Goal: Answer question/provide support: Share knowledge or assist other users

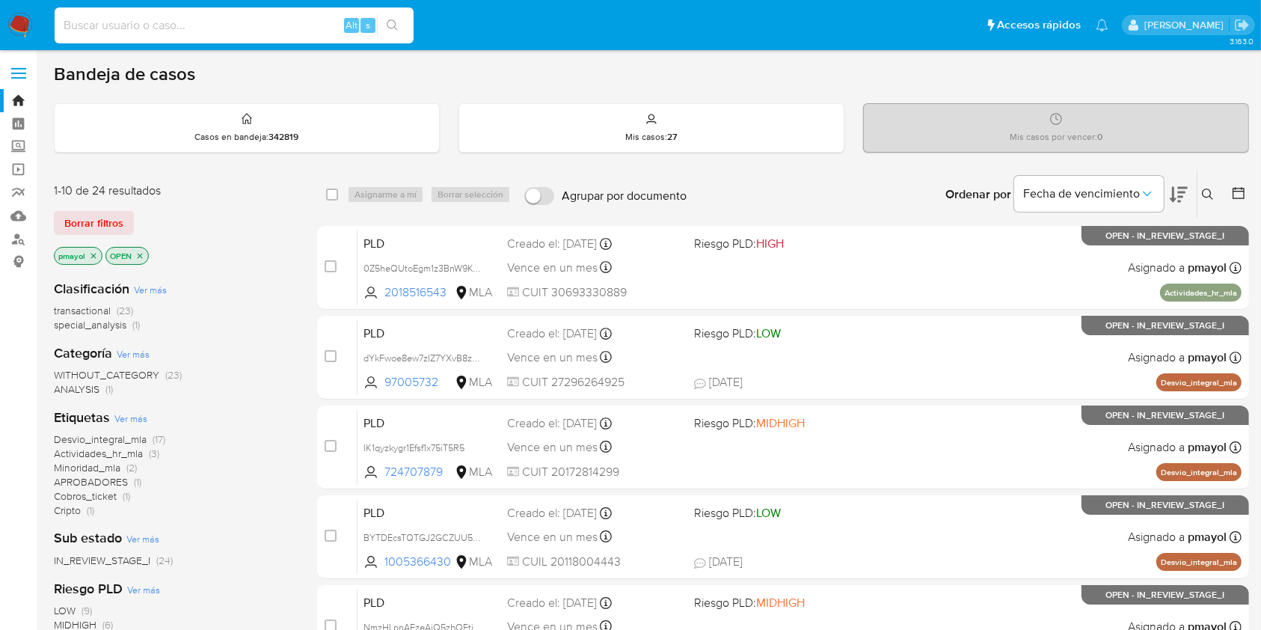
click at [252, 29] on input at bounding box center [234, 25] width 359 height 19
paste input "5787625"
type input "5787625"
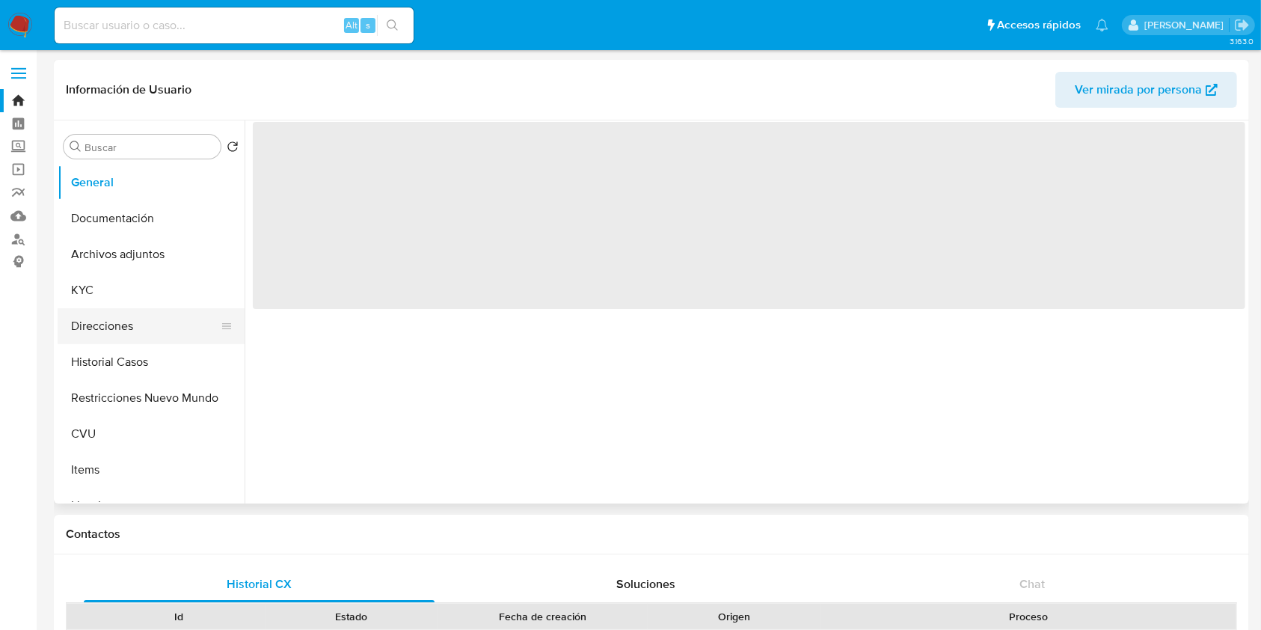
select select "10"
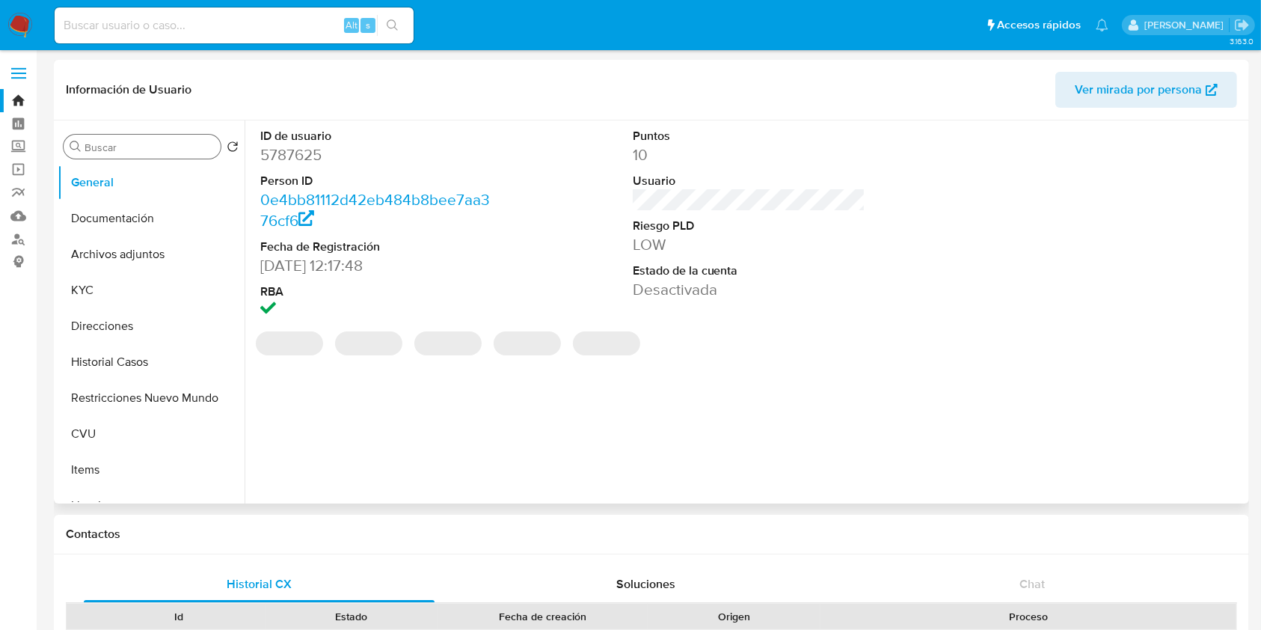
click at [126, 147] on input "Buscar" at bounding box center [150, 147] width 130 height 13
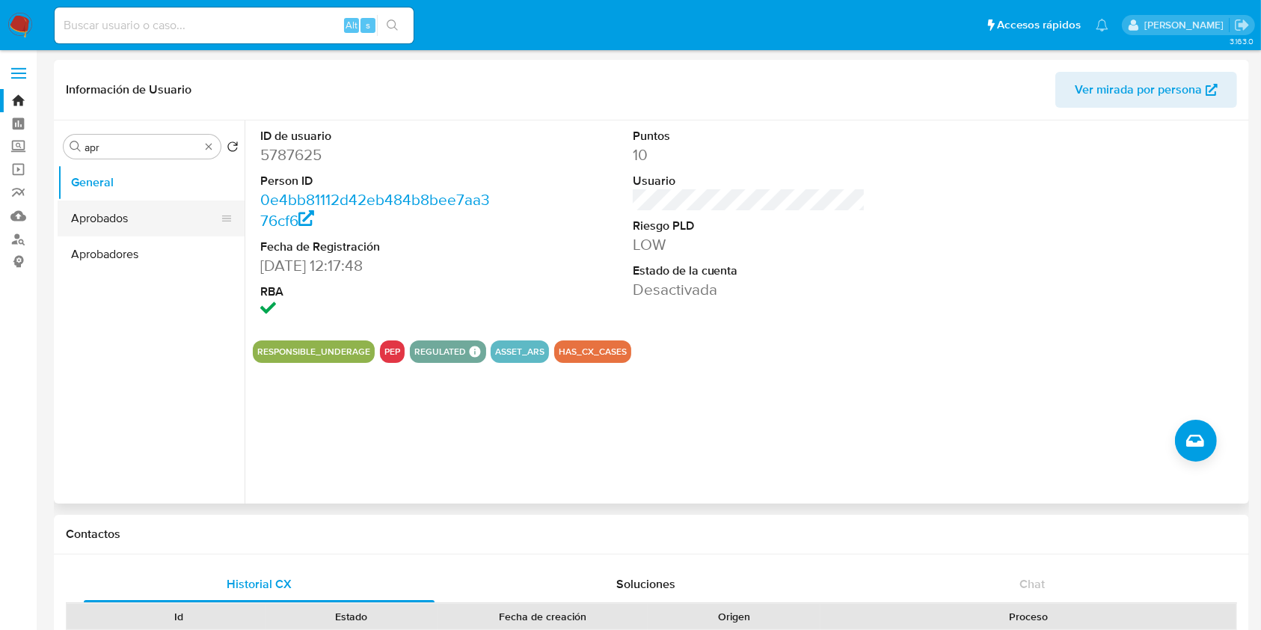
click at [132, 219] on button "Aprobados" at bounding box center [145, 218] width 175 height 36
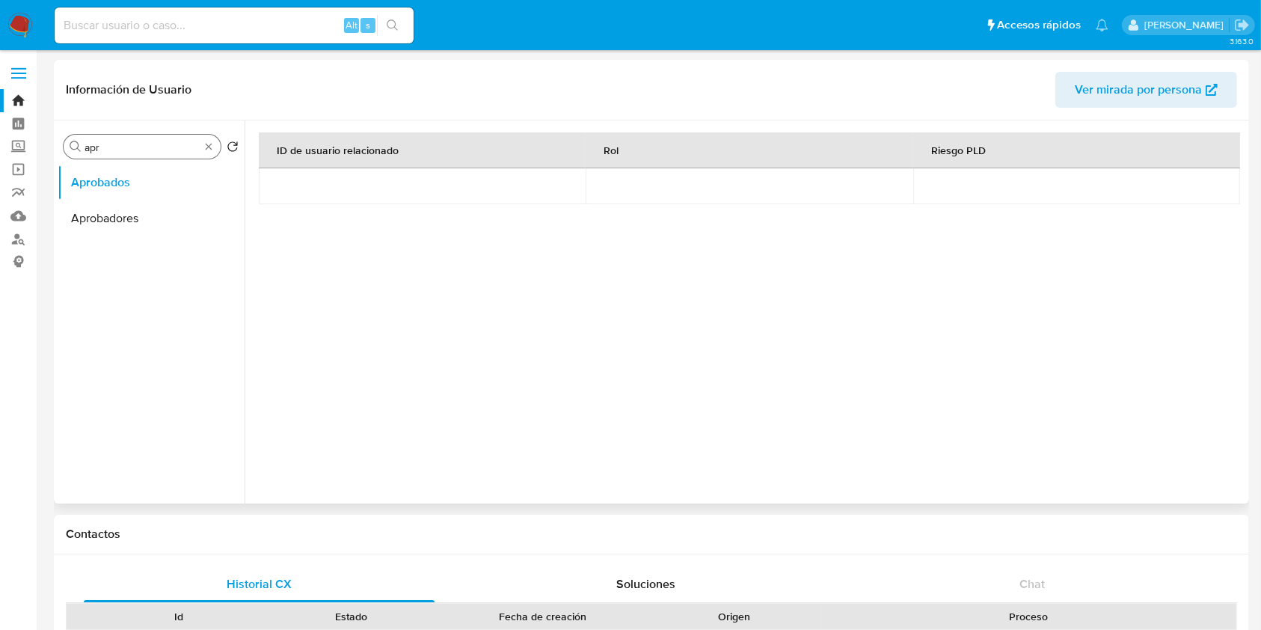
click at [162, 147] on input "apr" at bounding box center [142, 147] width 115 height 13
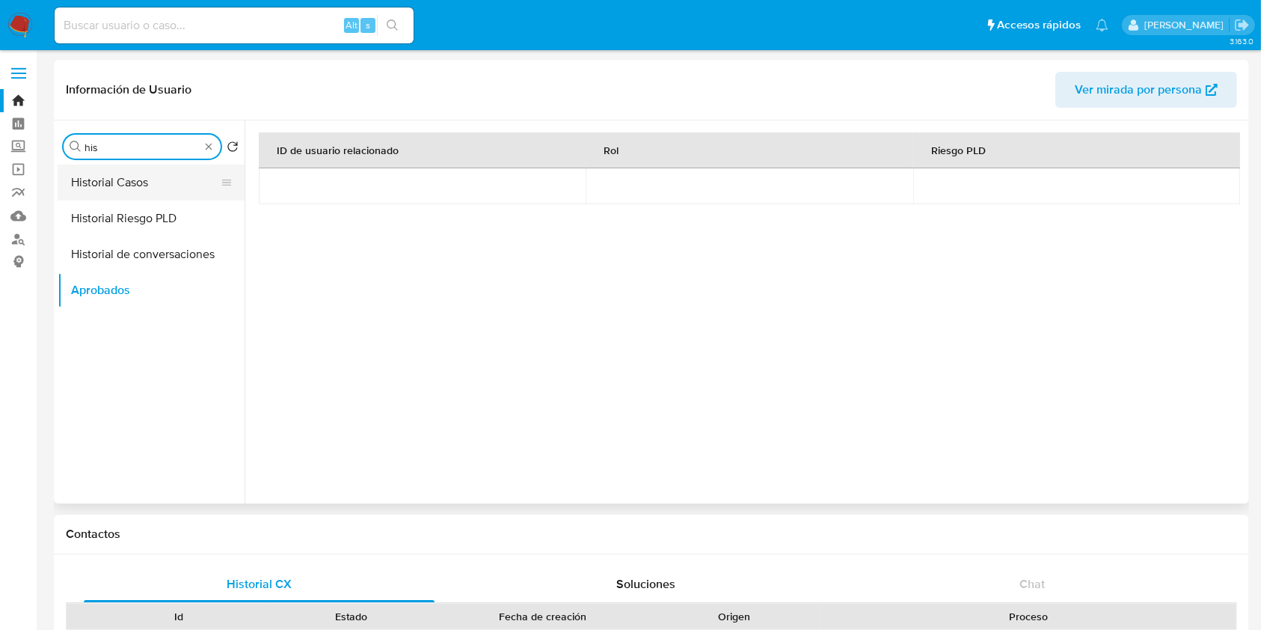
type input "his"
click at [136, 183] on button "Historial Casos" at bounding box center [145, 183] width 175 height 36
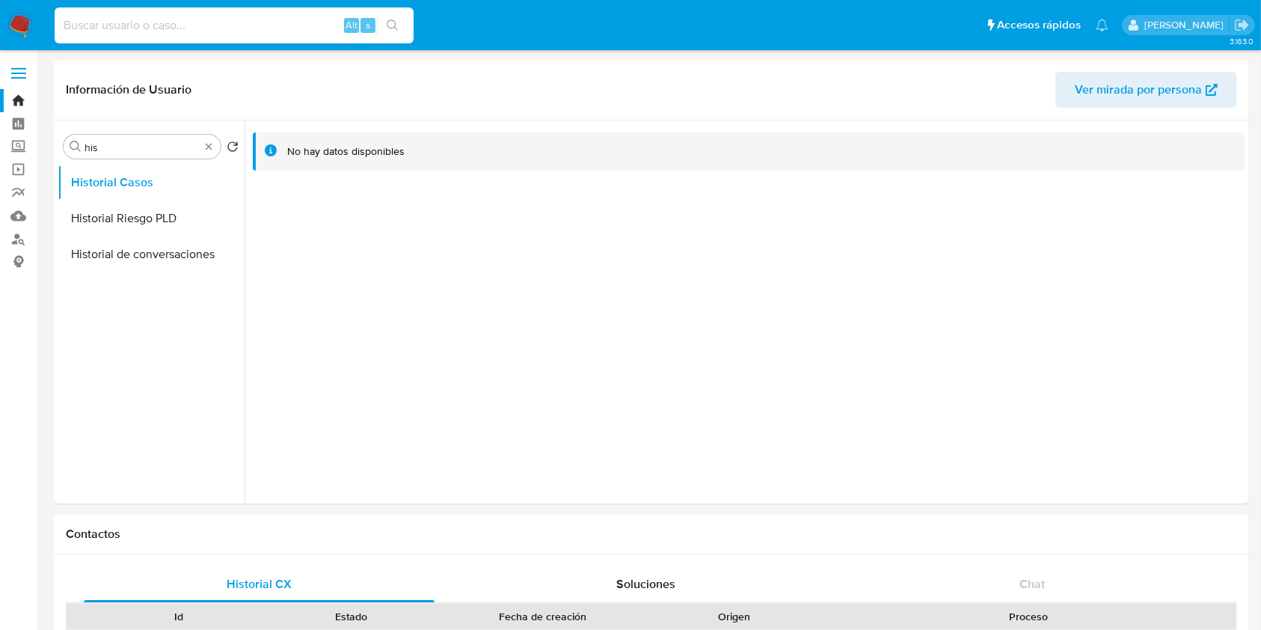
click at [303, 16] on input at bounding box center [234, 25] width 359 height 19
paste input "QP4u7MinbvfZpNj4mNTvWJ02"
type input "QP4u7MinbvfZpNj4mNTvWJ02"
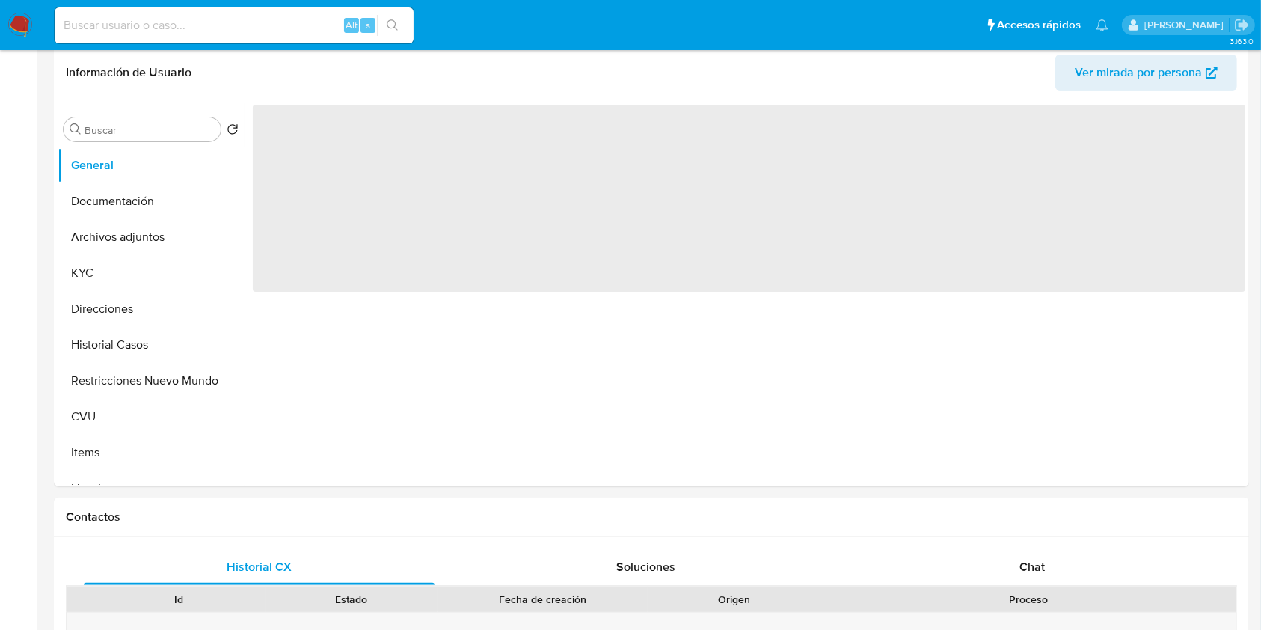
select select "10"
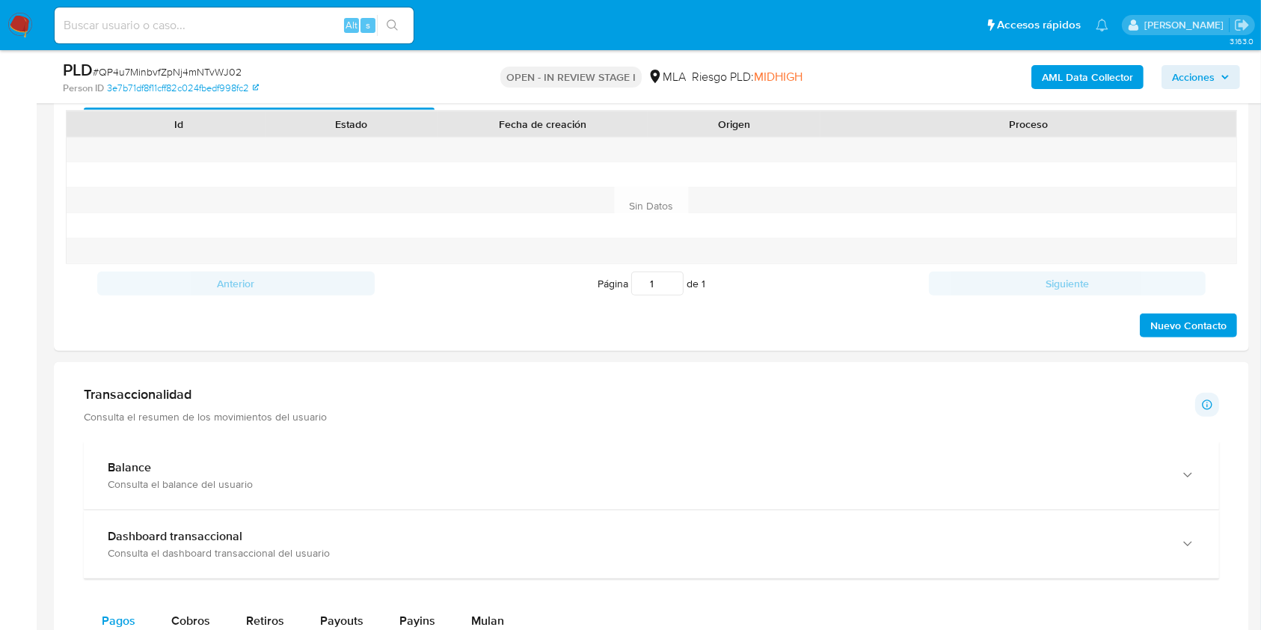
scroll to position [598, 0]
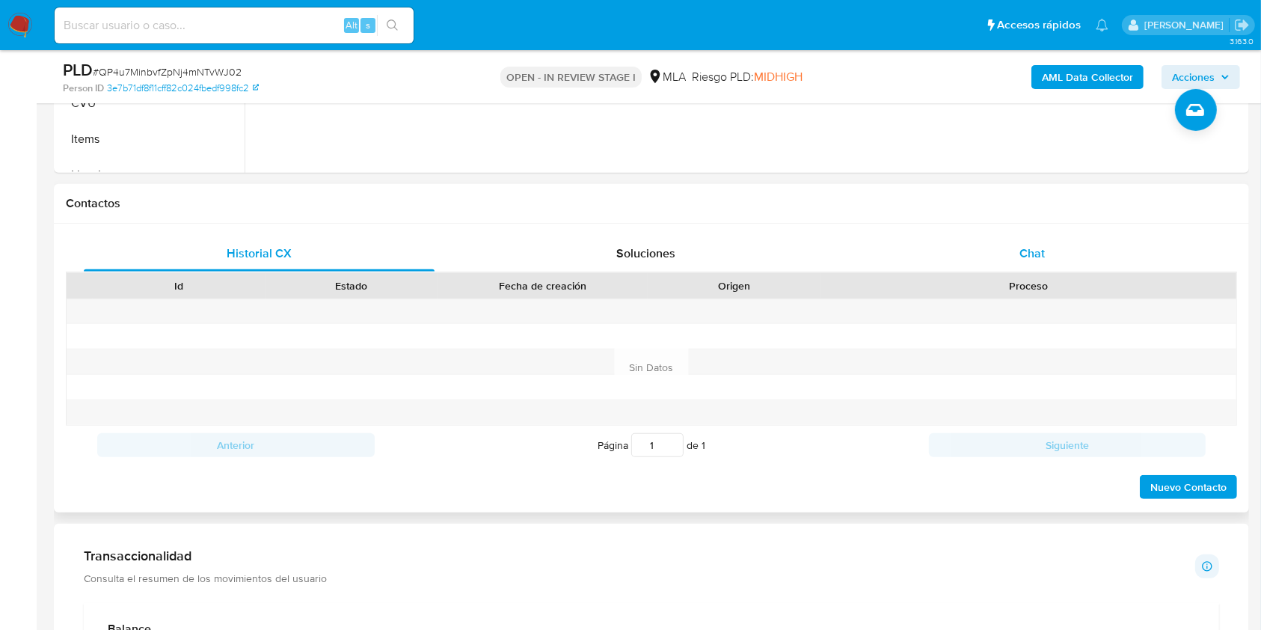
click at [1087, 251] on div "Chat" at bounding box center [1032, 254] width 351 height 36
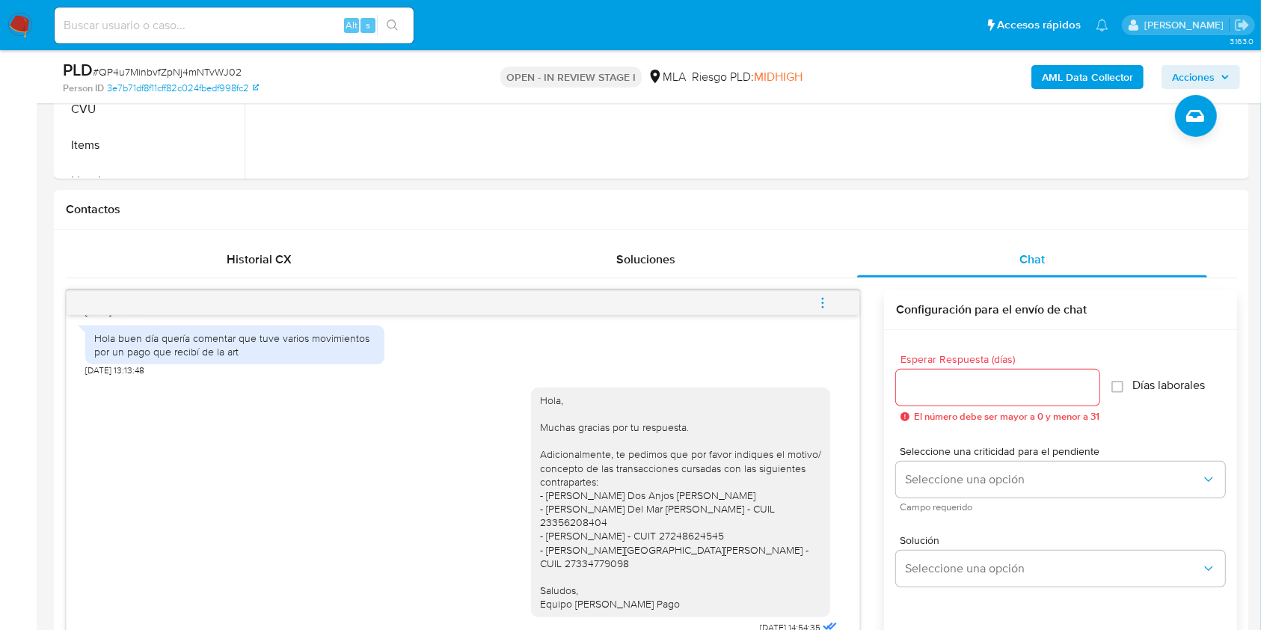
scroll to position [580, 0]
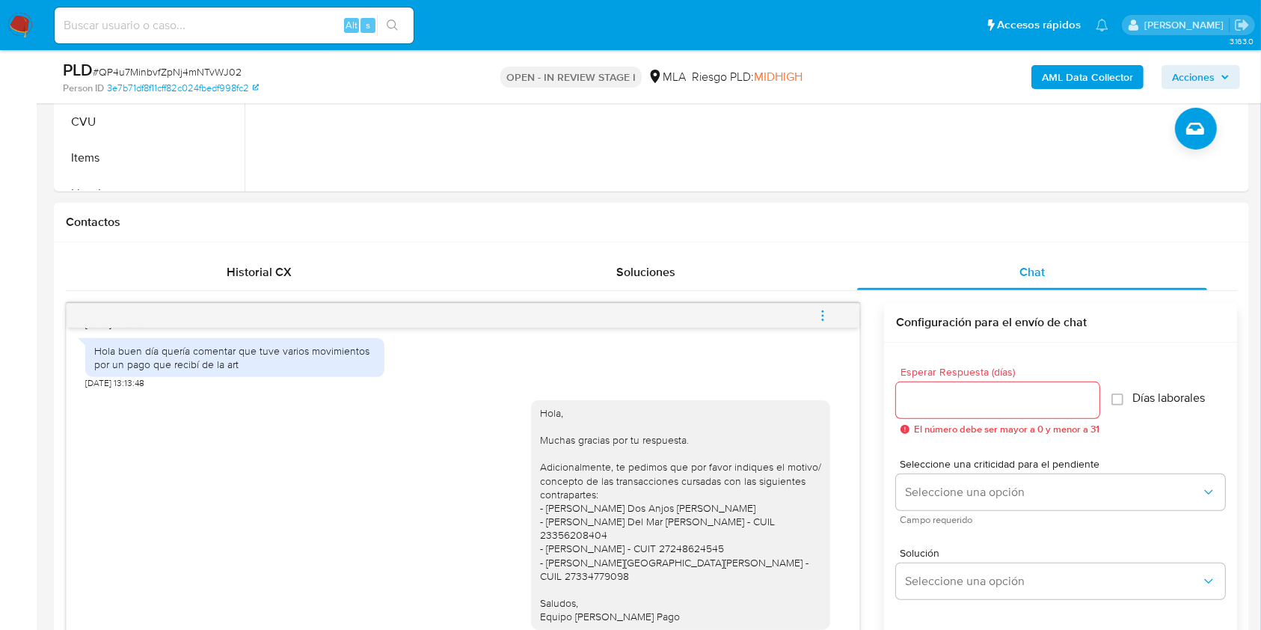
click at [824, 314] on icon "menu-action" at bounding box center [822, 315] width 13 height 13
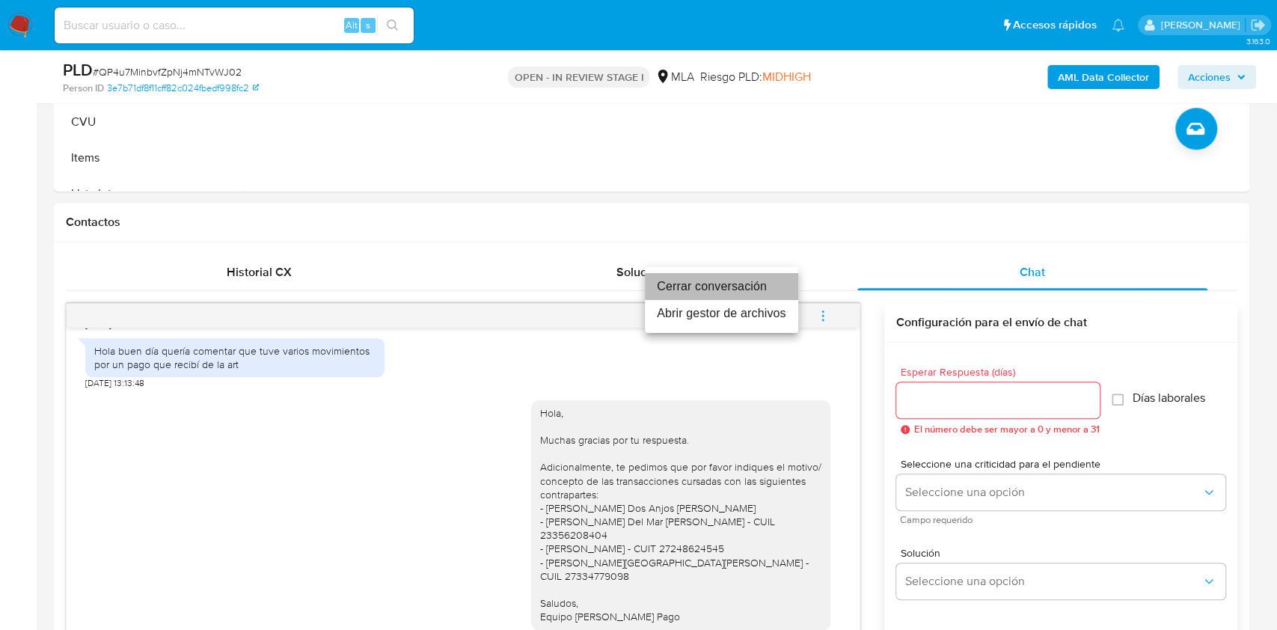
click at [742, 280] on li "Cerrar conversación" at bounding box center [721, 286] width 153 height 27
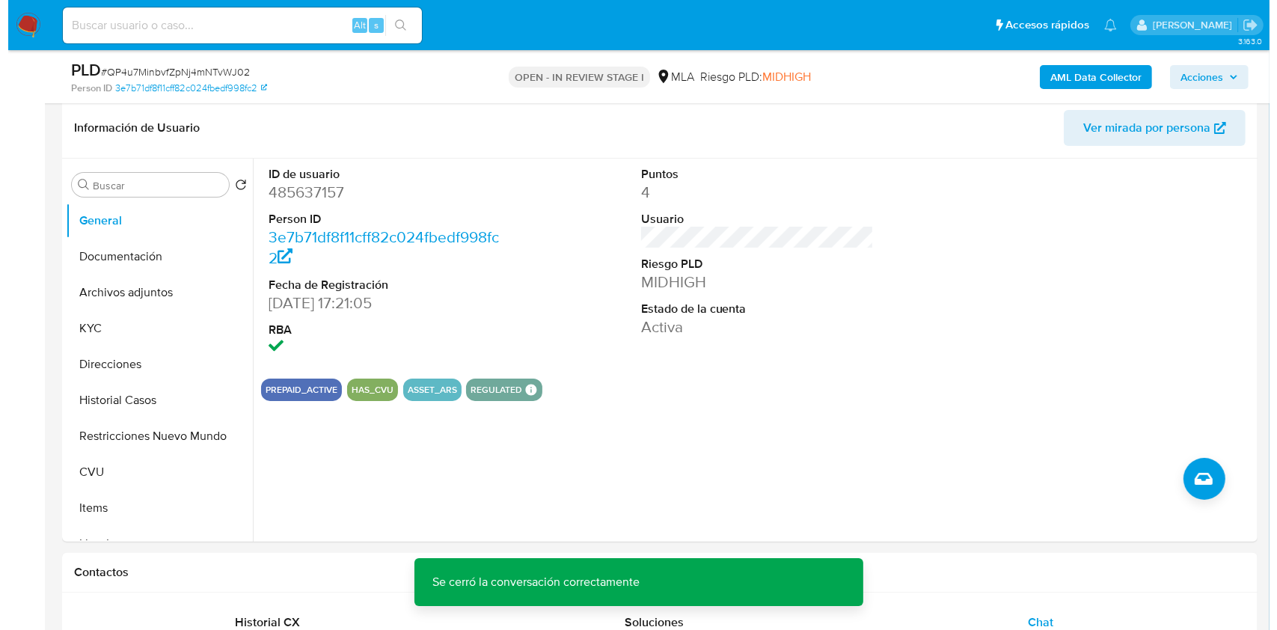
scroll to position [206, 0]
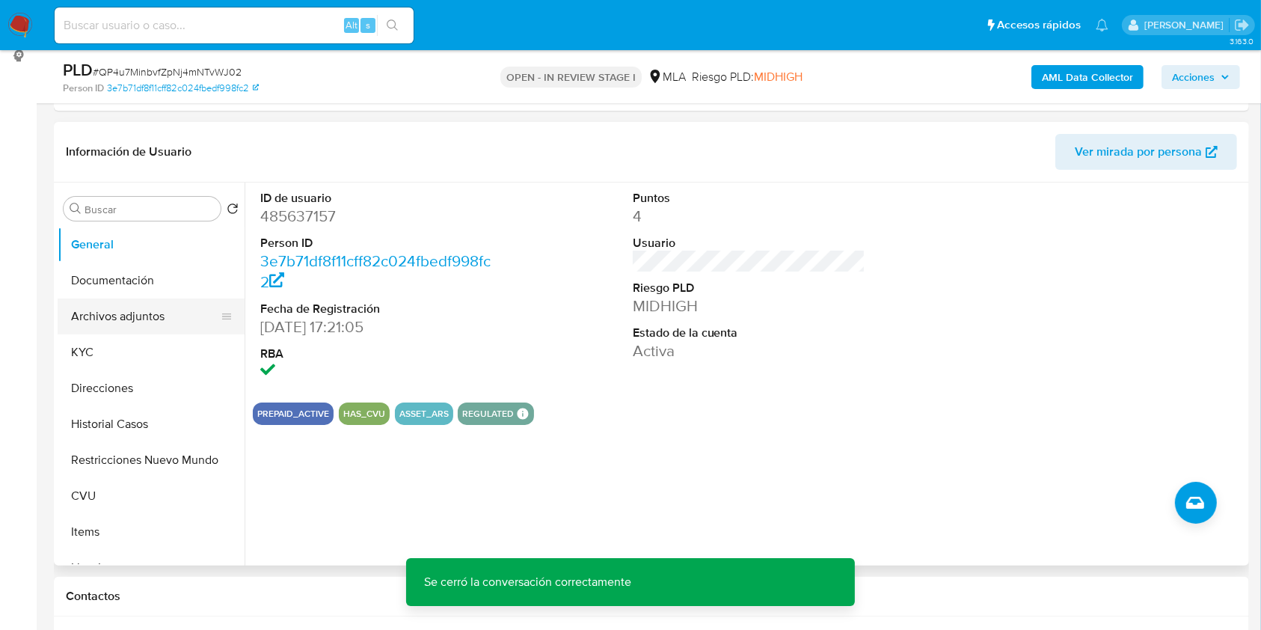
click at [150, 326] on button "Archivos adjuntos" at bounding box center [145, 316] width 175 height 36
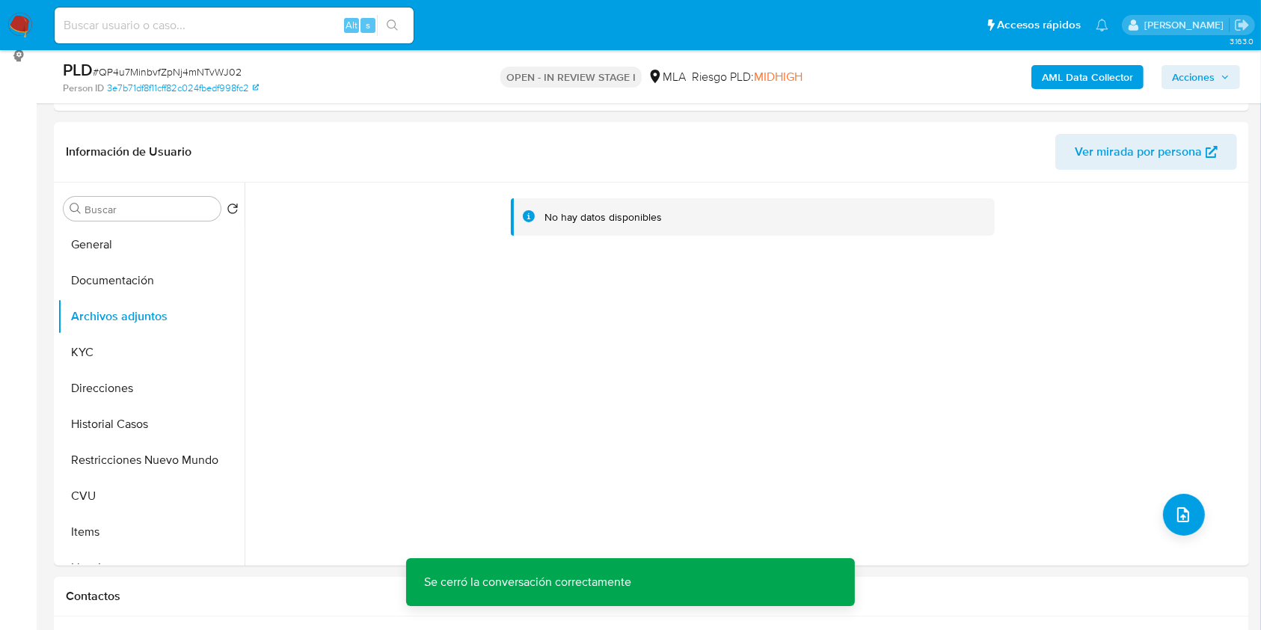
click at [1055, 85] on b "AML Data Collector" at bounding box center [1087, 77] width 91 height 24
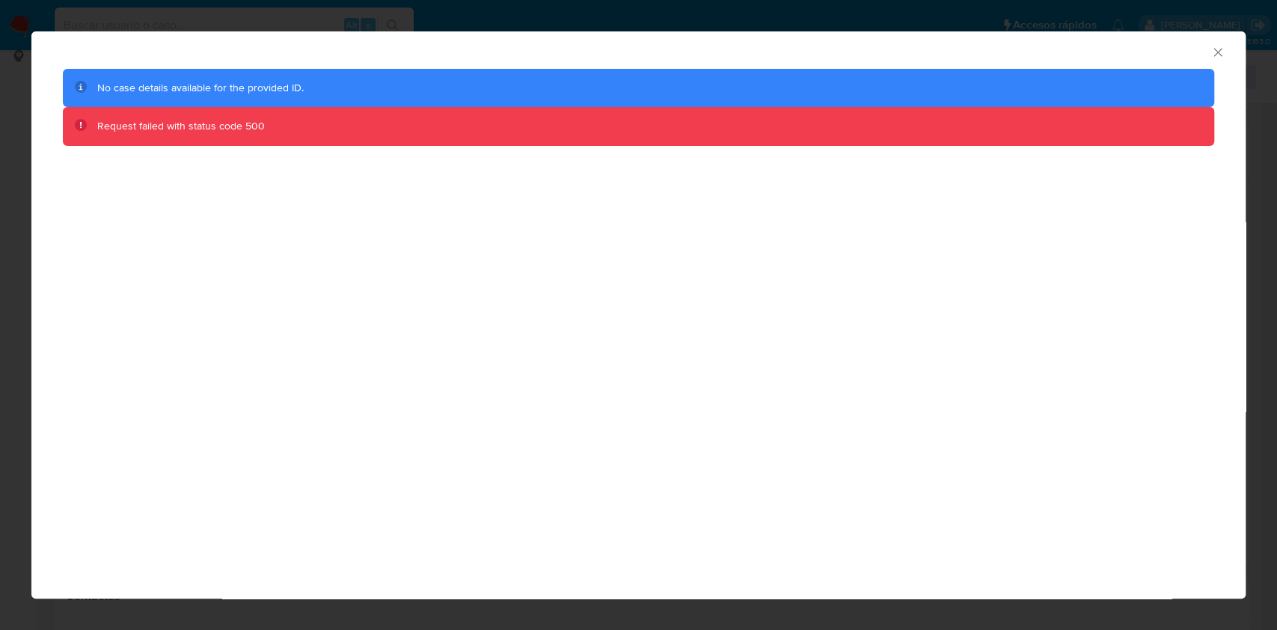
click at [1221, 56] on icon "Cerrar ventana" at bounding box center [1217, 52] width 15 height 15
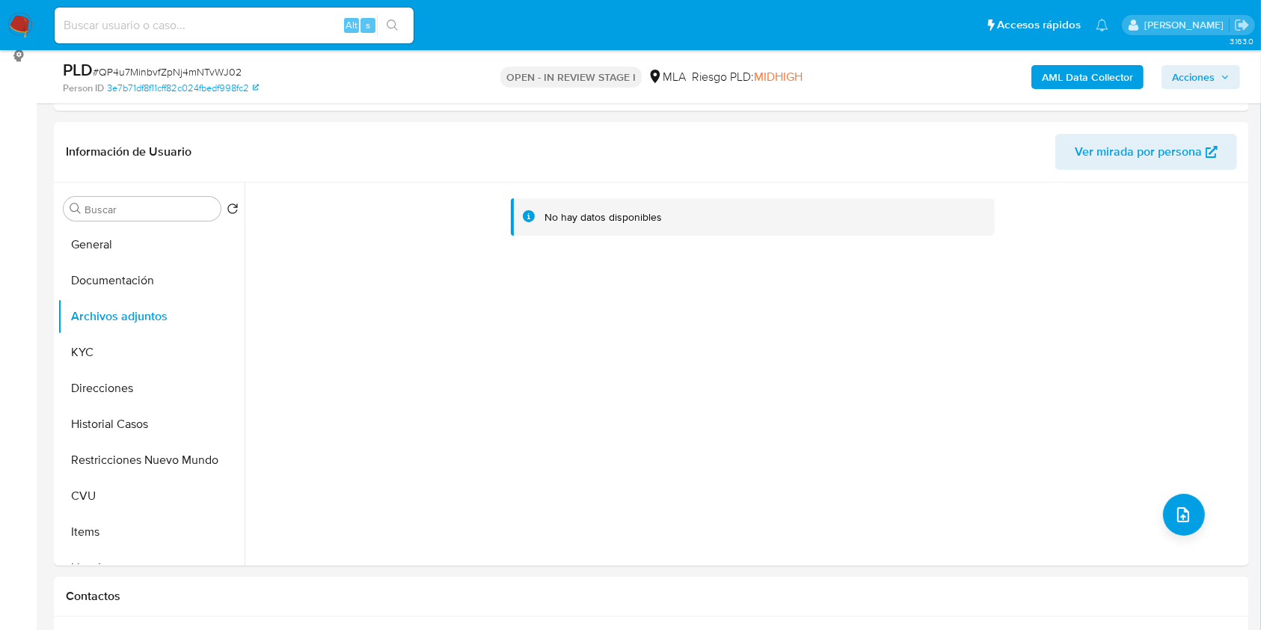
click at [1090, 65] on b "AML Data Collector" at bounding box center [1087, 77] width 91 height 24
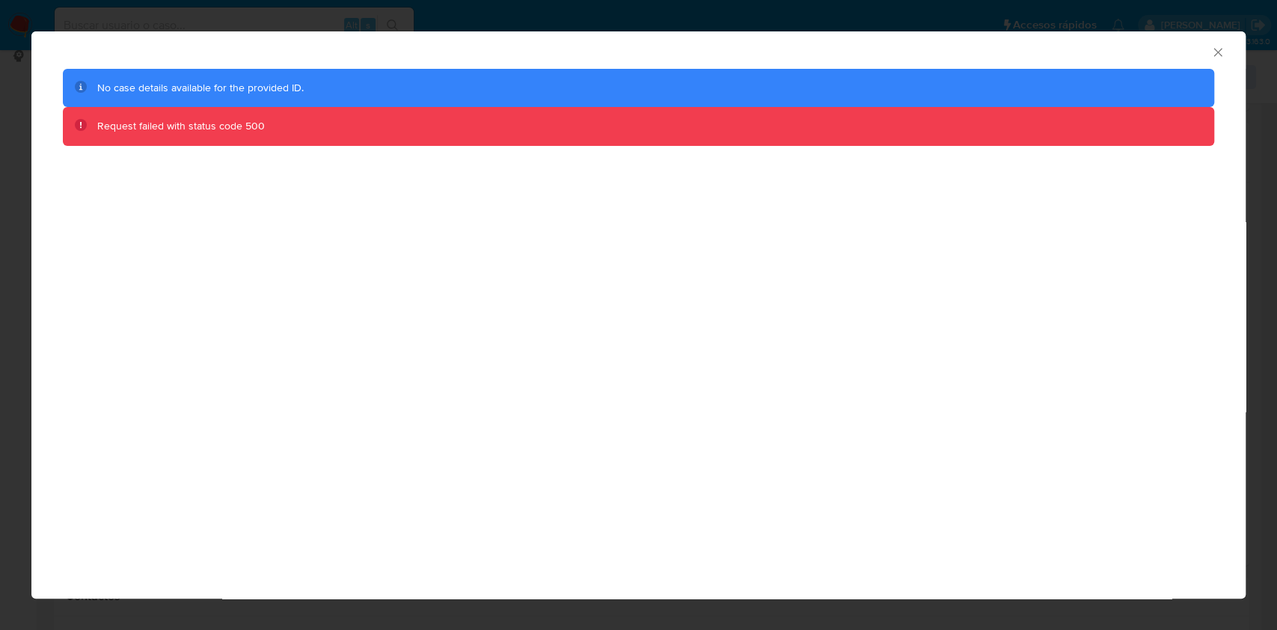
click at [1216, 56] on icon "Cerrar ventana" at bounding box center [1217, 52] width 15 height 15
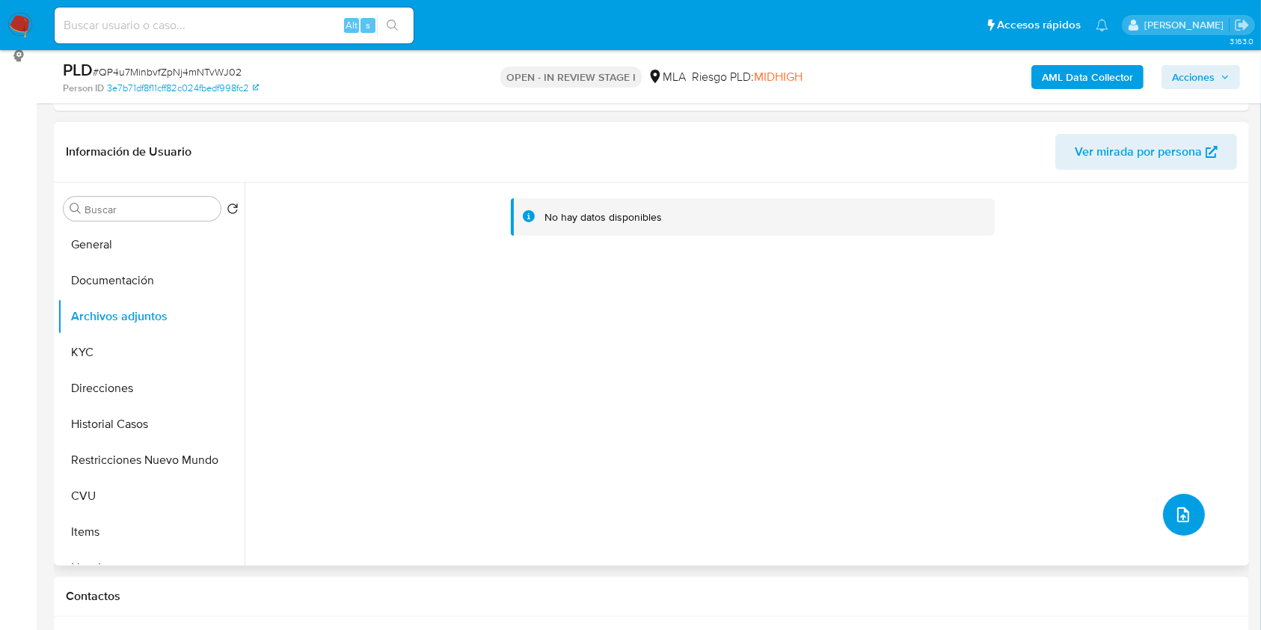
click at [1177, 514] on icon "upload-file" at bounding box center [1183, 514] width 12 height 15
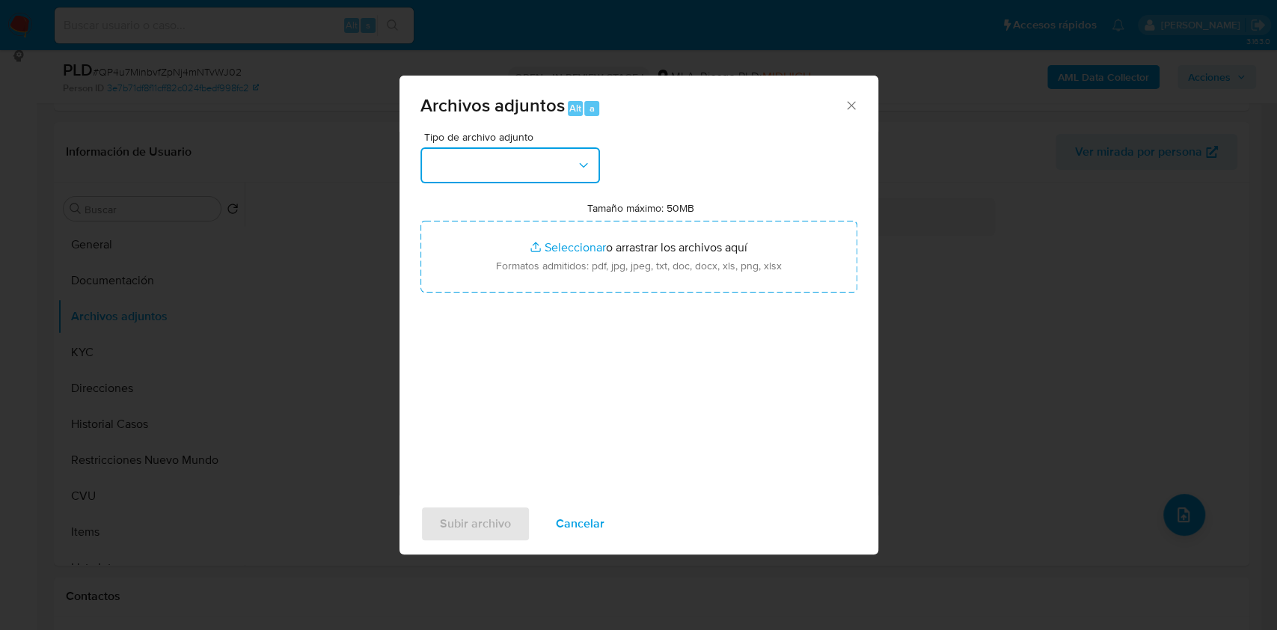
click at [550, 153] on button "button" at bounding box center [509, 165] width 179 height 36
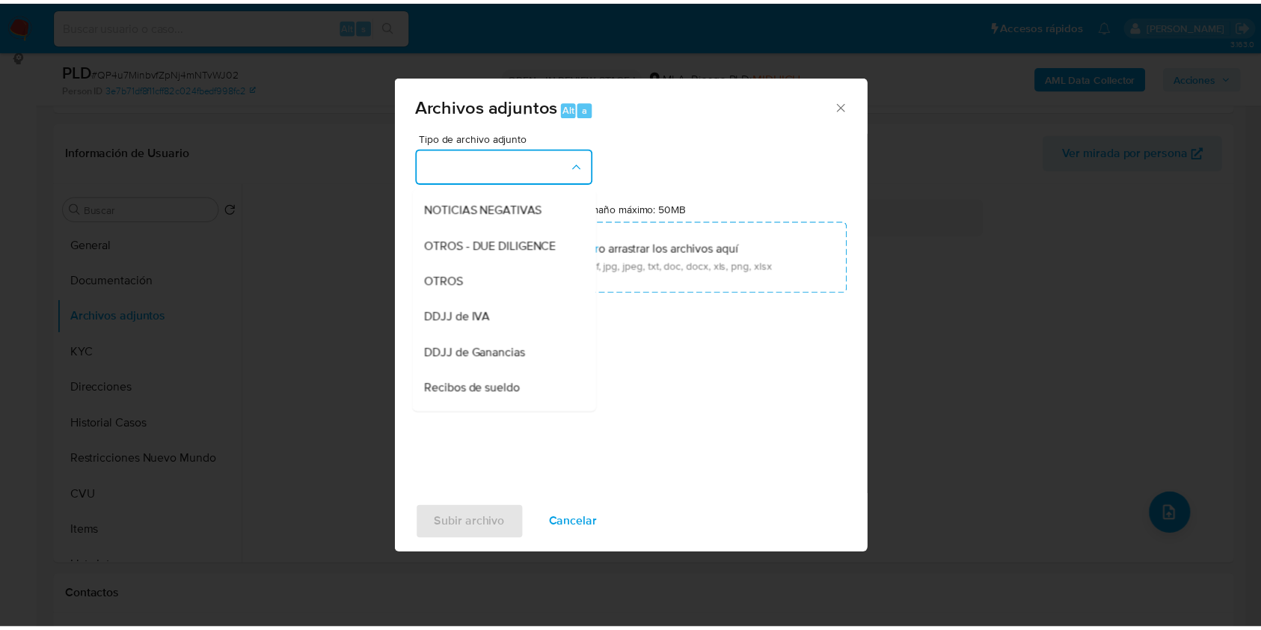
scroll to position [218, 0]
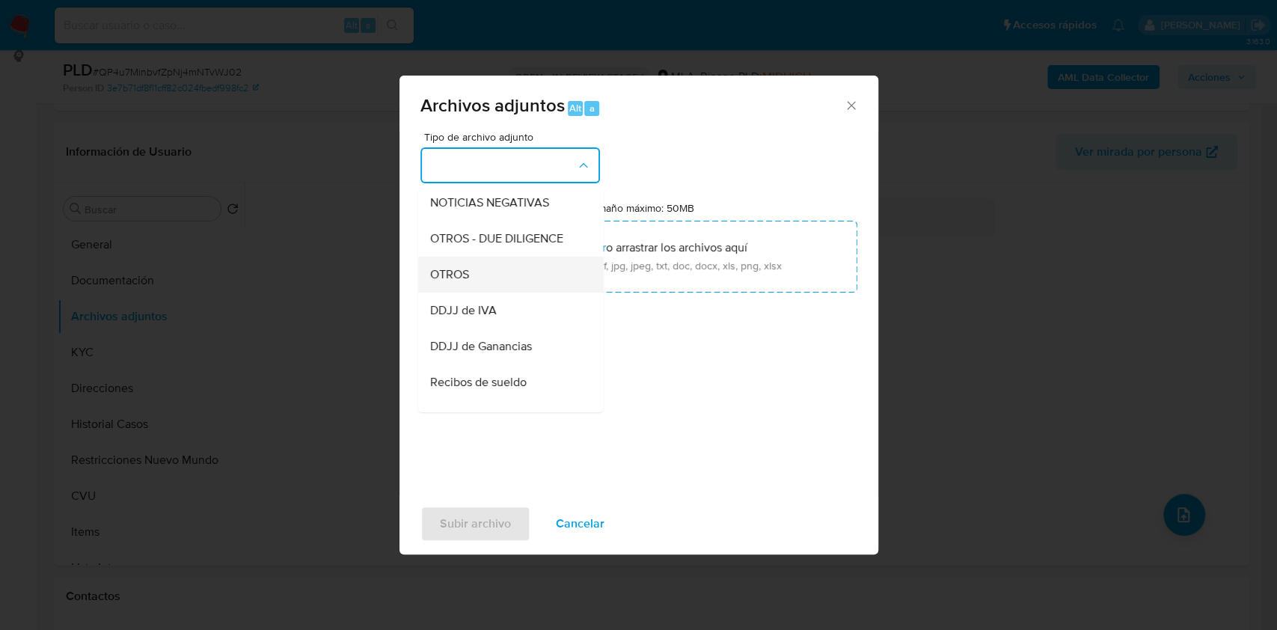
click at [514, 292] on div "OTROS" at bounding box center [505, 275] width 153 height 36
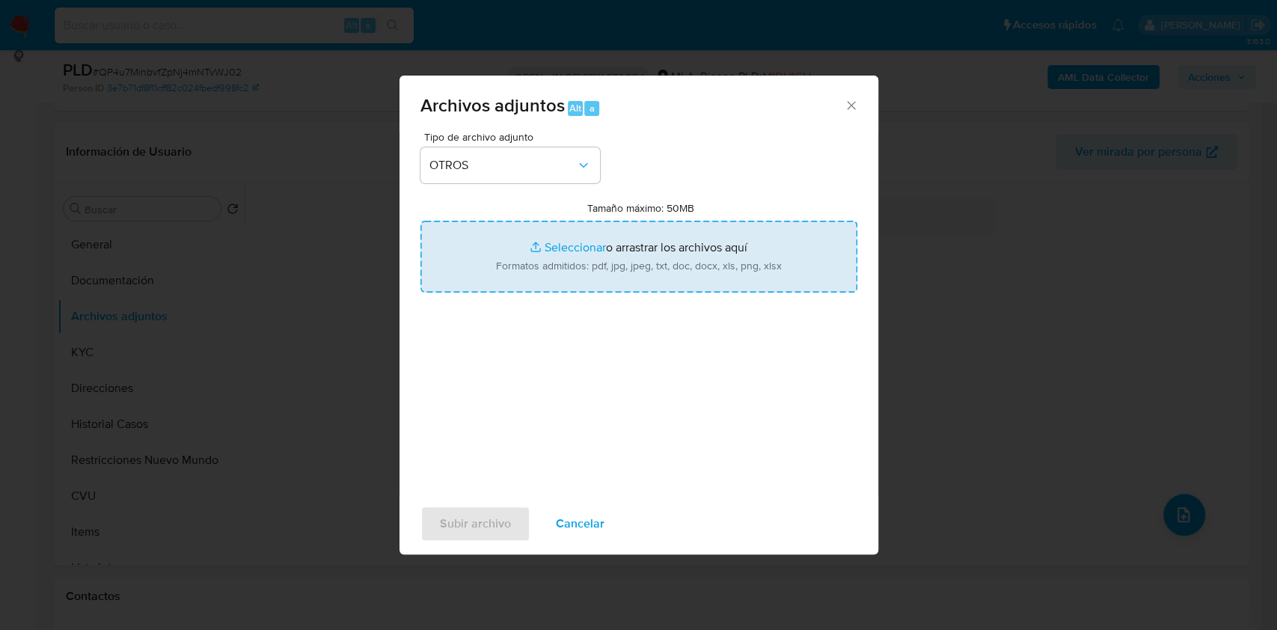
click at [583, 269] on input "Tamaño máximo: 50MB Seleccionar archivos" at bounding box center [638, 257] width 437 height 72
type input "C:\fakepath\Acuerdo ART.jpeg"
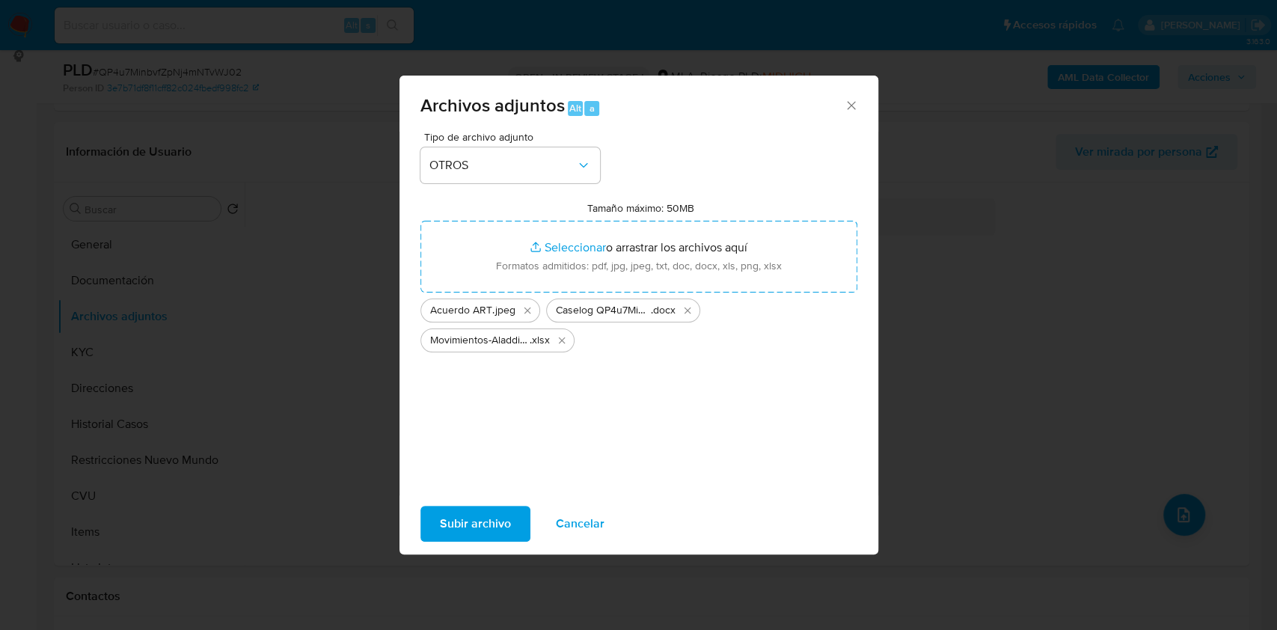
click at [486, 525] on span "Subir archivo" at bounding box center [475, 523] width 71 height 33
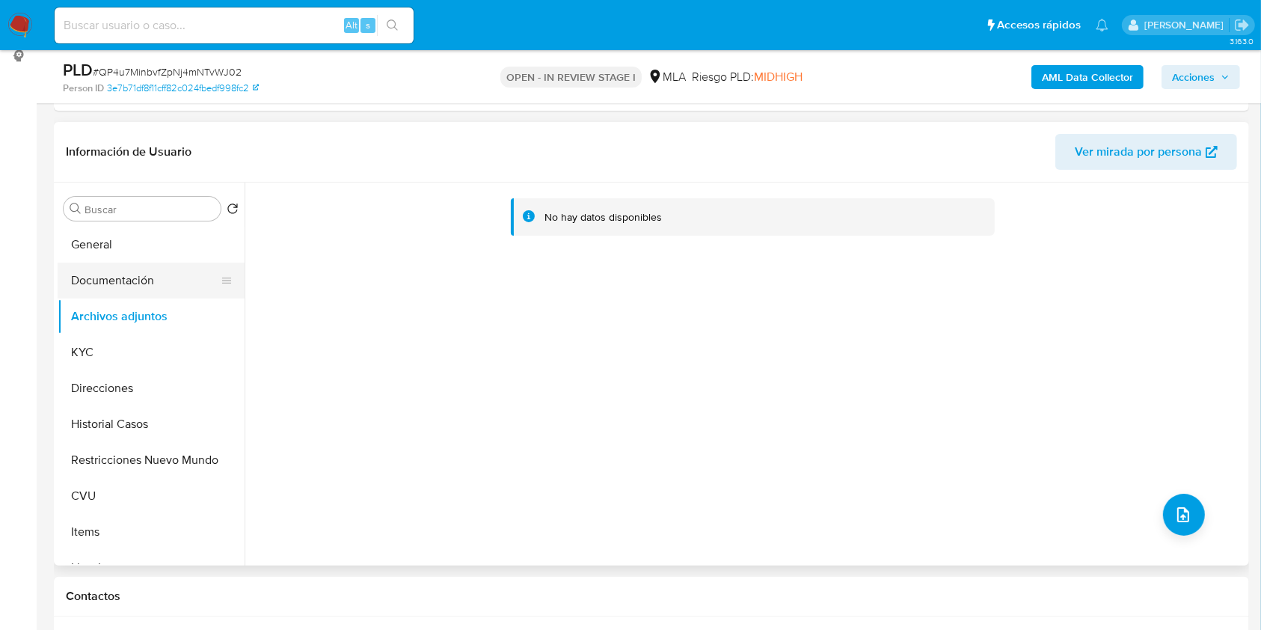
click at [124, 277] on button "Documentación" at bounding box center [145, 281] width 175 height 36
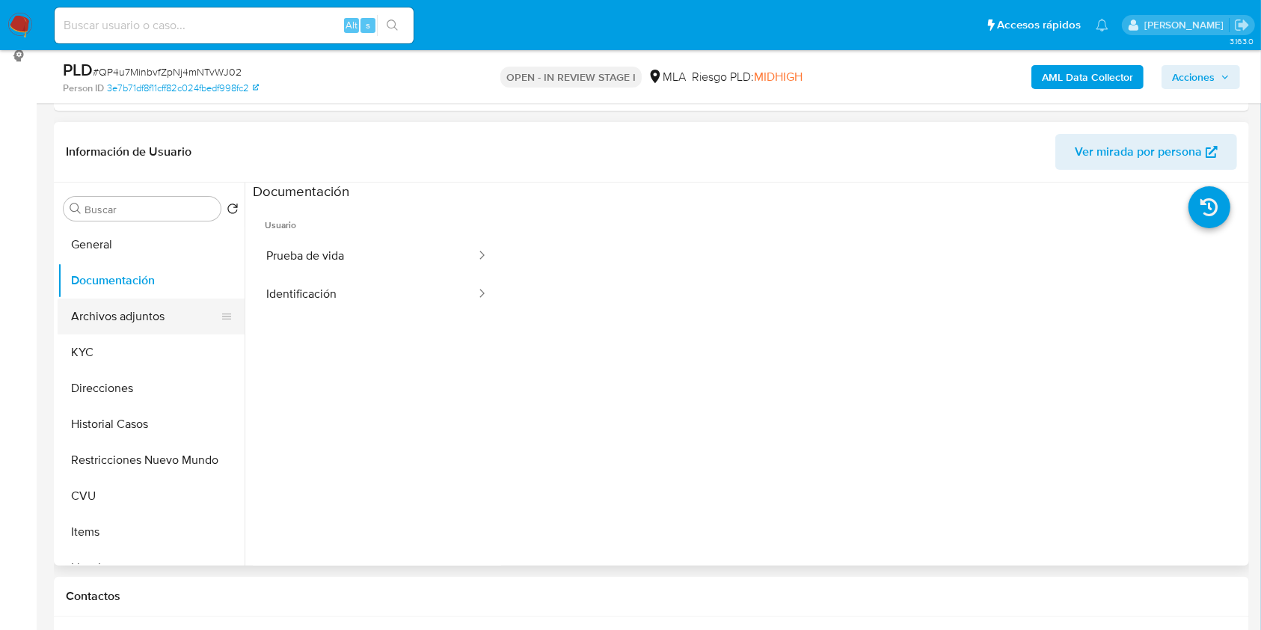
click at [173, 309] on button "Archivos adjuntos" at bounding box center [145, 316] width 175 height 36
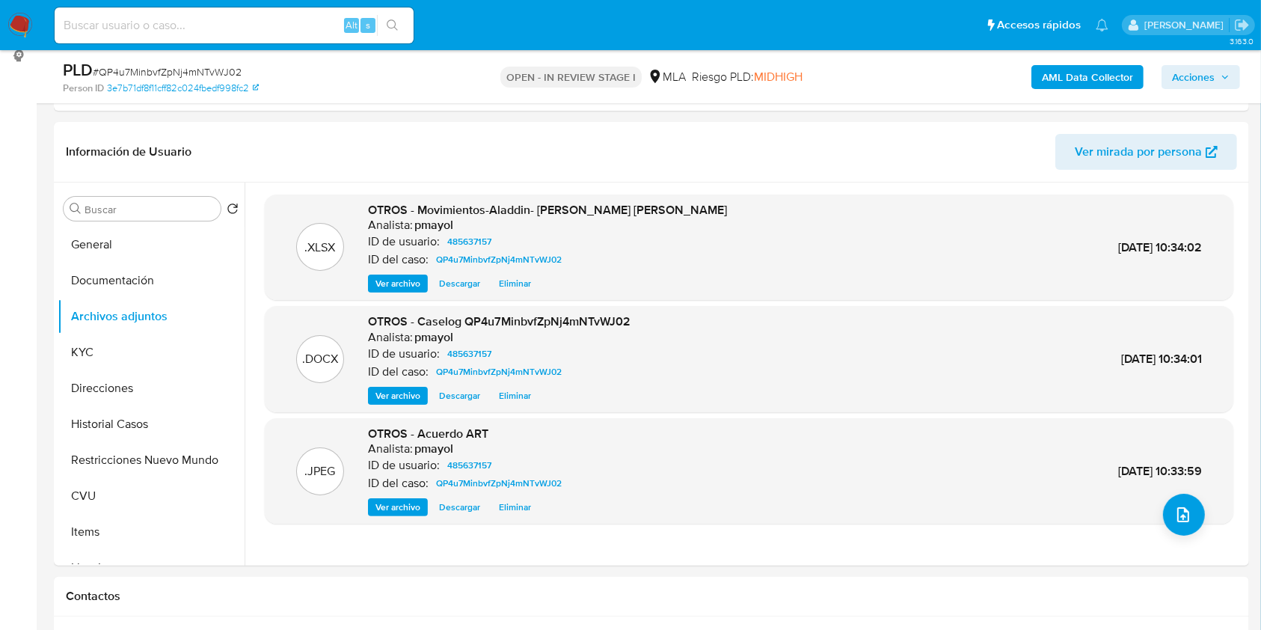
click at [1075, 70] on b "AML Data Collector" at bounding box center [1087, 77] width 91 height 24
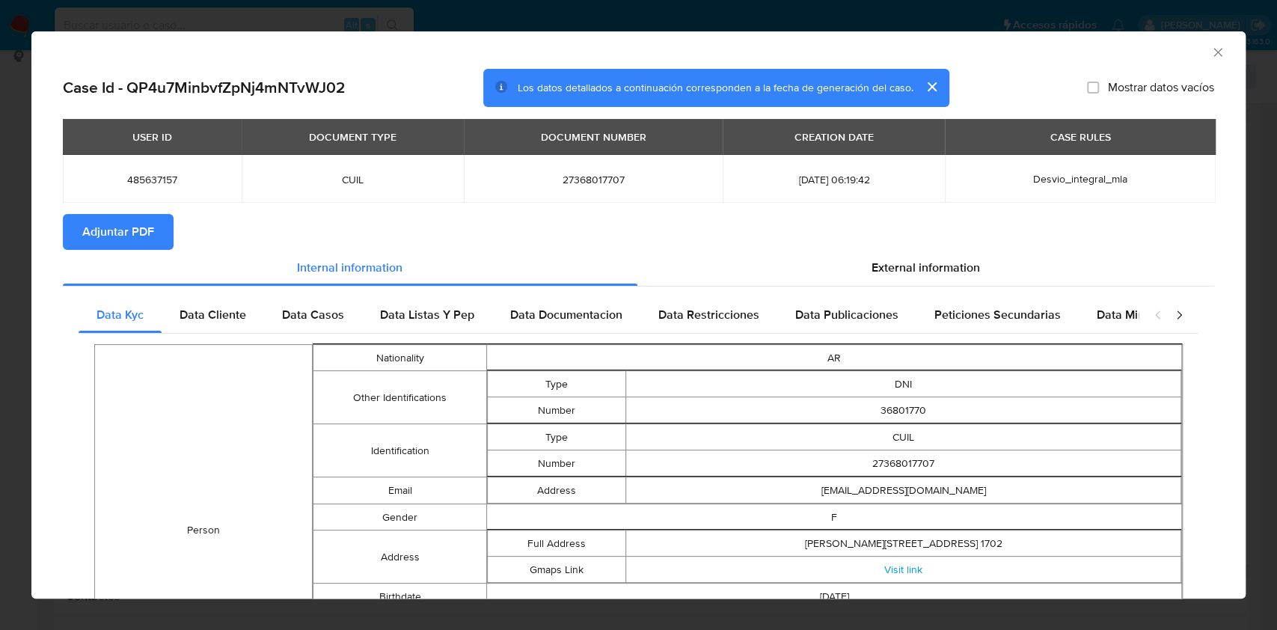
click at [135, 241] on span "Adjuntar PDF" at bounding box center [118, 231] width 72 height 33
click at [1210, 51] on icon "Cerrar ventana" at bounding box center [1217, 52] width 15 height 15
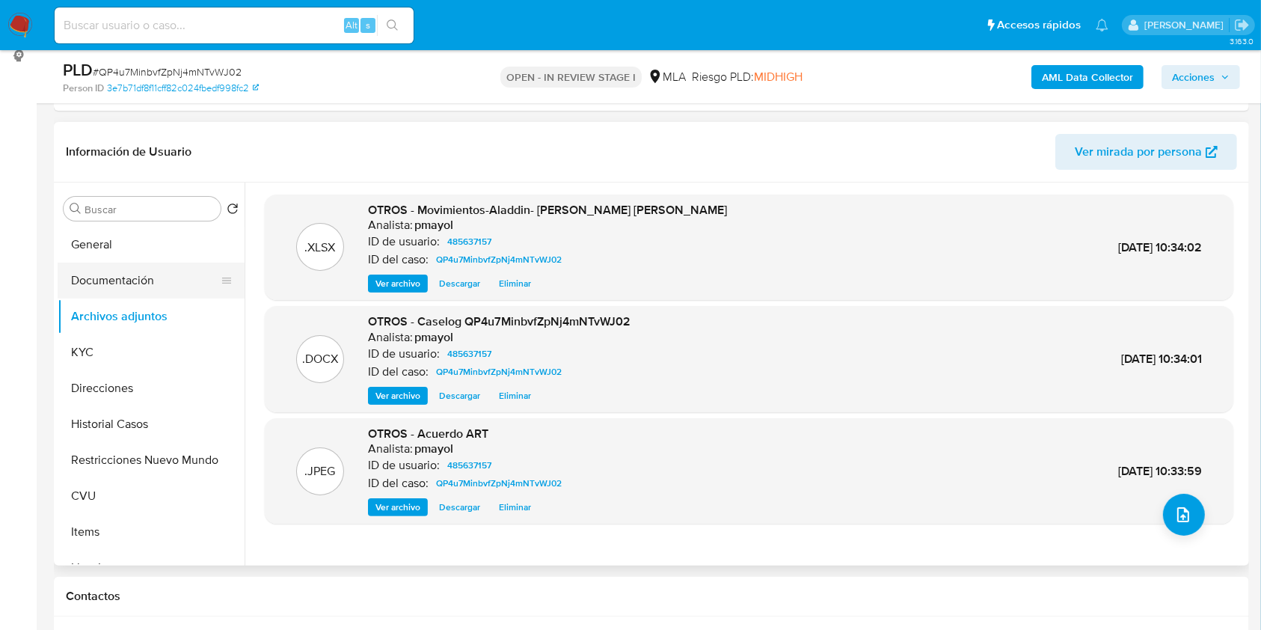
click at [169, 277] on button "Documentación" at bounding box center [145, 281] width 175 height 36
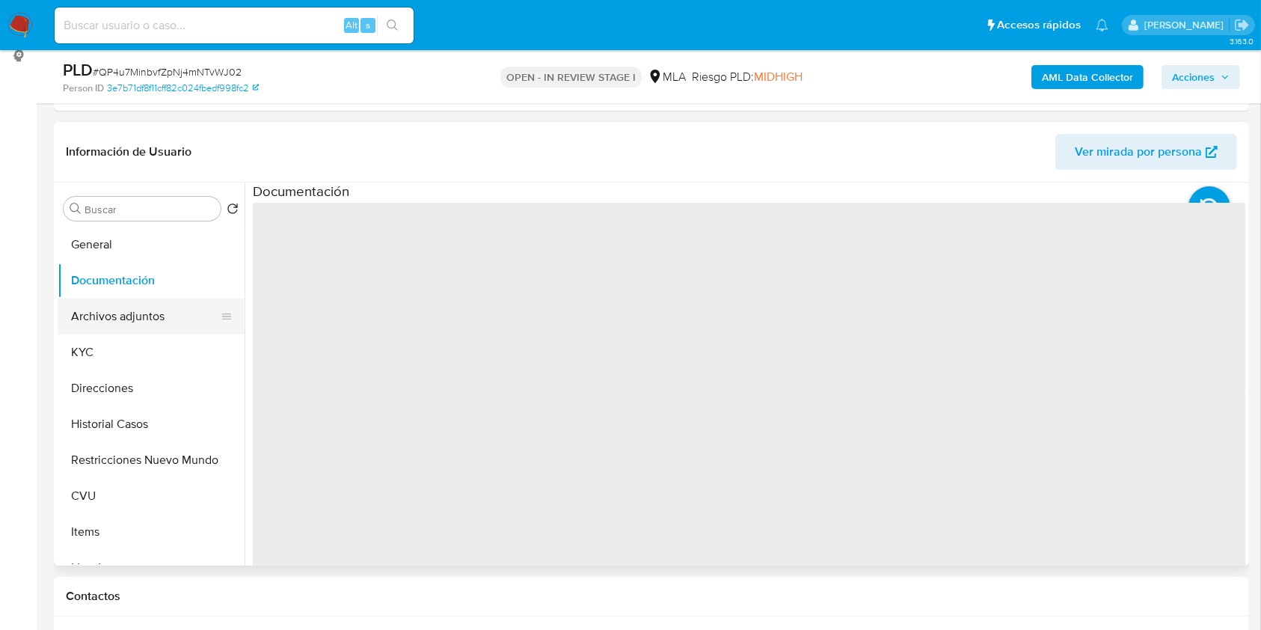
click at [159, 322] on button "Archivos adjuntos" at bounding box center [145, 316] width 175 height 36
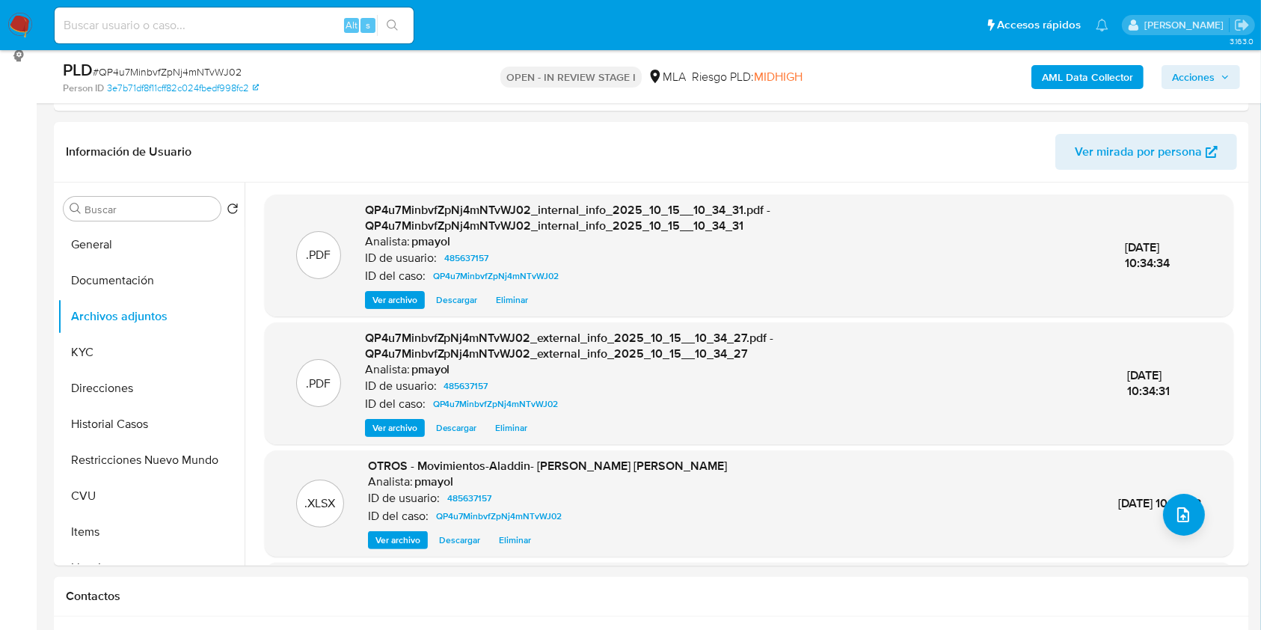
click at [1189, 67] on span "Acciones" at bounding box center [1193, 77] width 43 height 24
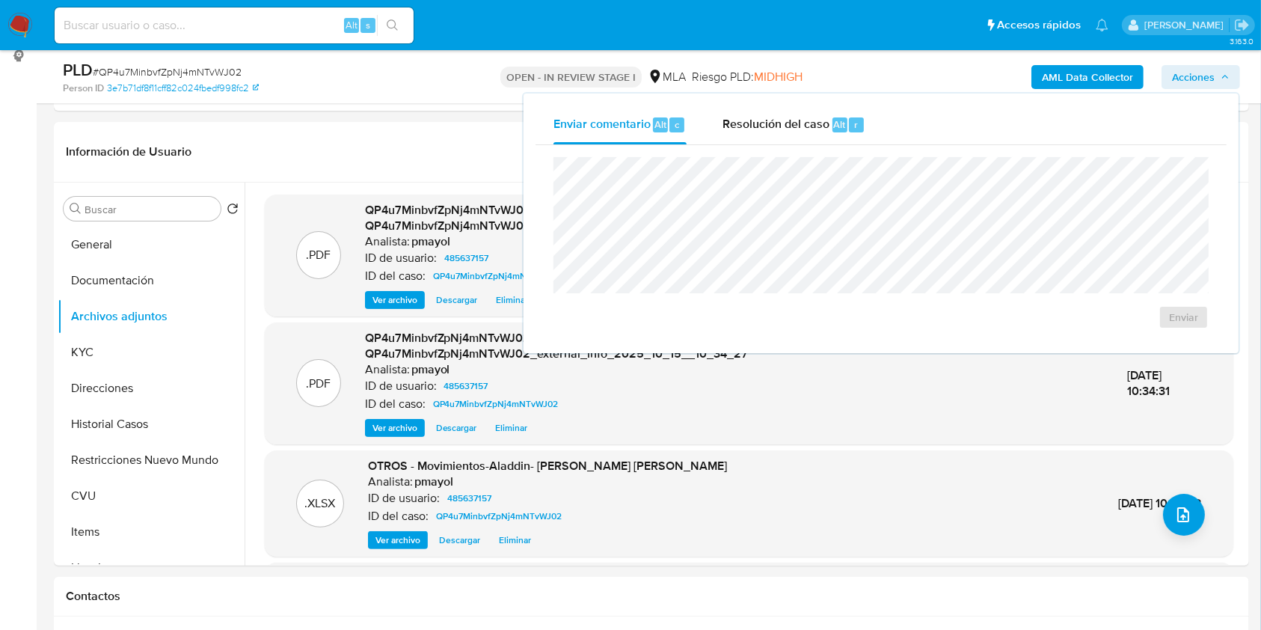
click at [772, 86] on div "Riesgo PLD: MIDHIGH" at bounding box center [747, 76] width 111 height 35
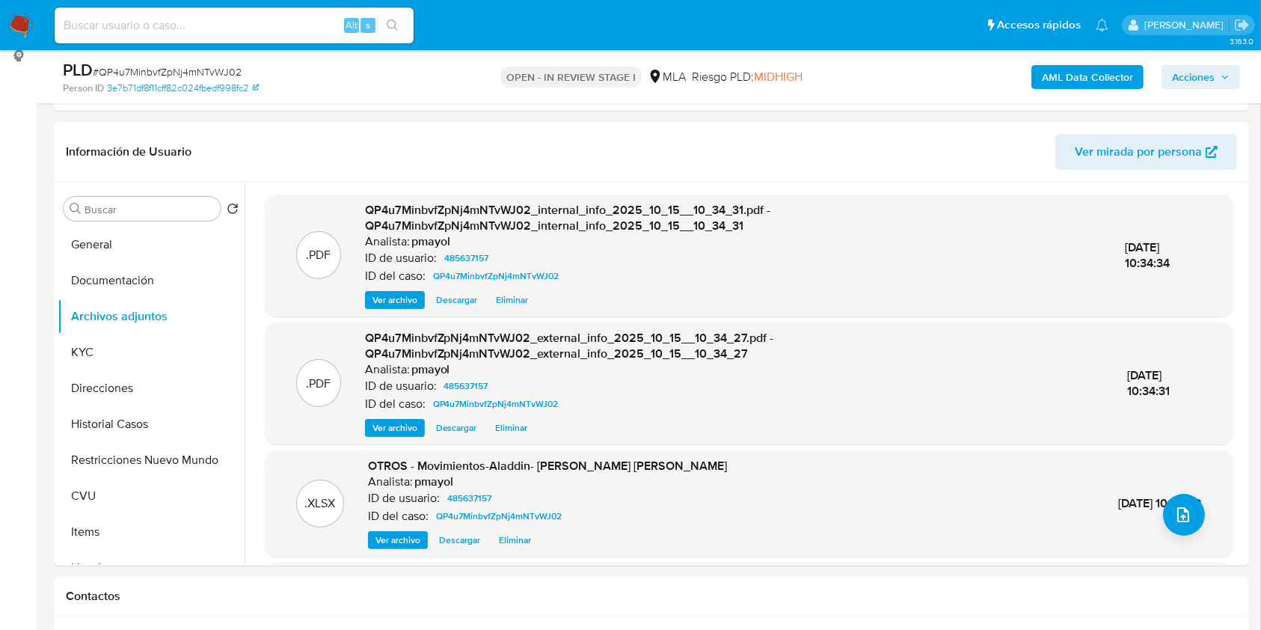
click at [1167, 84] on button "Acciones" at bounding box center [1201, 77] width 79 height 24
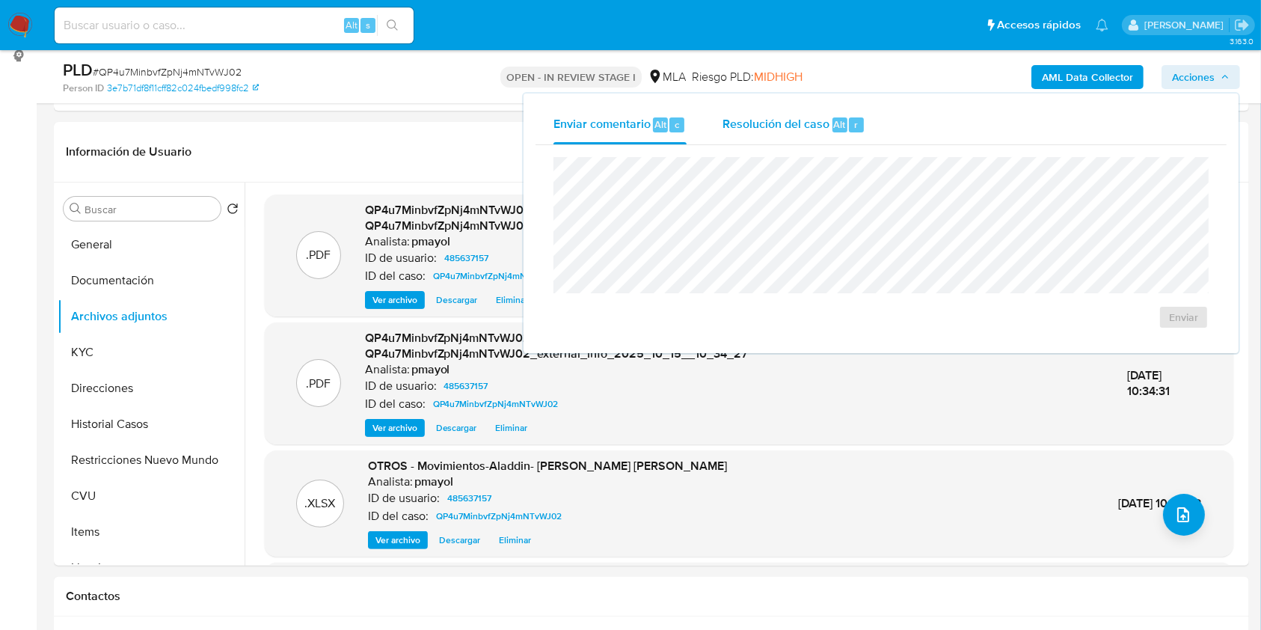
click at [790, 128] on span "Resolución del caso" at bounding box center [775, 123] width 107 height 17
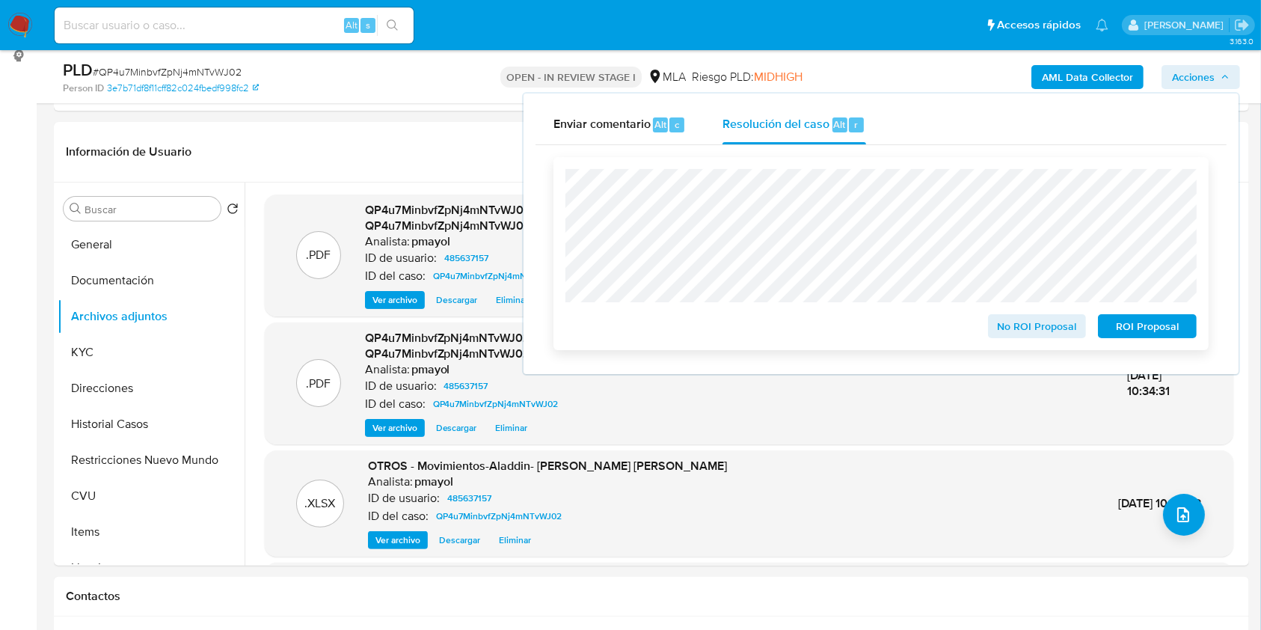
click at [1008, 332] on span "No ROI Proposal" at bounding box center [1037, 326] width 78 height 21
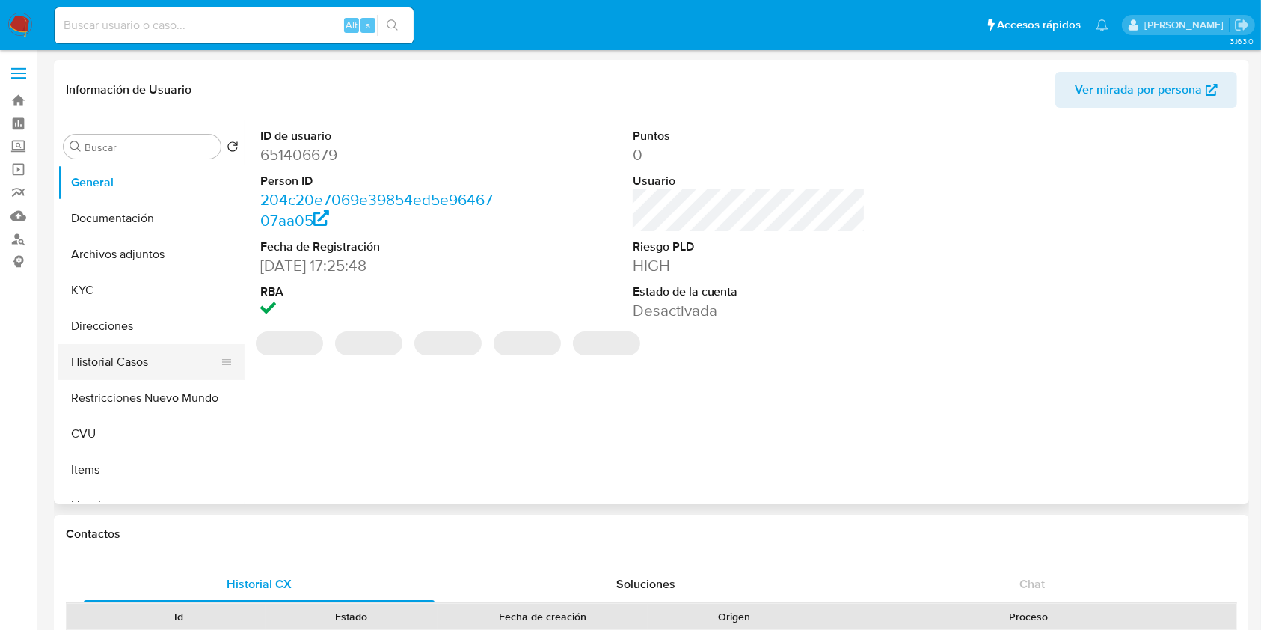
select select "10"
click at [118, 355] on button "Historial Casos" at bounding box center [145, 362] width 175 height 36
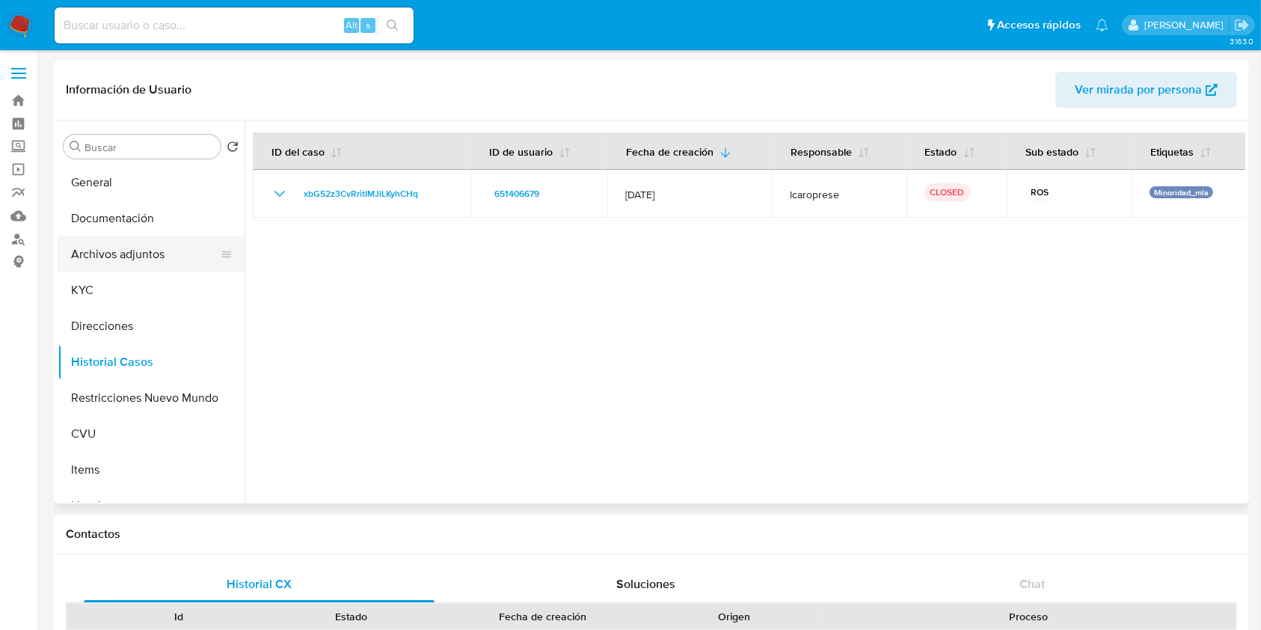
click at [150, 251] on button "Archivos adjuntos" at bounding box center [145, 254] width 175 height 36
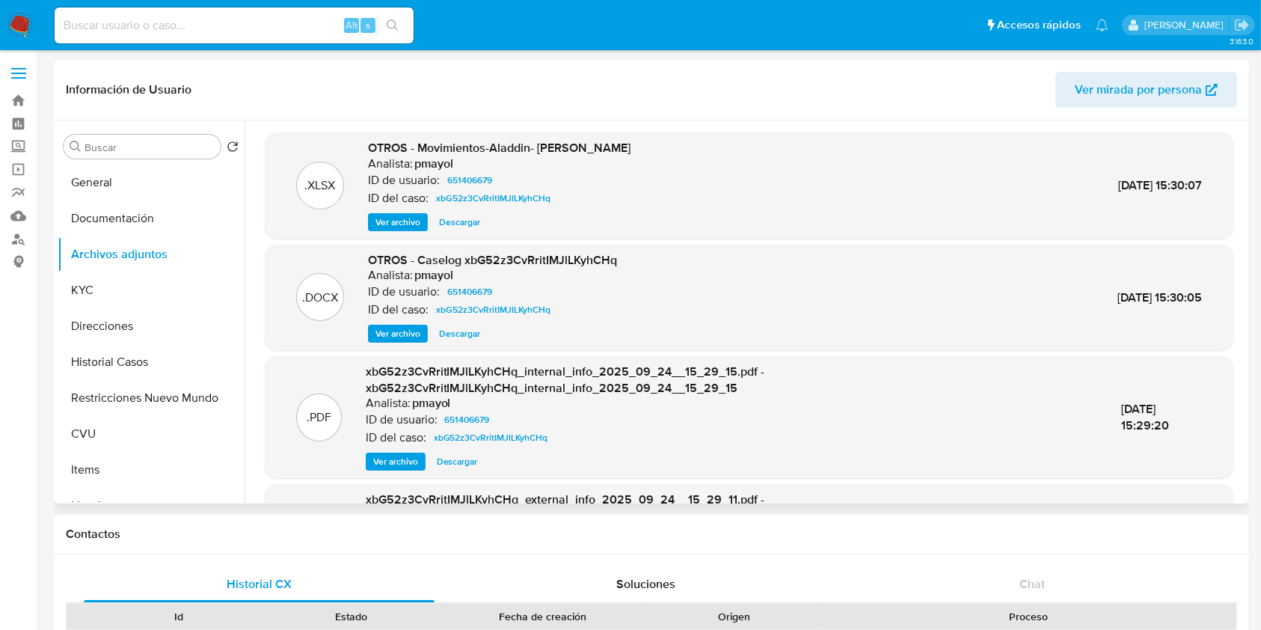
click at [414, 328] on span "Ver archivo" at bounding box center [397, 333] width 45 height 15
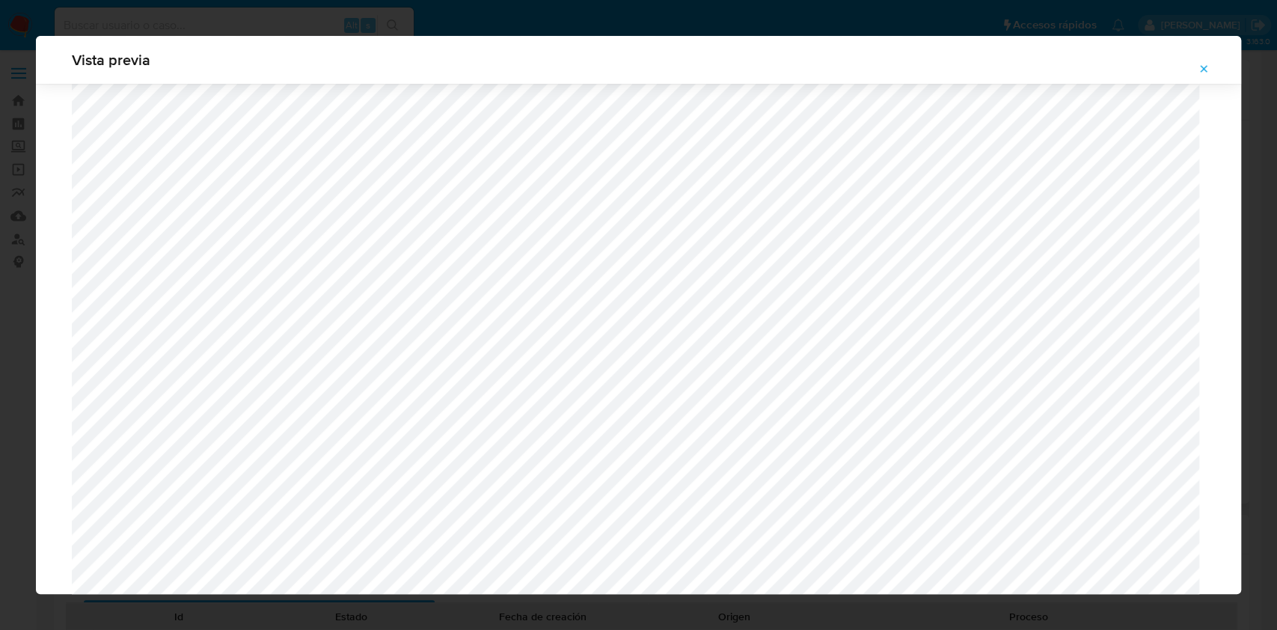
scroll to position [1161, 0]
click at [1203, 63] on icon "Attachment preview" at bounding box center [1203, 69] width 12 height 12
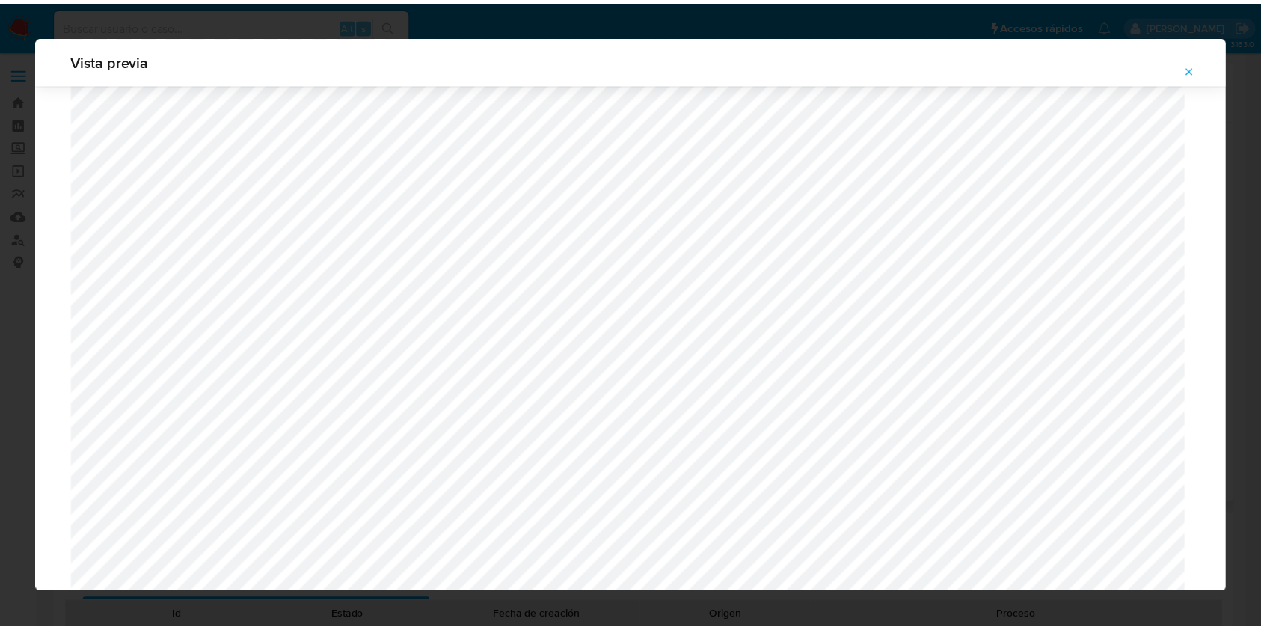
scroll to position [0, 0]
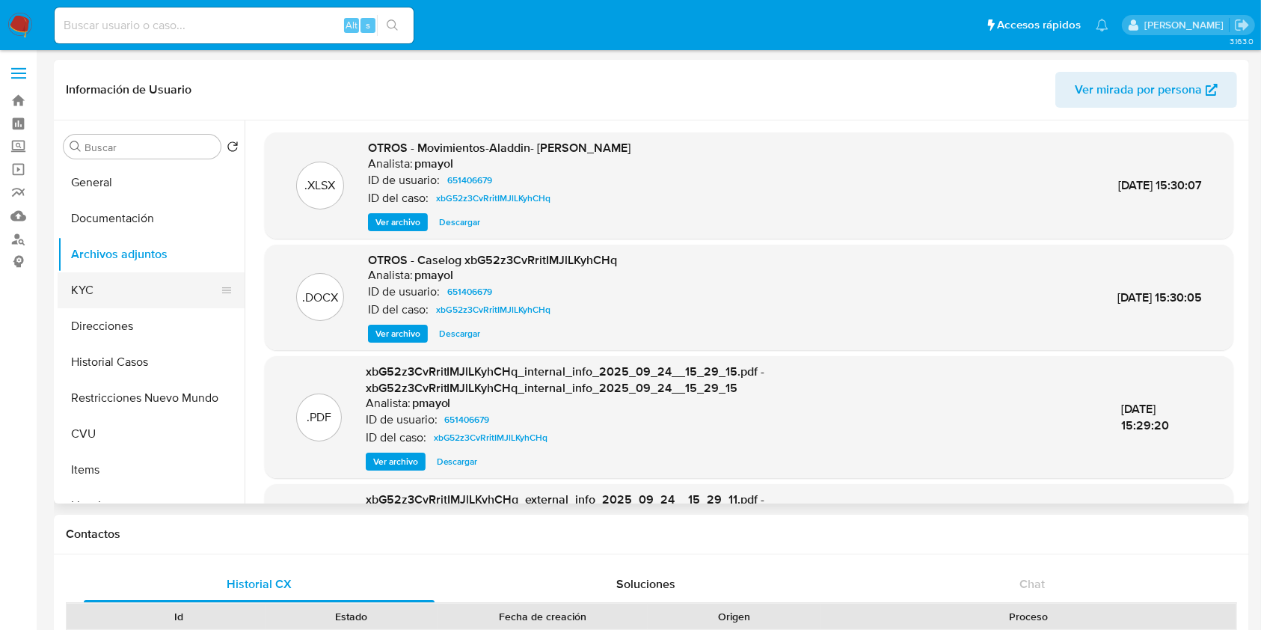
click at [102, 290] on button "KYC" at bounding box center [145, 290] width 175 height 36
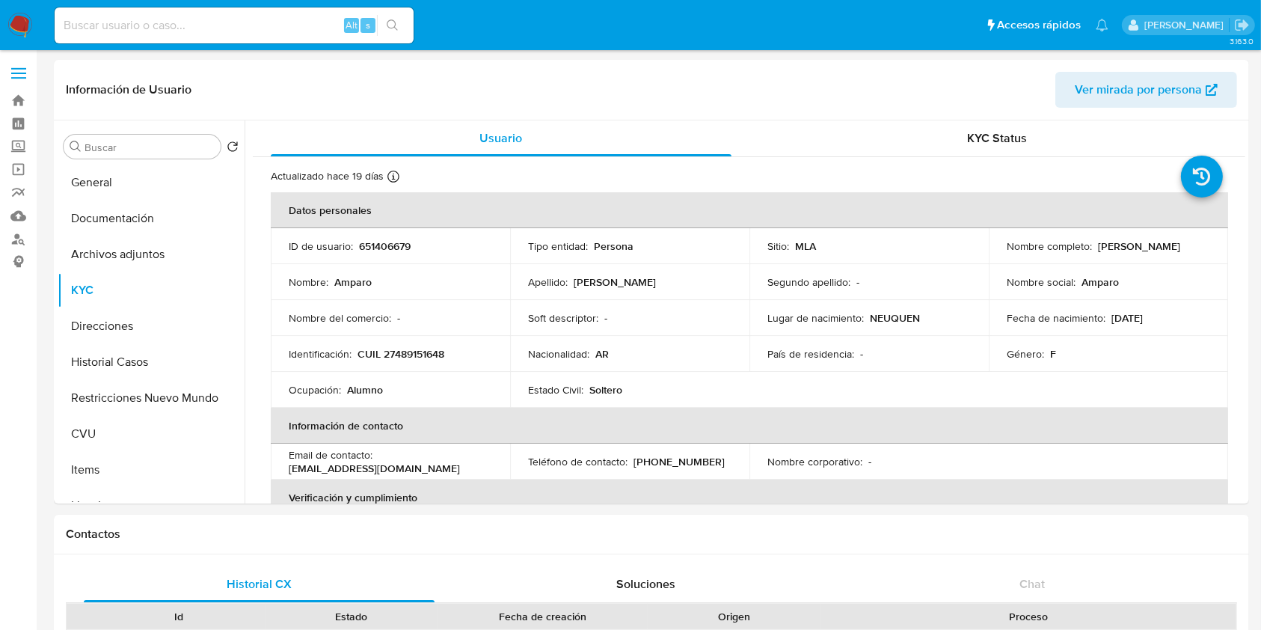
drag, startPoint x: 1189, startPoint y: 242, endPoint x: 1092, endPoint y: 242, distance: 97.2
click at [1092, 242] on div "Nombre completo : Amparo Monteiro" at bounding box center [1108, 245] width 203 height 13
copy p "Amparo Monteiro"
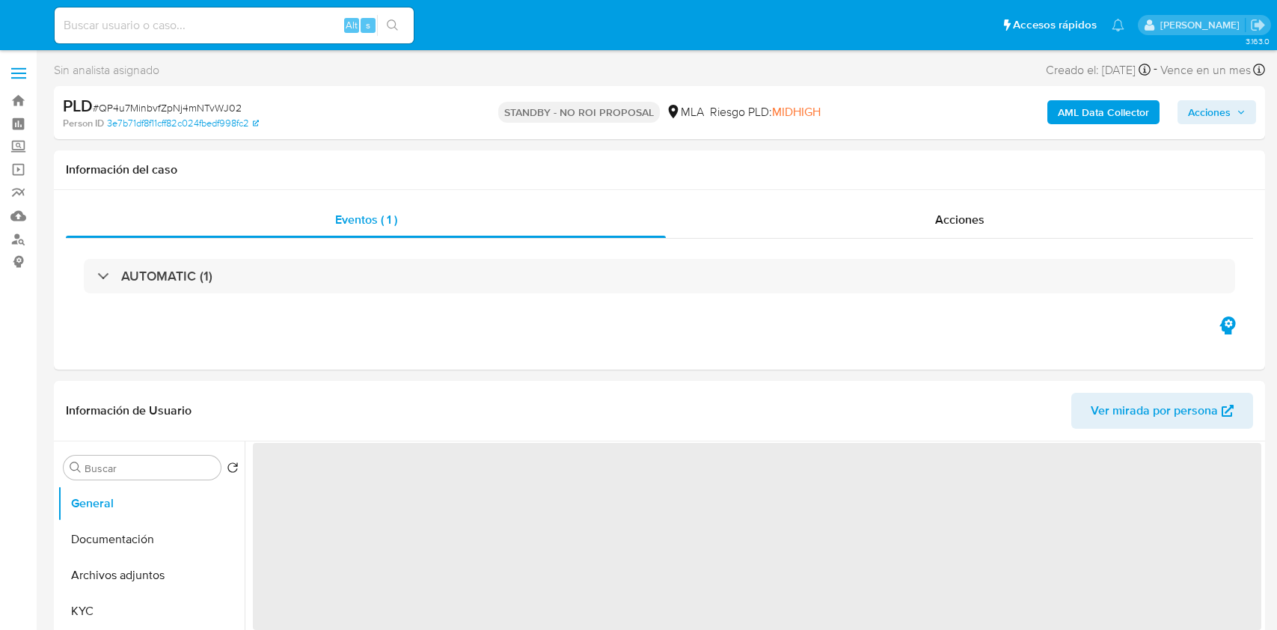
select select "10"
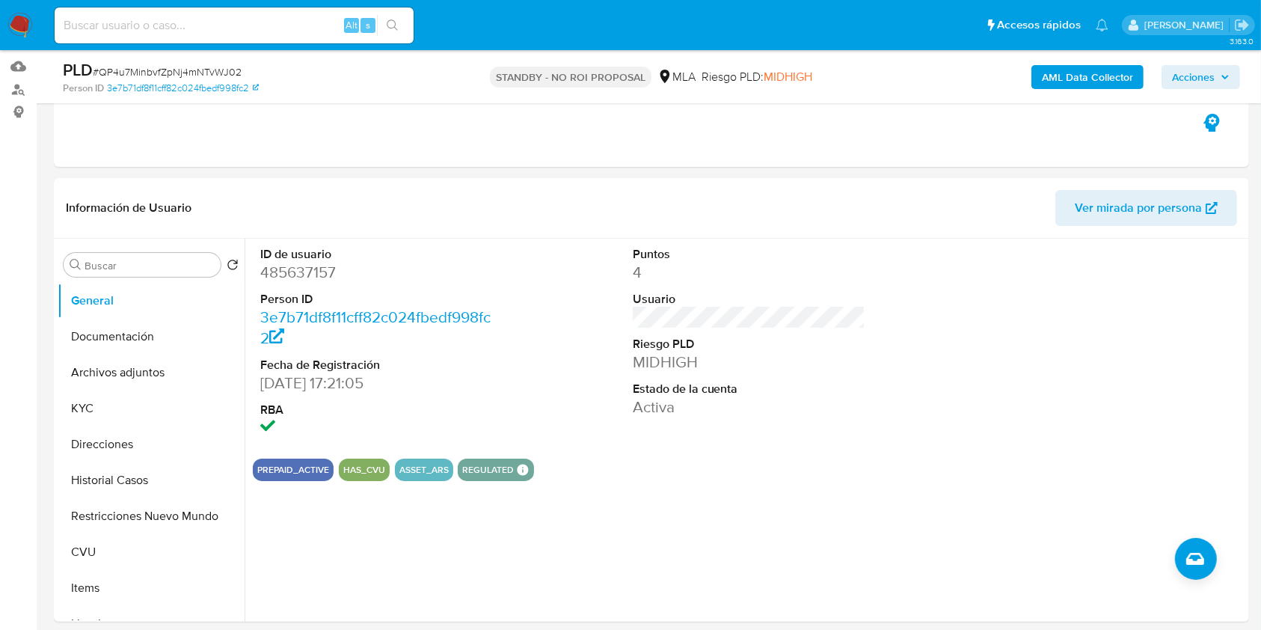
scroll to position [175, 0]
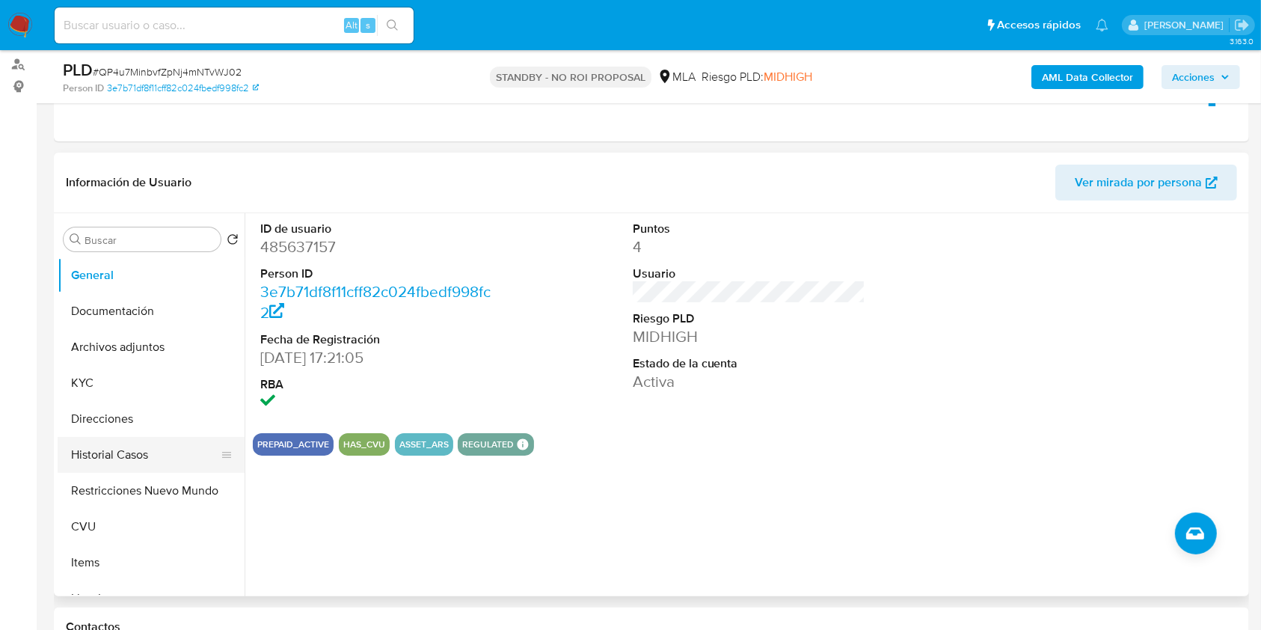
click at [114, 446] on button "Historial Casos" at bounding box center [145, 455] width 175 height 36
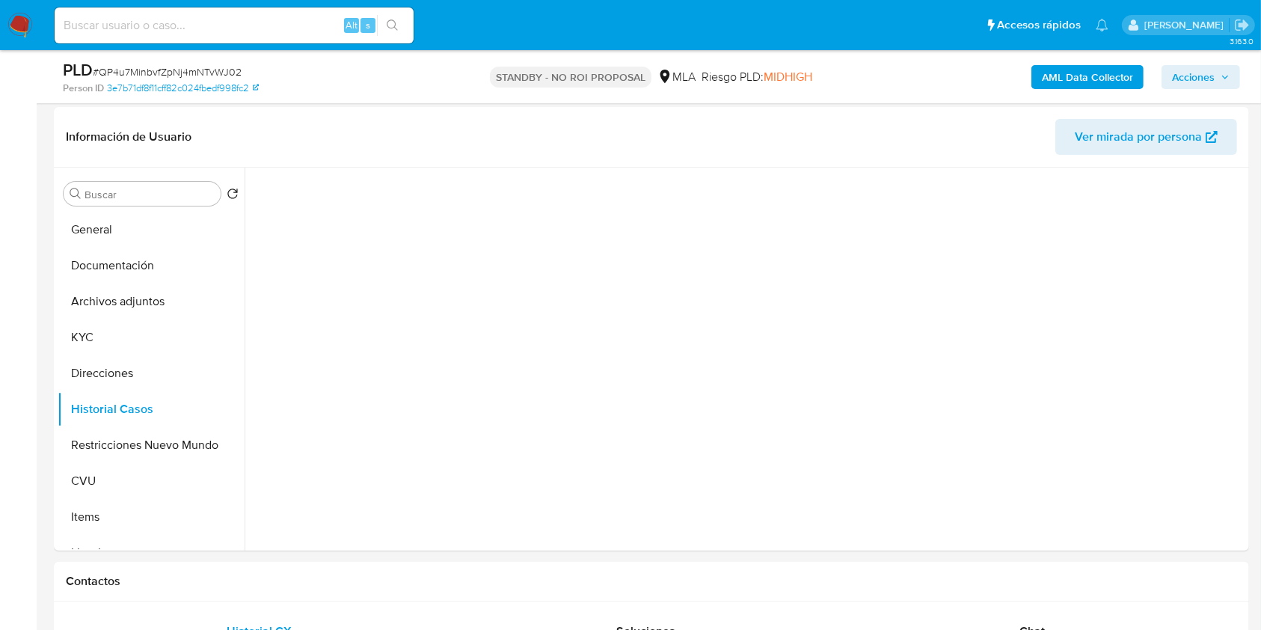
scroll to position [246, 0]
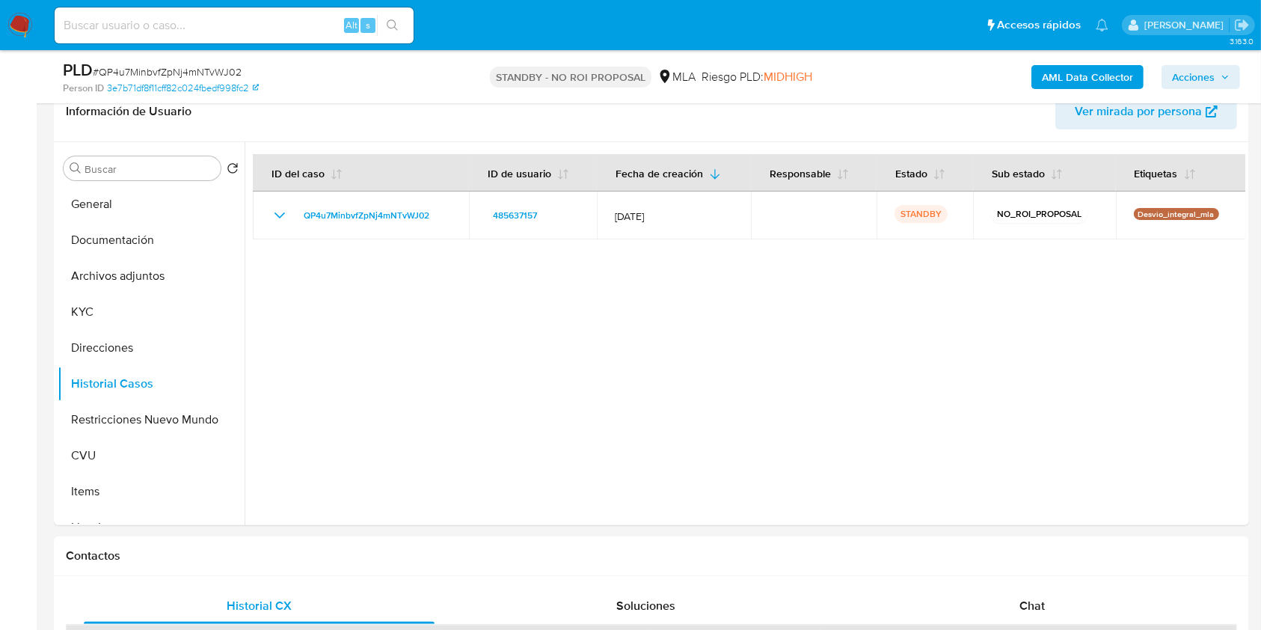
click at [283, 16] on input at bounding box center [234, 25] width 359 height 19
paste input "tiqwUI4X8kzZVuOnW1WEQzC0"
type input "tiqwUI4X8kzZVuOnW1WEQzC0"
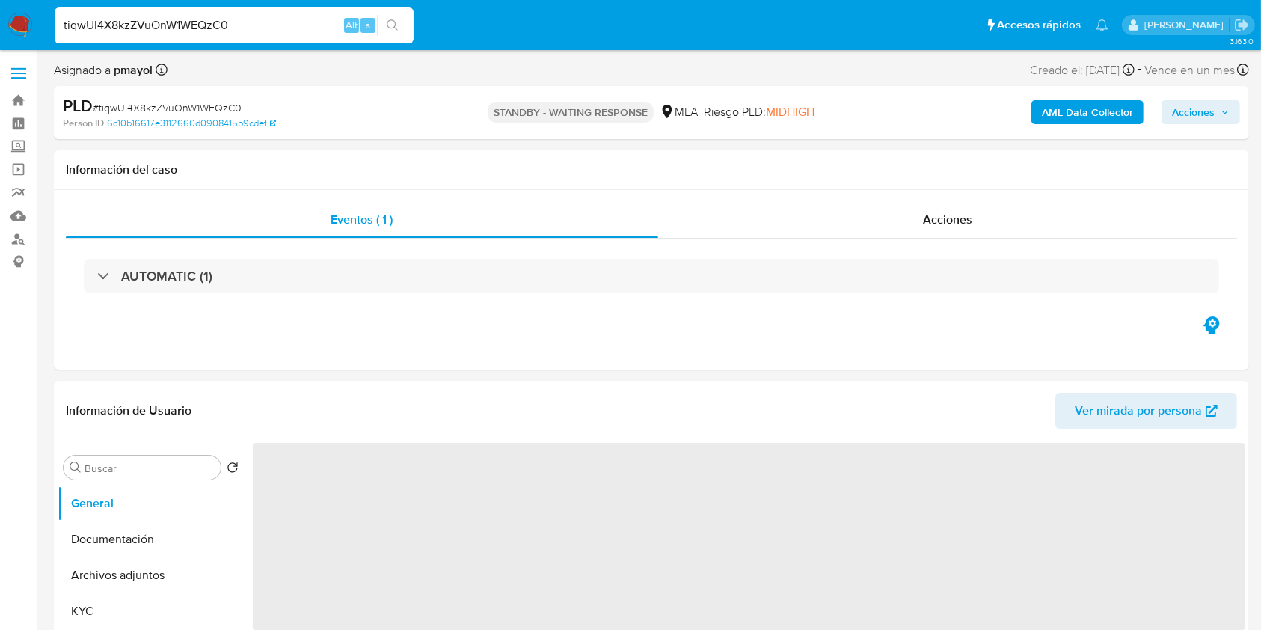
select select "10"
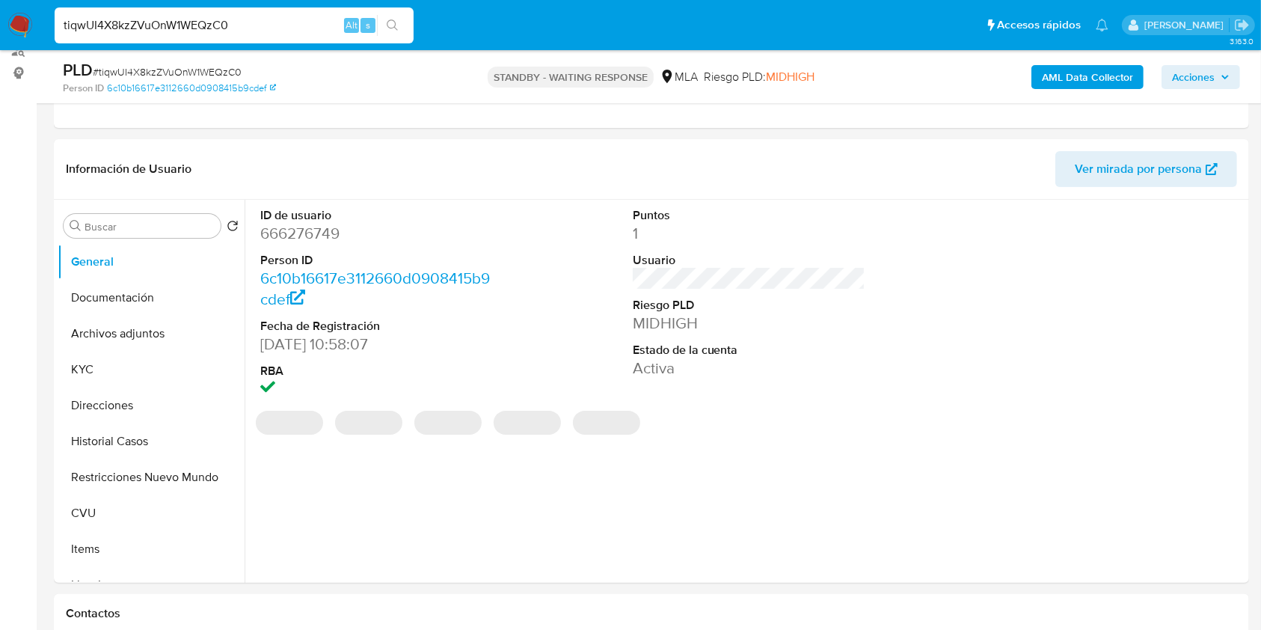
scroll to position [245, 0]
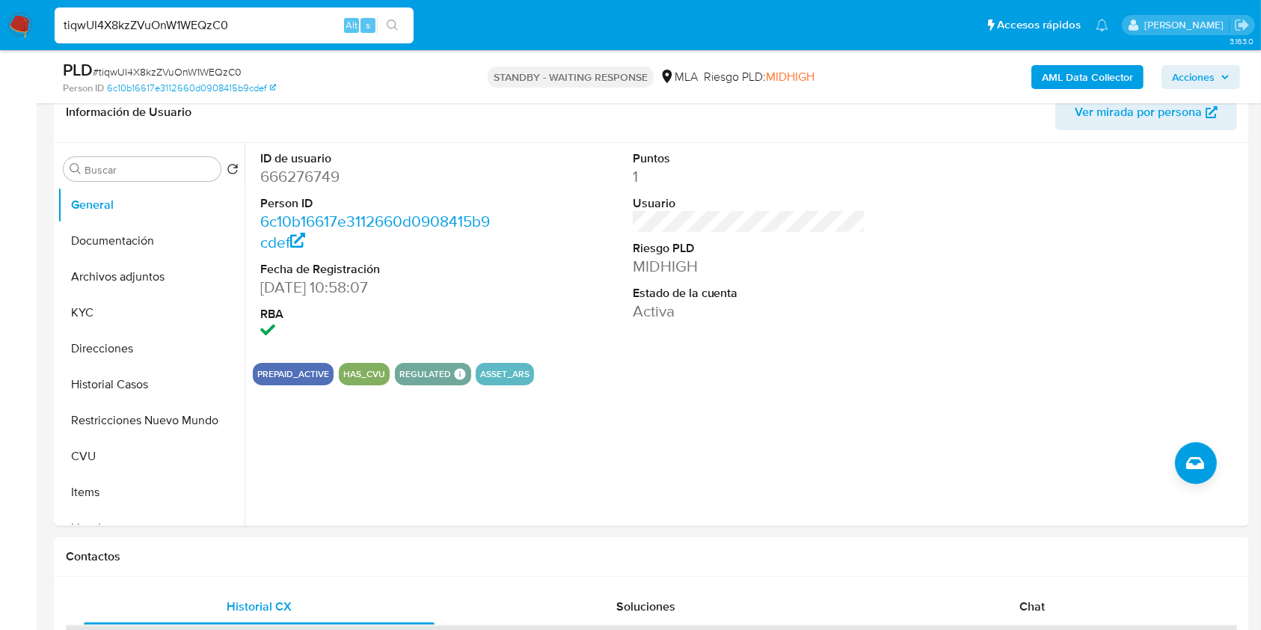
click at [275, 20] on input "tiqwUI4X8kzZVuOnW1WEQzC0" at bounding box center [234, 25] width 359 height 19
paste input "osQfAkNQzFeEgPKA3cwGronn"
type input "osQfAkNQzFeEgPKA3cwGronn"
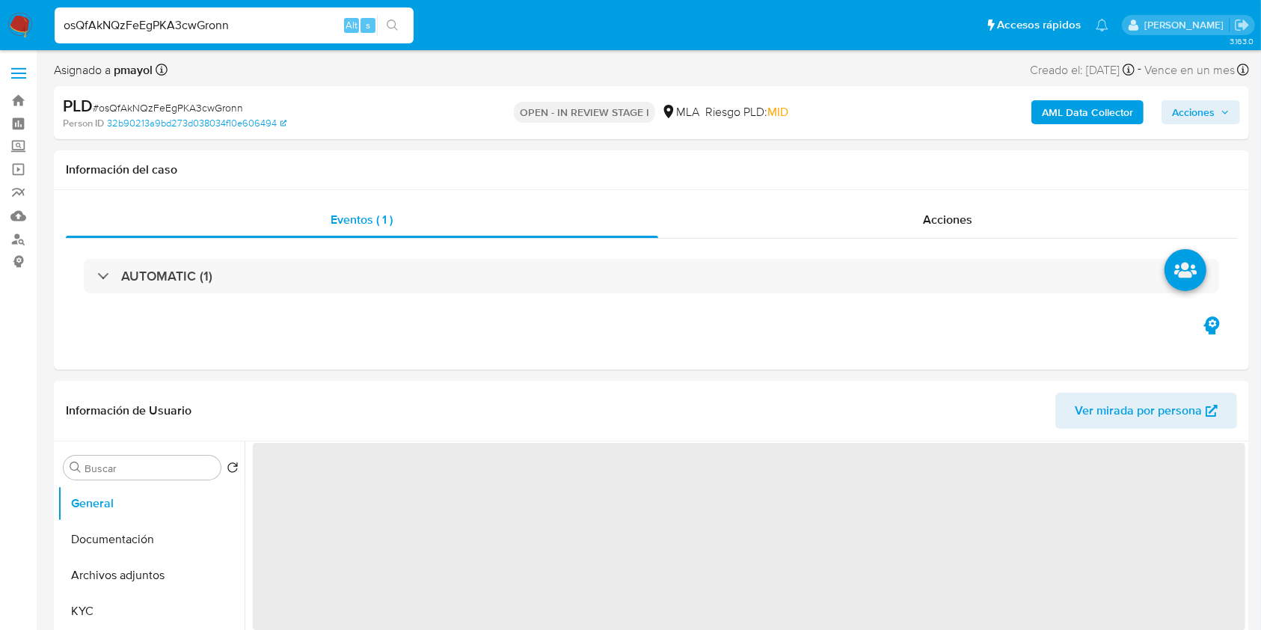
scroll to position [550, 0]
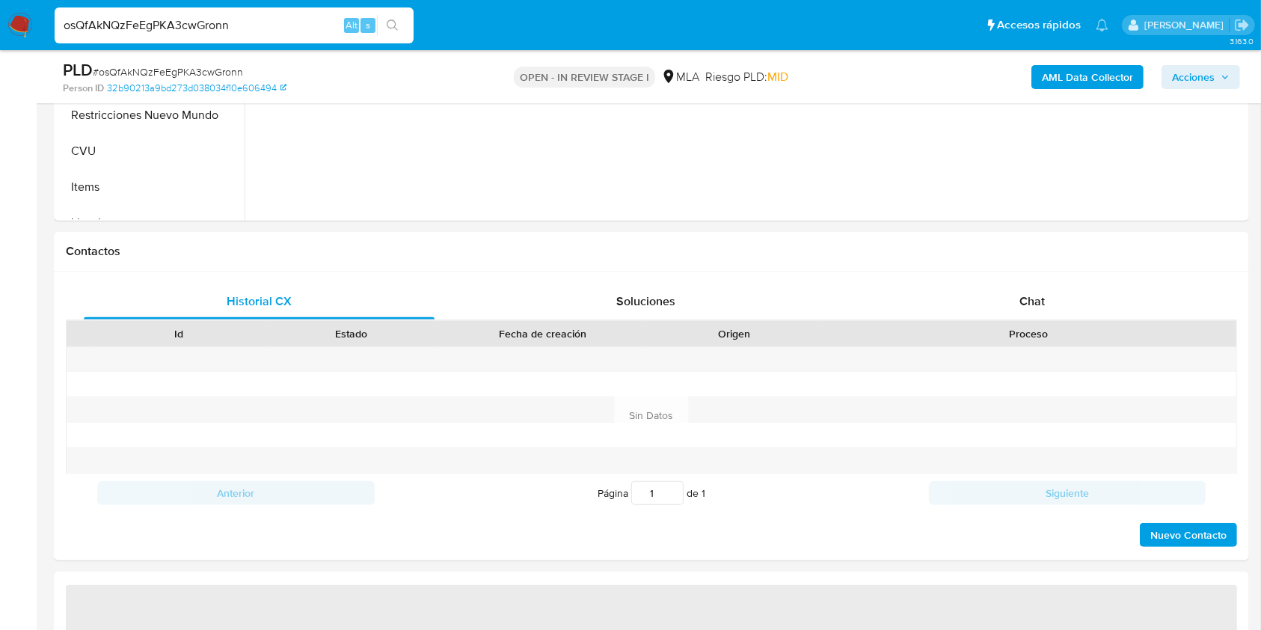
select select "10"
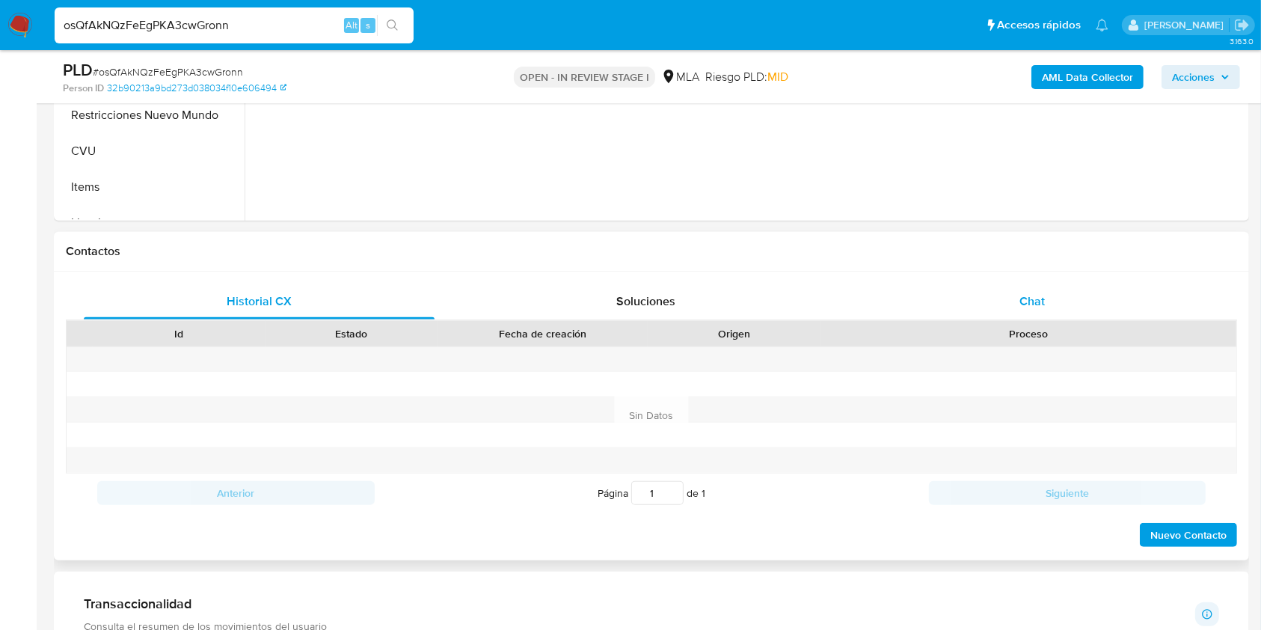
click at [992, 302] on div "Chat" at bounding box center [1032, 301] width 351 height 36
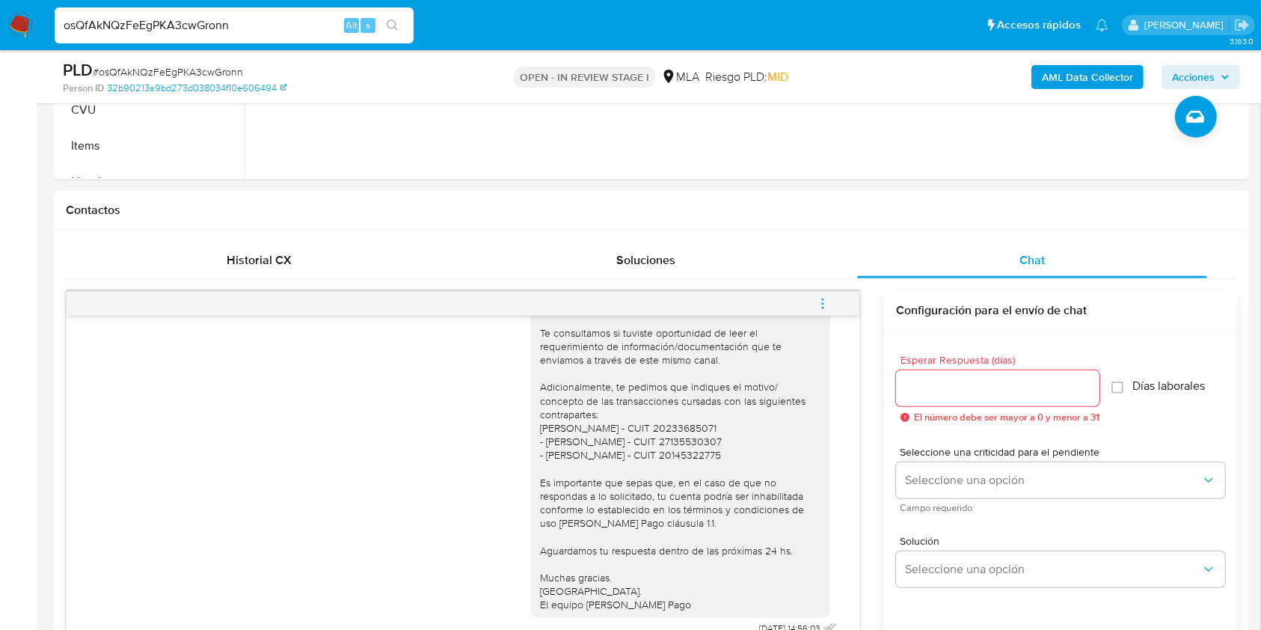
scroll to position [555, 0]
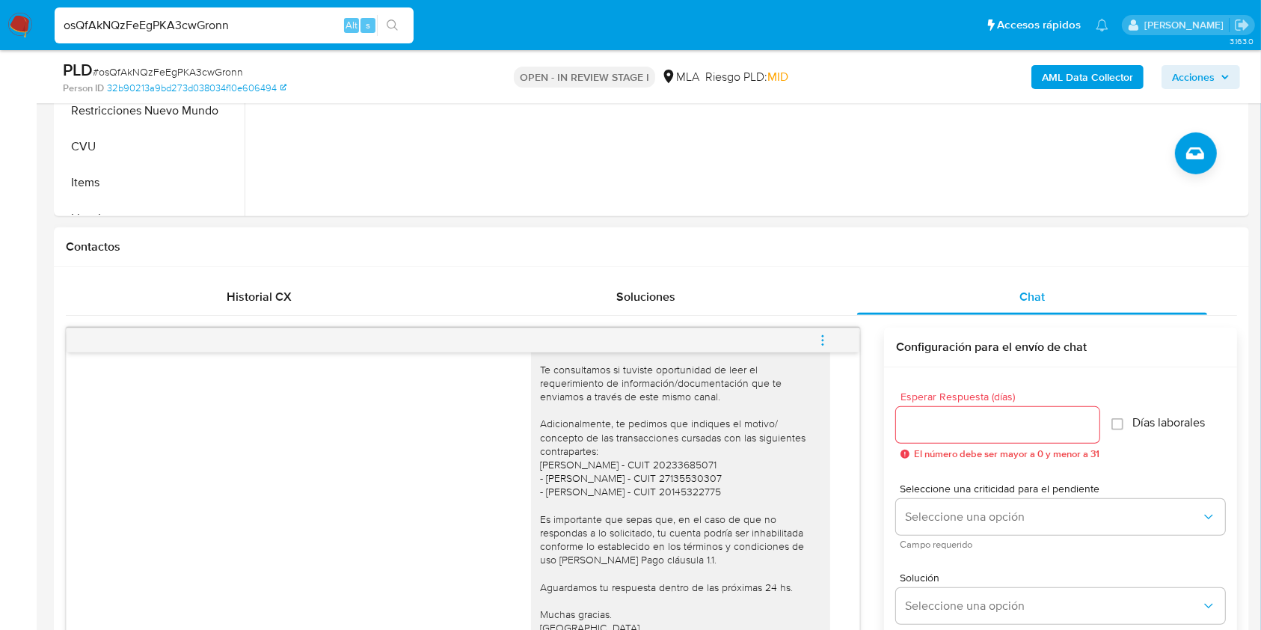
click at [712, 461] on div "Hola, Te consultamos si tuviste oportunidad de leer el requerimiento de informa…" at bounding box center [680, 491] width 281 height 313
copy div "20233685071"
click at [24, 22] on img at bounding box center [19, 25] width 25 height 25
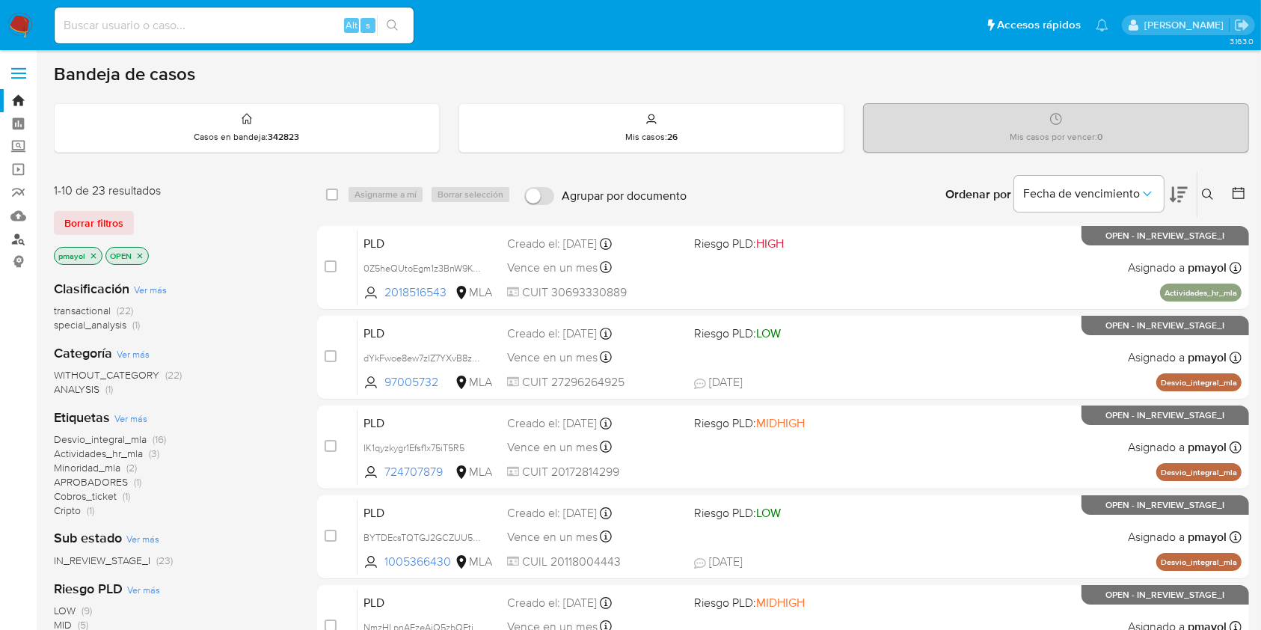
click at [14, 240] on link "Buscador de personas" at bounding box center [89, 238] width 178 height 23
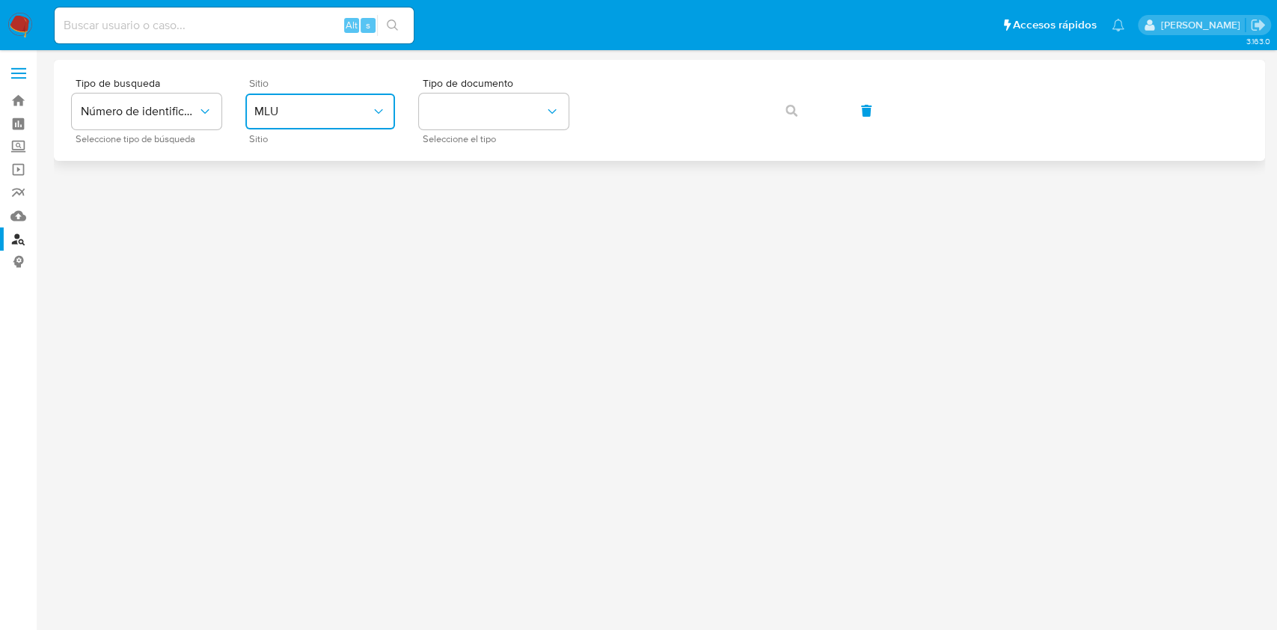
click at [369, 114] on span "MLU" at bounding box center [312, 111] width 117 height 15
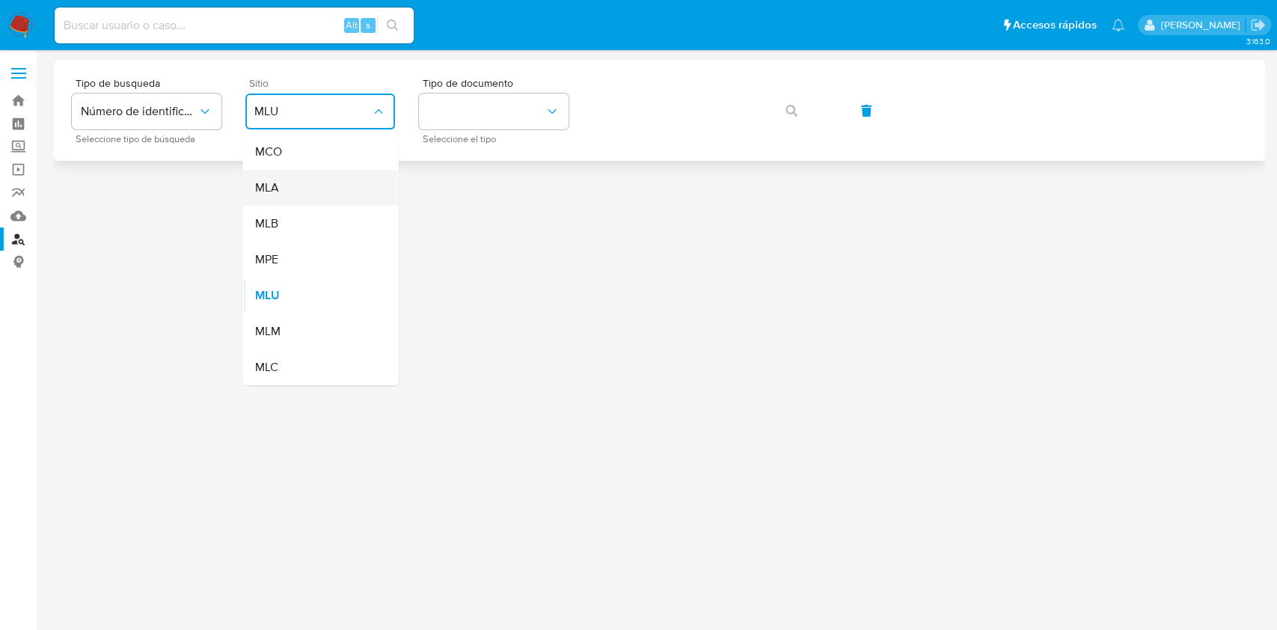
click at [323, 184] on div "MLA" at bounding box center [315, 188] width 123 height 36
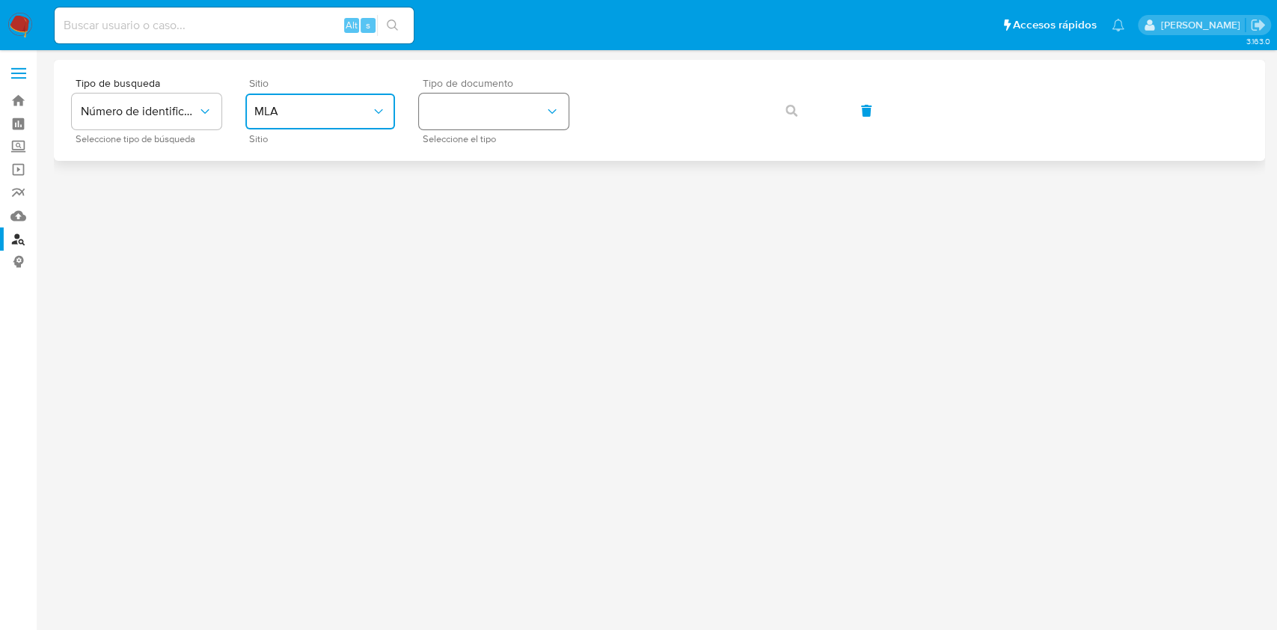
click at [467, 112] on button "identificationType" at bounding box center [494, 111] width 150 height 36
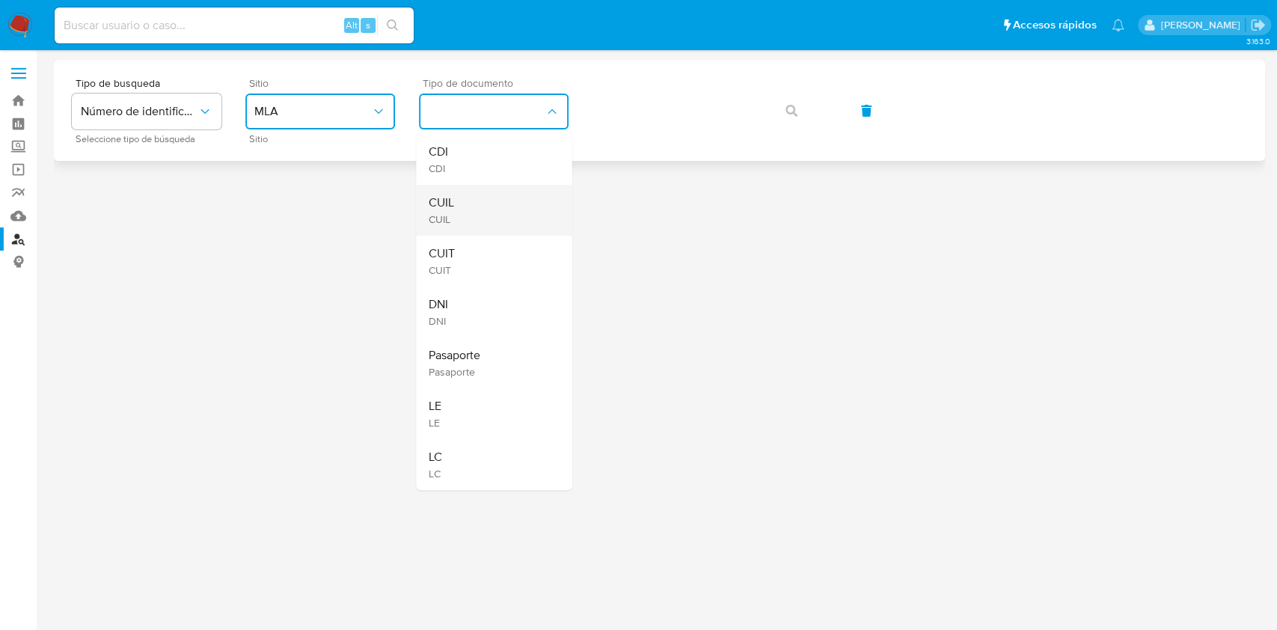
click at [479, 188] on div "CUIL CUIL" at bounding box center [489, 210] width 123 height 51
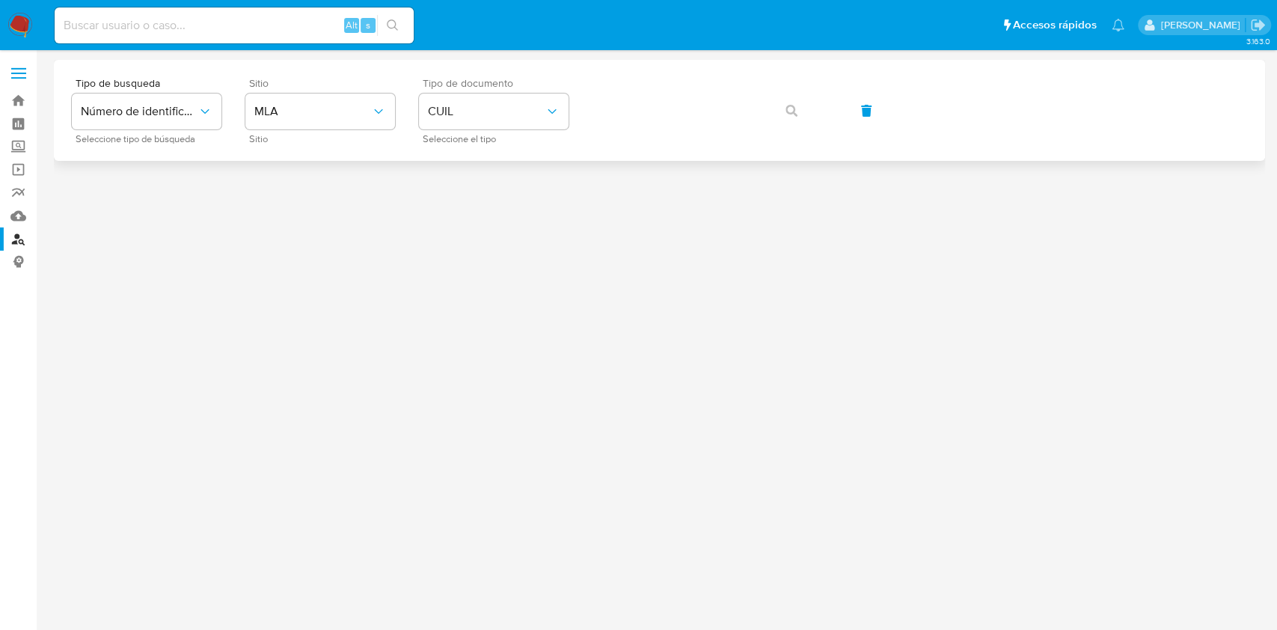
click at [645, 132] on div "Tipo de busqueda Número de identificación Seleccione tipo de búsqueda Sitio MLA…" at bounding box center [659, 110] width 1175 height 65
click at [788, 105] on icon "button" at bounding box center [791, 111] width 12 height 12
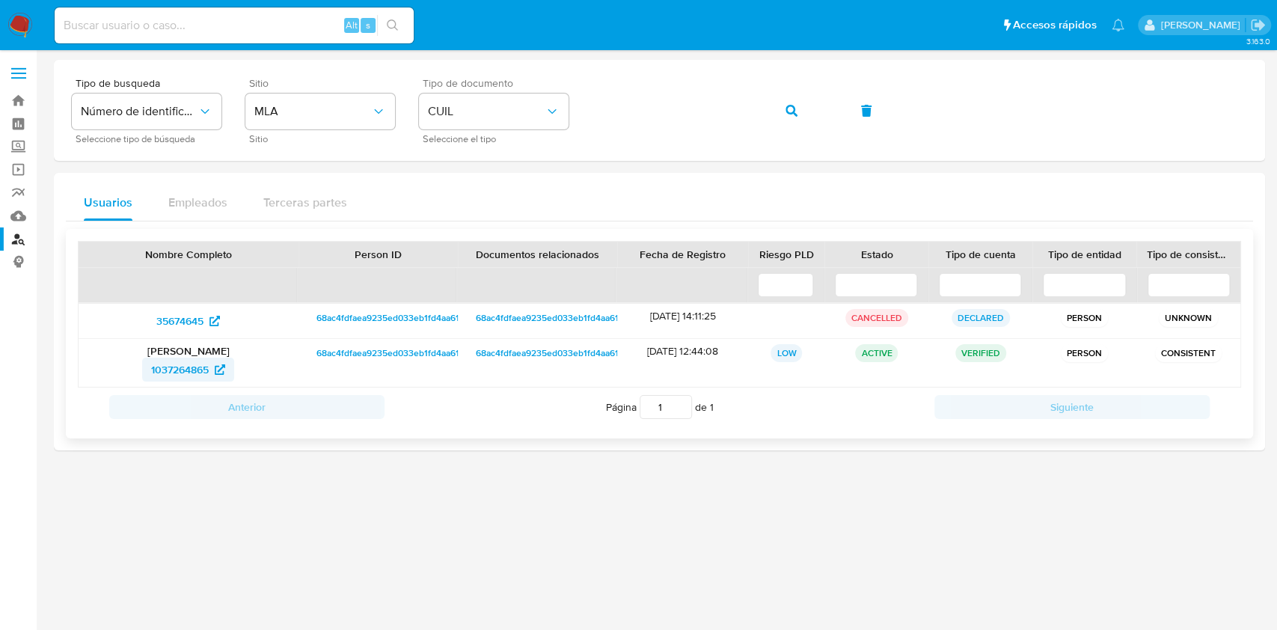
click at [194, 369] on span "1037264865" at bounding box center [180, 370] width 58 height 24
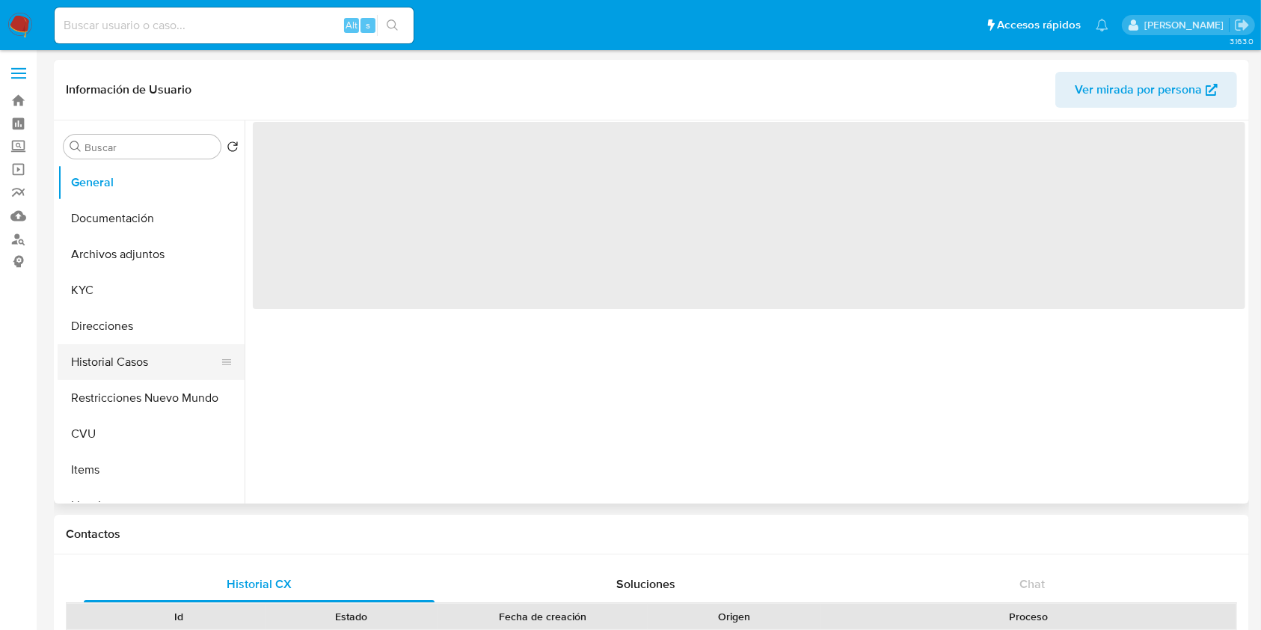
click at [156, 360] on button "Historial Casos" at bounding box center [145, 362] width 175 height 36
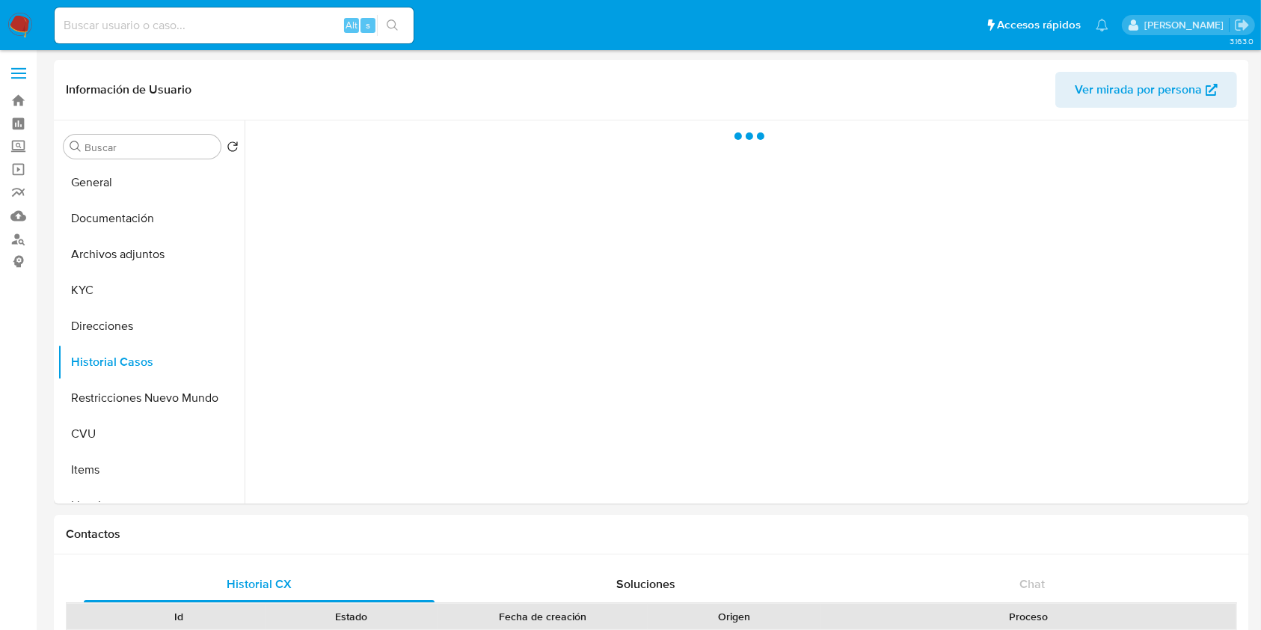
select select "10"
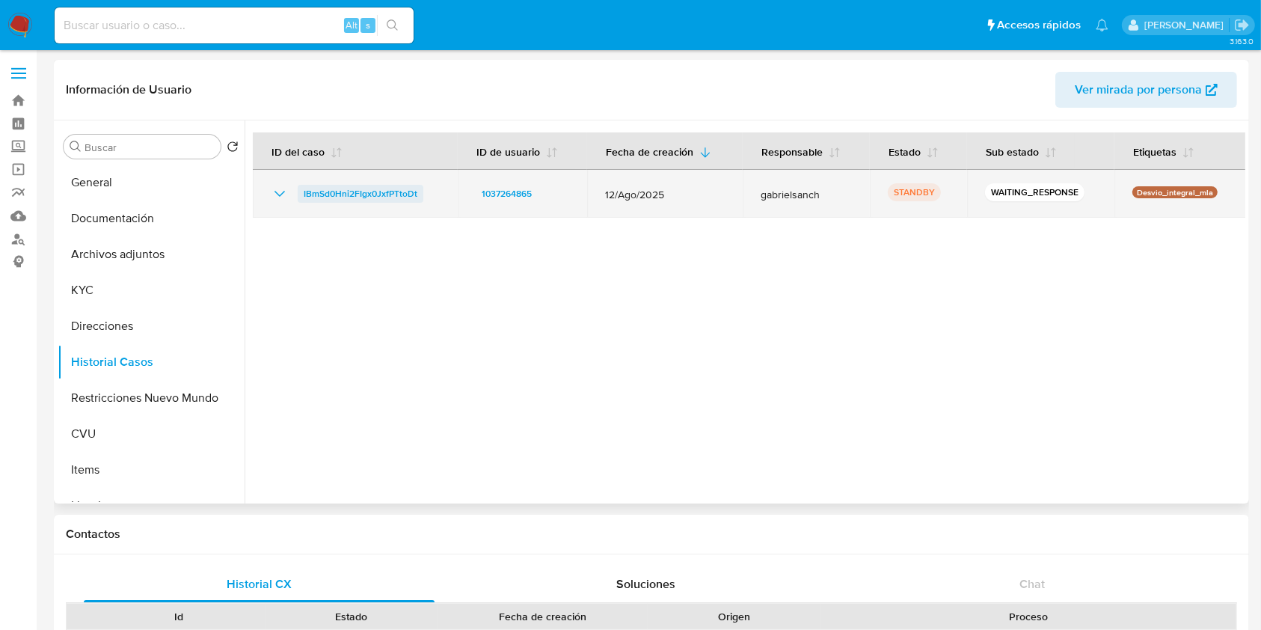
click at [389, 197] on span "IBmSd0Hni2FIgx0JxfPTtoDt" at bounding box center [361, 194] width 114 height 18
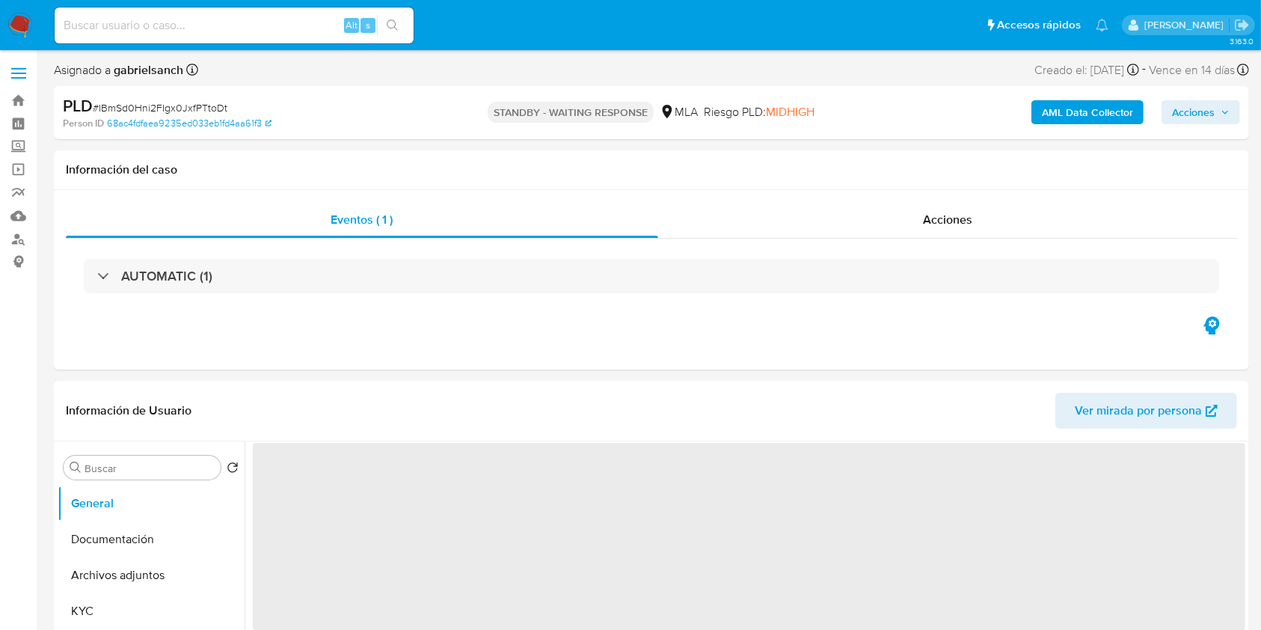
select select "10"
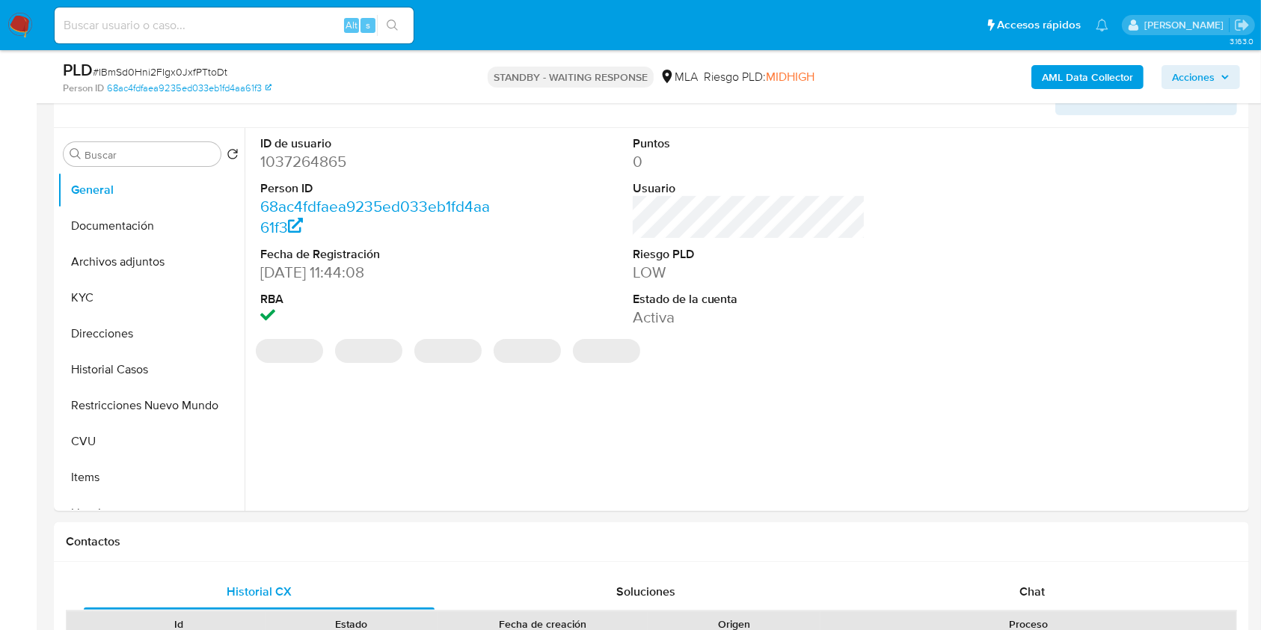
scroll to position [625, 0]
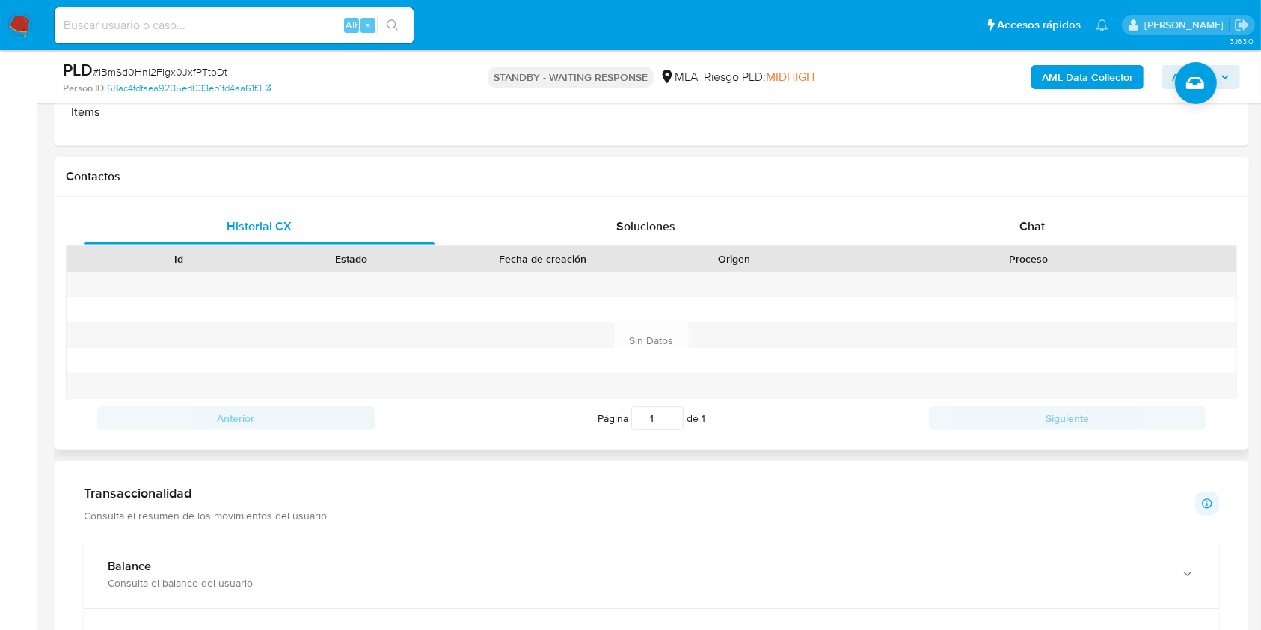
click at [1047, 206] on div "Historial CX Soluciones Chat Id Estado Fecha de creación Origen Proceso Anterio…" at bounding box center [651, 323] width 1195 height 253
click at [1048, 218] on div "Chat" at bounding box center [1032, 227] width 351 height 36
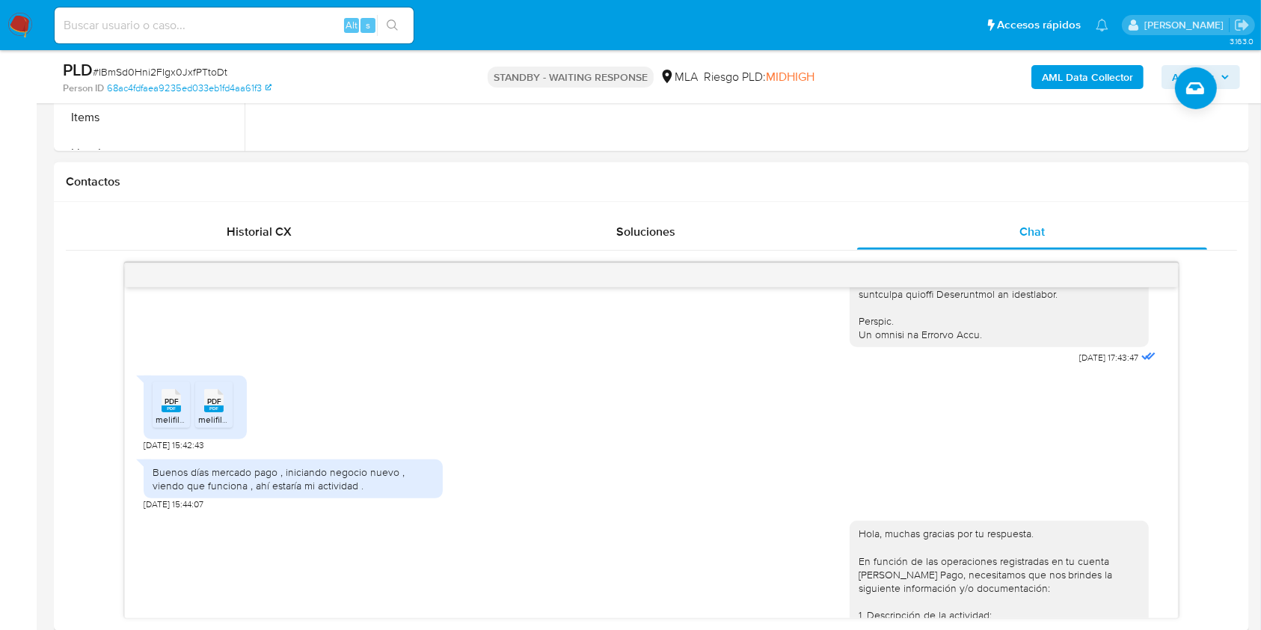
scroll to position [761, 0]
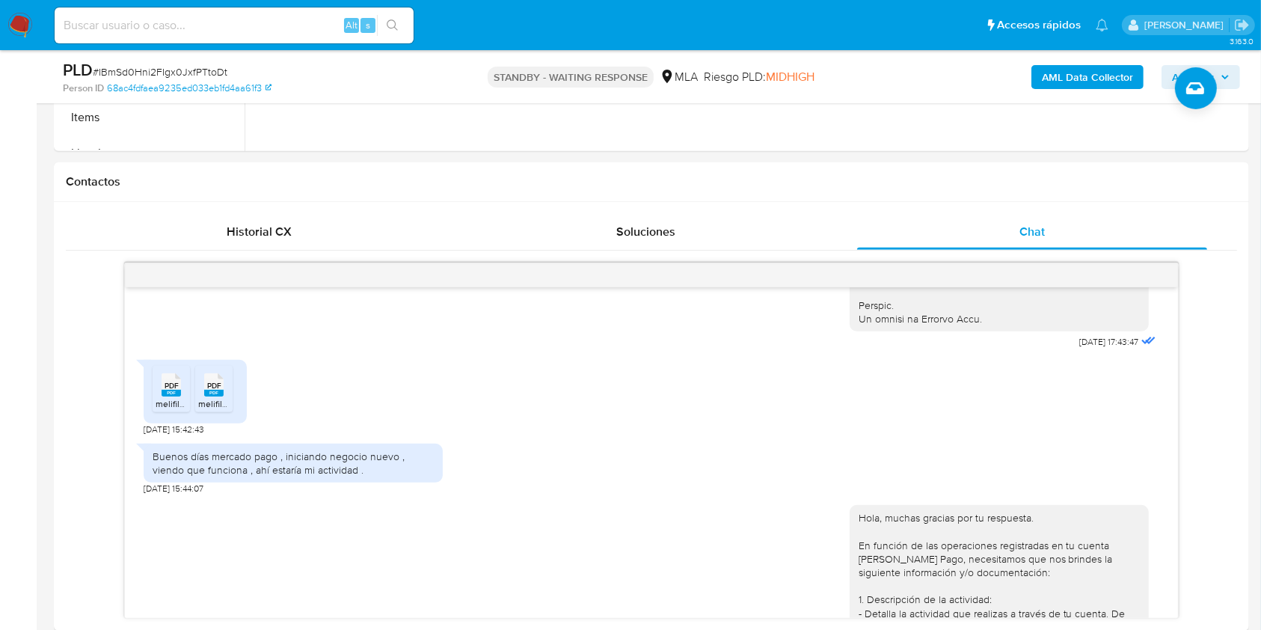
click at [18, 22] on img at bounding box center [19, 25] width 25 height 25
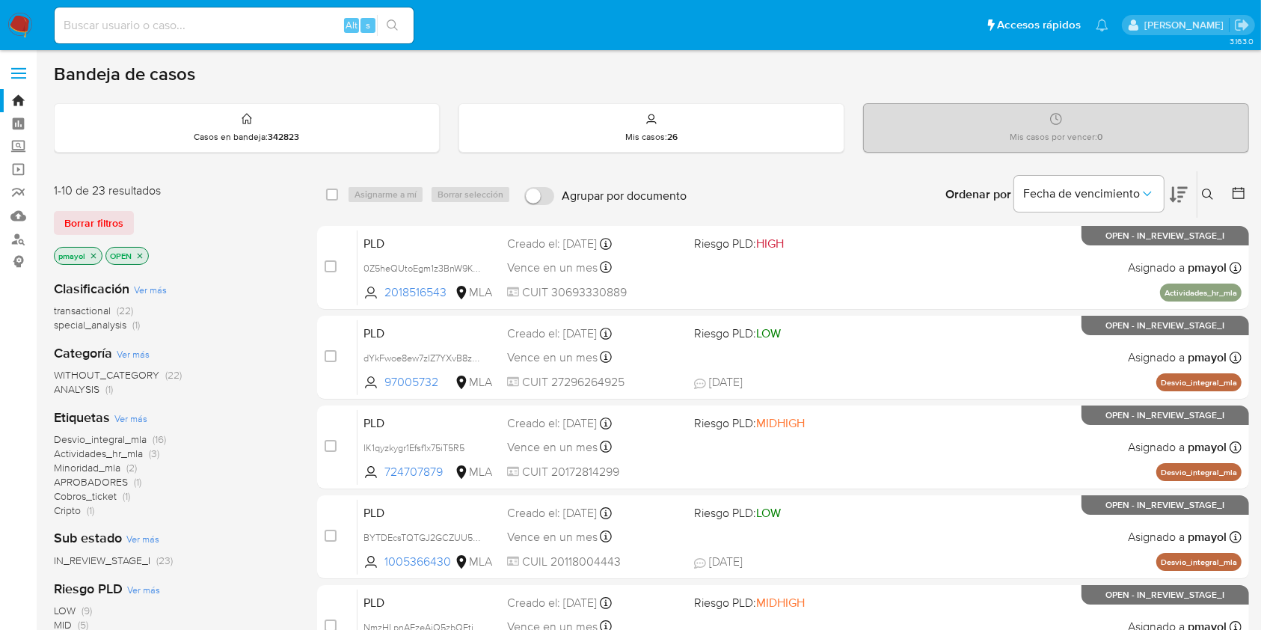
click at [252, 20] on input at bounding box center [234, 25] width 359 height 19
paste input "NvWI0IkvPU6JhWvTU89Aje0d"
type input "NvWI0IkvPU6JhWvTU89Aje0d"
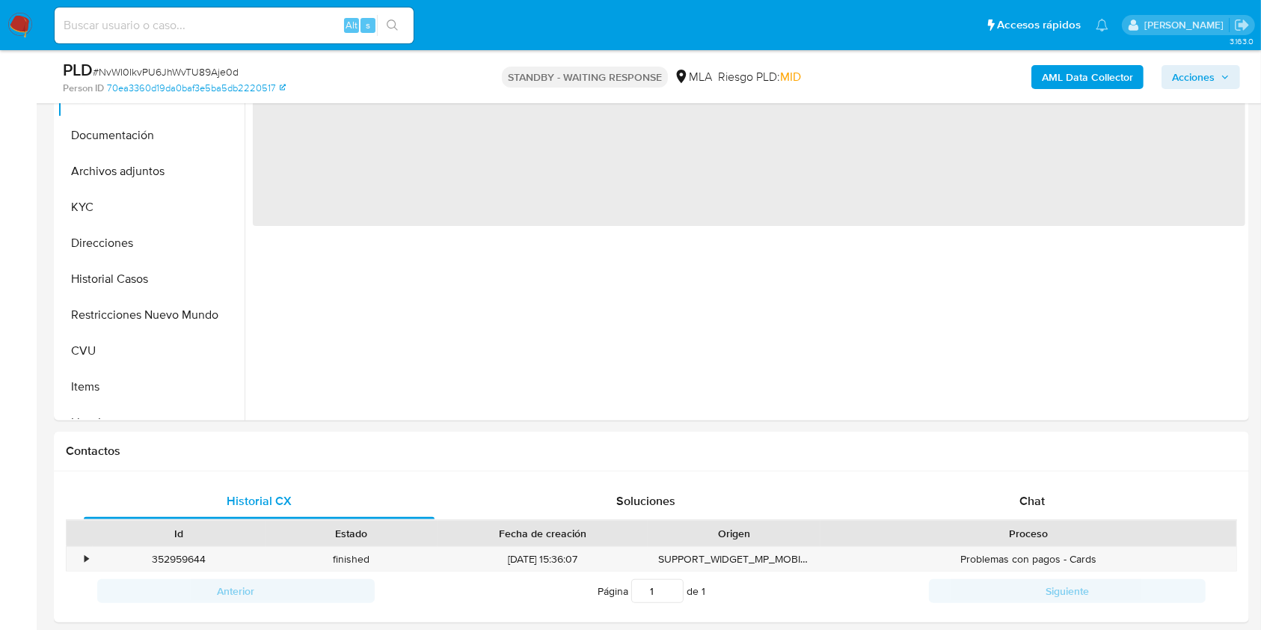
select select "10"
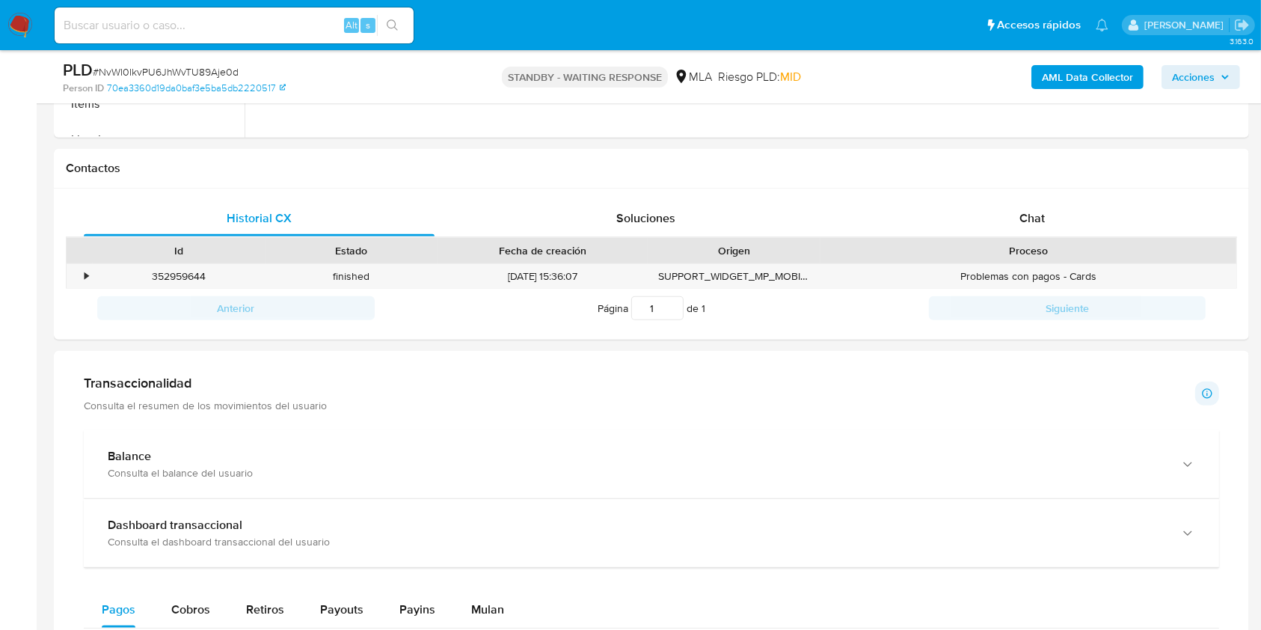
scroll to position [636, 0]
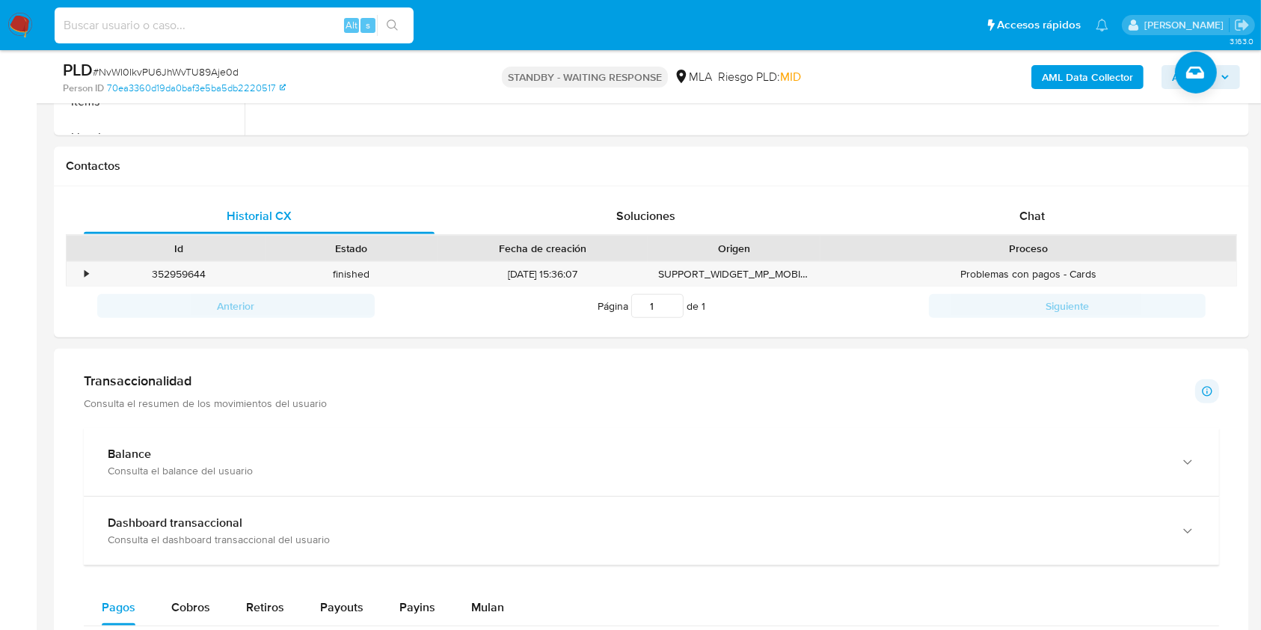
click at [276, 21] on input at bounding box center [234, 25] width 359 height 19
paste input "BYTDEcsTQTGJ2GCZUU5SVOsH"
type input "BYTDEcsTQTGJ2GCZUU5SVOsH"
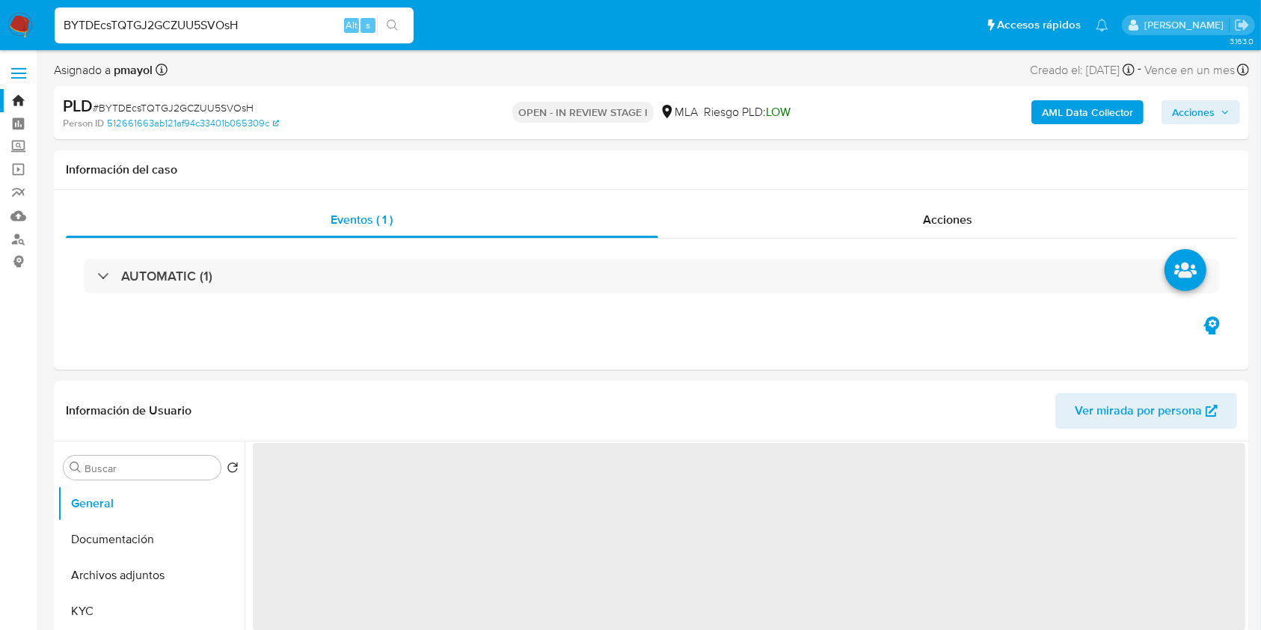
select select "10"
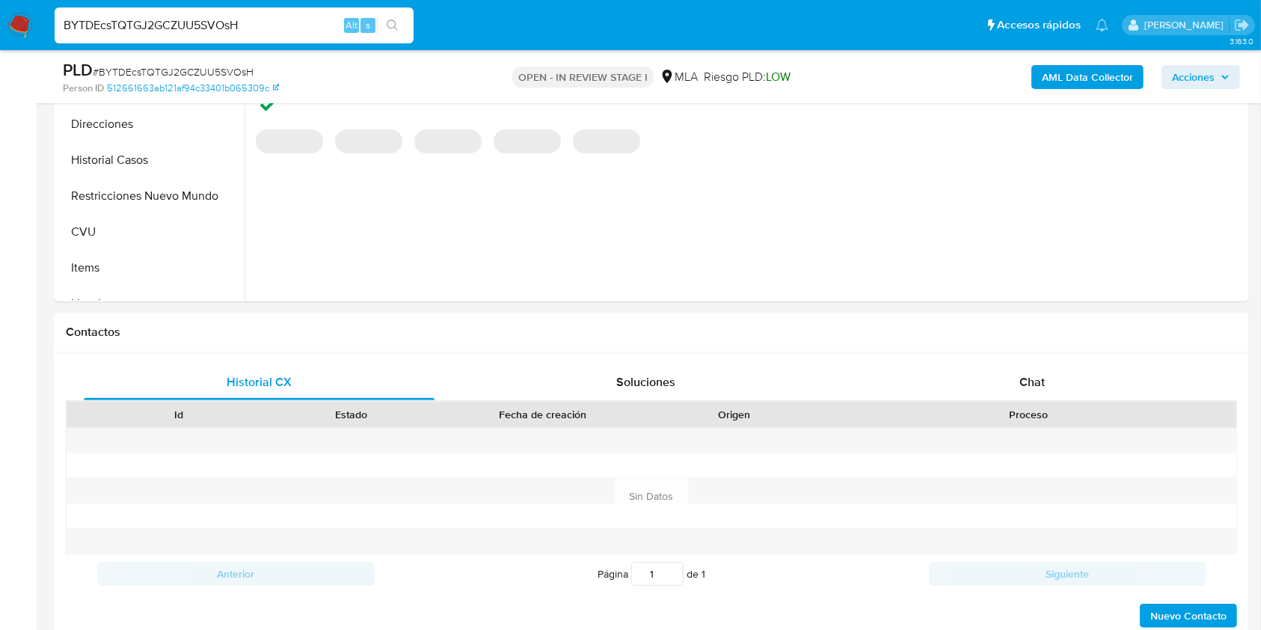
scroll to position [613, 0]
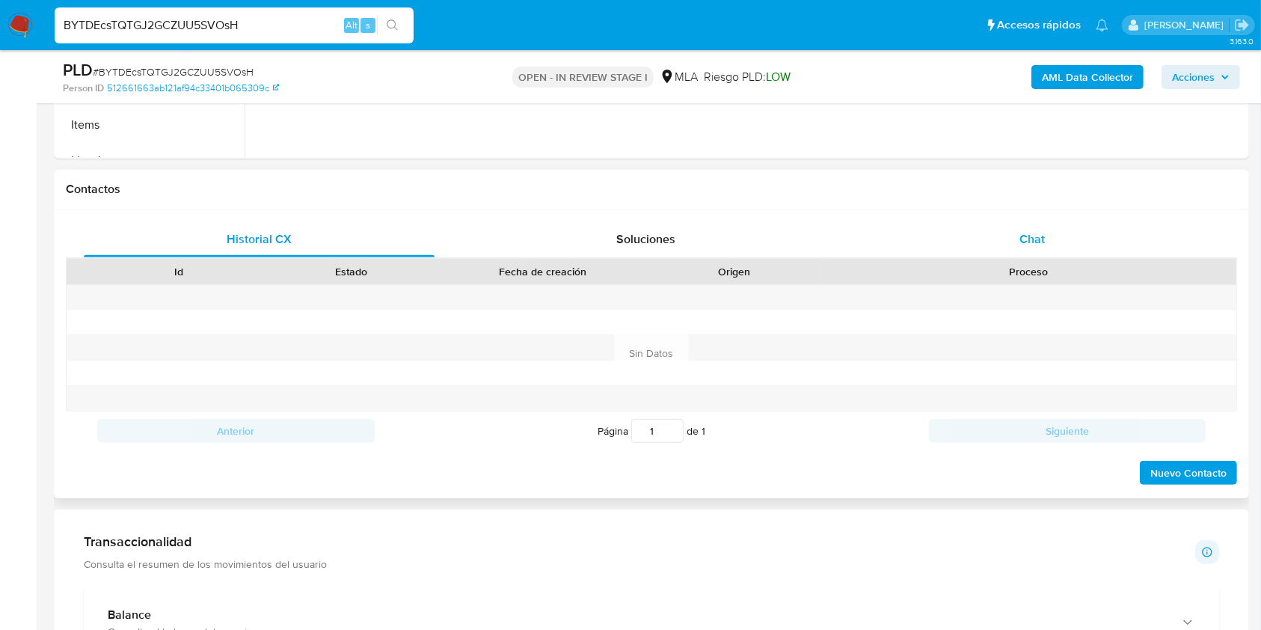
click at [1049, 251] on div "Chat" at bounding box center [1032, 239] width 351 height 36
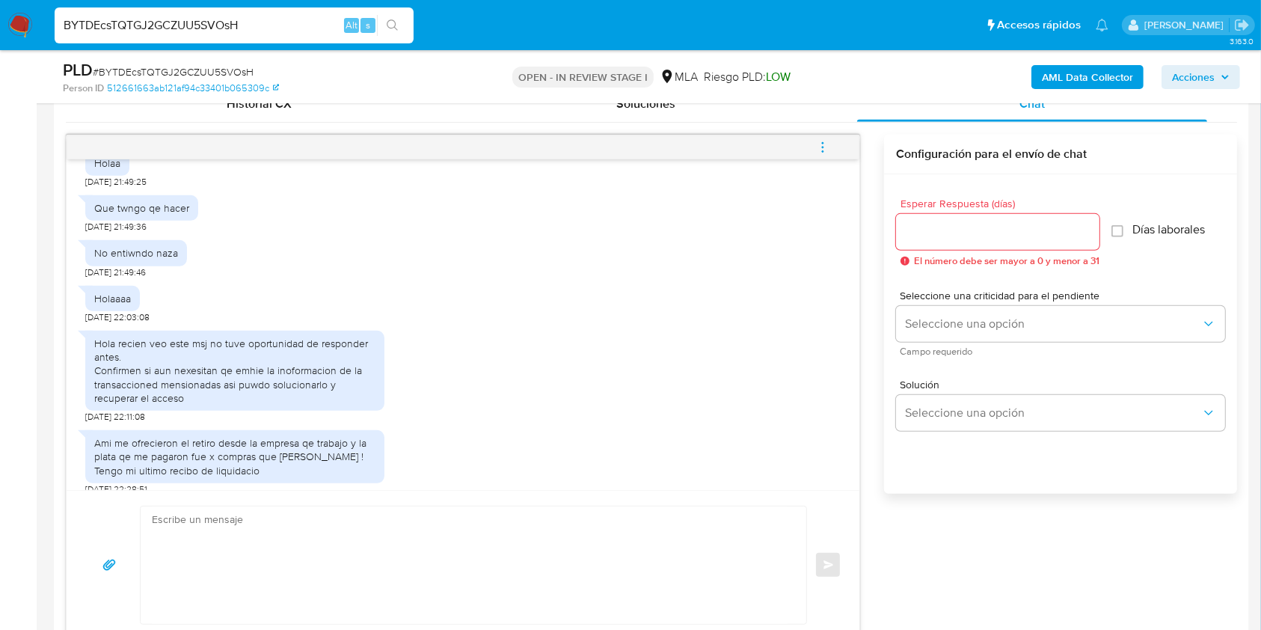
scroll to position [1014, 0]
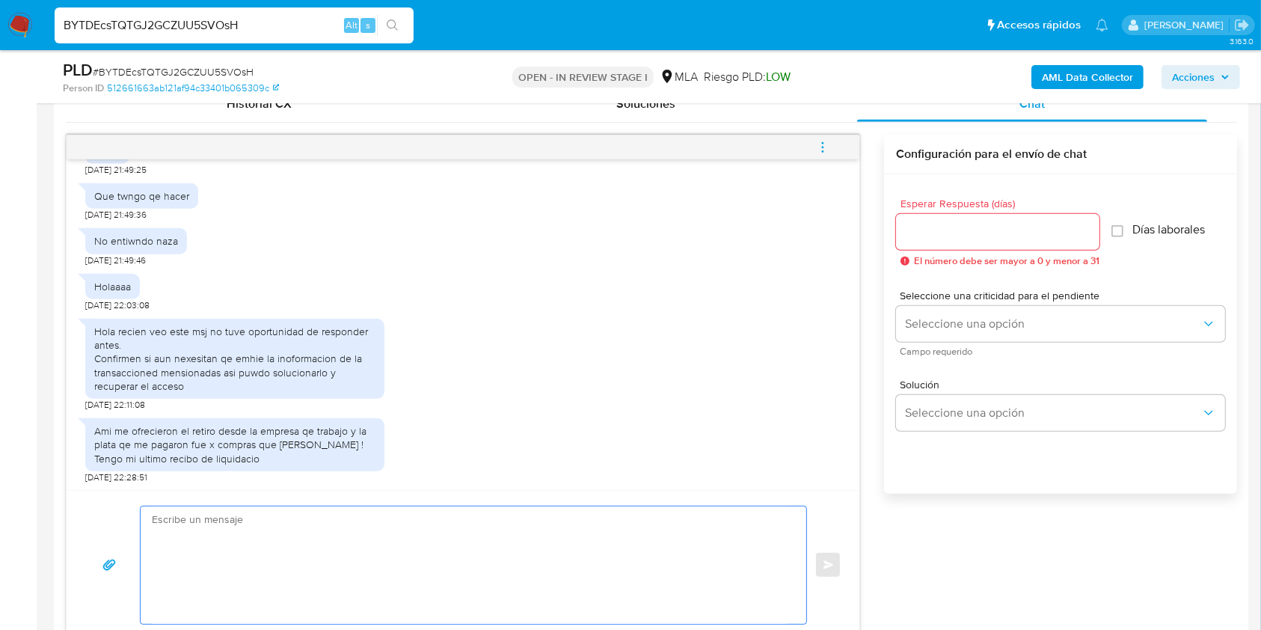
click at [467, 542] on textarea at bounding box center [470, 564] width 636 height 117
type textarea "h"
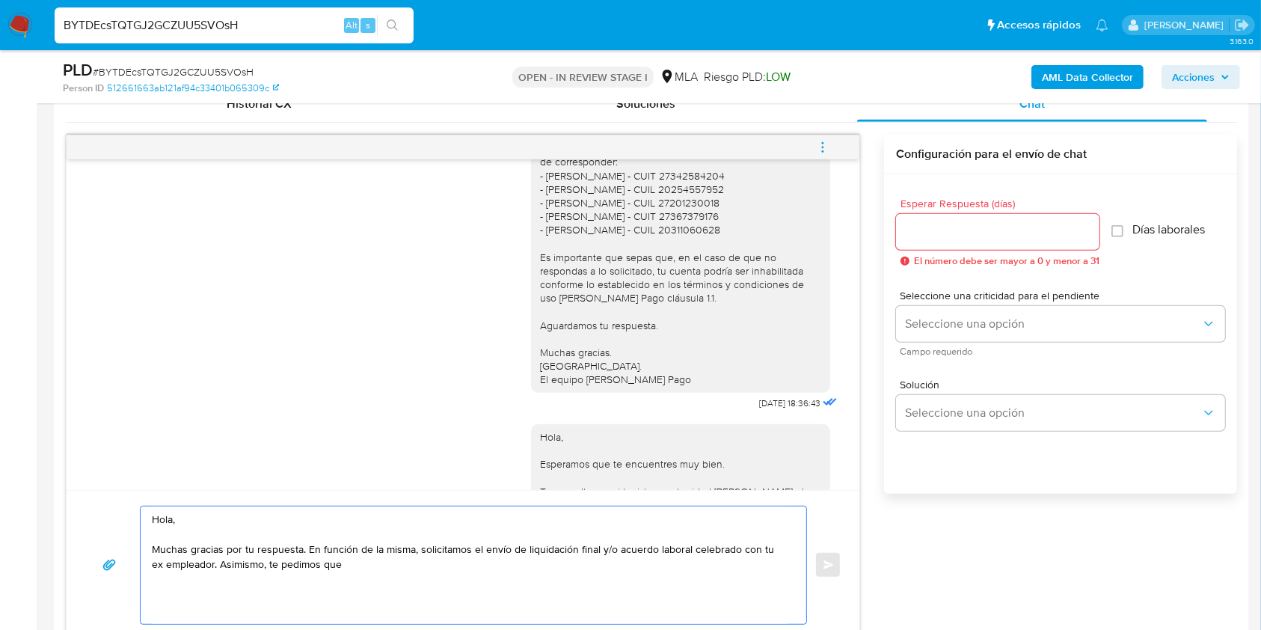
scroll to position [398, 0]
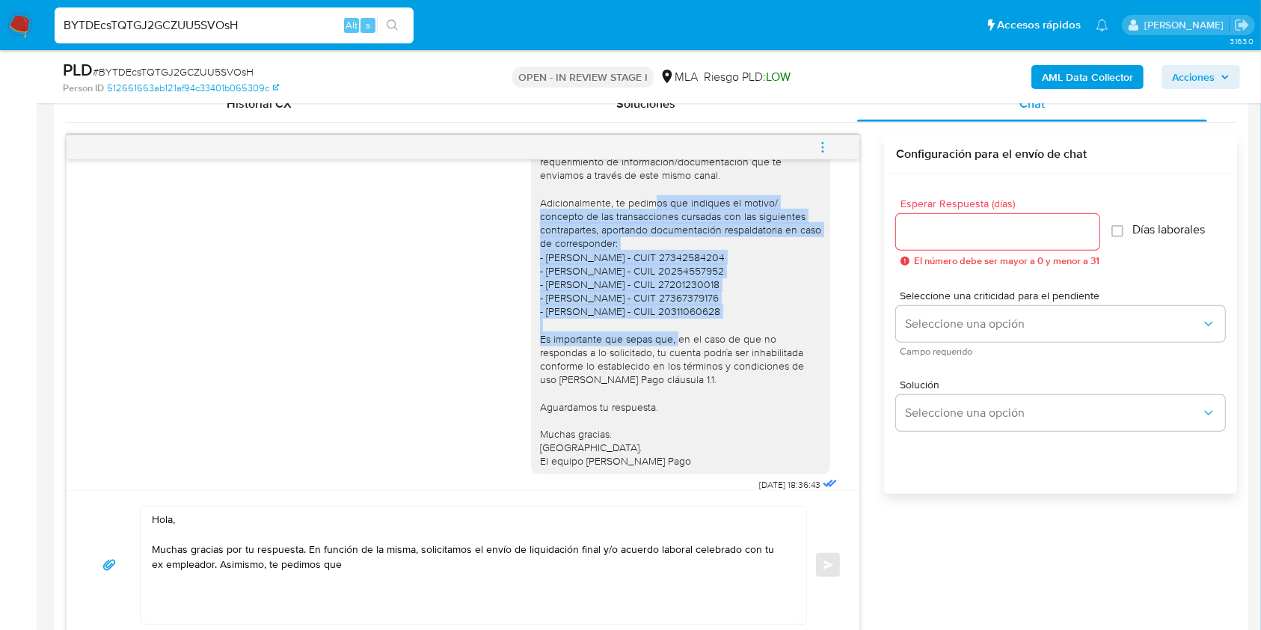
drag, startPoint x: 744, startPoint y: 325, endPoint x: 670, endPoint y: 215, distance: 132.6
click at [670, 215] on div "Hola, Esperamos que te encuentres muy bien. Te consultamos si tuviste oportunid…" at bounding box center [680, 277] width 281 height 381
copy div "indiques el motivo/ concepto de las transacciones cursadas con las siguientes c…"
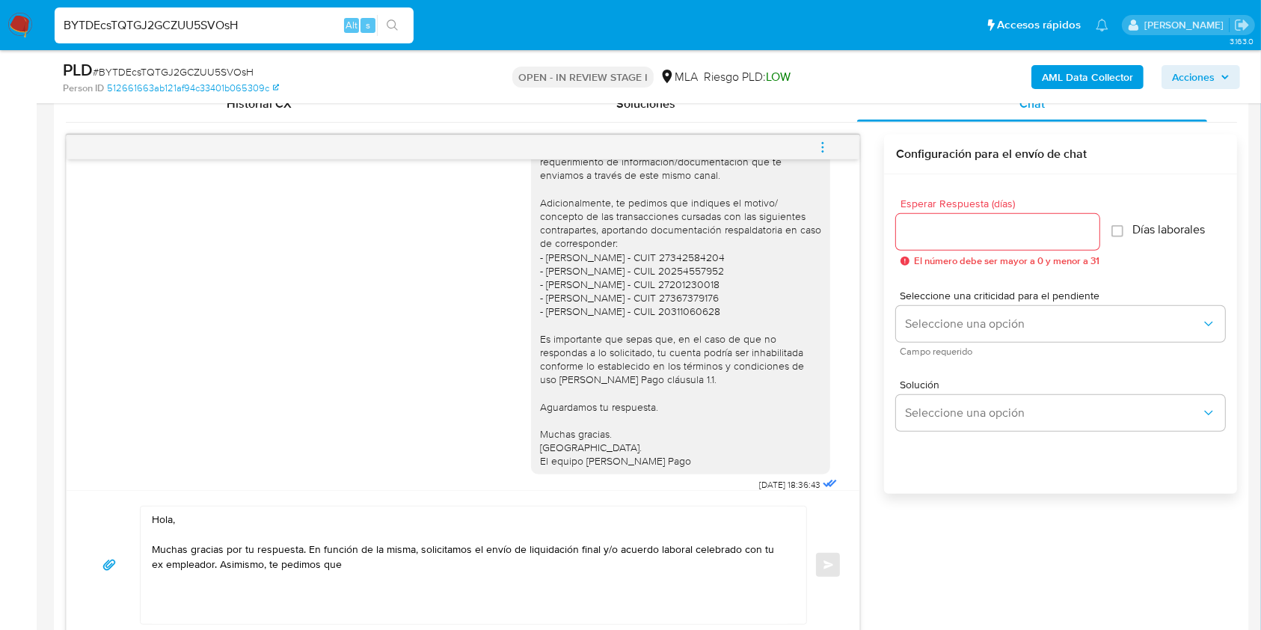
click at [394, 573] on textarea "Hola, Muchas gracias por tu respuesta. En función de la misma, solicitamos el e…" at bounding box center [470, 564] width 636 height 117
paste textarea "indiques el motivo/ concepto de las transacciones cursadas con las siguientes c…"
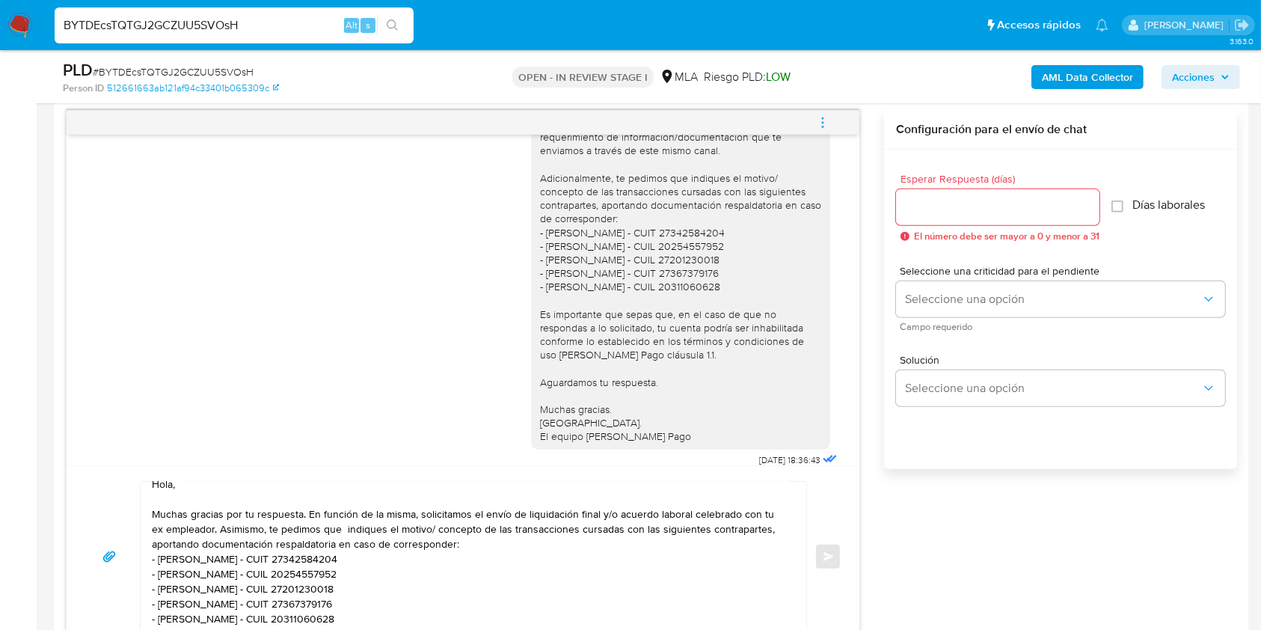
scroll to position [402, 0]
drag, startPoint x: 667, startPoint y: 444, endPoint x: 515, endPoint y: 420, distance: 153.8
click at [531, 420] on div "Hola, Esperamos que te encuentres muy bien. Te consultamos si tuviste oportunid…" at bounding box center [680, 248] width 299 height 393
copy div "Muchas gracias. Saludos. El equipo de Mercado Pago"
click at [411, 601] on textarea "Hola, Muchas gracias por tu respuesta. En función de la misma, solicitamos el e…" at bounding box center [470, 557] width 636 height 150
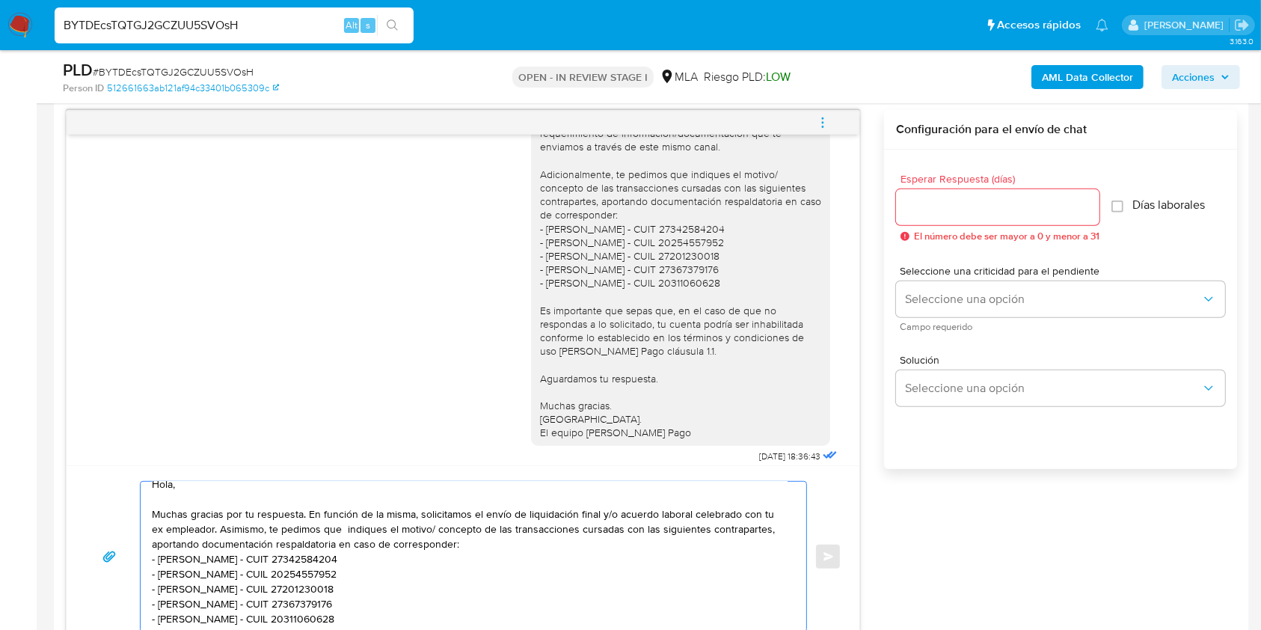
paste textarea "Muchas gracias. Saludos. El equipo de Mercado Pago"
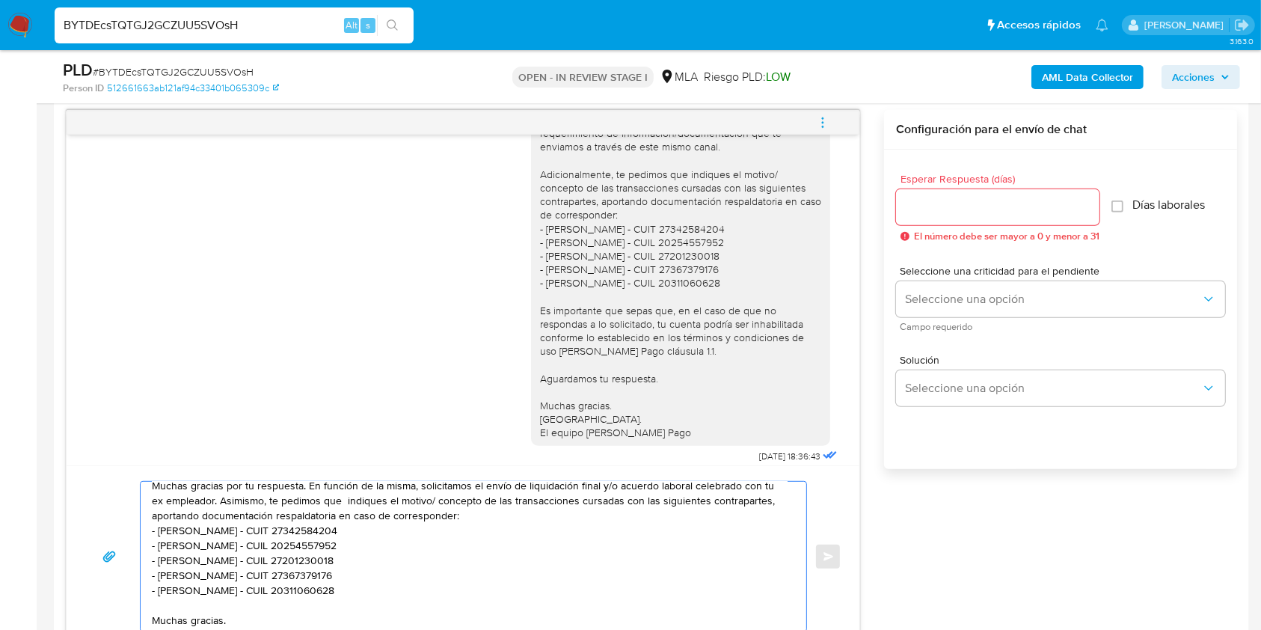
scroll to position [70, 0]
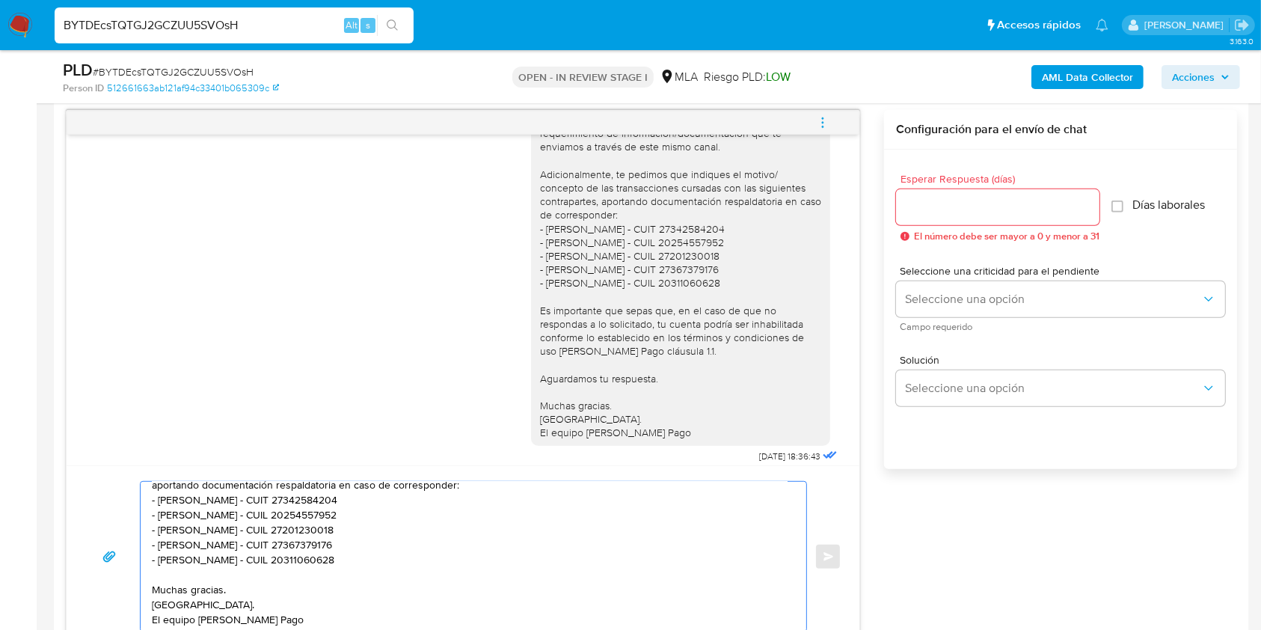
type textarea "Hola, Muchas gracias por tu respuesta. En función de la misma, solicitamos el e…"
click at [986, 225] on div "Esperar Respuesta (días) El número debe ser mayor a 0 y menor a 31" at bounding box center [997, 208] width 203 height 68
click at [978, 216] on div at bounding box center [997, 207] width 203 height 36
click at [966, 203] on input "Esperar Respuesta (días)" at bounding box center [997, 206] width 203 height 19
type input "1"
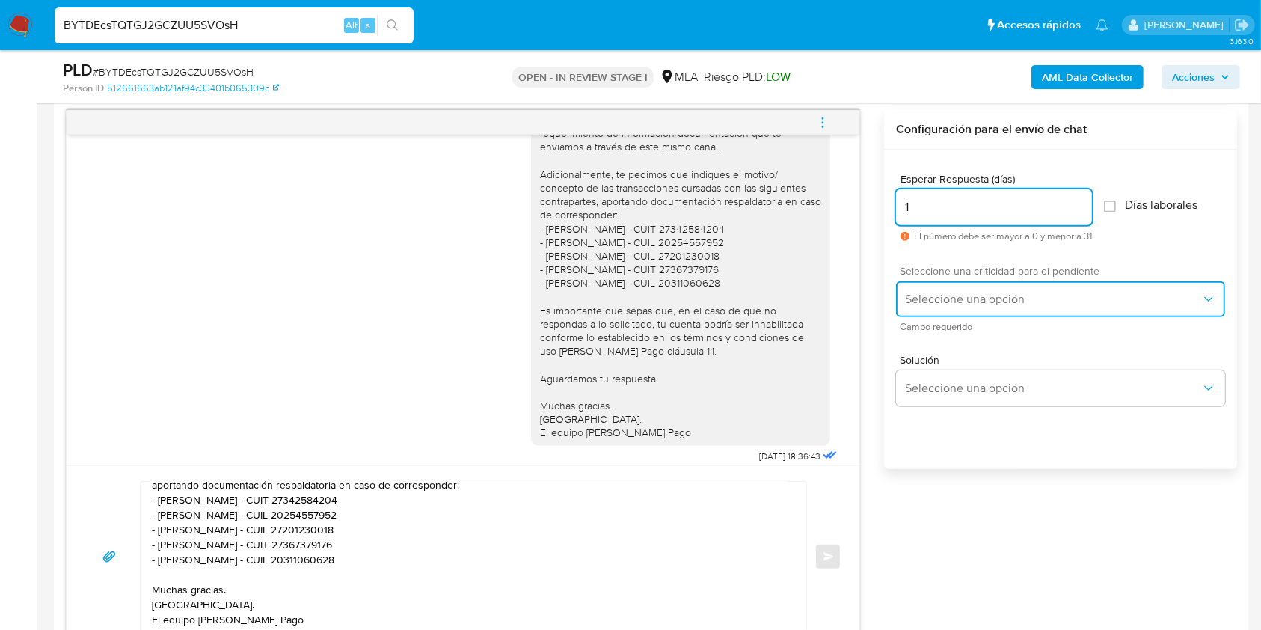
click at [969, 286] on button "Seleccione una opción" at bounding box center [1060, 299] width 329 height 36
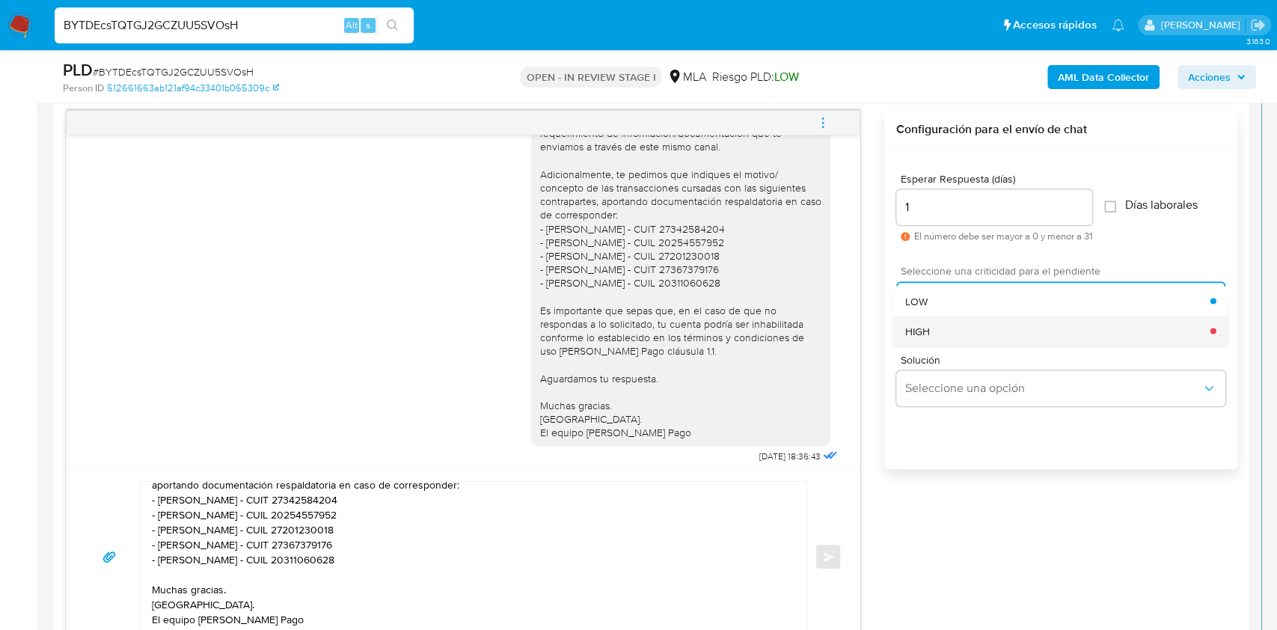
click at [956, 326] on div "HIGH" at bounding box center [1057, 331] width 305 height 30
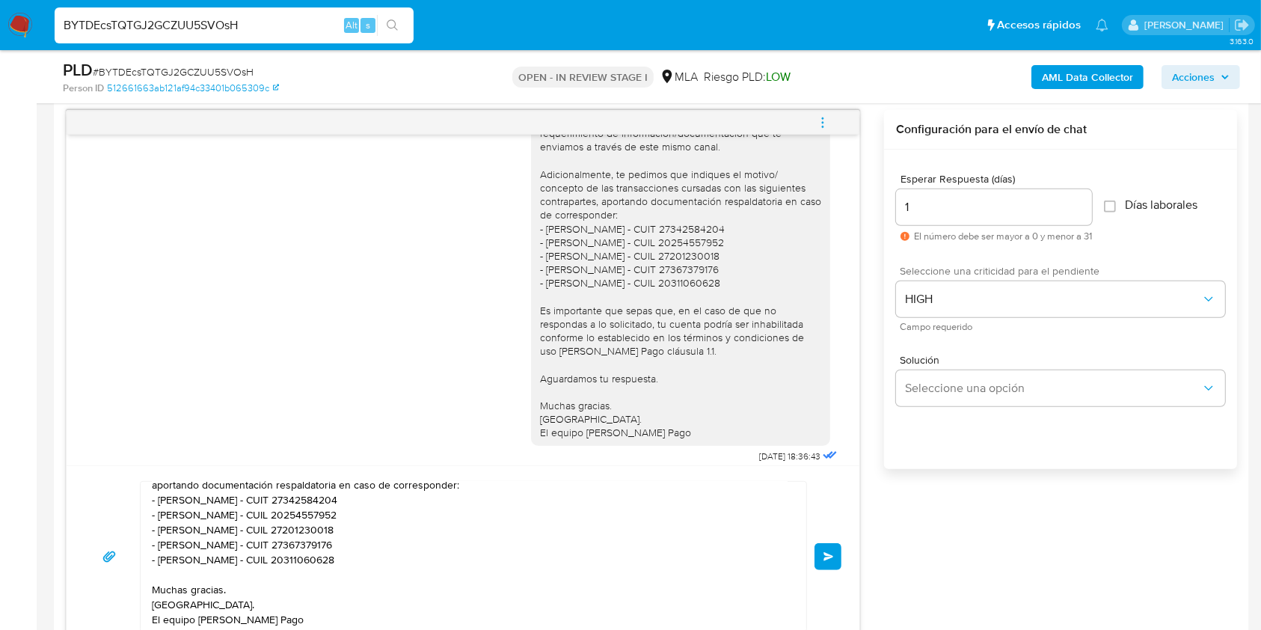
click at [838, 543] on button "Enviar" at bounding box center [827, 556] width 27 height 27
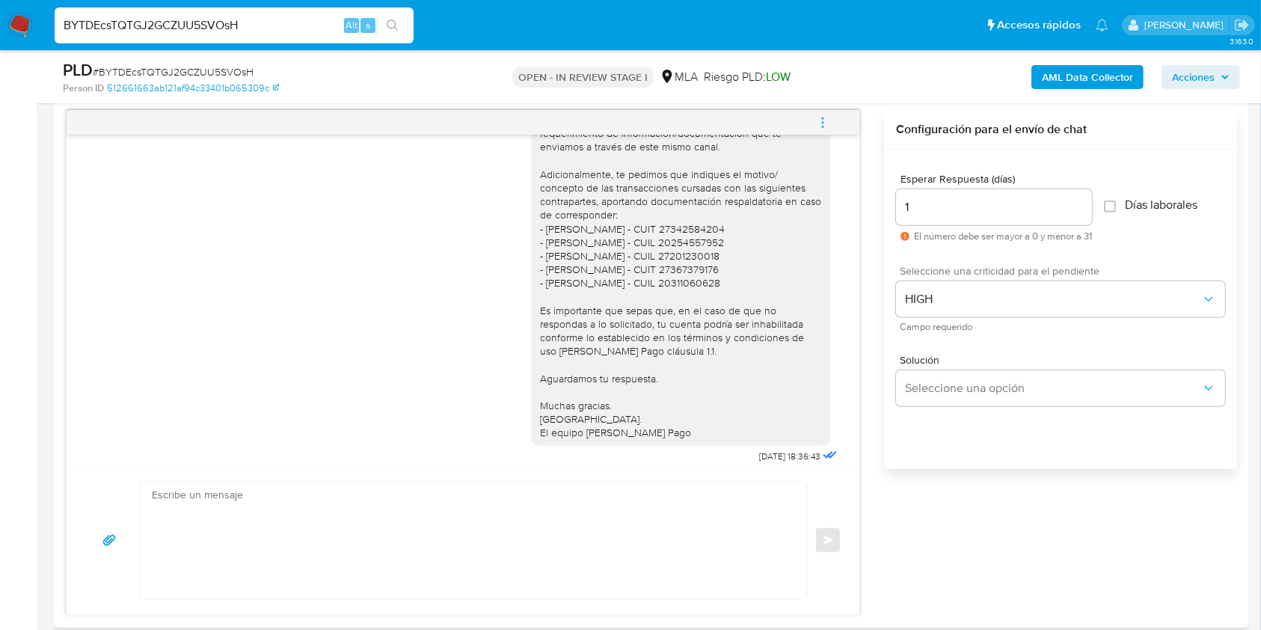
scroll to position [1289, 0]
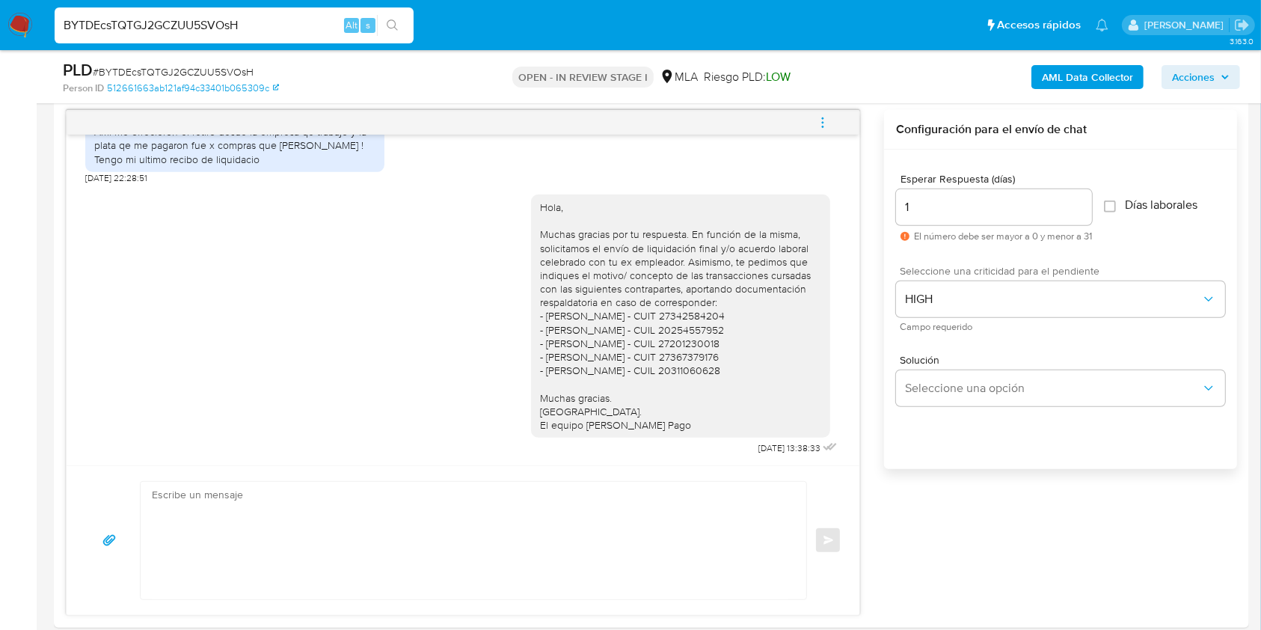
click at [1054, 496] on div "Esperar Respuesta (días) 1 El número debe ser mayor a 0 y menor a 31 Días labor…" at bounding box center [1060, 329] width 353 height 359
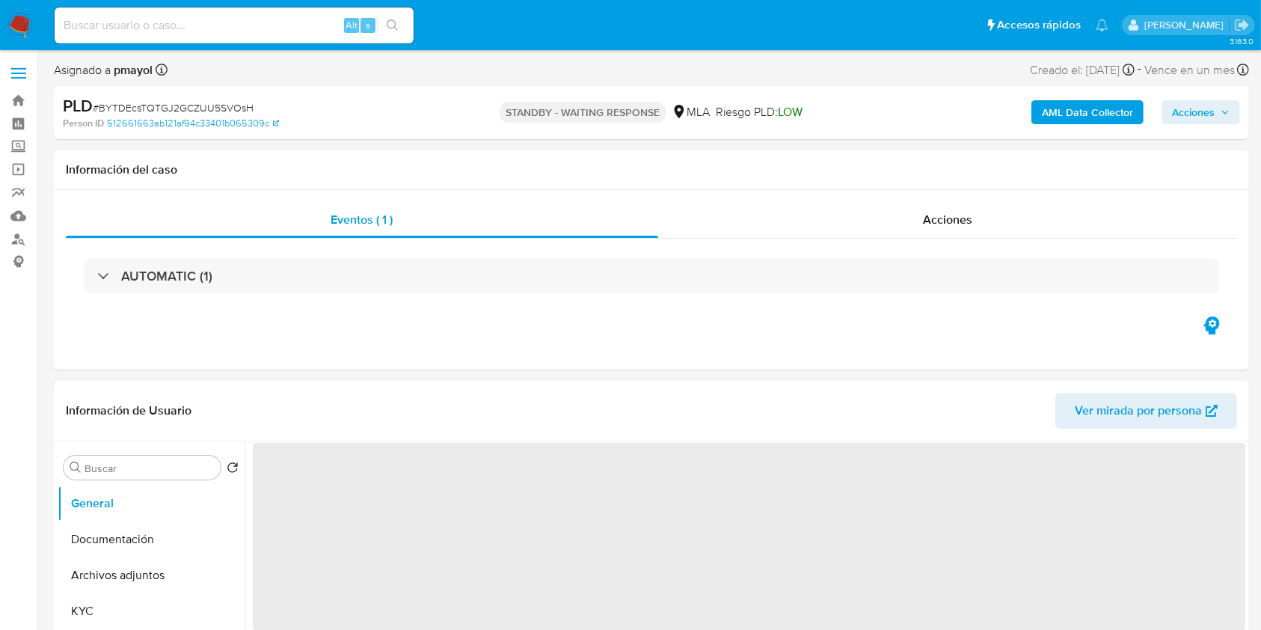
click at [261, 24] on input at bounding box center [234, 25] width 359 height 19
paste input "8HSwnjpVBK6F0RsnHREVO8uN"
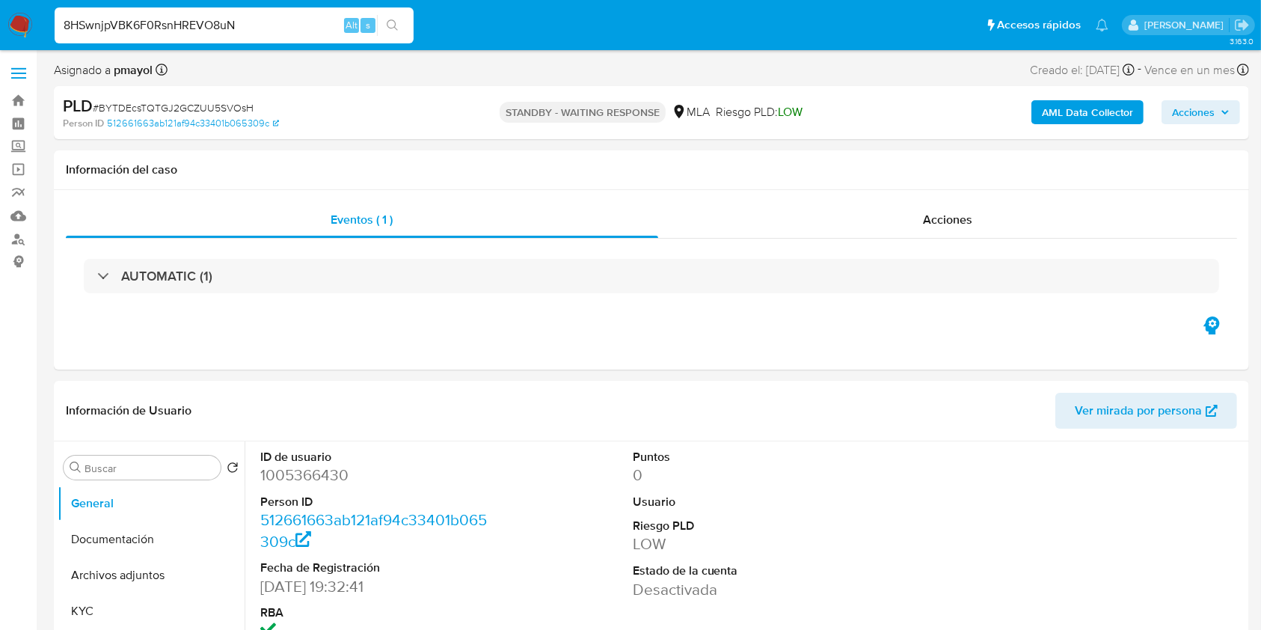
type input "8HSwnjpVBK6F0RsnHREVO8uN"
select select "10"
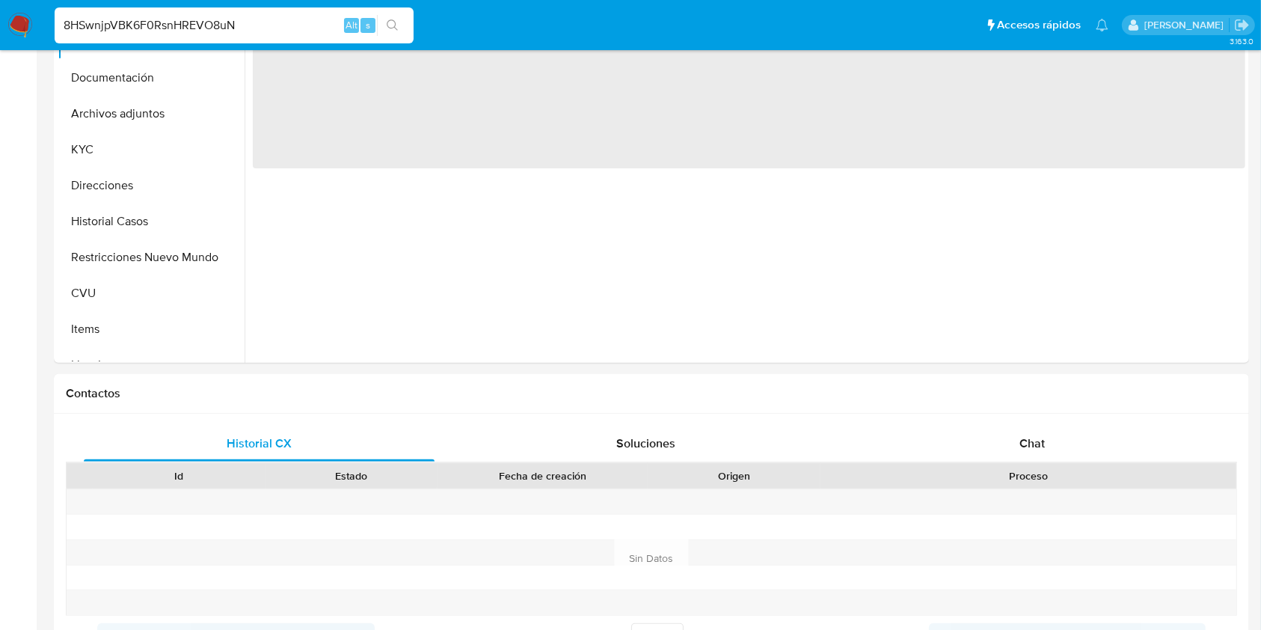
select select "10"
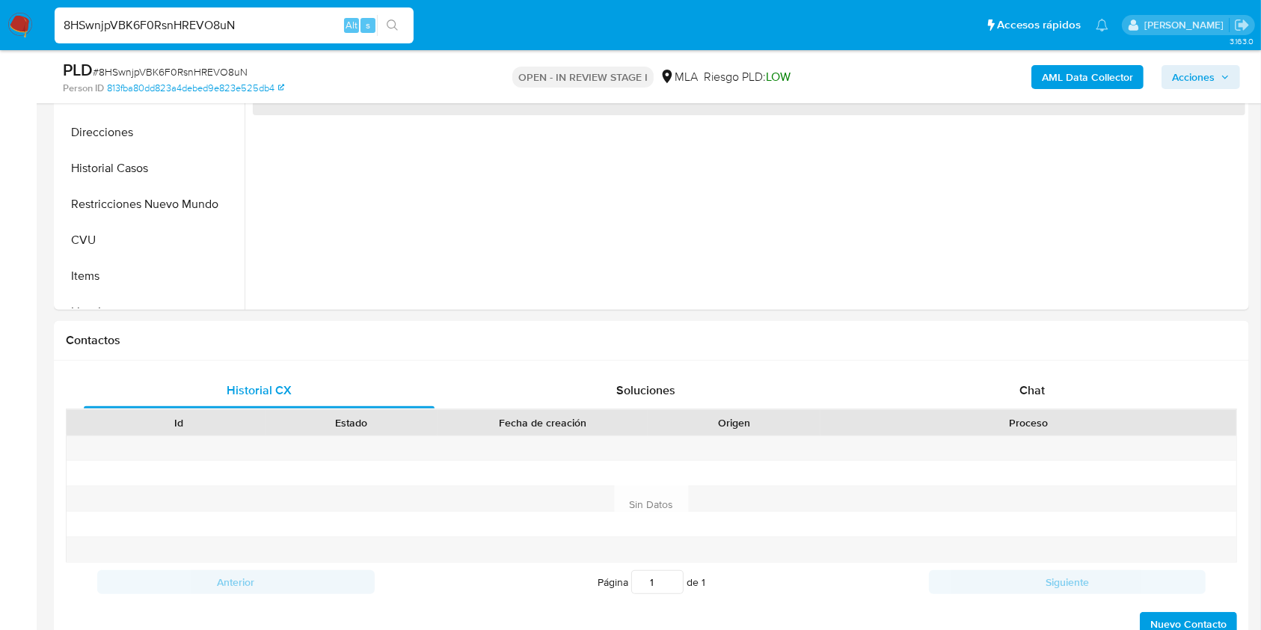
scroll to position [550, 0]
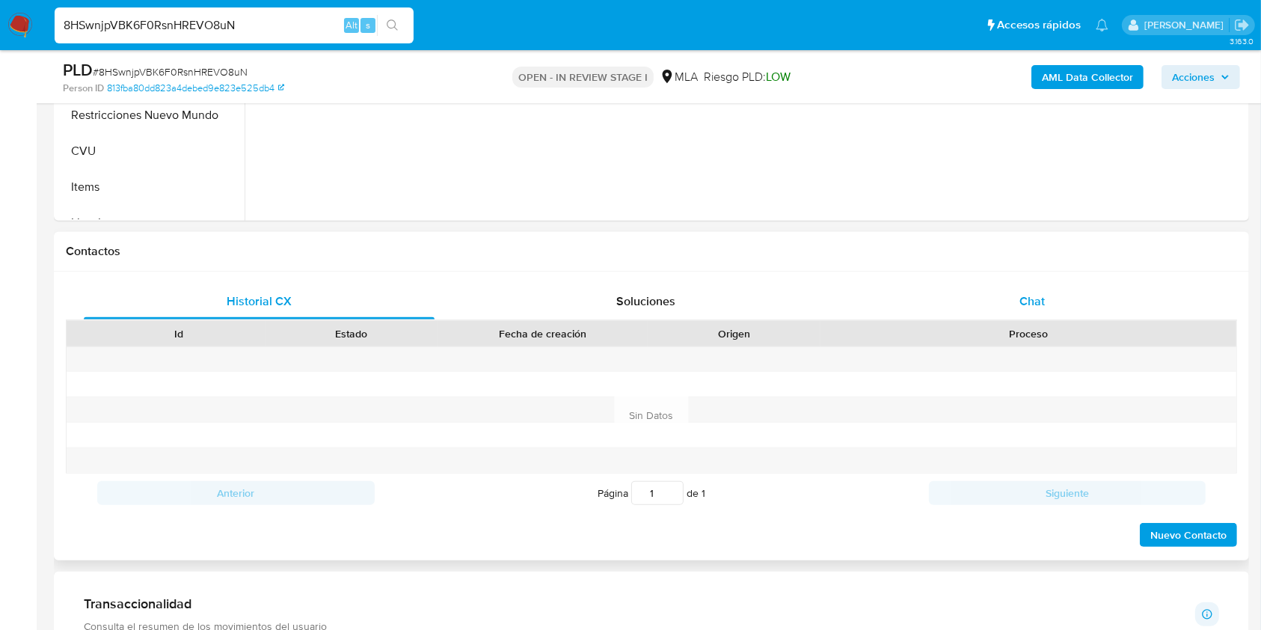
click at [1053, 307] on div "Chat" at bounding box center [1032, 301] width 351 height 36
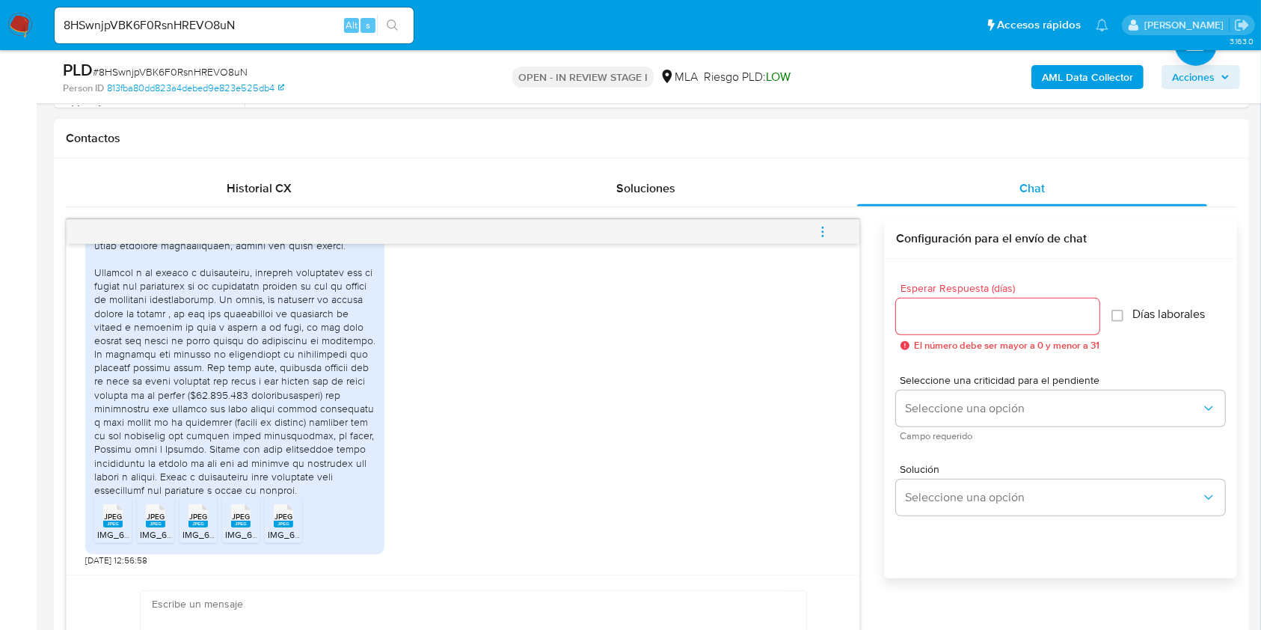
scroll to position [1489, 0]
click at [122, 512] on icon at bounding box center [112, 515] width 19 height 23
click at [156, 519] on span "JPEG" at bounding box center [156, 517] width 18 height 10
click at [198, 523] on rect at bounding box center [197, 524] width 19 height 7
click at [245, 524] on rect at bounding box center [240, 524] width 19 height 7
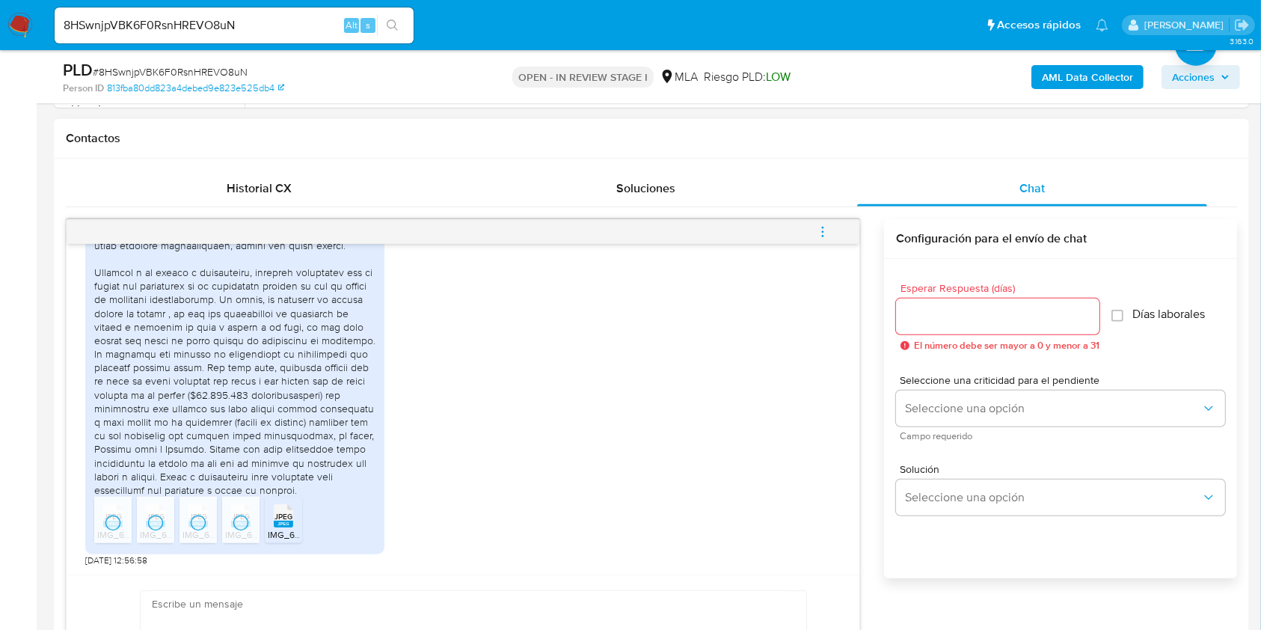
click at [282, 522] on rect at bounding box center [283, 524] width 19 height 7
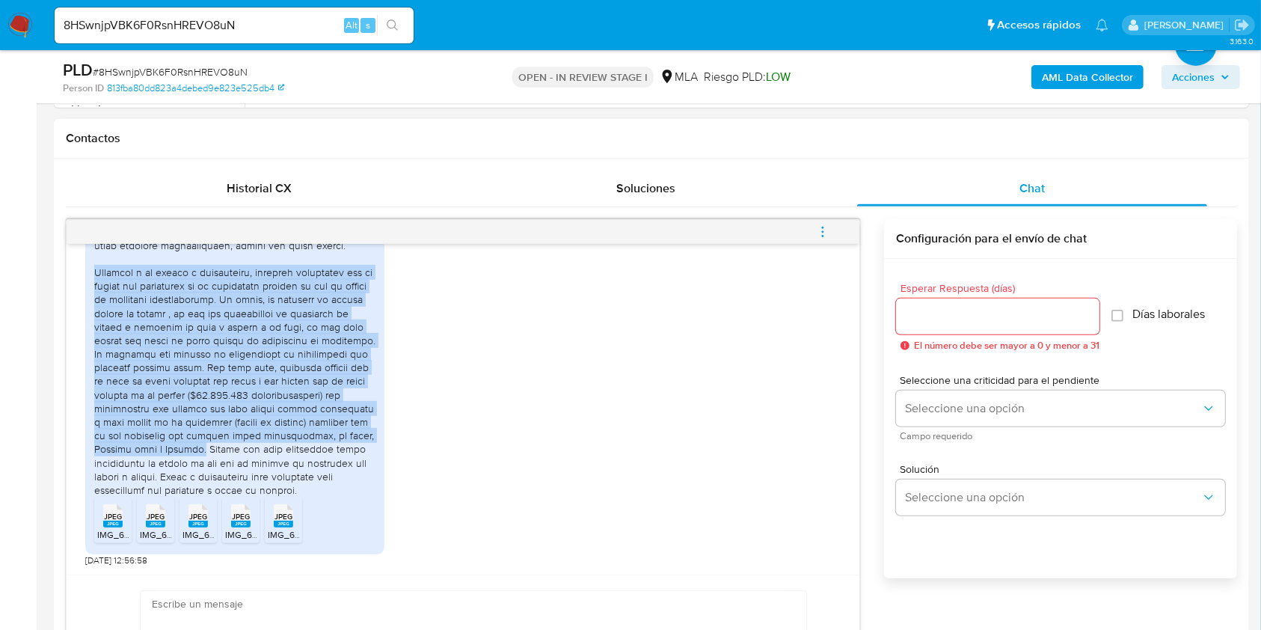
drag, startPoint x: 96, startPoint y: 302, endPoint x: 133, endPoint y: 499, distance: 200.2
click at [133, 497] on div at bounding box center [234, 360] width 281 height 272
copy div "Respecto a mi cuenta y movimientos, quisiera indicarles que el motivo del incre…"
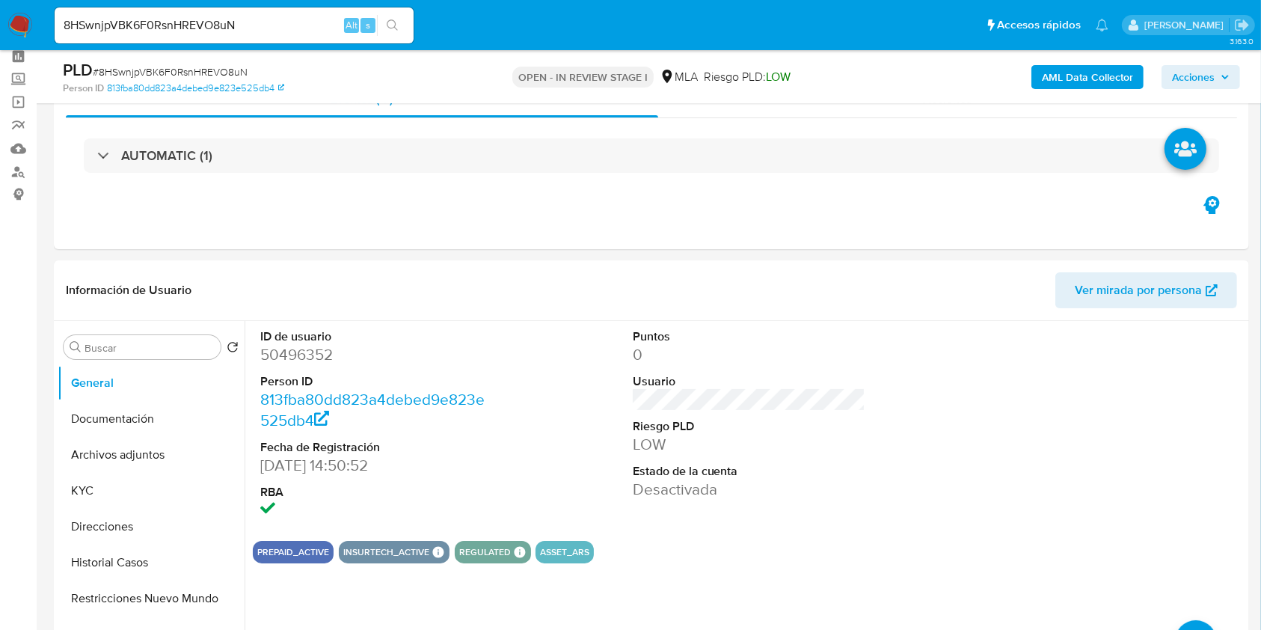
scroll to position [96, 0]
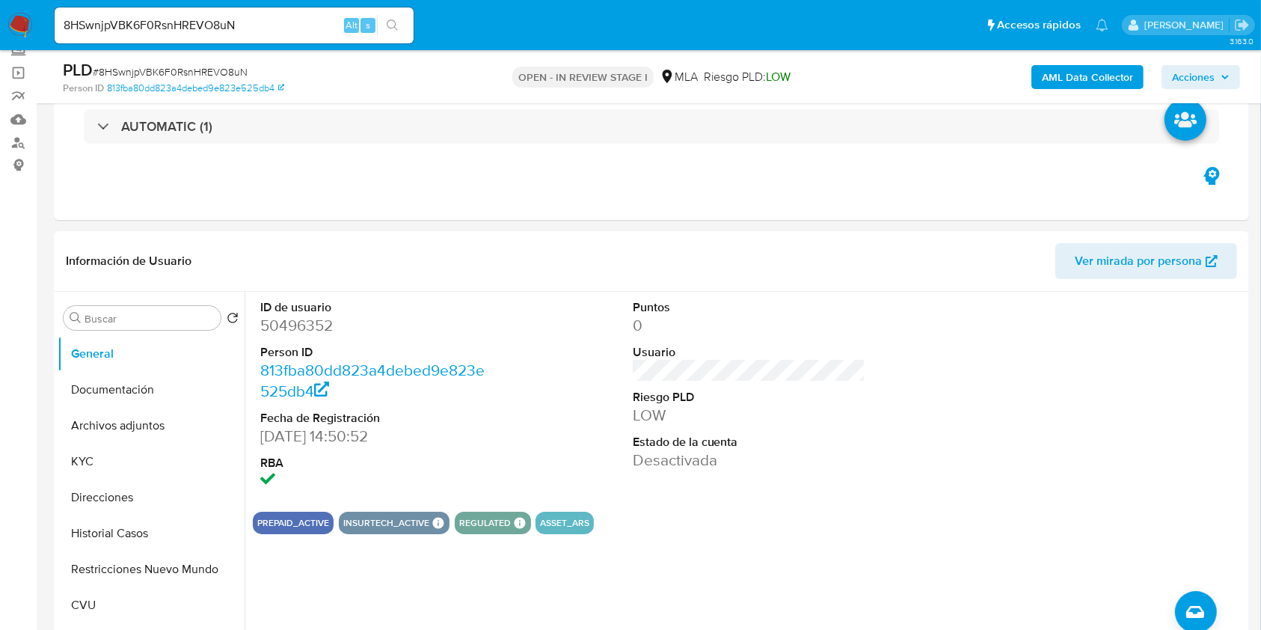
click at [200, 75] on span "# 8HSwnjpVBK6F0RsnHREVO8uN" at bounding box center [170, 71] width 155 height 15
copy span "8HSwnjpVBK6F0RsnHREVO8uN"
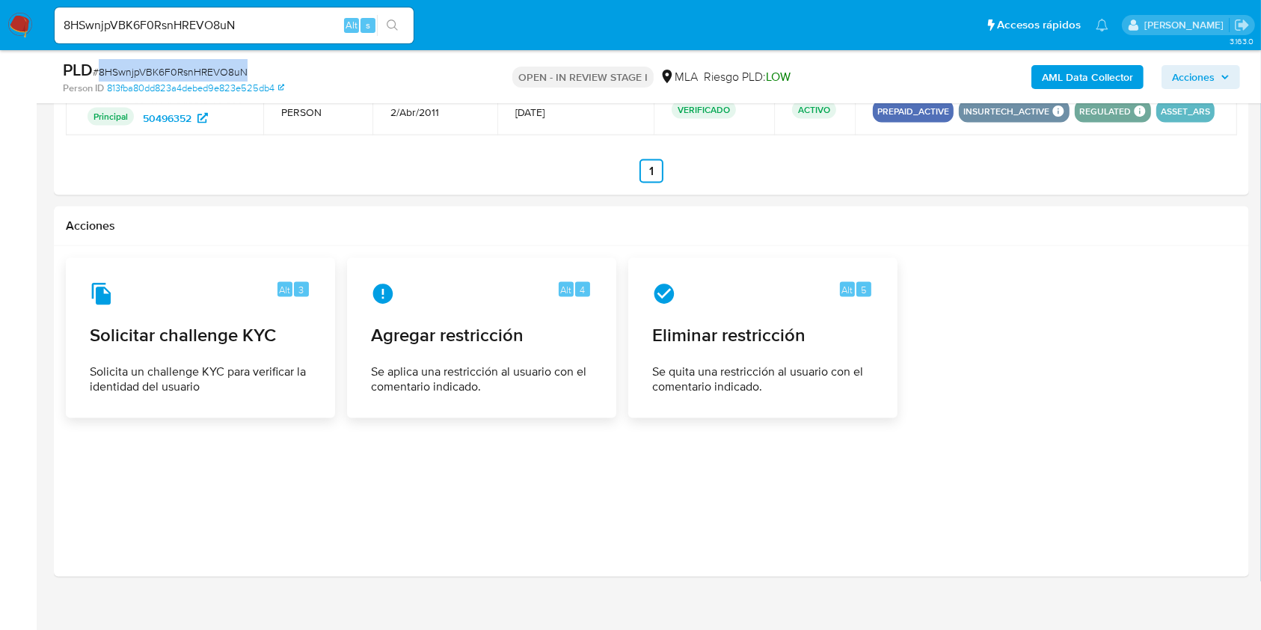
scroll to position [2289, 0]
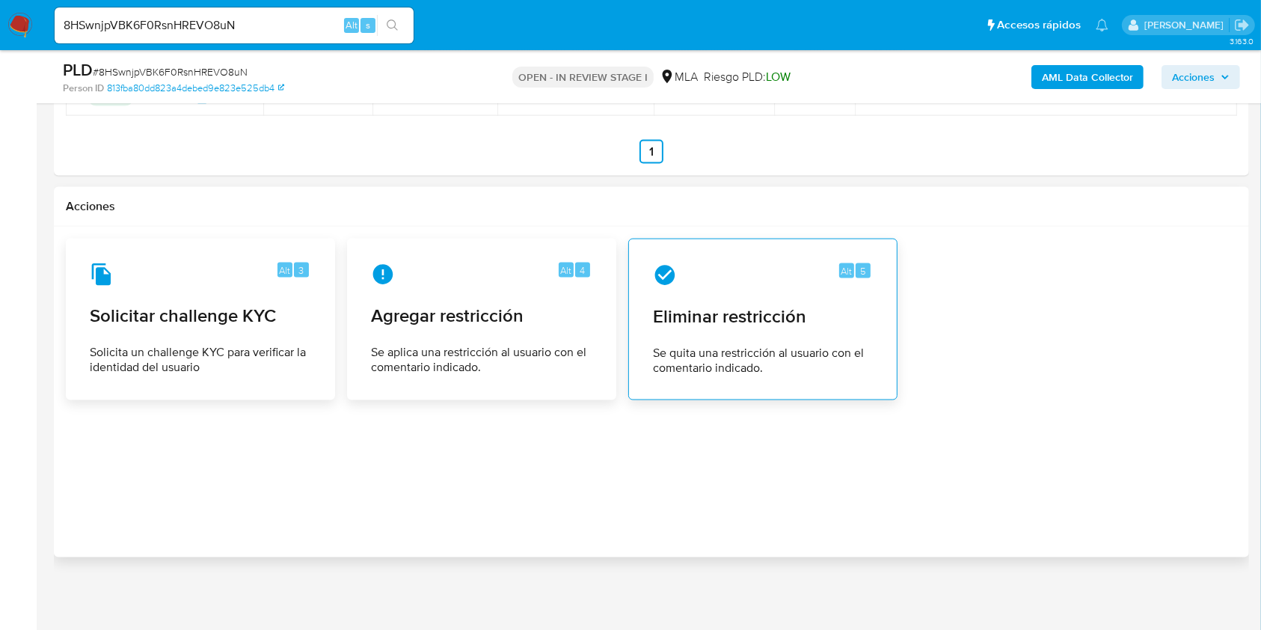
click at [711, 288] on div "Alt 5 Eliminar restricción Se quita una restricción al usuario con el comentari…" at bounding box center [763, 319] width 244 height 136
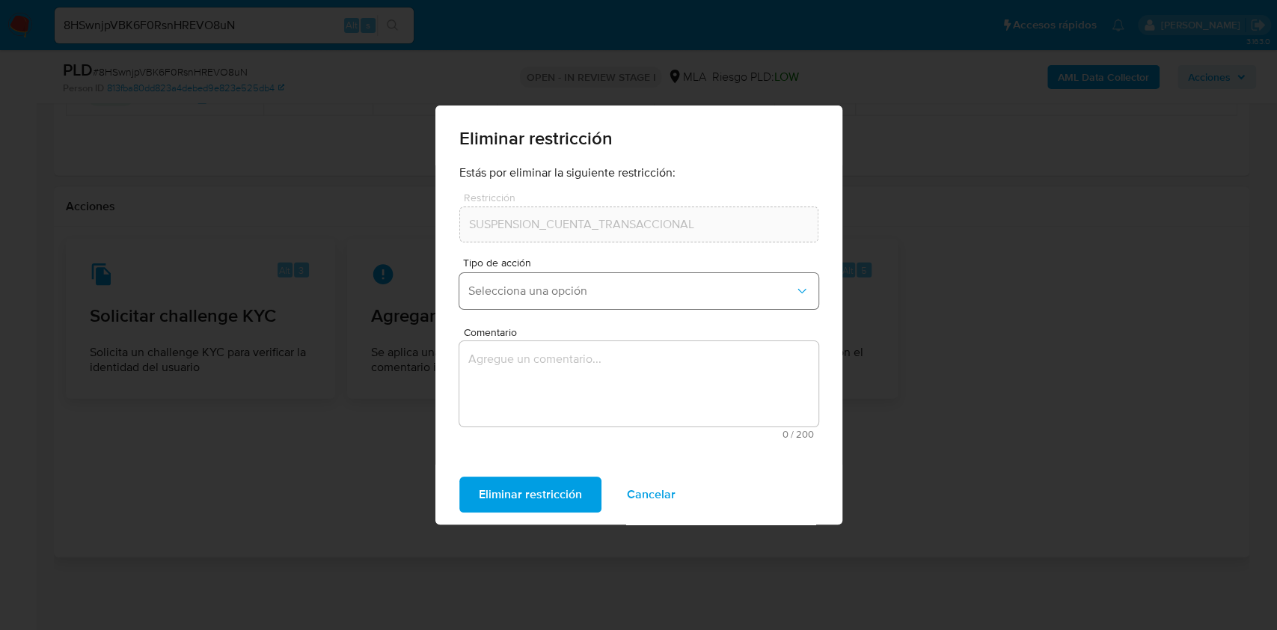
click at [571, 281] on button "Selecciona una opción" at bounding box center [638, 291] width 359 height 36
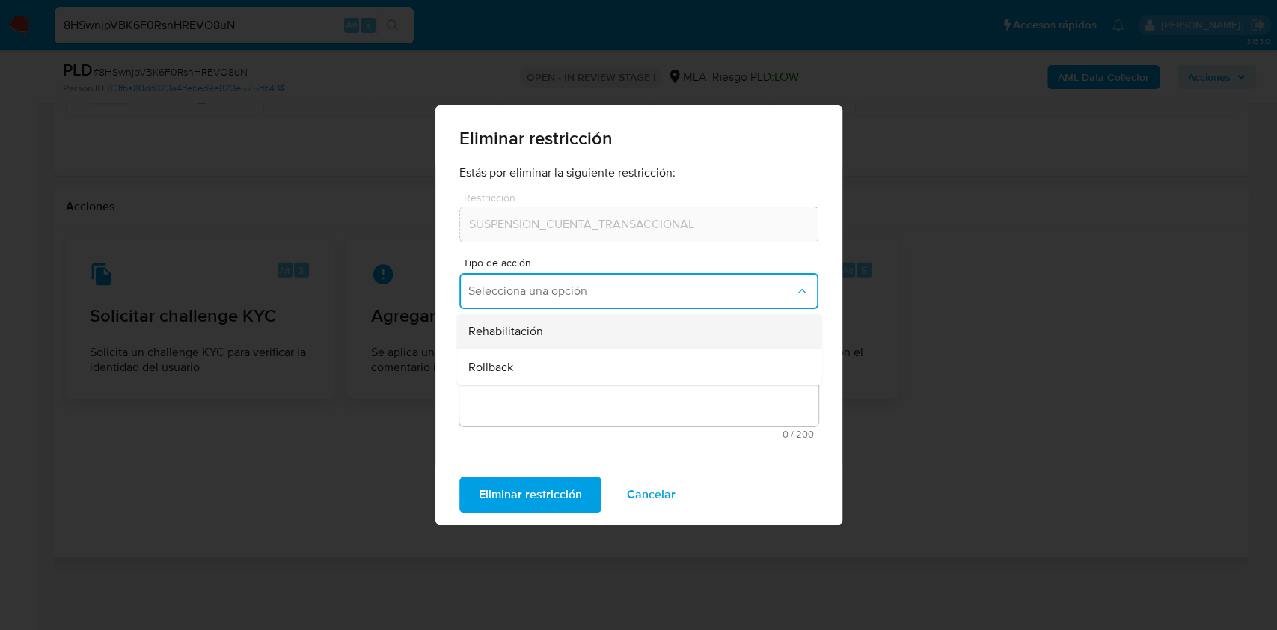
click at [606, 326] on div "Rehabilitación" at bounding box center [634, 331] width 332 height 36
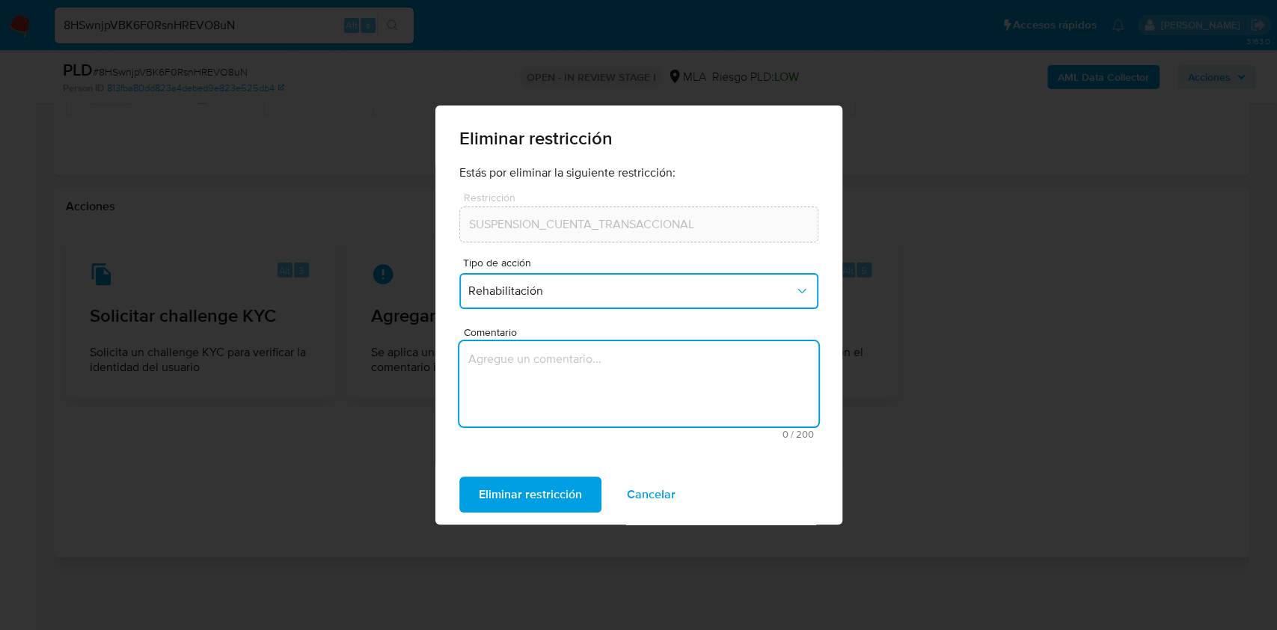
click at [595, 385] on textarea "Comentario" at bounding box center [638, 383] width 359 height 85
type textarea "AML"
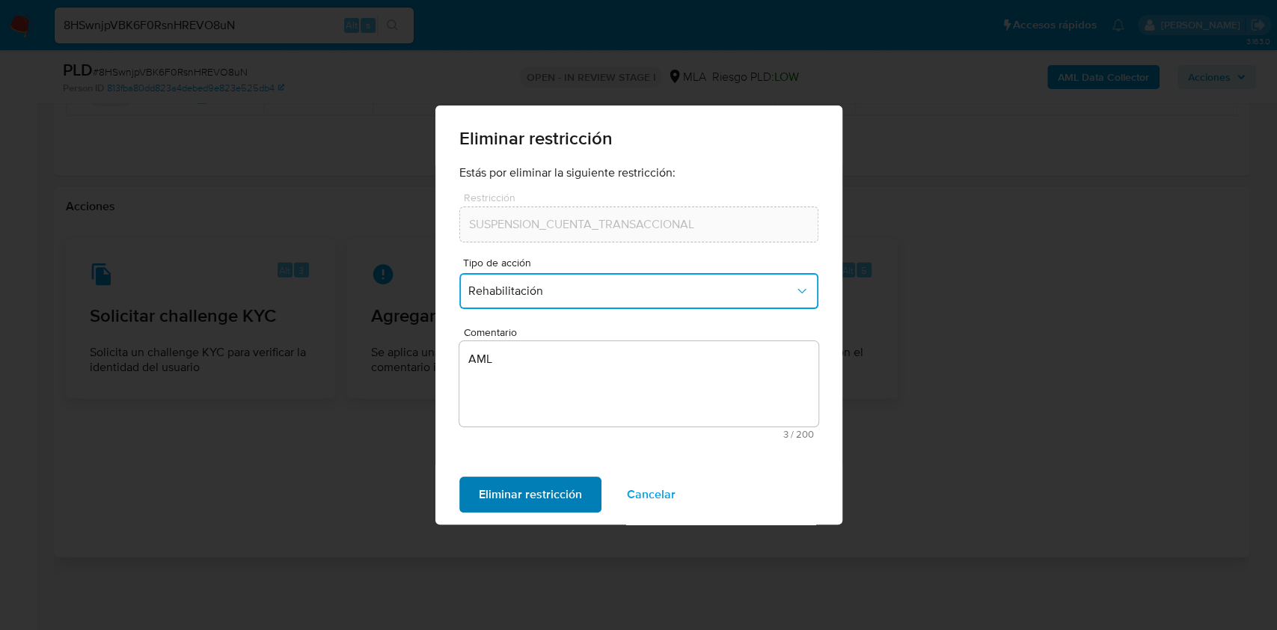
click at [533, 487] on span "Eliminar restricción" at bounding box center [530, 494] width 103 height 33
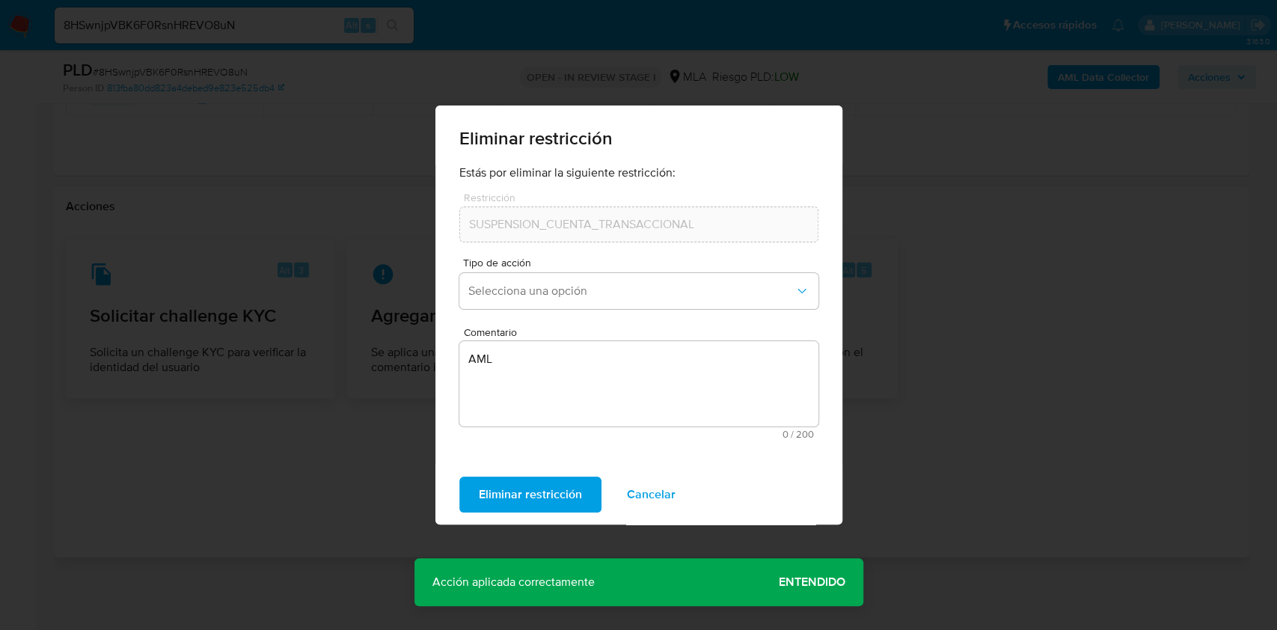
click at [985, 299] on div "Eliminar restricción Estás por eliminar la siguiente restricción: Restricción S…" at bounding box center [638, 315] width 1277 height 630
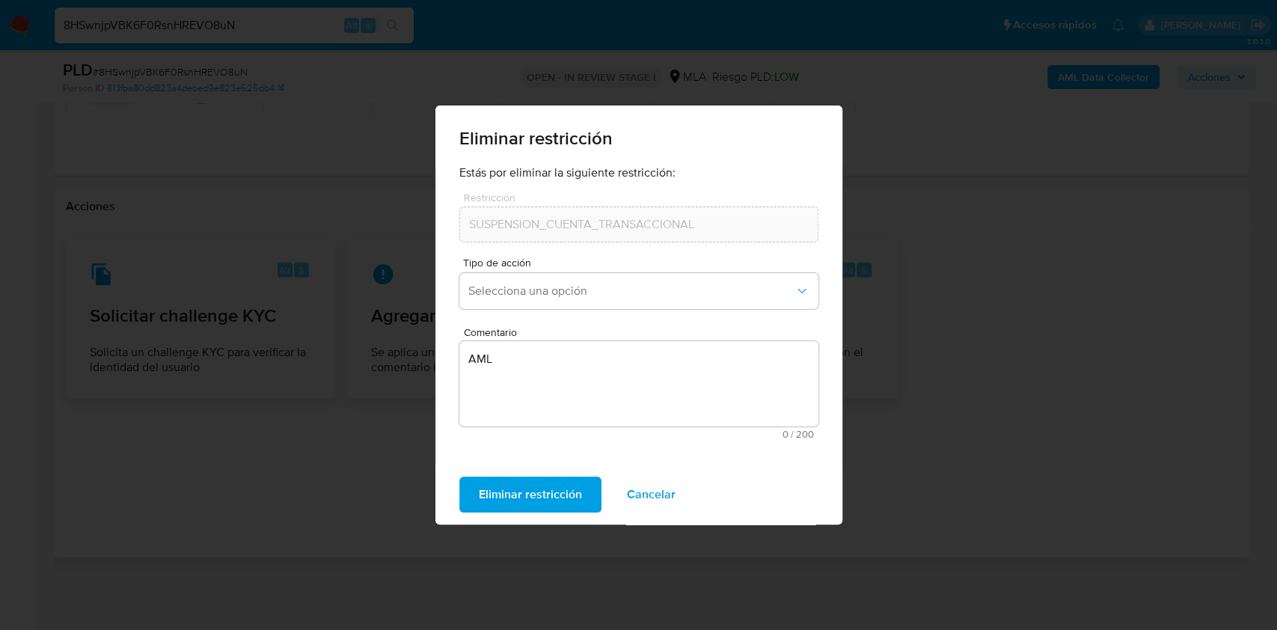
click at [639, 491] on span "Cancelar" at bounding box center [651, 494] width 49 height 33
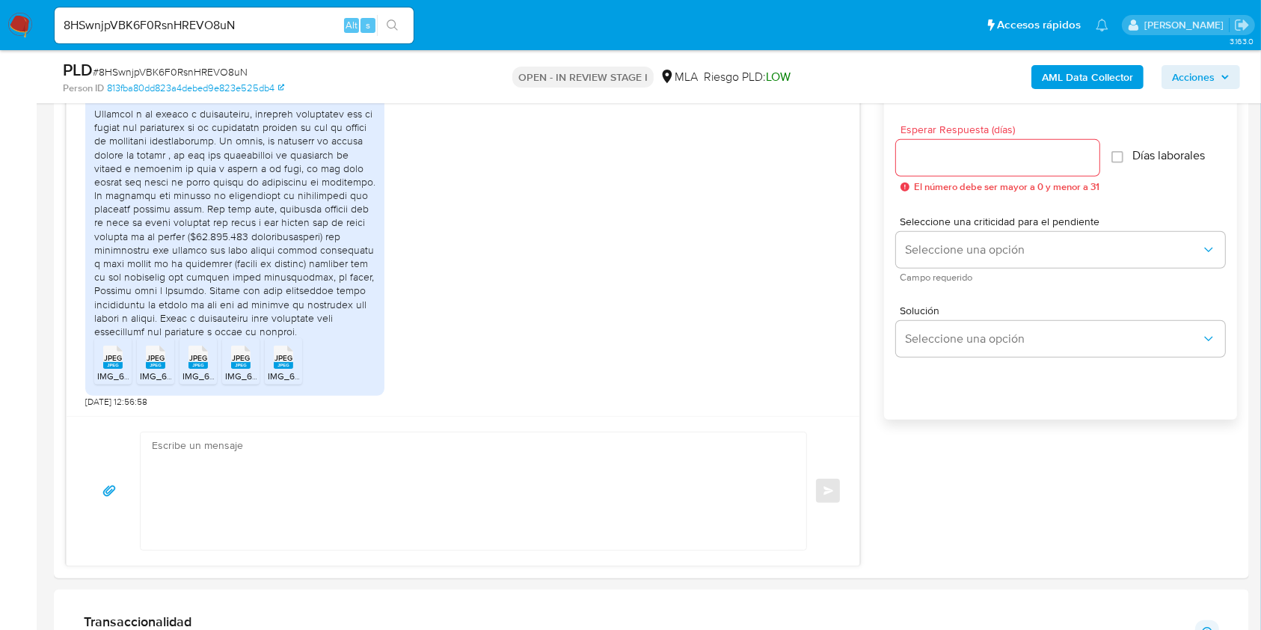
scroll to position [910, 0]
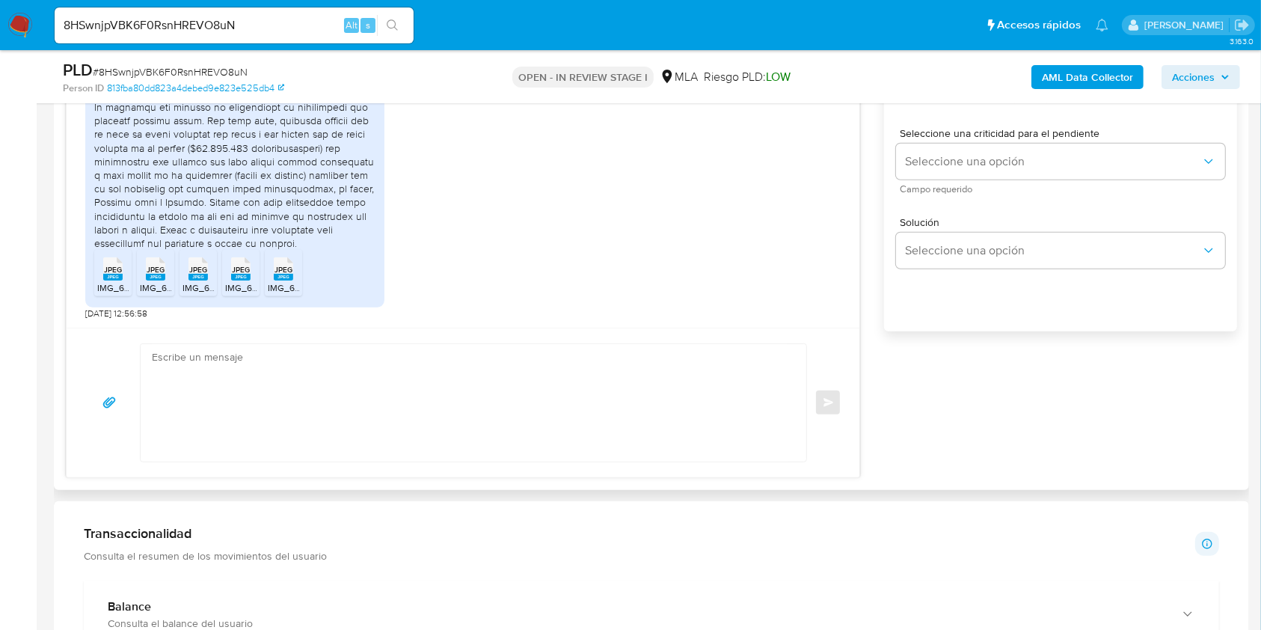
click at [417, 410] on textarea at bounding box center [470, 402] width 636 height 117
paste textarea "Hola XXX, Muchas gracias por la respuesta. ¡Te contamos que tu cuenta ya está a…"
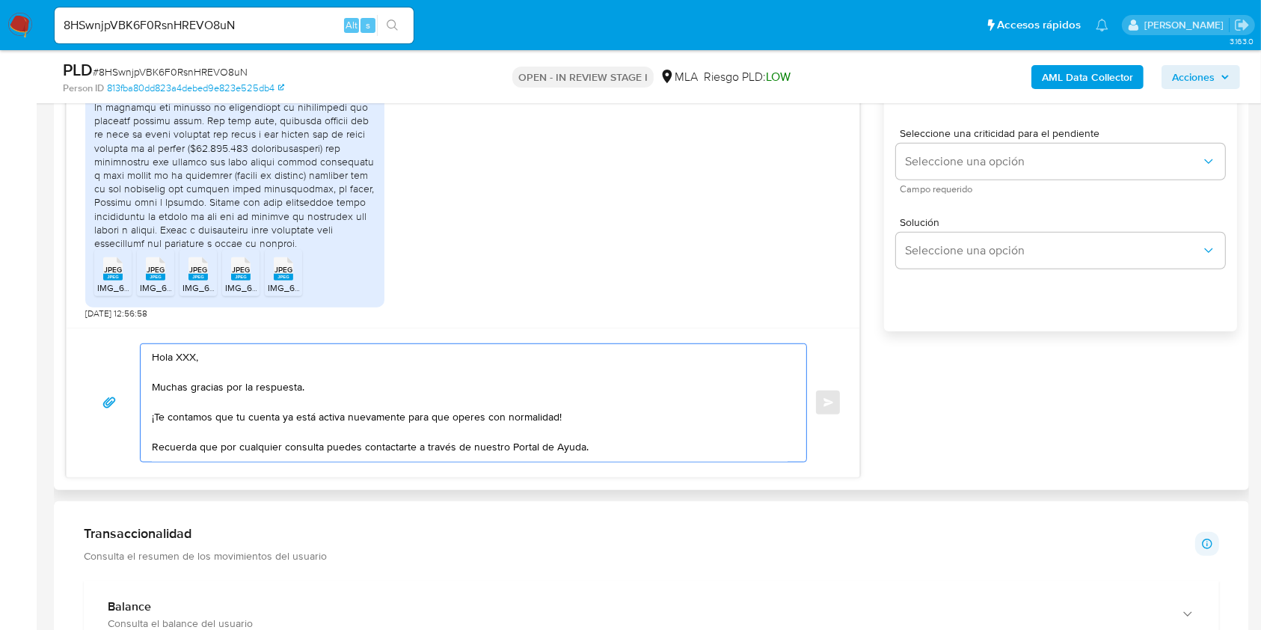
scroll to position [8, 0]
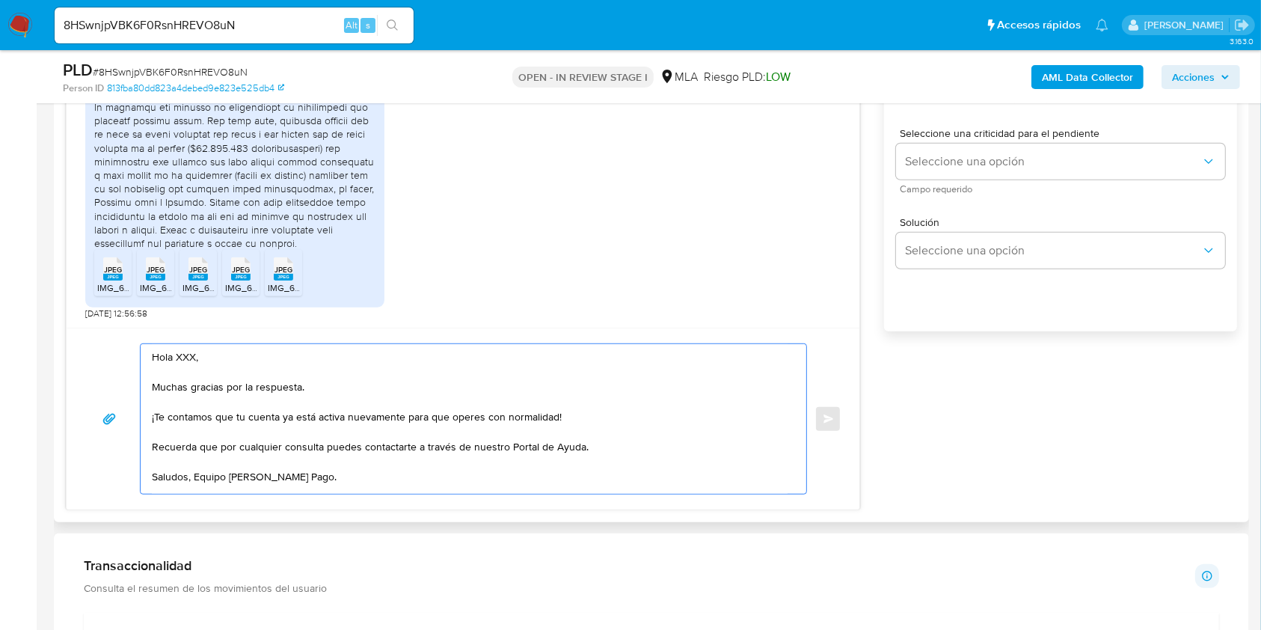
click at [211, 350] on textarea "Hola XXX, Muchas gracias por la respuesta. ¡Te contamos que tu cuenta ya está a…" at bounding box center [470, 419] width 636 height 150
click at [607, 419] on textarea "Hola, Muchas gracias por la respuesta. ¡Te contamos que tu cuenta ya está activ…" at bounding box center [470, 419] width 636 height 150
drag, startPoint x: 633, startPoint y: 454, endPoint x: 144, endPoint y: 442, distance: 490.0
click at [144, 442] on div "Hola, Muchas gracias por la respuesta. ¡Te contamos que tu cuenta ya está activ…" at bounding box center [470, 419] width 658 height 150
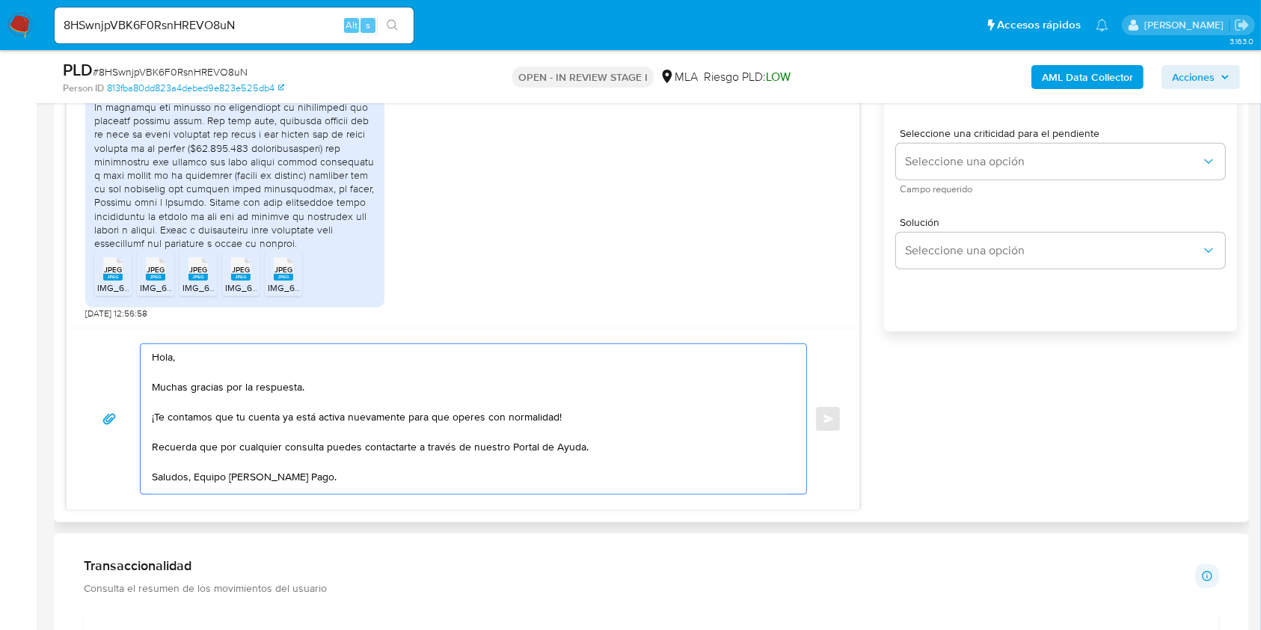
paste textarea "Queremos informarte que el uso de la cuenta es personal y no se deben canalizar…"
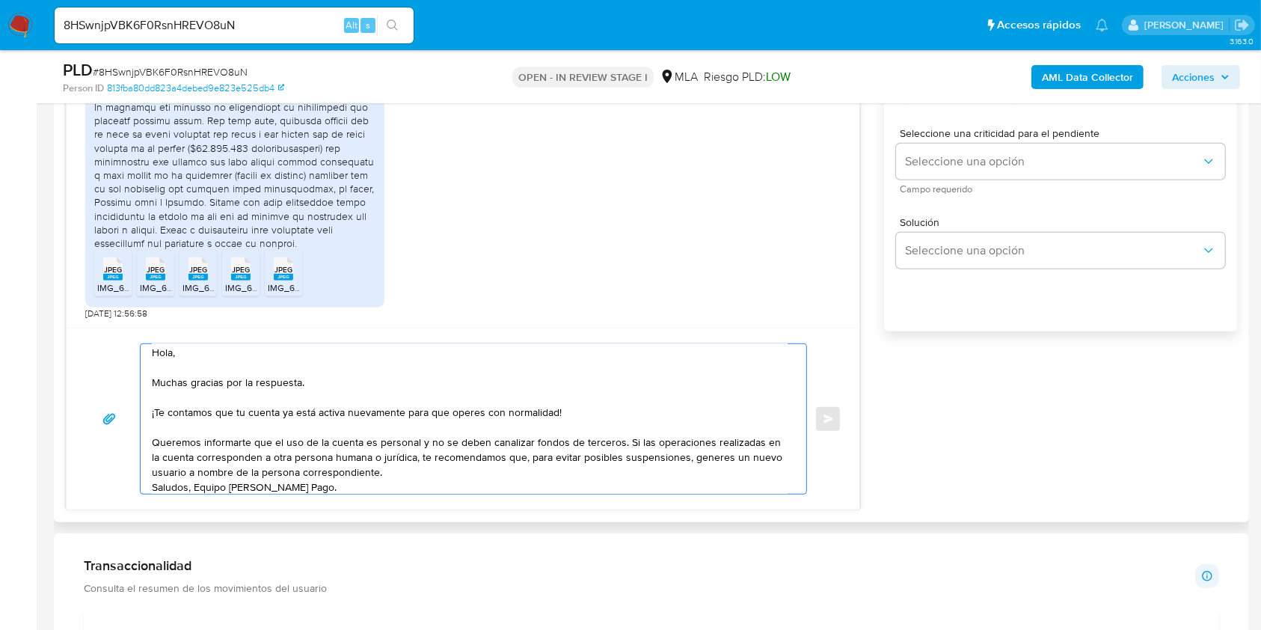
scroll to position [0, 0]
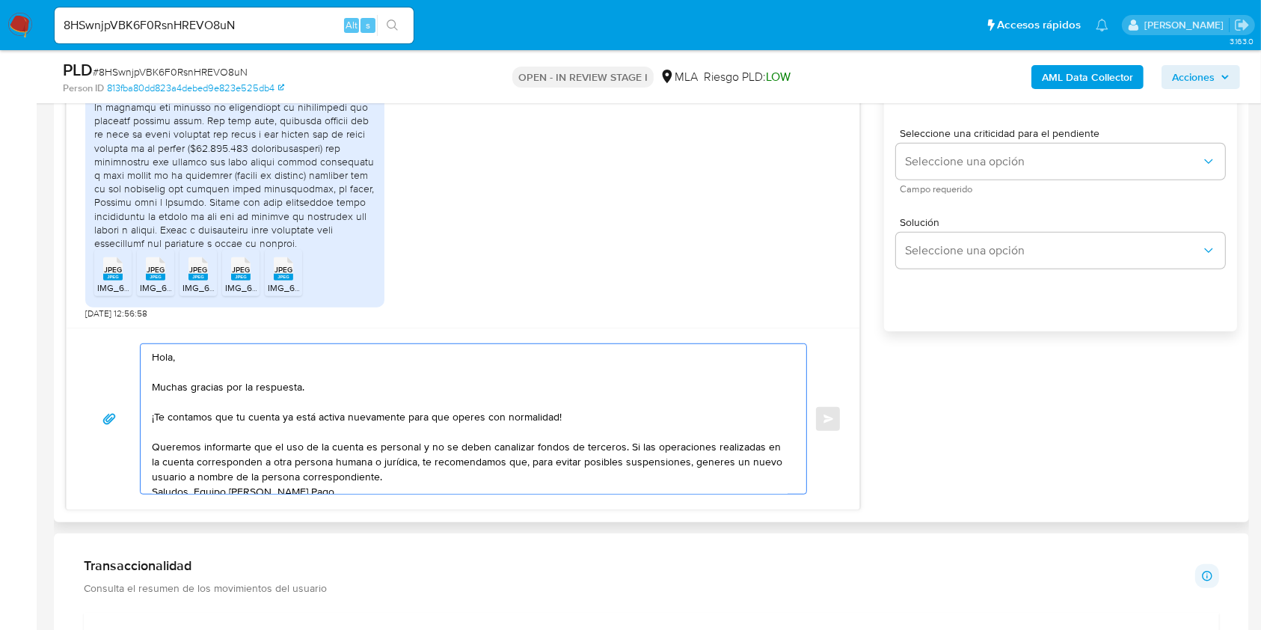
drag, startPoint x: 788, startPoint y: 398, endPoint x: 794, endPoint y: 455, distance: 57.1
click at [794, 455] on div "Hola, Muchas gracias por la respuesta. ¡Te contamos que tu cuenta ya está activ…" at bounding box center [470, 419] width 658 height 150
click at [725, 433] on textarea "Hola, Muchas gracias por la respuesta. ¡Te contamos que tu cuenta ya está activ…" at bounding box center [470, 419] width 636 height 150
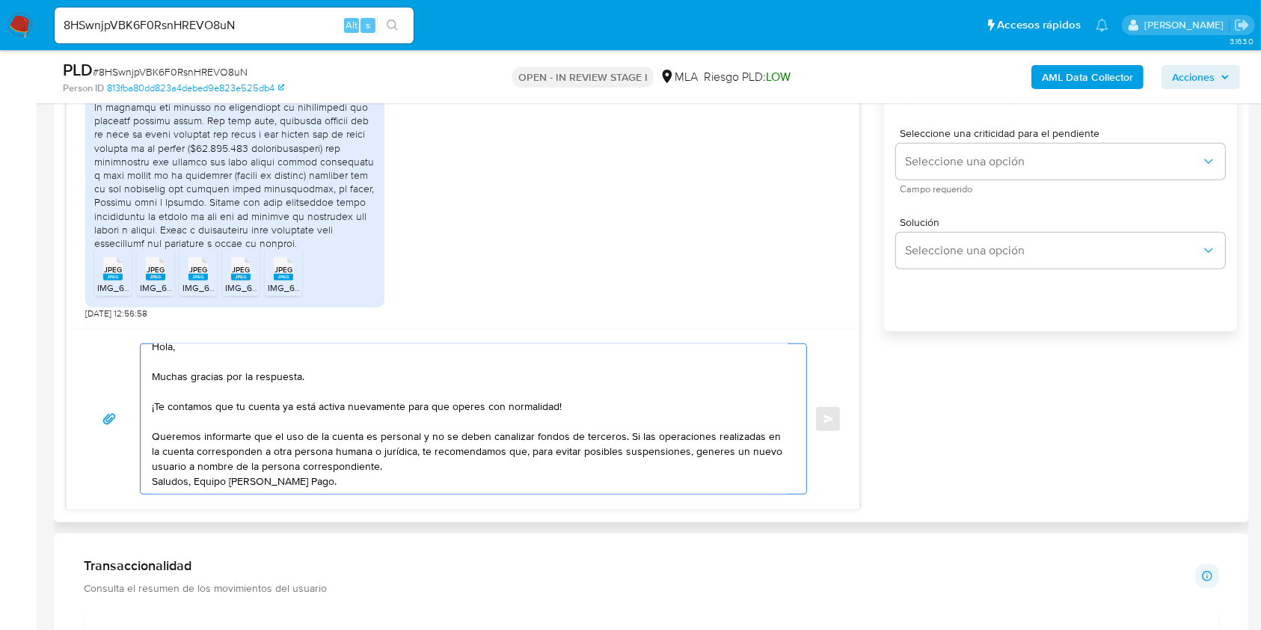
click at [395, 447] on textarea "Hola, Muchas gracias por la respuesta. ¡Te contamos que tu cuenta ya está activ…" at bounding box center [470, 419] width 636 height 150
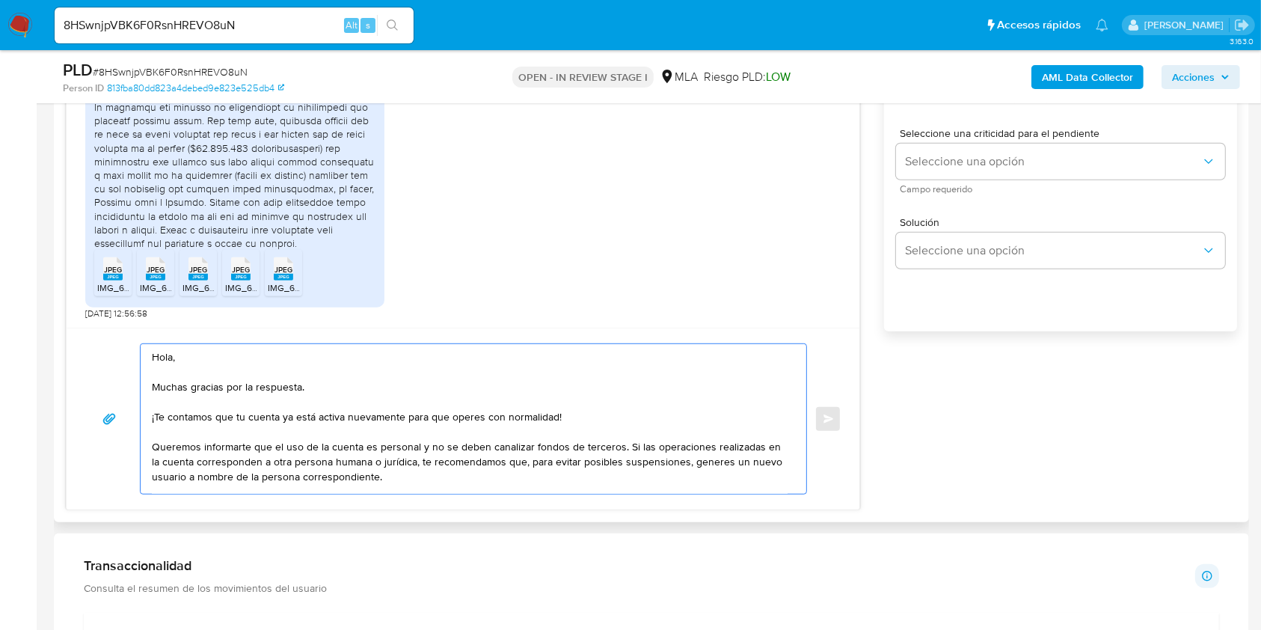
scroll to position [44, 0]
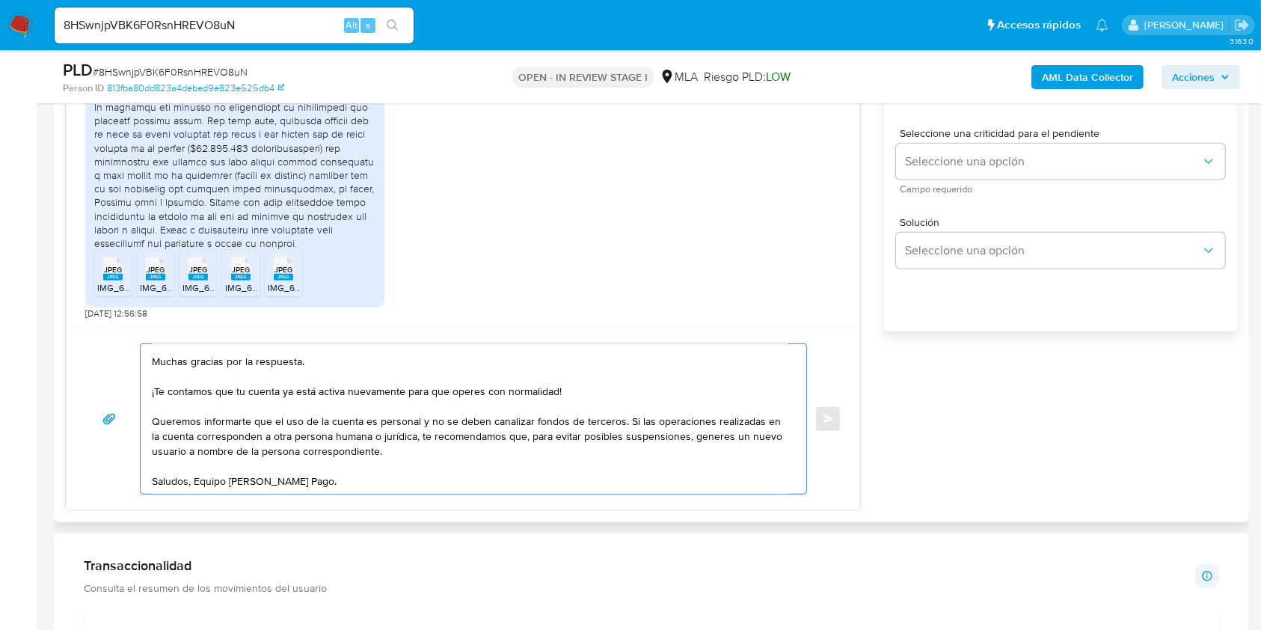
click at [194, 466] on textarea "Hola, Muchas gracias por la respuesta. ¡Te contamos que tu cuenta ya está activ…" at bounding box center [470, 419] width 636 height 150
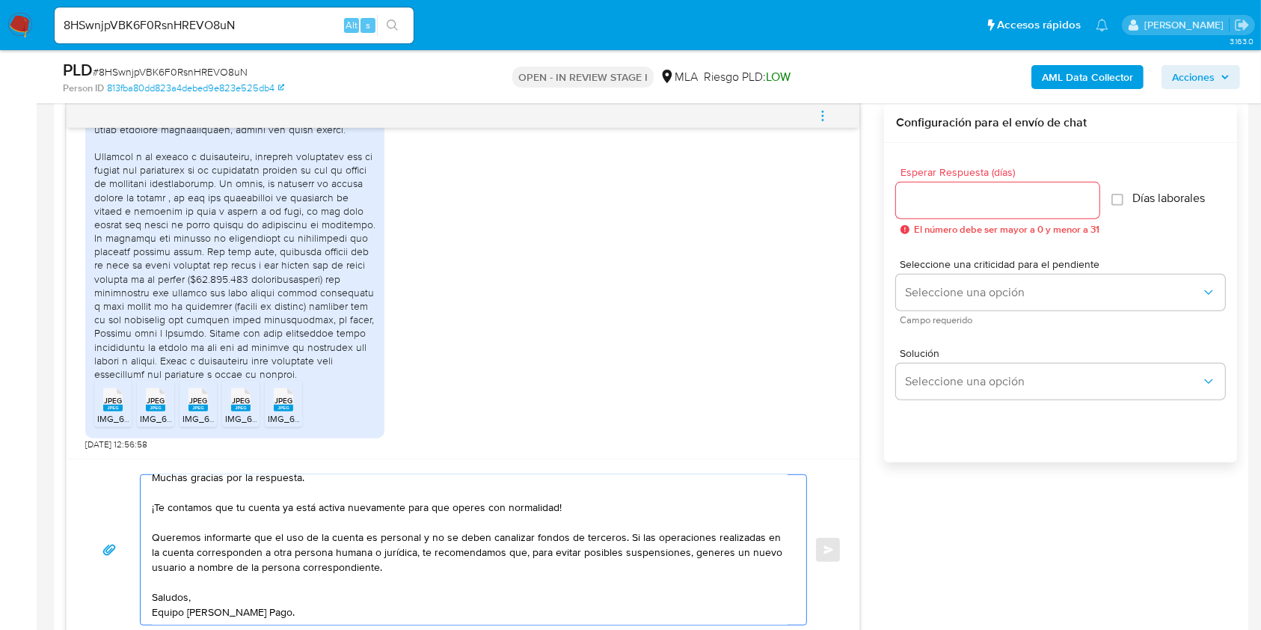
scroll to position [717, 0]
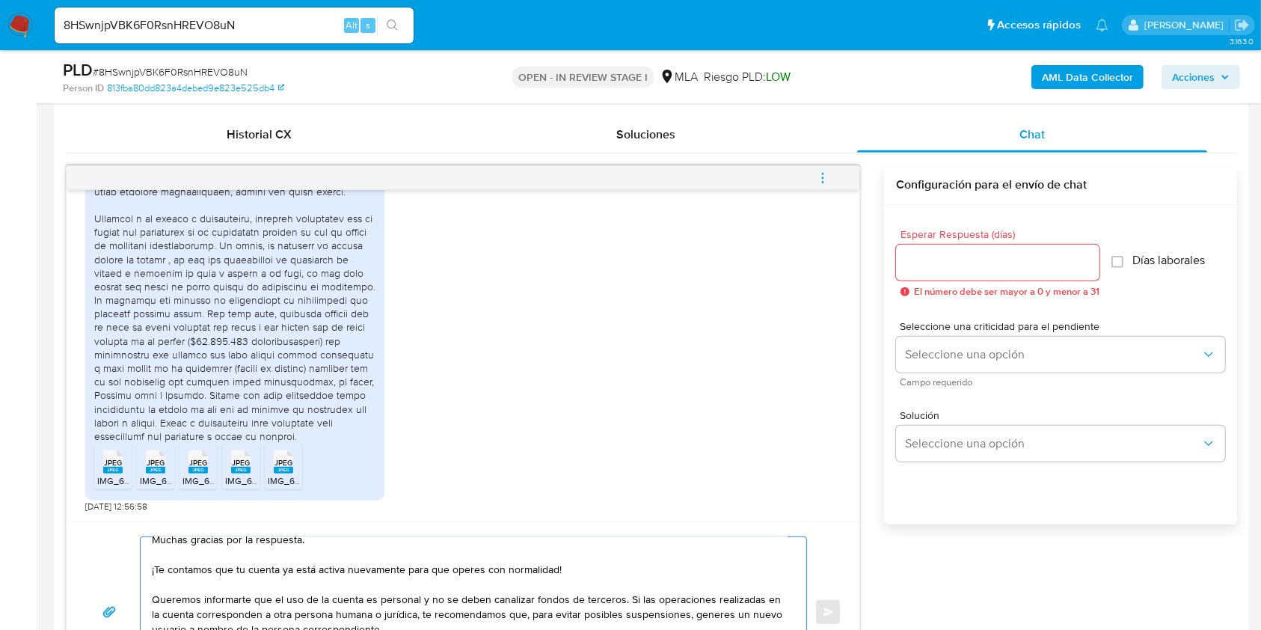
type textarea "Hola, Muchas gracias por la respuesta. ¡Te contamos que tu cuenta ya está activ…"
click at [948, 270] on input "Esperar Respuesta (días)" at bounding box center [997, 262] width 203 height 19
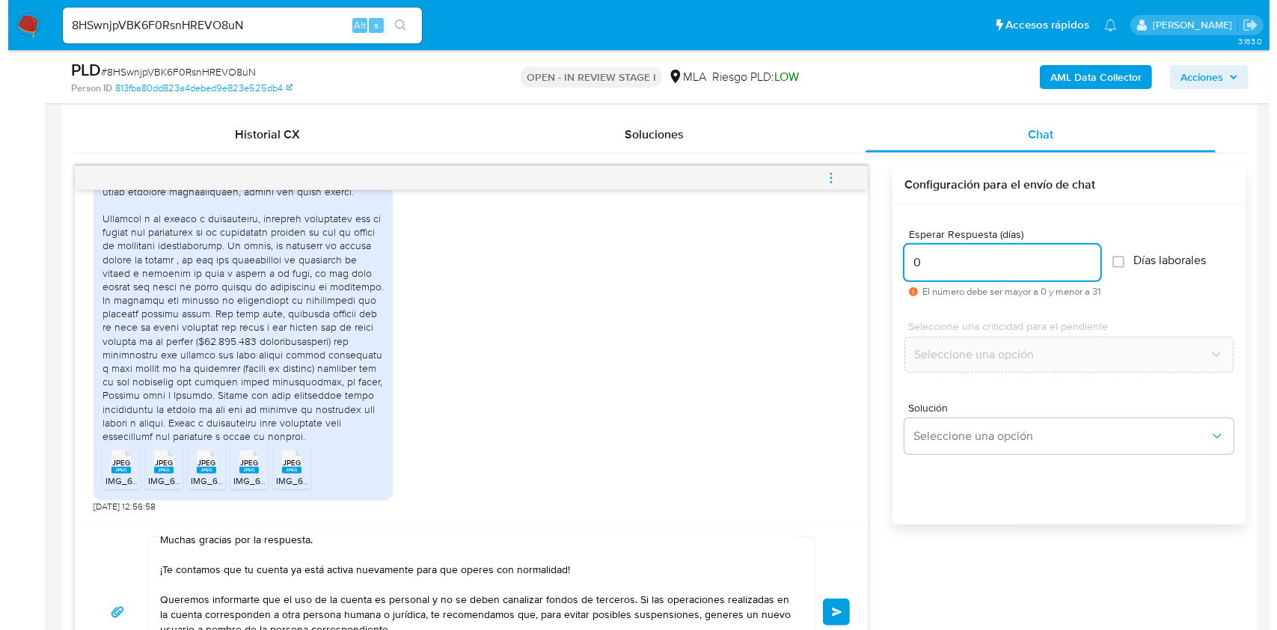
scroll to position [722, 0]
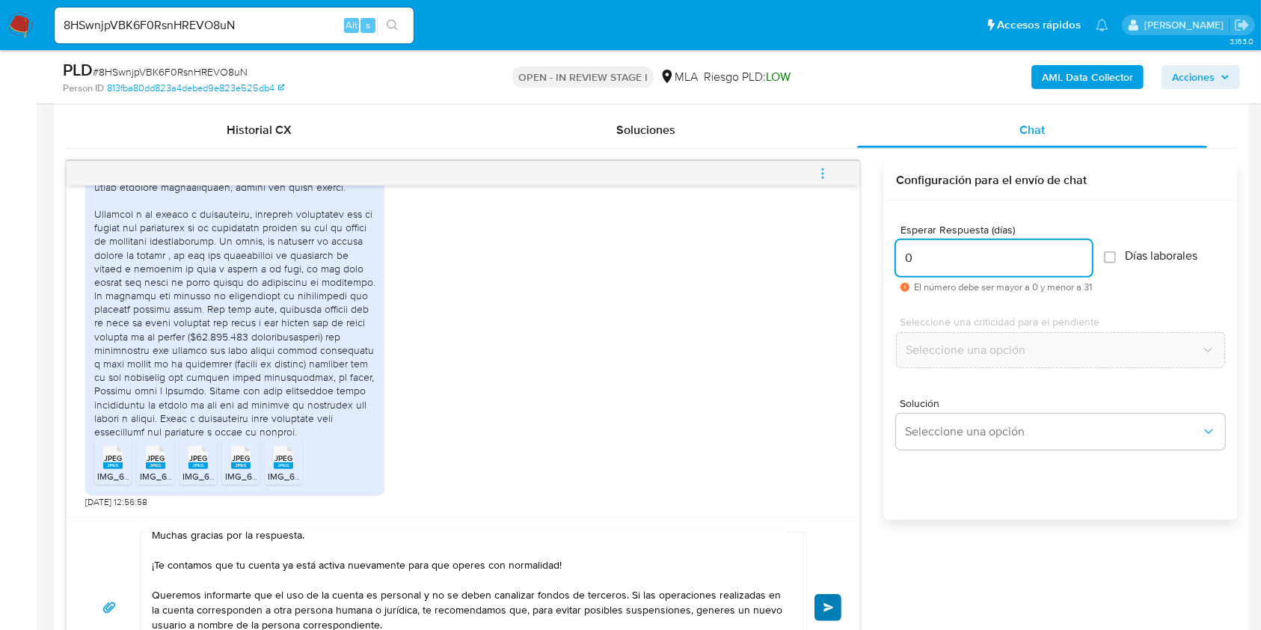
type input "0"
click at [826, 603] on span "Enviar" at bounding box center [828, 607] width 10 height 9
click at [829, 171] on icon "menu-action" at bounding box center [822, 173] width 13 height 13
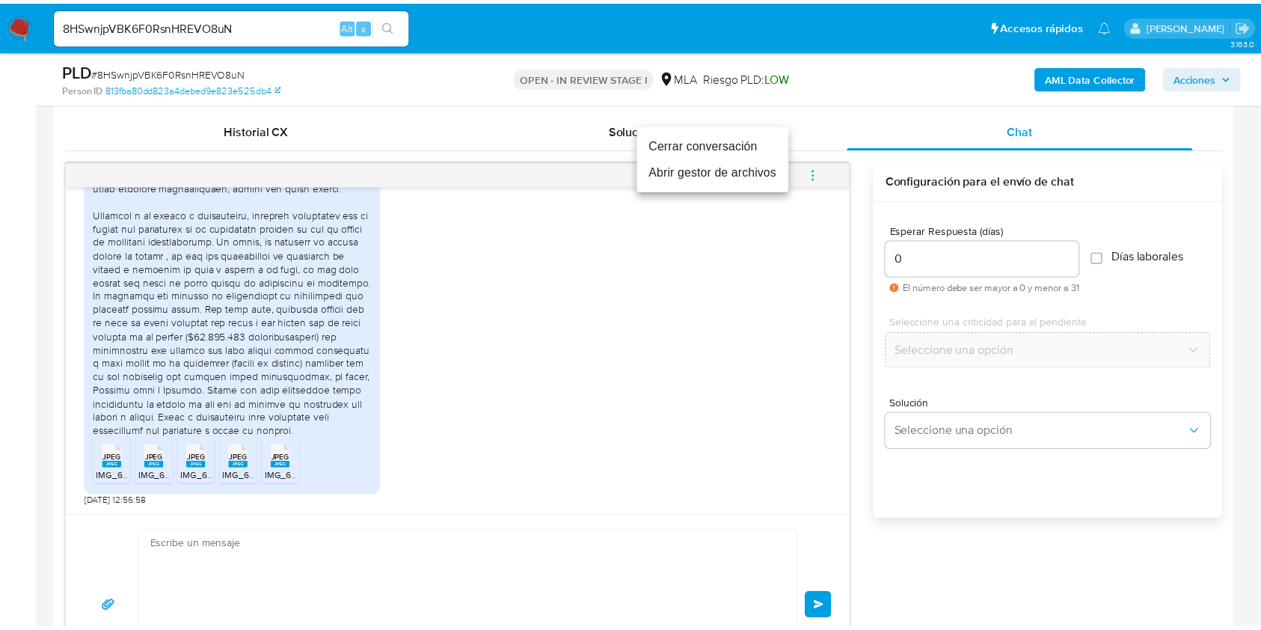
scroll to position [0, 0]
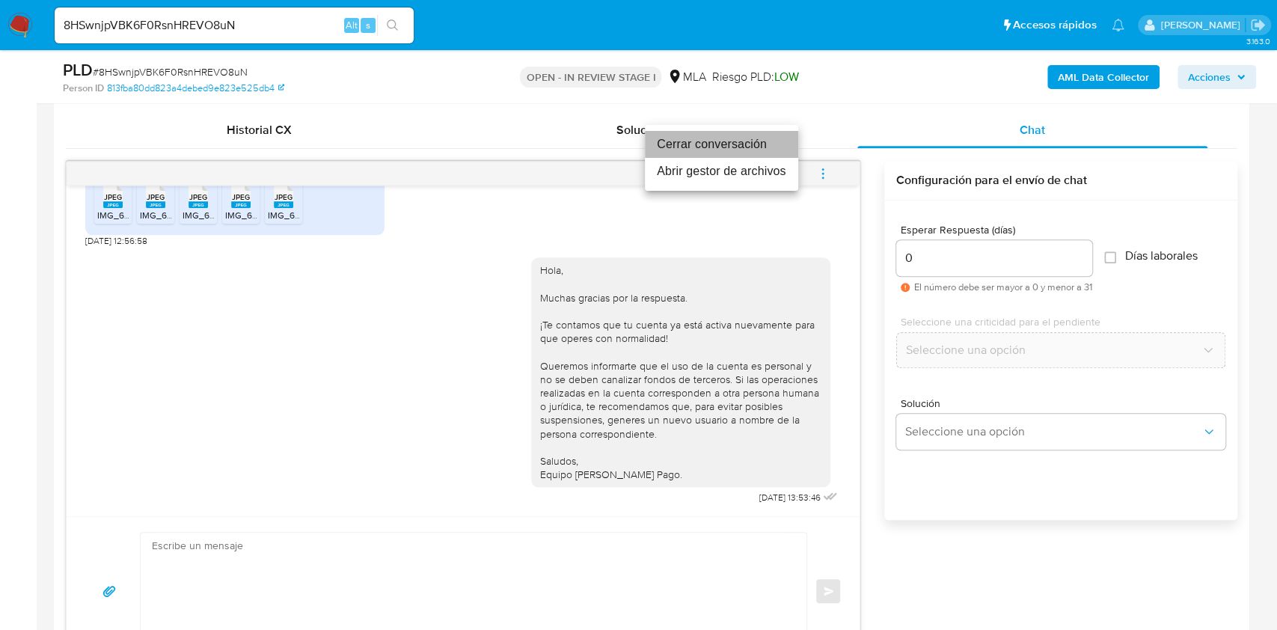
click at [694, 139] on li "Cerrar conversación" at bounding box center [721, 144] width 153 height 27
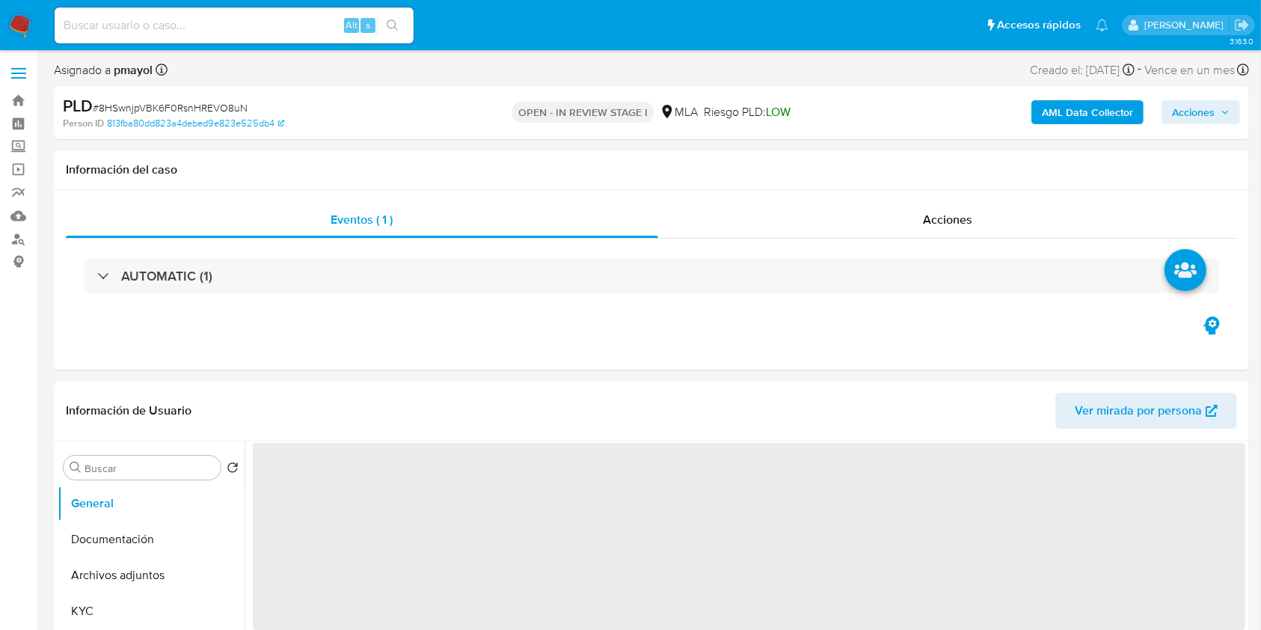
select select "10"
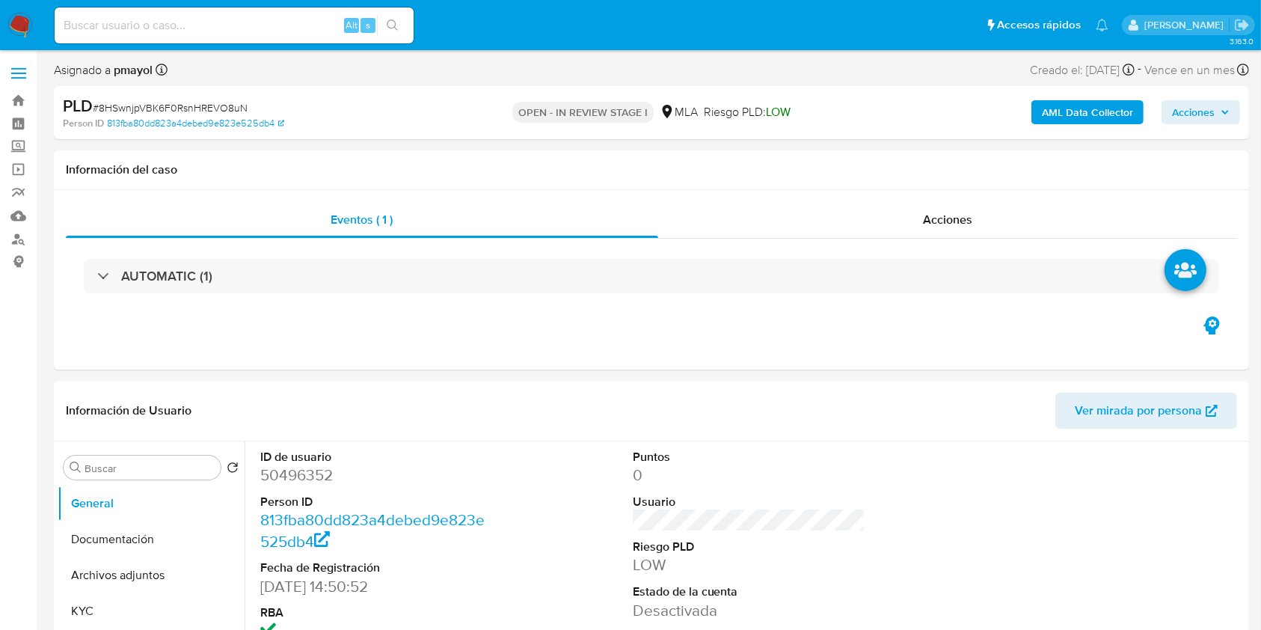
click at [18, 28] on img at bounding box center [19, 25] width 25 height 25
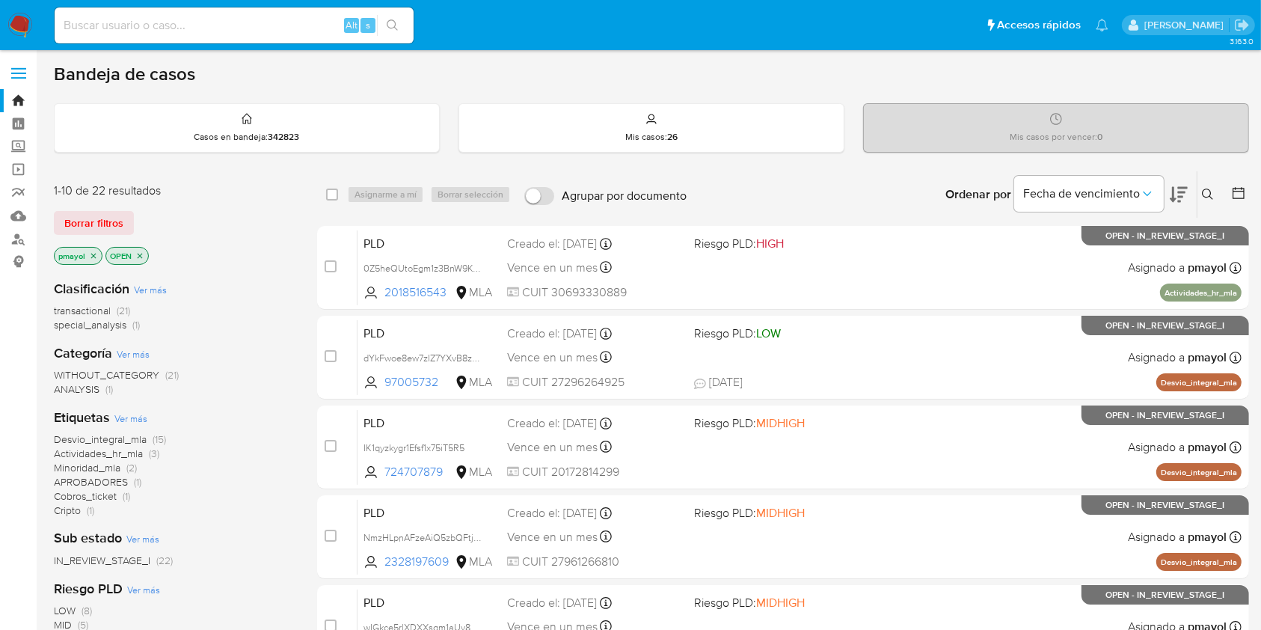
click at [1209, 197] on icon at bounding box center [1208, 194] width 12 height 12
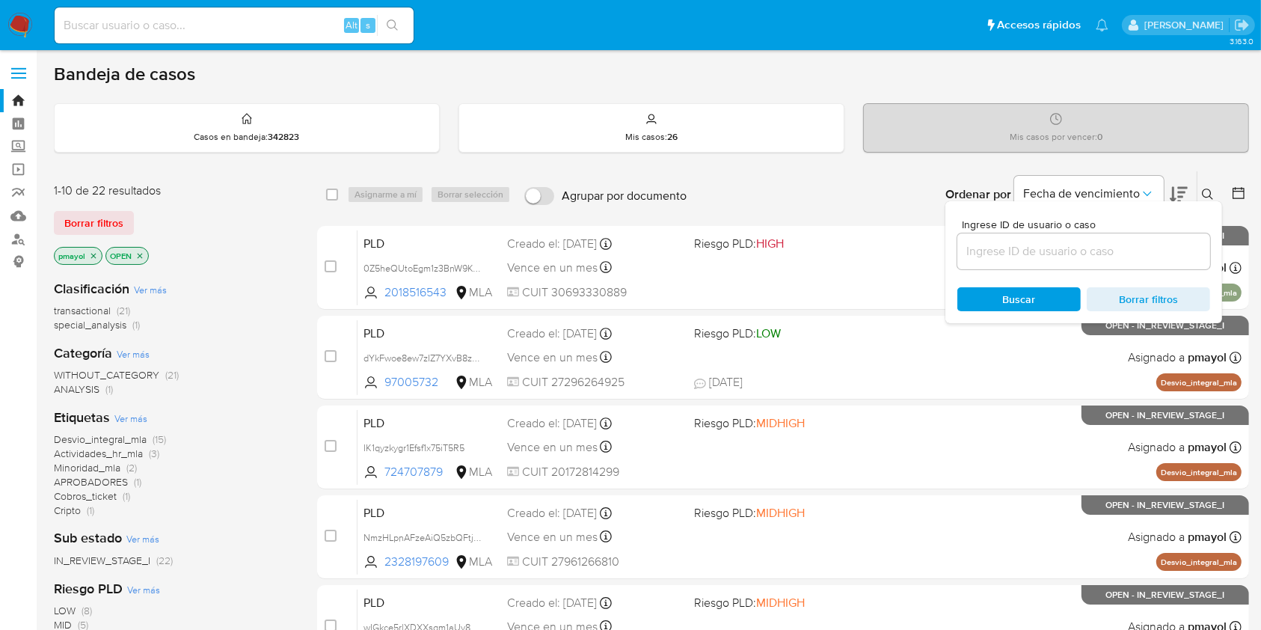
click at [1055, 257] on input at bounding box center [1083, 251] width 253 height 19
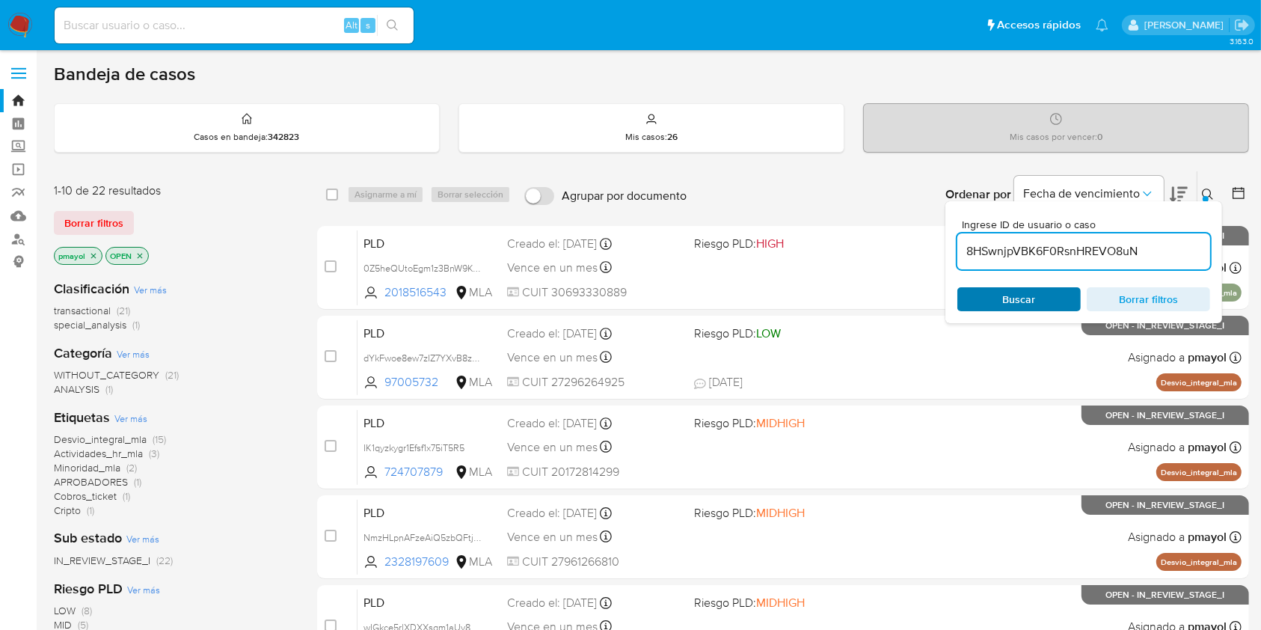
type input "8HSwnjpVBK6F0RsnHREVO8uN"
click at [995, 295] on div "Buscar Borrar filtros" at bounding box center [1083, 299] width 253 height 24
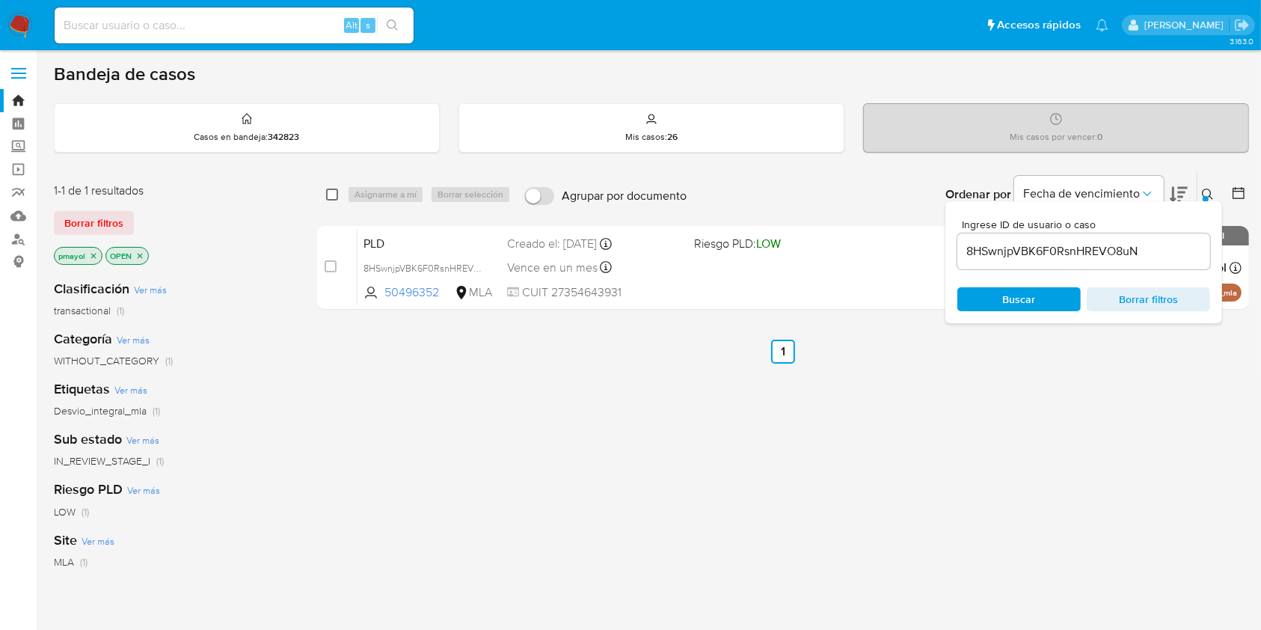
click at [334, 191] on input "checkbox" at bounding box center [332, 194] width 12 height 12
checkbox input "true"
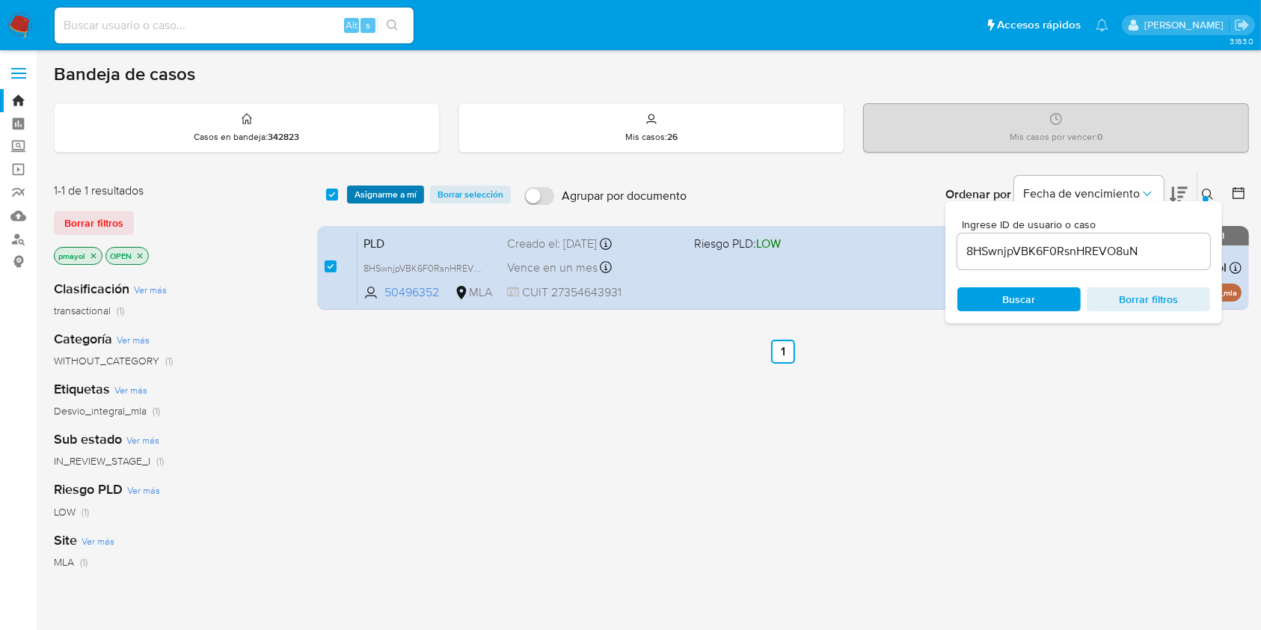
click at [370, 187] on span "Asignarme a mí" at bounding box center [386, 194] width 62 height 15
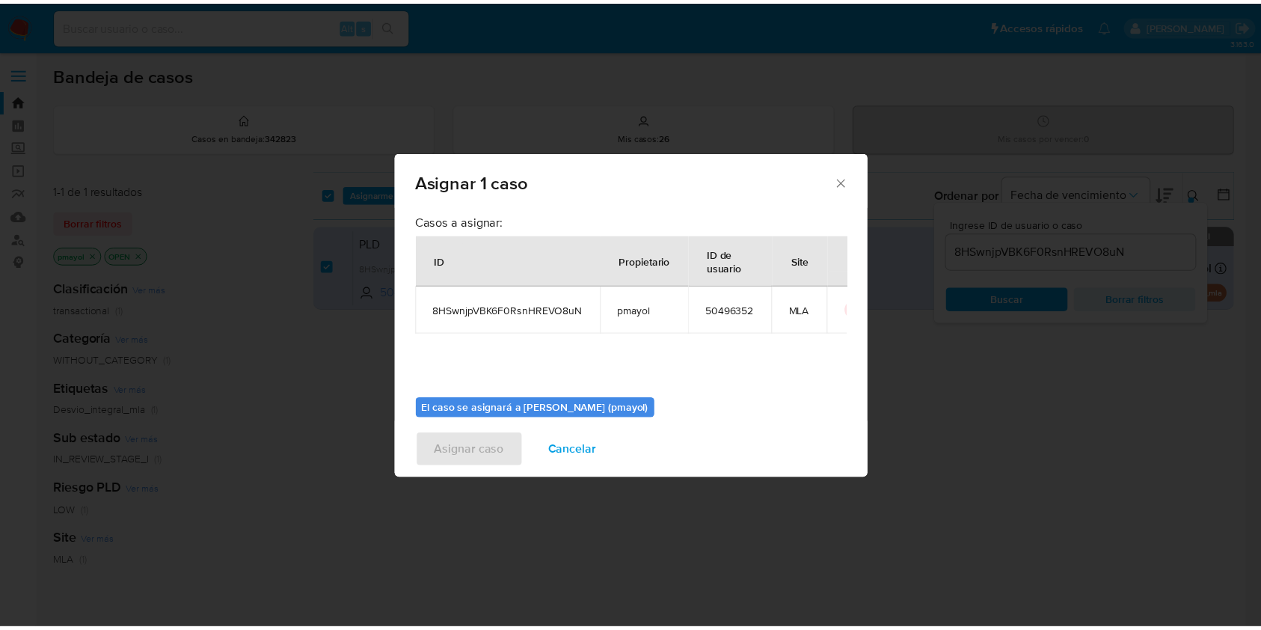
scroll to position [76, 0]
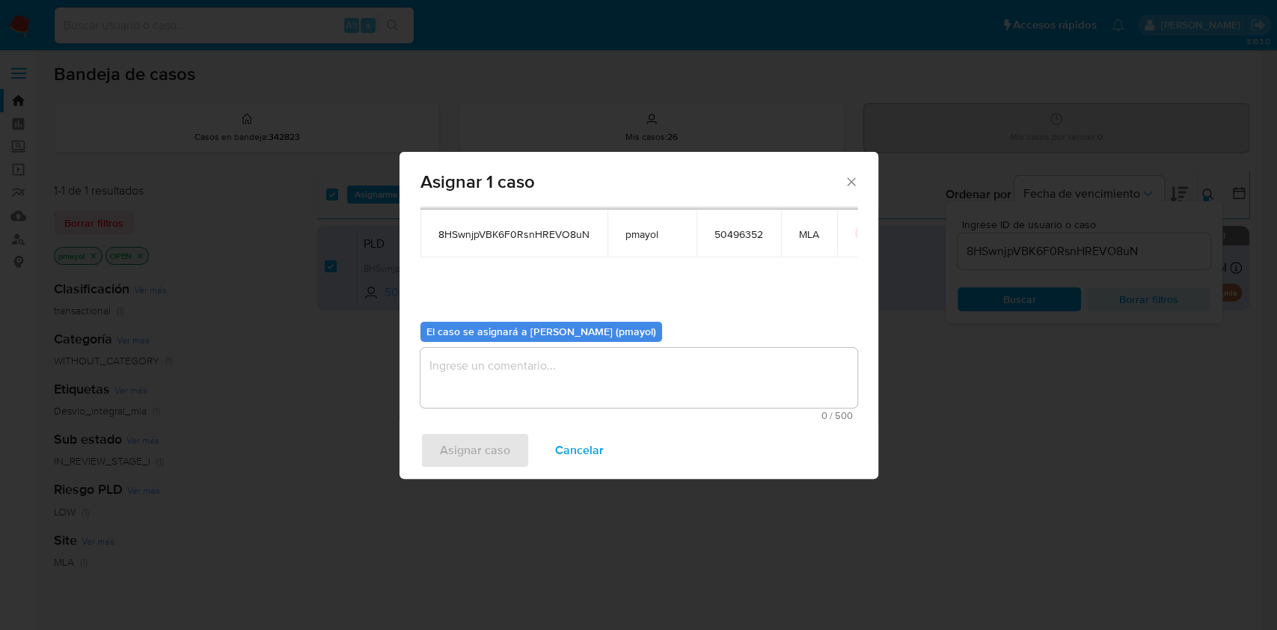
click at [711, 389] on textarea "assign-modal" at bounding box center [638, 378] width 437 height 60
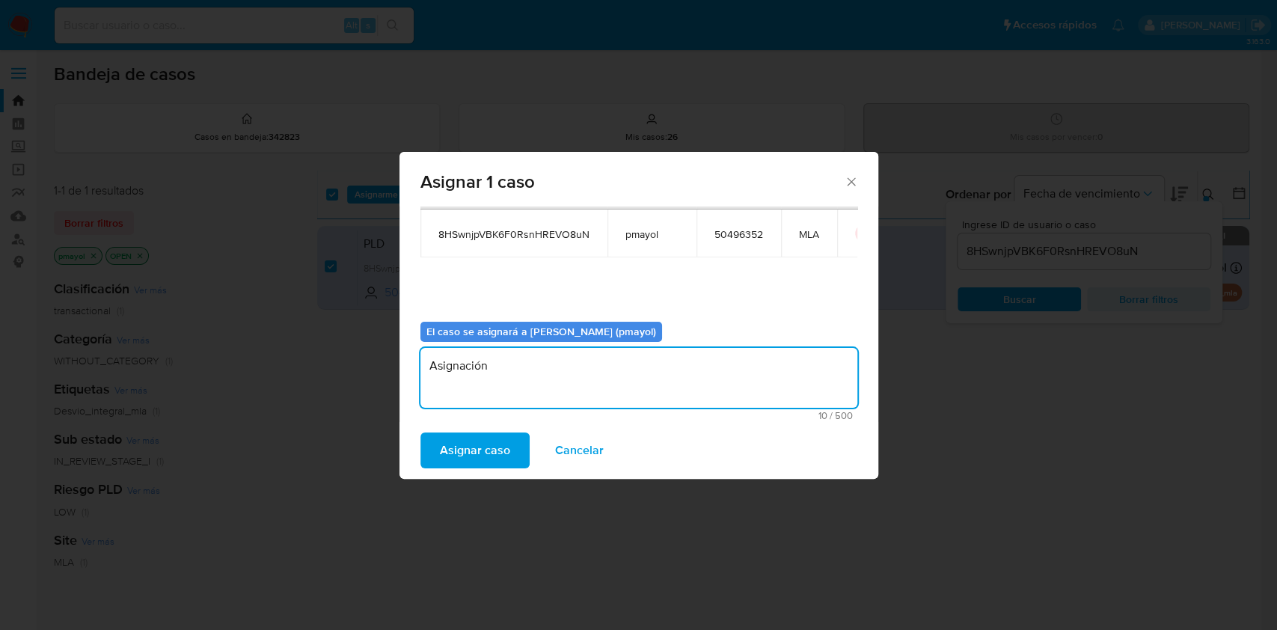
type textarea "Asignación"
click at [488, 437] on span "Asignar caso" at bounding box center [475, 450] width 70 height 33
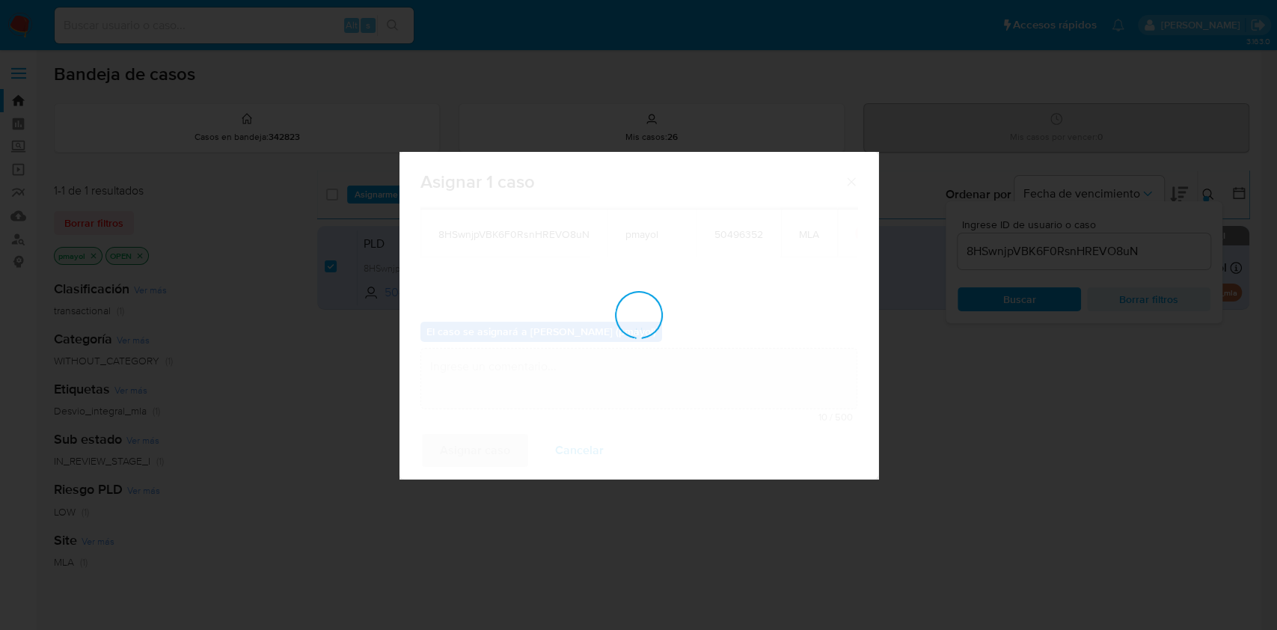
checkbox input "false"
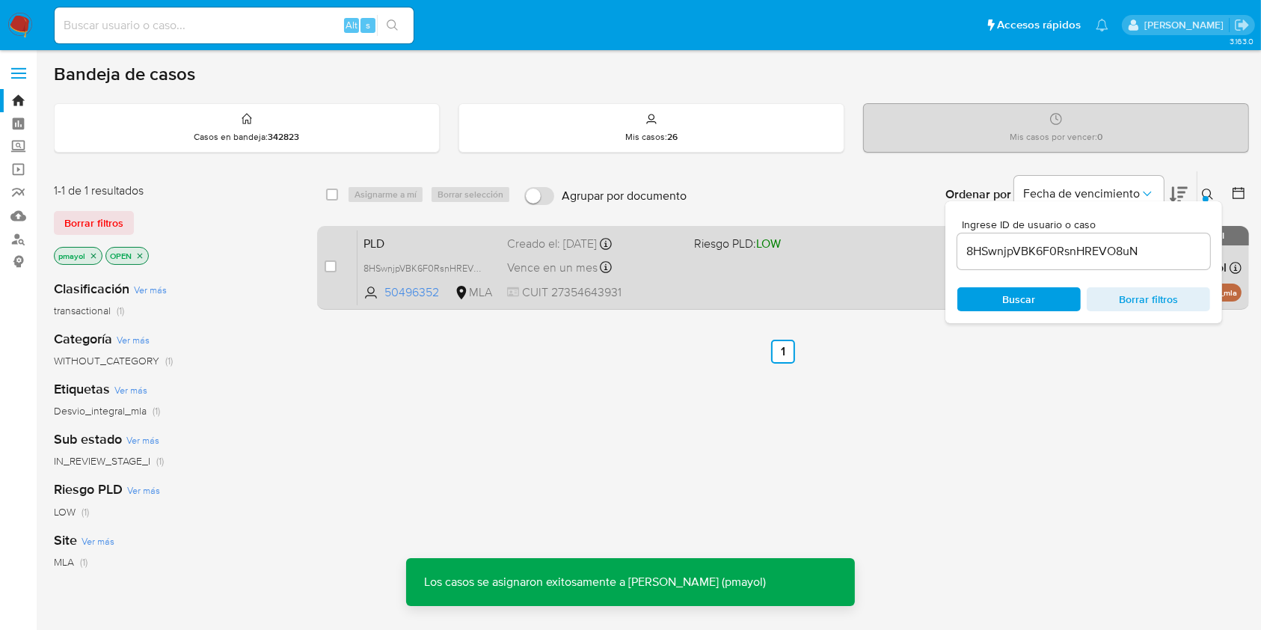
click at [751, 266] on span at bounding box center [781, 267] width 174 height 3
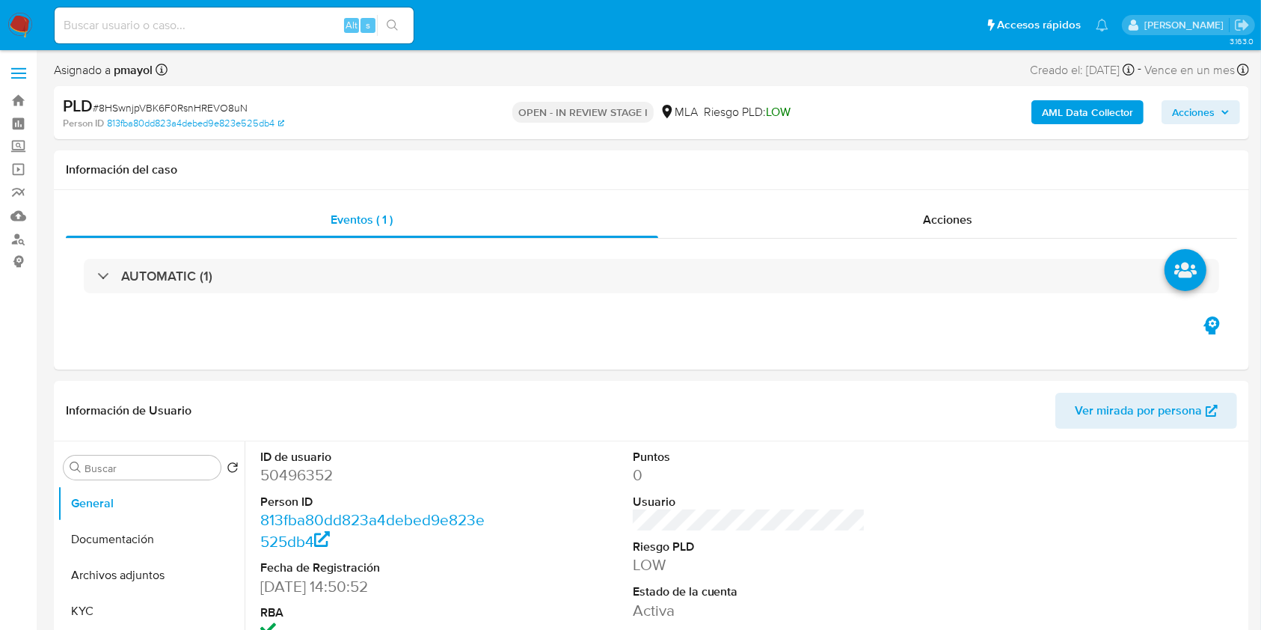
select select "10"
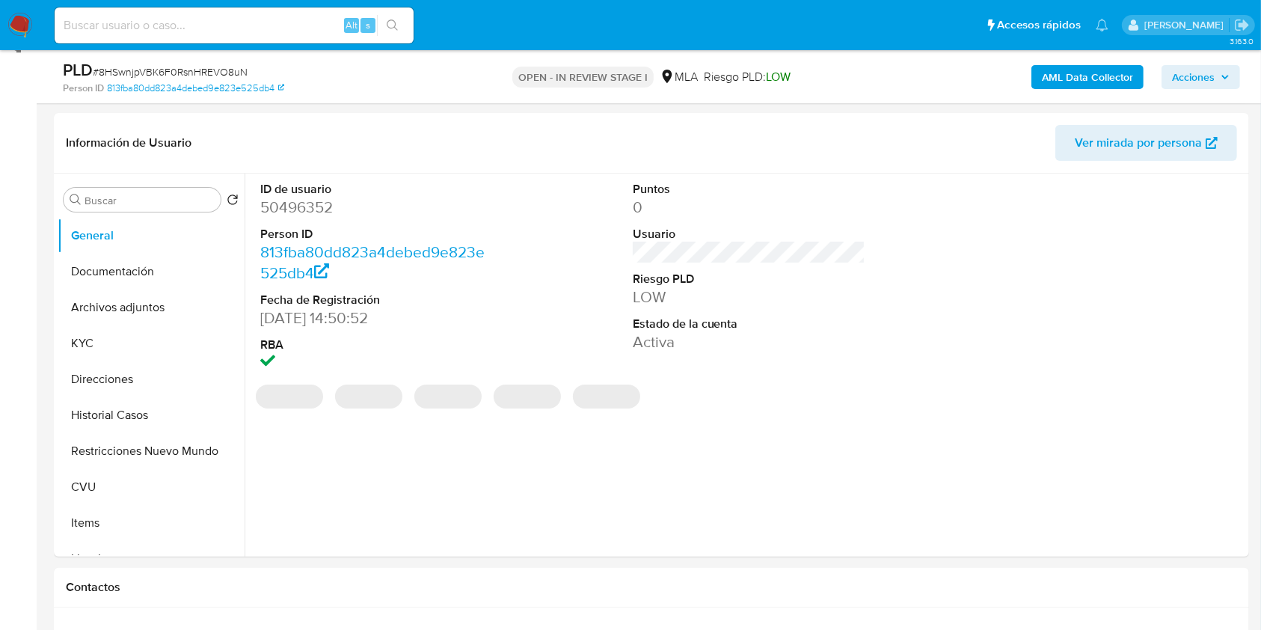
scroll to position [233, 0]
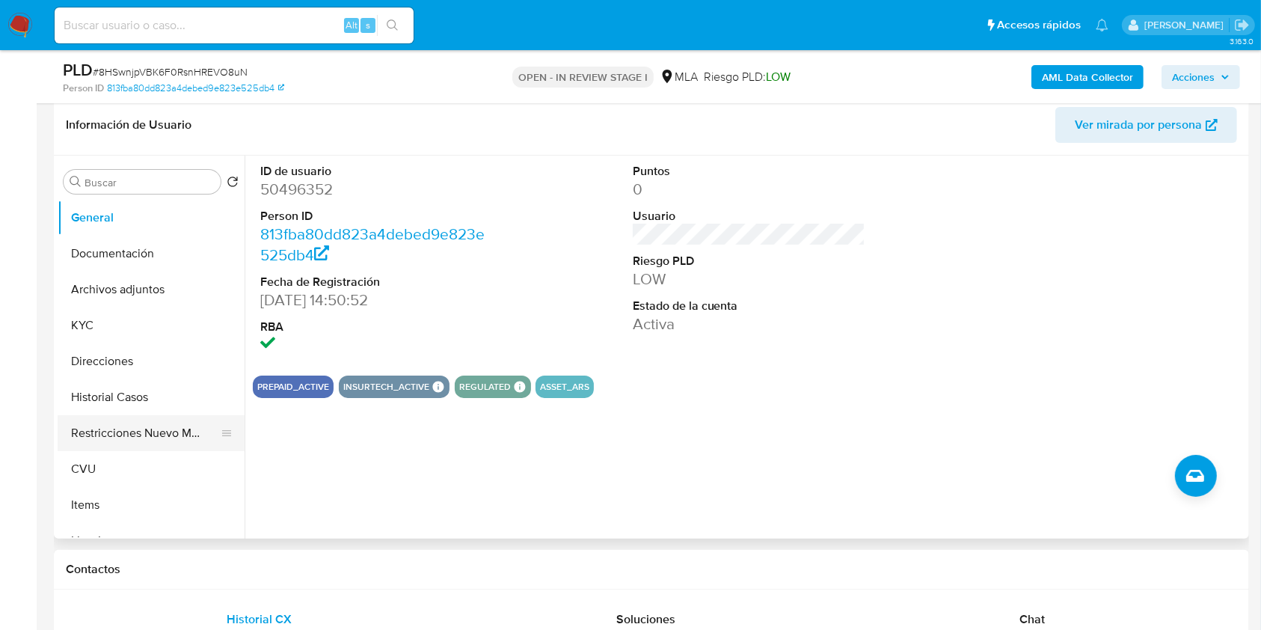
click at [143, 427] on button "Restricciones Nuevo Mundo" at bounding box center [145, 433] width 175 height 36
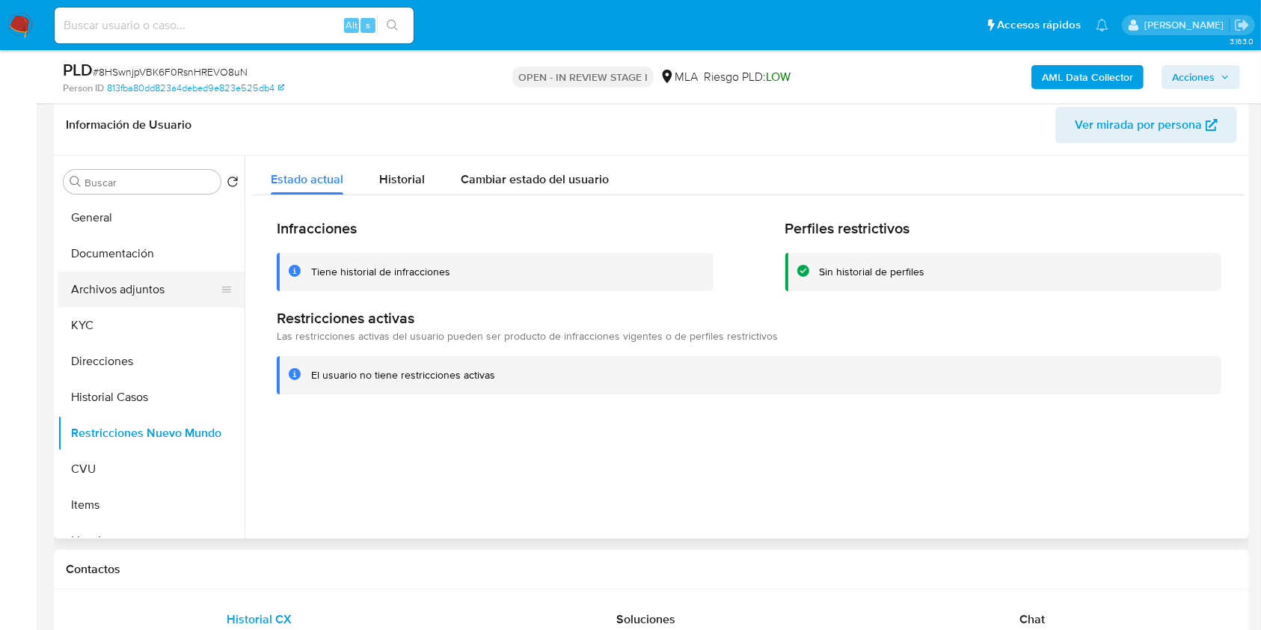
click at [165, 291] on button "Archivos adjuntos" at bounding box center [145, 289] width 175 height 36
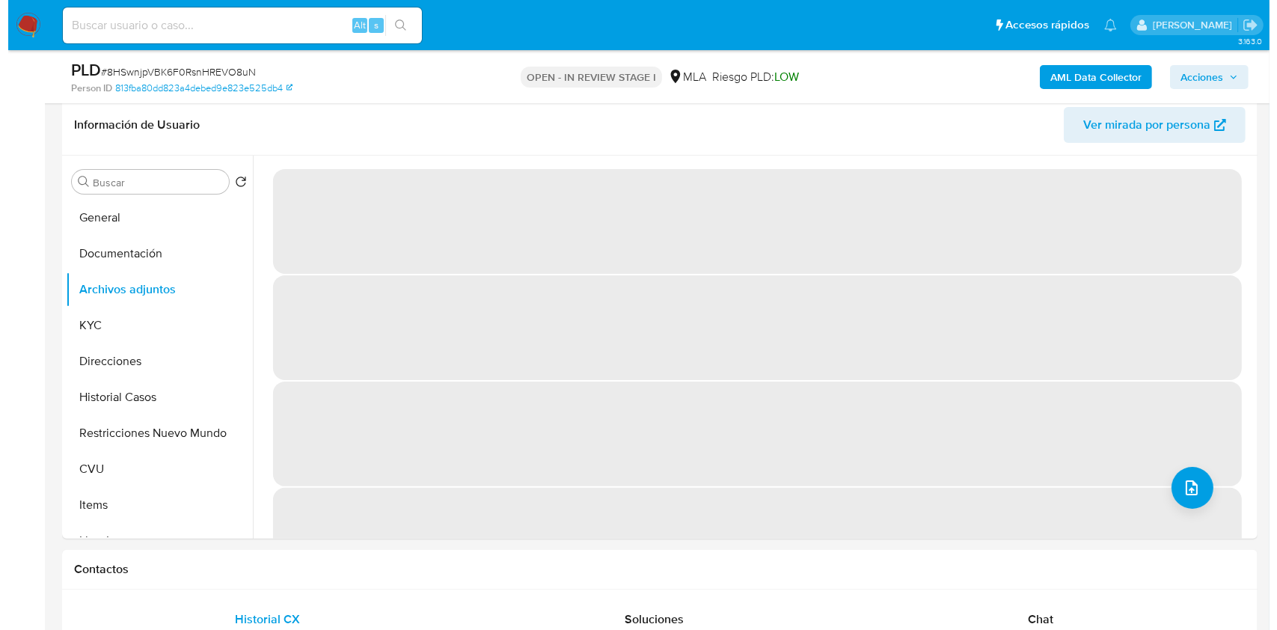
scroll to position [151, 0]
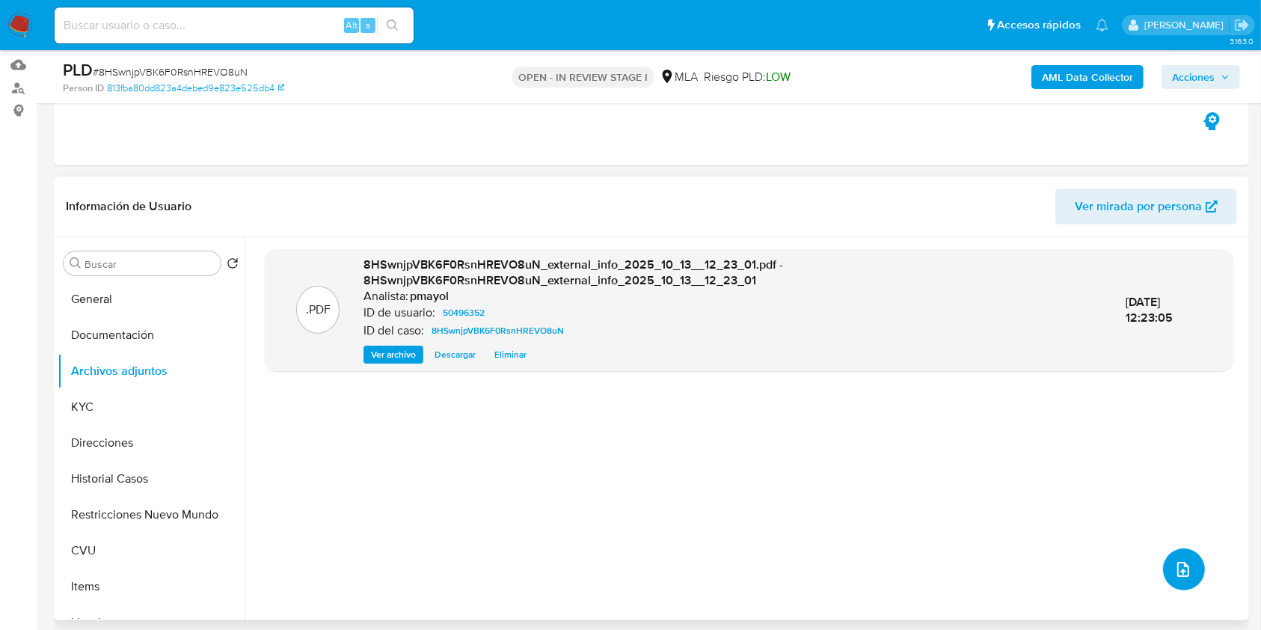
click at [1174, 565] on icon "upload-file" at bounding box center [1183, 569] width 18 height 18
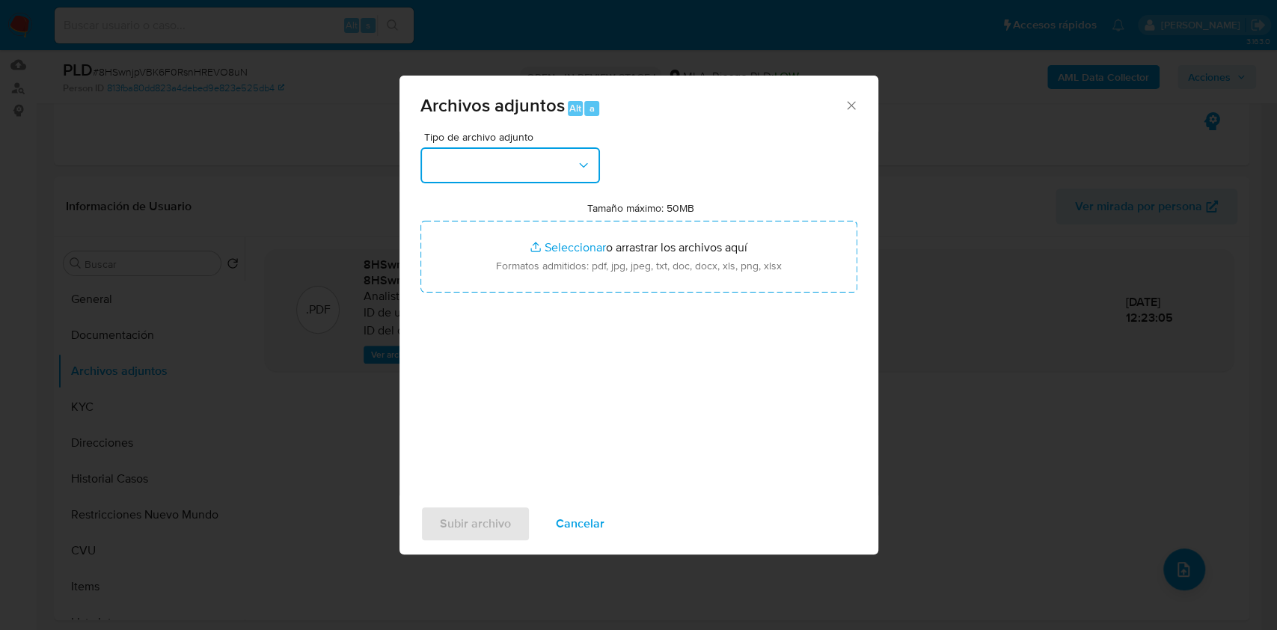
click at [544, 165] on button "button" at bounding box center [509, 165] width 179 height 36
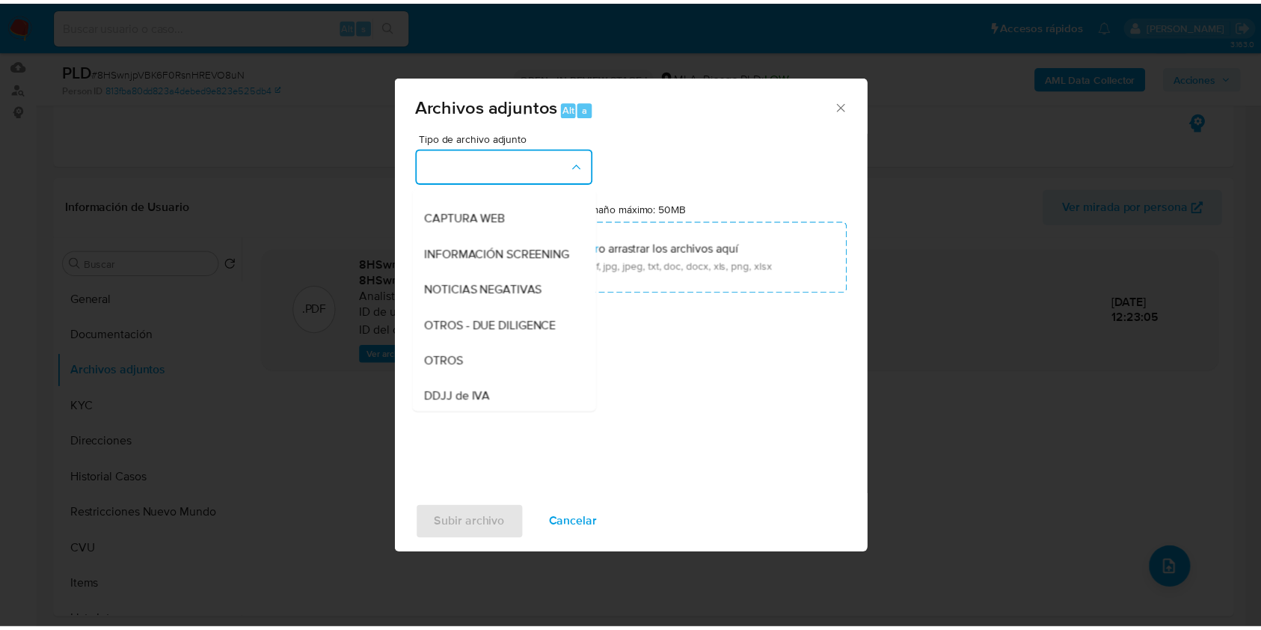
scroll to position [157, 0]
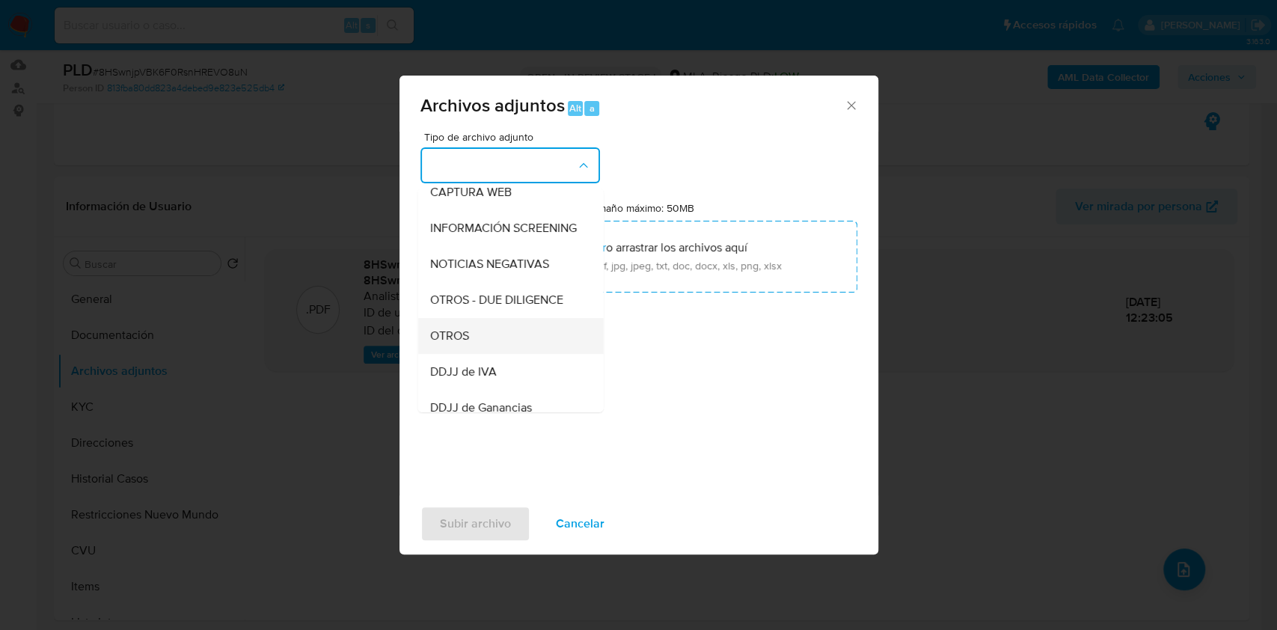
click at [440, 343] on span "OTROS" at bounding box center [448, 335] width 39 height 15
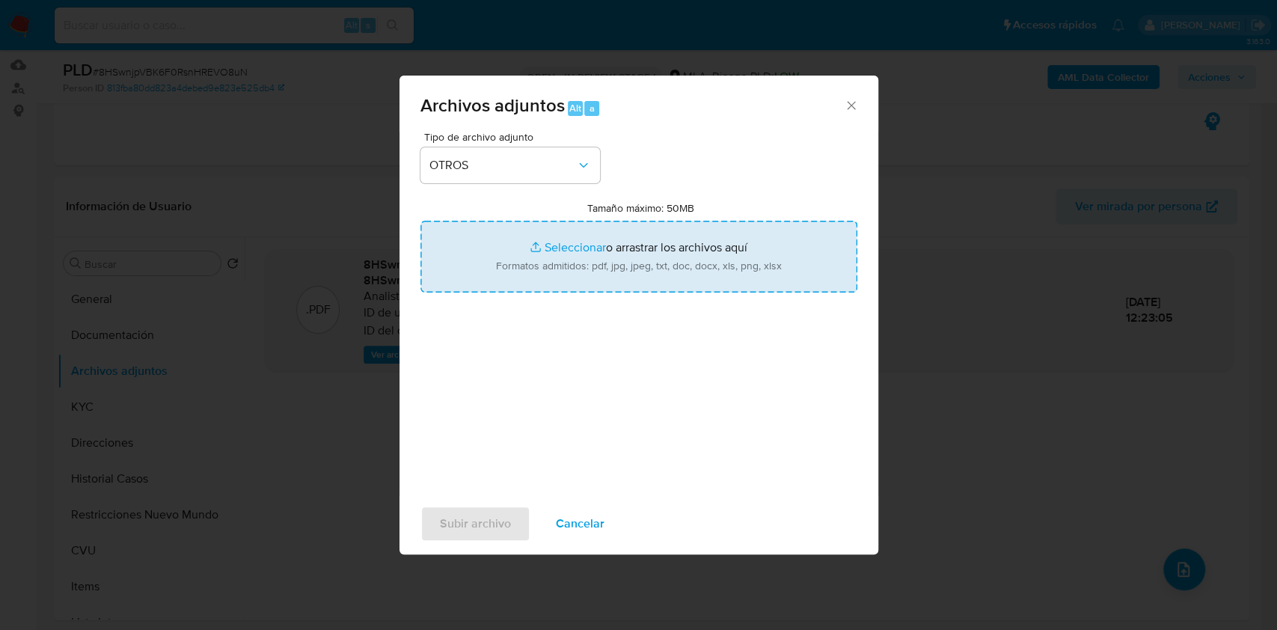
click at [594, 250] on input "Tamaño máximo: 50MB Seleccionar archivos" at bounding box center [638, 257] width 437 height 72
type input "C:\fakepath\Caselog 8HSwnjpVBK6F0RsnHREVO8uN.docx"
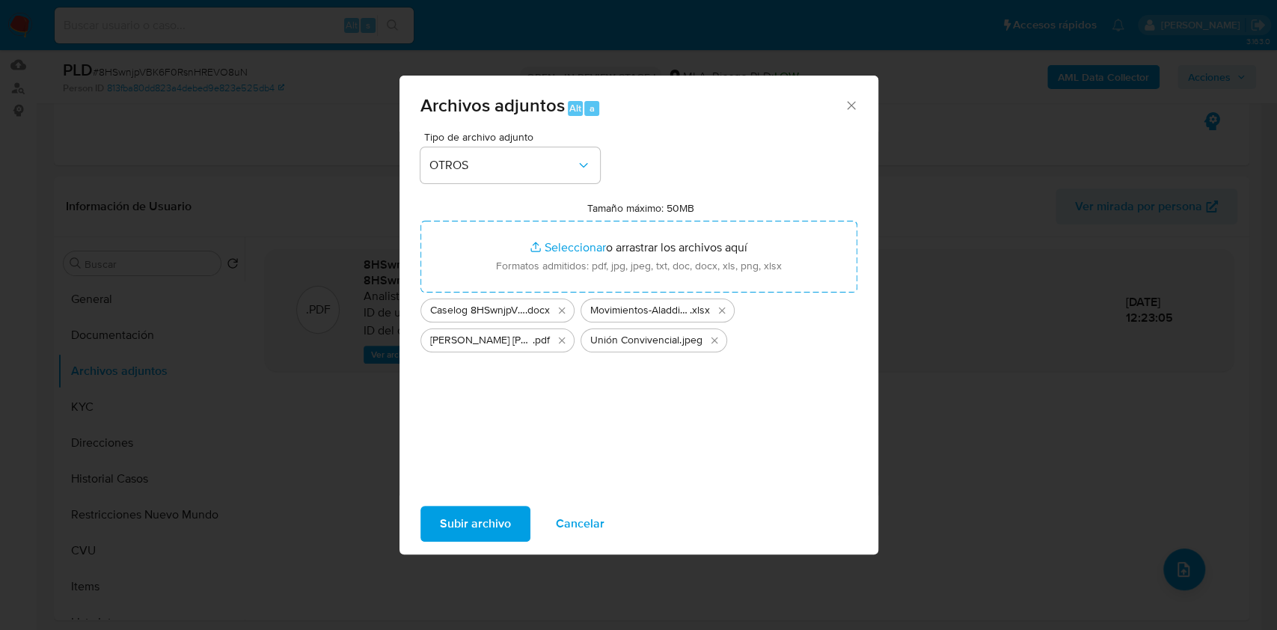
click at [493, 522] on span "Subir archivo" at bounding box center [475, 523] width 71 height 33
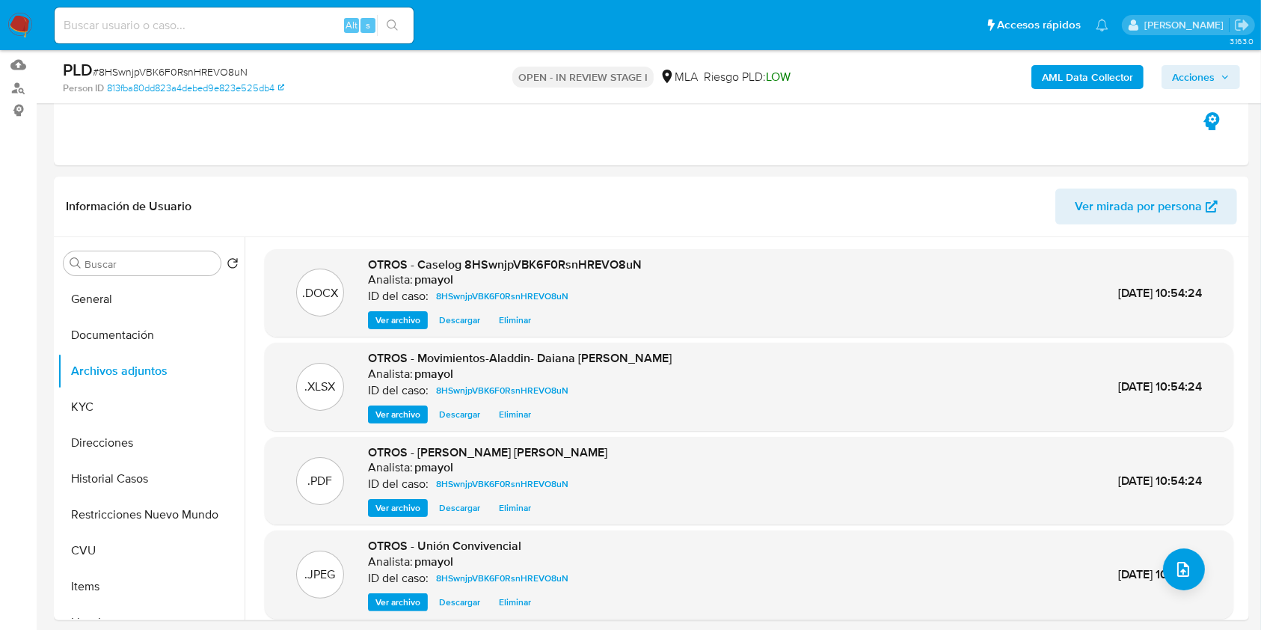
click at [1203, 67] on span "Acciones" at bounding box center [1193, 77] width 43 height 24
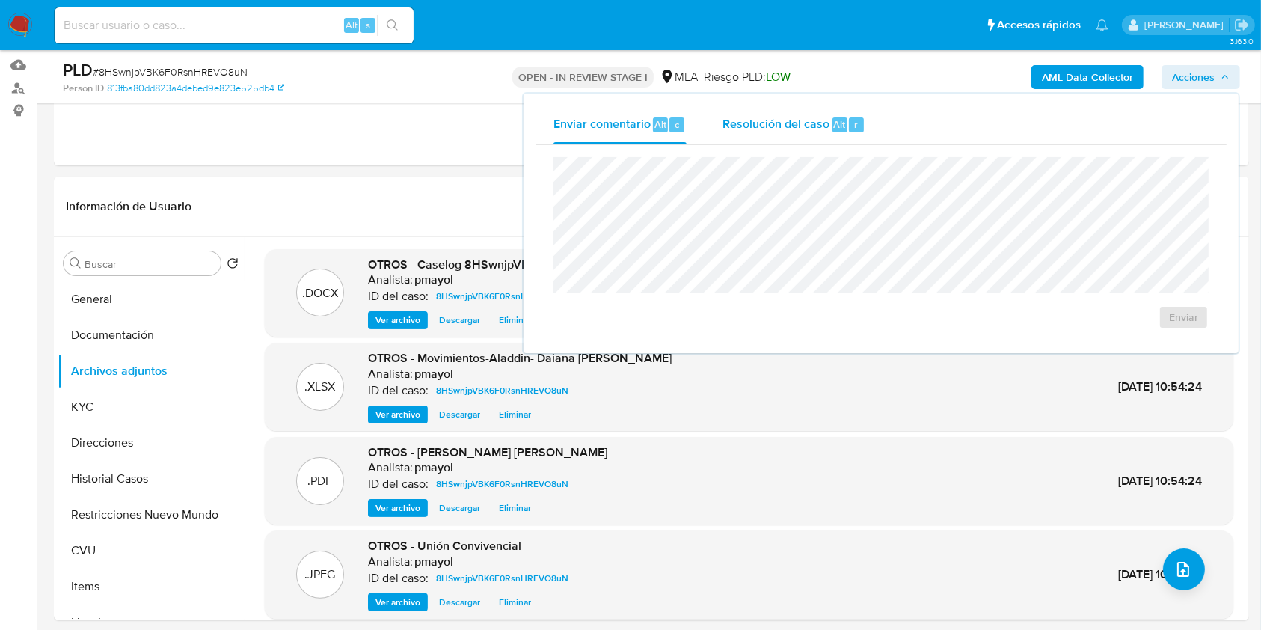
click at [785, 128] on span "Resolución del caso" at bounding box center [775, 123] width 107 height 17
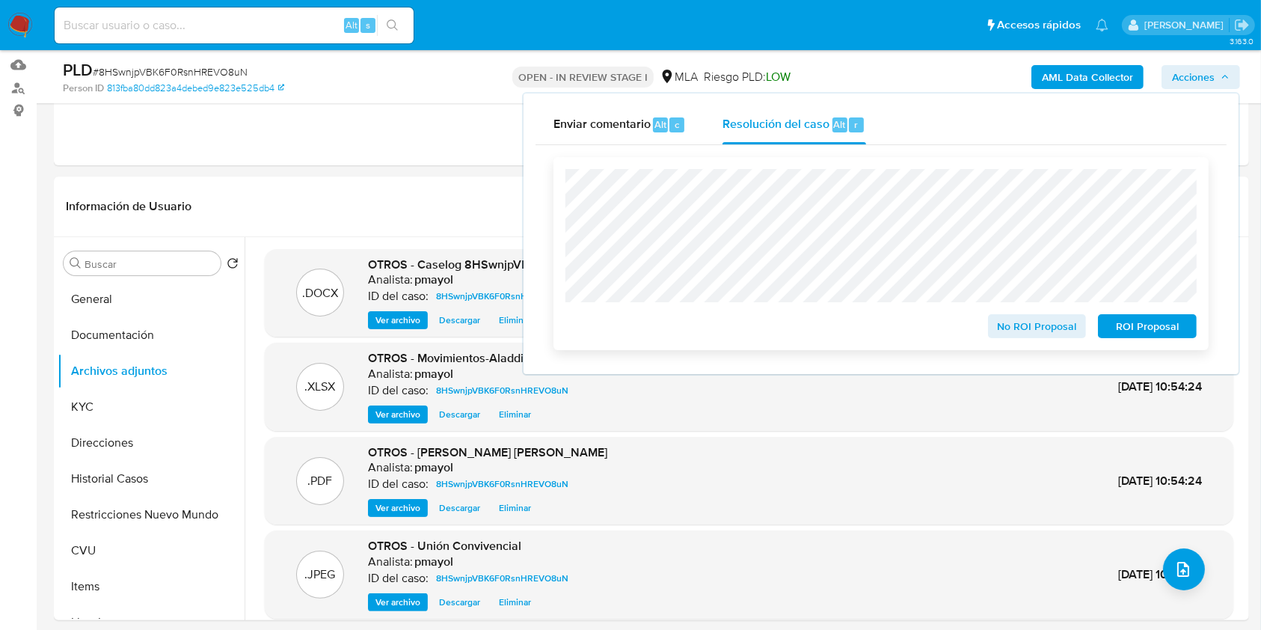
click at [1006, 329] on span "No ROI Proposal" at bounding box center [1037, 326] width 78 height 21
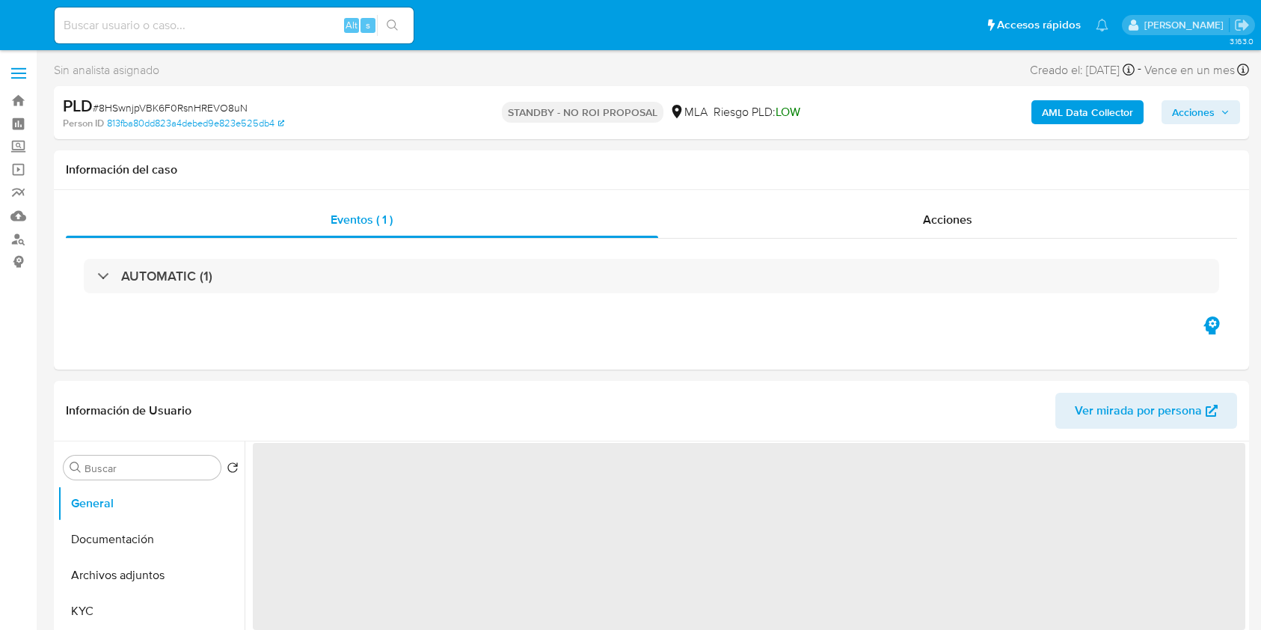
select select "10"
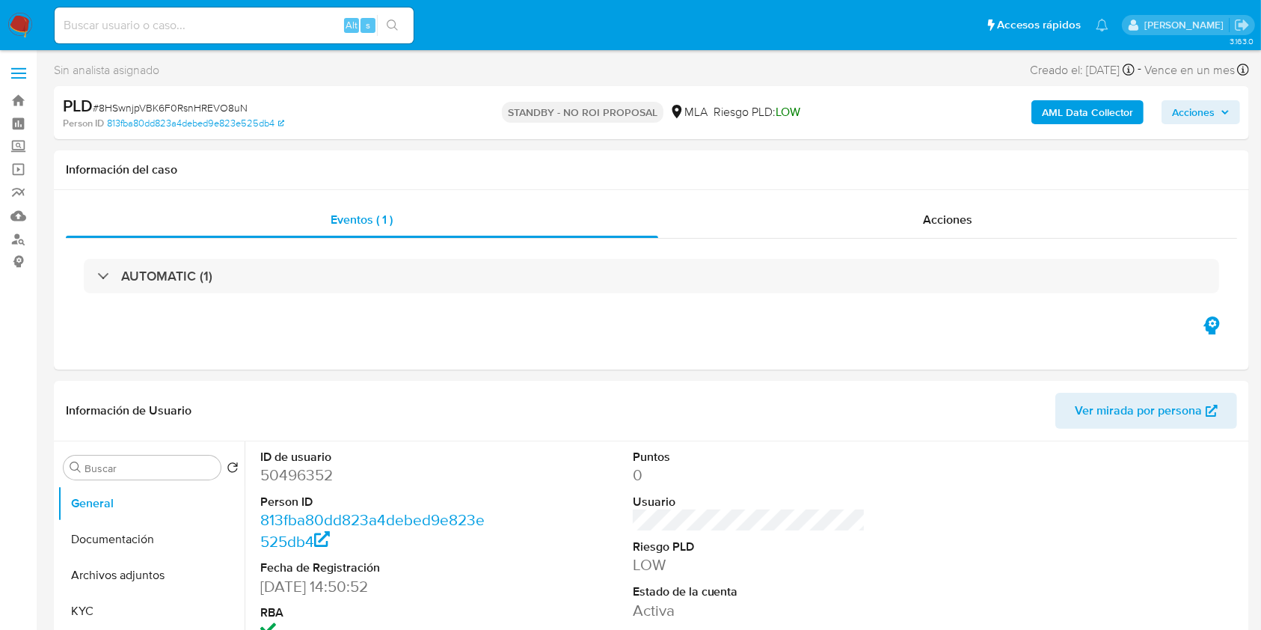
click at [285, 9] on div "Alt s" at bounding box center [234, 25] width 359 height 36
click at [285, 21] on input at bounding box center [234, 25] width 359 height 19
paste input "vQ2Yt5gZ7SYRtSZEq153csqe"
type input "vQ2Yt5gZ7SYRtSZEq153csqe"
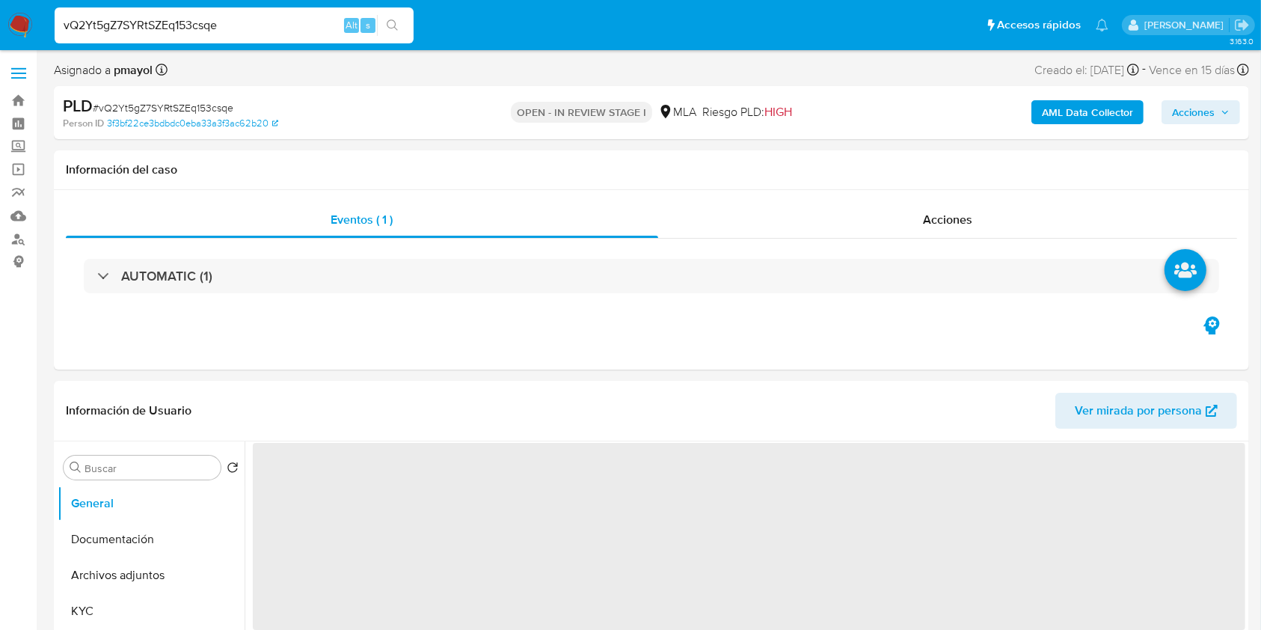
select select "10"
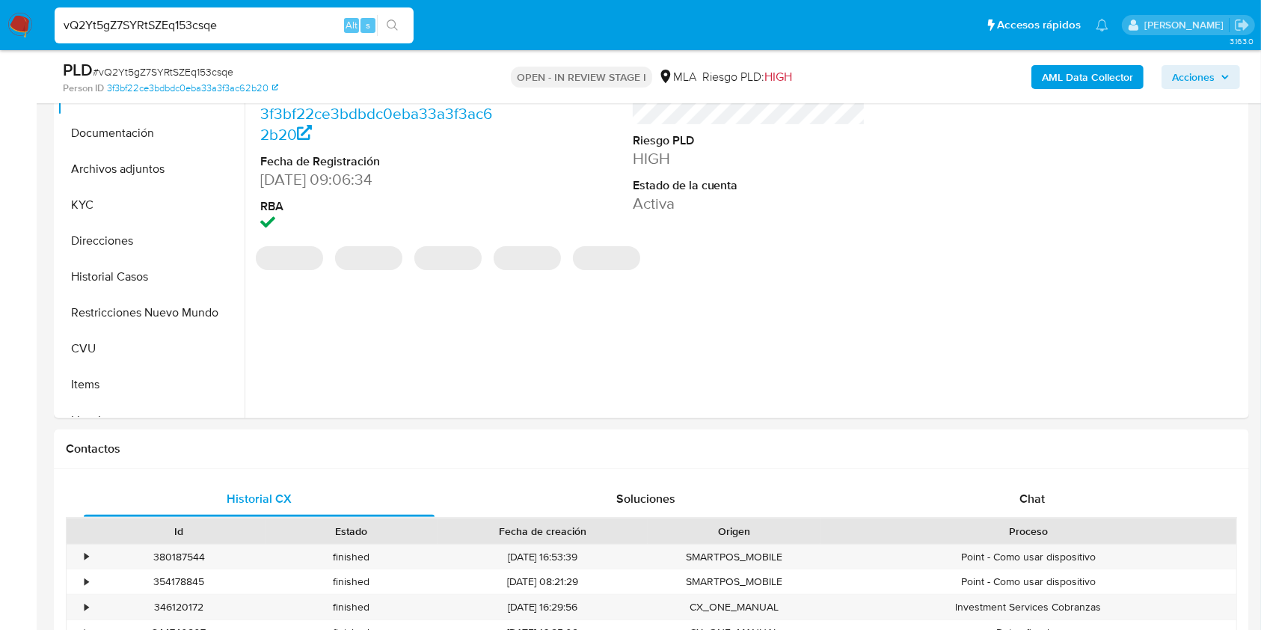
scroll to position [470, 0]
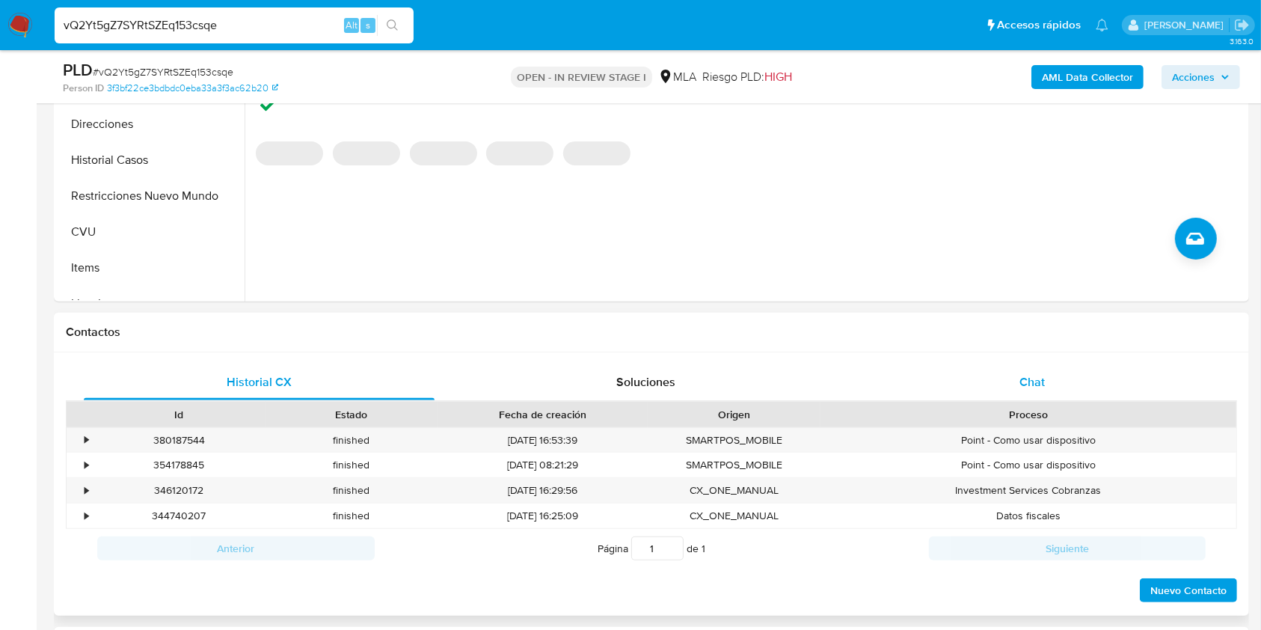
click at [1025, 375] on span "Chat" at bounding box center [1031, 381] width 25 height 17
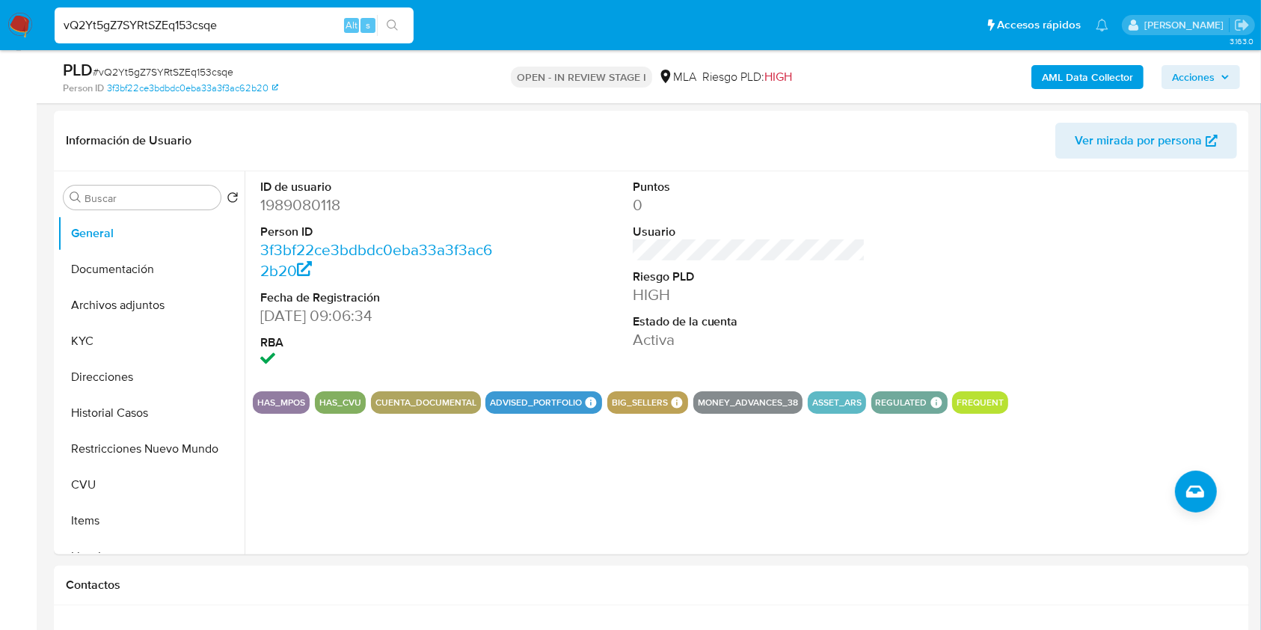
scroll to position [197, 0]
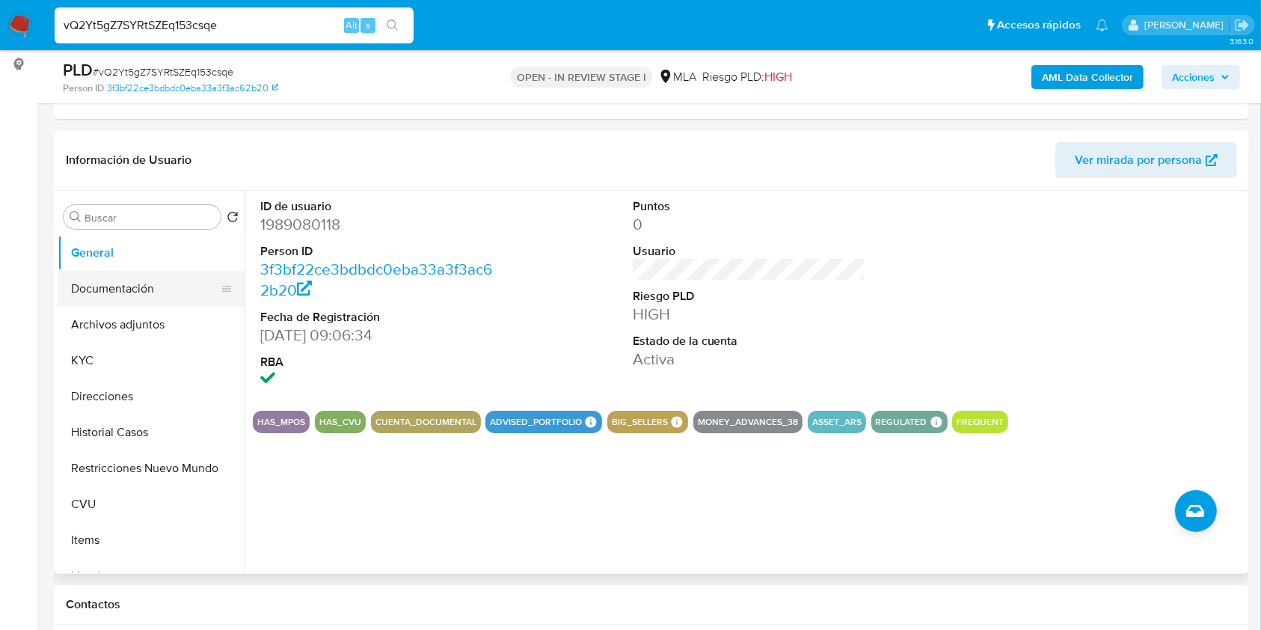
click at [108, 291] on button "Documentación" at bounding box center [145, 289] width 175 height 36
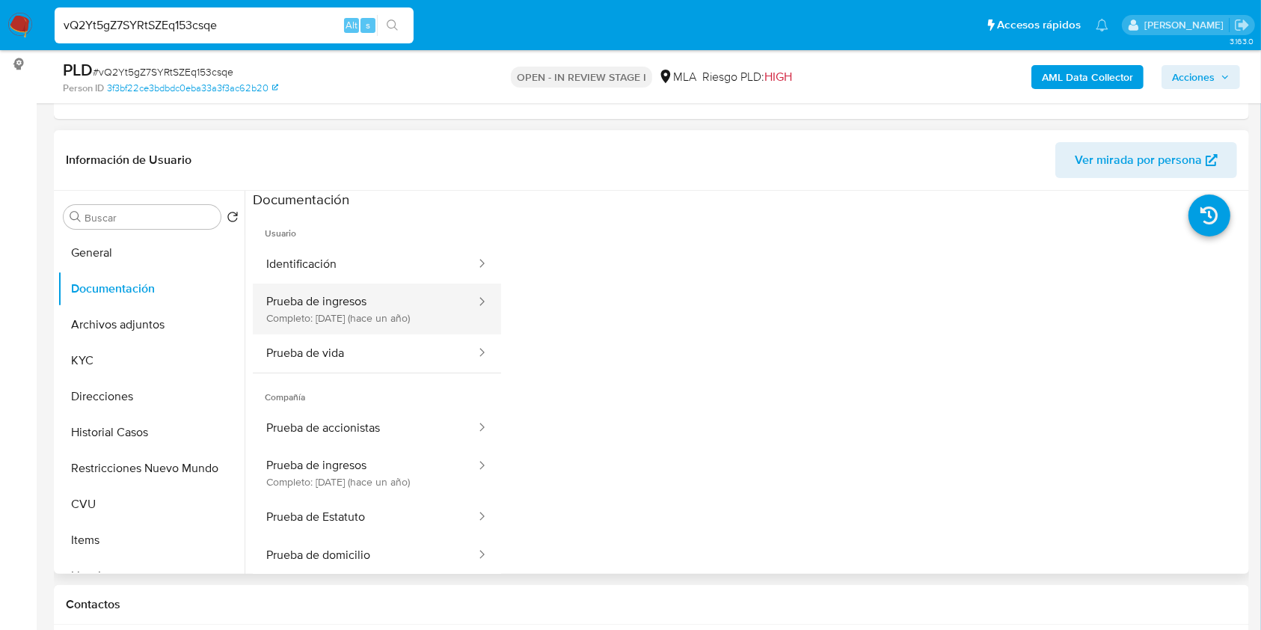
click at [334, 331] on button "Prueba de ingresos Completo: 08/10/2024 (hace un año)" at bounding box center [365, 308] width 224 height 51
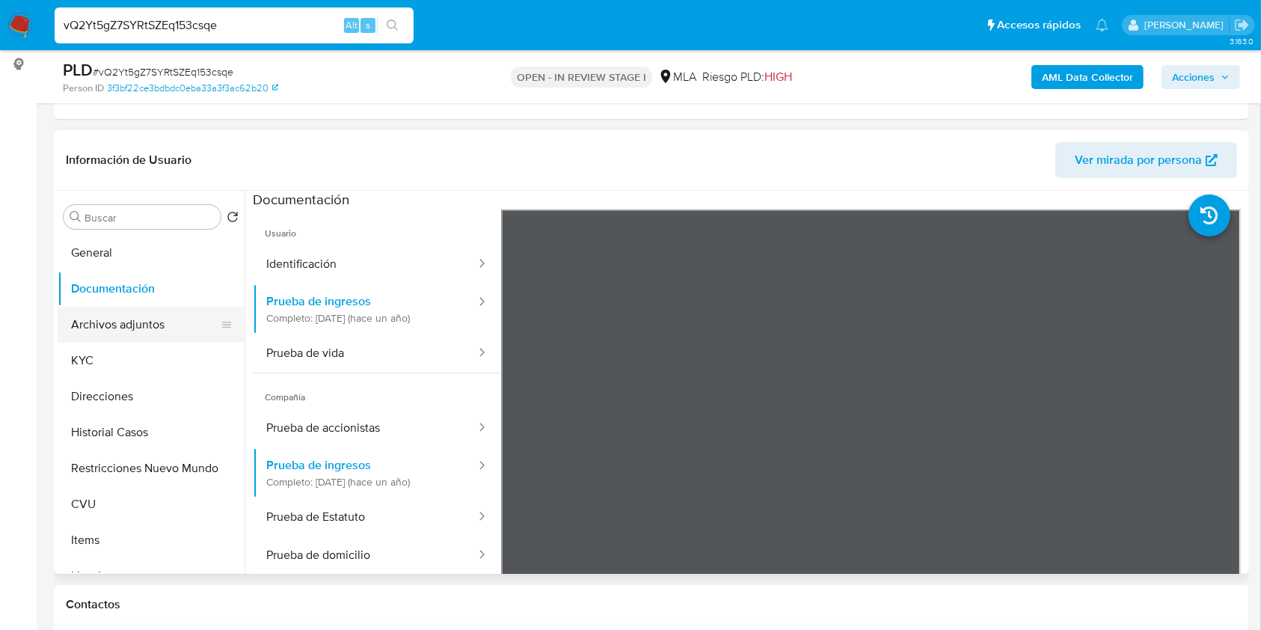
click at [120, 326] on button "Archivos adjuntos" at bounding box center [145, 325] width 175 height 36
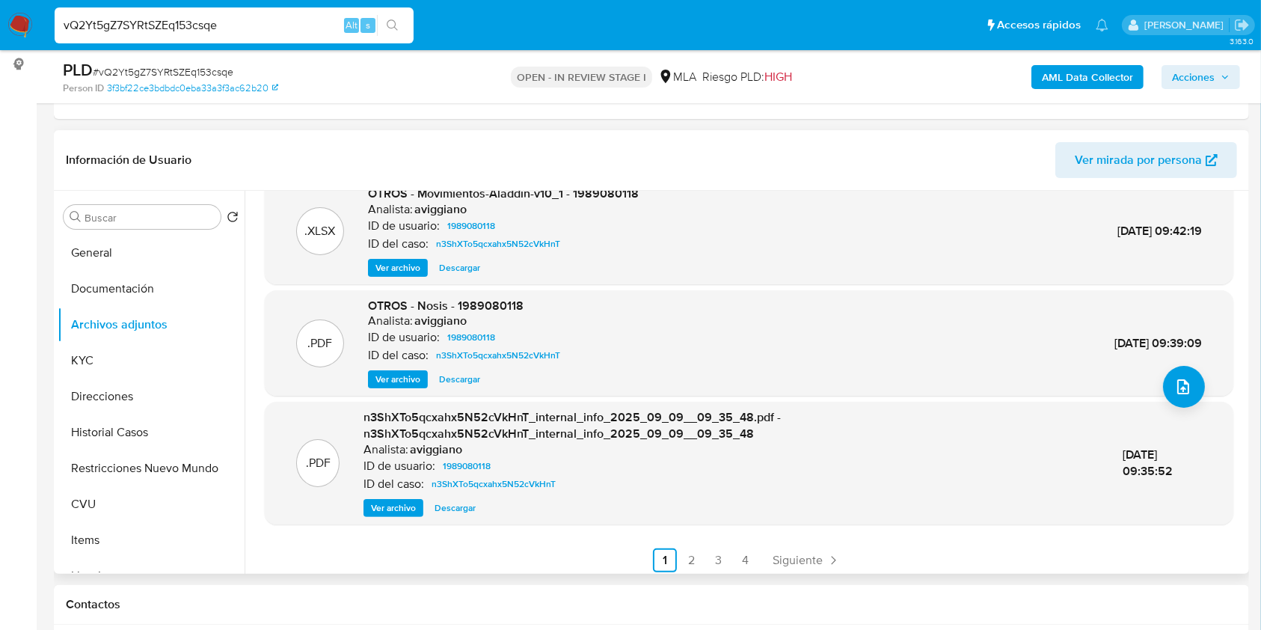
scroll to position [142, 0]
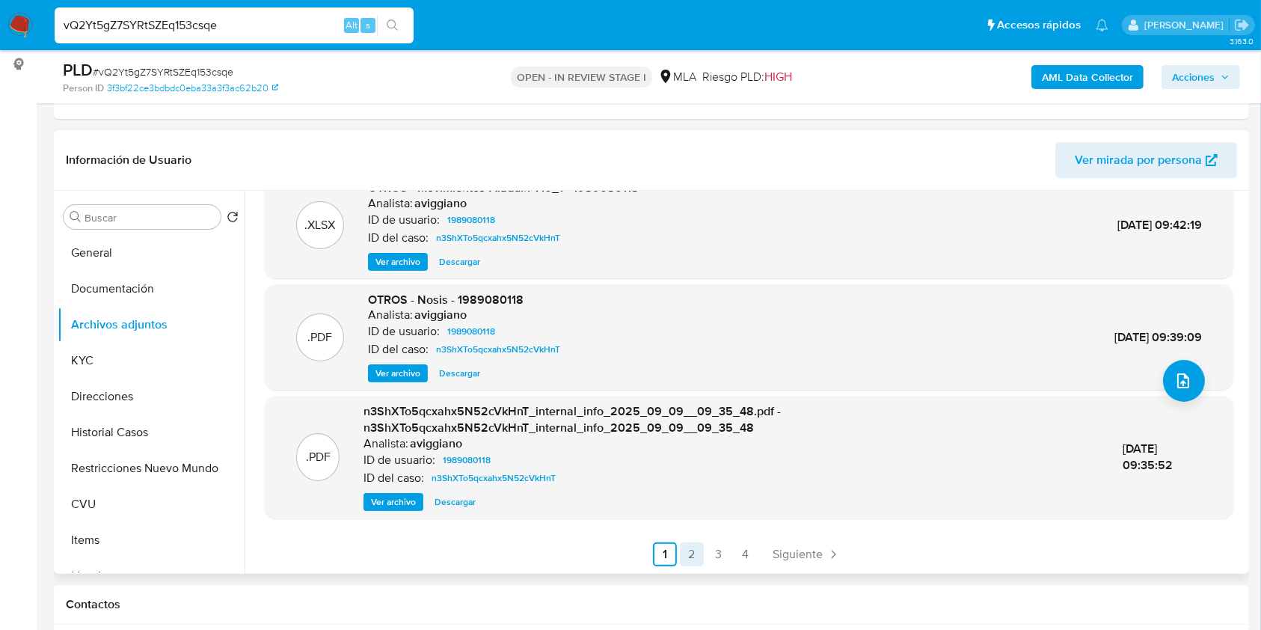
click at [691, 554] on link "2" at bounding box center [692, 554] width 24 height 24
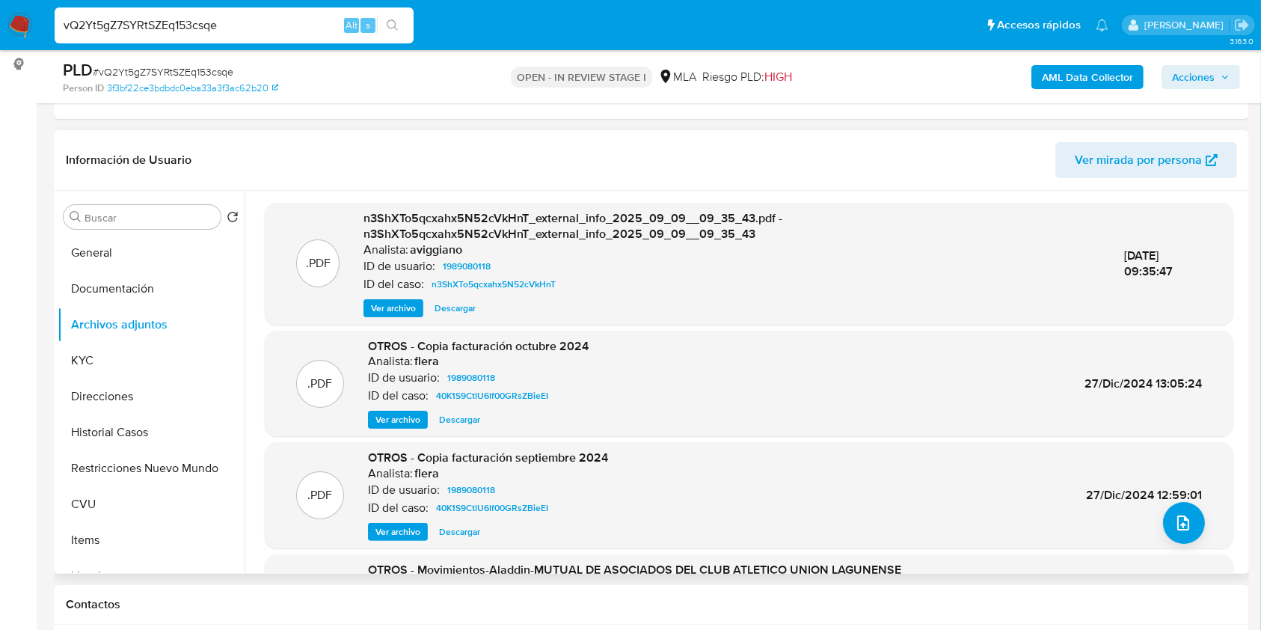
click at [458, 418] on span "Descargar" at bounding box center [459, 419] width 41 height 15
click at [444, 528] on span "Descargar" at bounding box center [459, 531] width 41 height 15
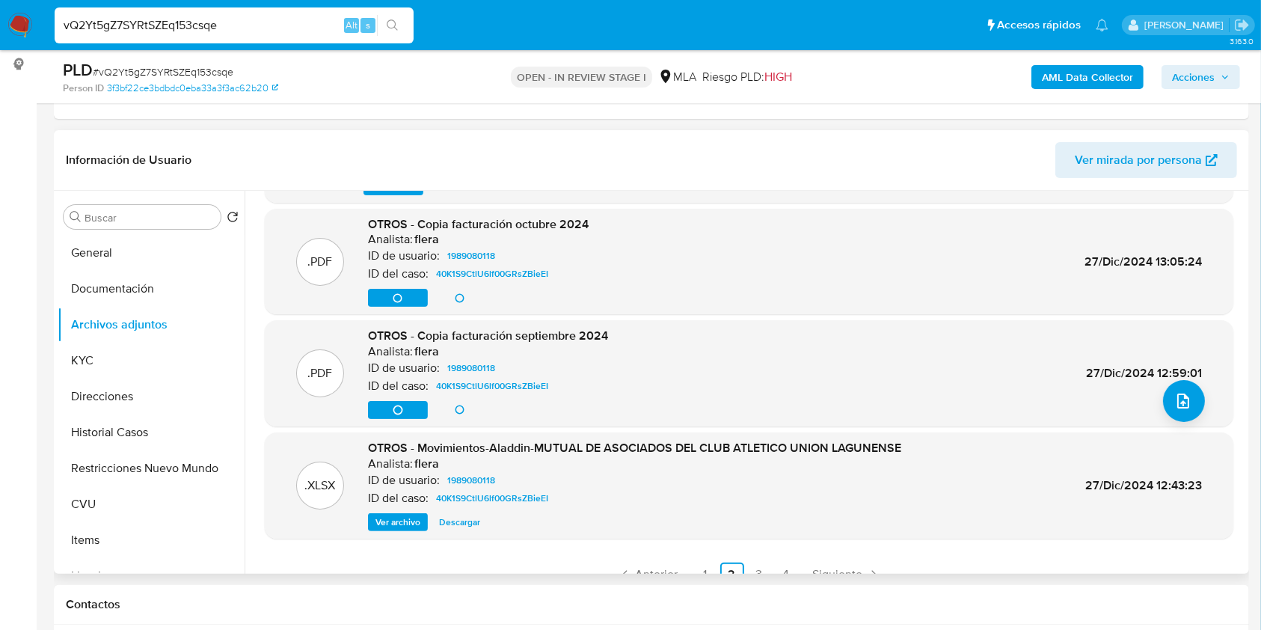
scroll to position [142, 0]
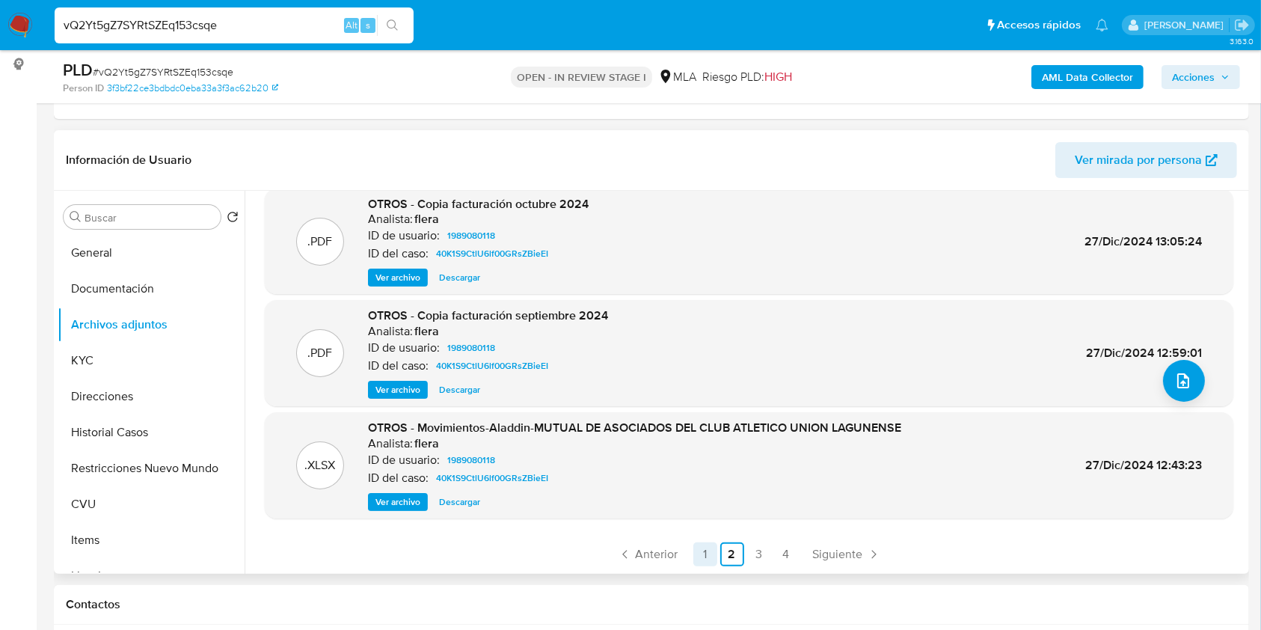
click at [699, 553] on link "1" at bounding box center [705, 554] width 24 height 24
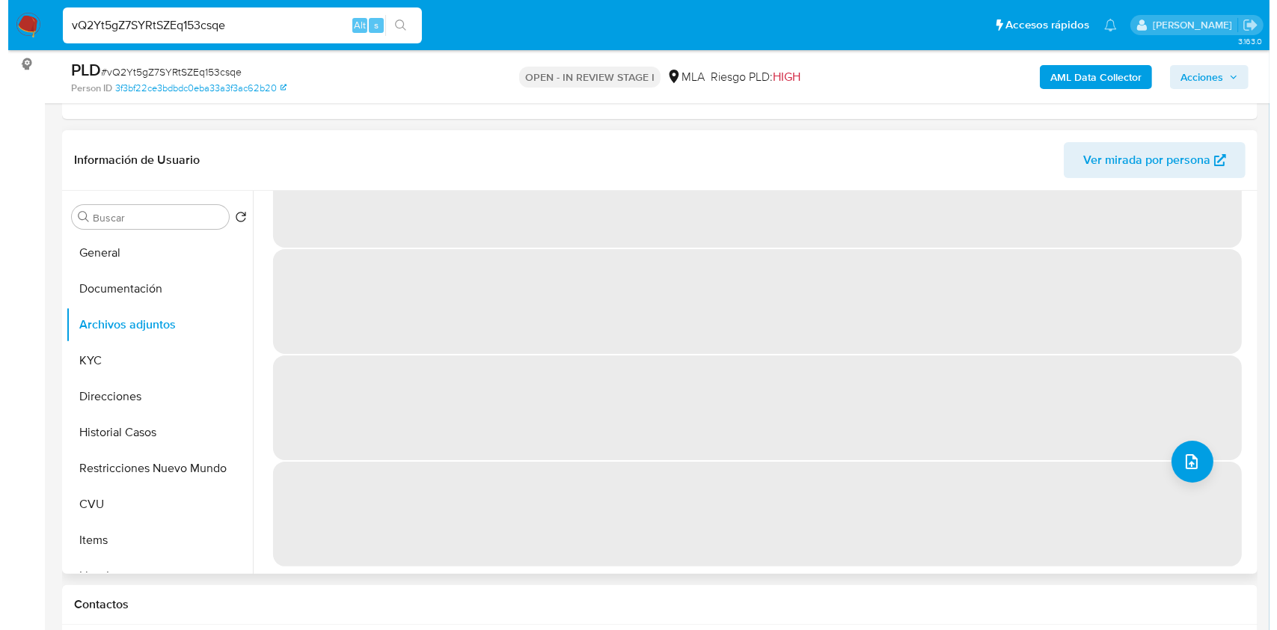
scroll to position [0, 0]
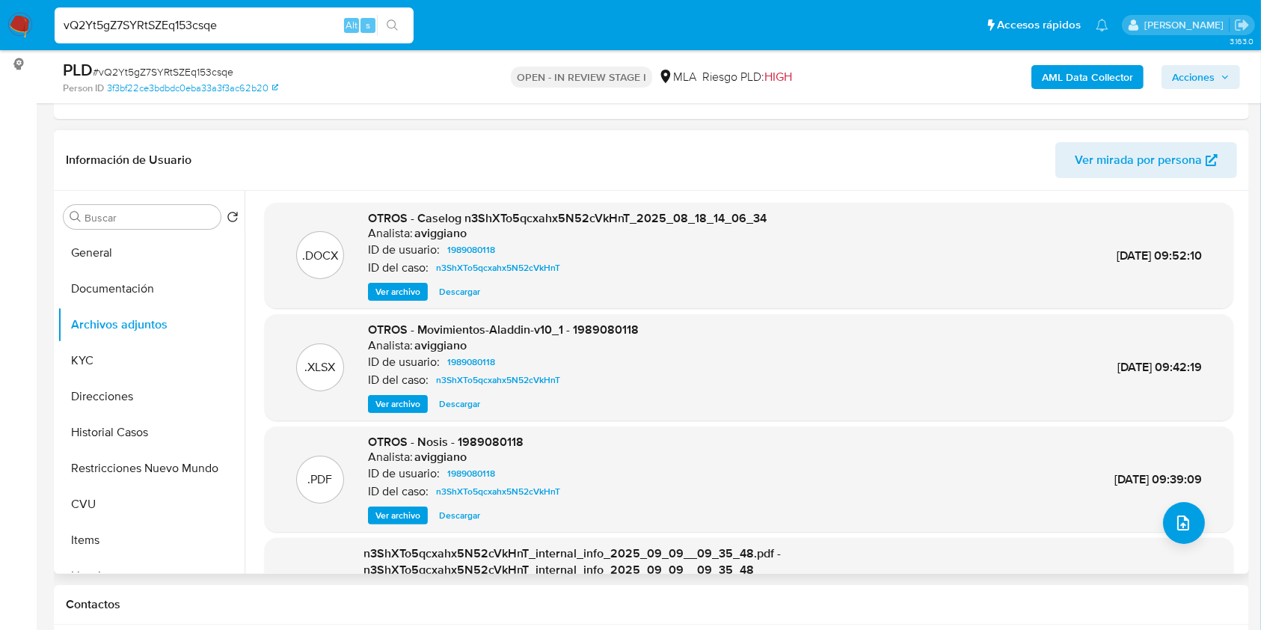
click at [411, 290] on span "Ver archivo" at bounding box center [397, 291] width 45 height 15
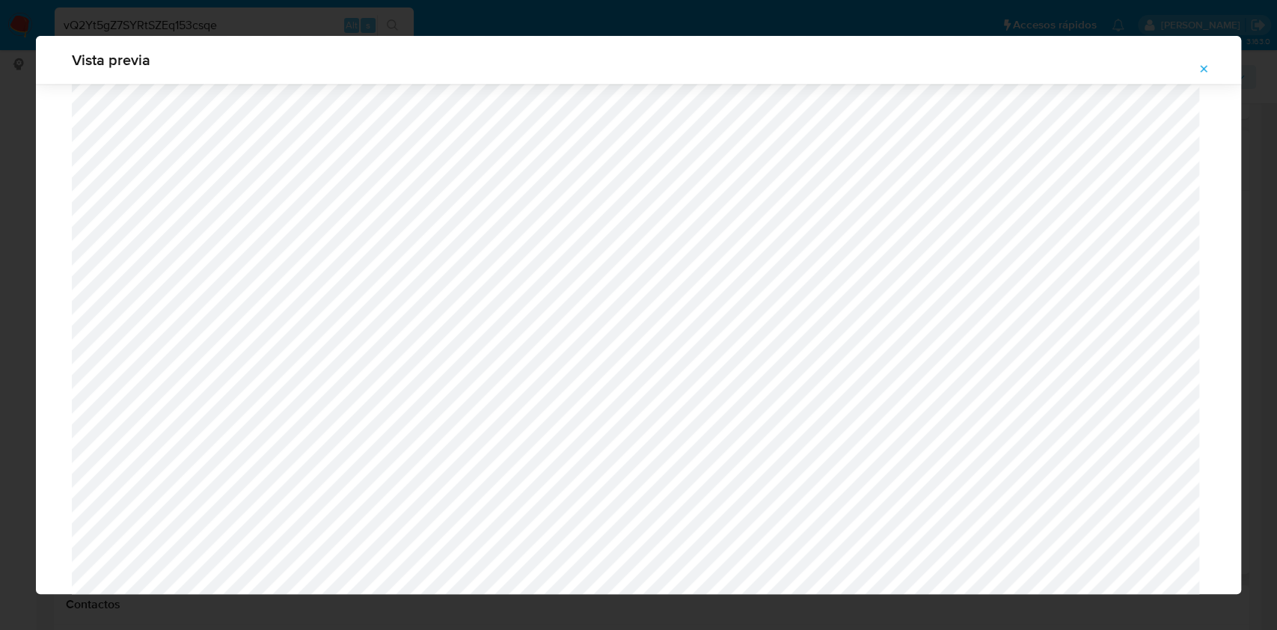
scroll to position [1426, 0]
click at [1195, 64] on button "Attachment preview" at bounding box center [1203, 69] width 33 height 24
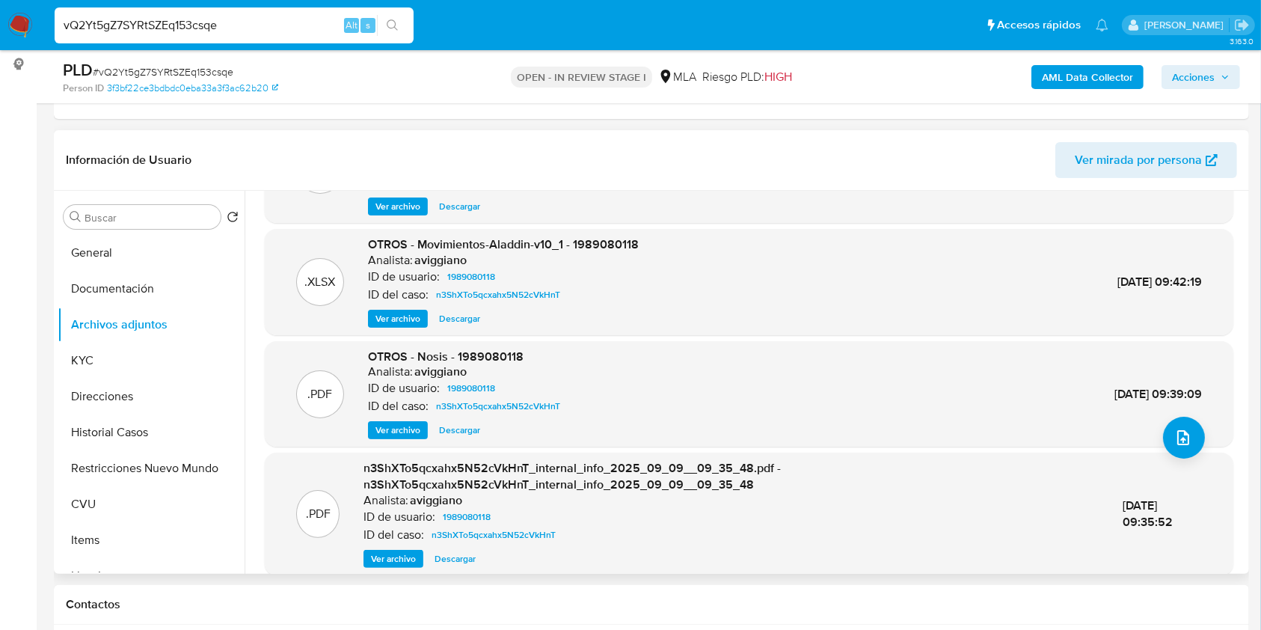
scroll to position [142, 0]
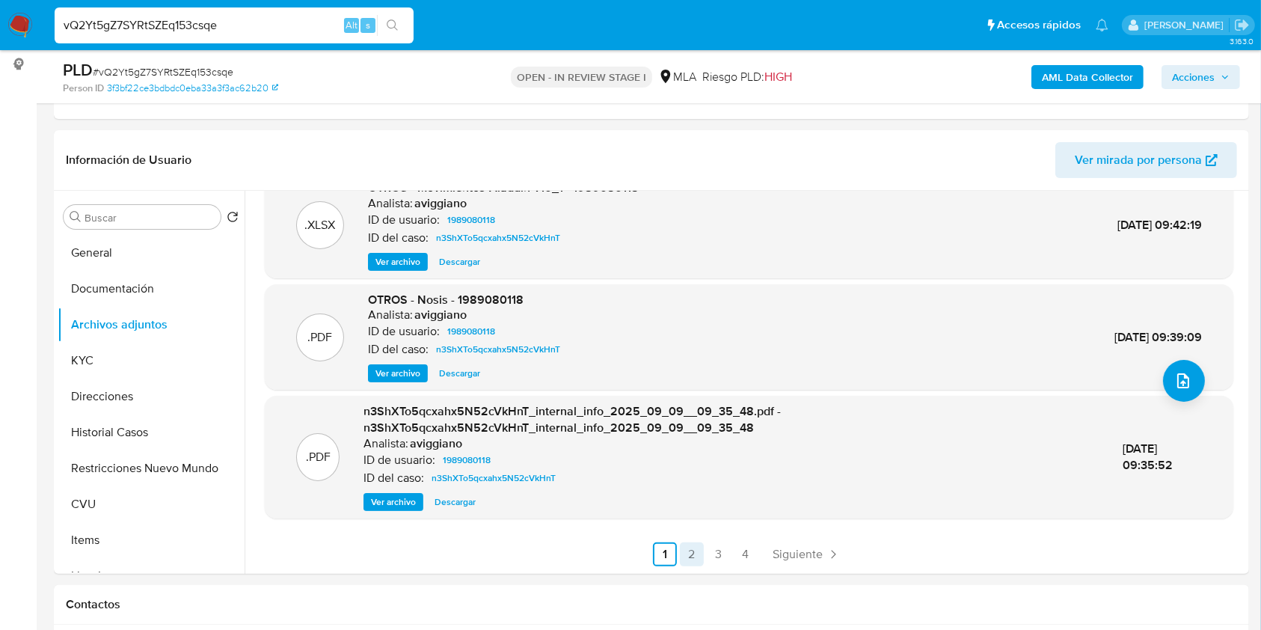
click at [694, 557] on link "2" at bounding box center [692, 554] width 24 height 24
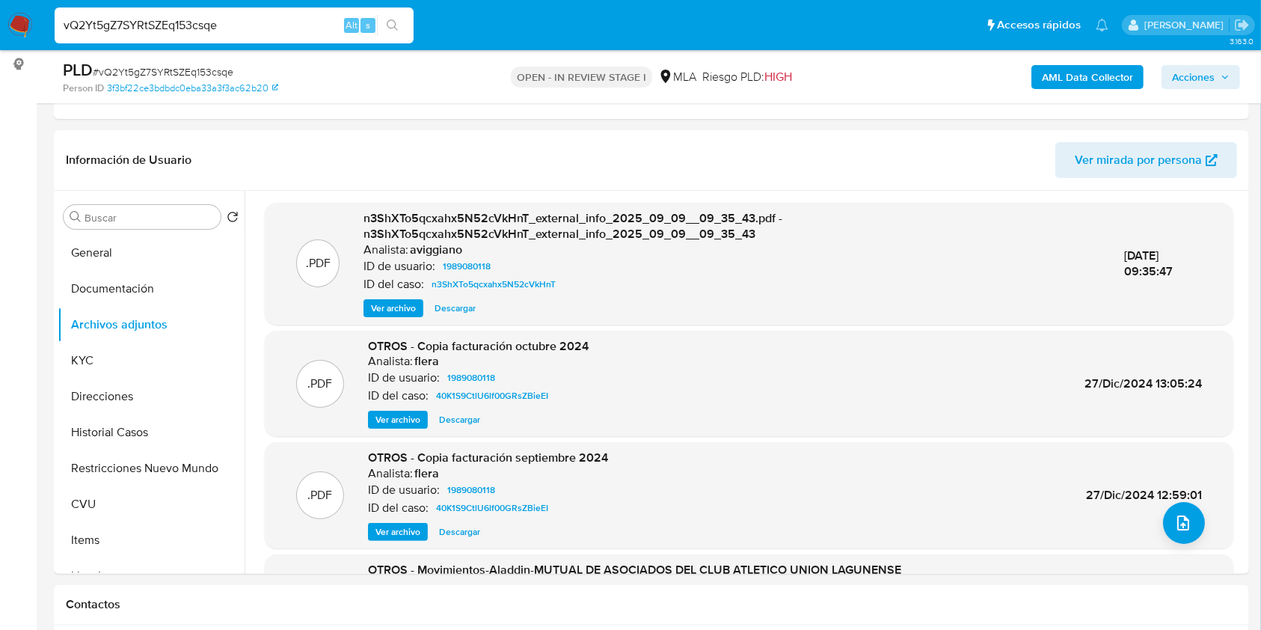
click at [467, 421] on span "Descargar" at bounding box center [459, 419] width 41 height 15
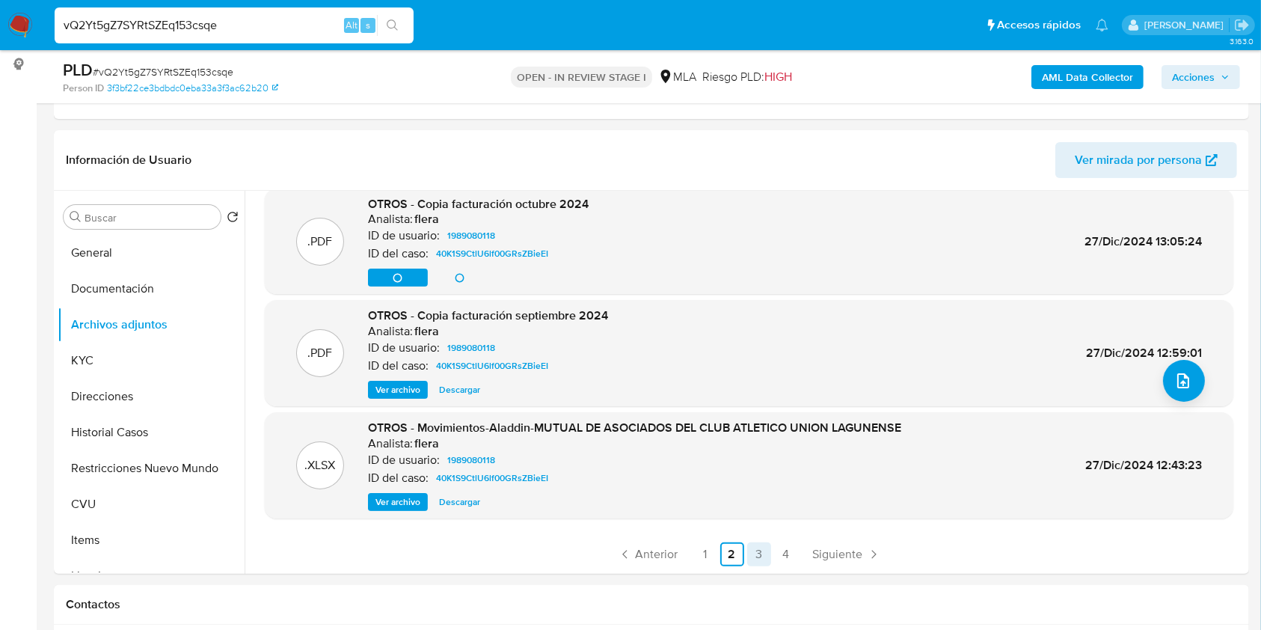
click at [754, 550] on link "3" at bounding box center [759, 554] width 24 height 24
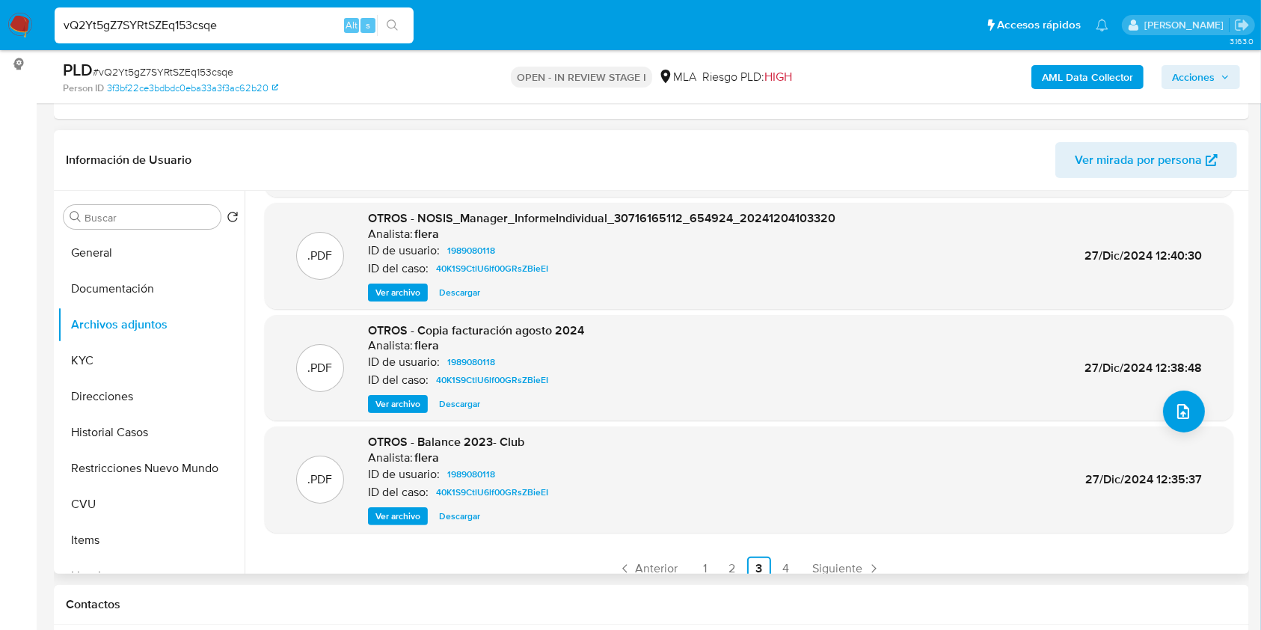
scroll to position [126, 0]
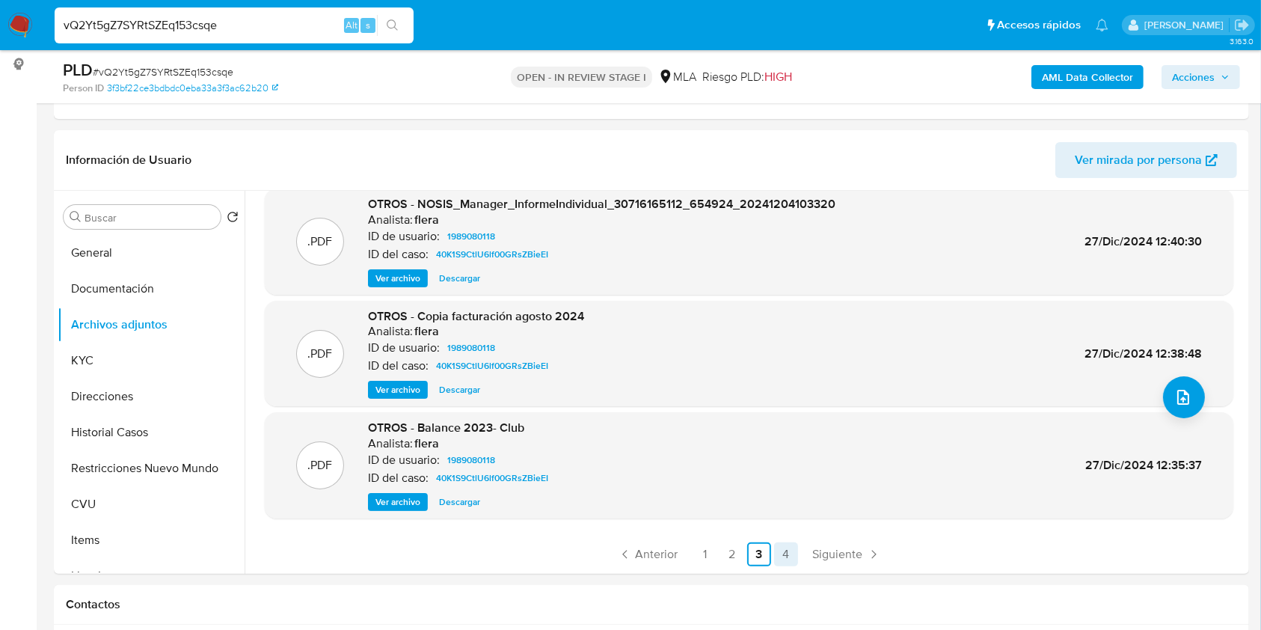
click at [776, 553] on link "4" at bounding box center [786, 554] width 24 height 24
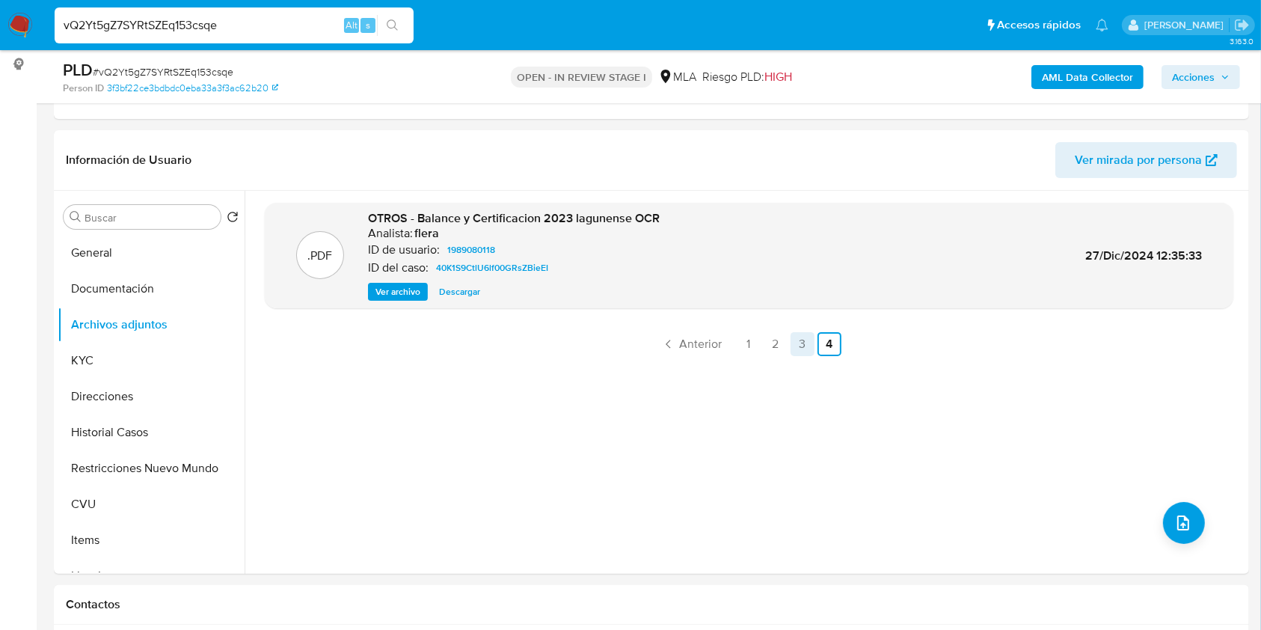
click at [801, 345] on link "3" at bounding box center [803, 344] width 24 height 24
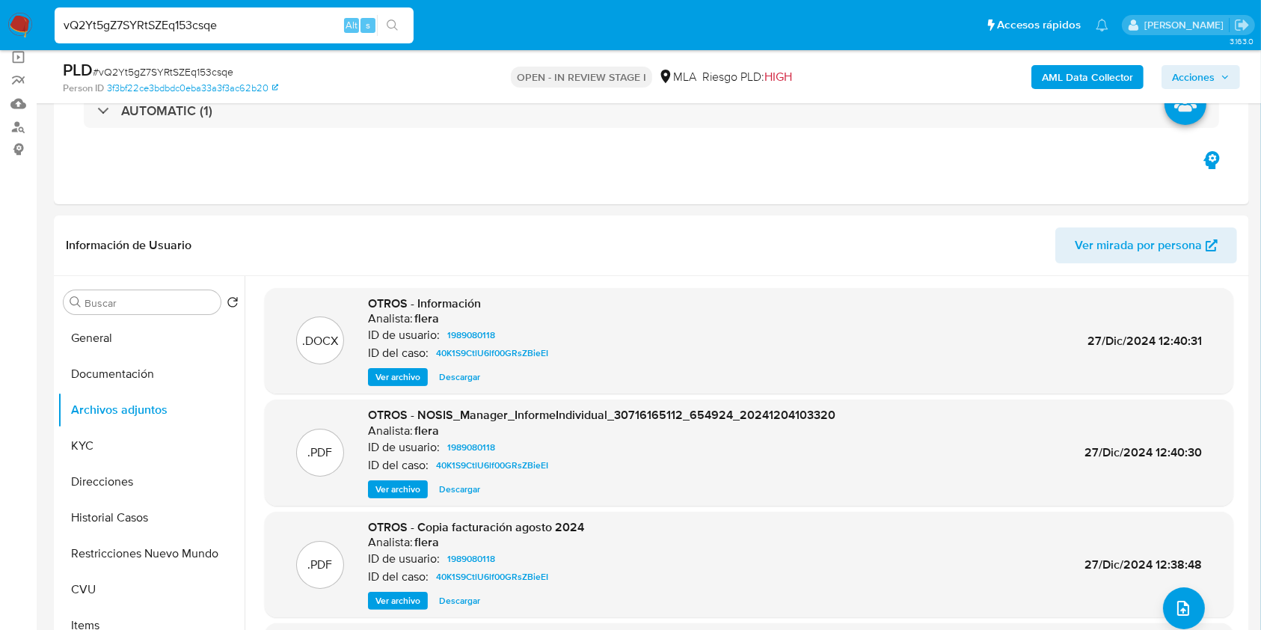
scroll to position [185, 0]
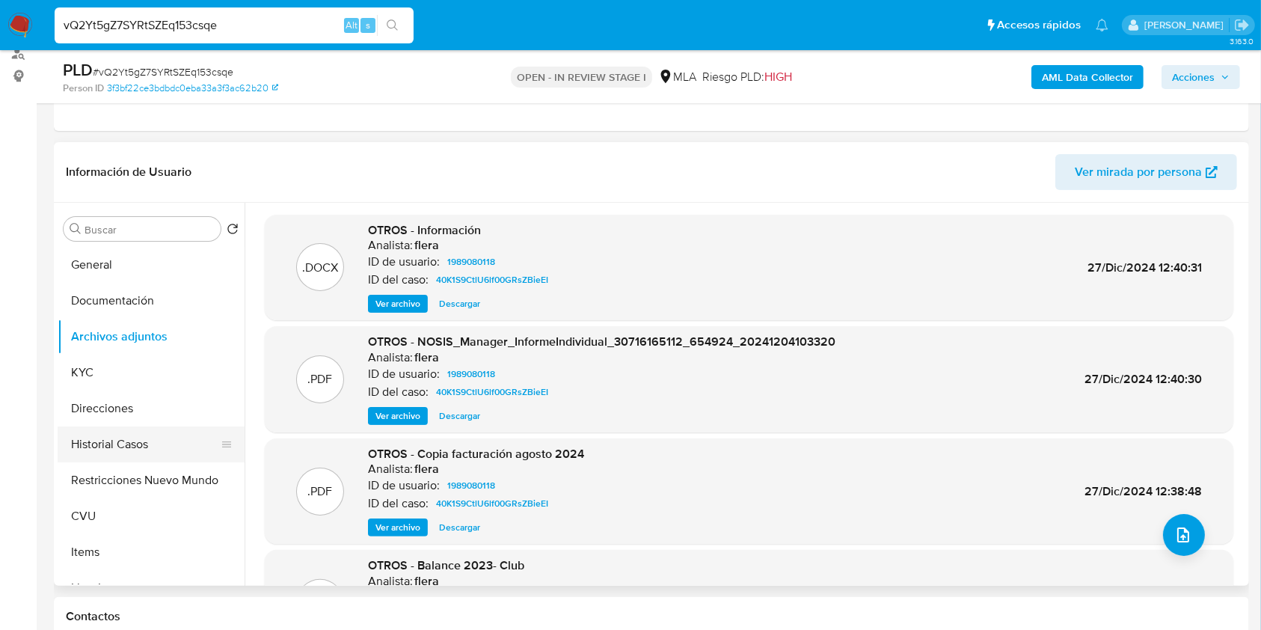
click at [181, 446] on button "Historial Casos" at bounding box center [145, 444] width 175 height 36
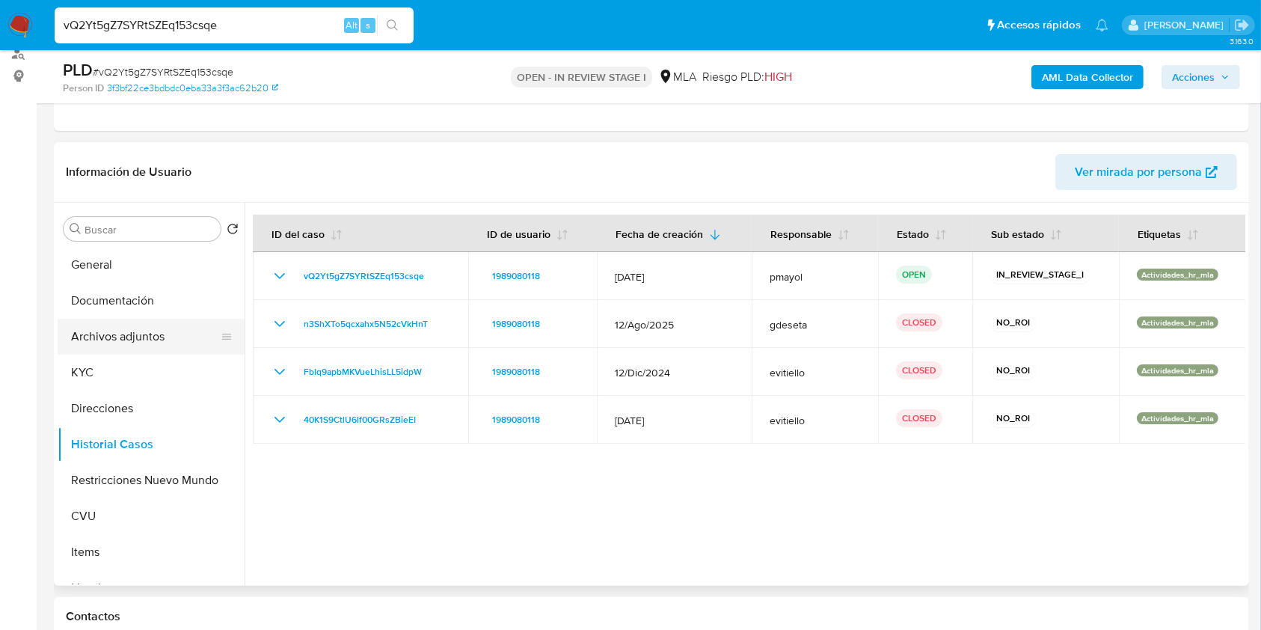
click at [103, 338] on button "Archivos adjuntos" at bounding box center [145, 337] width 175 height 36
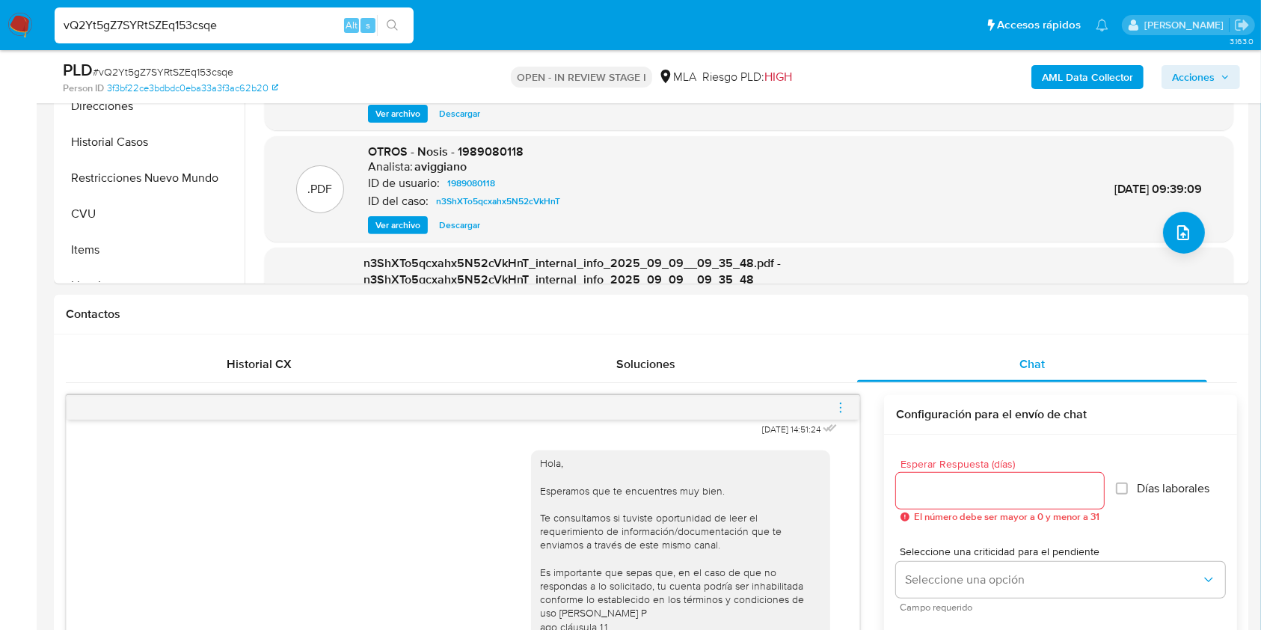
scroll to position [527, 0]
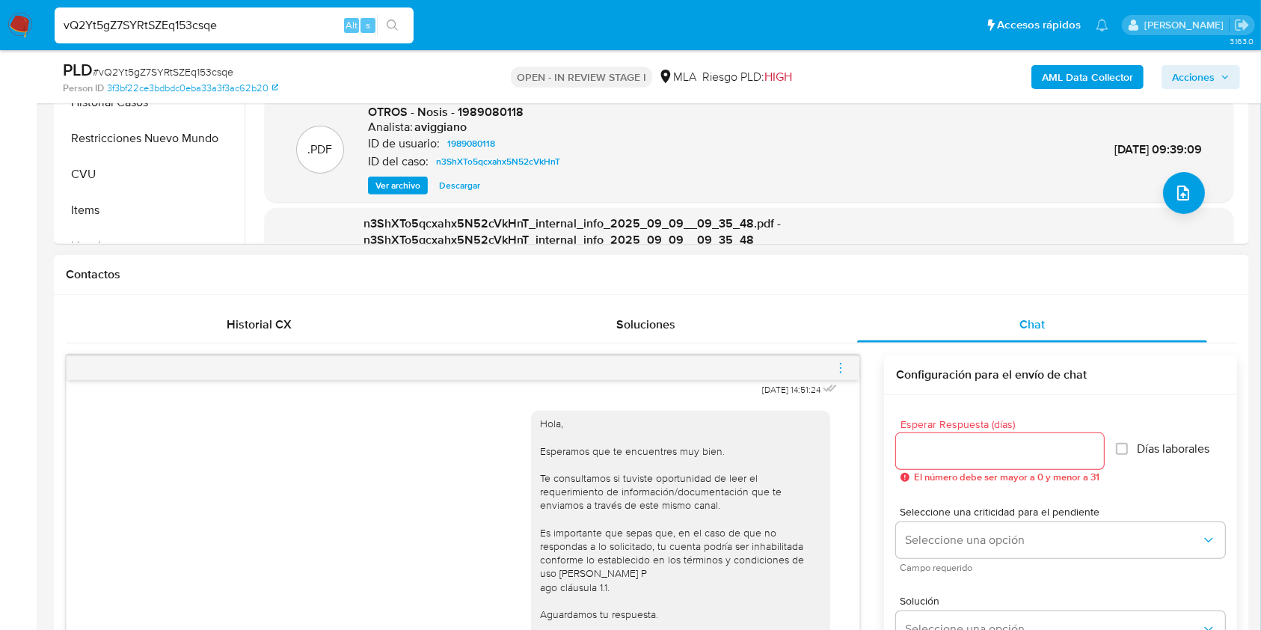
click at [836, 368] on icon "menu-action" at bounding box center [840, 367] width 13 height 13
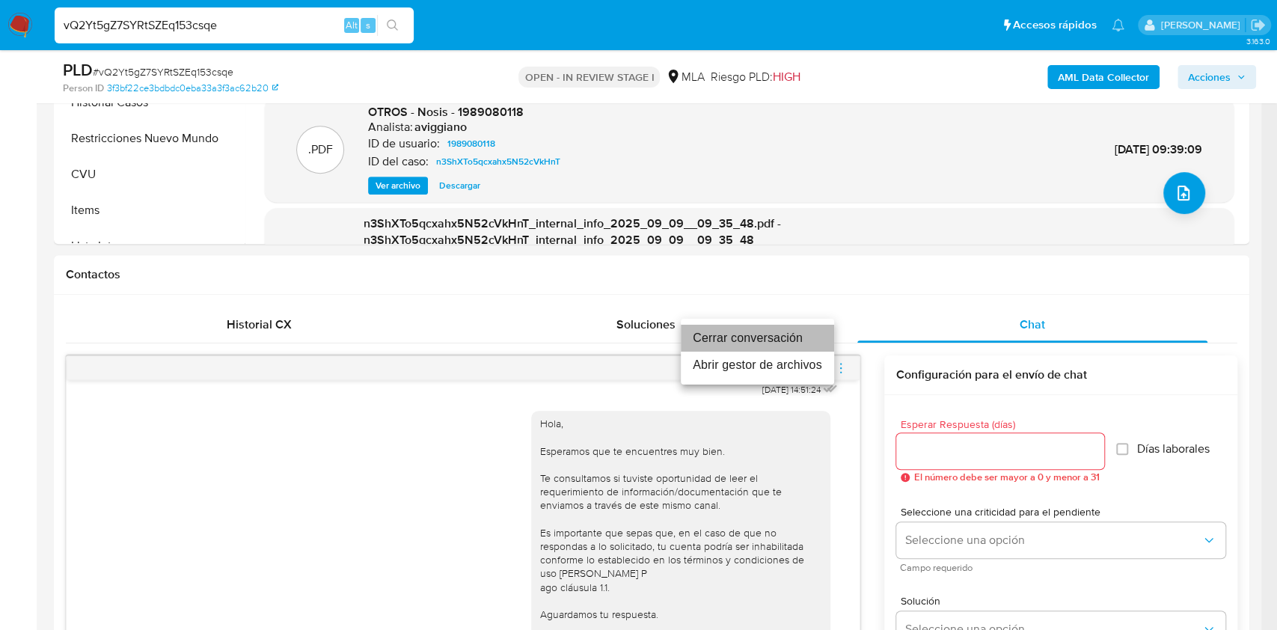
click at [747, 338] on li "Cerrar conversación" at bounding box center [757, 338] width 153 height 27
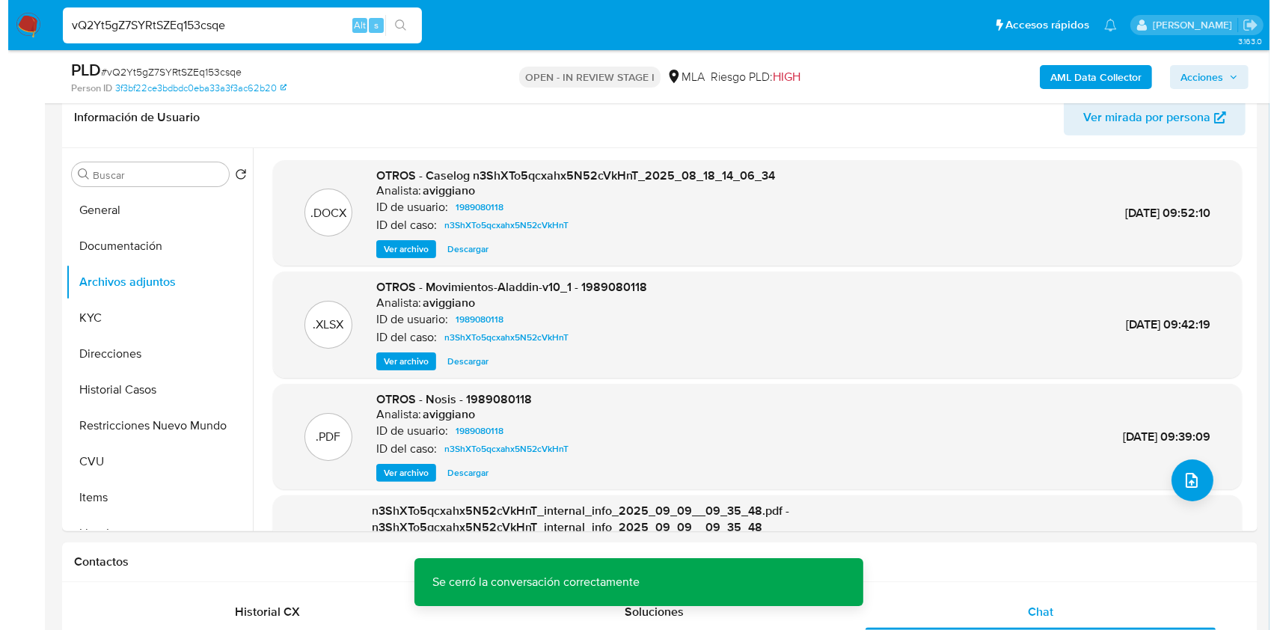
scroll to position [214, 0]
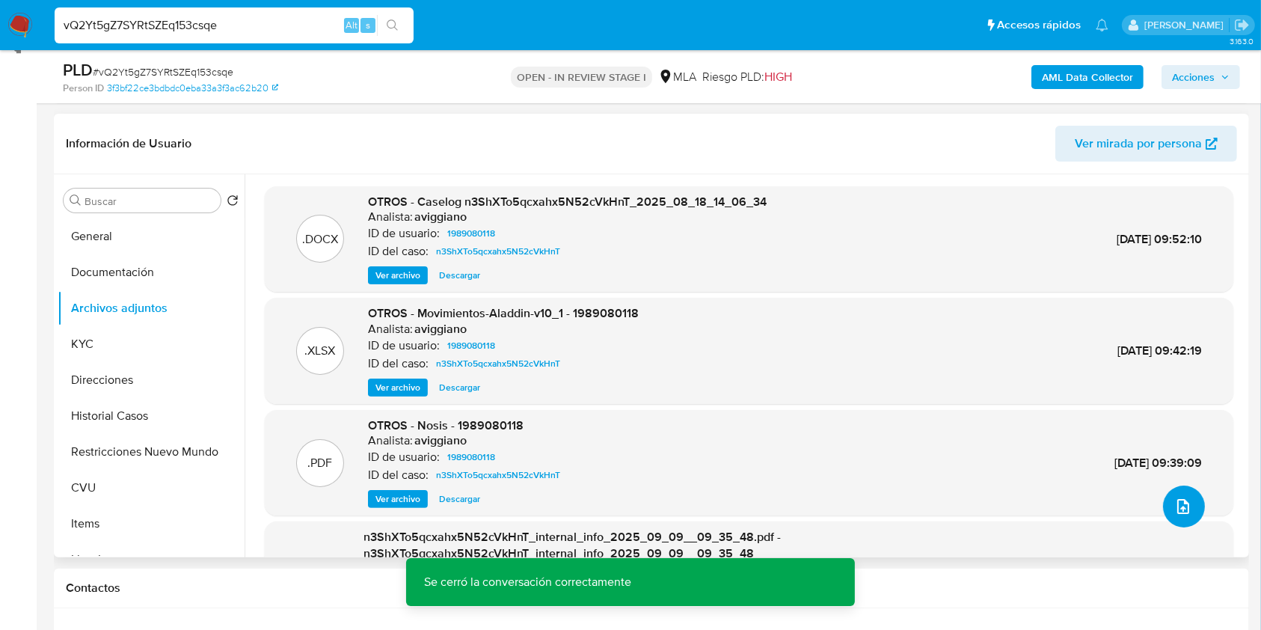
click at [1182, 494] on button "upload-file" at bounding box center [1184, 506] width 42 height 42
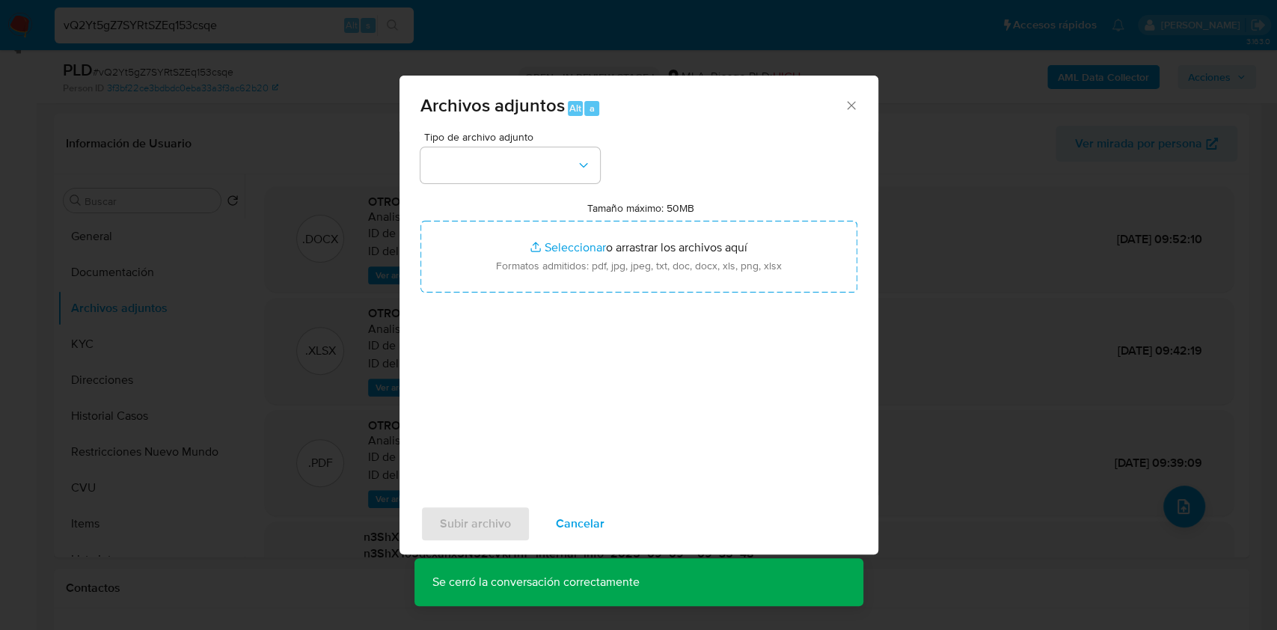
click at [847, 98] on icon "Cerrar" at bounding box center [851, 105] width 15 height 15
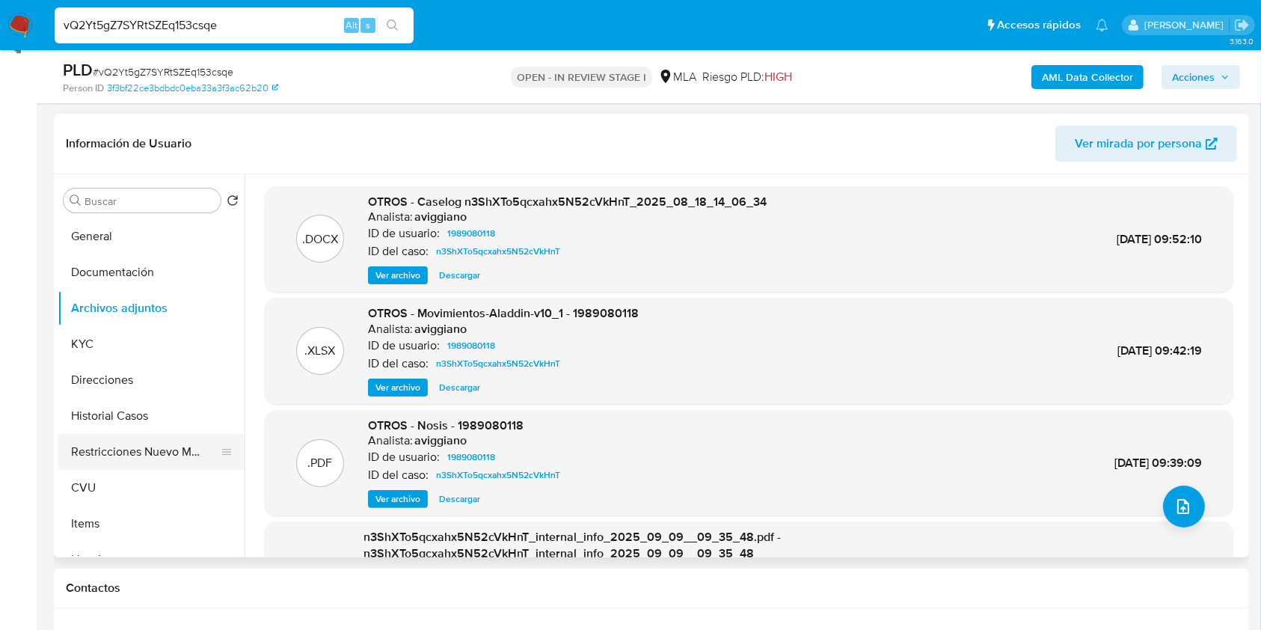
click at [158, 434] on button "Restricciones Nuevo Mundo" at bounding box center [145, 452] width 175 height 36
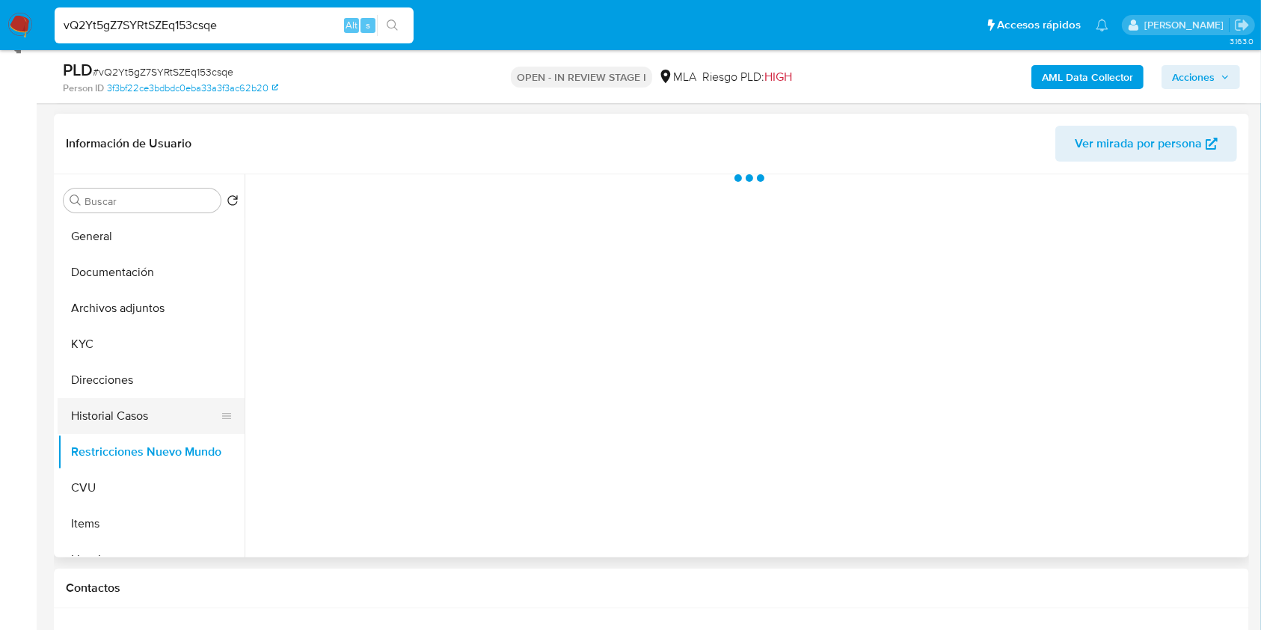
click at [150, 424] on button "Historial Casos" at bounding box center [145, 416] width 175 height 36
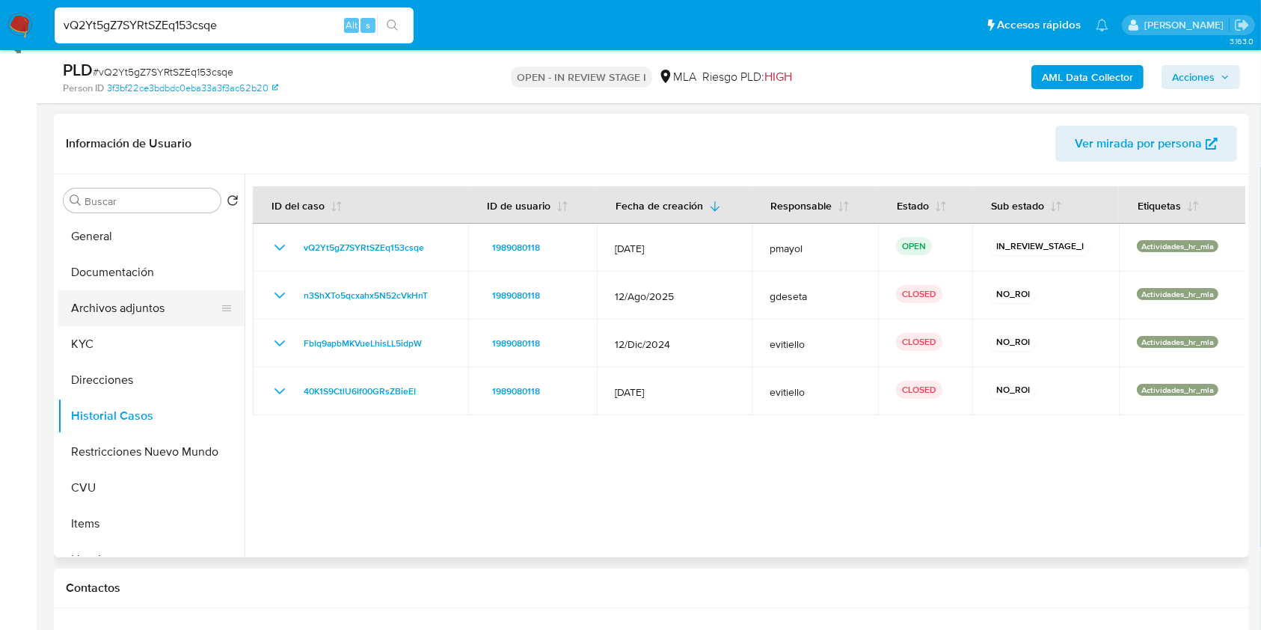
click at [123, 306] on button "Archivos adjuntos" at bounding box center [145, 308] width 175 height 36
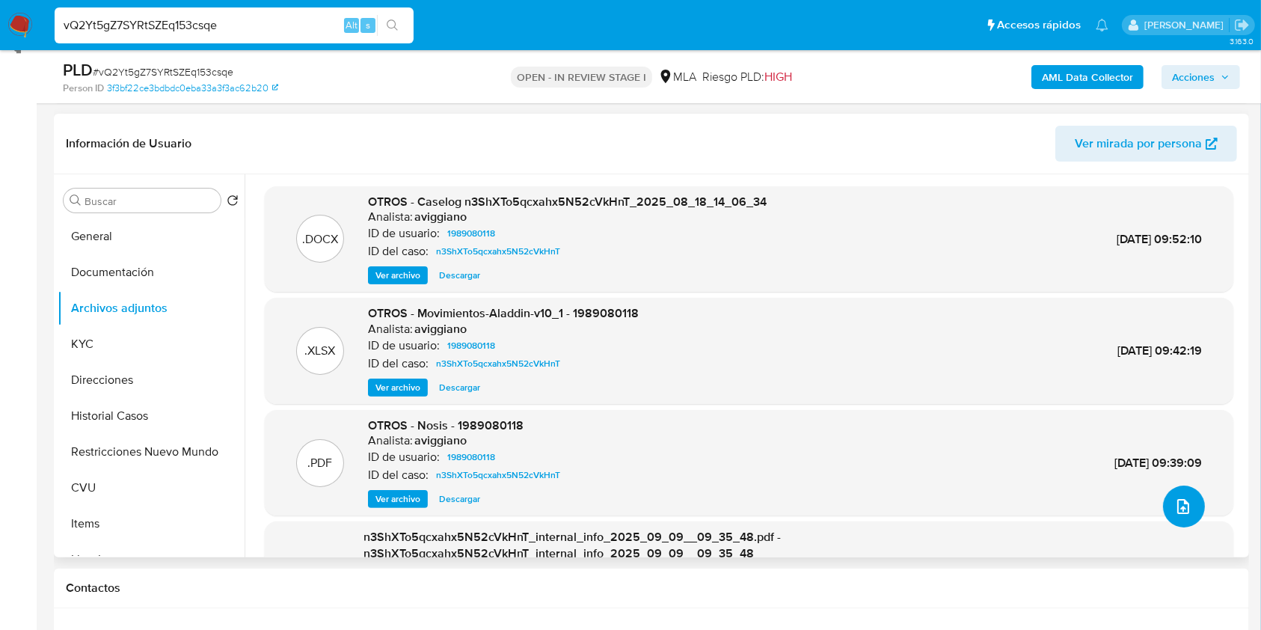
click at [1174, 503] on icon "upload-file" at bounding box center [1183, 506] width 18 height 18
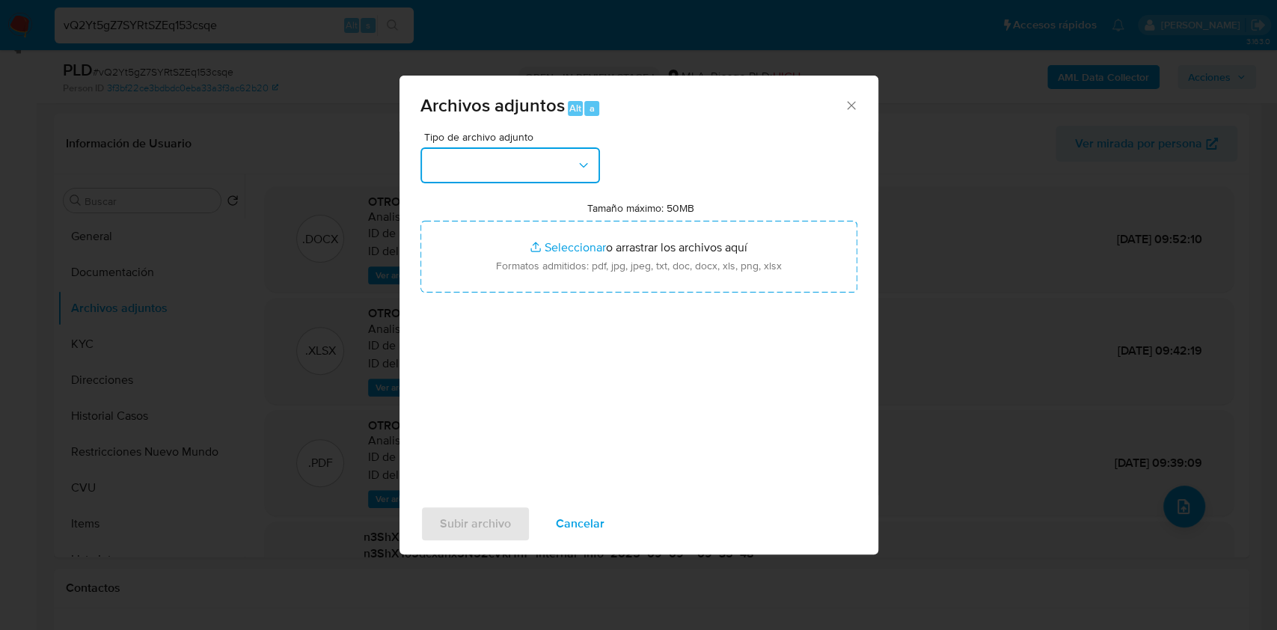
click at [530, 169] on button "button" at bounding box center [509, 165] width 179 height 36
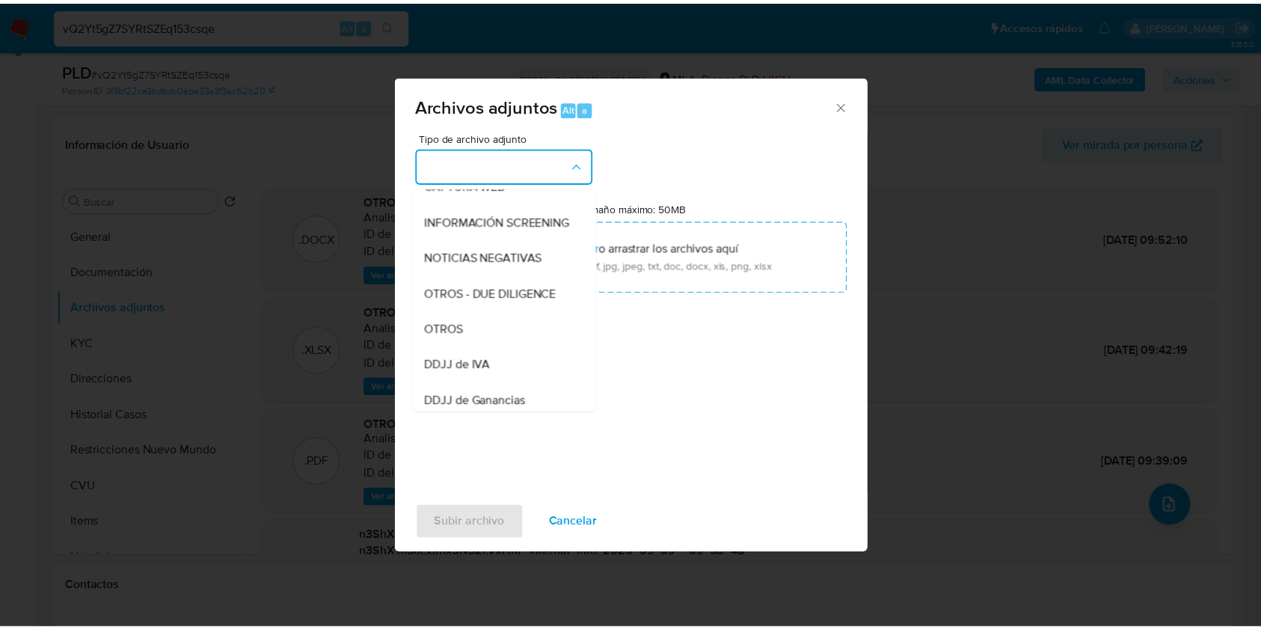
scroll to position [171, 0]
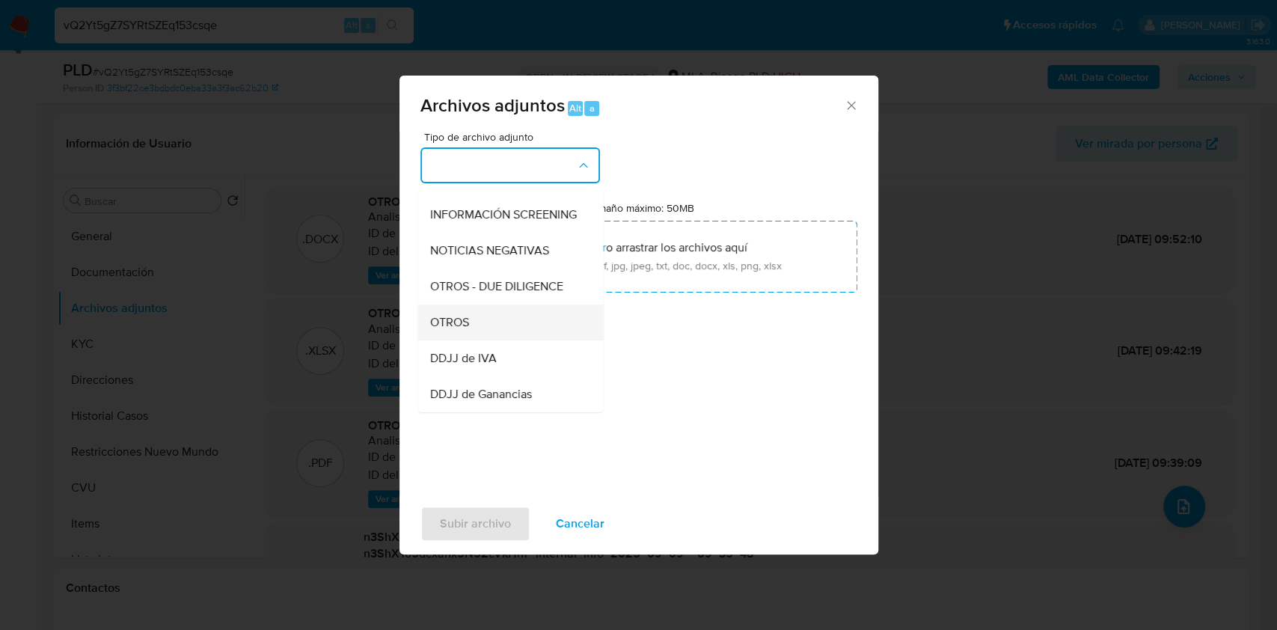
click at [457, 340] on div "OTROS" at bounding box center [505, 322] width 153 height 36
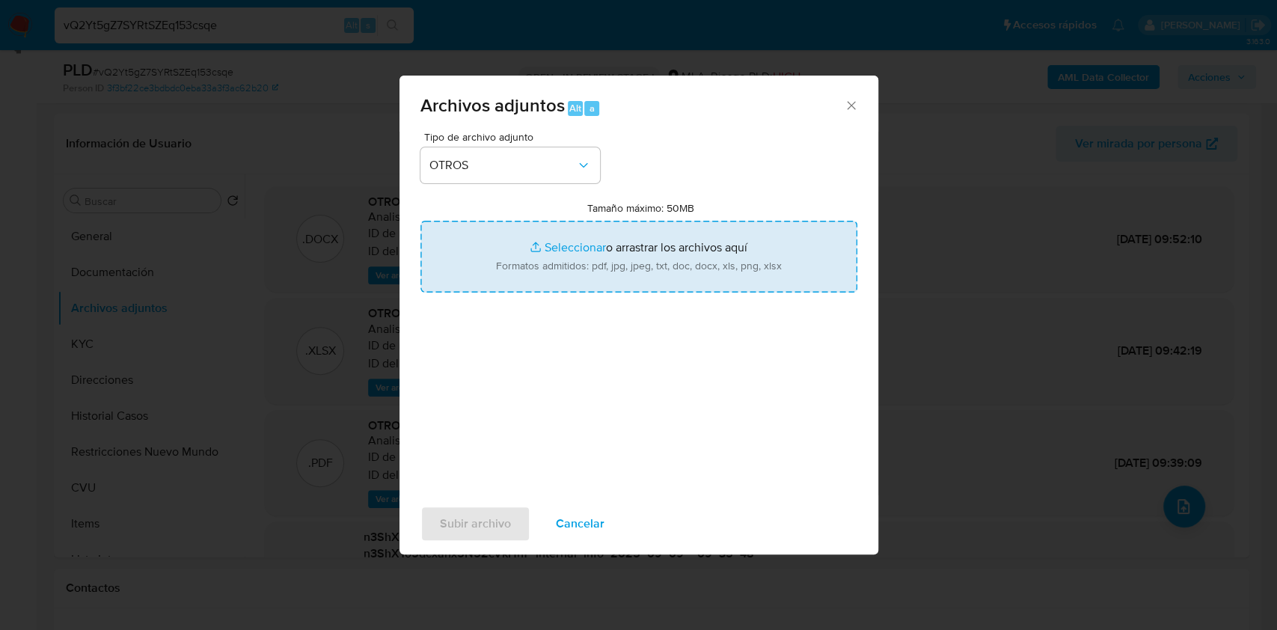
click at [615, 248] on input "Tamaño máximo: 50MB Seleccionar archivos" at bounding box center [638, 257] width 437 height 72
type input "C:\fakepath\Caselog vQ2Yt5gZ7SYRtSZEq153csqe.docx"
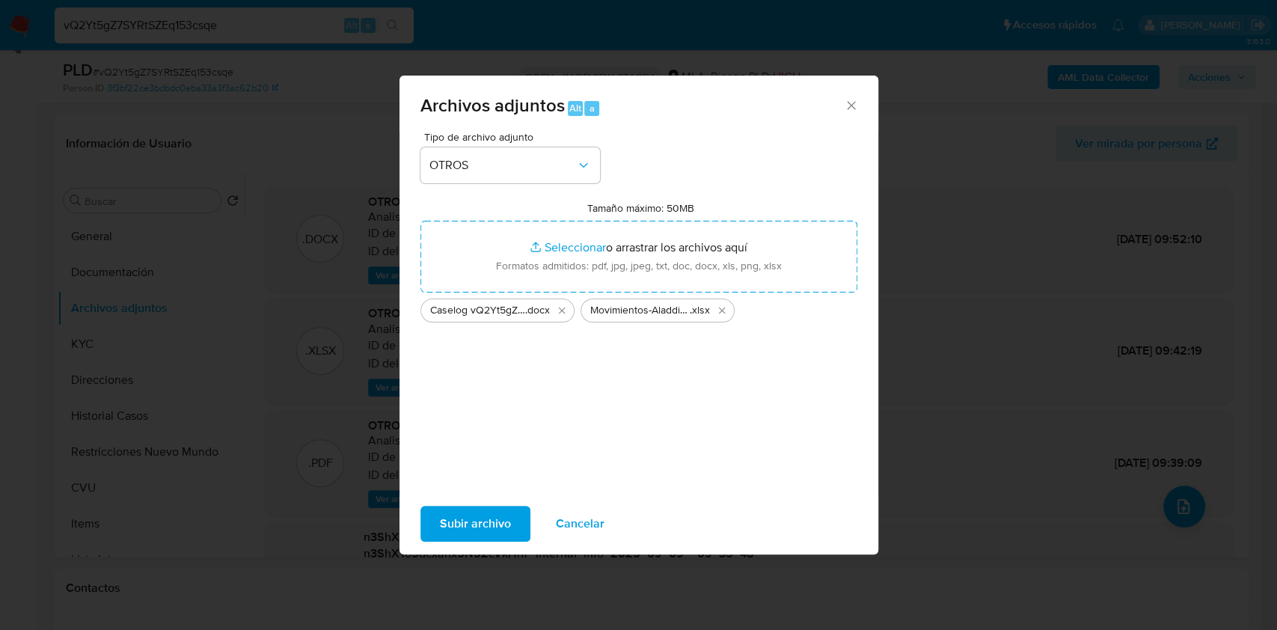
click at [484, 512] on span "Subir archivo" at bounding box center [475, 523] width 71 height 33
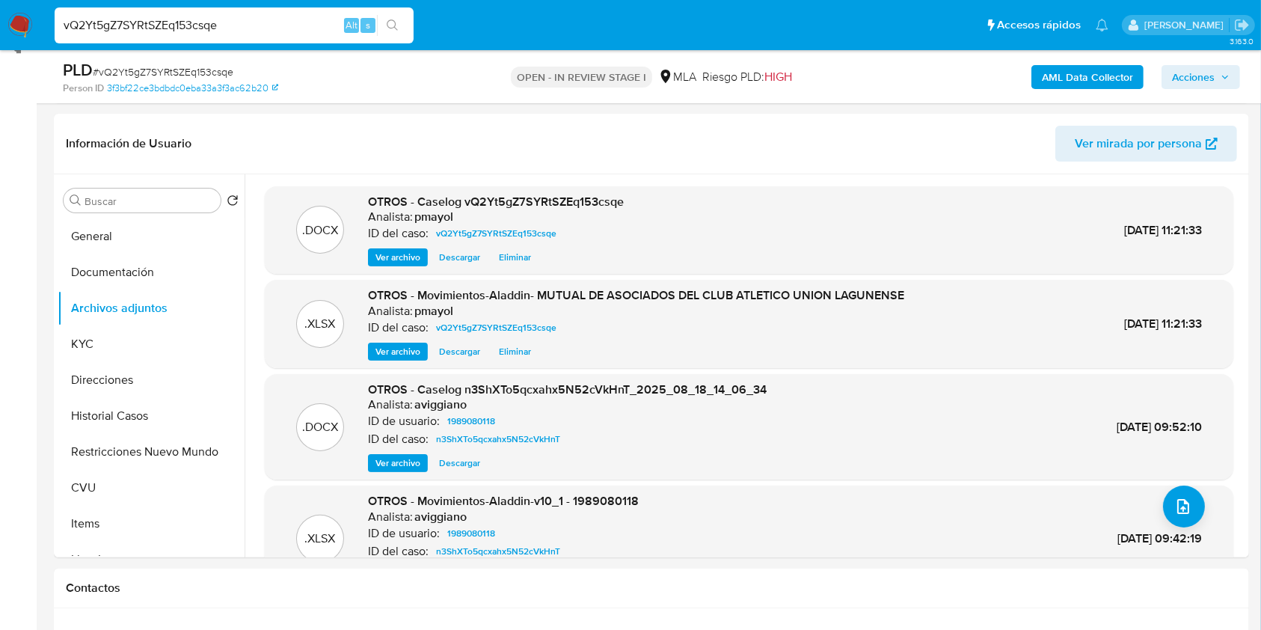
click at [1198, 76] on span "Acciones" at bounding box center [1193, 77] width 43 height 24
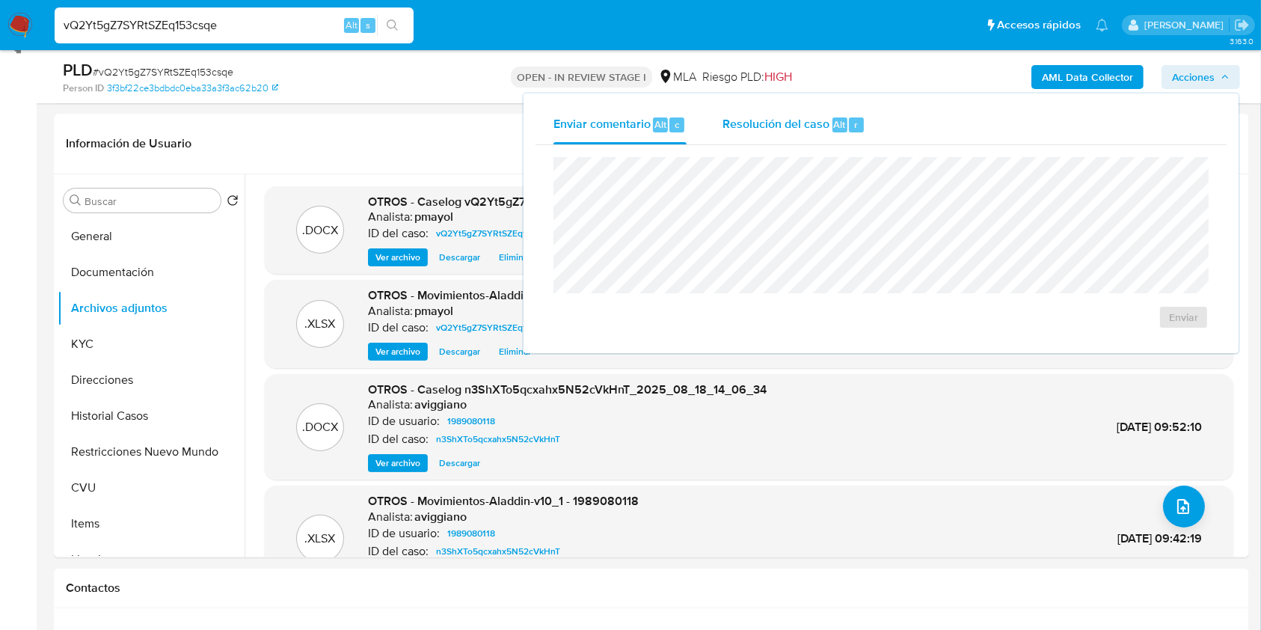
click at [775, 106] on div "Resolución del caso Alt r" at bounding box center [793, 124] width 143 height 39
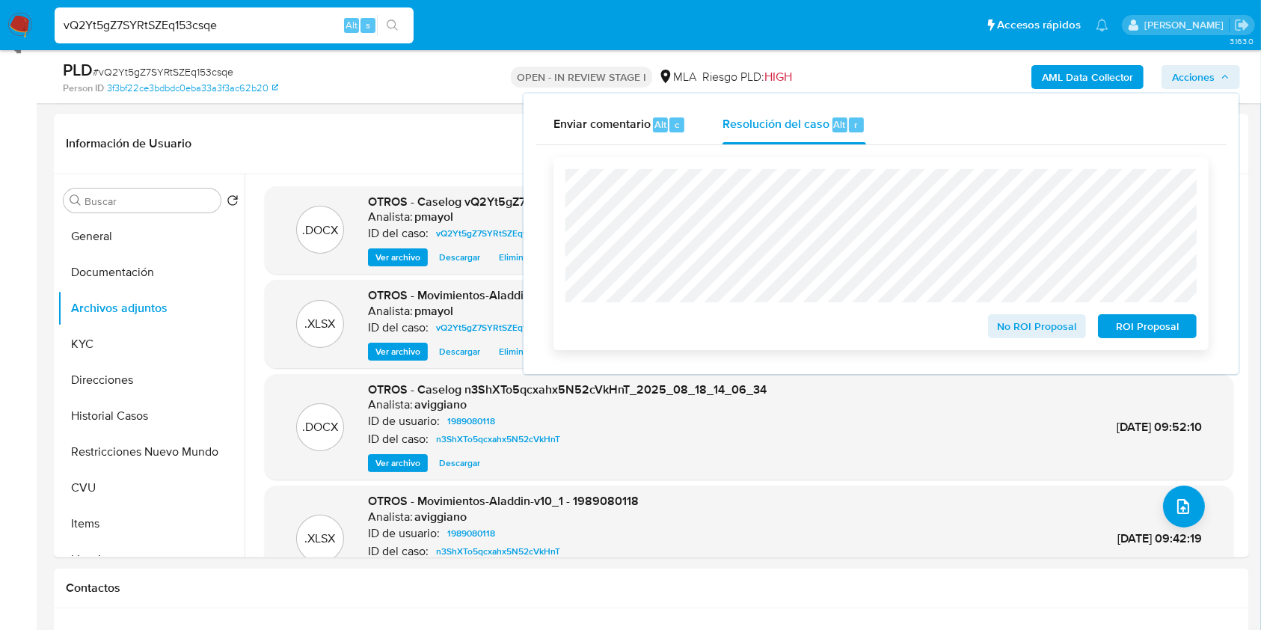
click at [1009, 332] on span "No ROI Proposal" at bounding box center [1037, 326] width 78 height 21
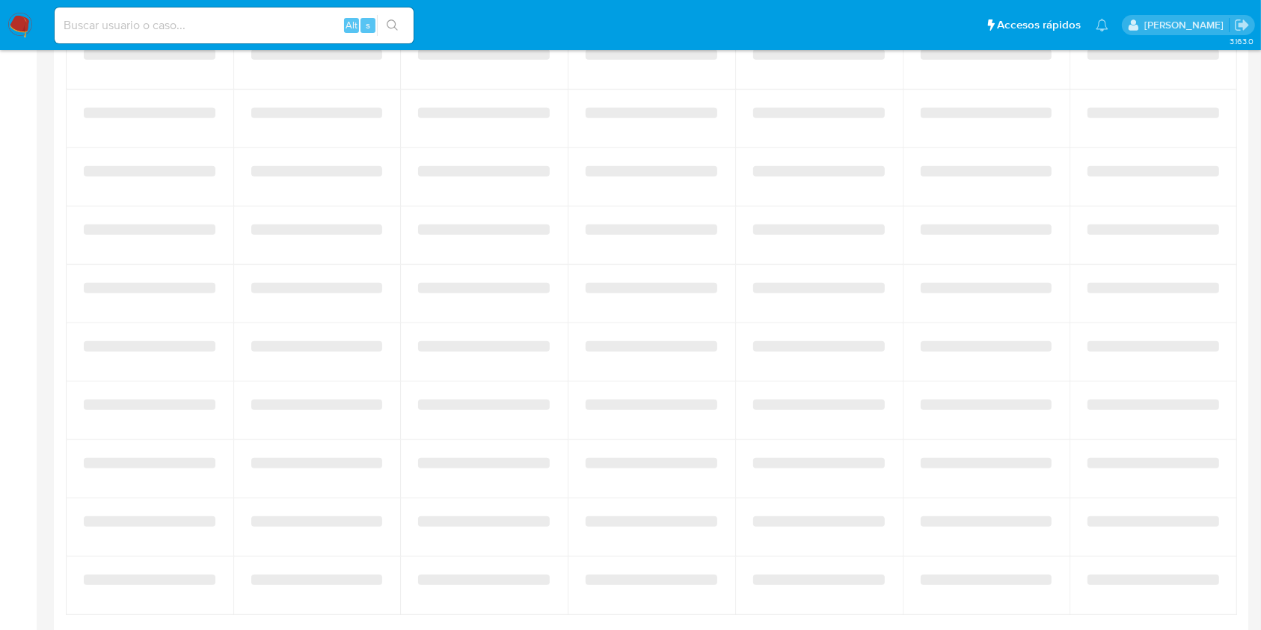
select select "10"
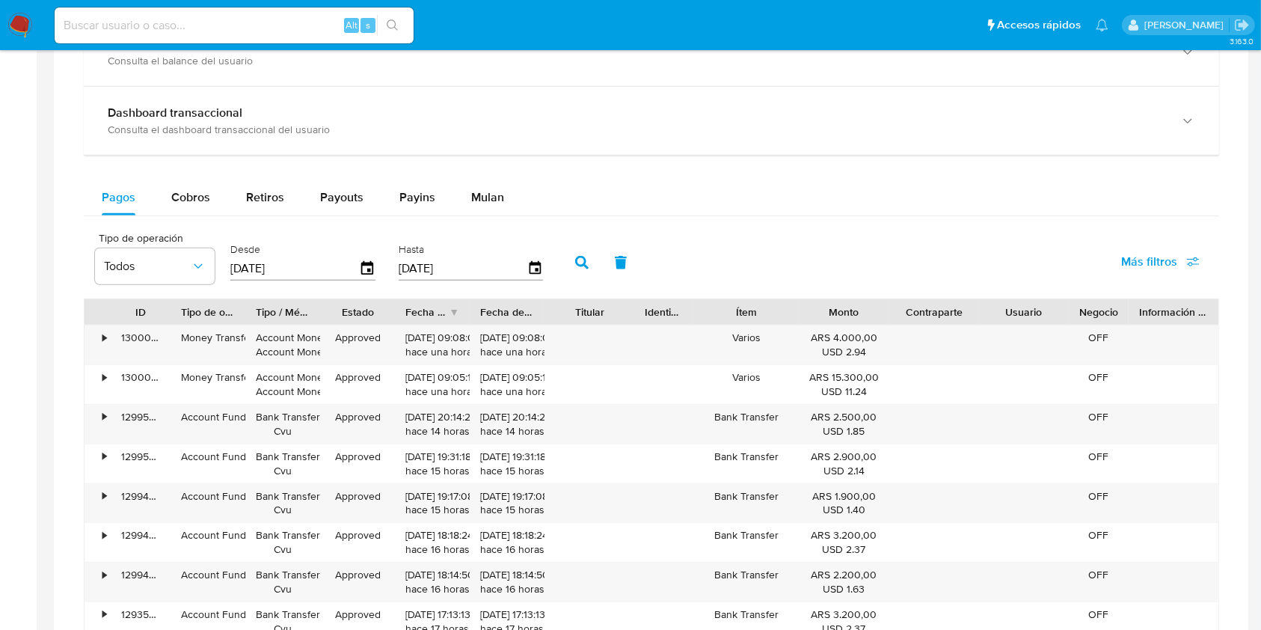
scroll to position [821, 0]
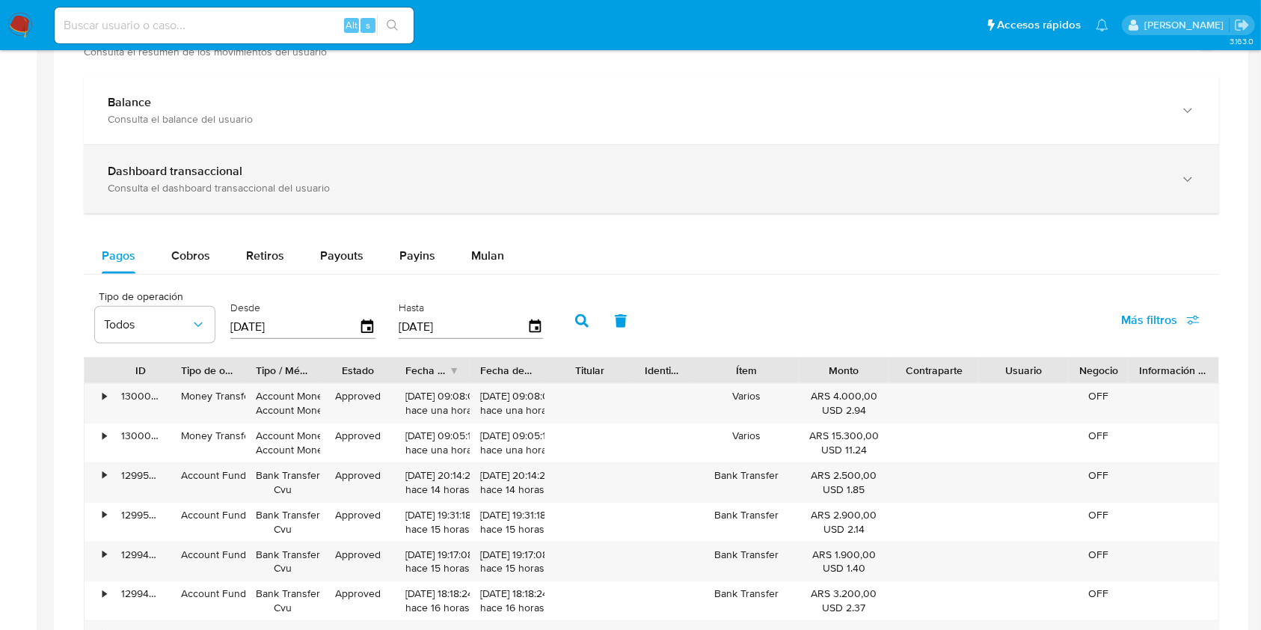
click at [1059, 207] on div "Dashboard transaccional Consulta el dashboard transaccional del usuario" at bounding box center [651, 179] width 1135 height 68
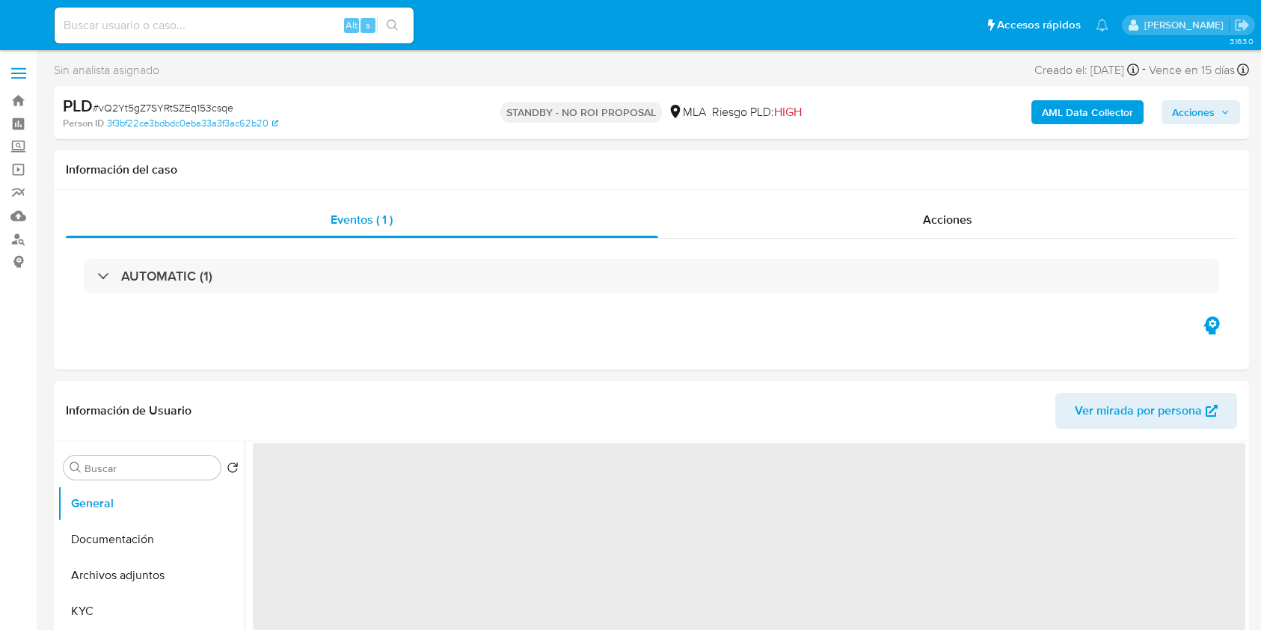
select select "10"
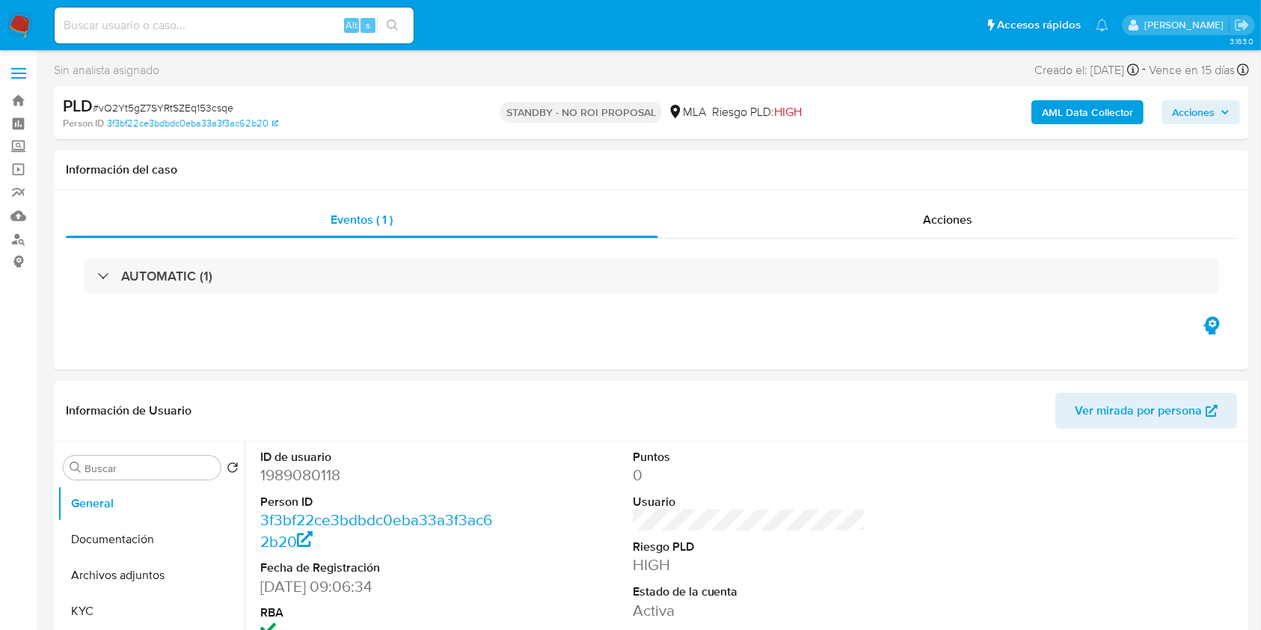
click at [293, 23] on input at bounding box center [234, 25] width 359 height 19
paste input "ytET0Ipmakcw4qKhQAACOiA0"
type input "ytET0Ipmakcw4qKhQAACOiA0"
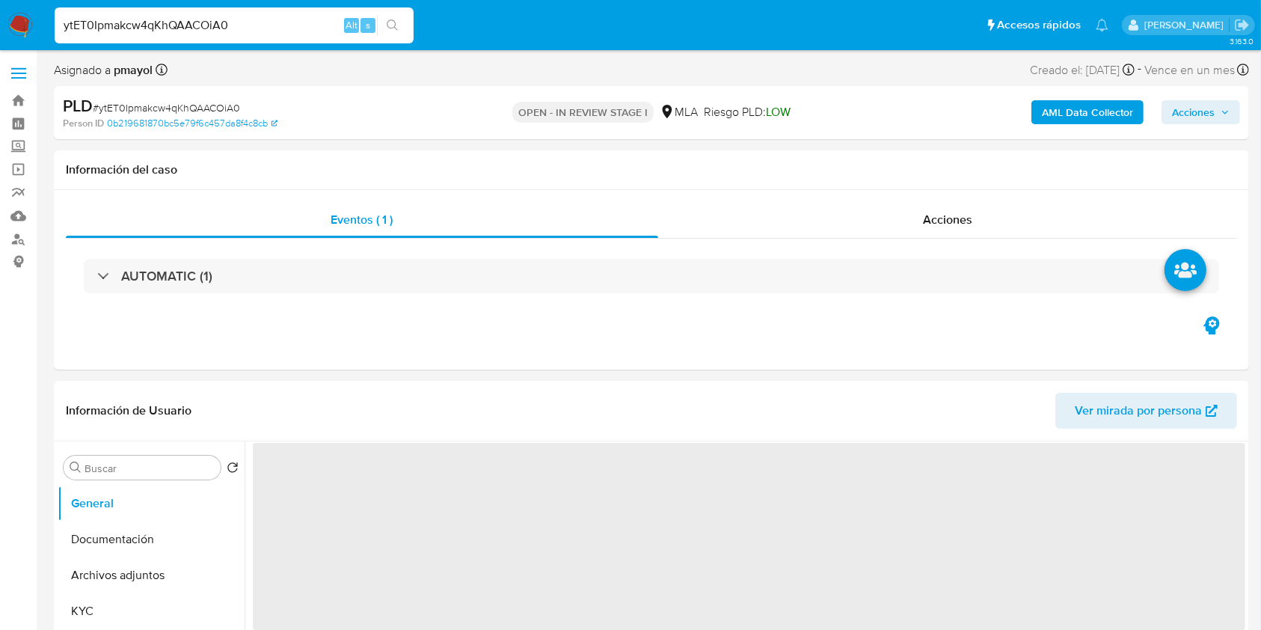
select select "10"
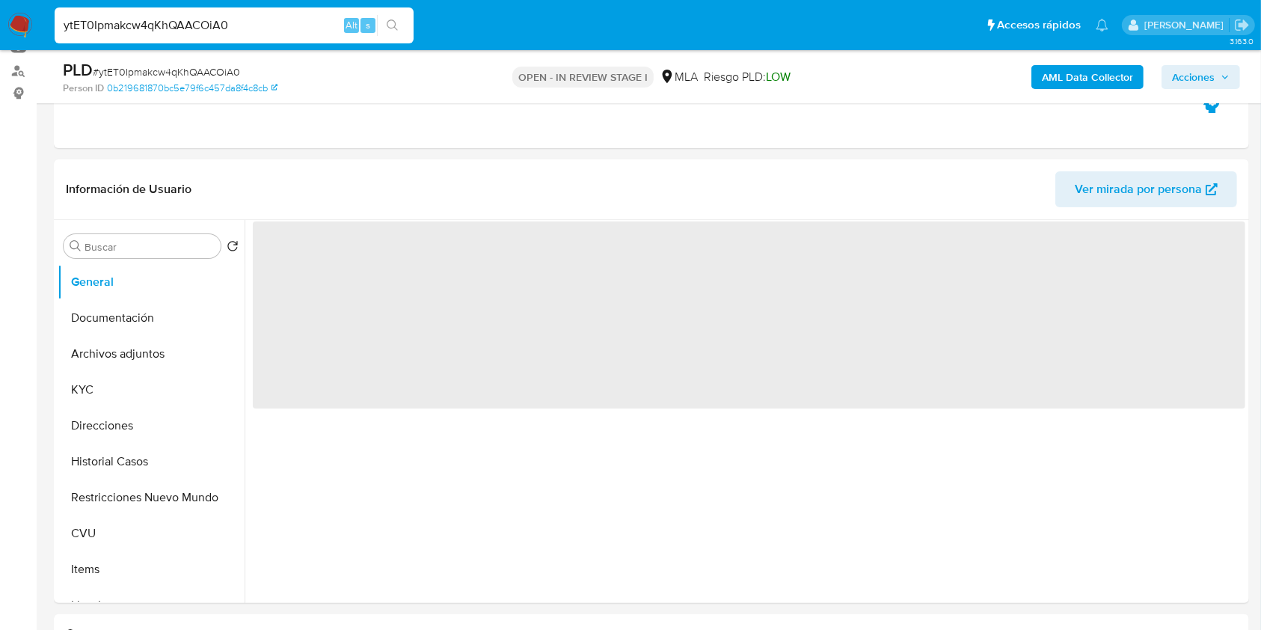
scroll to position [177, 0]
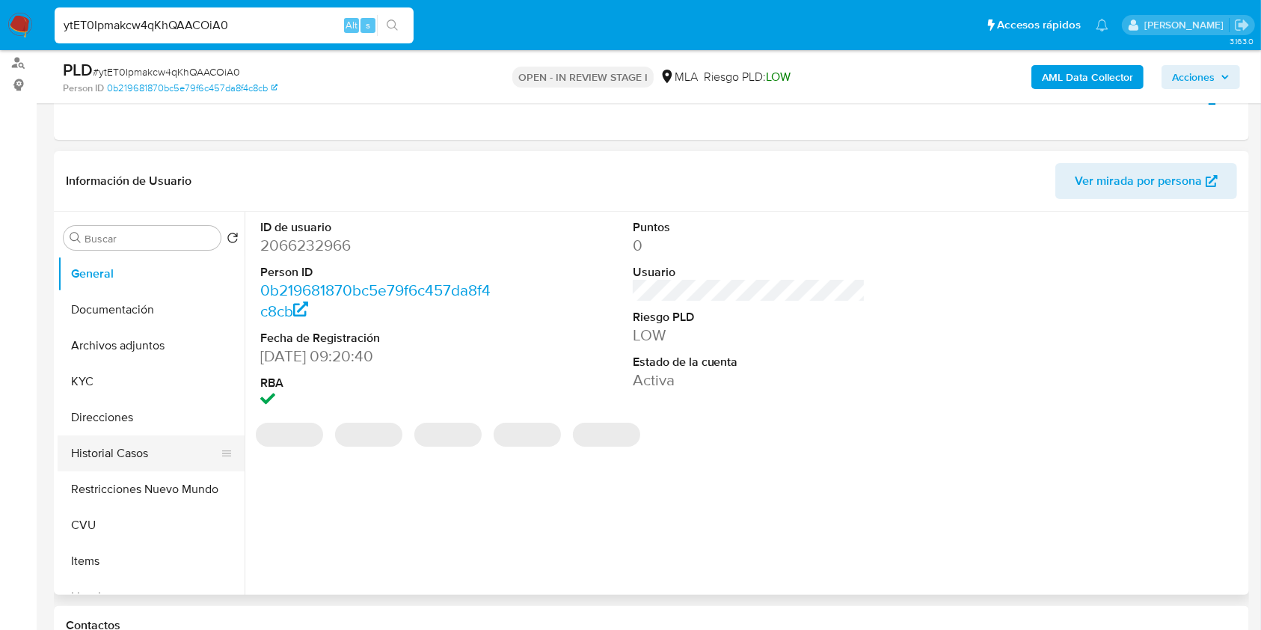
click at [117, 456] on button "Historial Casos" at bounding box center [145, 453] width 175 height 36
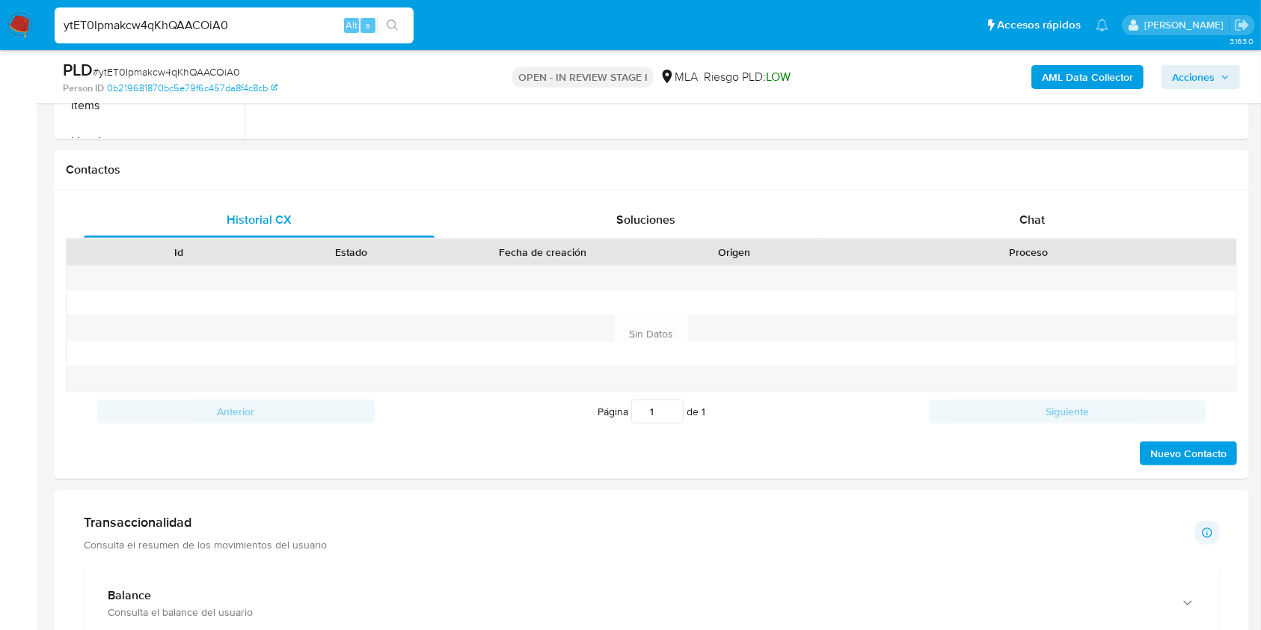
scroll to position [714, 0]
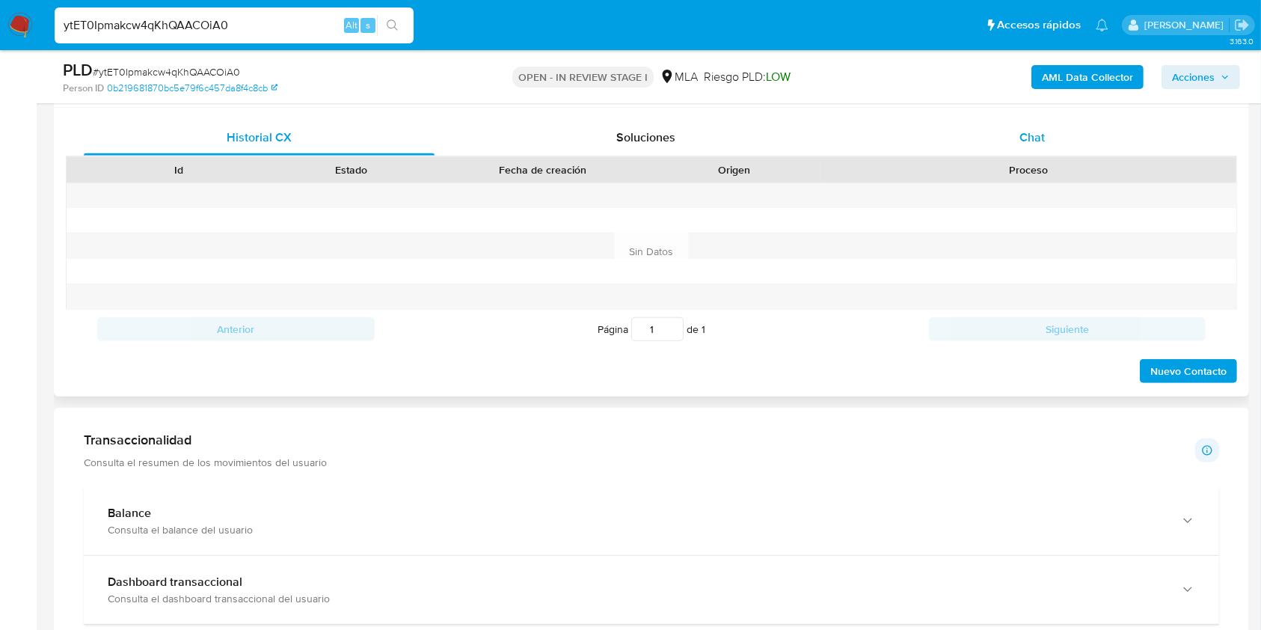
click at [1062, 147] on div "Chat" at bounding box center [1032, 138] width 351 height 36
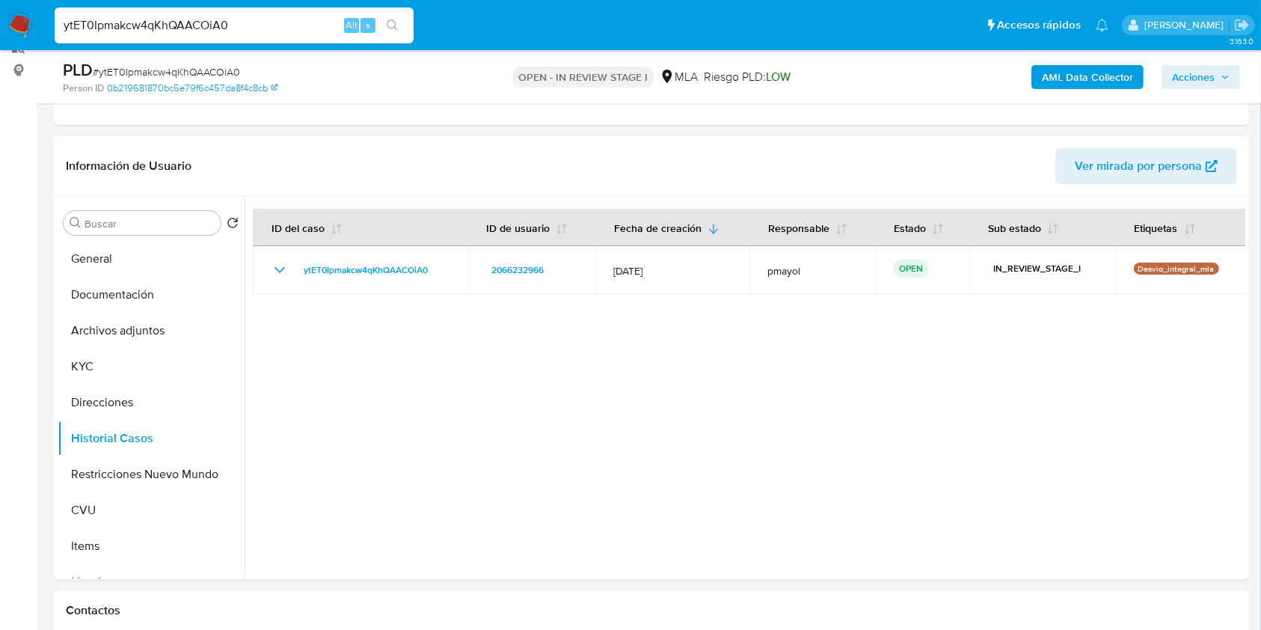
scroll to position [174, 0]
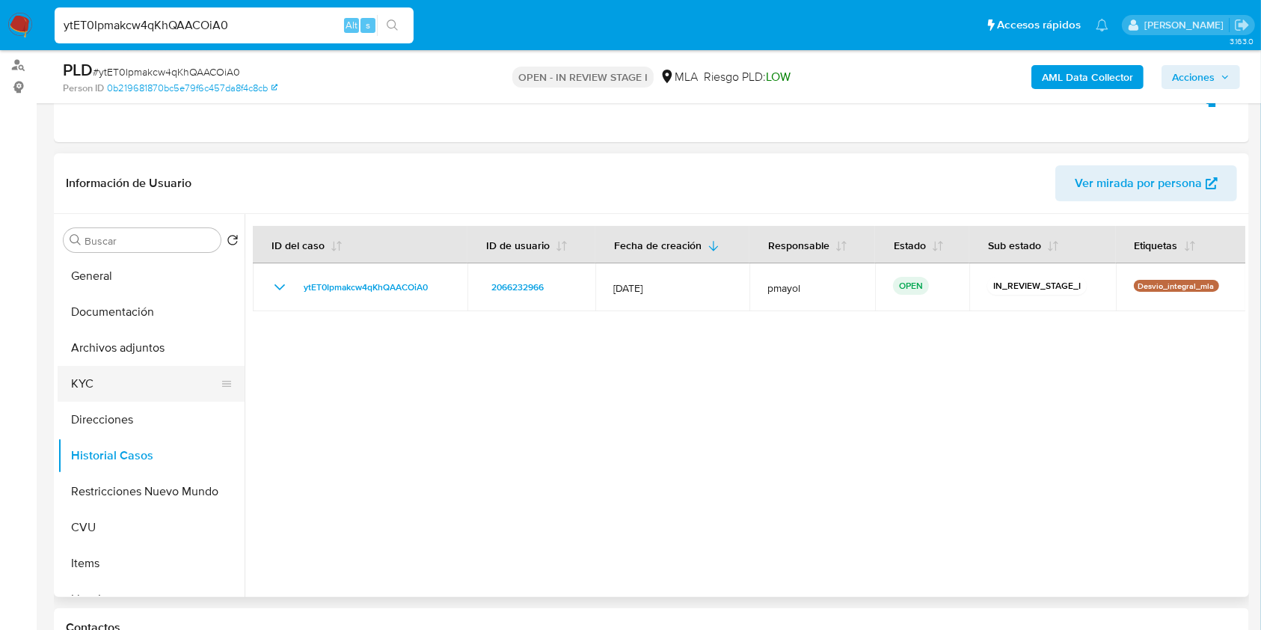
click at [133, 381] on button "KYC" at bounding box center [145, 384] width 175 height 36
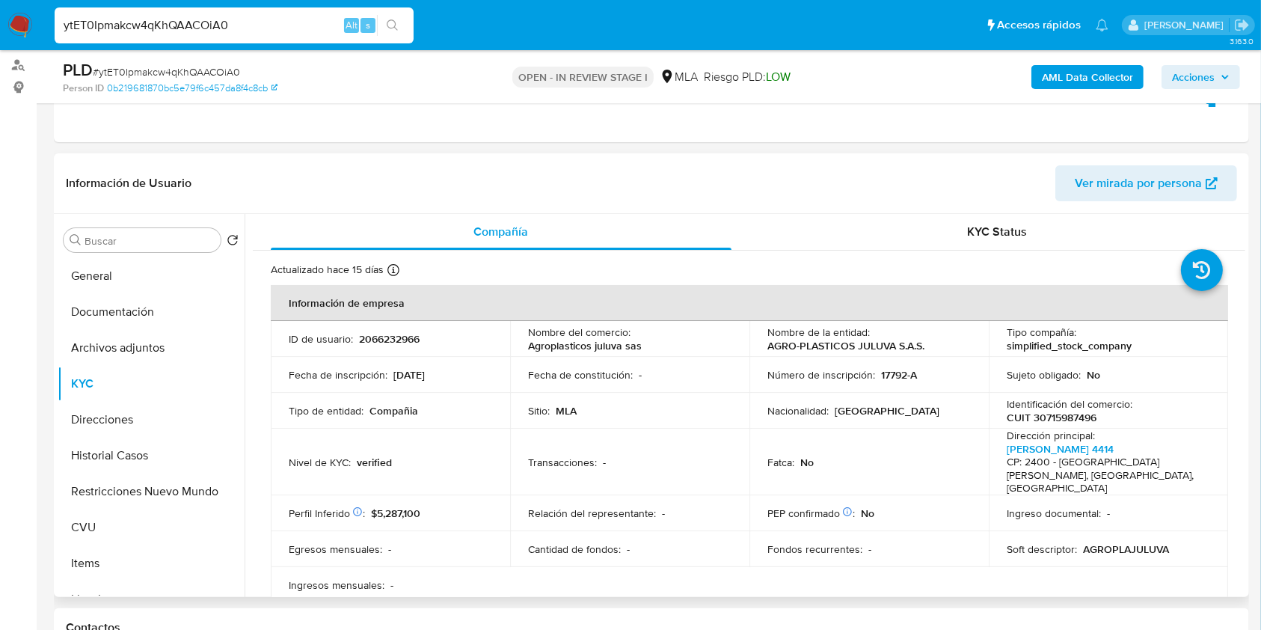
click at [390, 334] on p "2066232966" at bounding box center [389, 338] width 61 height 13
copy p "2066232966"
click at [151, 313] on button "Documentación" at bounding box center [145, 312] width 175 height 36
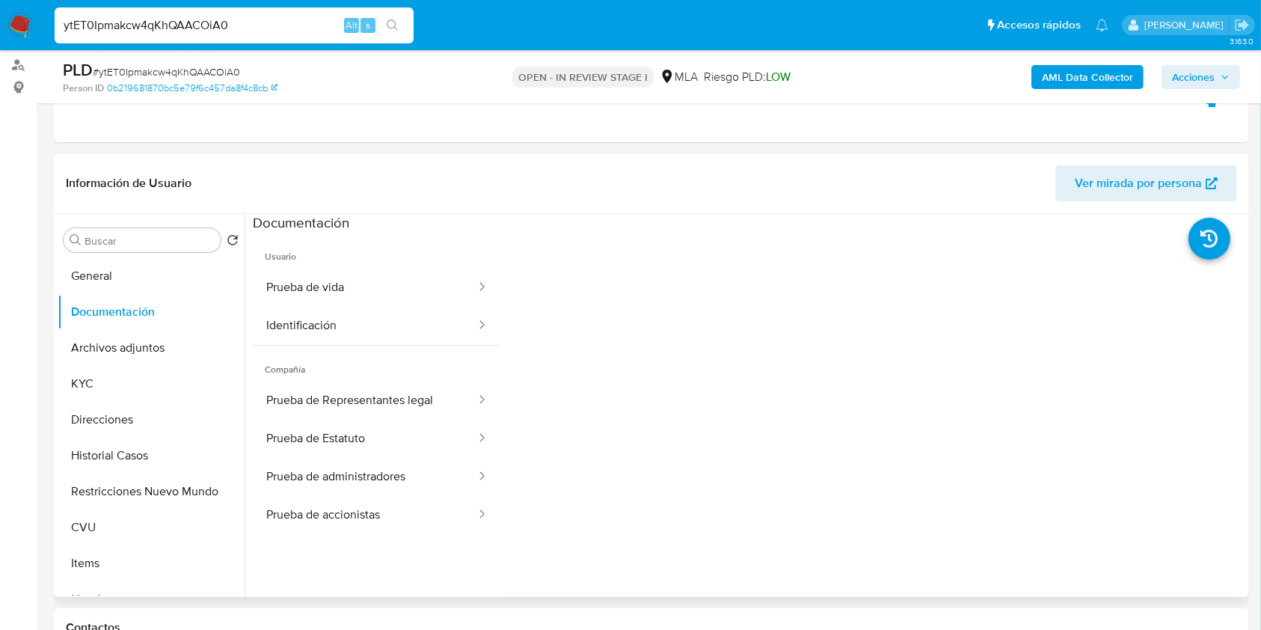
click at [1193, 179] on span "Ver mirada por persona" at bounding box center [1138, 183] width 127 height 36
click at [159, 505] on button "Restricciones Nuevo Mundo" at bounding box center [145, 491] width 175 height 36
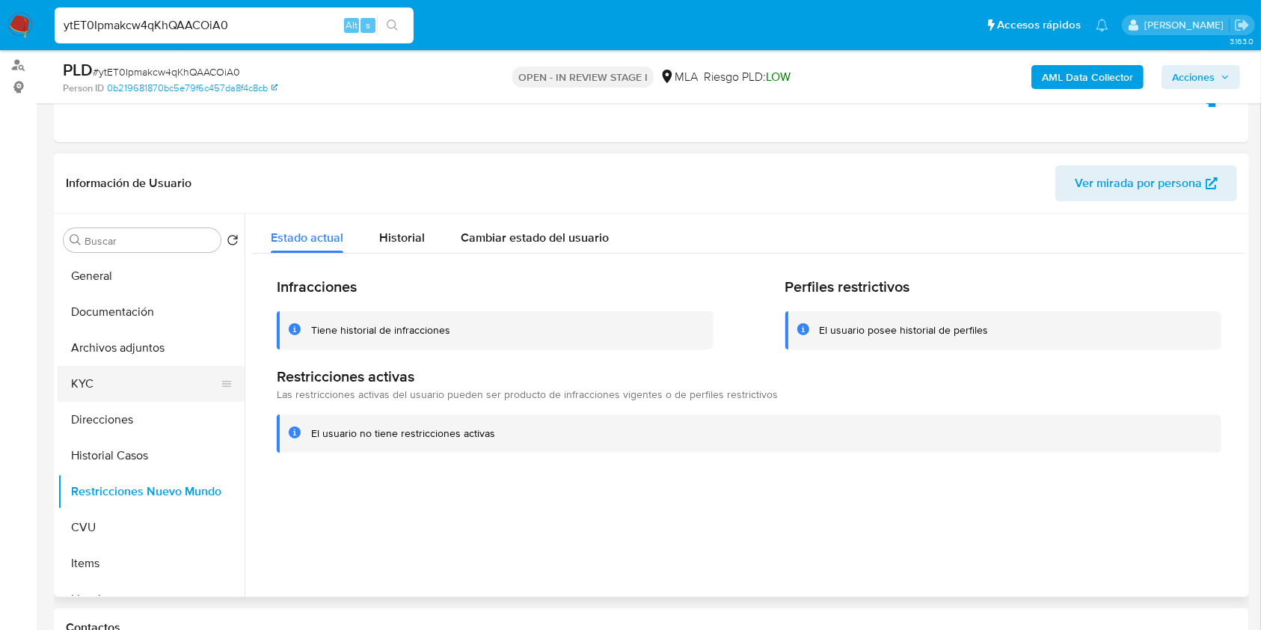
click at [90, 384] on button "KYC" at bounding box center [145, 384] width 175 height 36
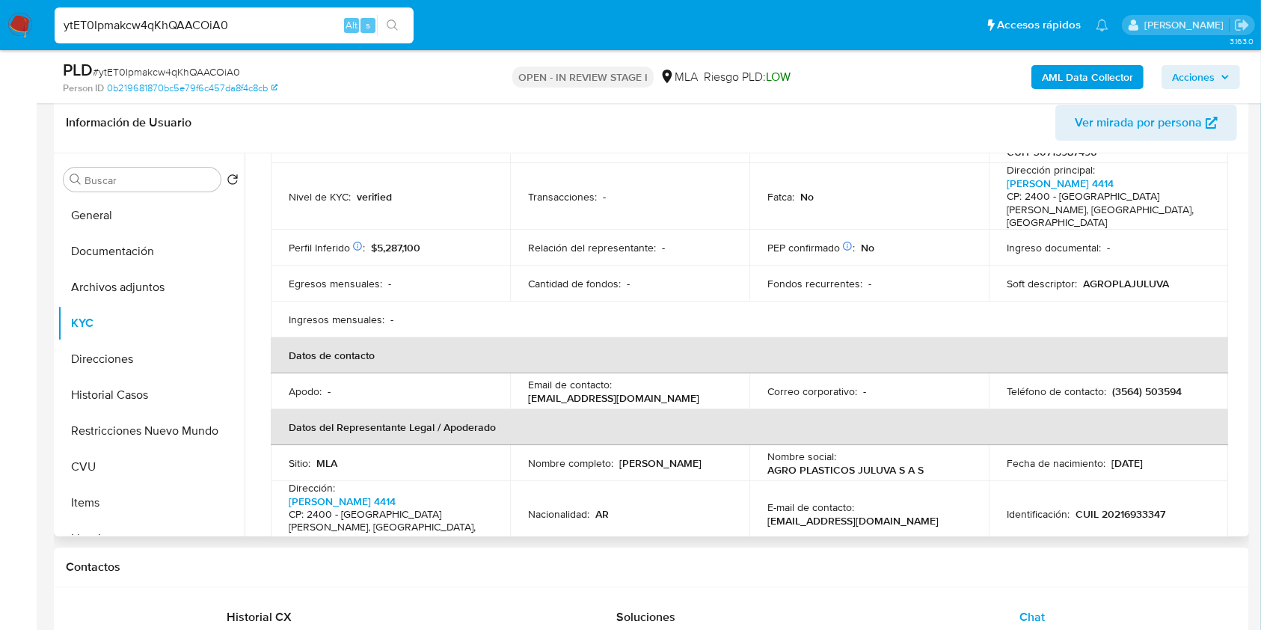
scroll to position [215, 0]
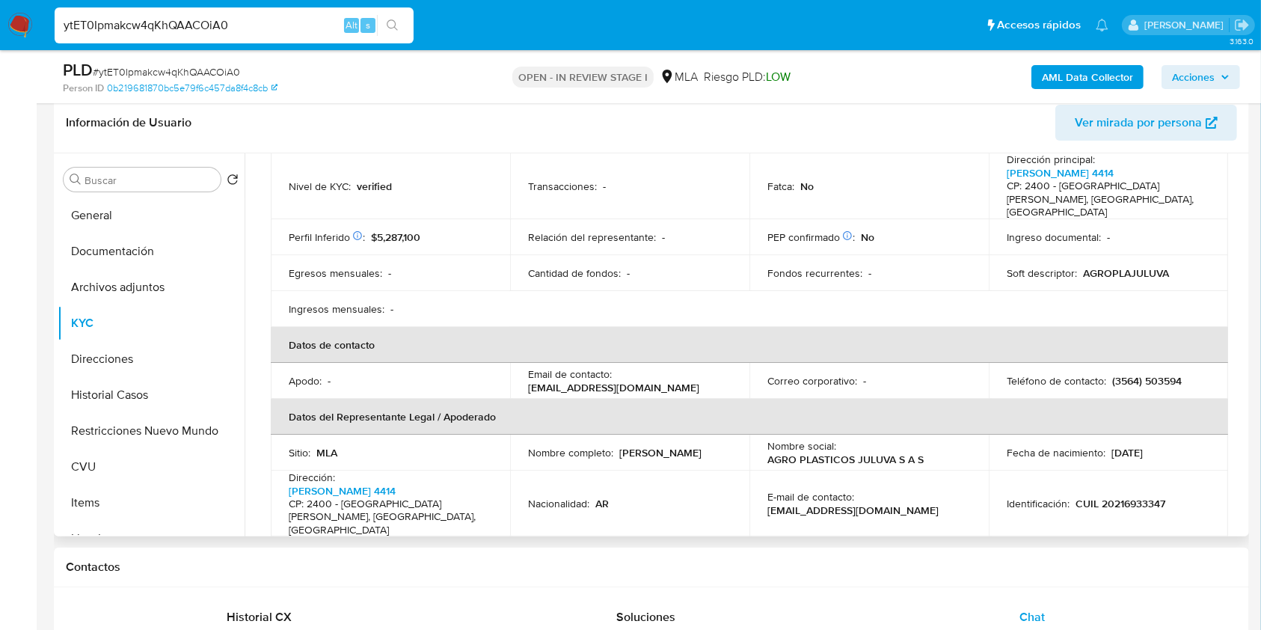
click at [1167, 374] on p "(3564) 503594" at bounding box center [1147, 380] width 70 height 13
copy p "503594"
click at [698, 399] on th "Datos del Representante Legal / Apoderado" at bounding box center [749, 417] width 957 height 36
drag, startPoint x: 702, startPoint y: 375, endPoint x: 526, endPoint y: 370, distance: 175.8
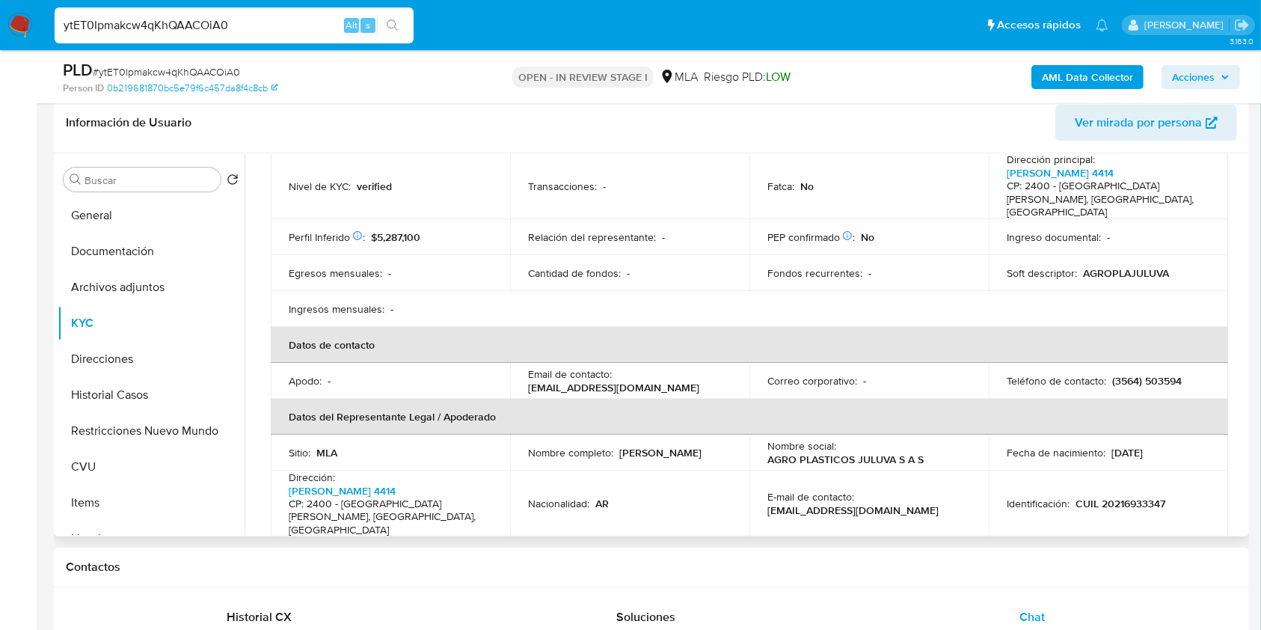
click at [526, 370] on td "Email de contacto : [EMAIL_ADDRESS][DOMAIN_NAME]" at bounding box center [629, 381] width 239 height 36
copy p "[EMAIL_ADDRESS][DOMAIN_NAME]"
drag, startPoint x: 932, startPoint y: 446, endPoint x: 762, endPoint y: 444, distance: 169.8
click at [762, 444] on td "Nombre social : AGRO PLASTICOS JULUVA S A S" at bounding box center [868, 453] width 239 height 36
copy p "AGRO PLASTICOS JULUVA S A S"
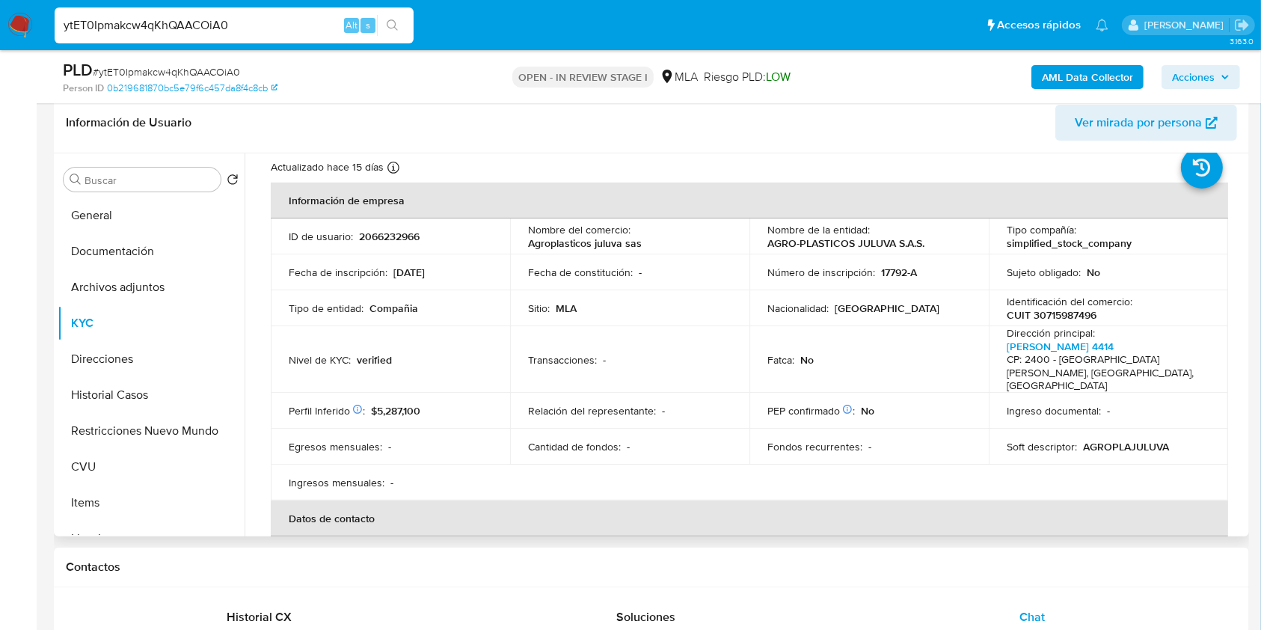
scroll to position [32, 0]
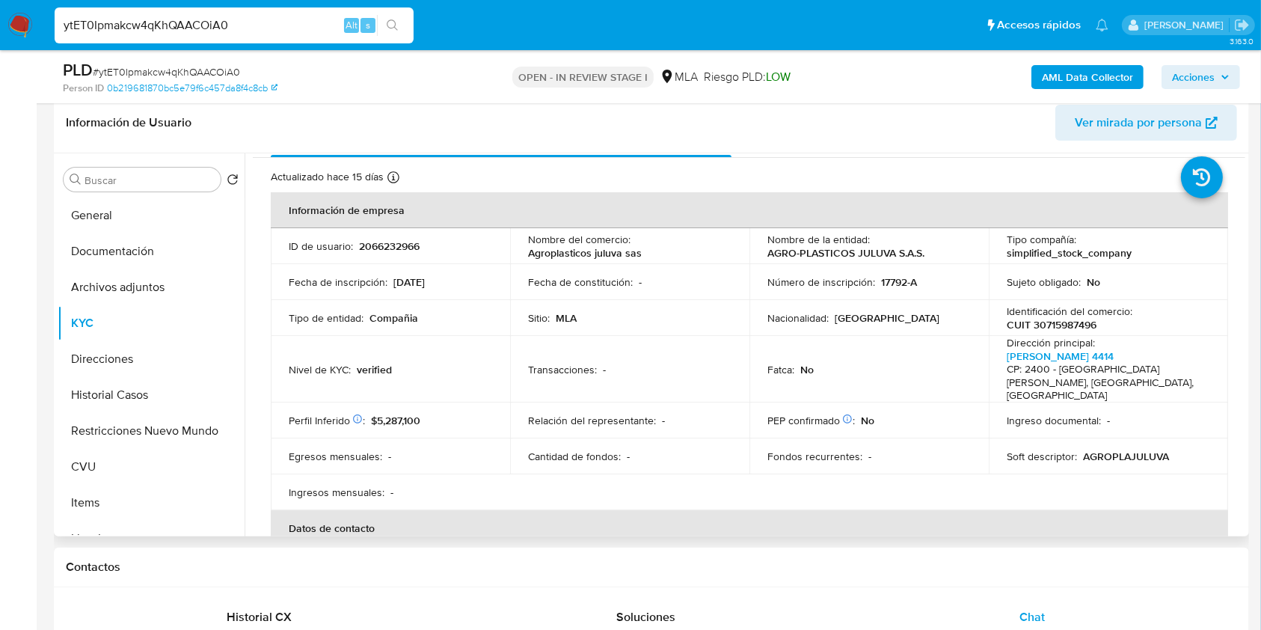
click at [1039, 326] on p "CUIT 30715987496" at bounding box center [1052, 324] width 90 height 13
copy p "30715987496"
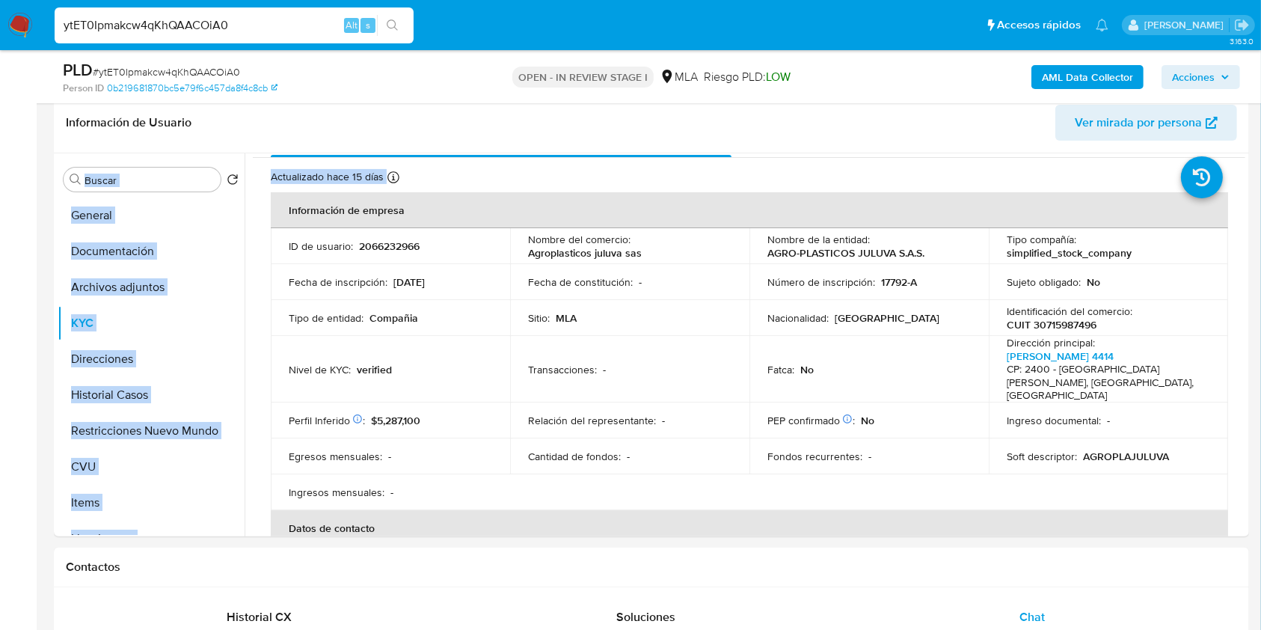
drag, startPoint x: 1254, startPoint y: 129, endPoint x: 1275, endPoint y: 260, distance: 132.7
click at [922, 171] on div "Actualizado [DATE] Creado: [DATE] 10:24:01 Actualizado: [DATE] 03:32:10" at bounding box center [730, 179] width 919 height 19
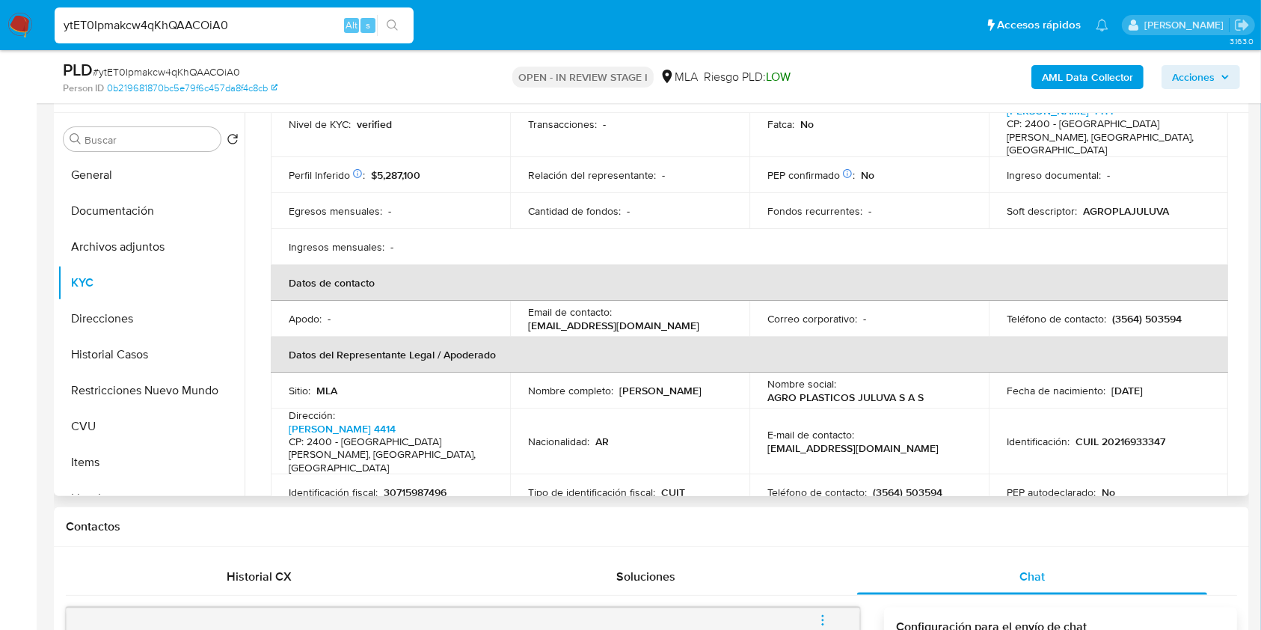
scroll to position [238, 0]
drag, startPoint x: 708, startPoint y: 315, endPoint x: 524, endPoint y: 308, distance: 184.1
click at [524, 308] on td "Email de contacto : [EMAIL_ADDRESS][DOMAIN_NAME]" at bounding box center [629, 318] width 239 height 36
copy p "[EMAIL_ADDRESS][DOMAIN_NAME]"
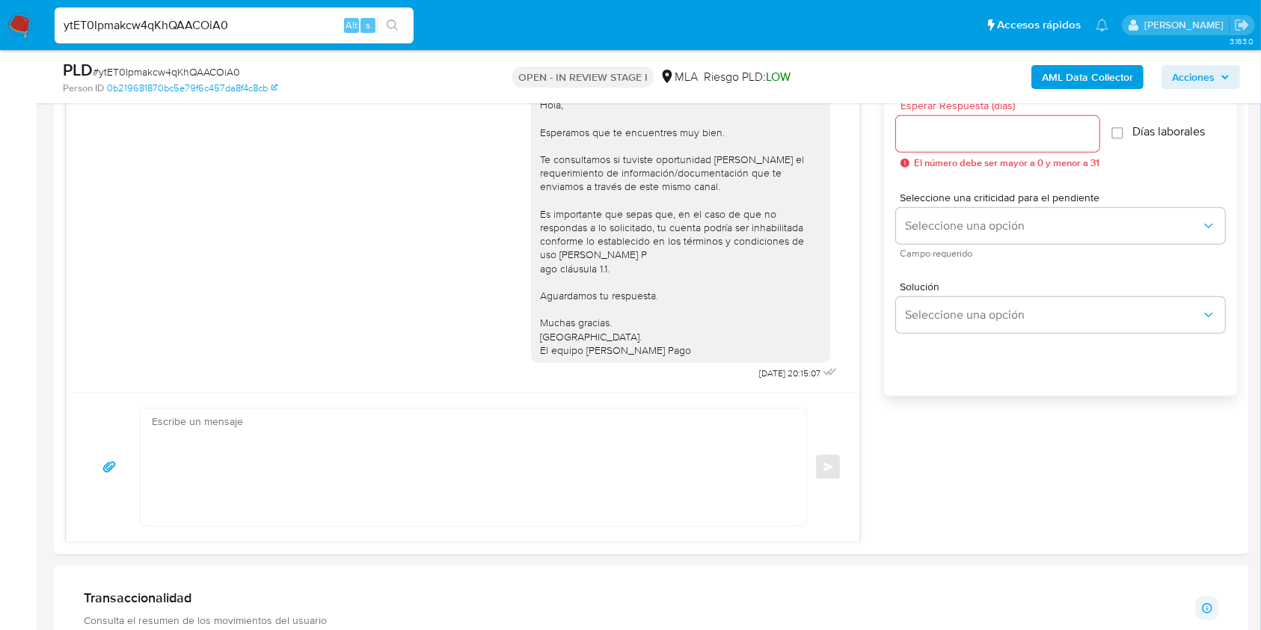
scroll to position [794, 0]
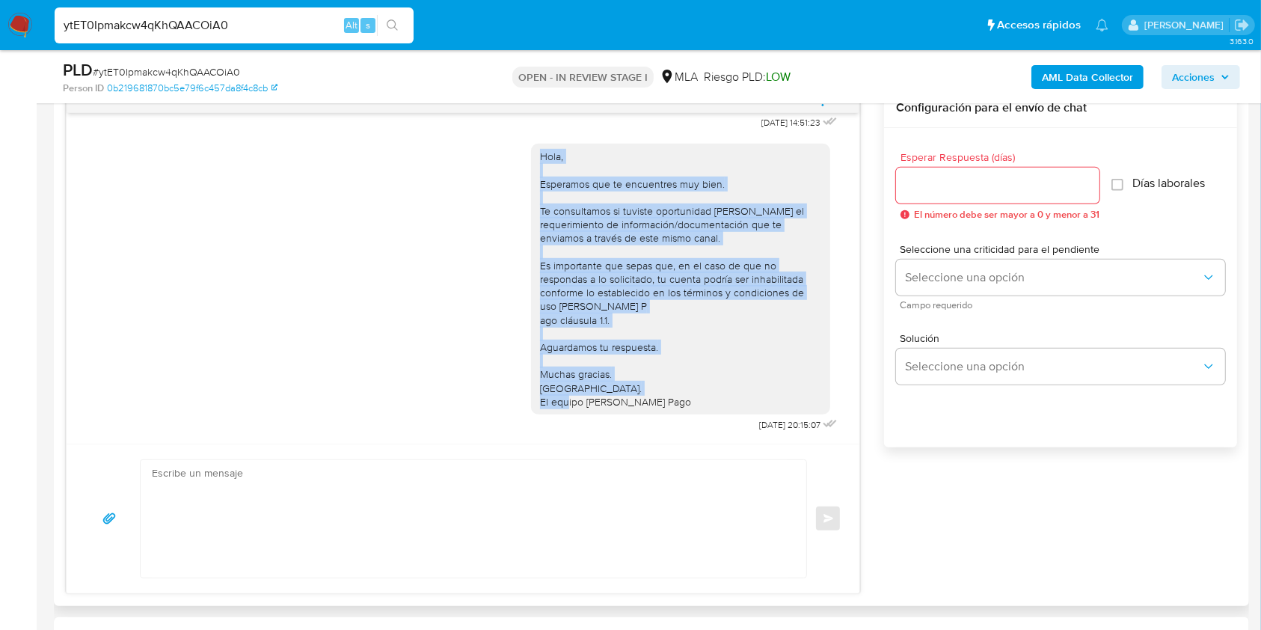
drag, startPoint x: 665, startPoint y: 390, endPoint x: 495, endPoint y: 130, distance: 310.8
click at [495, 133] on div "Hola, Esperamos que te encuentres muy bien. Te consultamos si tuviste oportunid…" at bounding box center [462, 284] width 755 height 302
copy div "Hola, Esperamos que te encuentres muy bien. Te consultamos si tuviste oportunid…"
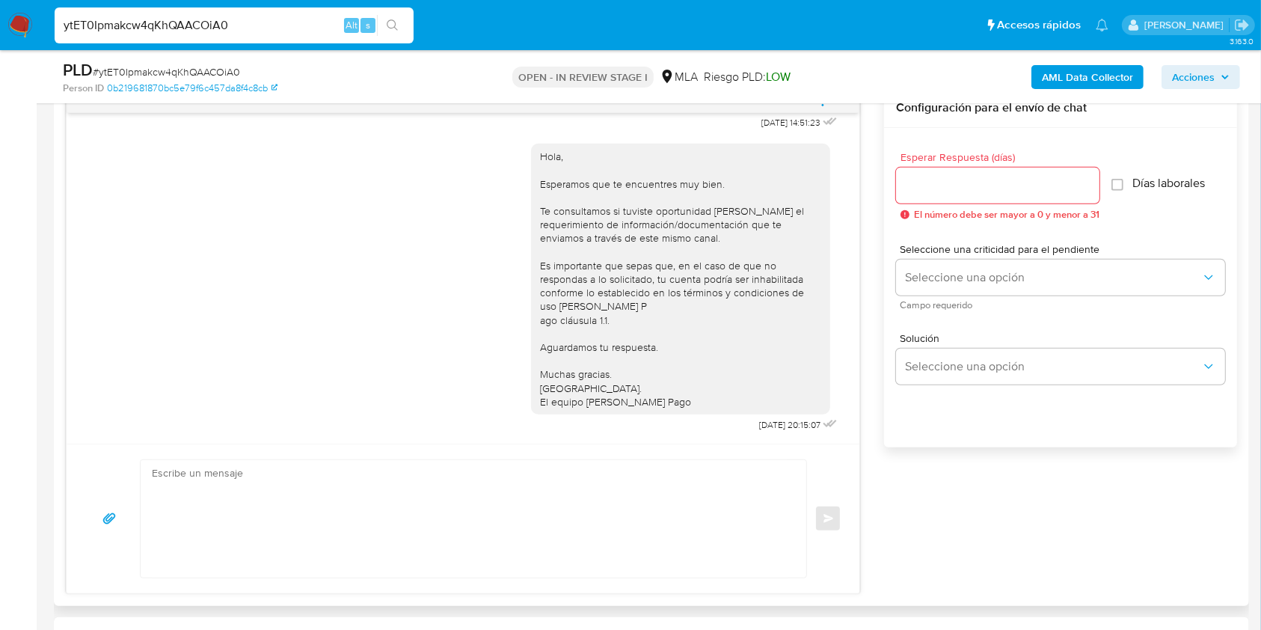
click at [369, 490] on textarea at bounding box center [470, 518] width 636 height 117
paste textarea "Hola, Esperamos que te encuentres muy bien. Te consultamos si tuviste oportunid…"
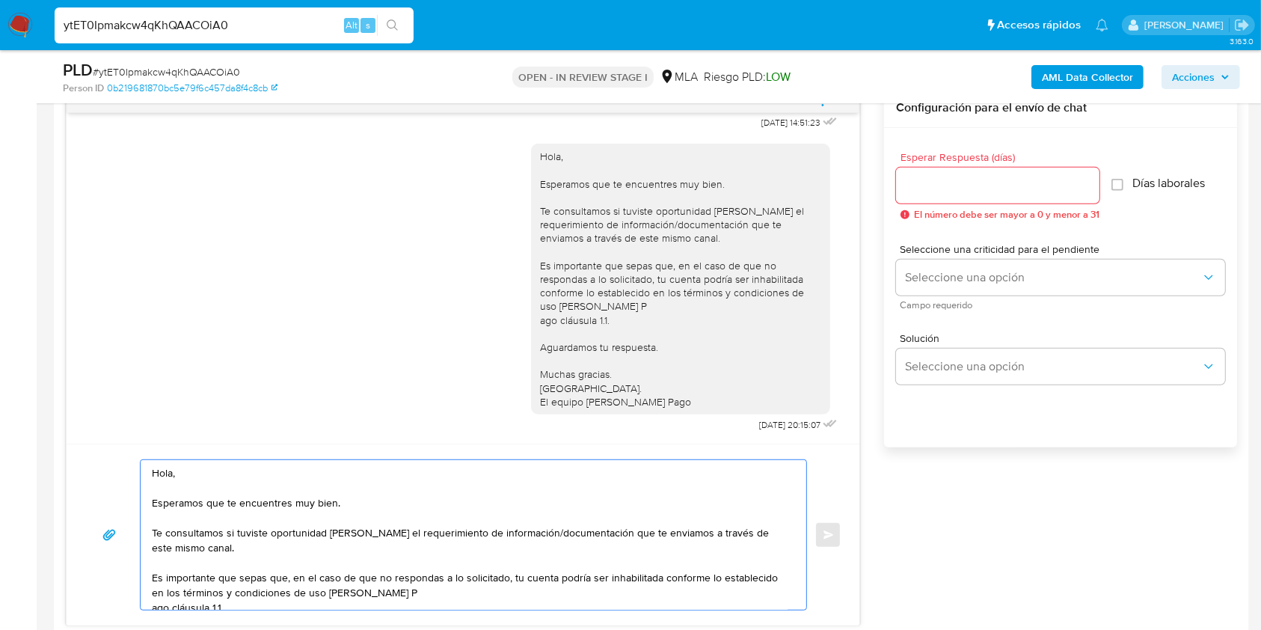
scroll to position [100, 0]
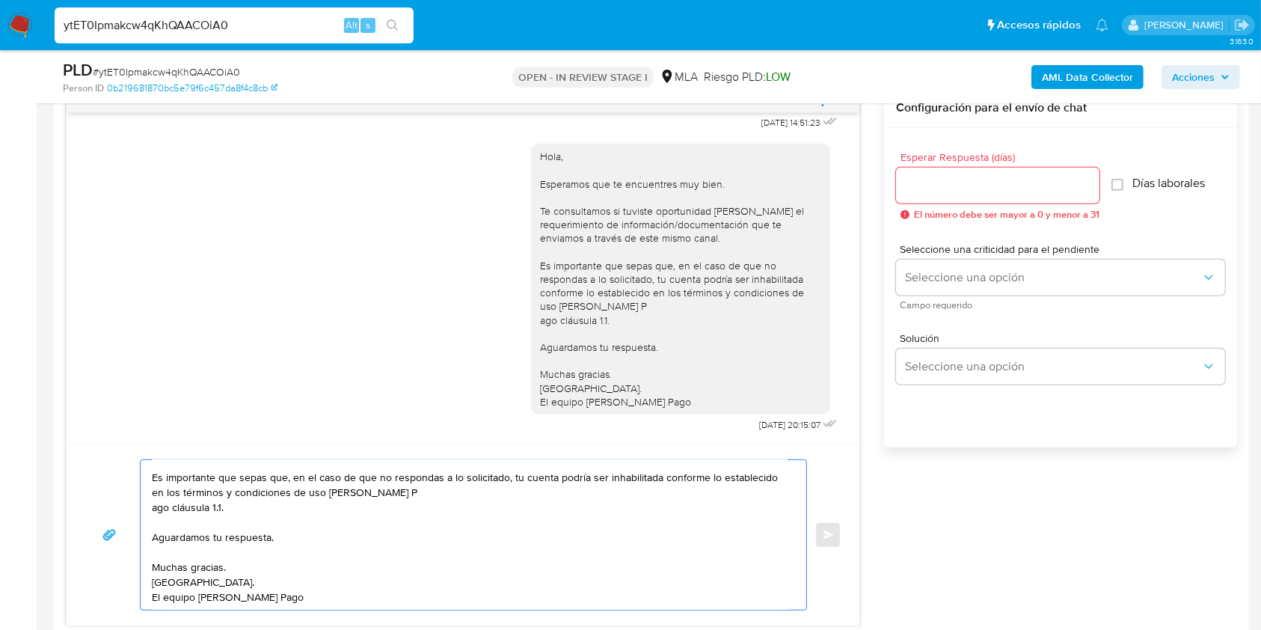
click at [153, 515] on textarea "Hola, Esperamos que te encuentres muy bien. Te consultamos si tuviste oportunid…" at bounding box center [470, 535] width 636 height 150
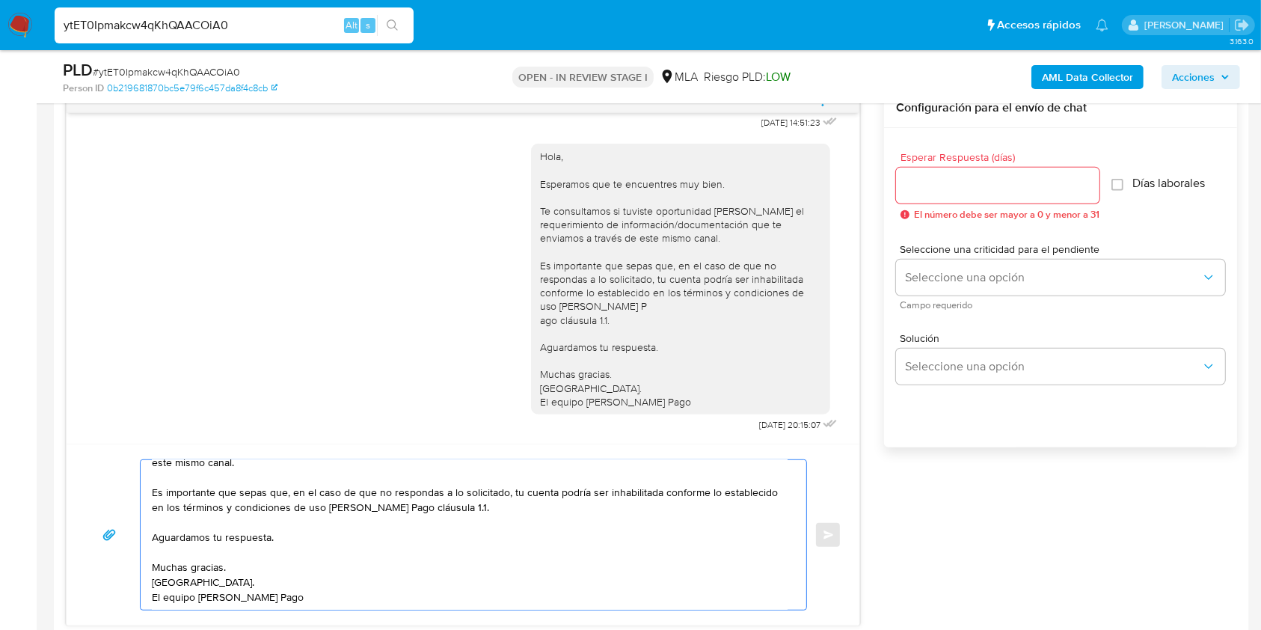
scroll to position [85, 0]
click at [284, 469] on textarea "Hola, Esperamos que te encuentres muy bien. Te consultamos si tuviste oportunid…" at bounding box center [470, 535] width 636 height 150
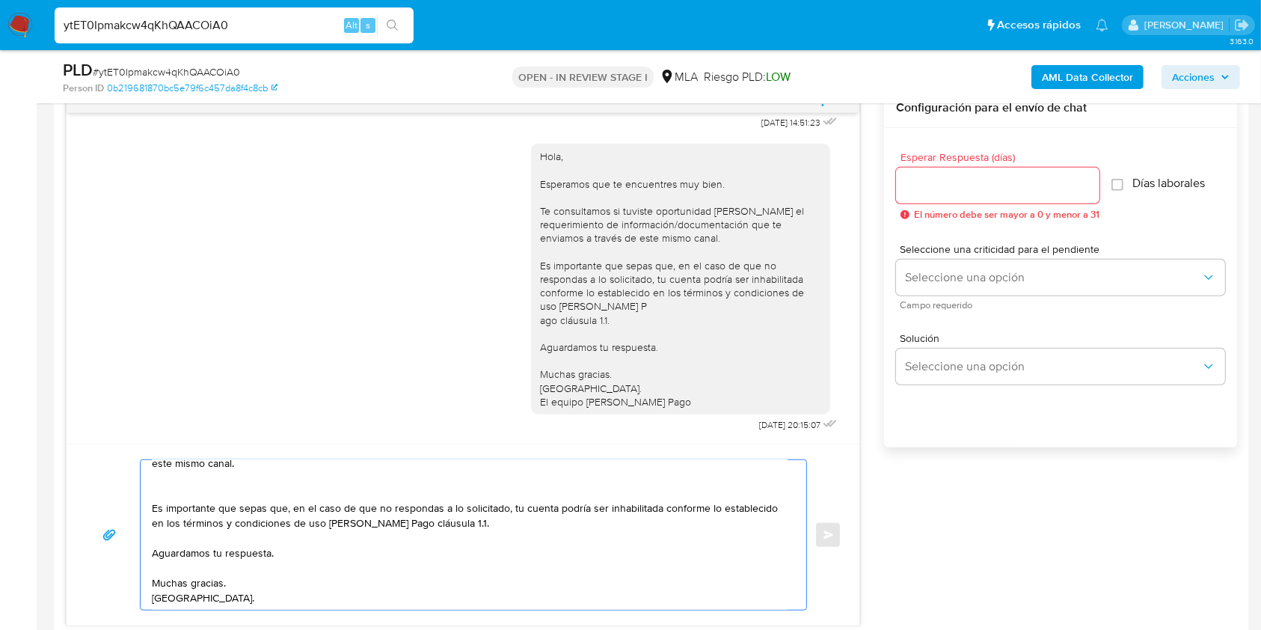
scroll to position [96, 0]
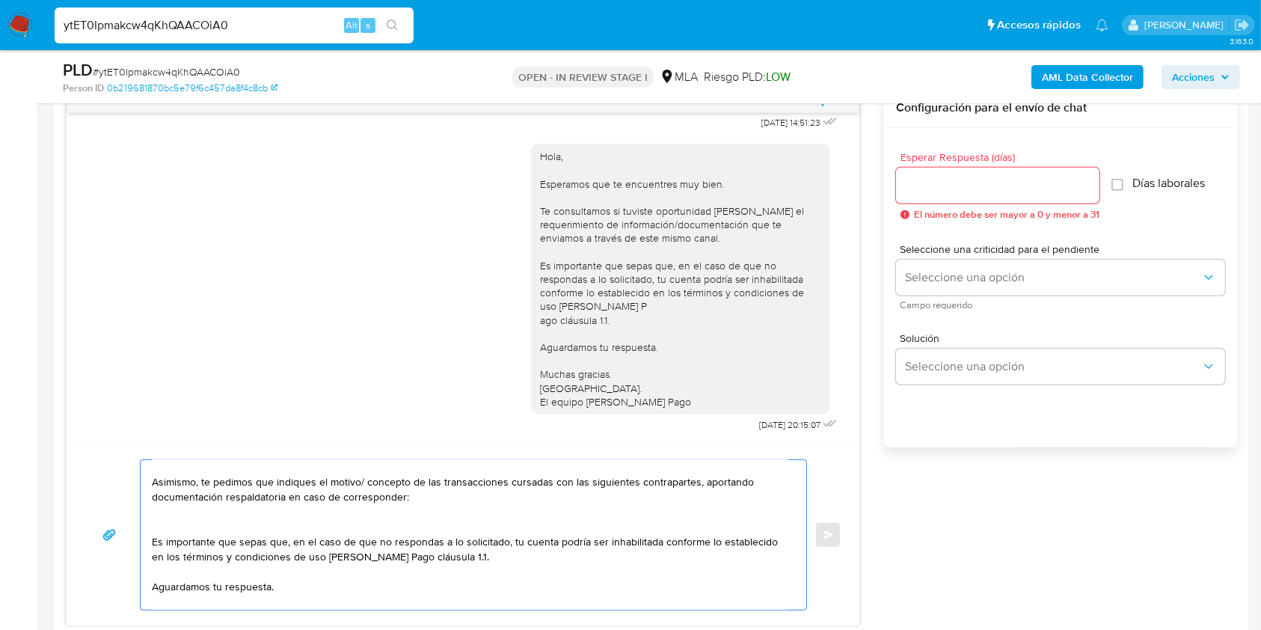
paste textarea "- Asoc. Mutual 9 De Julio Olímpico Freyre - 30669146643 (ACTIVIDAD: Servicios d…"
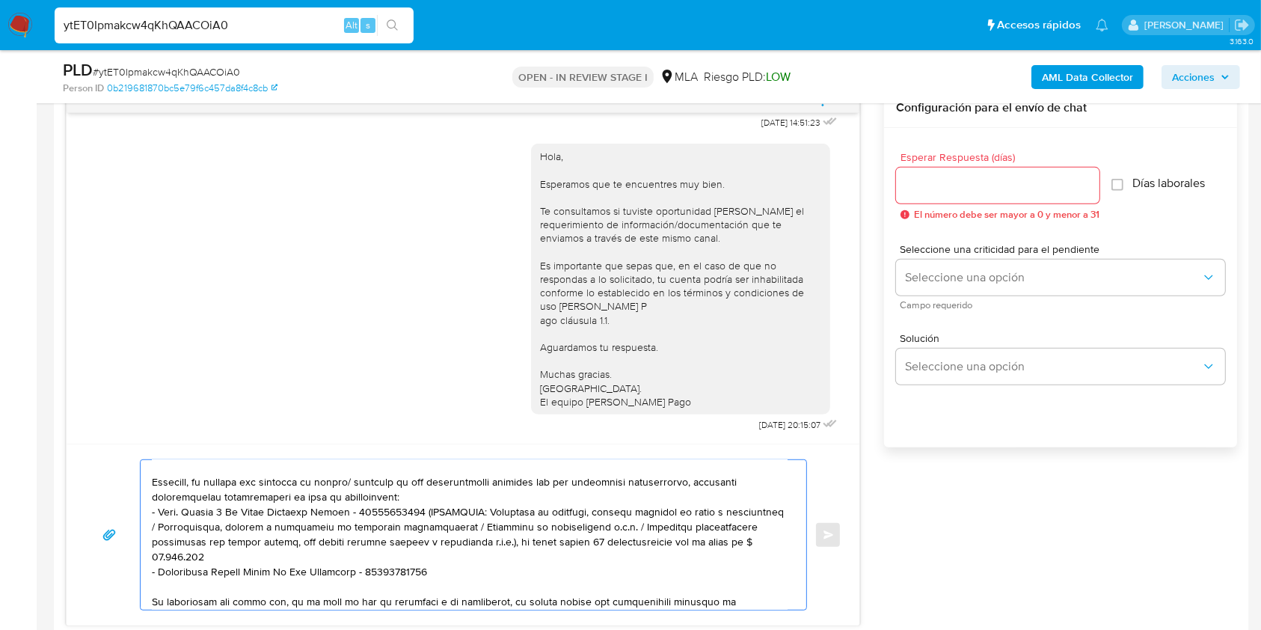
drag, startPoint x: 743, startPoint y: 550, endPoint x: 417, endPoint y: 511, distance: 328.4
click at [417, 511] on textarea at bounding box center [470, 535] width 636 height 150
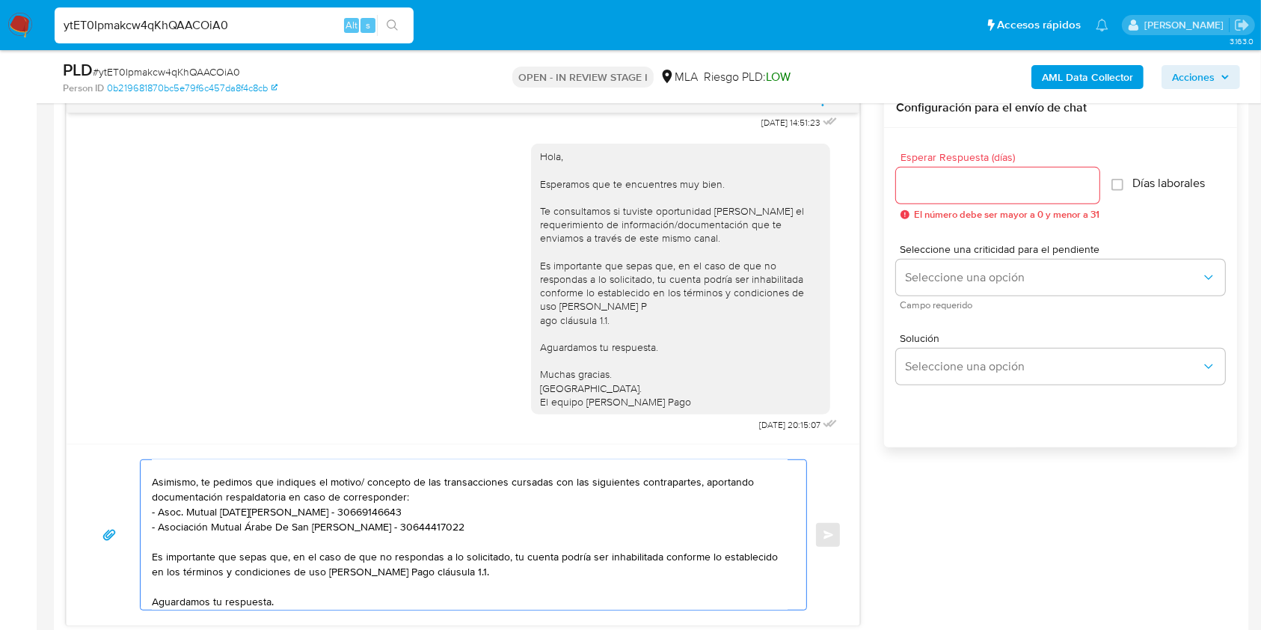
click at [479, 530] on textarea "Hola, Esperamos que te encuentres muy bien. Te consultamos si tuviste oportunid…" at bounding box center [470, 535] width 636 height 150
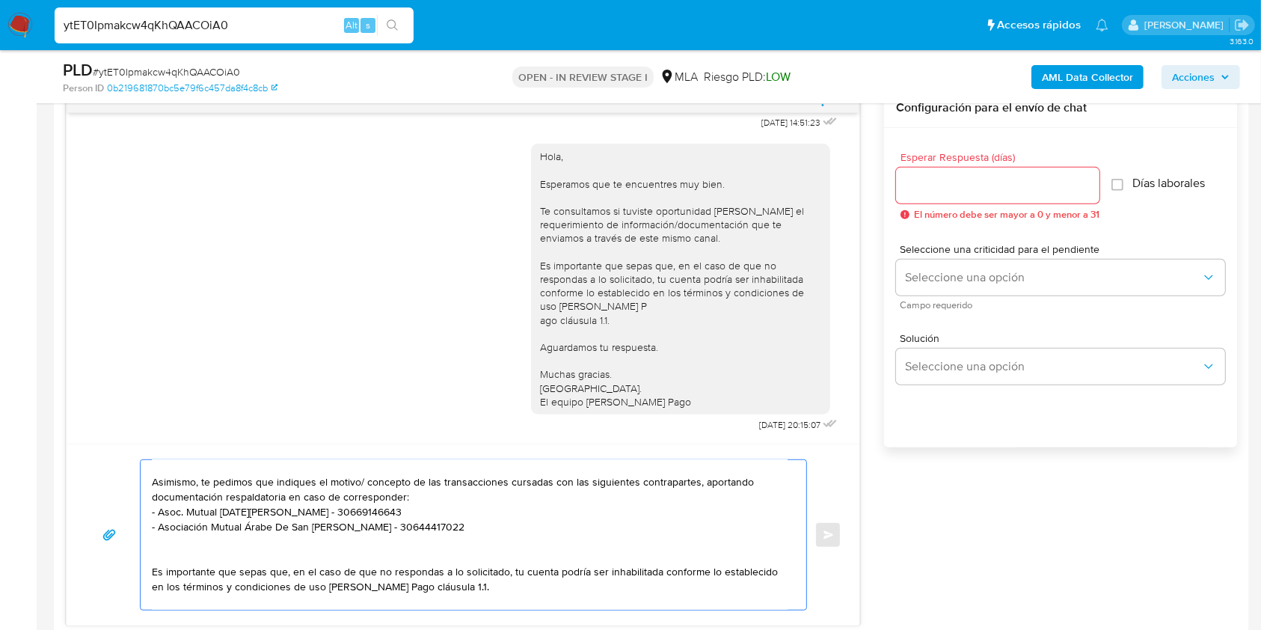
paste textarea "- José Luis Chiaramello - CUIL 20216933347 (ACTIVIDAD: EMPLEADO DE AGRO PLASTIC…"
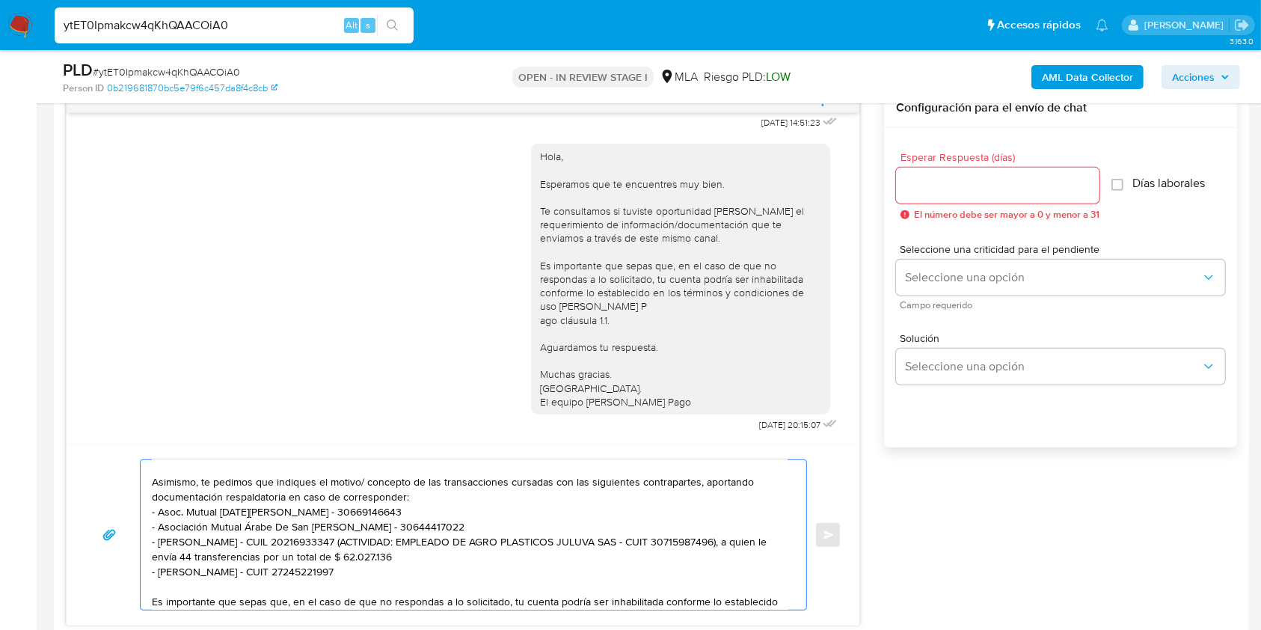
drag, startPoint x: 425, startPoint y: 559, endPoint x: 354, endPoint y: 542, distance: 73.1
click at [354, 542] on textarea "Hola, Esperamos que te encuentres muy bien. Te consultamos si tuviste oportunid…" at bounding box center [470, 535] width 636 height 150
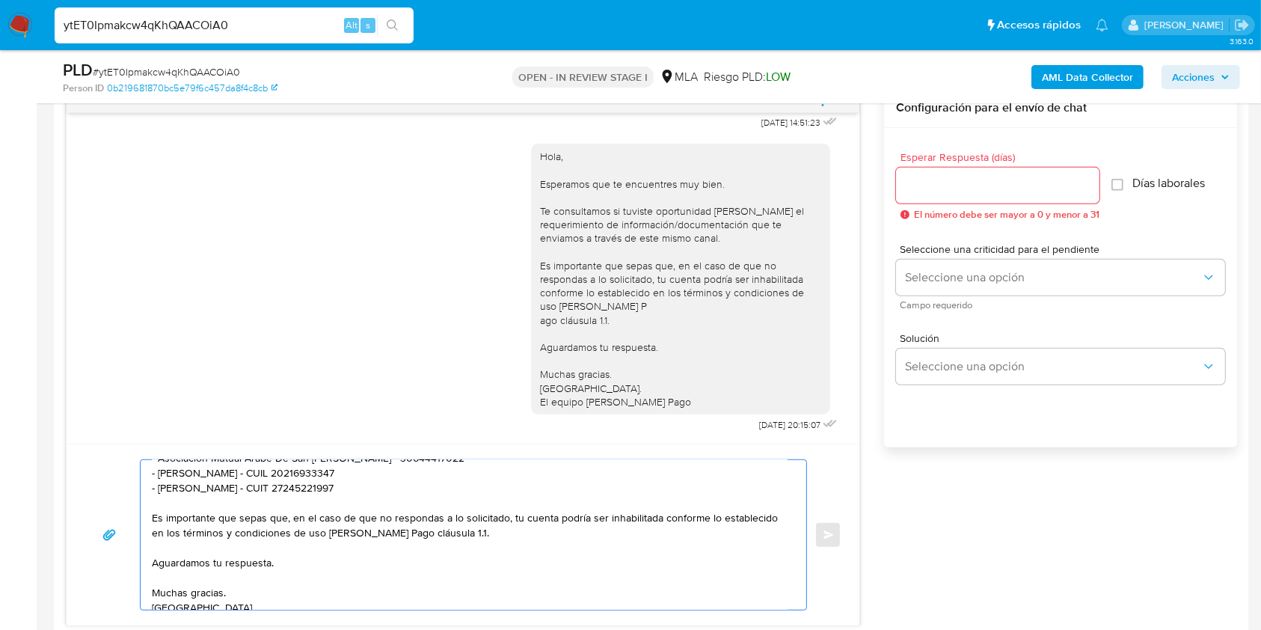
scroll to position [197, 0]
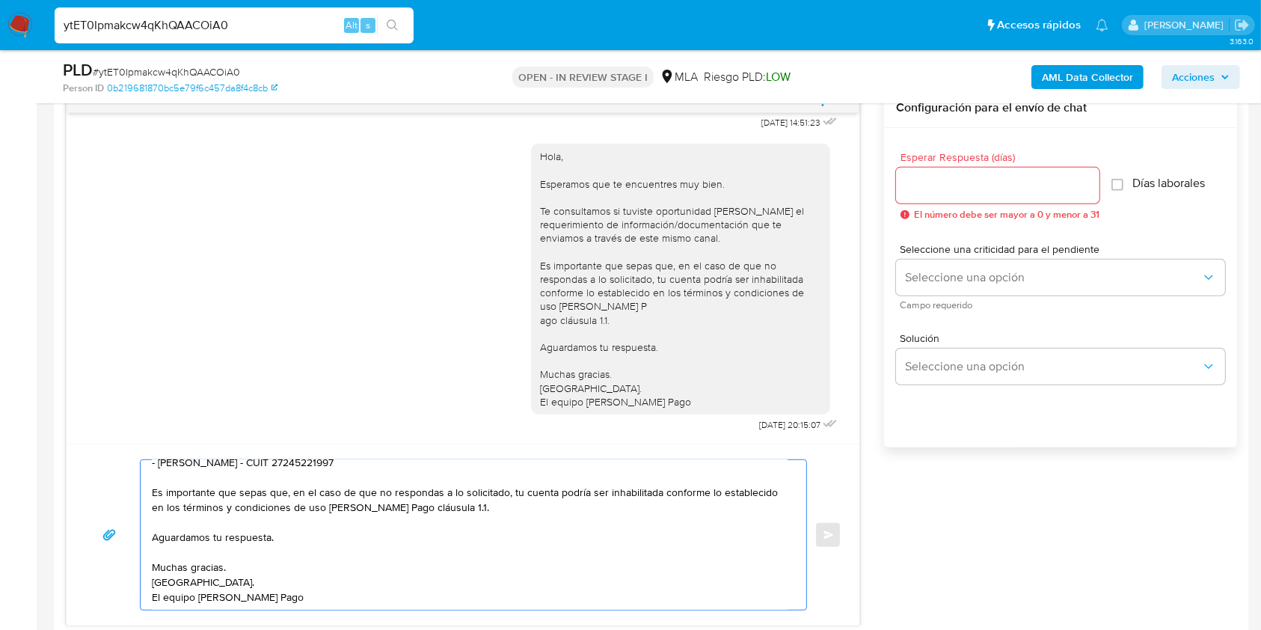
click at [329, 539] on textarea "Hola, Esperamos que te encuentres muy bien. Te consultamos si tuviste oportunid…" at bounding box center [470, 535] width 636 height 150
type textarea "Hola, Esperamos que te encuentres muy bien. Te consultamos si tuviste oportunid…"
click at [900, 184] on input "Esperar Respuesta (días)" at bounding box center [997, 185] width 203 height 19
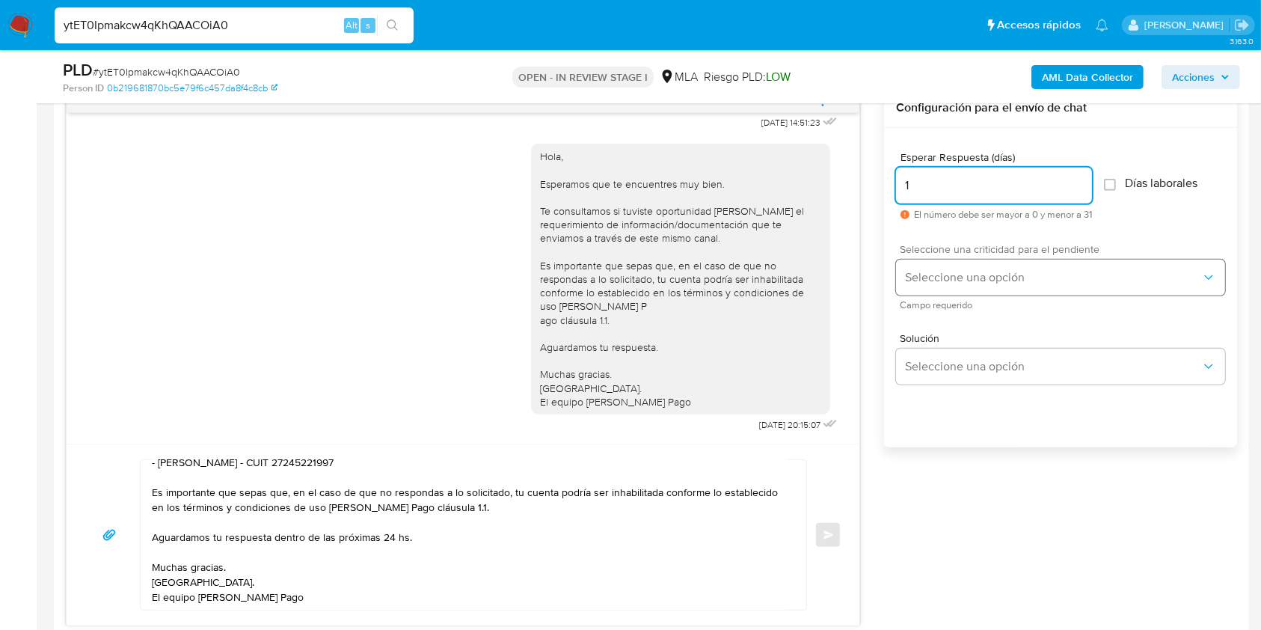
type input "1"
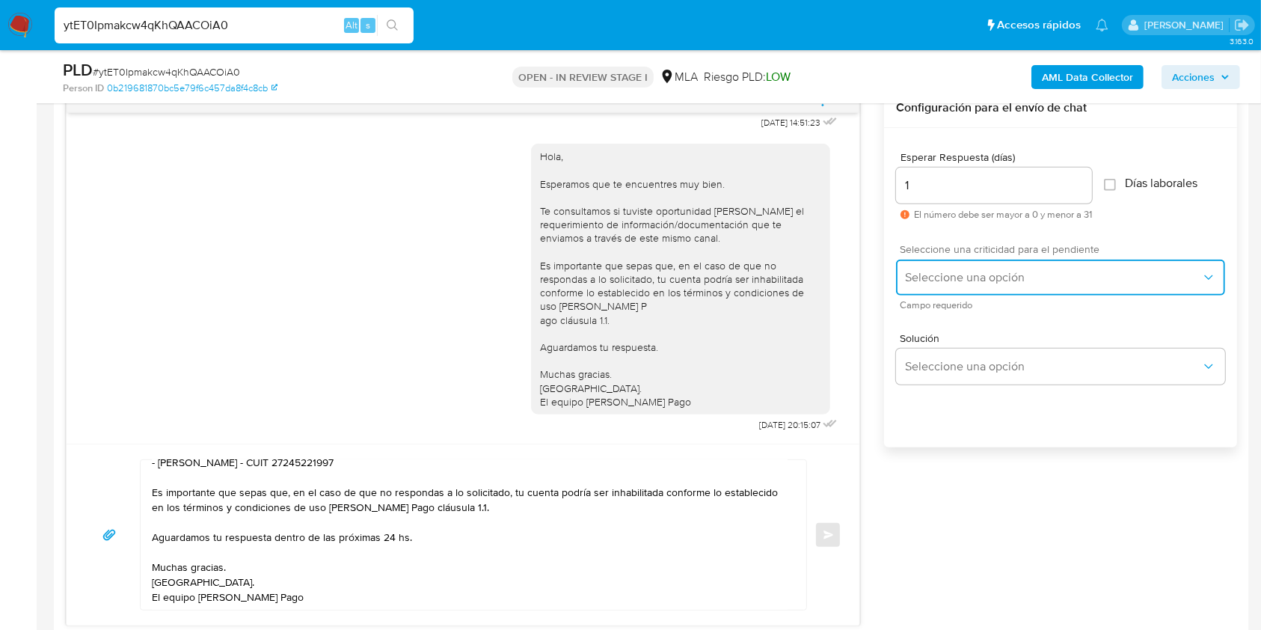
click at [909, 277] on span "Seleccione una opción" at bounding box center [1053, 277] width 296 height 15
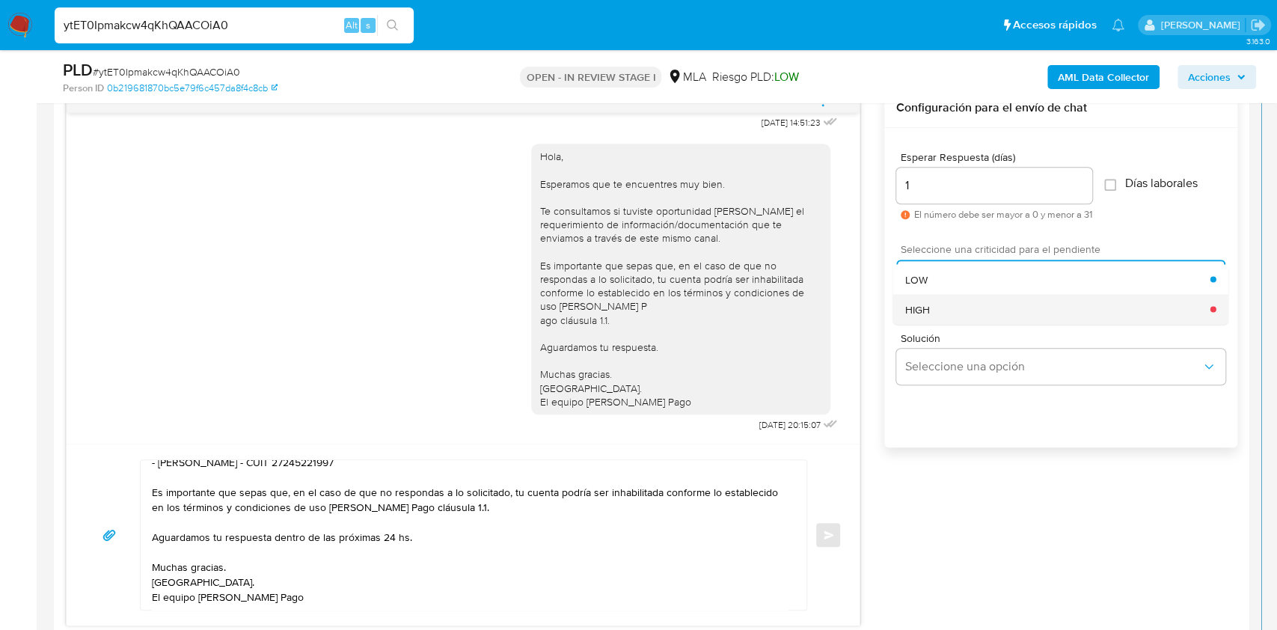
click at [909, 307] on span "HIGH" at bounding box center [917, 308] width 25 height 13
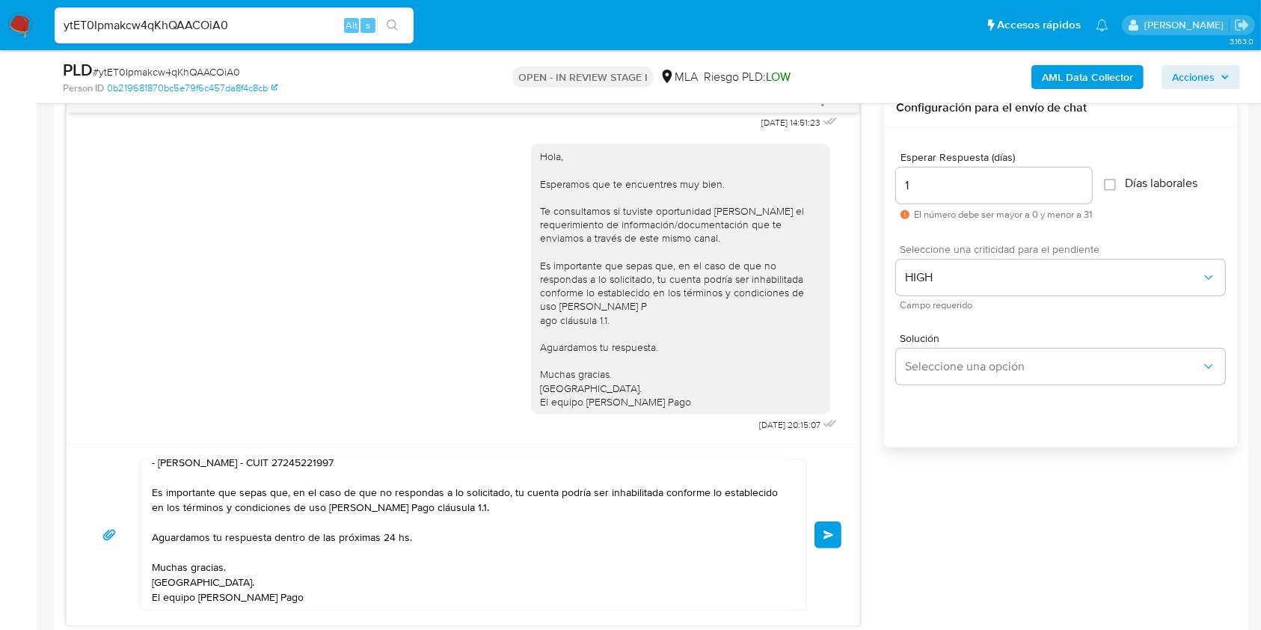
click at [823, 533] on span "Enviar" at bounding box center [828, 534] width 10 height 9
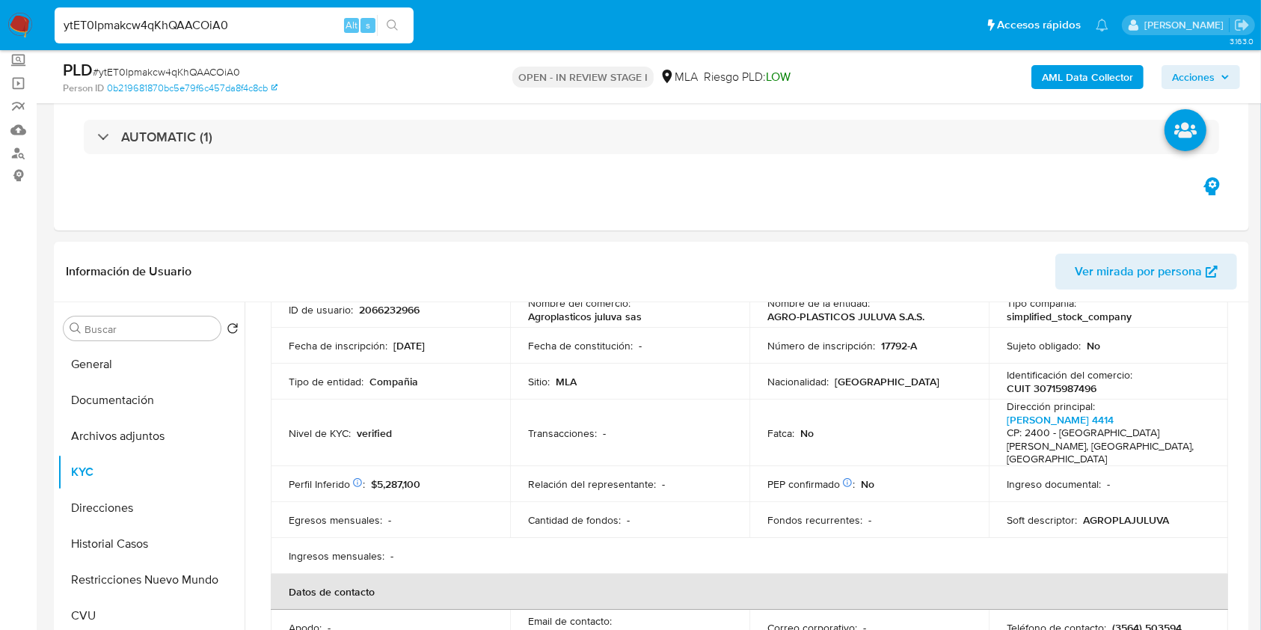
scroll to position [93, 0]
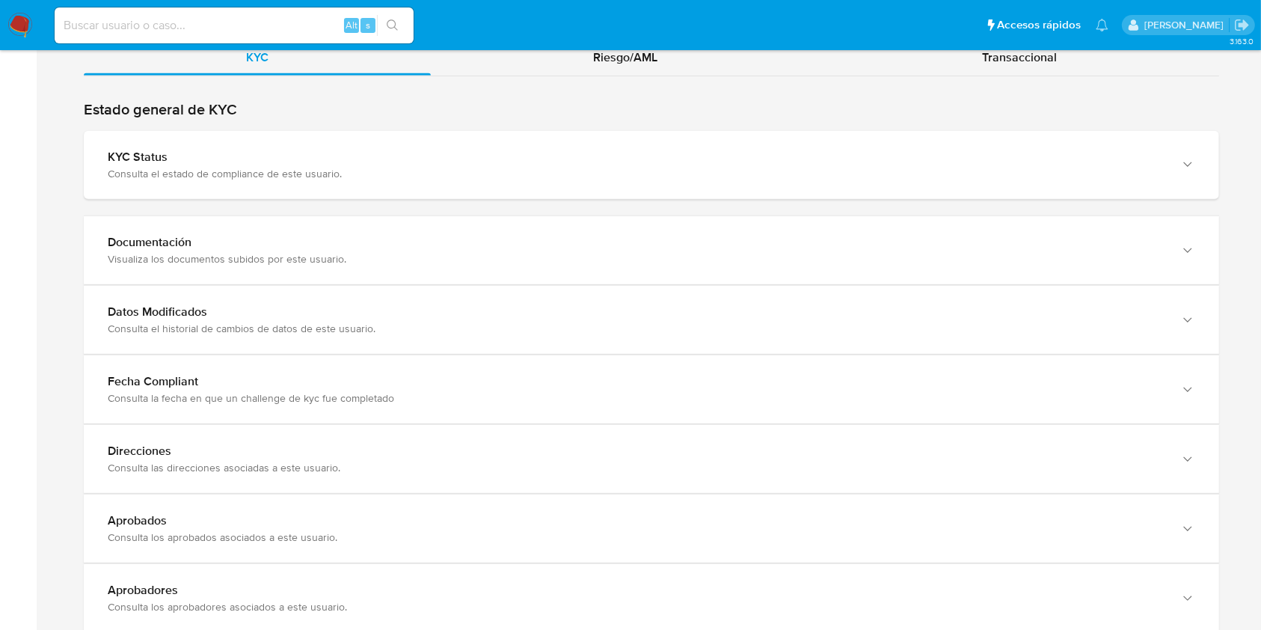
scroll to position [1595, 0]
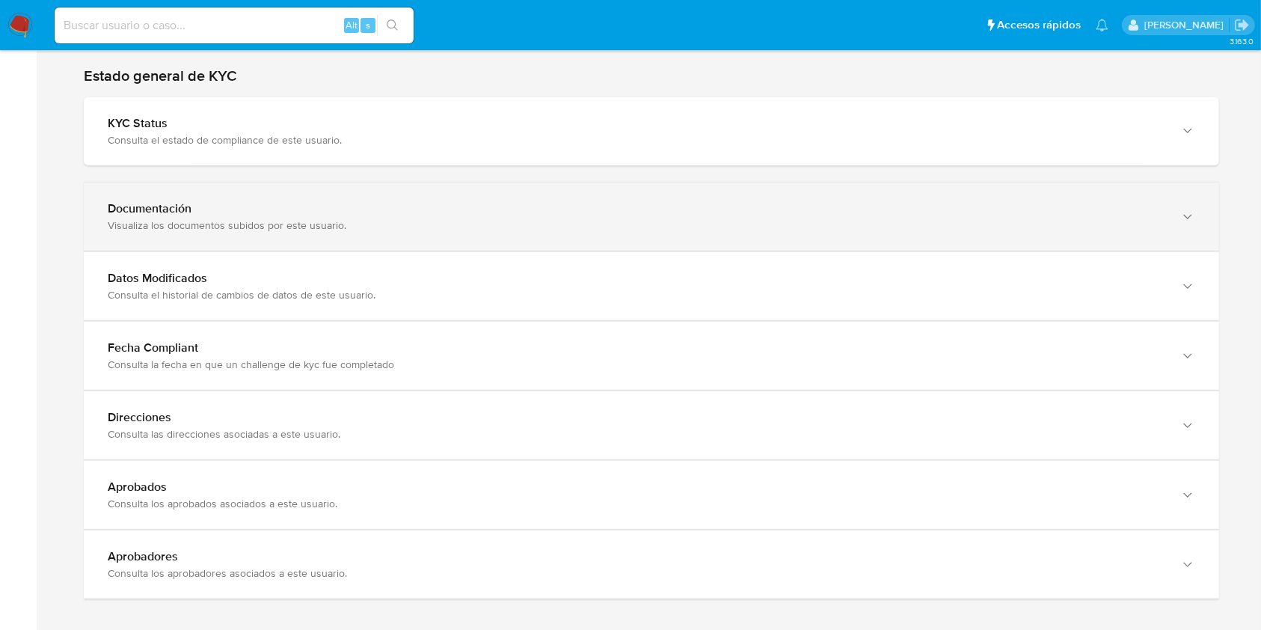
click at [1105, 201] on div "Documentación" at bounding box center [637, 208] width 1058 height 15
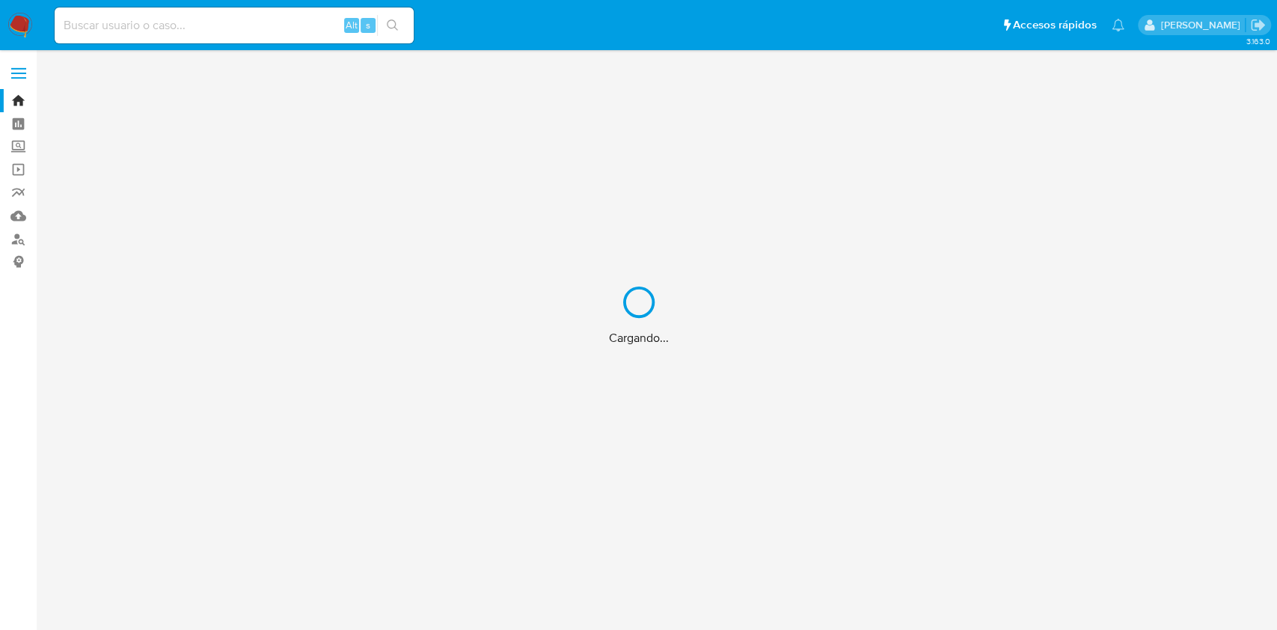
click at [290, 28] on div "Cargando..." at bounding box center [638, 315] width 1277 height 630
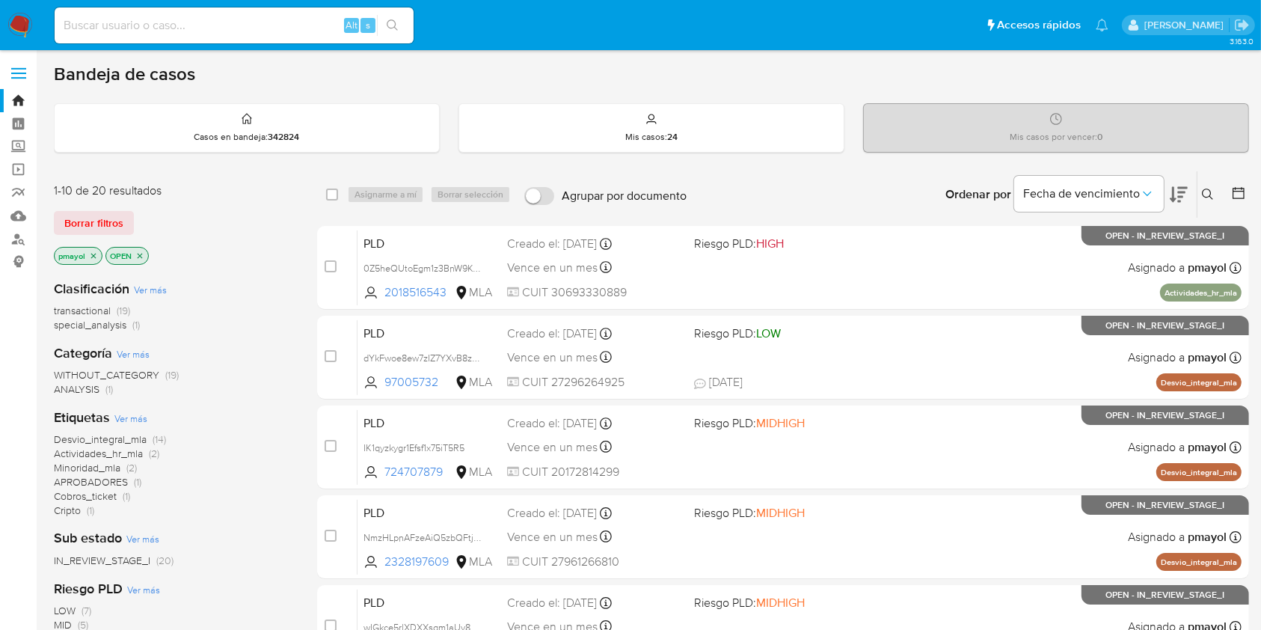
click at [290, 28] on input at bounding box center [234, 25] width 359 height 19
paste input "154068980"
type input "154068980"
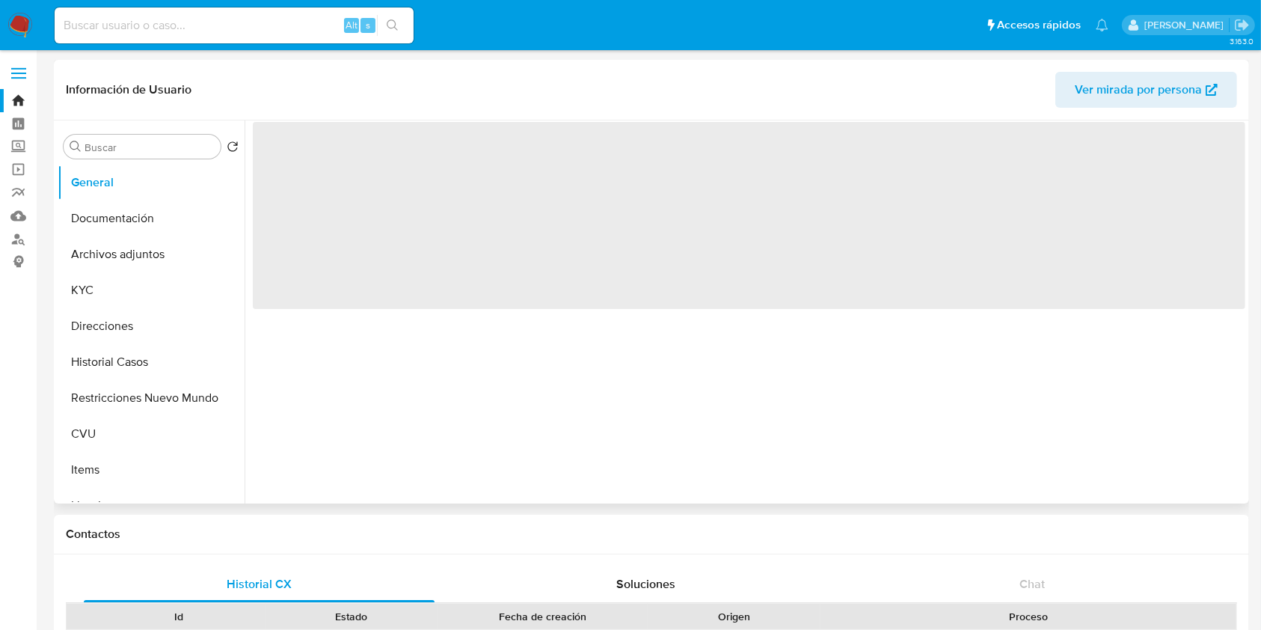
select select "10"
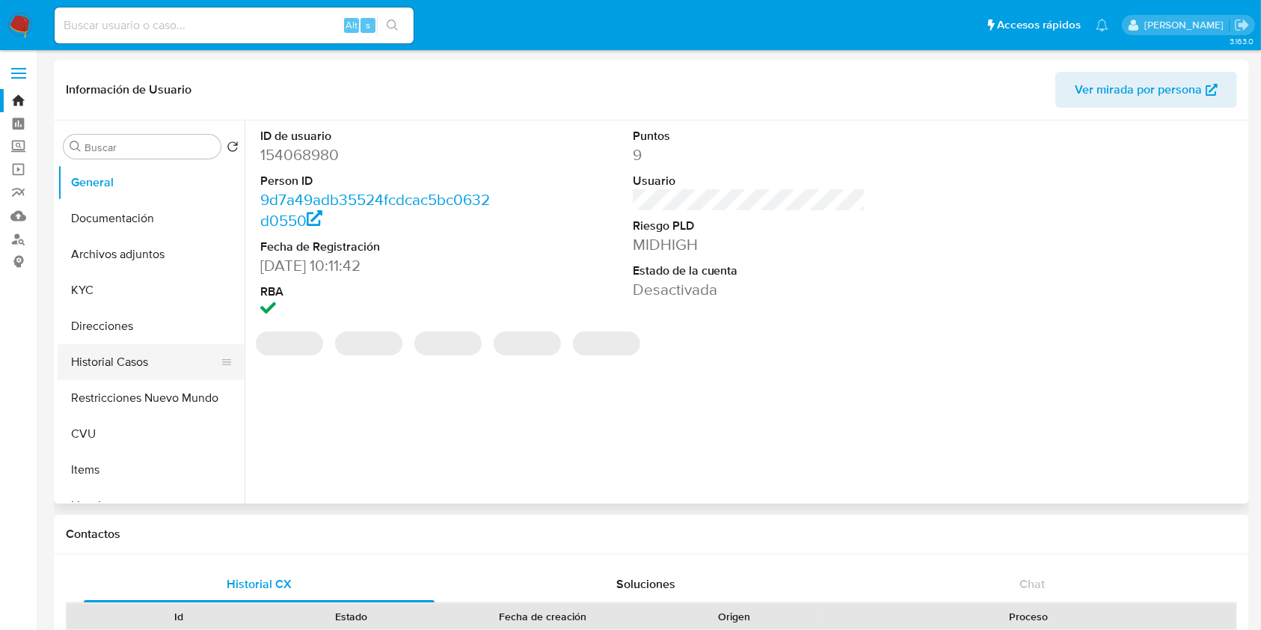
click at [124, 358] on button "Historial Casos" at bounding box center [145, 362] width 175 height 36
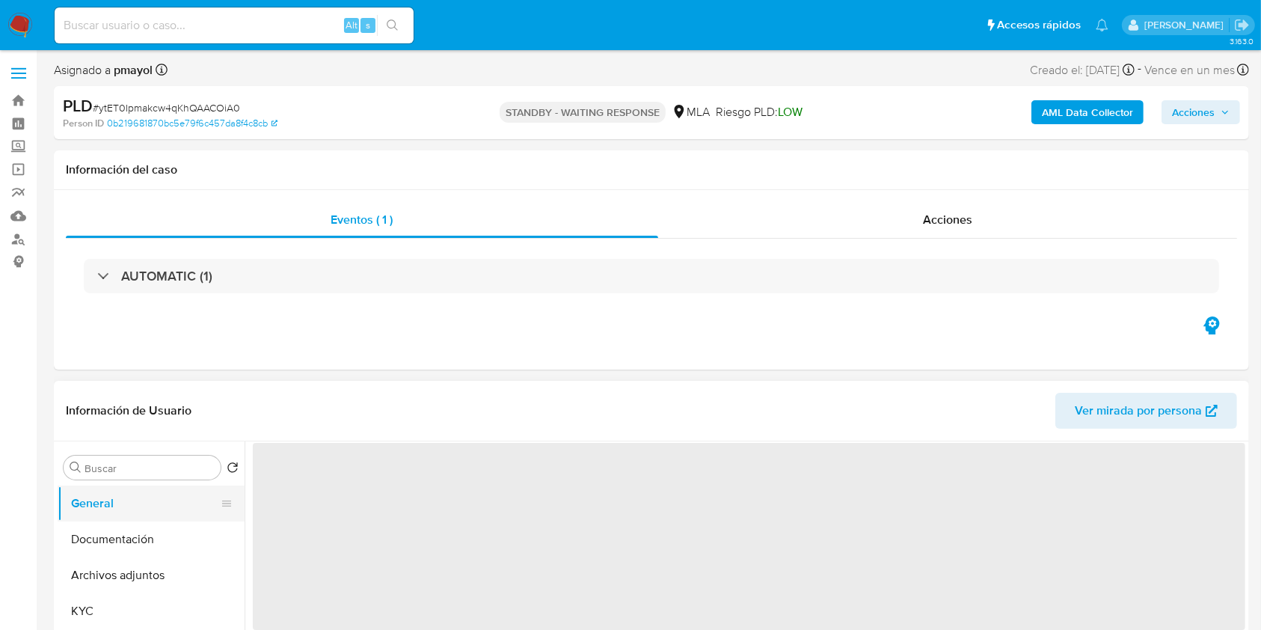
select select "10"
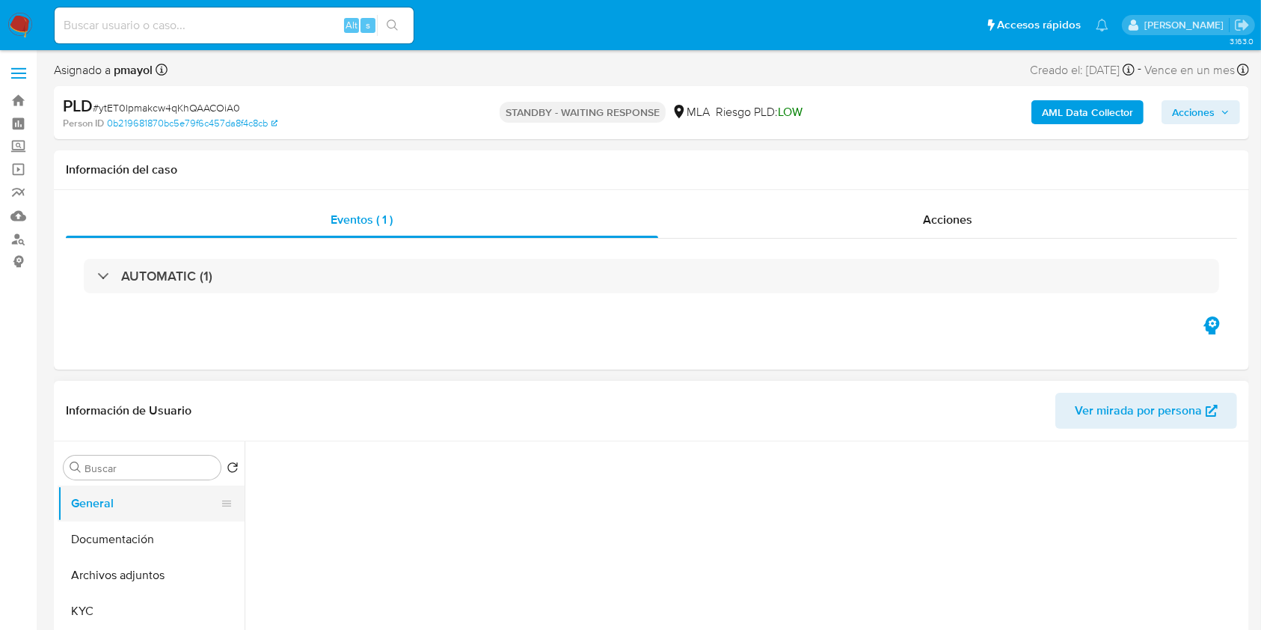
click at [112, 509] on button "General" at bounding box center [145, 503] width 175 height 36
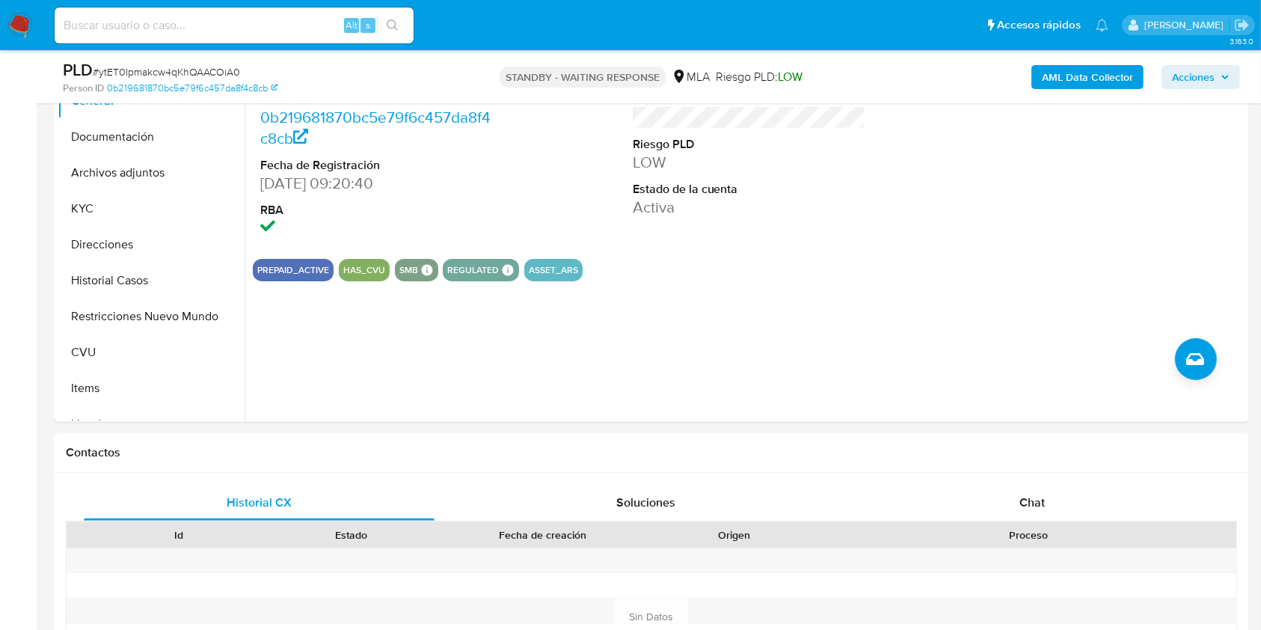
scroll to position [359, 0]
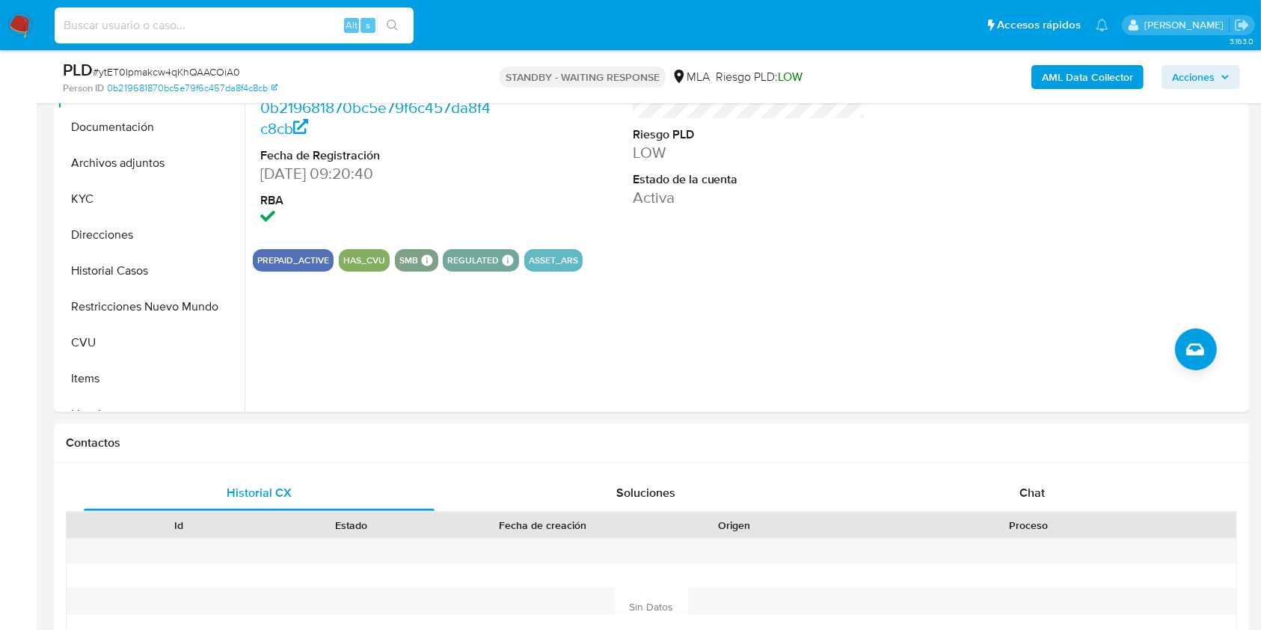
click at [246, 16] on input at bounding box center [234, 25] width 359 height 19
paste input "NmzHLpnAFzeAiQ5zbQFtjaR2"
type input "NmzHLpnAFzeAiQ5zbQFtjaR2"
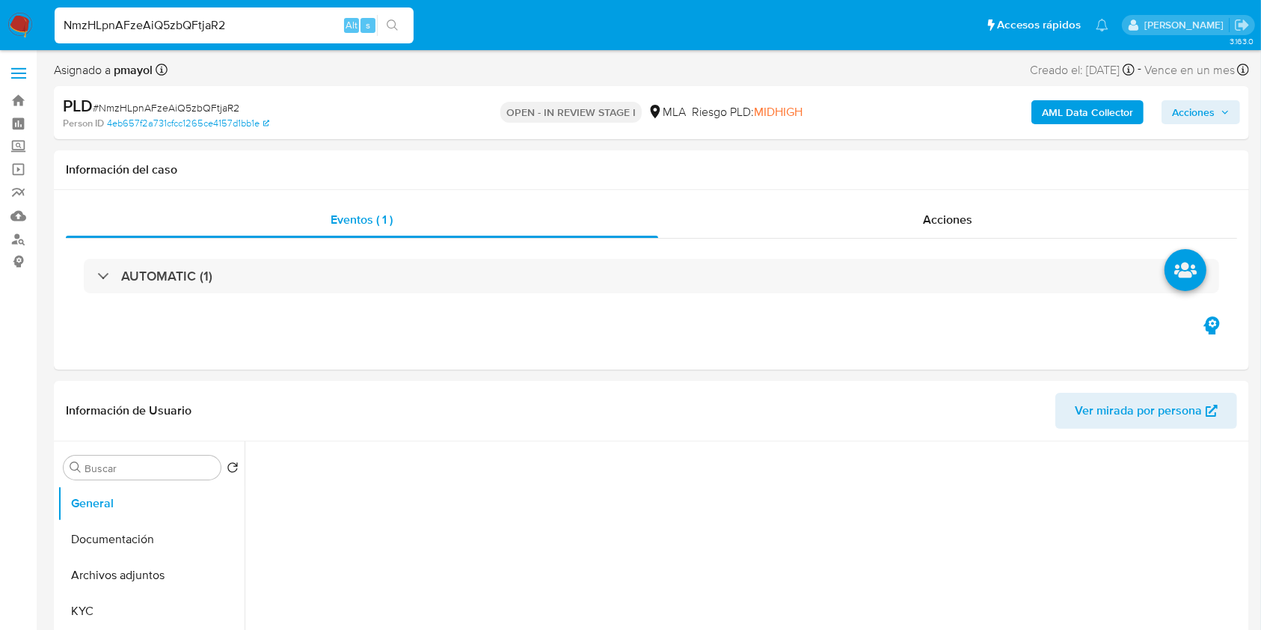
select select "10"
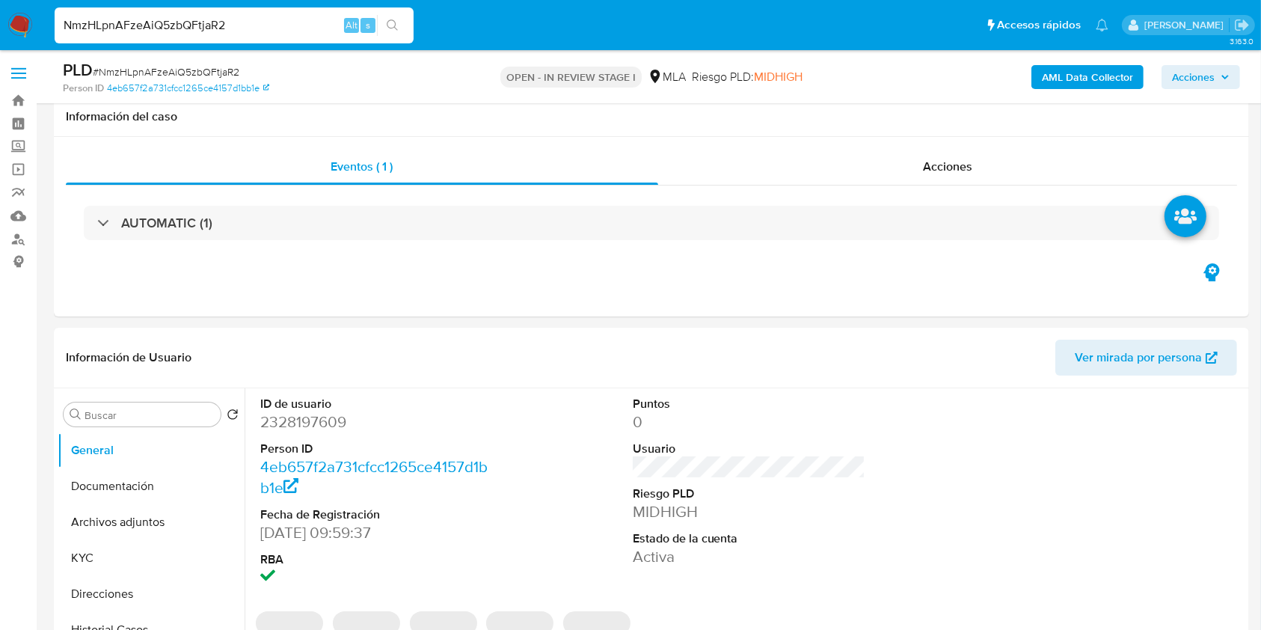
scroll to position [373, 0]
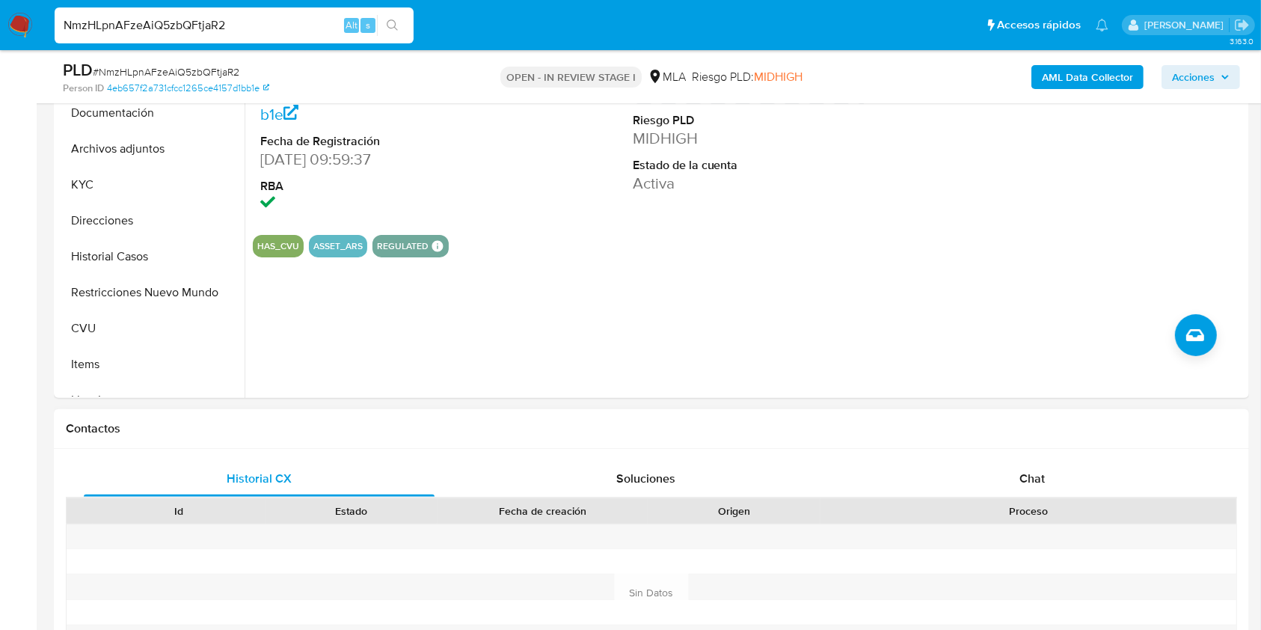
click at [1047, 443] on div "Contactos" at bounding box center [651, 429] width 1195 height 40
click at [1045, 474] on div "Chat" at bounding box center [1032, 479] width 351 height 36
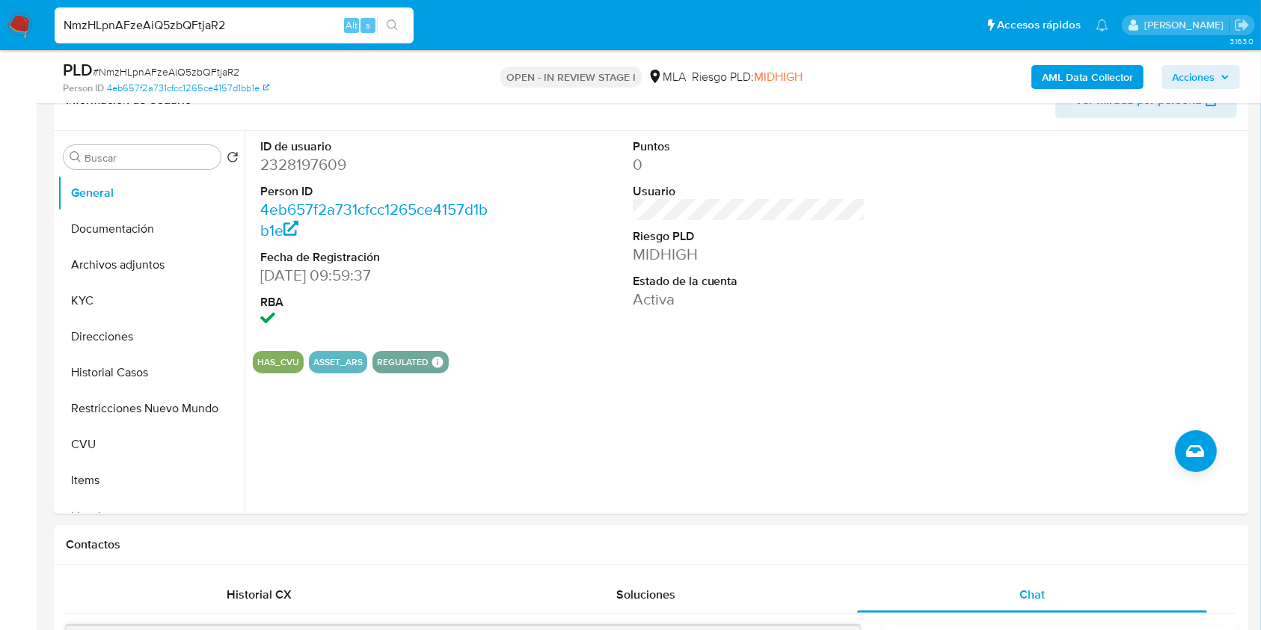
scroll to position [191, 0]
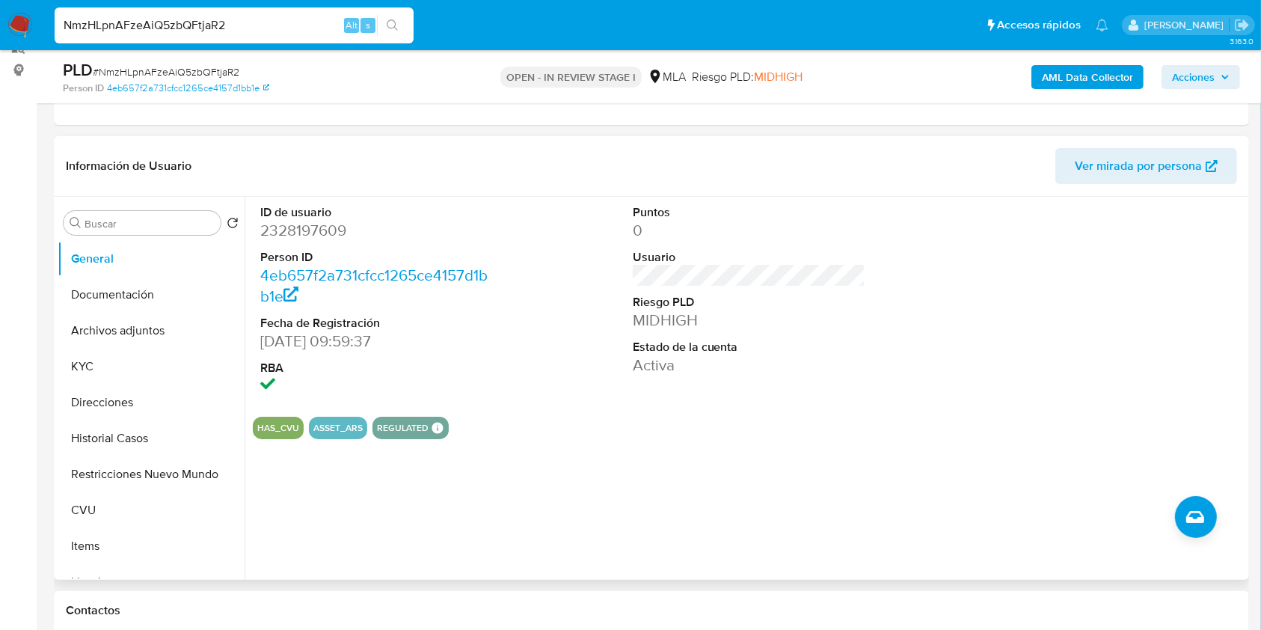
click at [295, 230] on dd "2328197609" at bounding box center [376, 230] width 233 height 21
copy dd "2328197609"
click at [130, 435] on button "Historial Casos" at bounding box center [145, 438] width 175 height 36
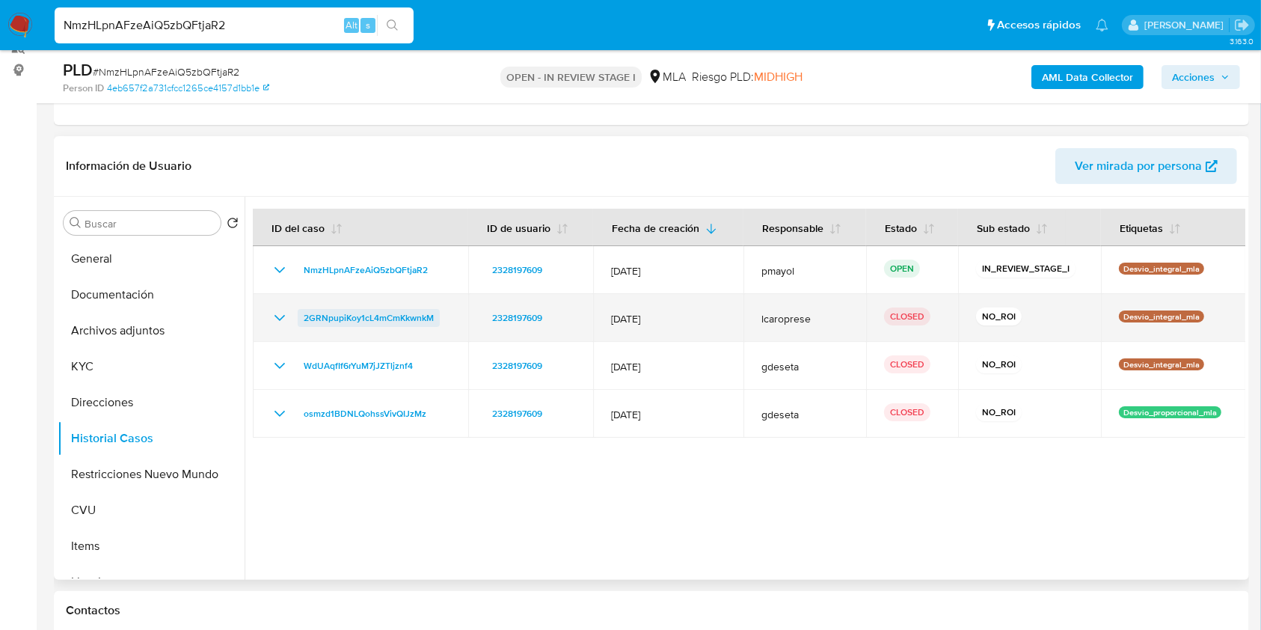
click at [412, 314] on span "2GRNpupiKoy1cL4mCmKkwnkM" at bounding box center [369, 318] width 130 height 18
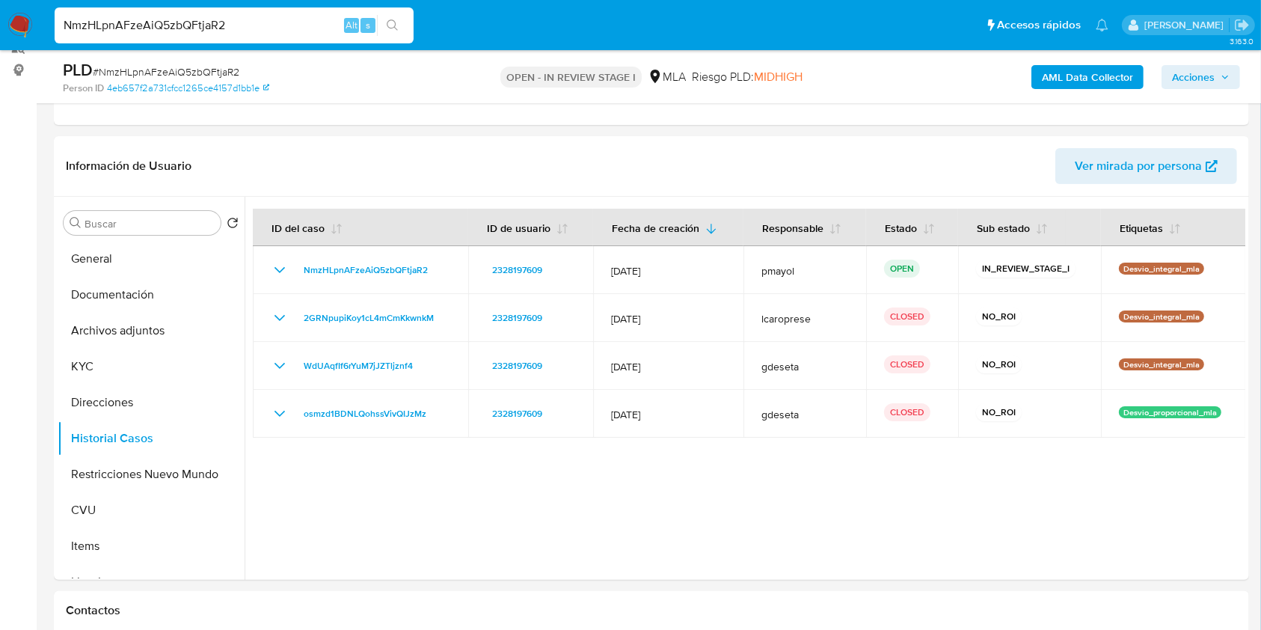
click at [252, 29] on input "NmzHLpnAFzeAiQ5zbQFtjaR2" at bounding box center [234, 25] width 359 height 19
paste input "0Bu4CNaKmVYFM3LXAzfhJ0Po"
type input "0Bu4CNaKmVYFM3LXAzfhJ0Po"
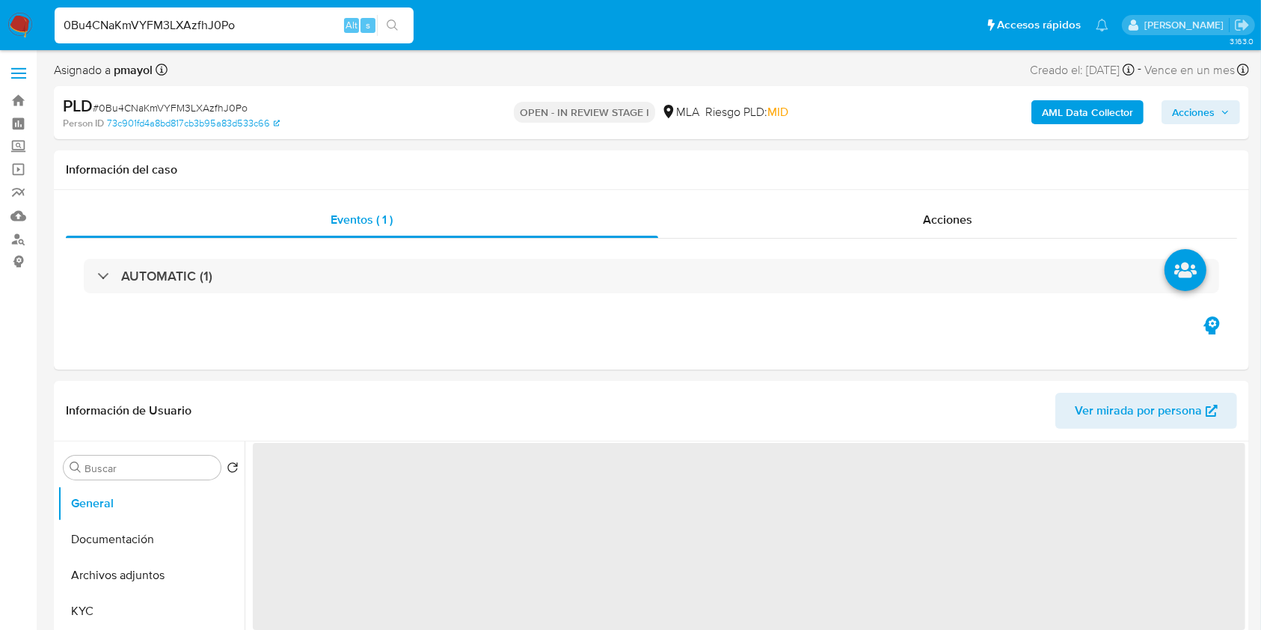
select select "10"
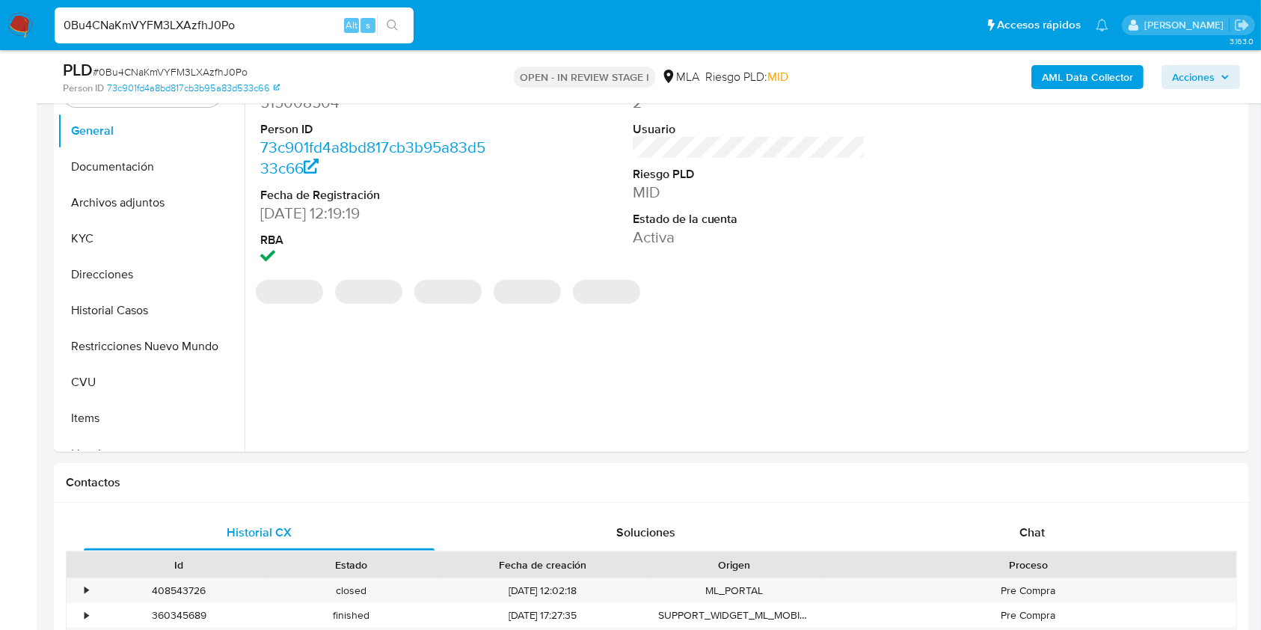
scroll to position [547, 0]
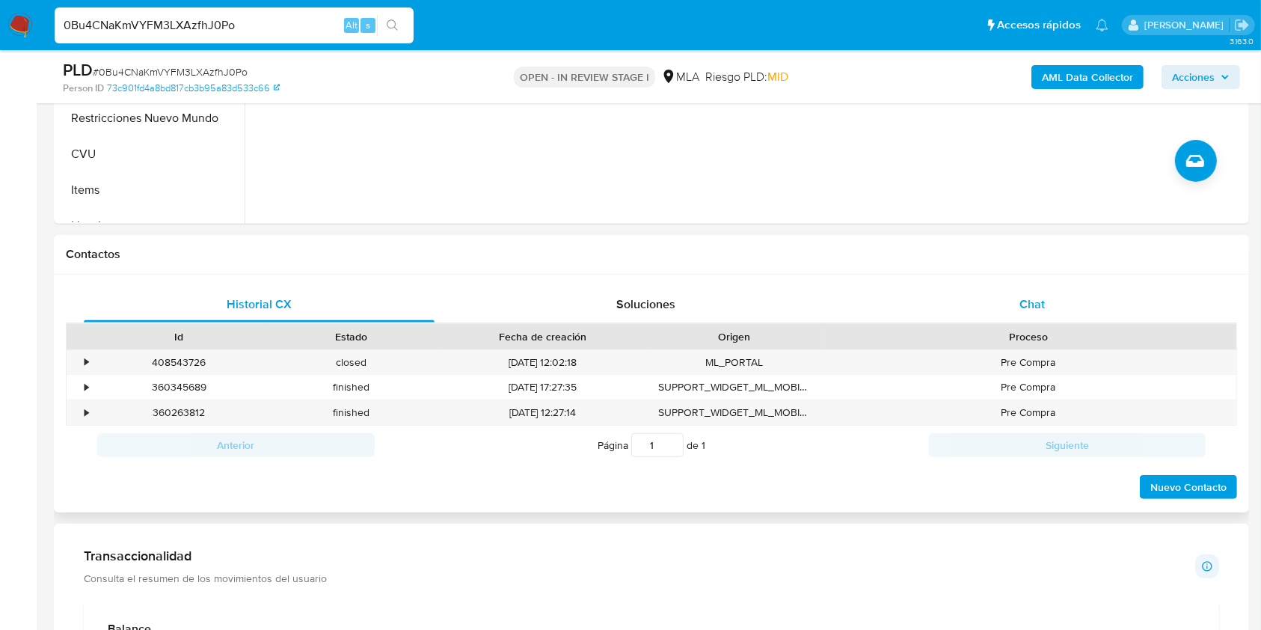
click at [1029, 313] on div "Chat" at bounding box center [1032, 304] width 351 height 36
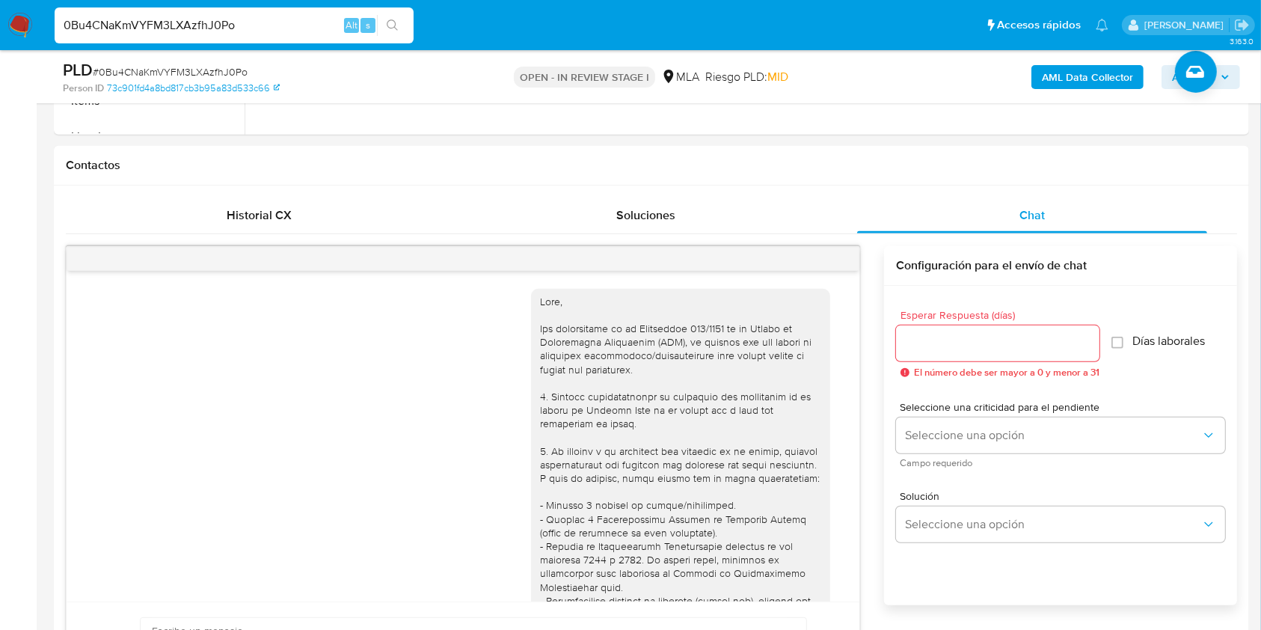
scroll to position [658, 0]
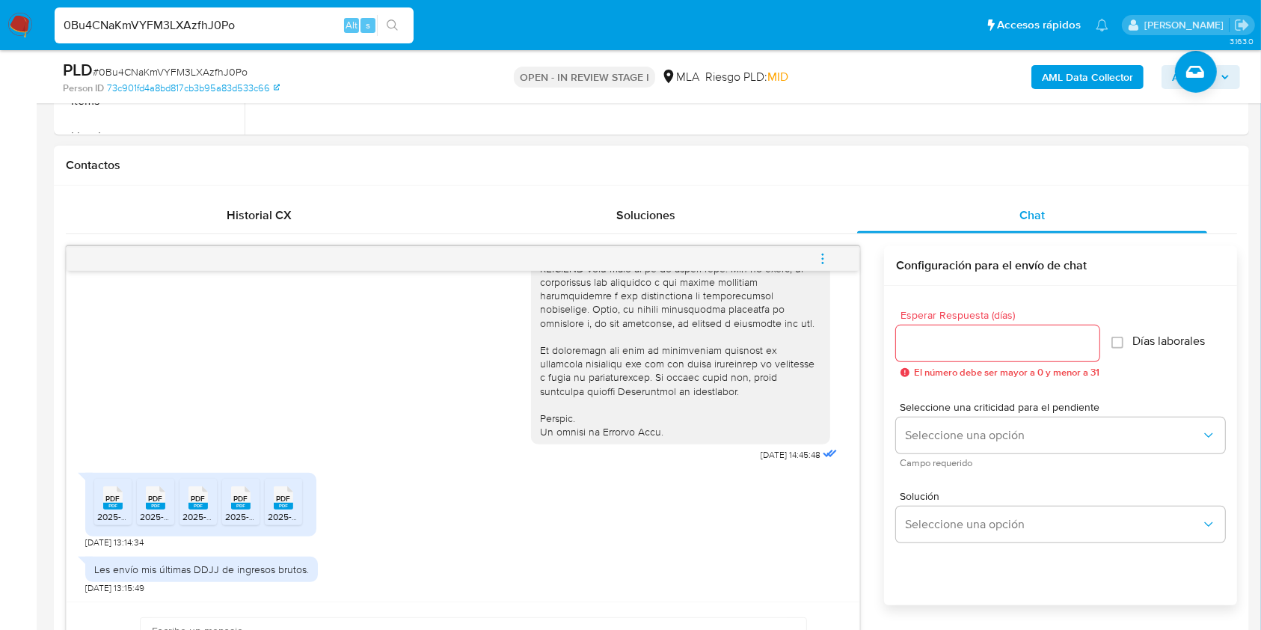
click at [114, 500] on span "PDF" at bounding box center [113, 499] width 14 height 10
click at [156, 509] on icon "PDF" at bounding box center [155, 498] width 19 height 26
click at [194, 506] on rect at bounding box center [197, 506] width 19 height 7
click at [237, 503] on rect at bounding box center [240, 506] width 19 height 7
click at [277, 508] on rect at bounding box center [283, 506] width 19 height 7
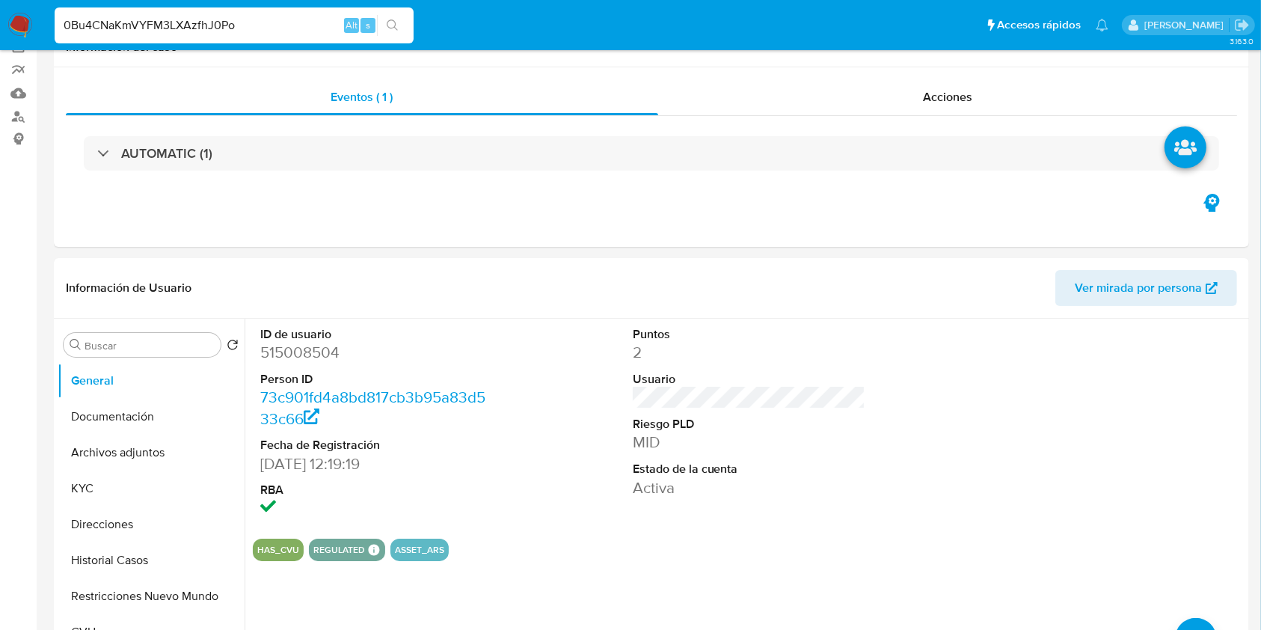
scroll to position [0, 0]
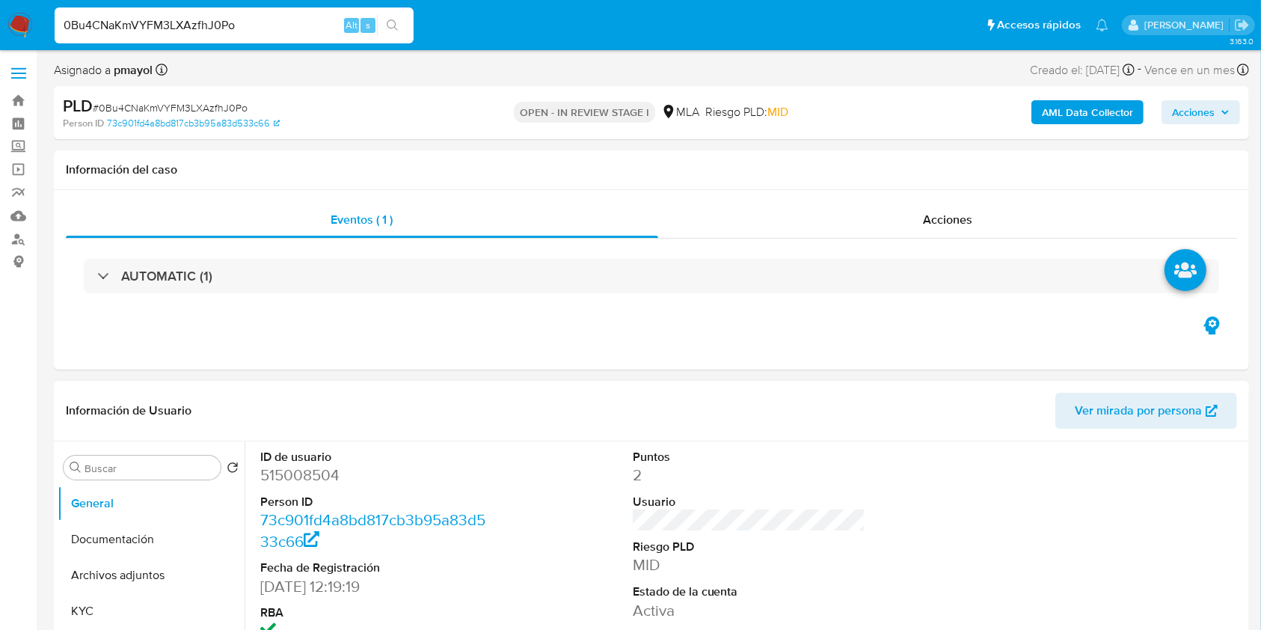
click at [303, 485] on dd "515008504" at bounding box center [376, 474] width 233 height 21
click at [300, 481] on dd "515008504" at bounding box center [376, 474] width 233 height 21
copy dd "515008504"
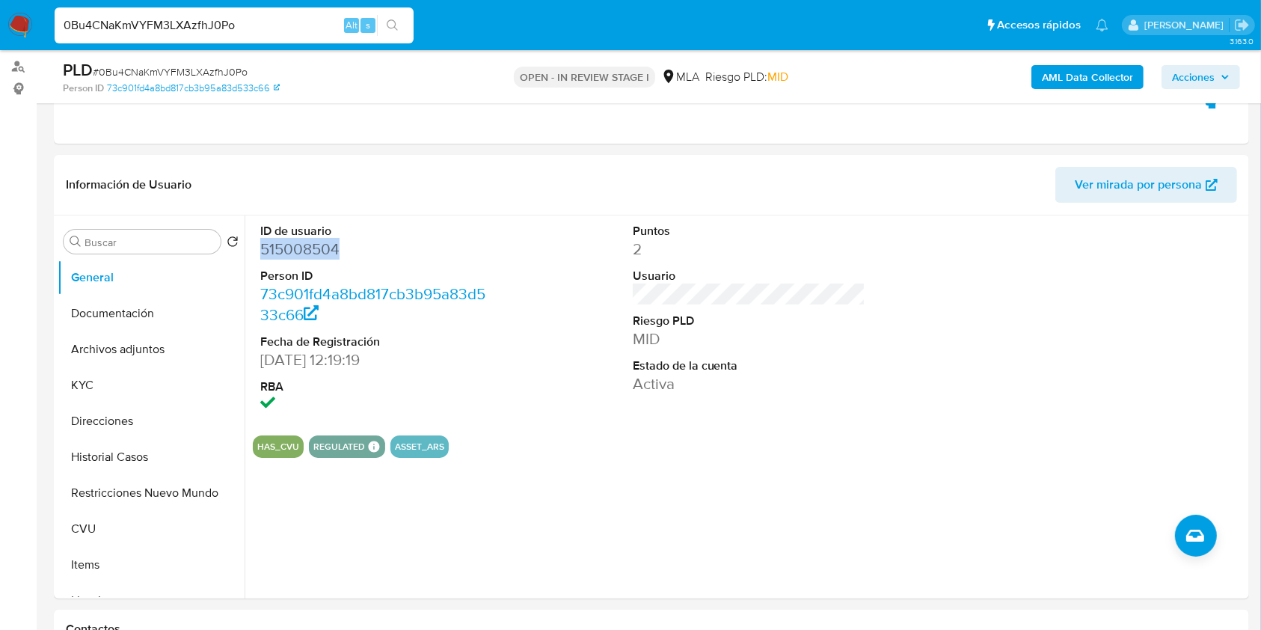
scroll to position [209, 0]
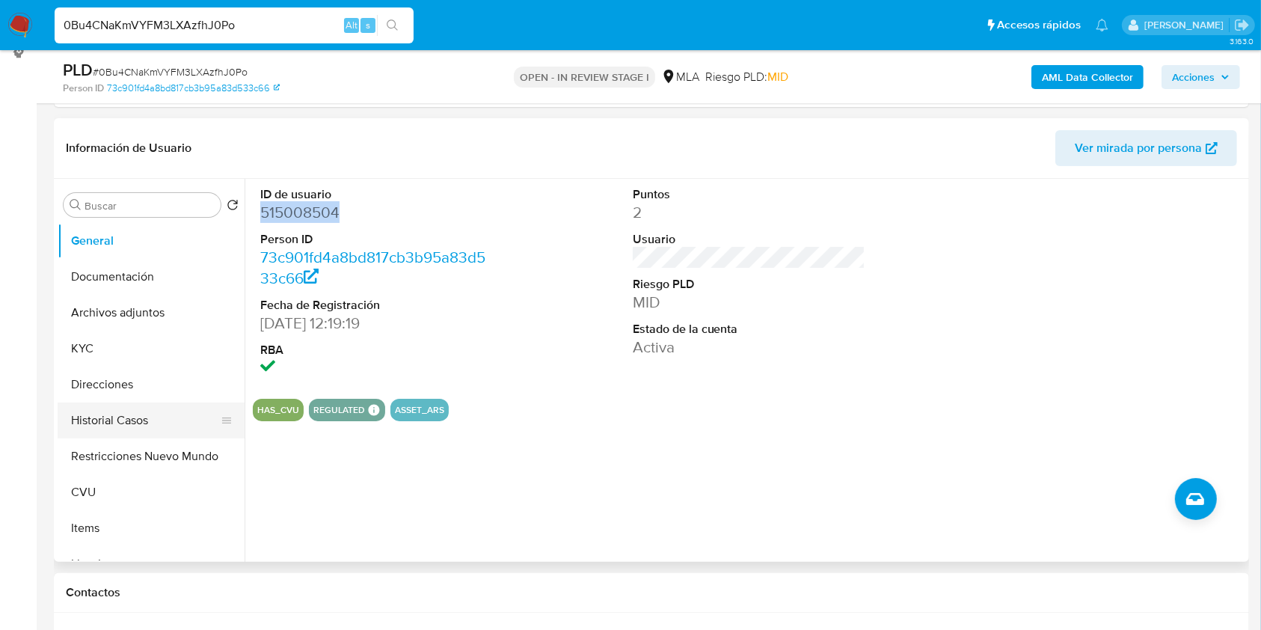
click at [126, 409] on button "Historial Casos" at bounding box center [145, 420] width 175 height 36
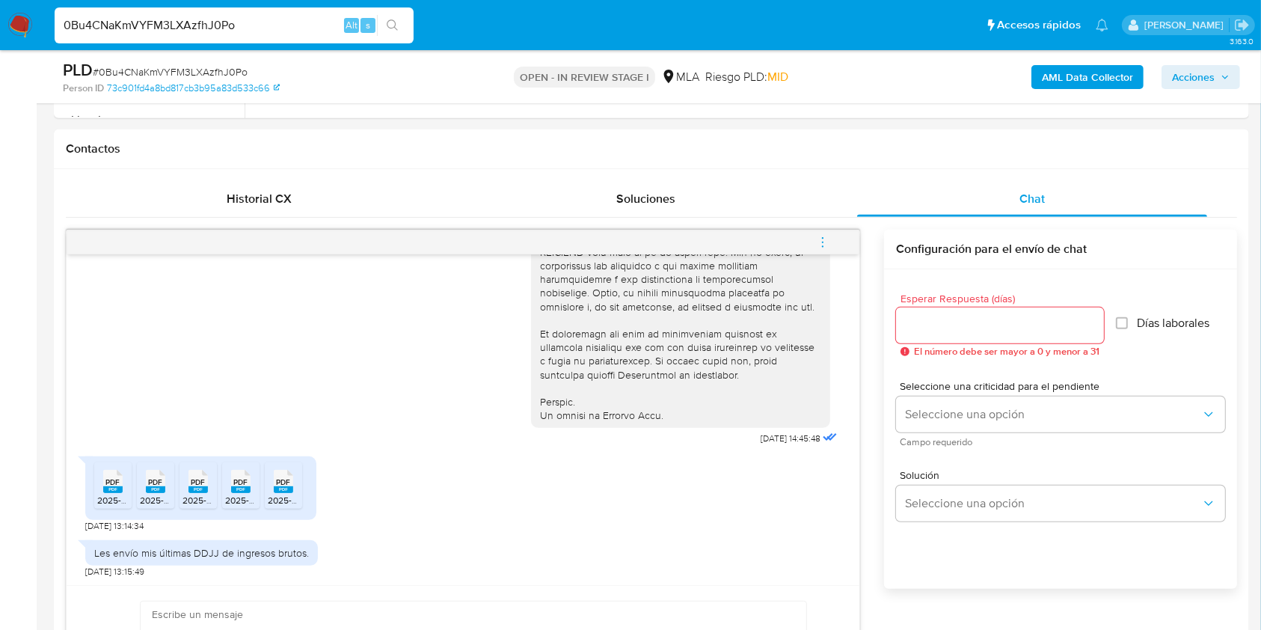
scroll to position [693, 0]
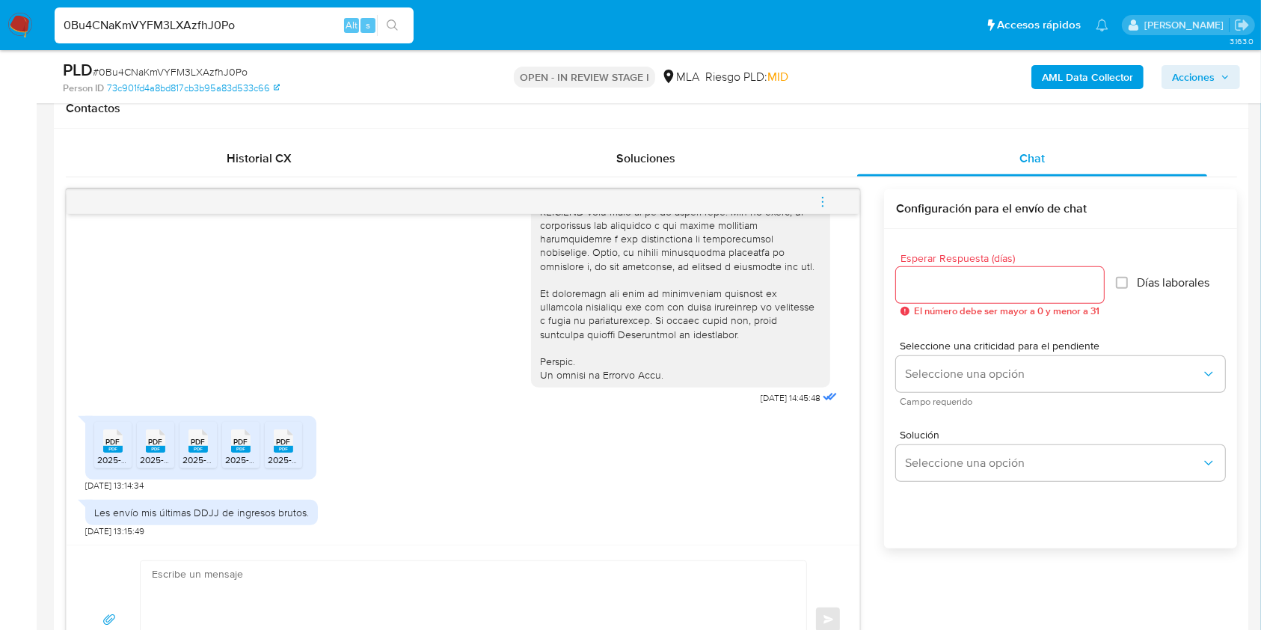
click at [236, 75] on span "# 0Bu4CNaKmVYFM3LXAzfhJ0Po" at bounding box center [170, 71] width 155 height 15
copy span "0Bu4CNaKmVYFM3LXAzfhJ0Po"
click at [351, 598] on textarea at bounding box center [470, 619] width 636 height 117
paste textarea "Hola, ¡Muchas gracias por tu respuesta! Confirmamos la recepción de la document…"
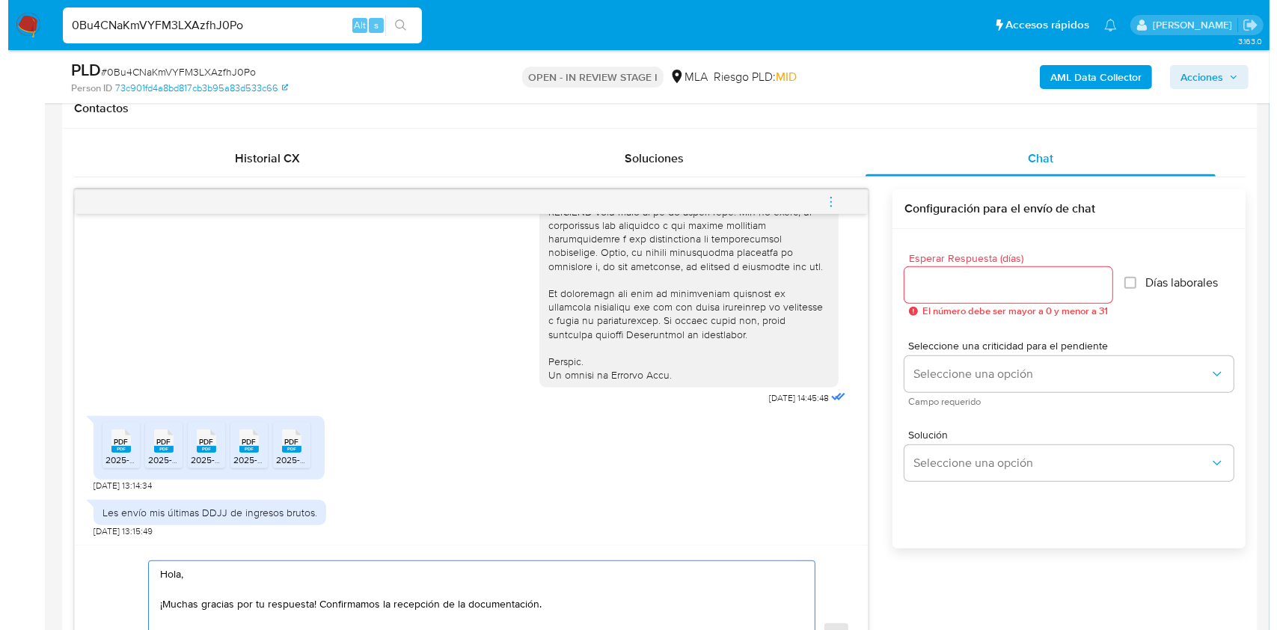
scroll to position [766, 0]
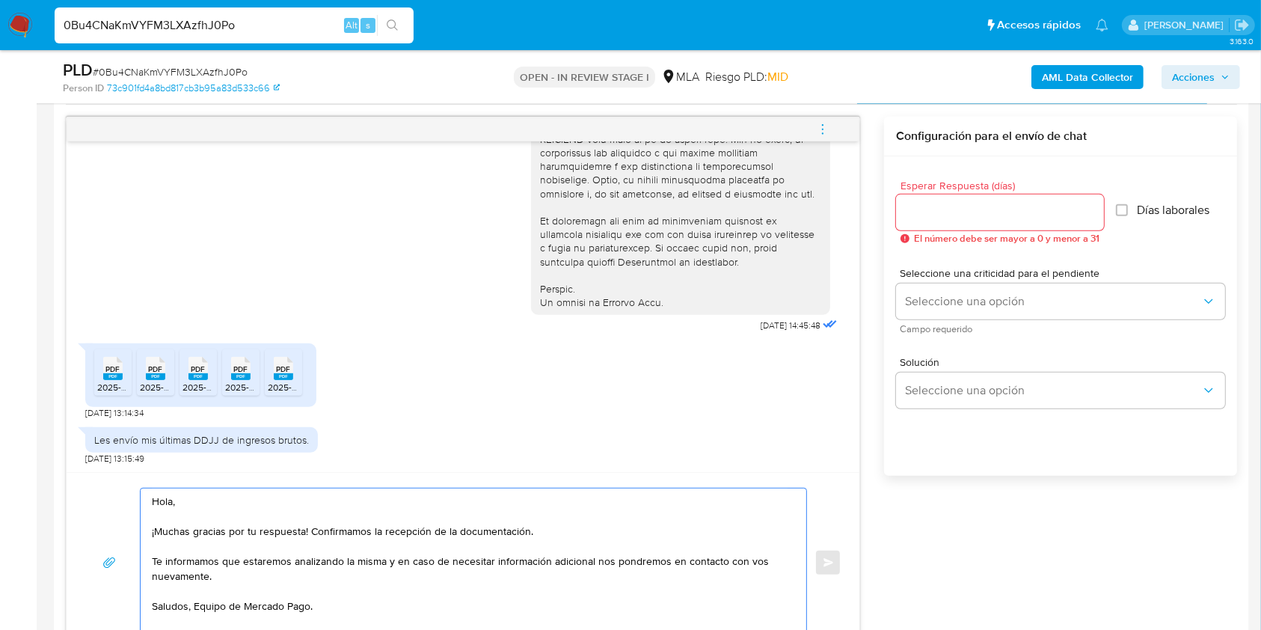
click at [202, 606] on textarea "Hola, ¡Muchas gracias por tu respuesta! Confirmamos la recepción de la document…" at bounding box center [470, 562] width 636 height 148
type textarea "Hola, ¡Muchas gracias por tu respuesta! Confirmamos la recepción de la document…"
click at [936, 194] on div at bounding box center [1000, 212] width 208 height 36
click at [940, 212] on input "Esperar Respuesta (días)" at bounding box center [1000, 212] width 208 height 19
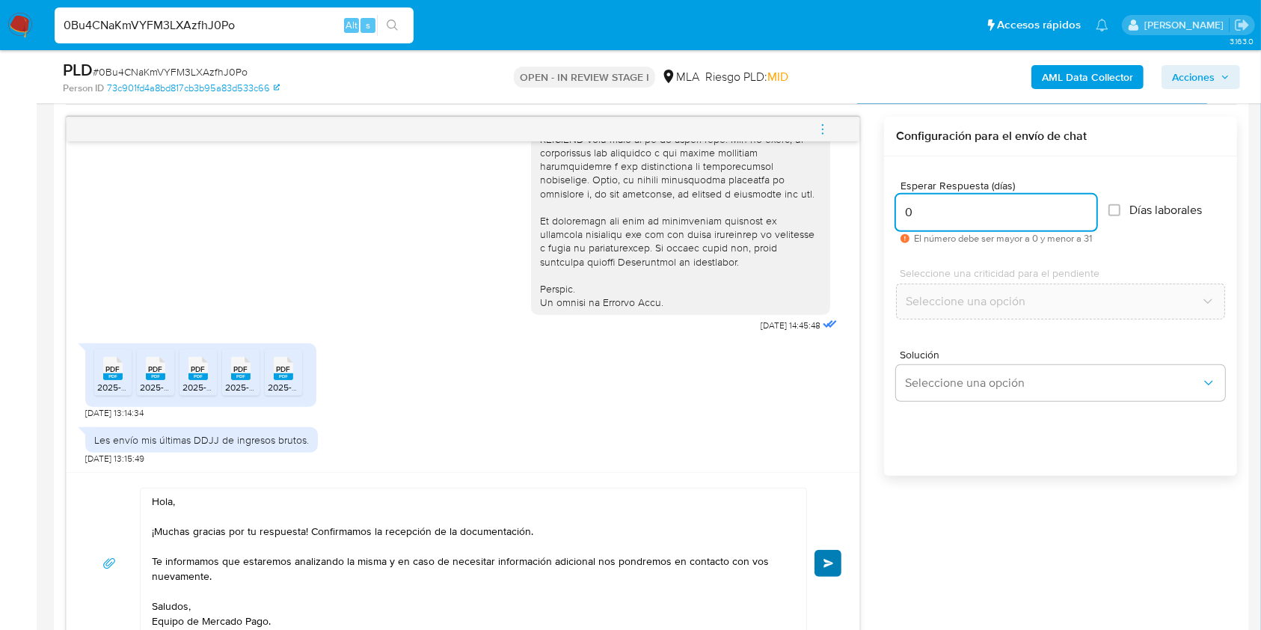
type input "0"
click at [834, 565] on button "Enviar" at bounding box center [827, 563] width 27 height 27
click at [820, 126] on icon "menu-action" at bounding box center [822, 129] width 13 height 13
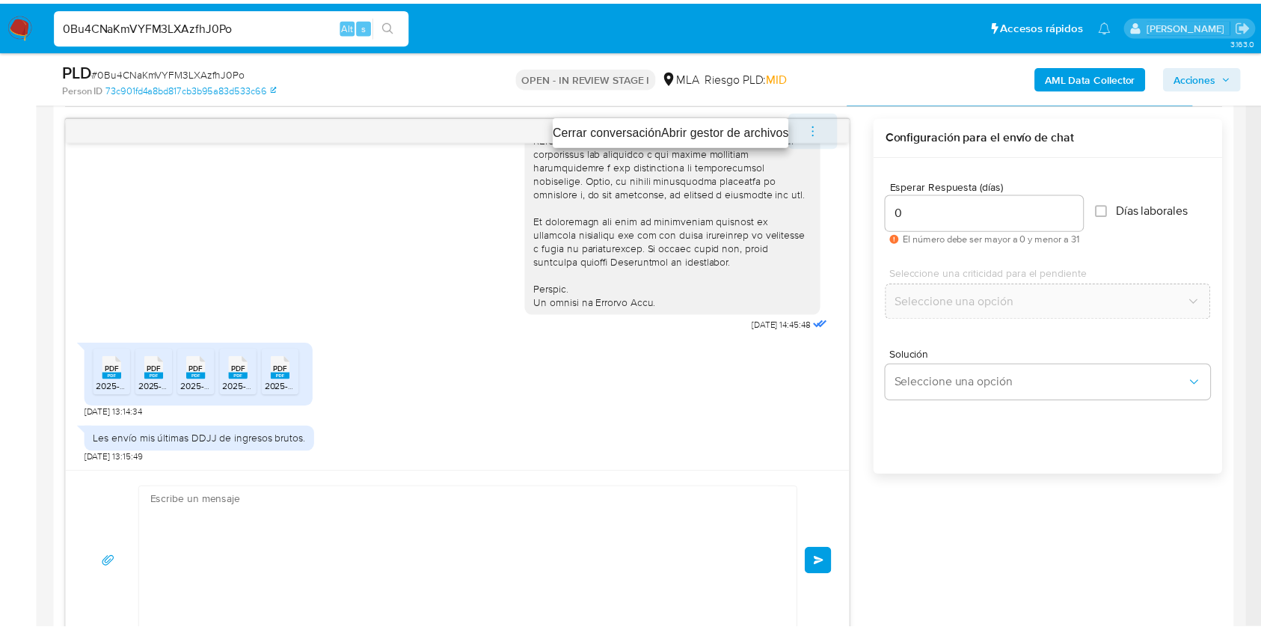
scroll to position [851, 0]
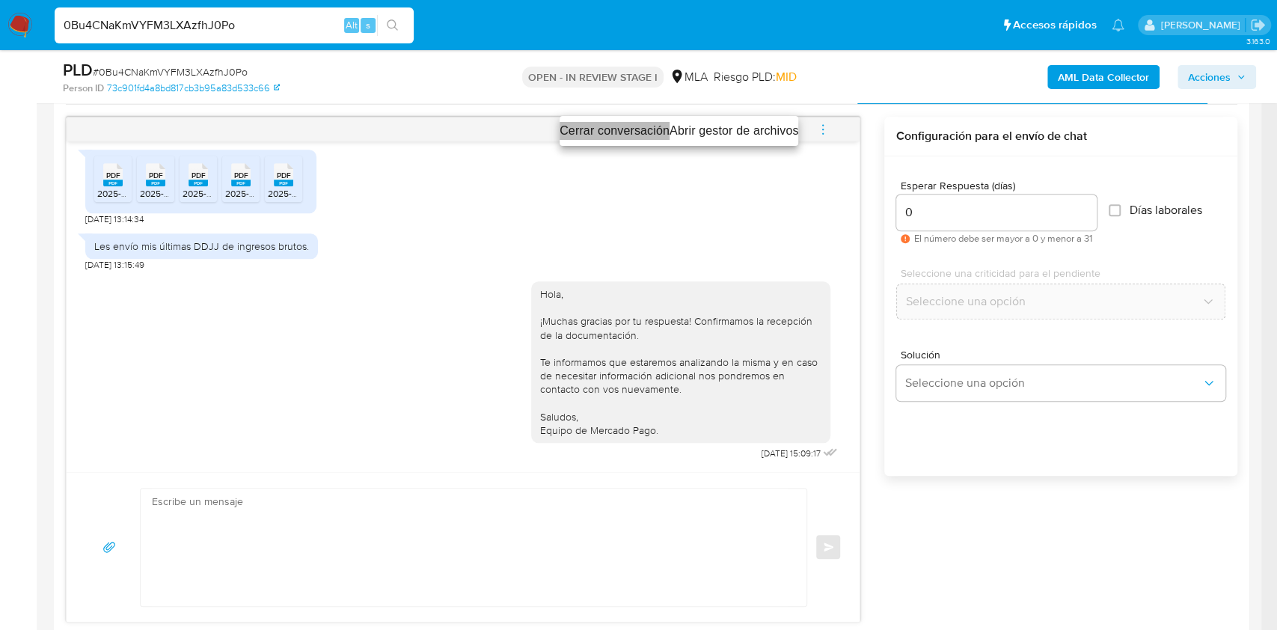
click at [622, 133] on li "Cerrar conversación" at bounding box center [614, 131] width 110 height 18
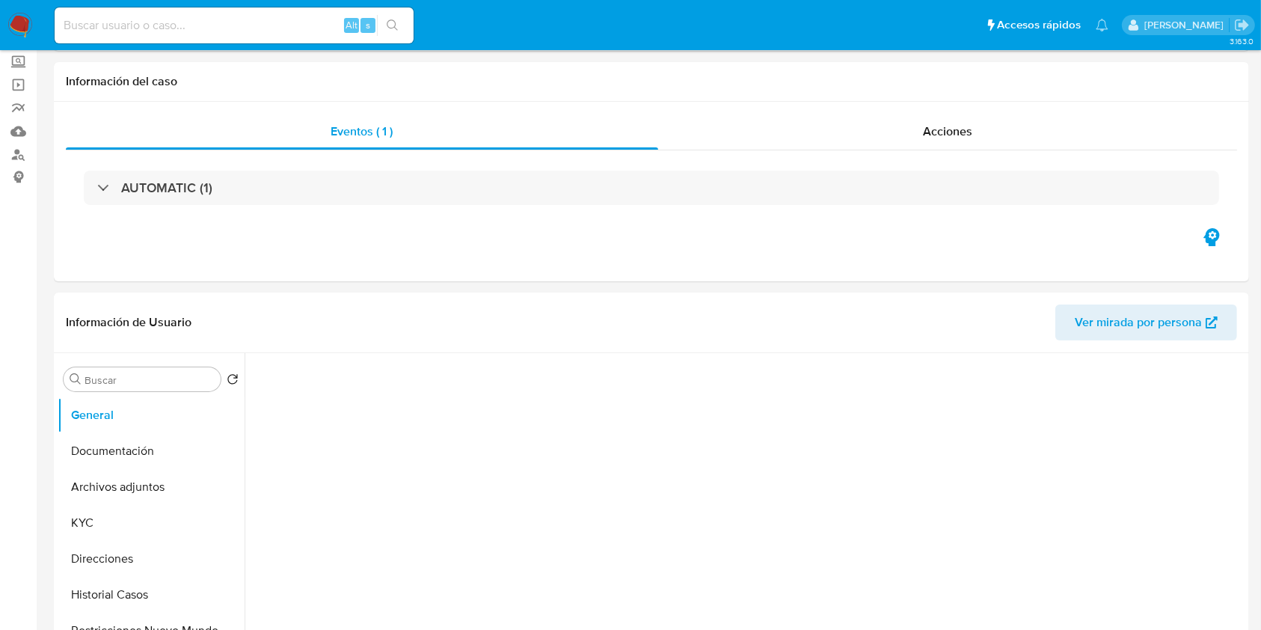
select select "10"
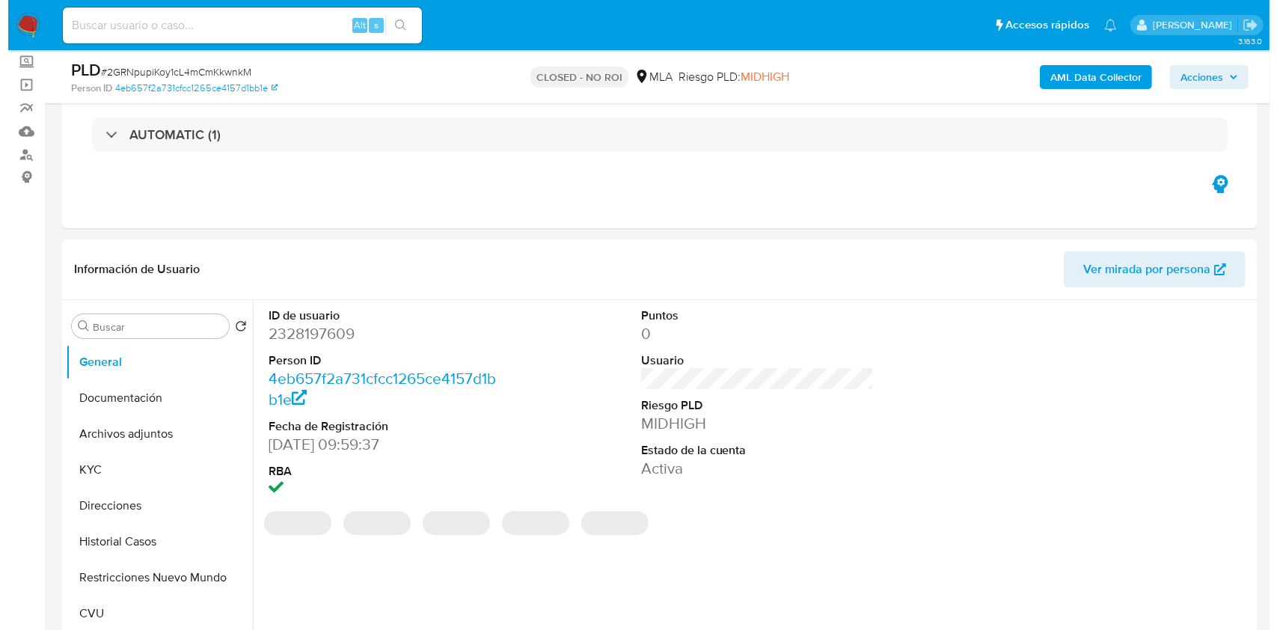
scroll to position [98, 0]
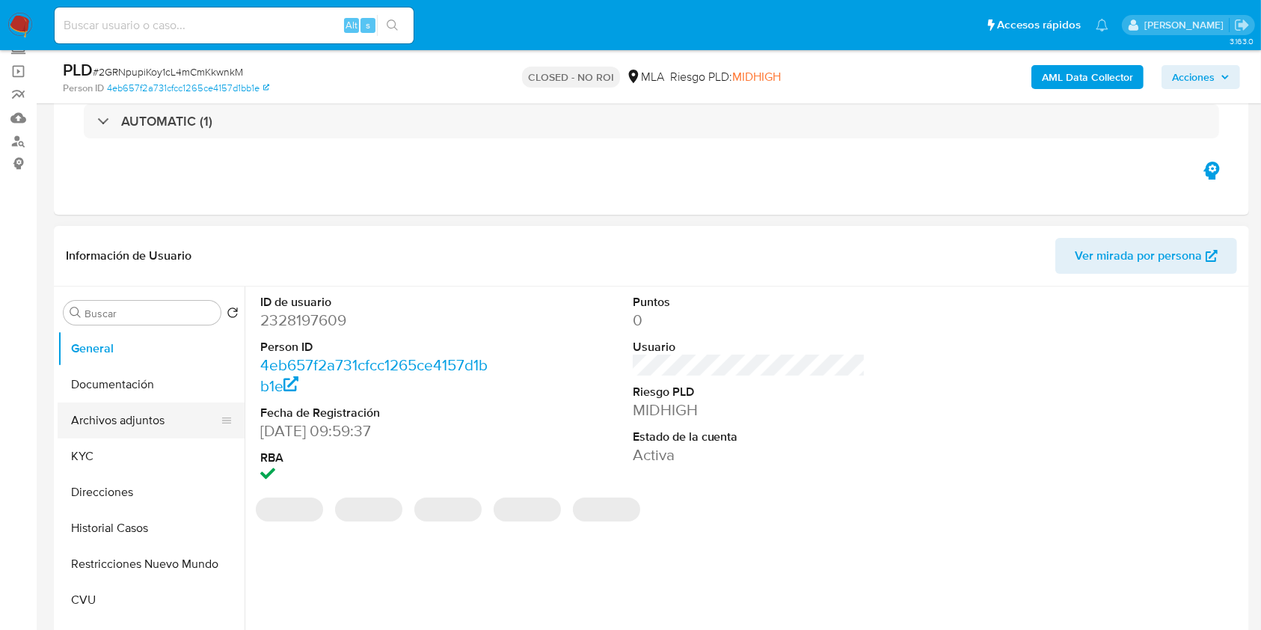
click at [136, 421] on button "Archivos adjuntos" at bounding box center [145, 420] width 175 height 36
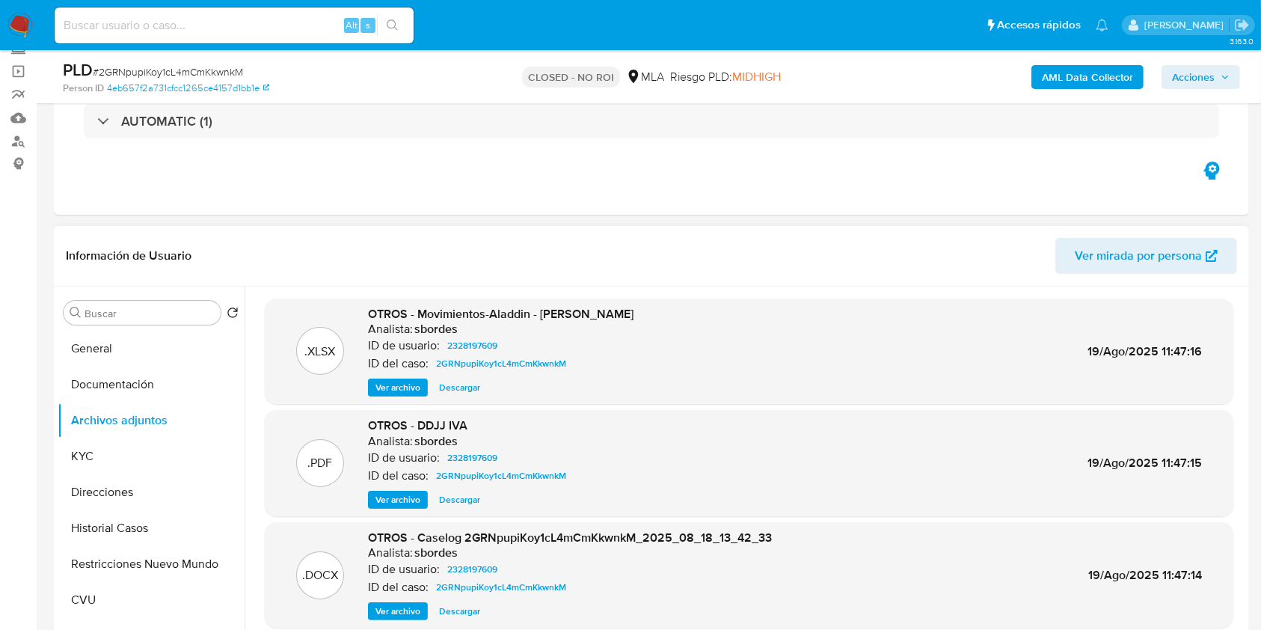
click at [410, 614] on span "Ver archivo" at bounding box center [397, 611] width 45 height 15
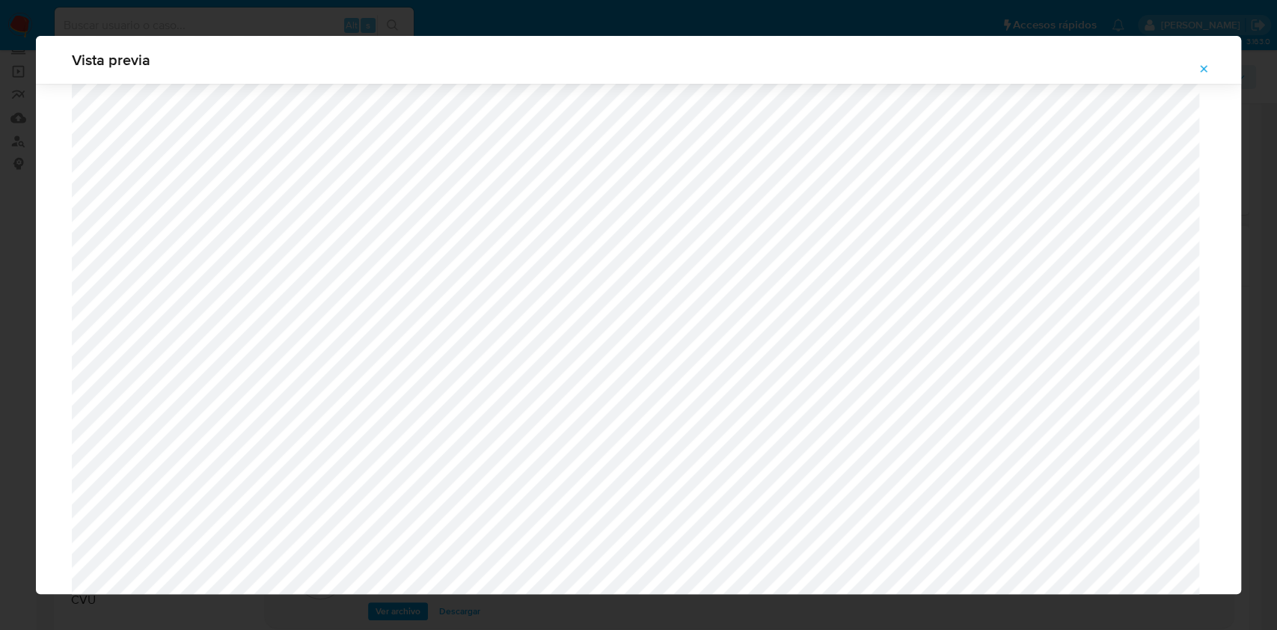
scroll to position [570, 0]
click at [1203, 63] on icon "Attachment preview" at bounding box center [1203, 69] width 12 height 12
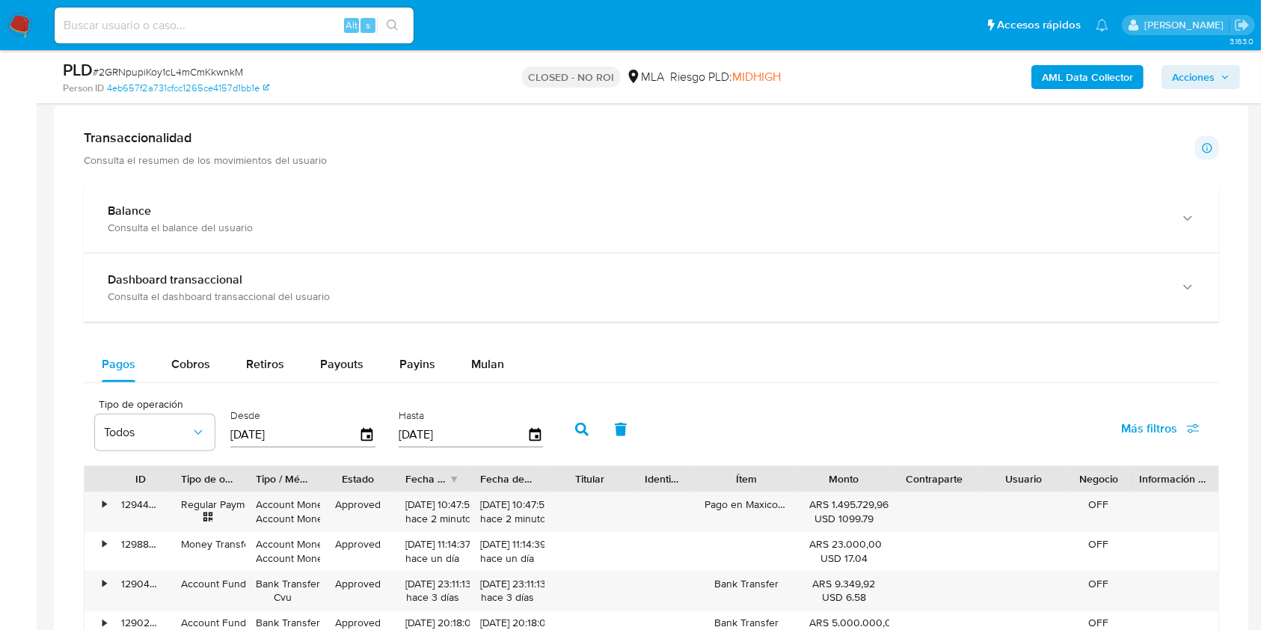
scroll to position [1078, 0]
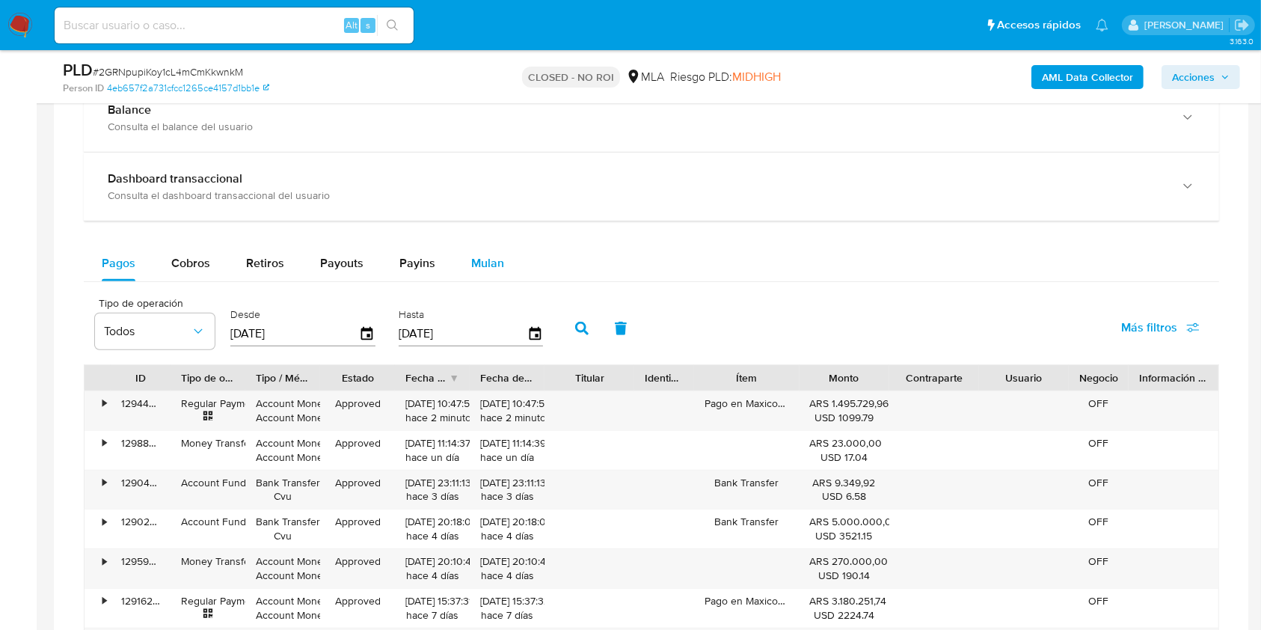
click at [482, 266] on span "Mulan" at bounding box center [487, 262] width 33 height 17
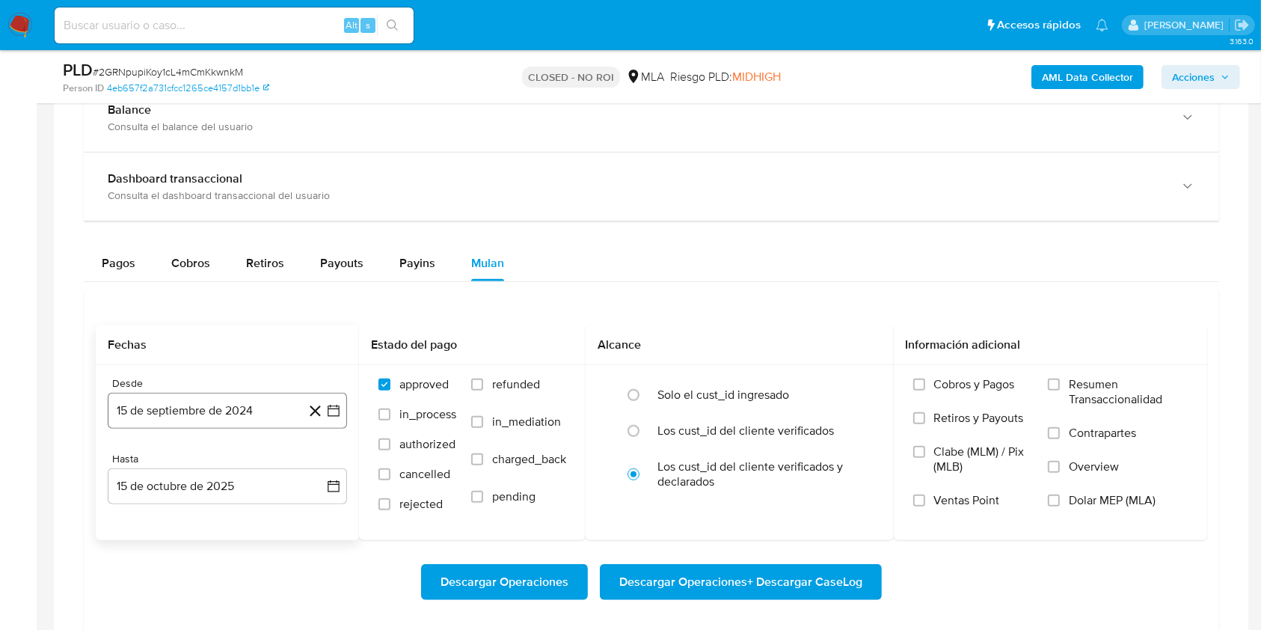
click at [257, 408] on button "15 de septiembre de 2024" at bounding box center [227, 411] width 239 height 36
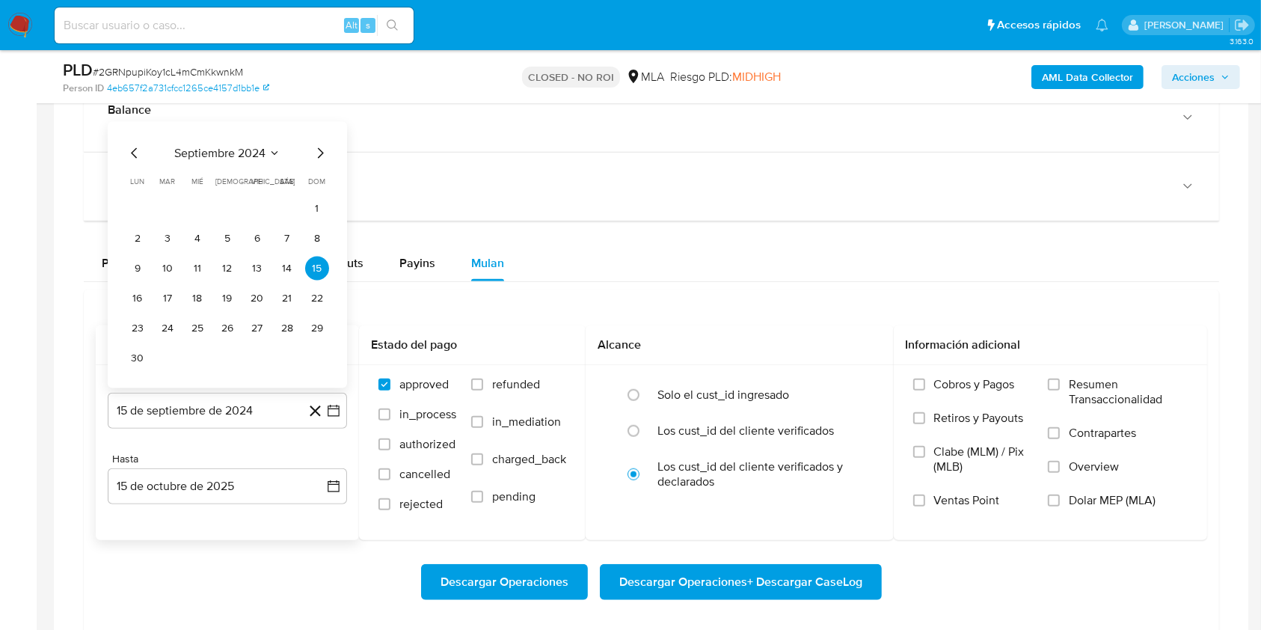
click at [269, 156] on icon "Seleccionar mes y año" at bounding box center [275, 153] width 12 height 12
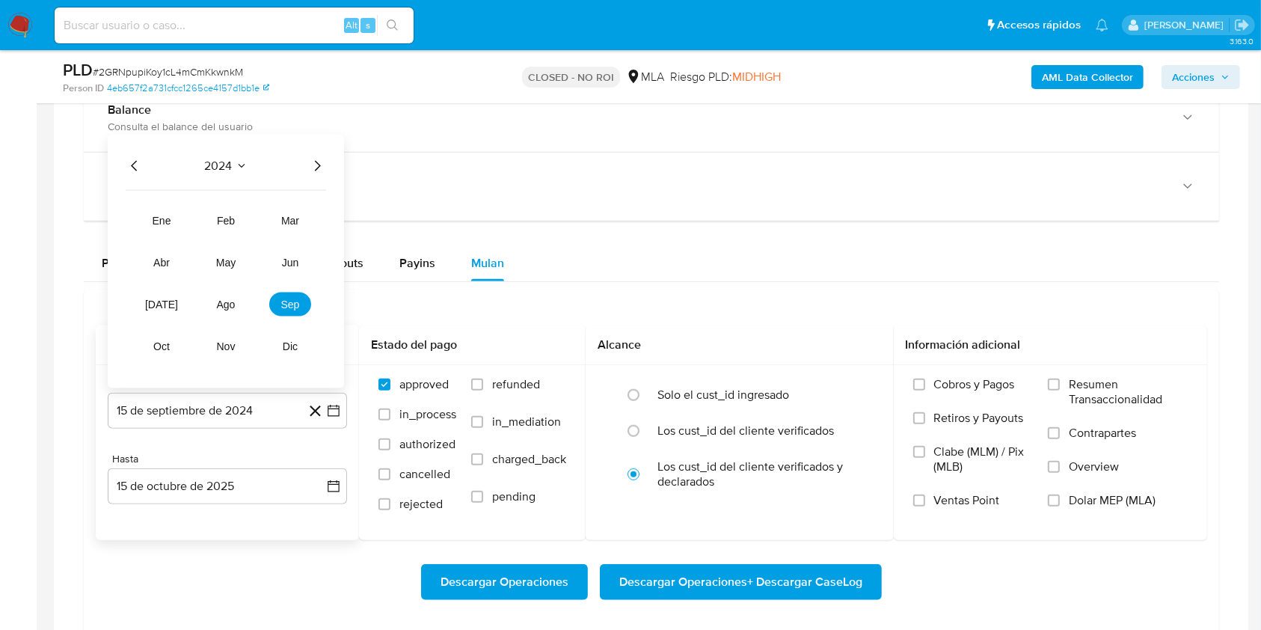
click at [315, 165] on icon "Año siguiente" at bounding box center [317, 166] width 18 height 18
click at [162, 300] on span "jul" at bounding box center [161, 304] width 33 height 12
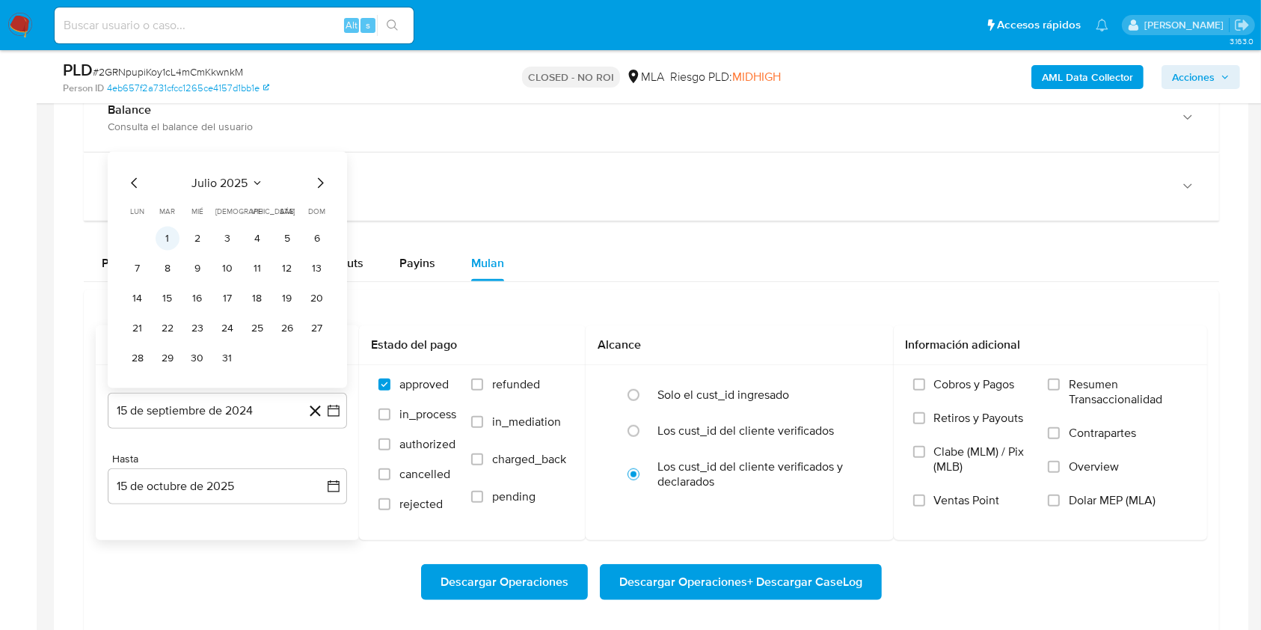
click at [166, 236] on button "1" at bounding box center [168, 239] width 24 height 24
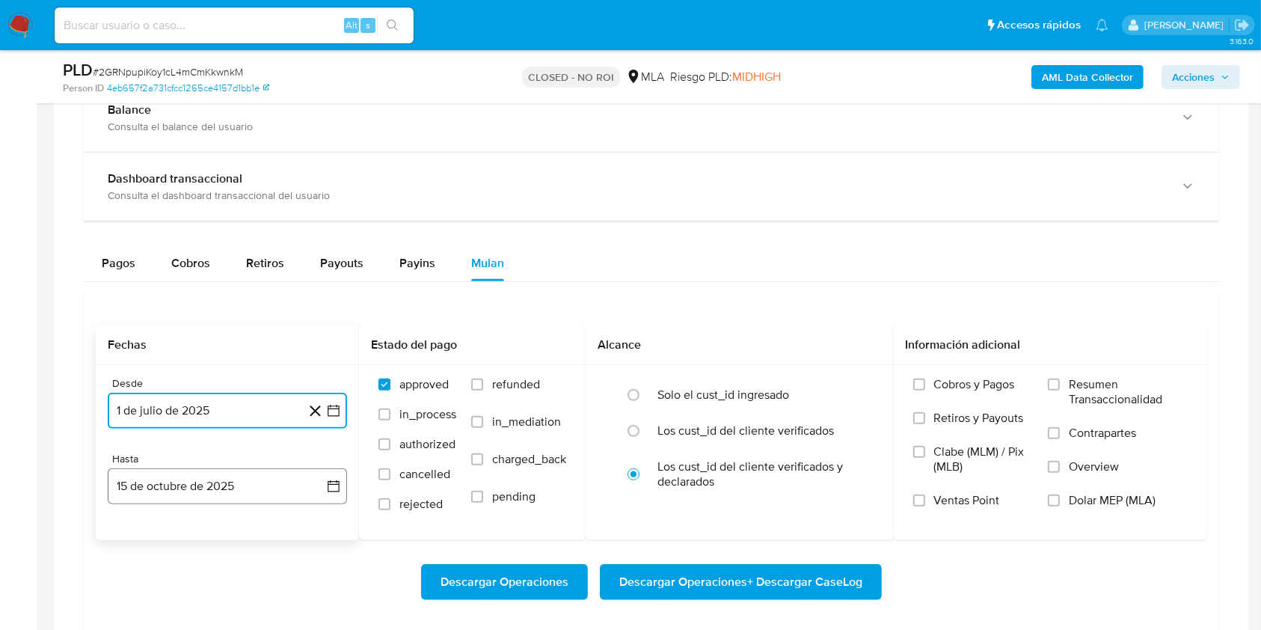
click at [164, 470] on button "15 de octubre de 2025" at bounding box center [227, 486] width 239 height 36
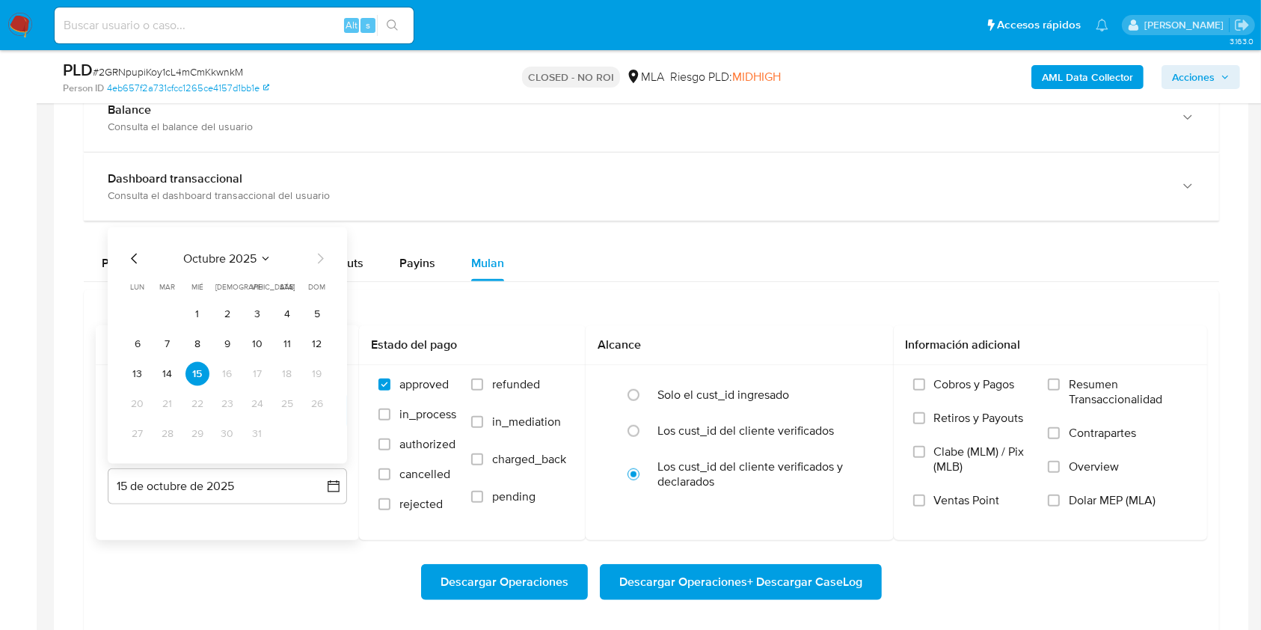
click at [136, 250] on icon "Mes anterior" at bounding box center [135, 259] width 18 height 18
click at [137, 254] on icon "Mes anterior" at bounding box center [135, 259] width 18 height 18
click at [319, 433] on button "31" at bounding box center [317, 434] width 24 height 24
click at [1108, 494] on span "Dolar MEP (MLA)" at bounding box center [1112, 500] width 87 height 15
click at [1060, 494] on input "Dolar MEP (MLA)" at bounding box center [1054, 500] width 12 height 12
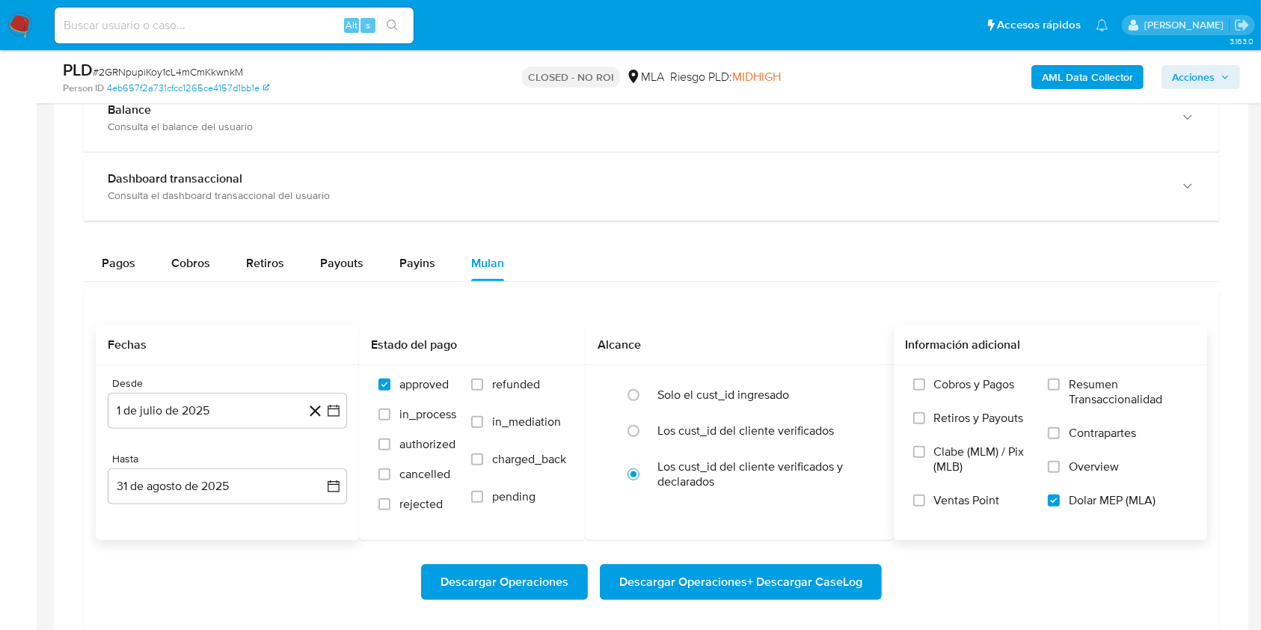
click at [802, 571] on span "Descargar Operaciones + Descargar CaseLog" at bounding box center [740, 581] width 243 height 33
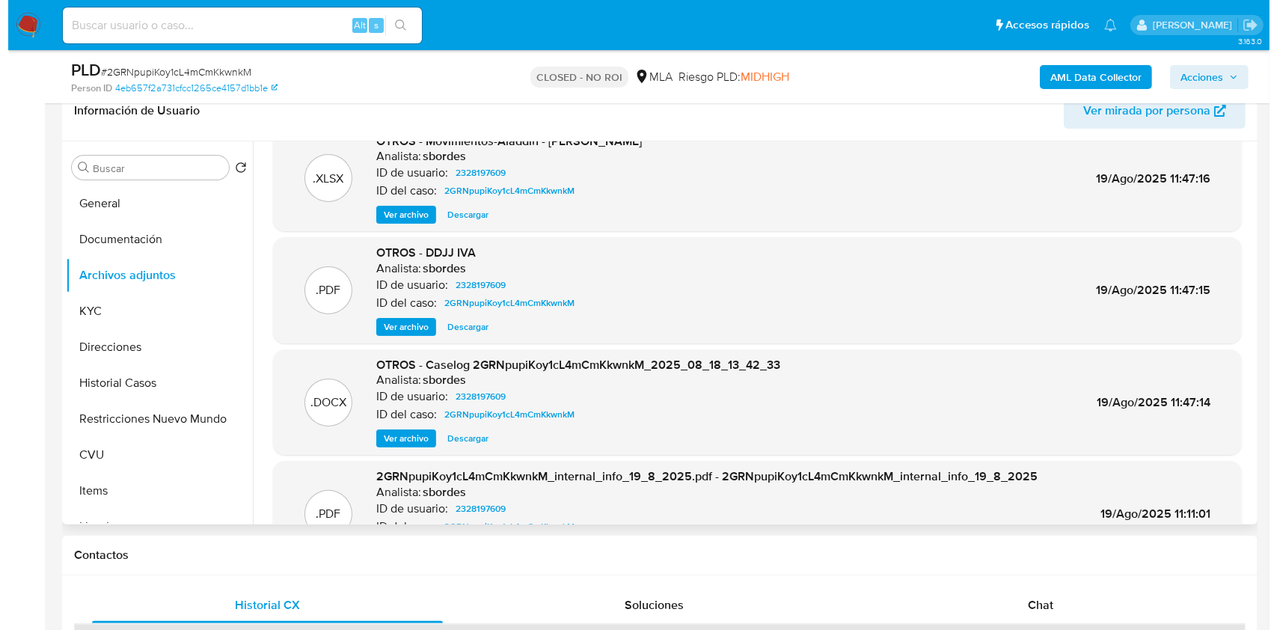
scroll to position [34, 0]
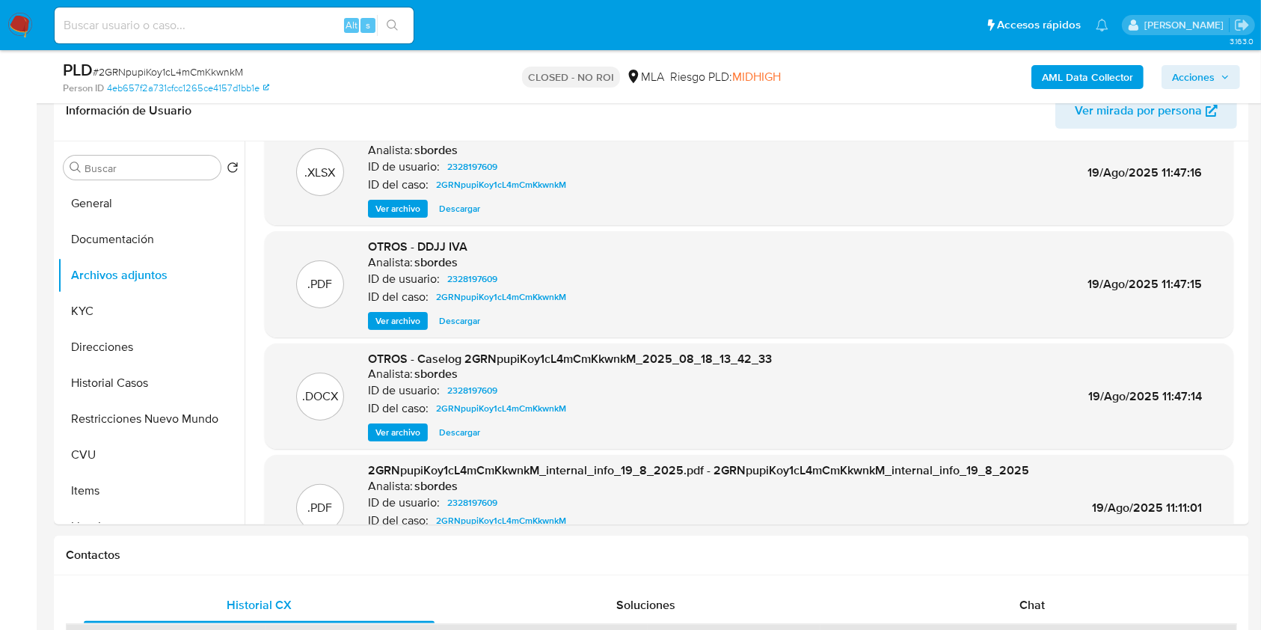
click at [401, 434] on span "Ver archivo" at bounding box center [397, 432] width 45 height 15
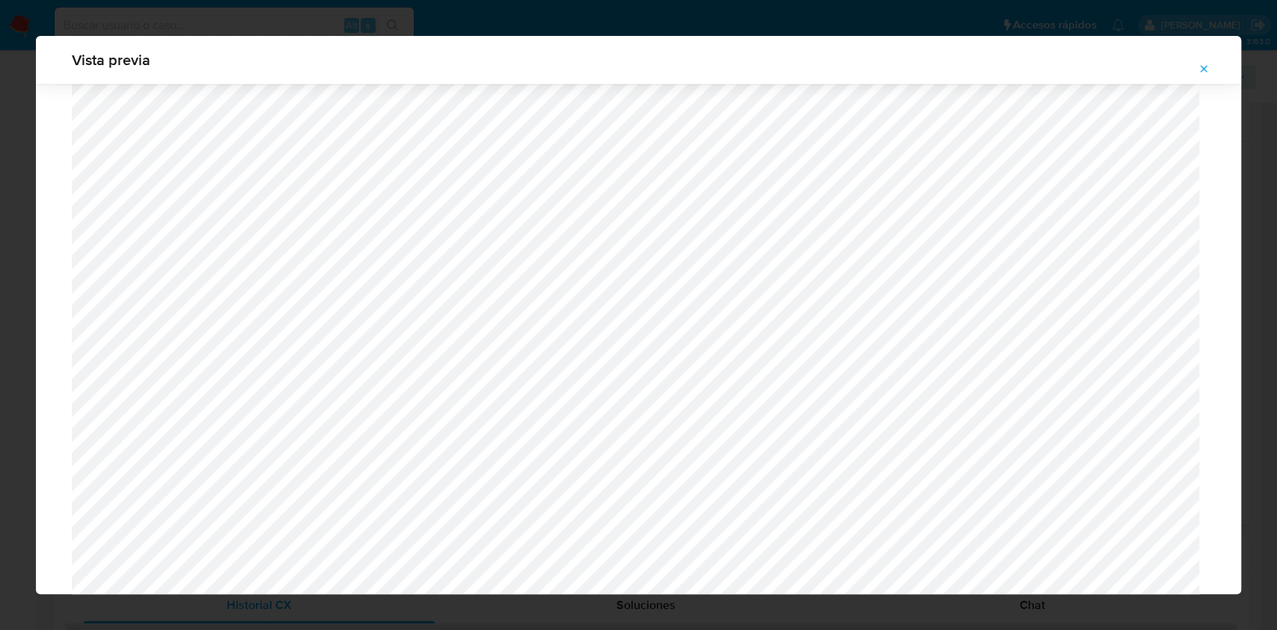
scroll to position [1551, 0]
click at [1196, 68] on button "Attachment preview" at bounding box center [1203, 69] width 33 height 24
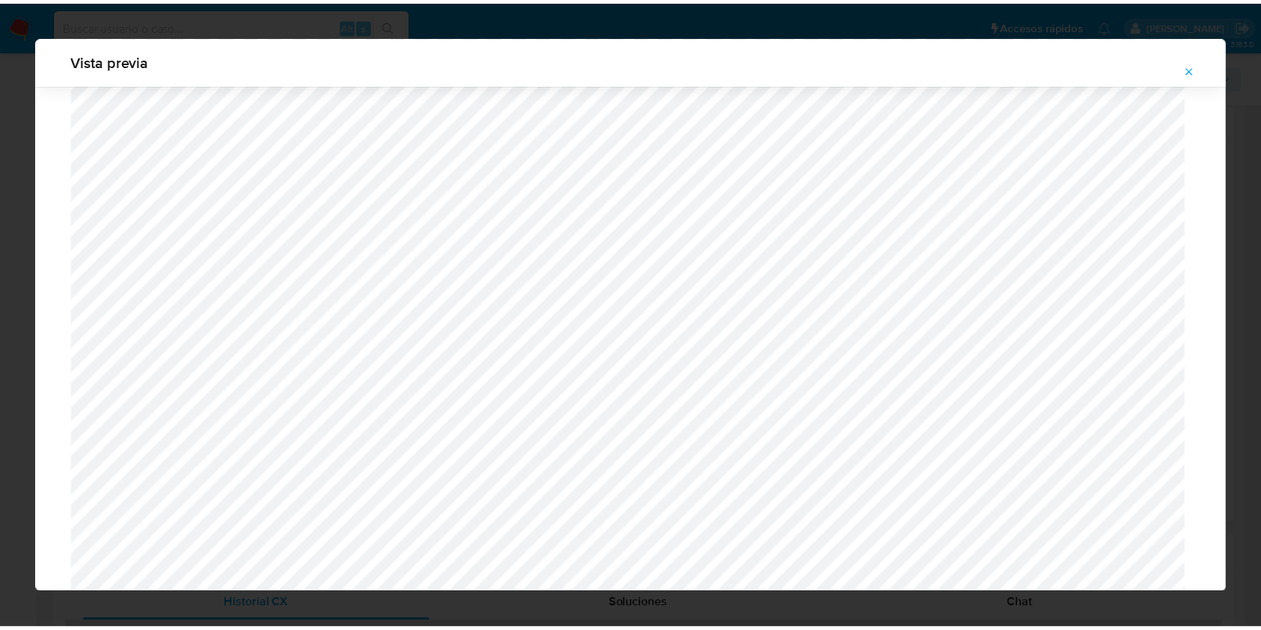
scroll to position [0, 0]
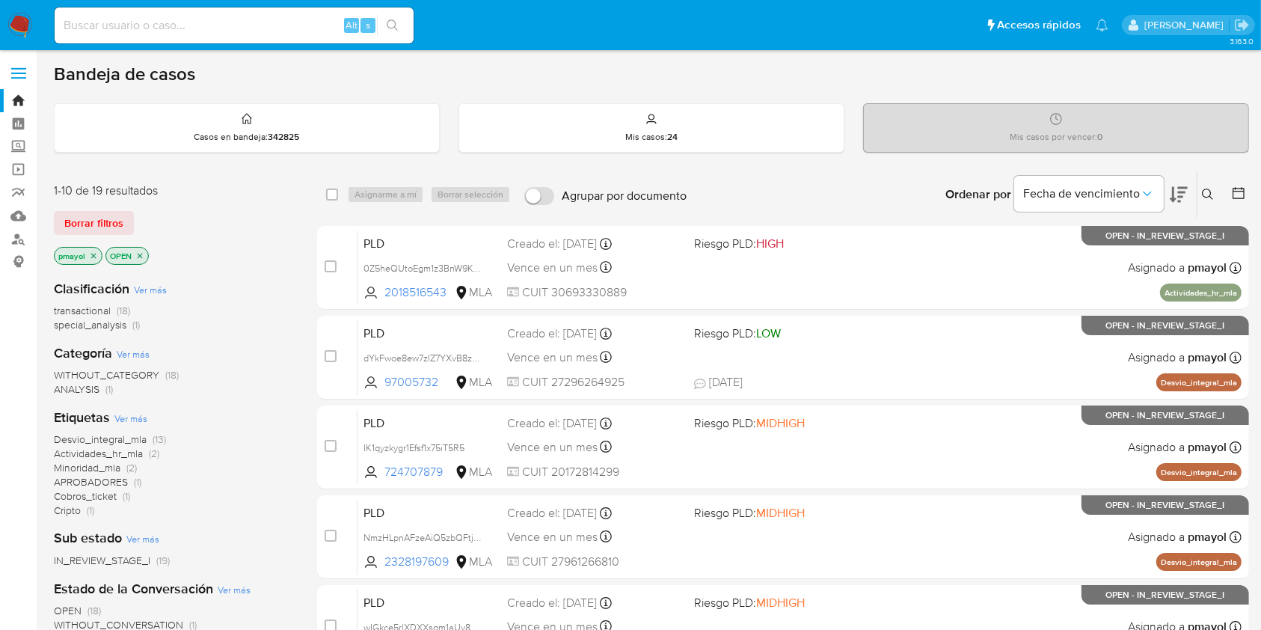
click at [957, 198] on icon at bounding box center [1208, 194] width 12 height 12
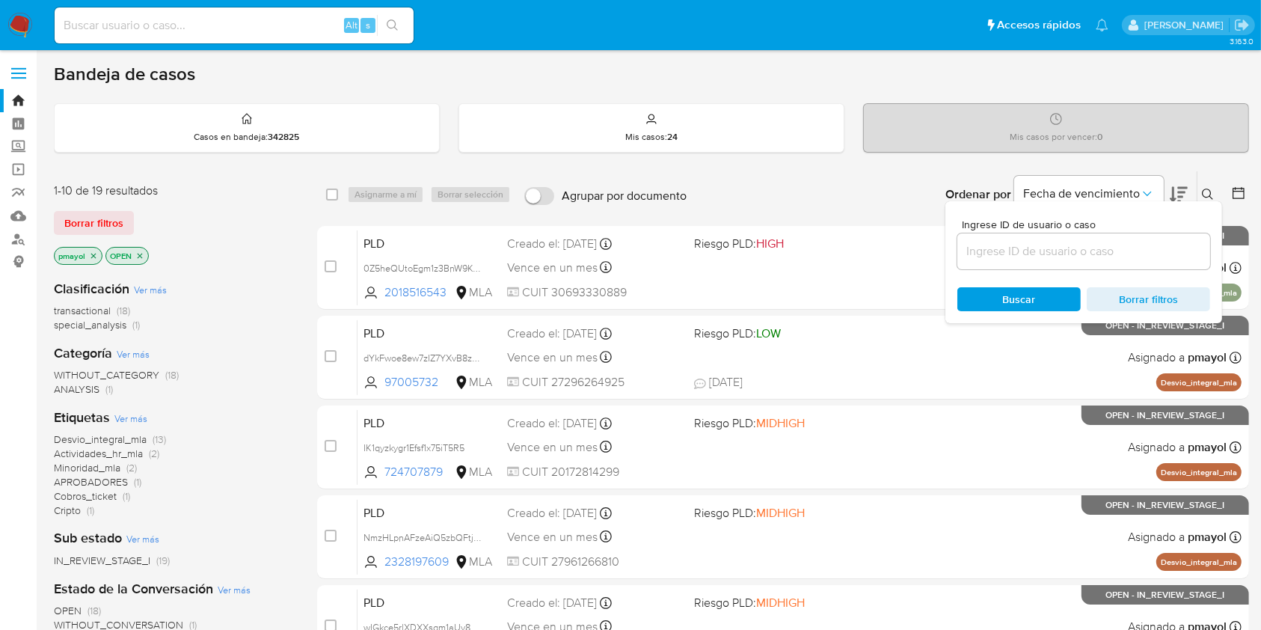
click at [957, 248] on input at bounding box center [1083, 251] width 253 height 19
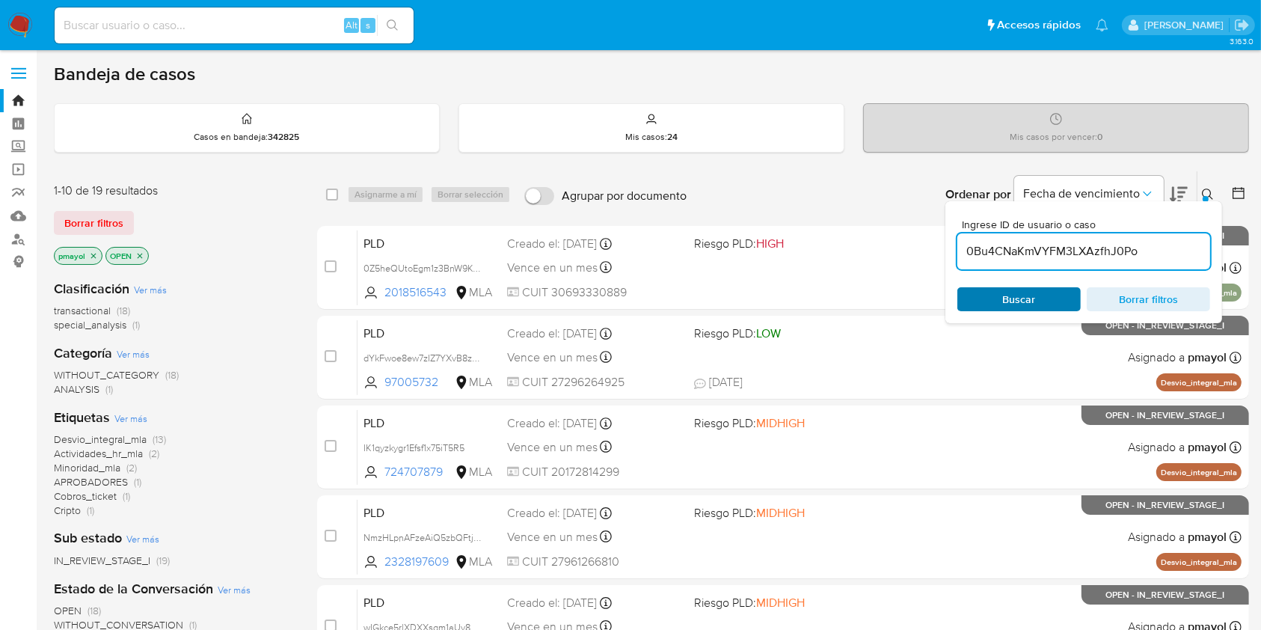
type input "0Bu4CNaKmVYFM3LXAzfhJ0Po"
click at [957, 287] on span "Buscar" at bounding box center [1019, 299] width 33 height 24
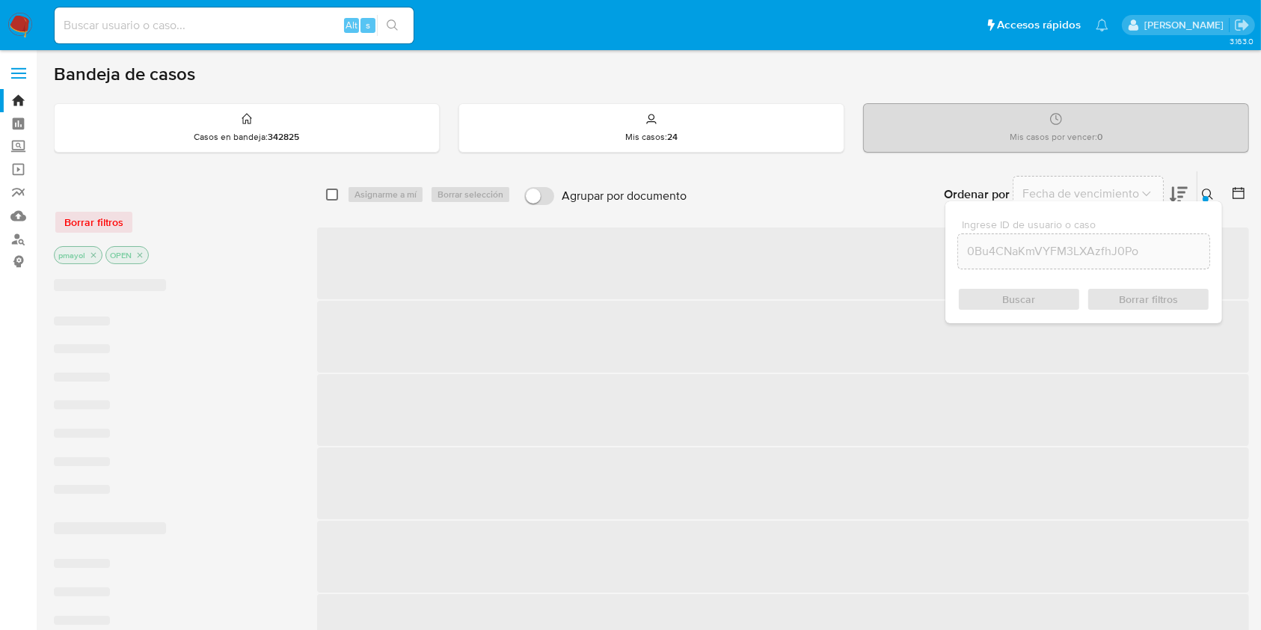
click at [328, 196] on input "checkbox" at bounding box center [332, 194] width 12 height 12
checkbox input "true"
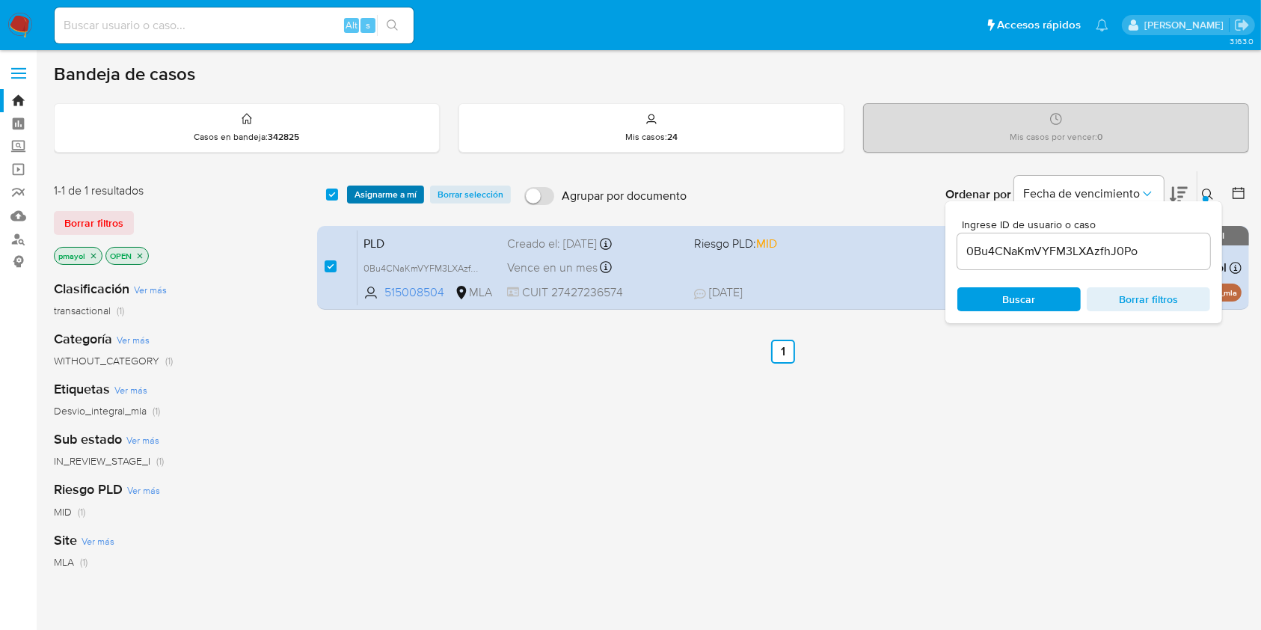
click at [376, 194] on span "Asignarme a mí" at bounding box center [386, 194] width 62 height 15
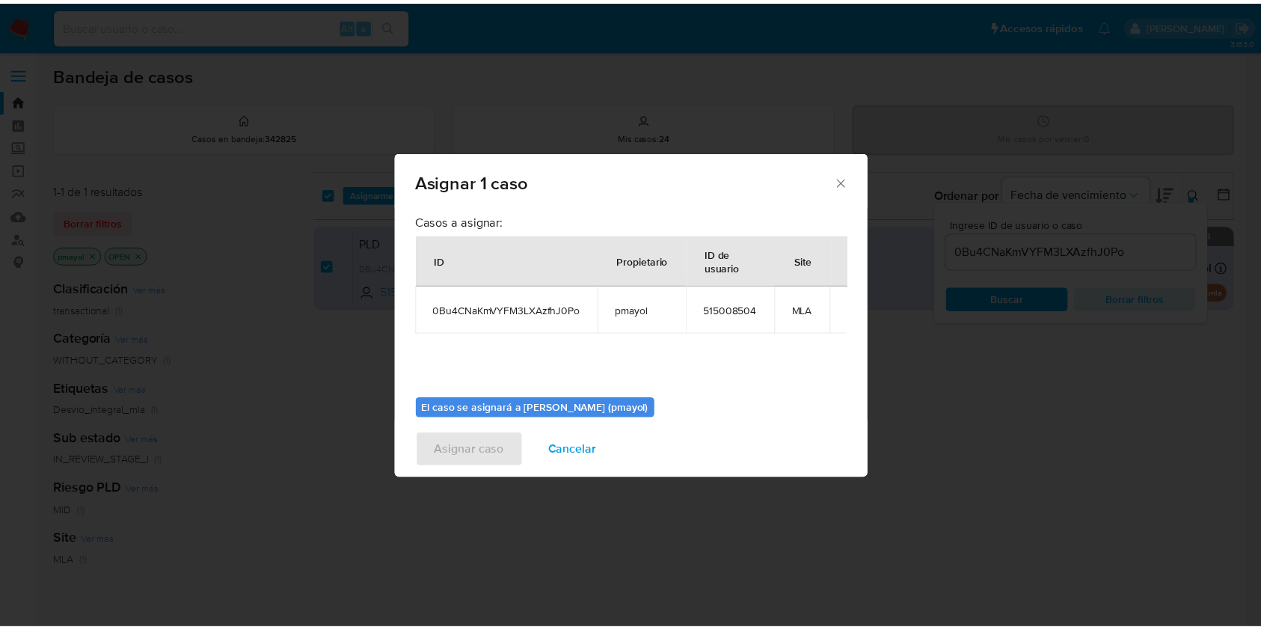
scroll to position [76, 0]
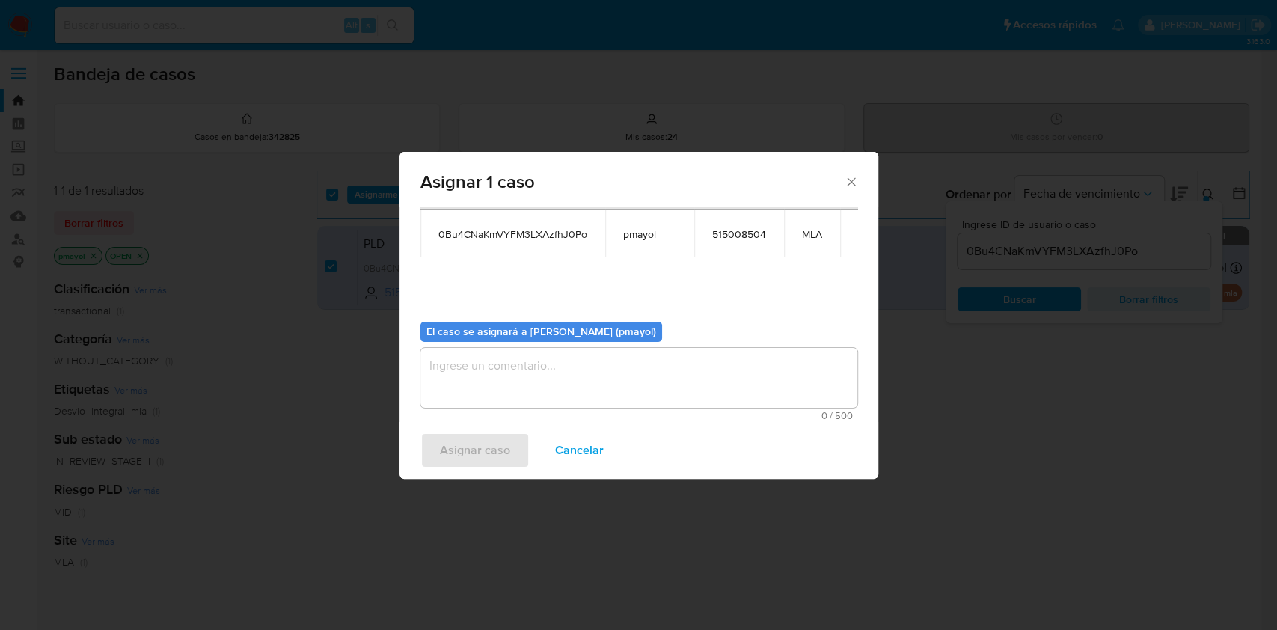
click at [796, 392] on textarea "assign-modal" at bounding box center [638, 378] width 437 height 60
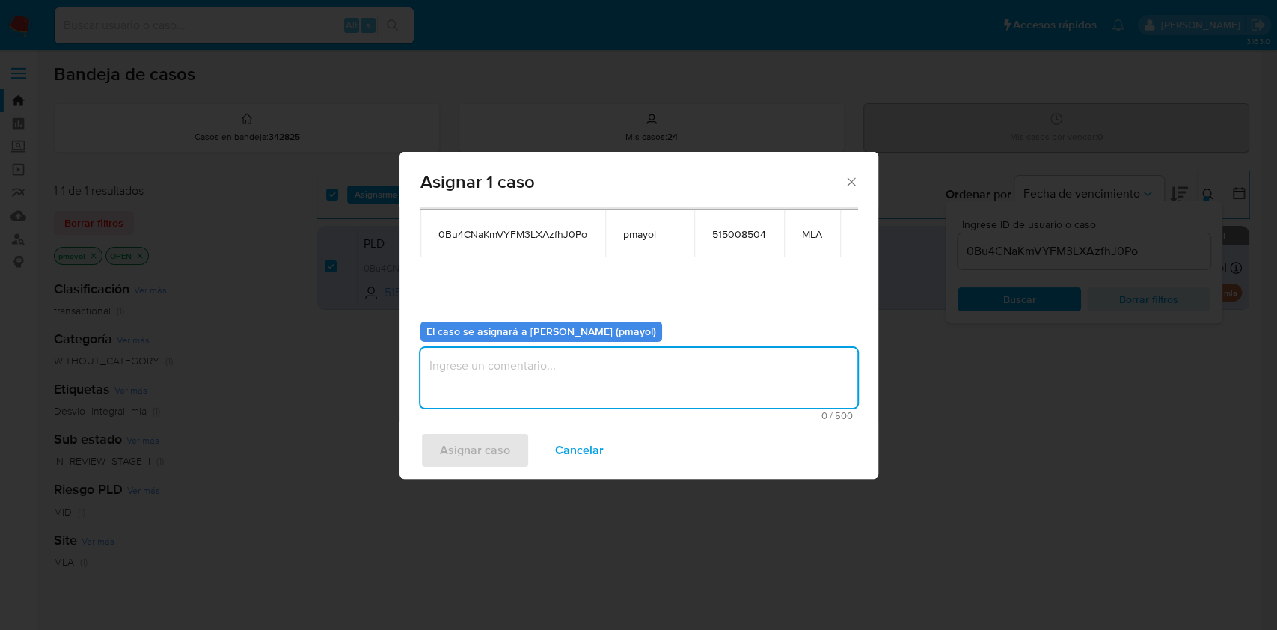
type textarea "a"
type textarea "Asignación"
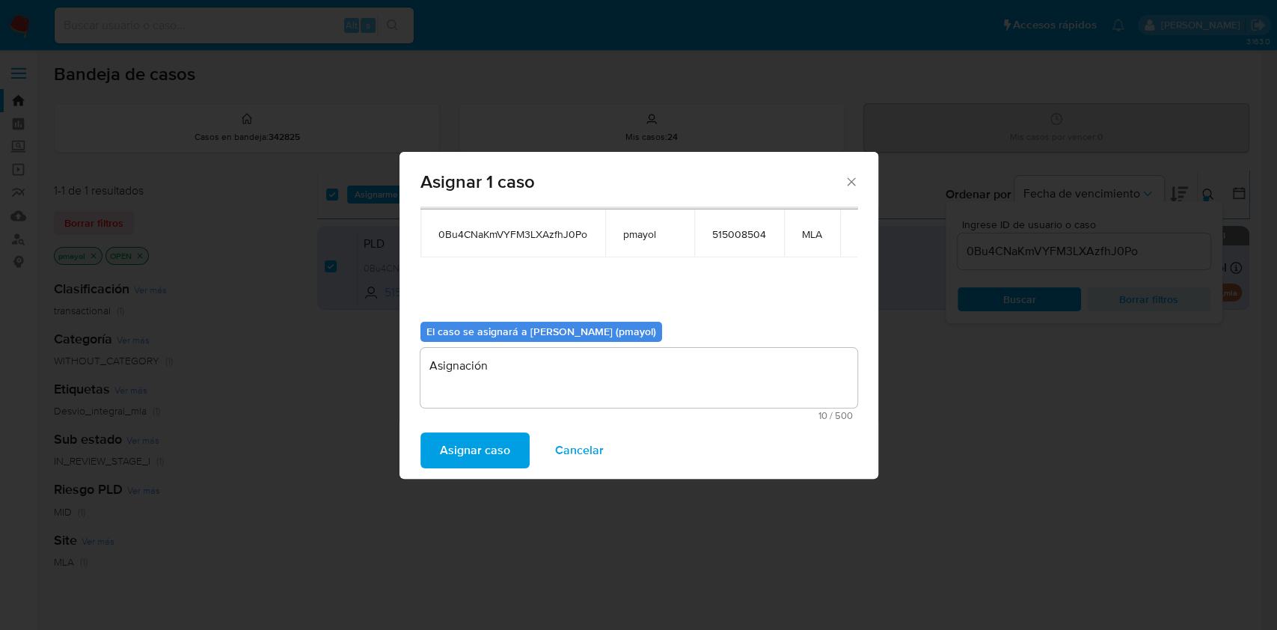
click at [456, 451] on span "Asignar caso" at bounding box center [475, 450] width 70 height 33
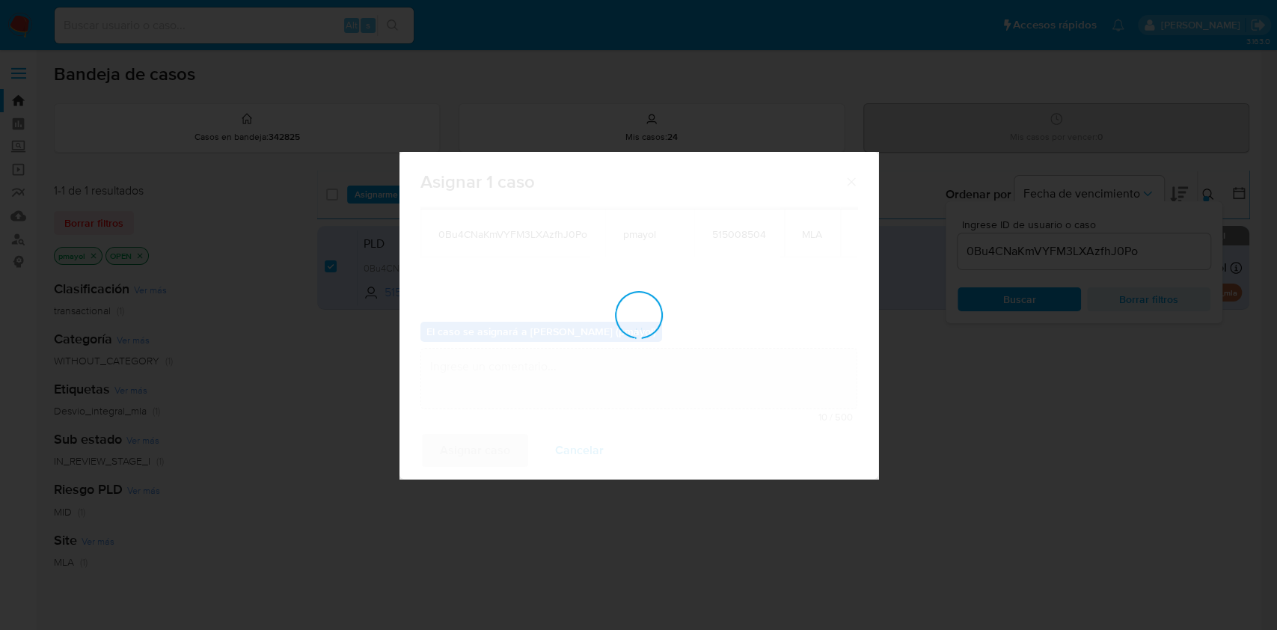
checkbox input "false"
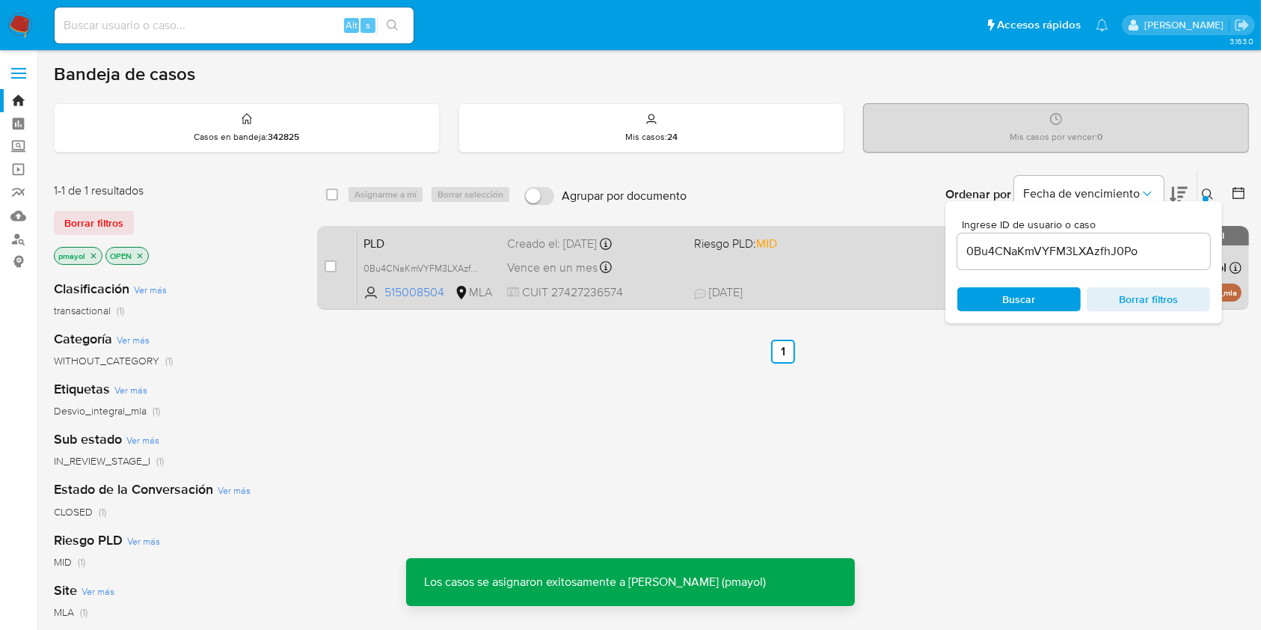
click at [812, 269] on div "PLD 0Bu4CNaKmVYFM3LXAzfhJ0Po 515008504 MLA Riesgo PLD: MID Creado el: [DATE] Cr…" at bounding box center [800, 268] width 884 height 76
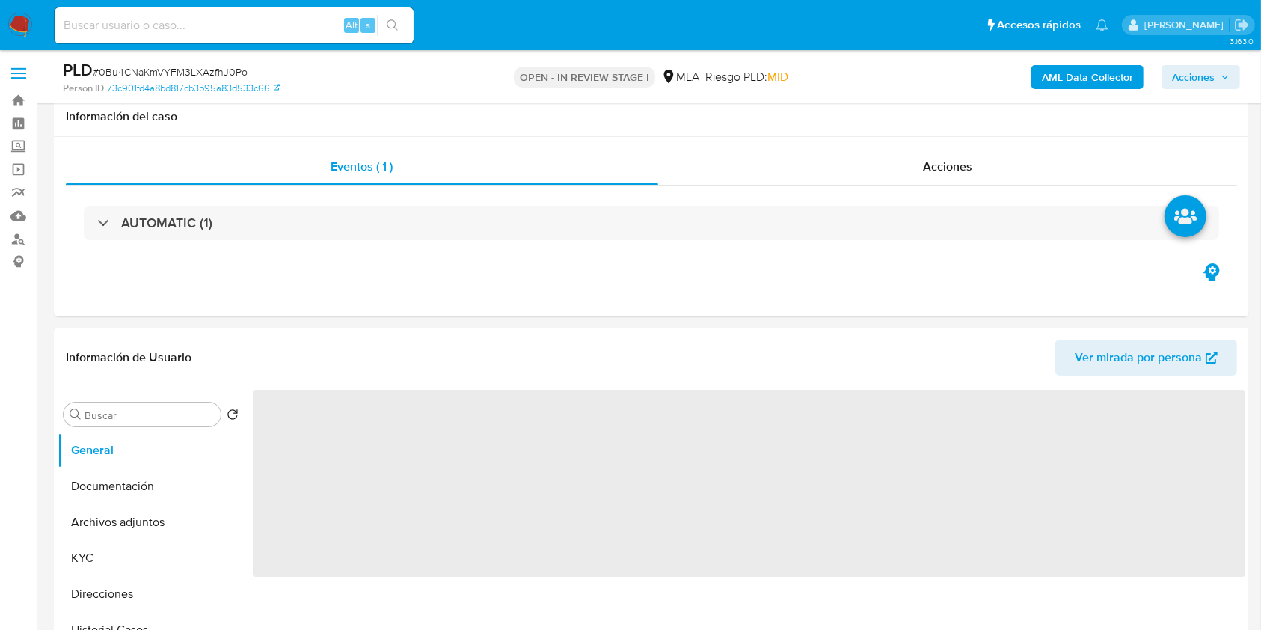
scroll to position [233, 0]
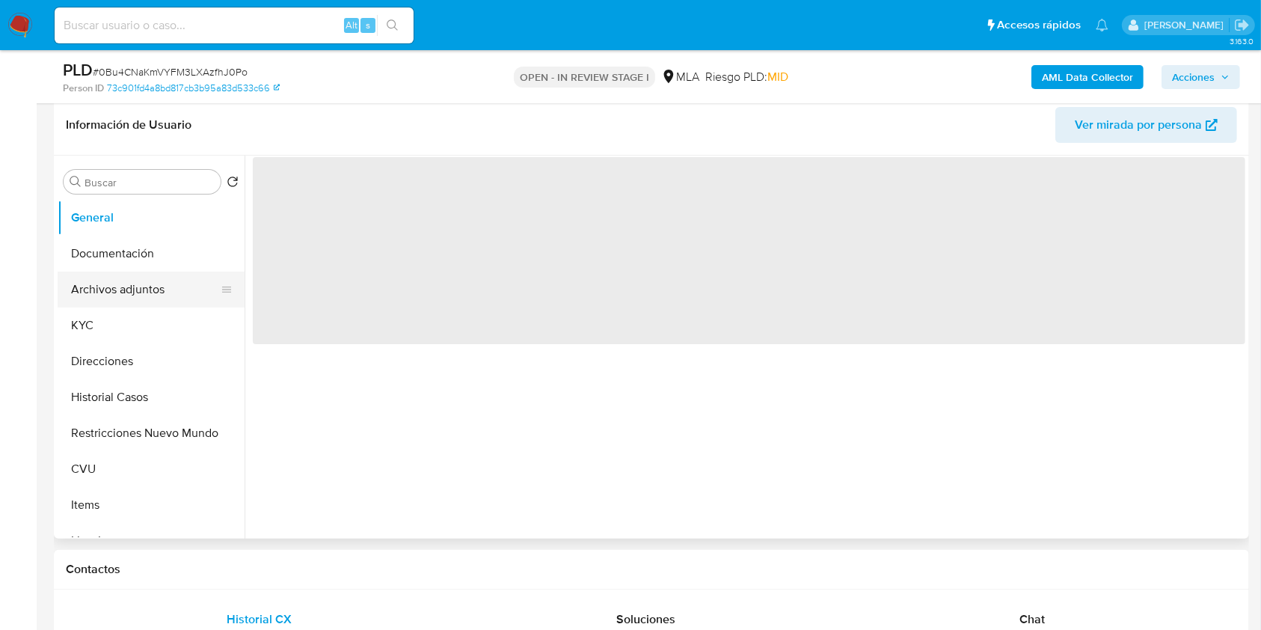
click at [147, 288] on button "Archivos adjuntos" at bounding box center [145, 289] width 175 height 36
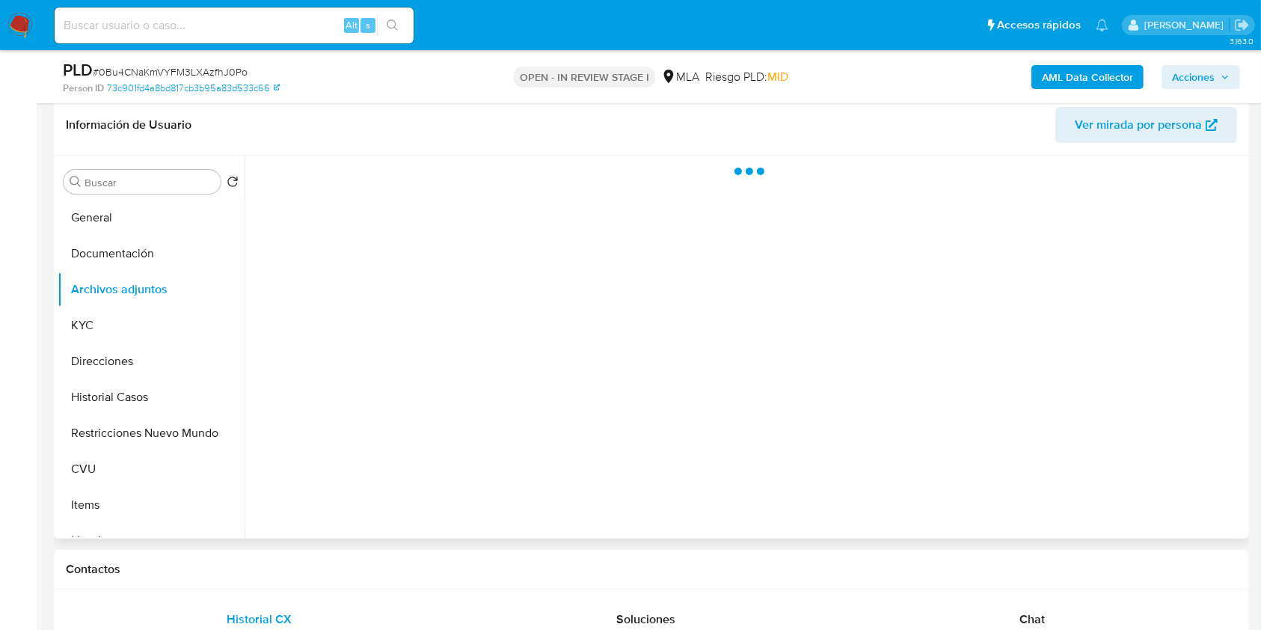
select select "10"
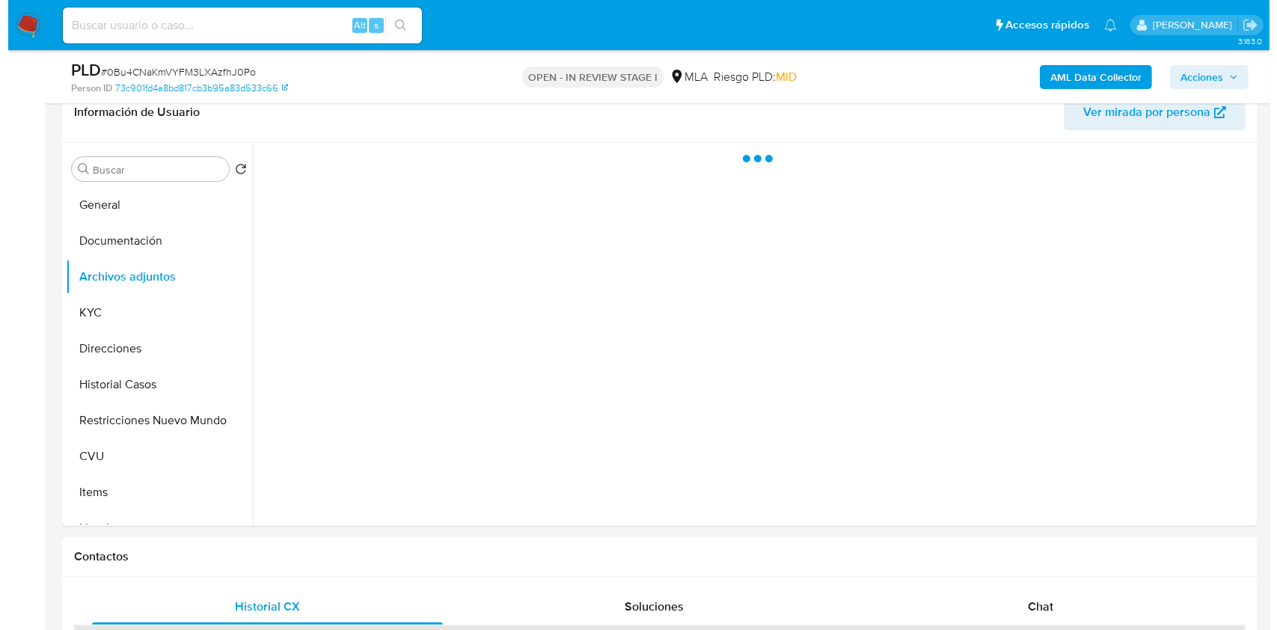
scroll to position [137, 0]
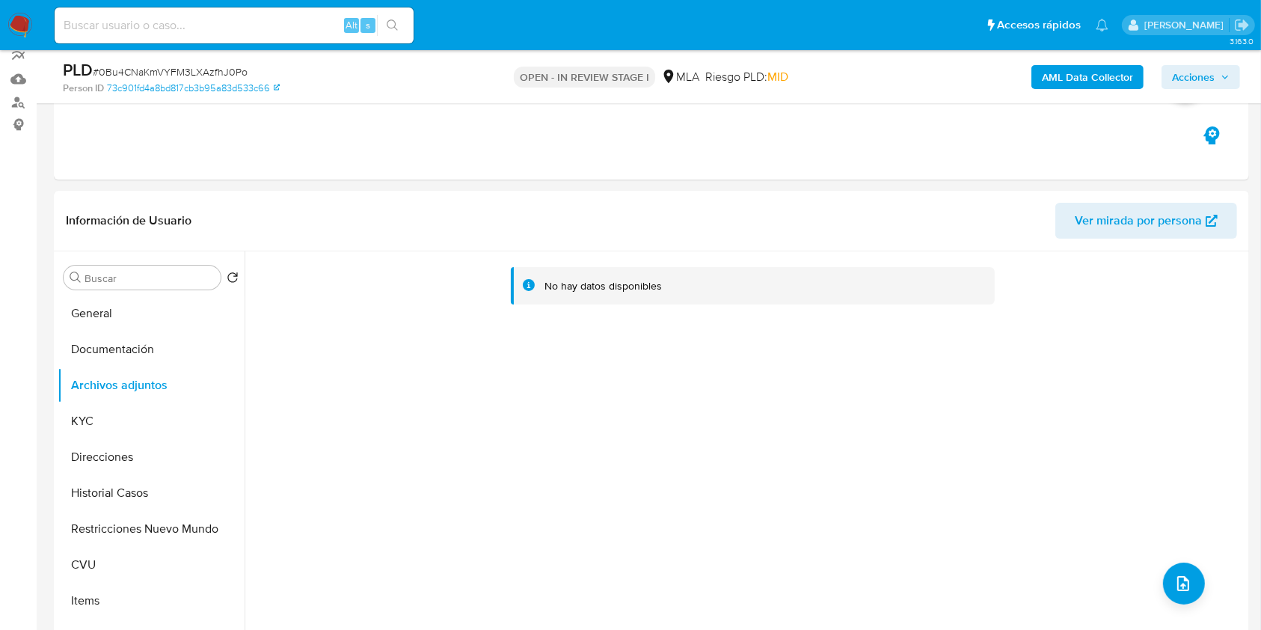
click at [1087, 73] on b "AML Data Collector" at bounding box center [1087, 77] width 91 height 24
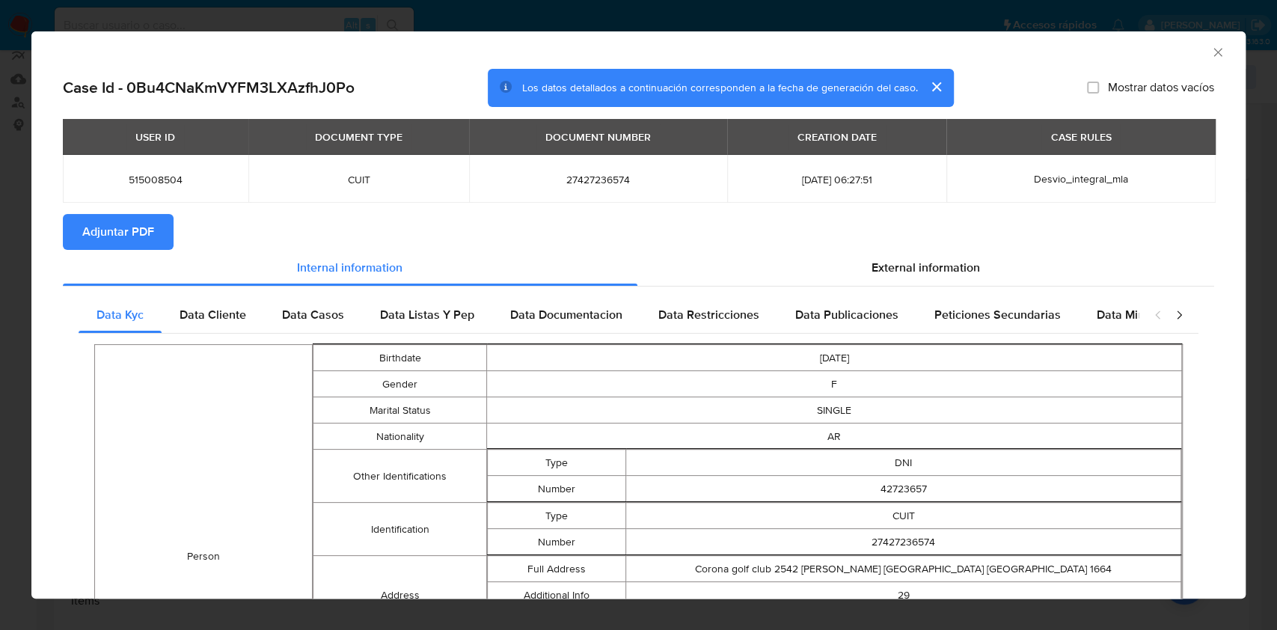
click at [144, 244] on span "Adjuntar PDF" at bounding box center [118, 231] width 72 height 33
click at [1213, 55] on icon "Cerrar ventana" at bounding box center [1217, 52] width 8 height 8
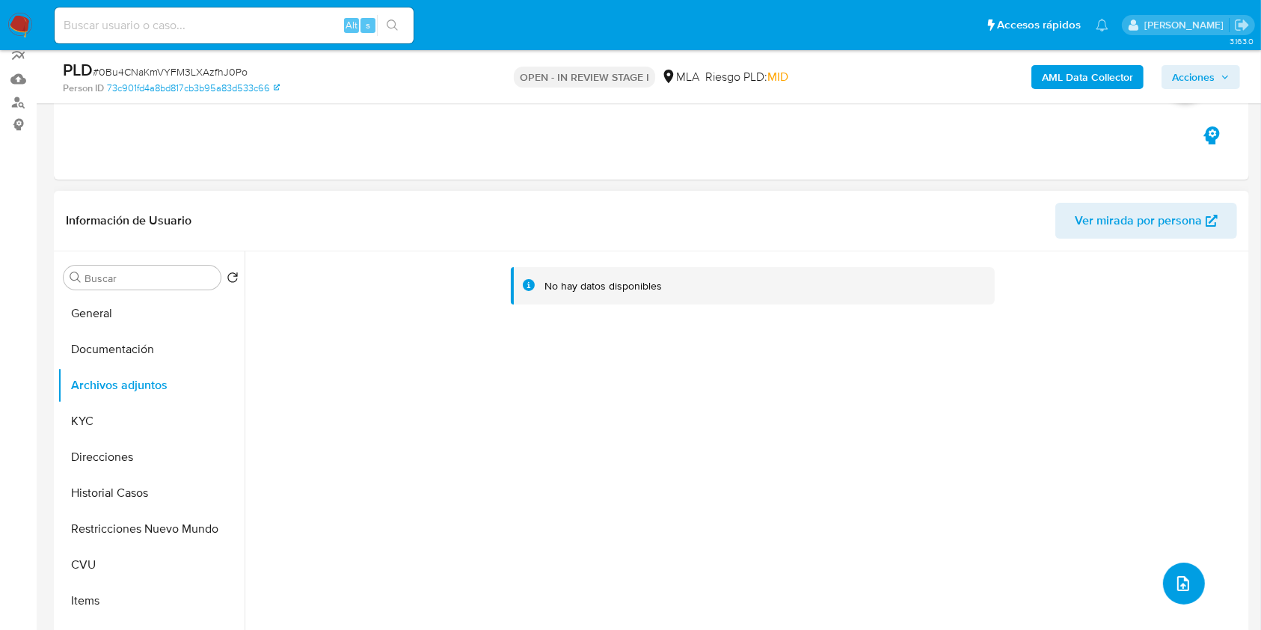
click at [1191, 577] on button "upload-file" at bounding box center [1184, 583] width 42 height 42
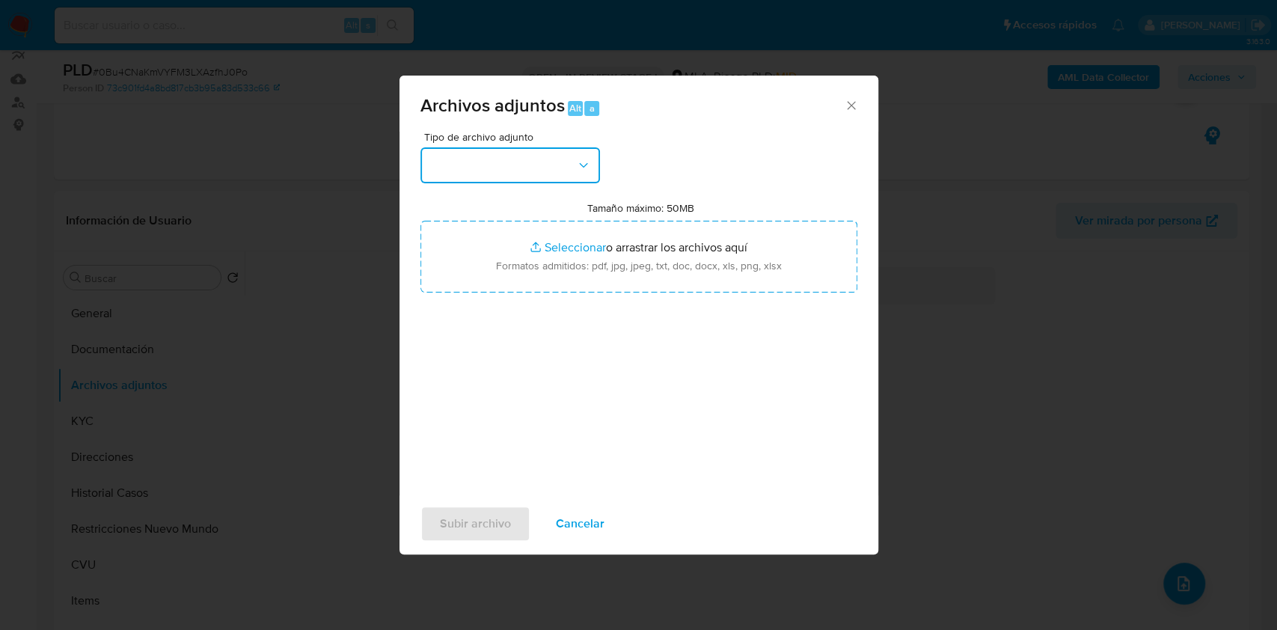
click at [534, 161] on button "button" at bounding box center [509, 165] width 179 height 36
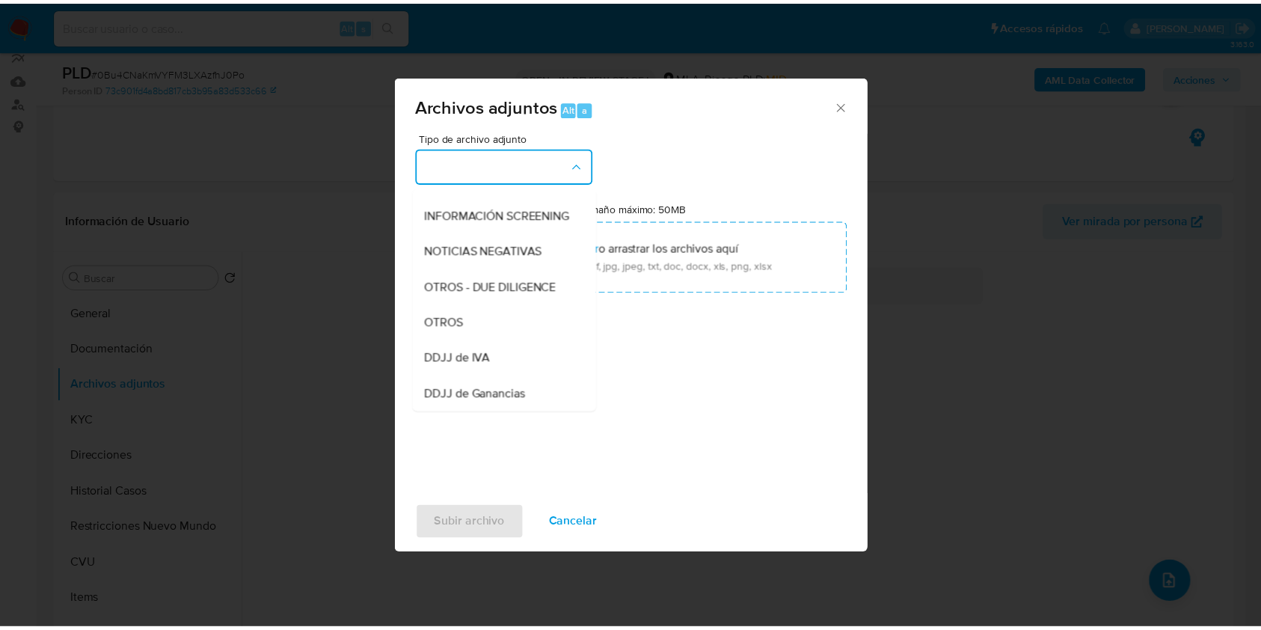
scroll to position [183, 0]
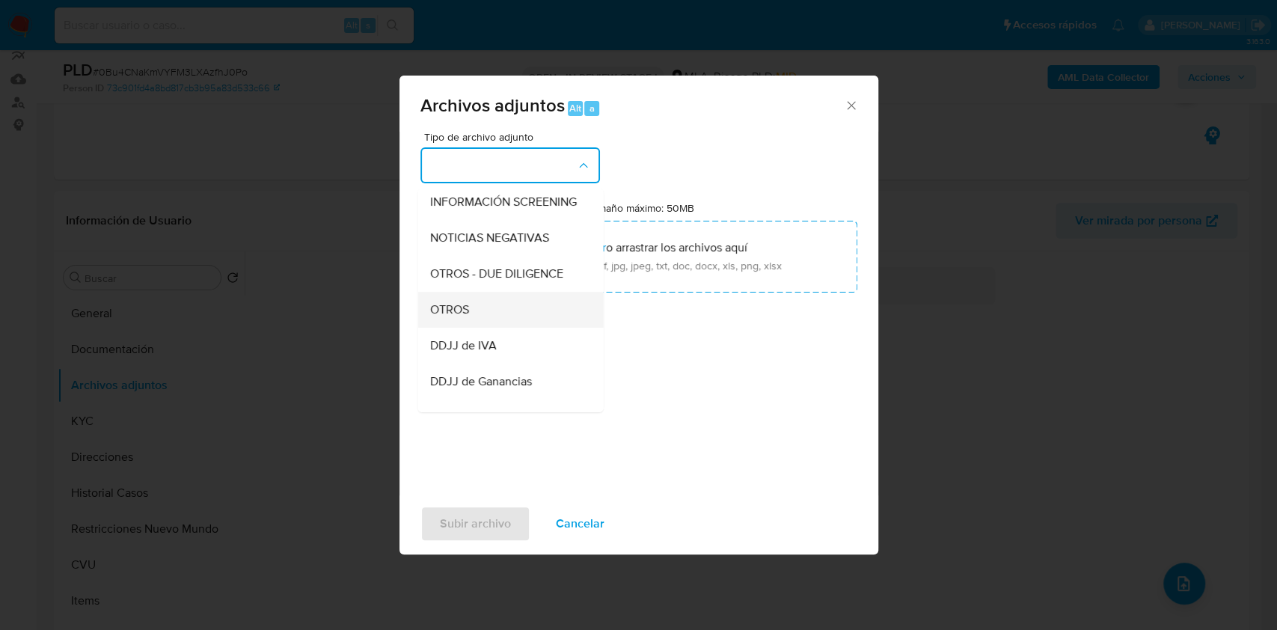
click at [509, 320] on div "OTROS" at bounding box center [505, 310] width 153 height 36
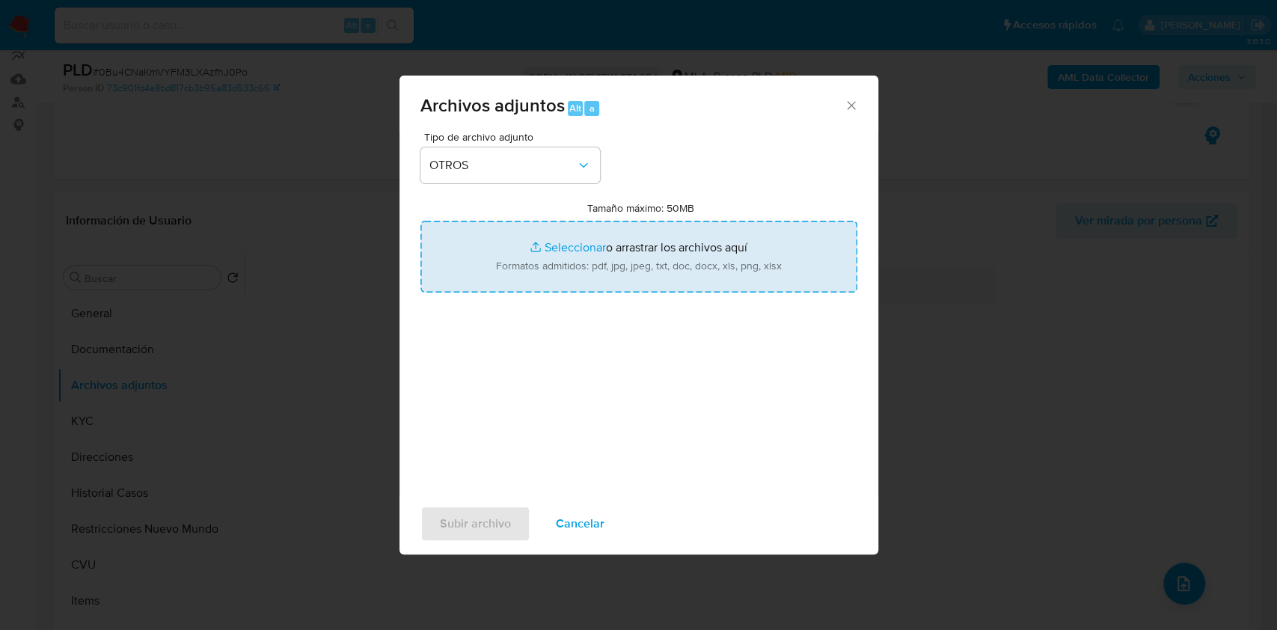
click at [615, 251] on input "Tamaño máximo: 50MB Seleccionar archivos" at bounding box center [638, 257] width 437 height 72
type input "C:\fakepath\Caselog 0Bu4CNaKmVYFM3LXAzfhJ0Po.docx"
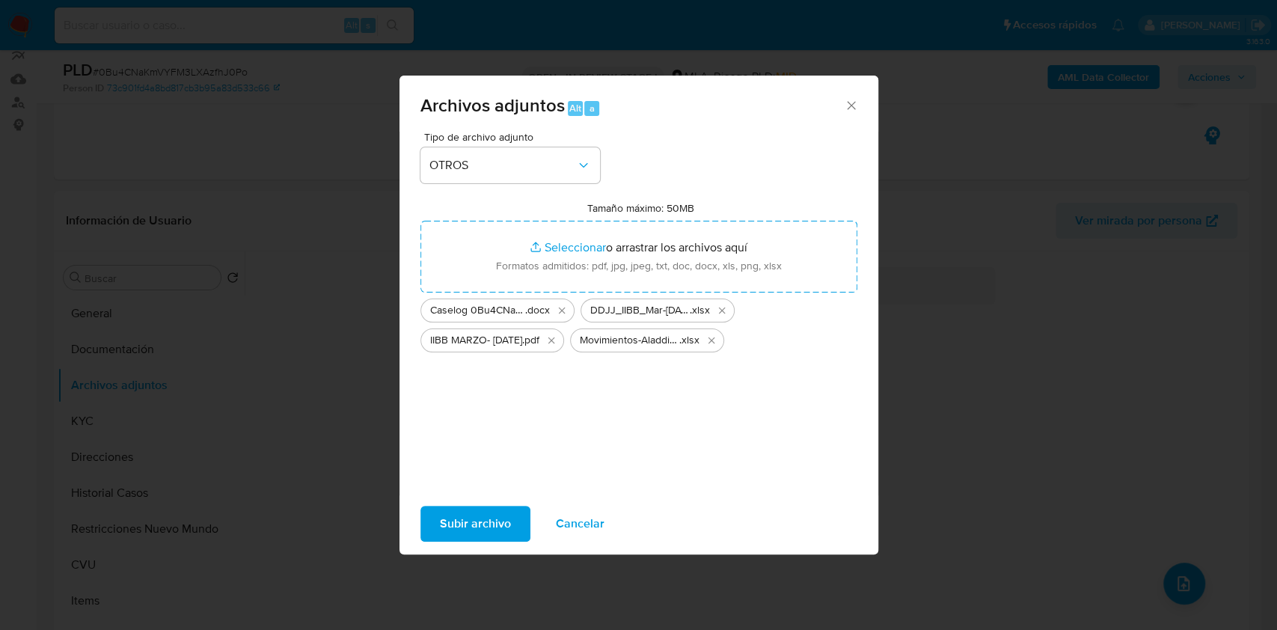
click at [478, 515] on span "Subir archivo" at bounding box center [475, 523] width 71 height 33
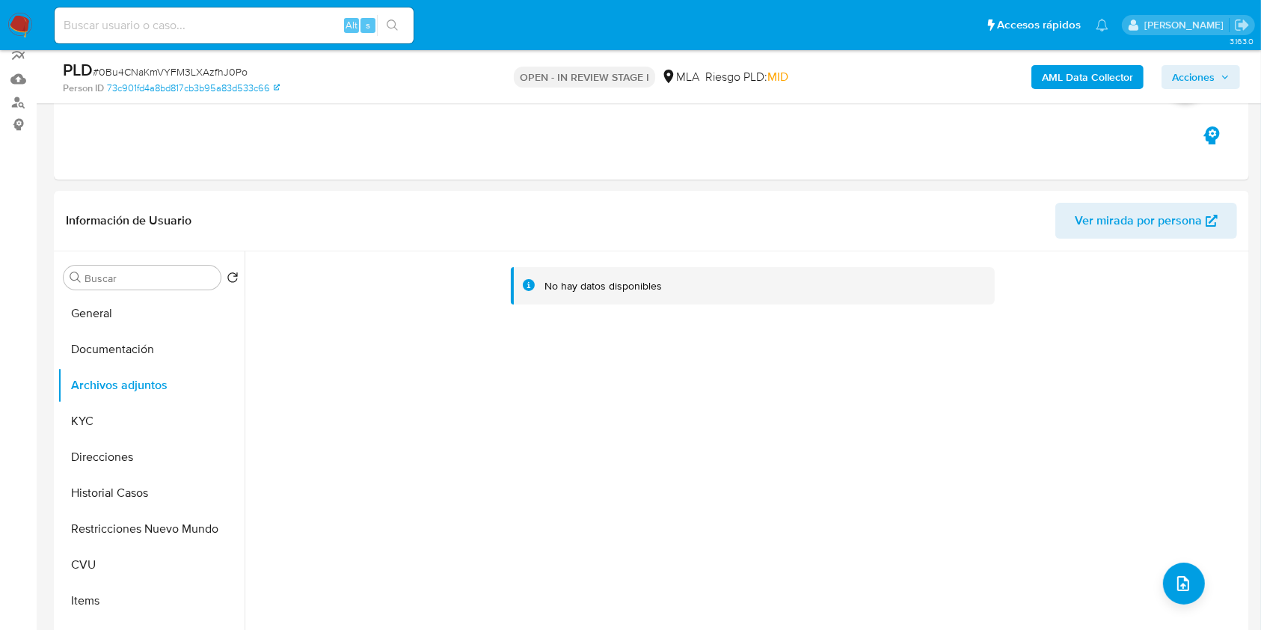
click at [120, 353] on button "Documentación" at bounding box center [151, 349] width 187 height 36
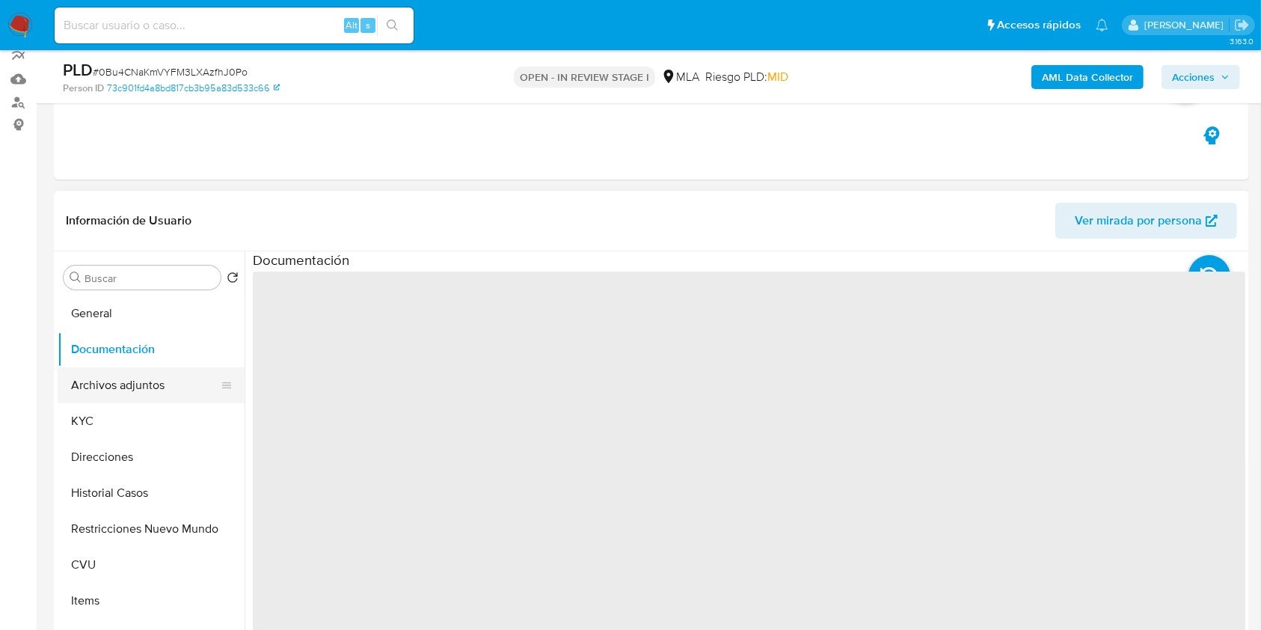
click at [124, 382] on button "Archivos adjuntos" at bounding box center [145, 385] width 175 height 36
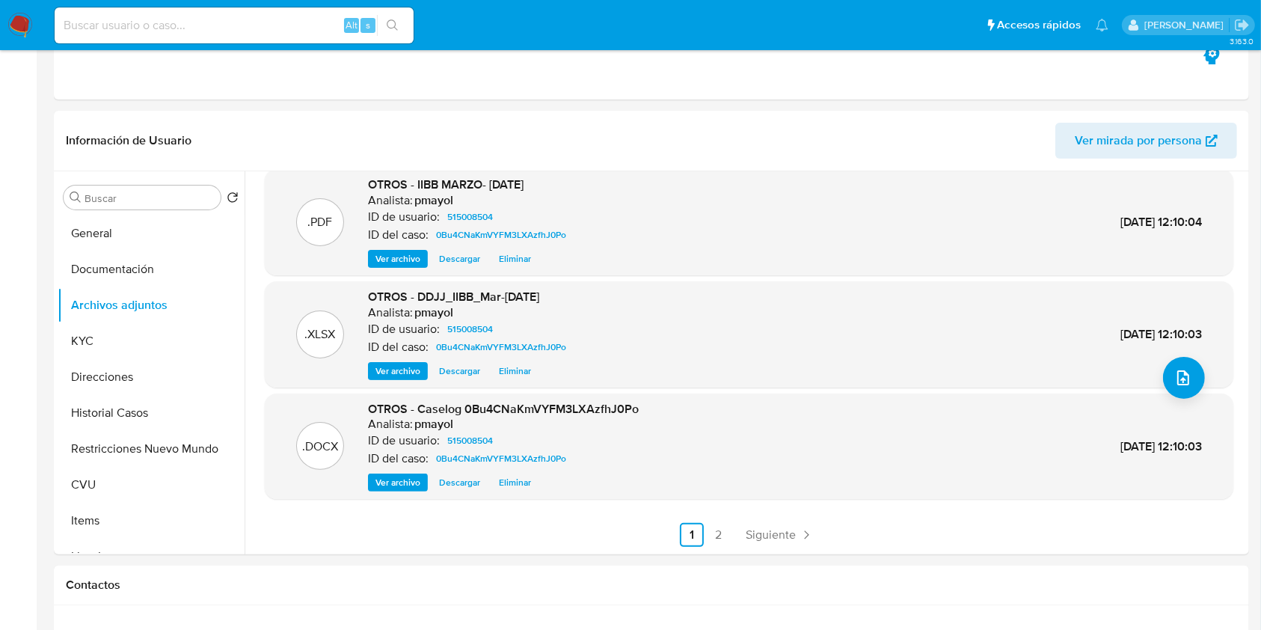
scroll to position [0, 0]
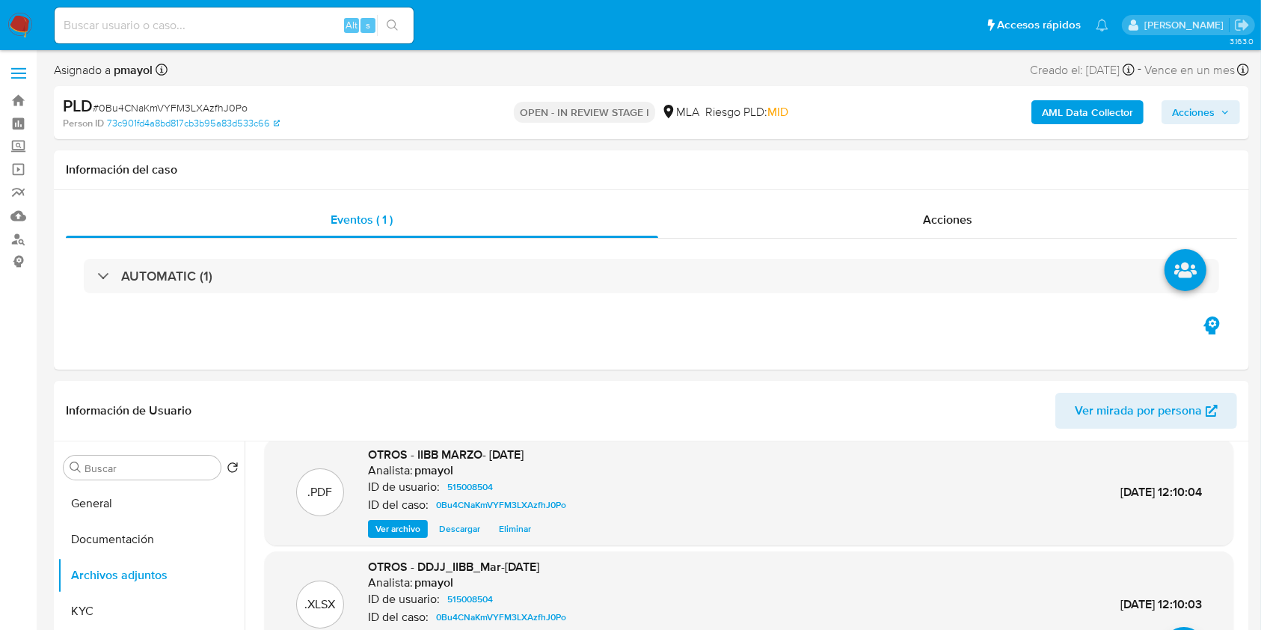
click at [1192, 107] on span "Acciones" at bounding box center [1193, 112] width 43 height 24
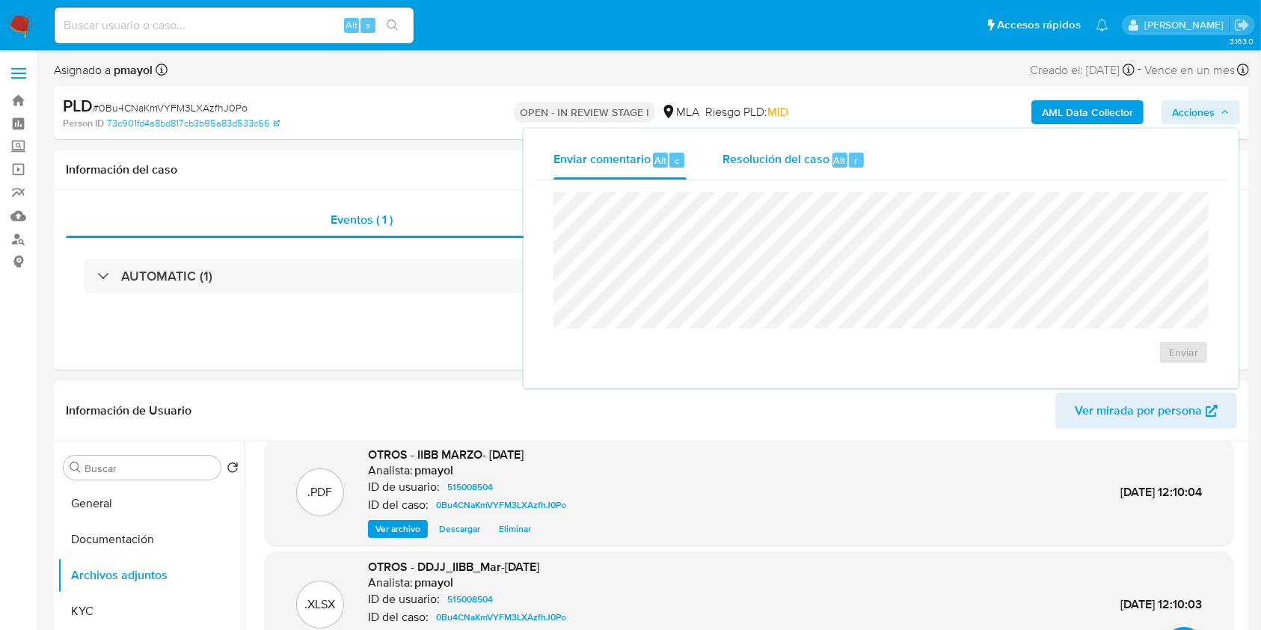
click at [789, 163] on span "Resolución del caso" at bounding box center [775, 159] width 107 height 17
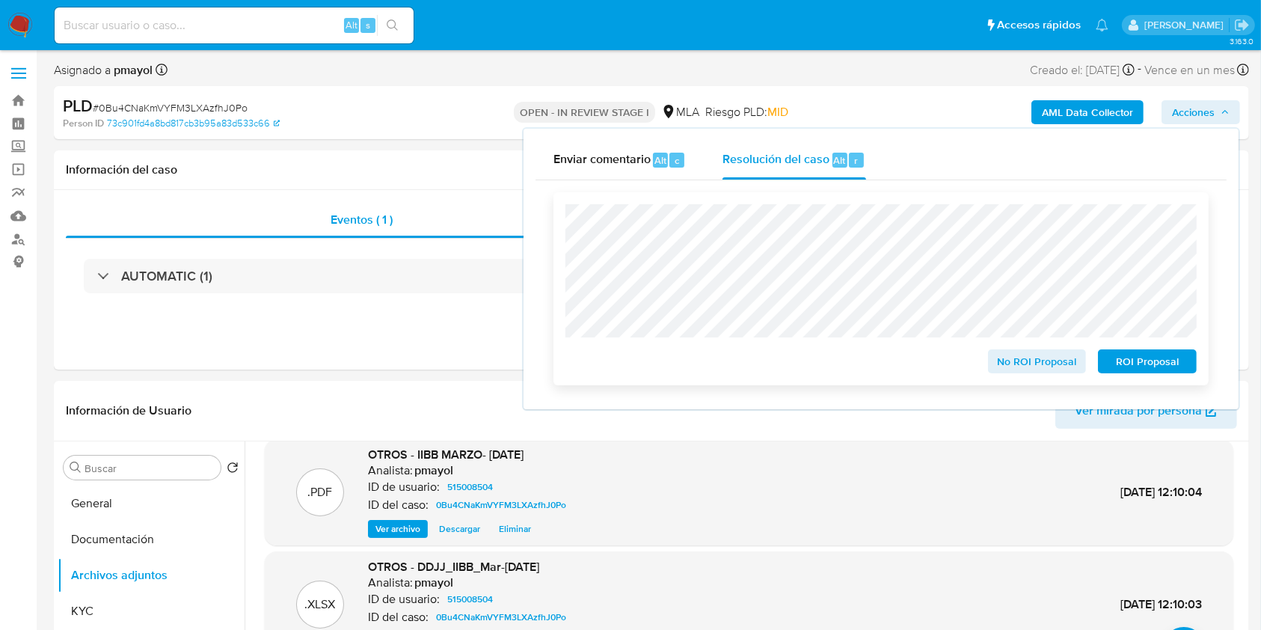
click at [1019, 368] on span "No ROI Proposal" at bounding box center [1037, 361] width 78 height 21
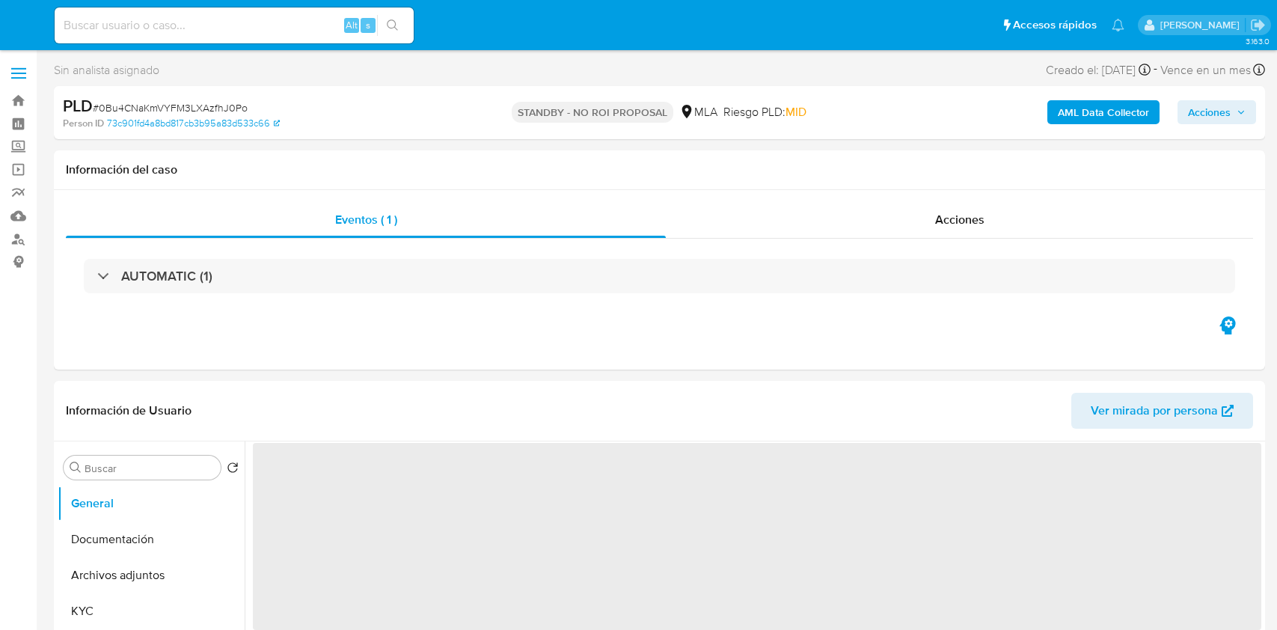
select select "10"
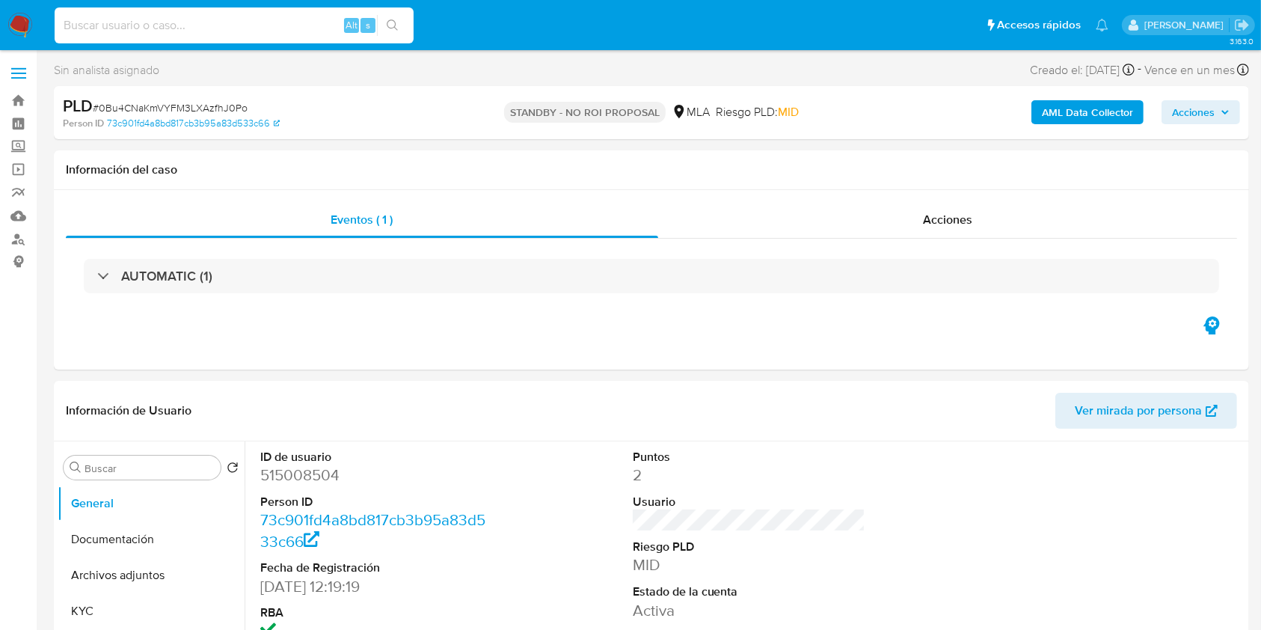
click at [251, 20] on input at bounding box center [234, 25] width 359 height 19
paste input "mVfNctgKDwC0vqwVdGOkG1pl"
type input "mVfNctgKDwC0vqwVdGOkG1pl"
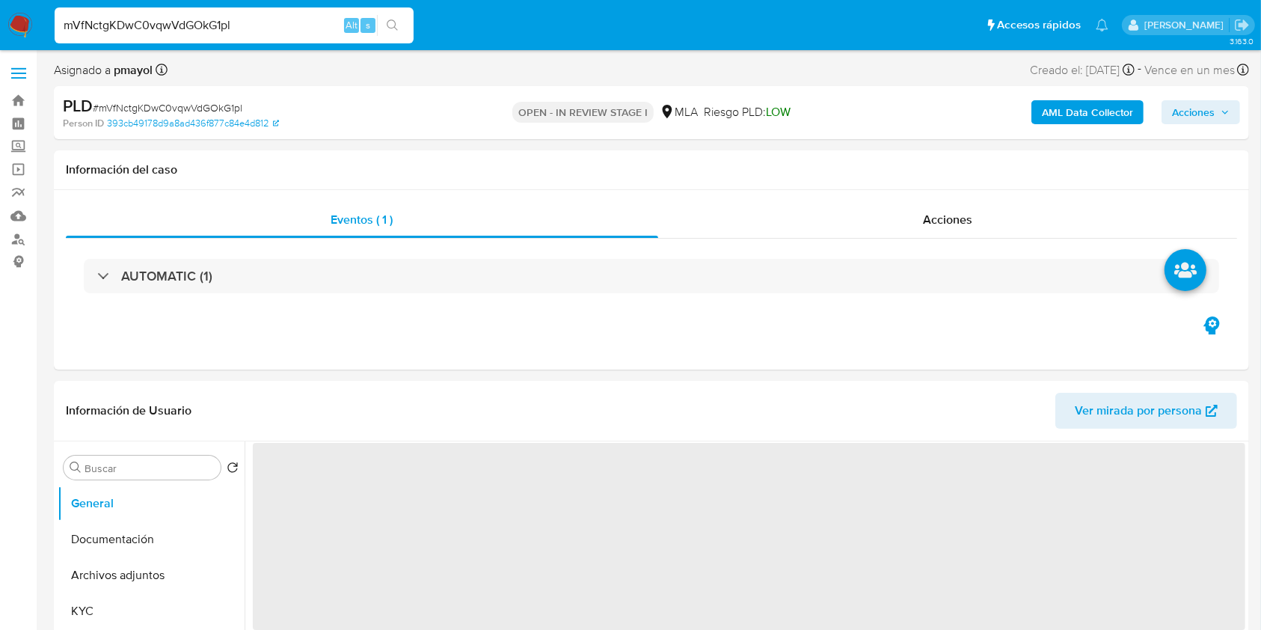
select select "10"
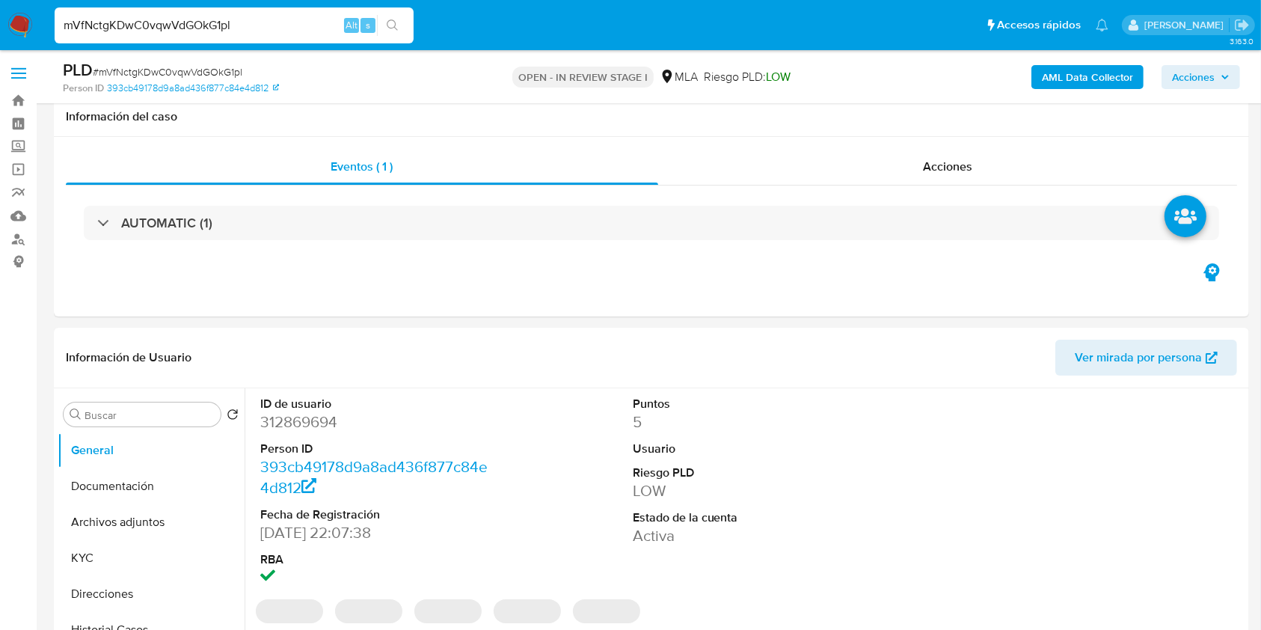
scroll to position [443, 0]
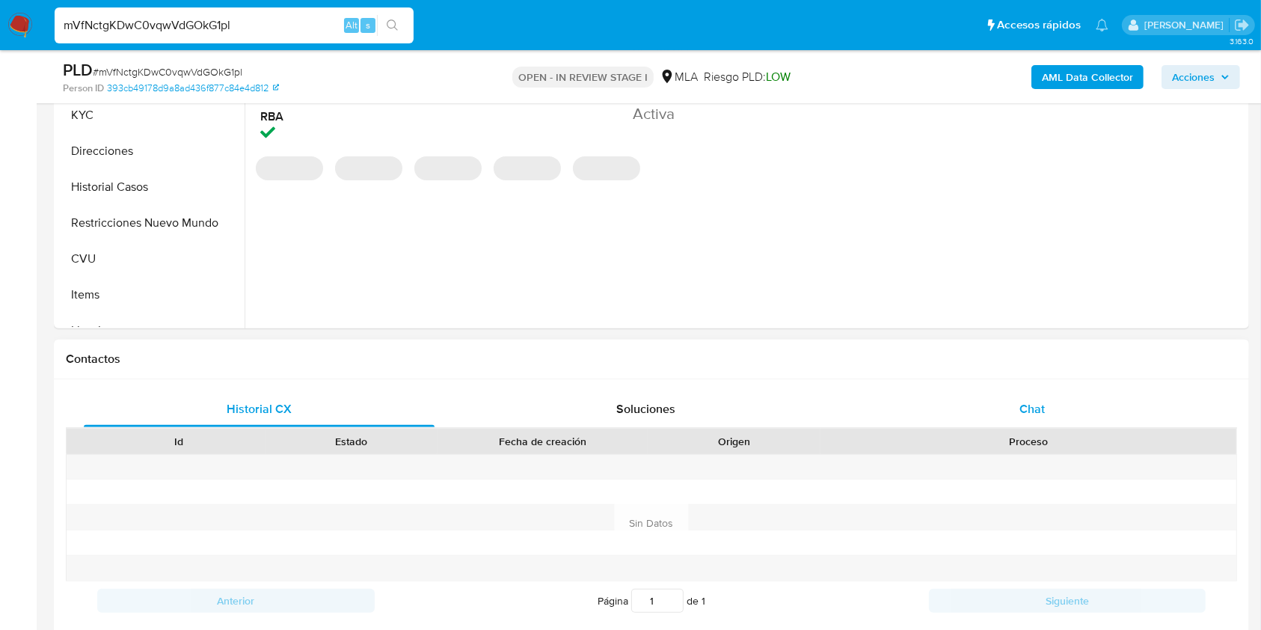
click at [1052, 422] on div "Chat" at bounding box center [1032, 409] width 351 height 36
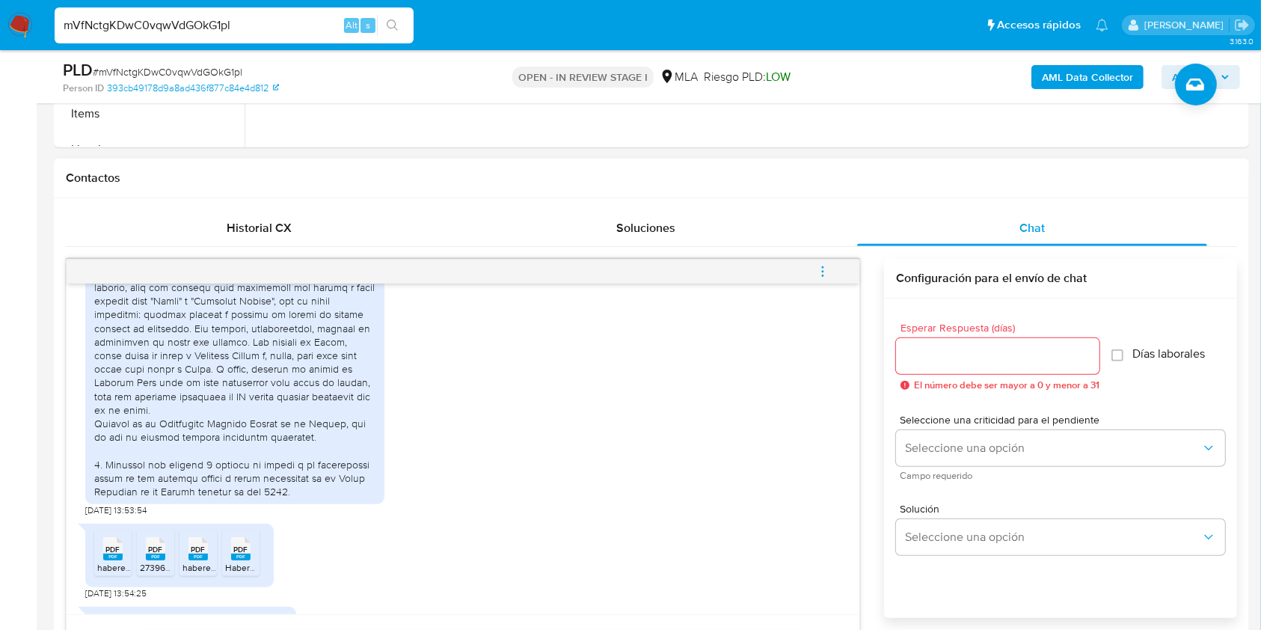
scroll to position [1056, 0]
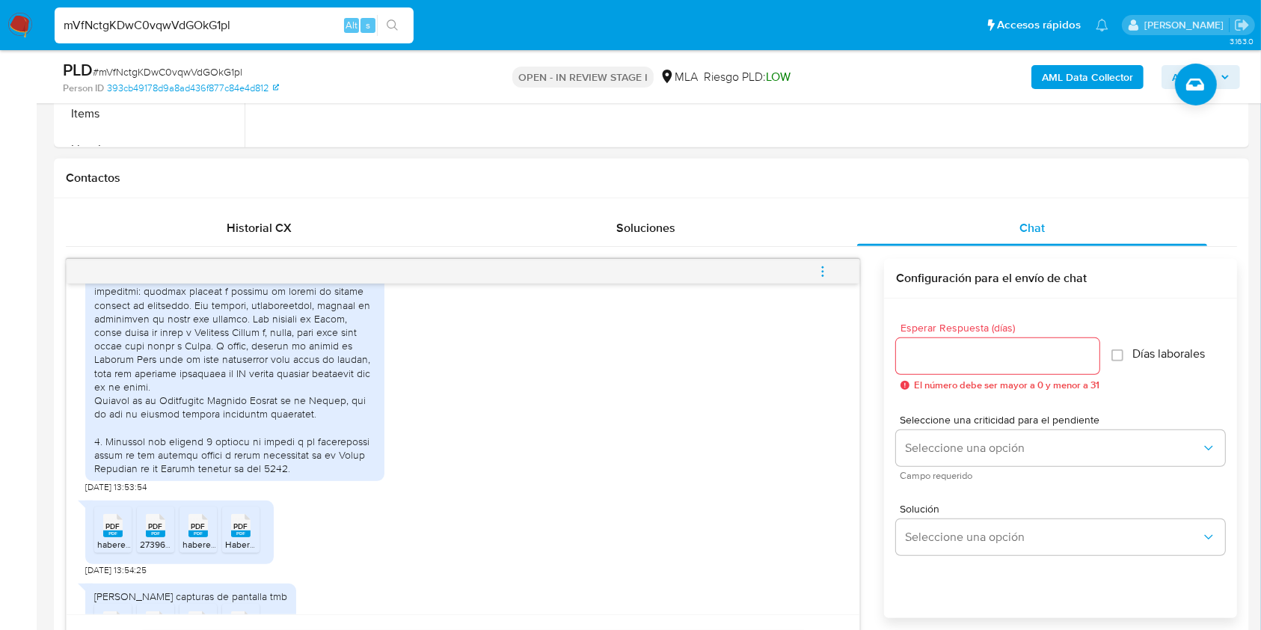
click at [107, 531] on span "PDF" at bounding box center [113, 526] width 14 height 10
click at [162, 531] on span "PDF" at bounding box center [156, 526] width 14 height 10
click at [203, 531] on span "PDF" at bounding box center [198, 526] width 14 height 10
click at [242, 531] on span "PDF" at bounding box center [241, 526] width 14 height 10
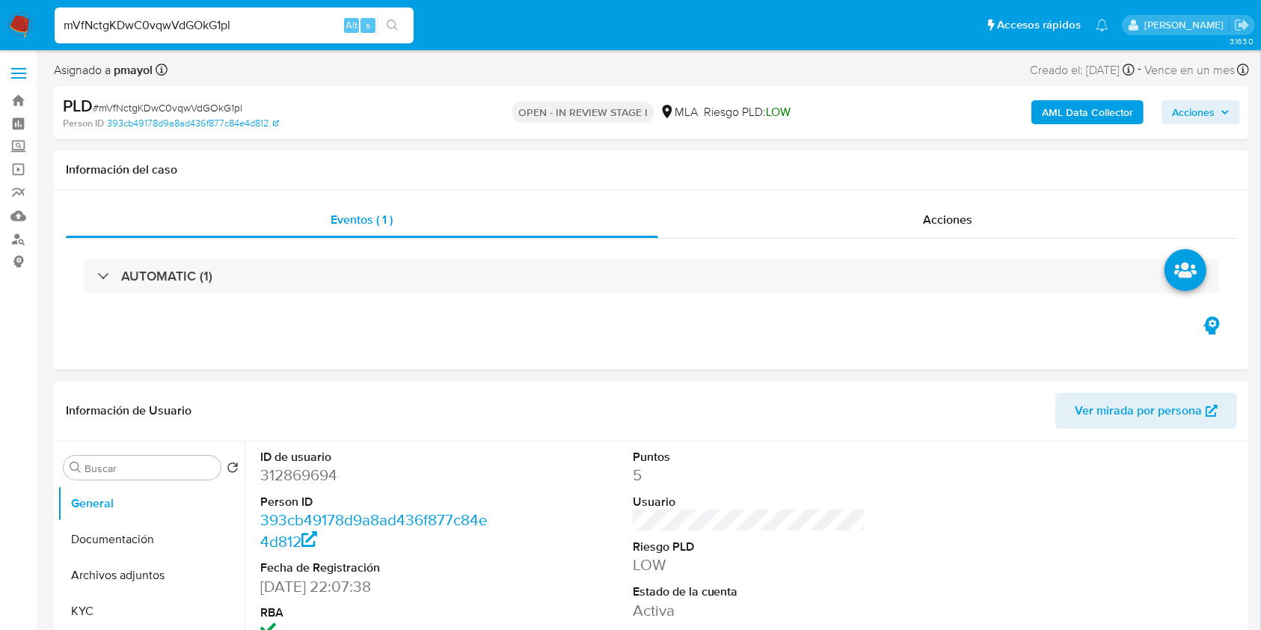
scroll to position [43, 0]
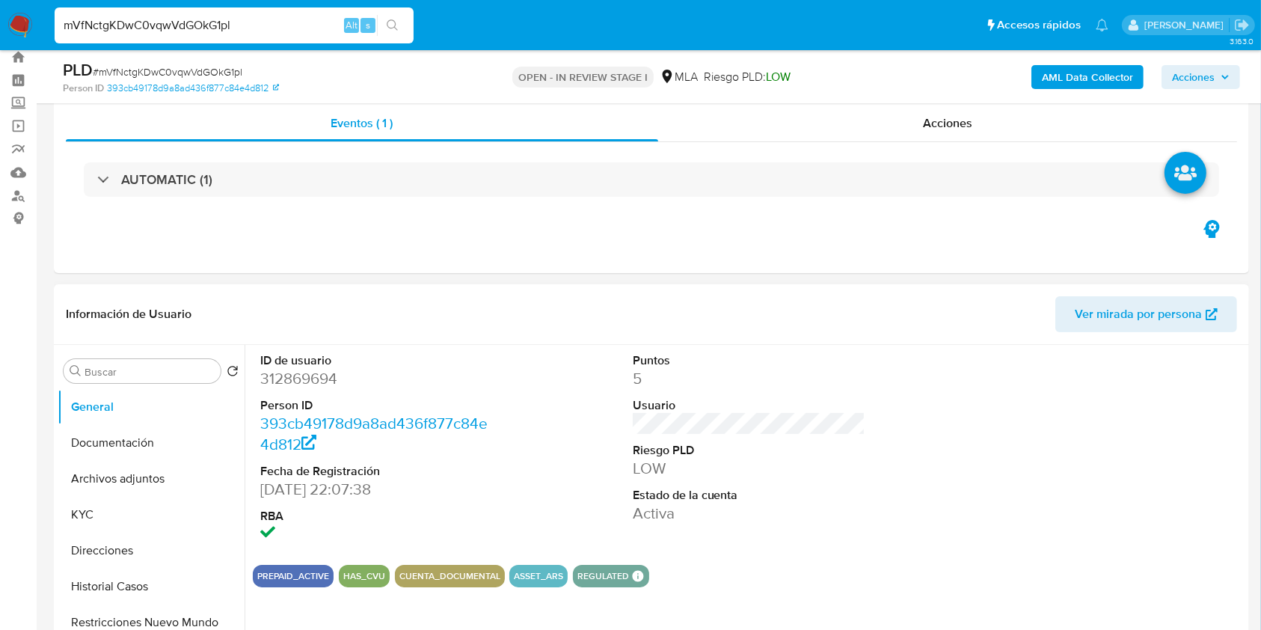
click at [299, 373] on dd "312869694" at bounding box center [376, 378] width 233 height 21
copy dd "312869694"
click at [139, 578] on button "Historial Casos" at bounding box center [145, 586] width 175 height 36
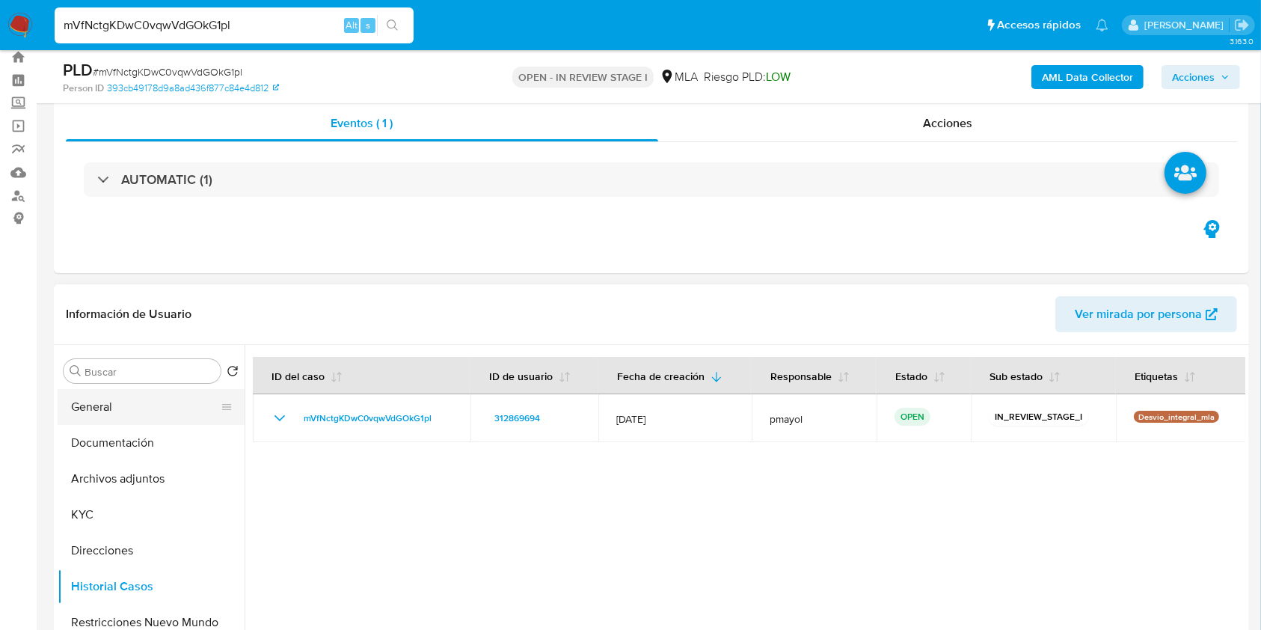
click at [176, 399] on button "General" at bounding box center [145, 407] width 175 height 36
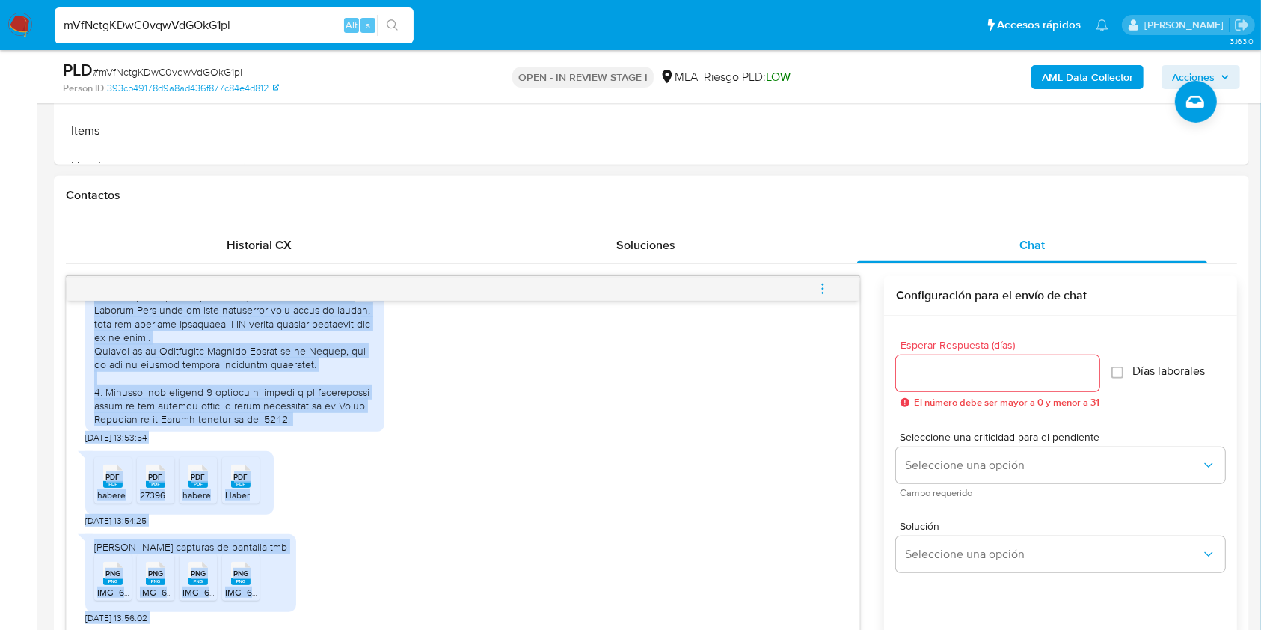
scroll to position [738, 0]
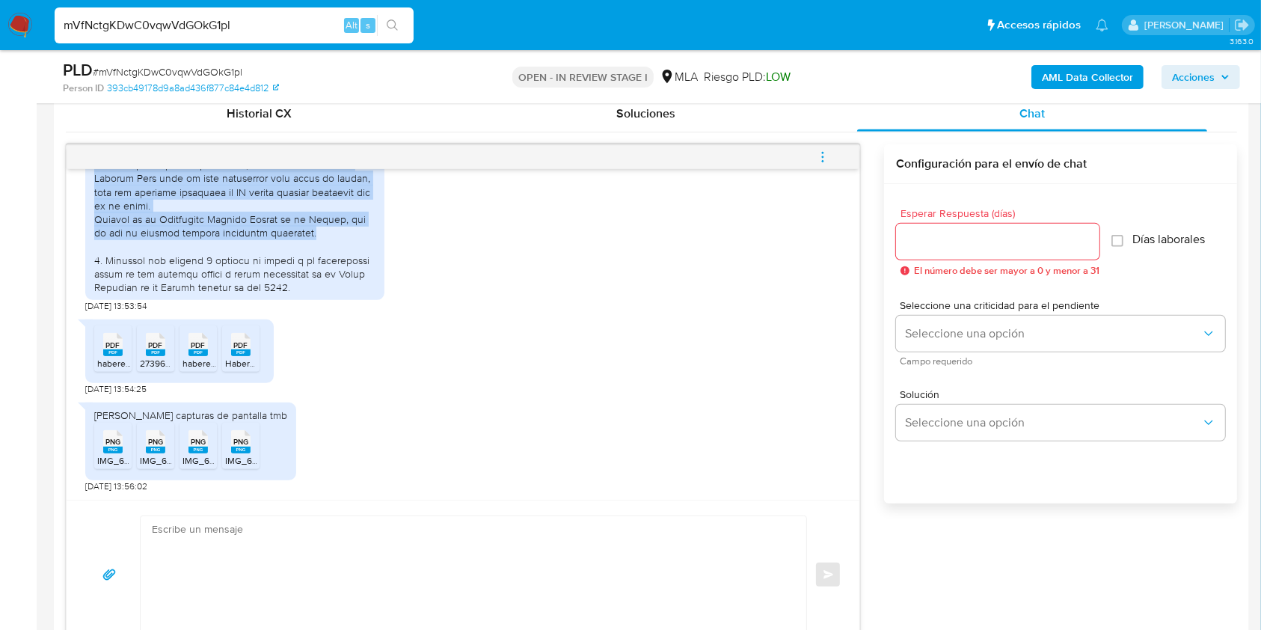
drag, startPoint x: 269, startPoint y: 450, endPoint x: 289, endPoint y: 230, distance: 220.7
click at [289, 230] on div at bounding box center [234, 90] width 281 height 408
copy div "tanto el último año como los anteriores he utilizado mi cuenta de Mercado Pago …"
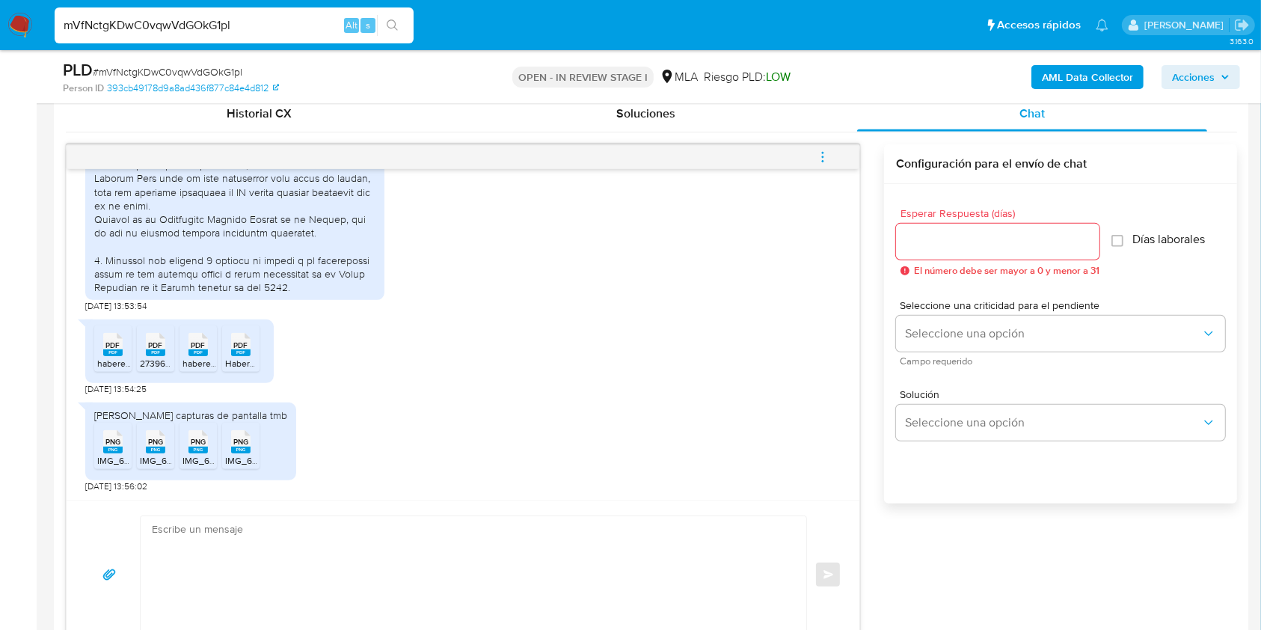
click at [197, 69] on span "# mVfNctgKDwC0vqwVdGOkG1pl" at bounding box center [168, 71] width 150 height 15
copy span "mVfNctgKDwC0vqwVdGOkG1pl"
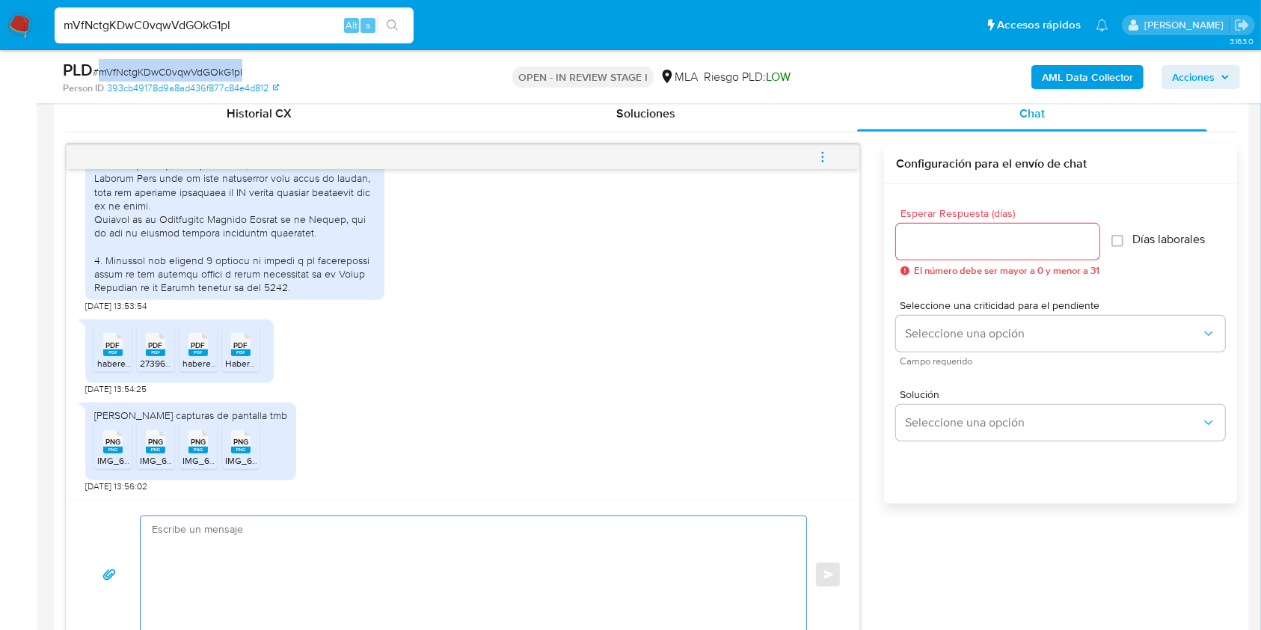
click at [306, 544] on textarea at bounding box center [470, 574] width 636 height 117
paste textarea "Hola, ¡Muchas gracias por tu respuesta! Confirmamos la recepción de la document…"
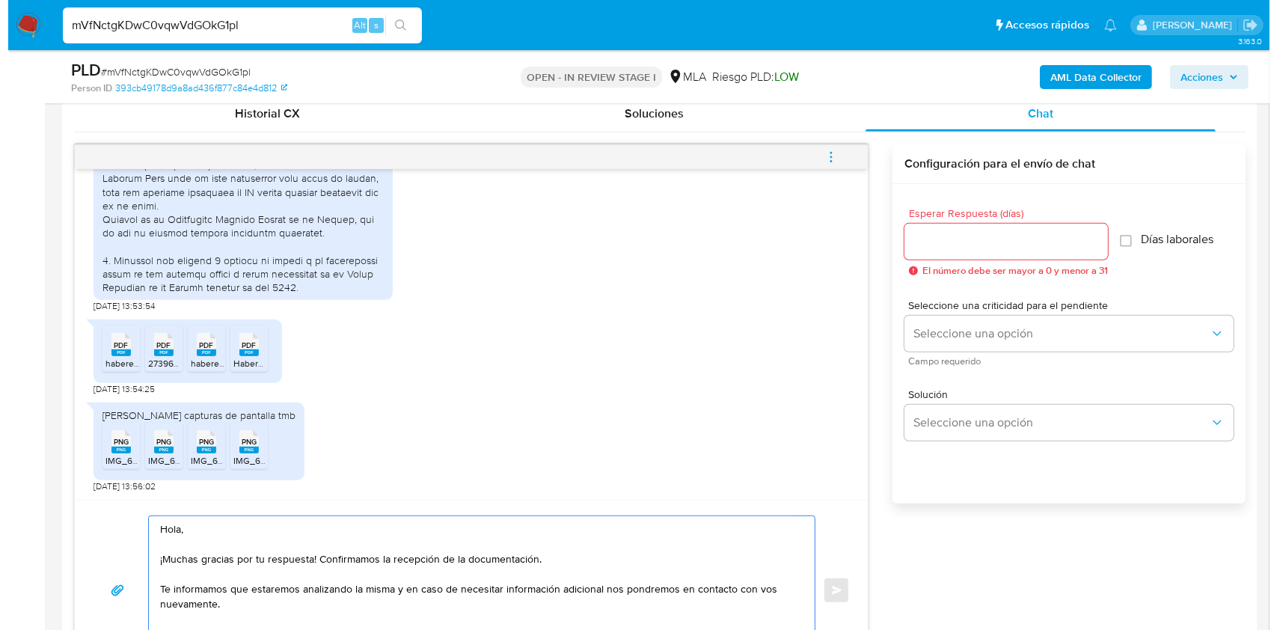
scroll to position [766, 0]
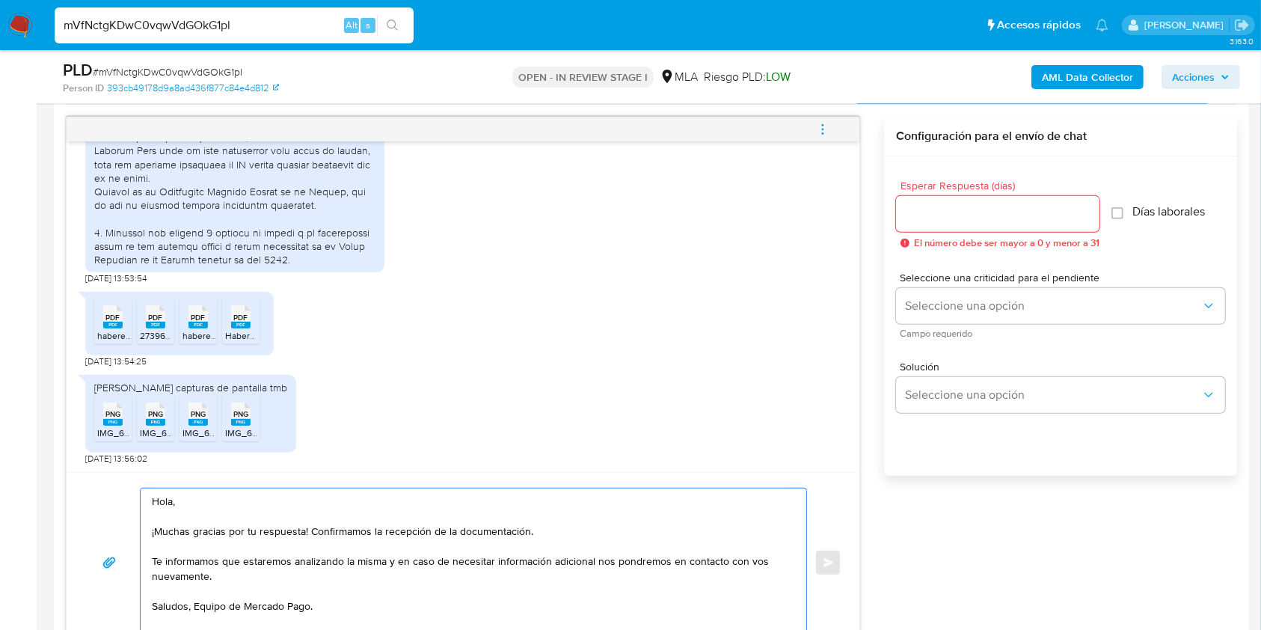
click at [190, 605] on textarea "Hola, ¡Muchas gracias por tu respuesta! Confirmamos la recepción de la document…" at bounding box center [470, 562] width 636 height 148
type textarea "Hola, ¡Muchas gracias por tu respuesta! Confirmamos la recepción de la document…"
click at [968, 220] on input "Esperar Respuesta (días)" at bounding box center [997, 213] width 203 height 19
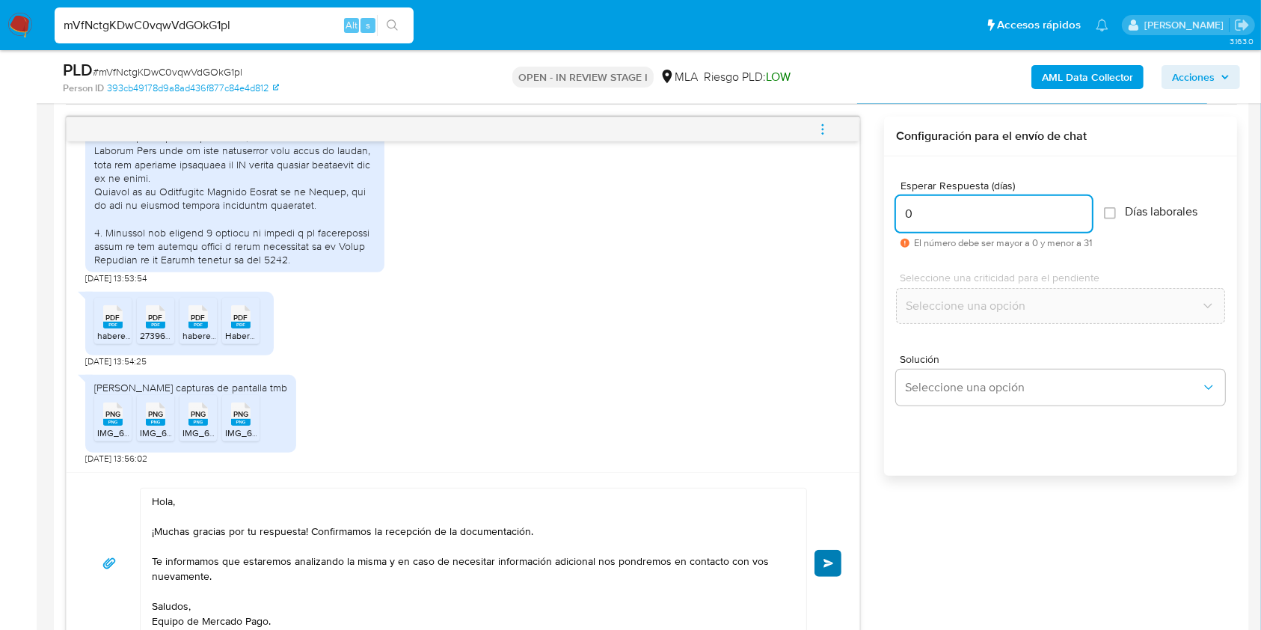
type input "0"
click at [822, 559] on button "Enviar" at bounding box center [827, 563] width 27 height 27
click at [816, 125] on icon "menu-action" at bounding box center [822, 129] width 13 height 13
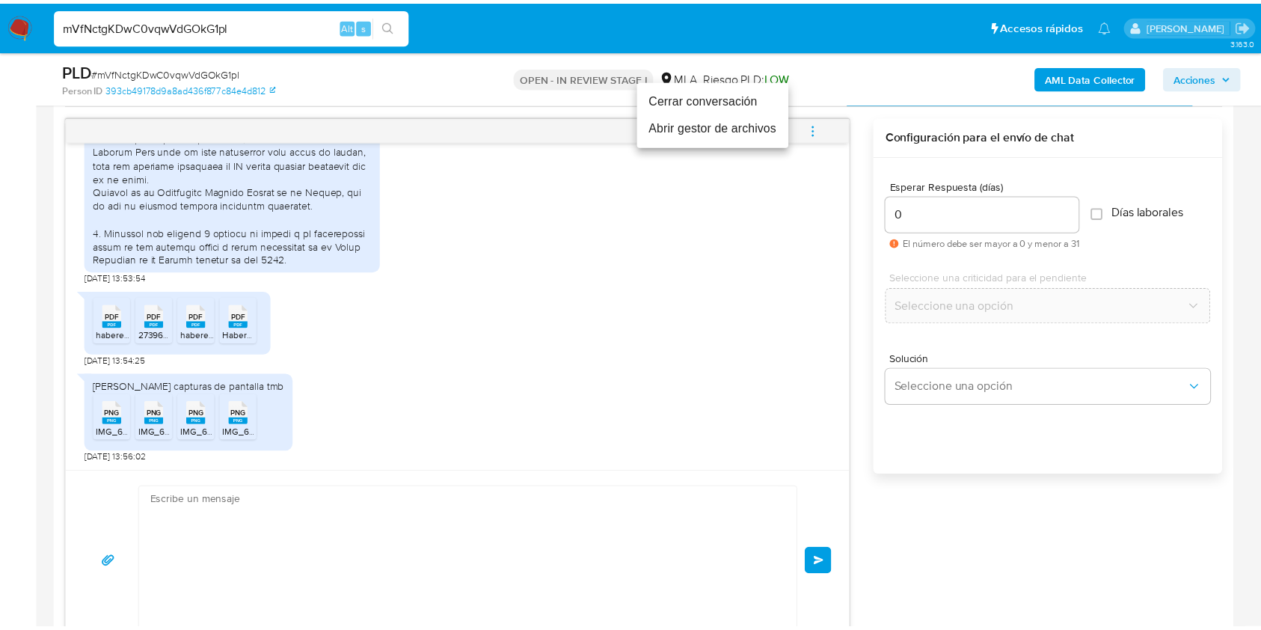
scroll to position [1343, 0]
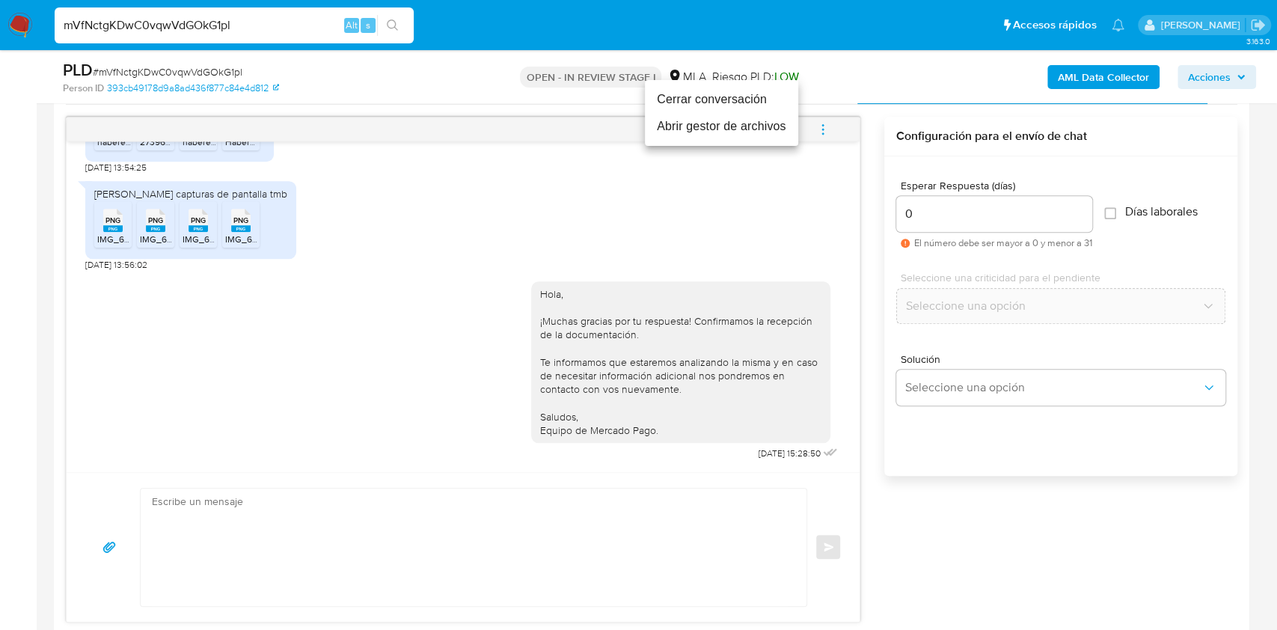
click at [702, 100] on li "Cerrar conversación" at bounding box center [721, 99] width 153 height 27
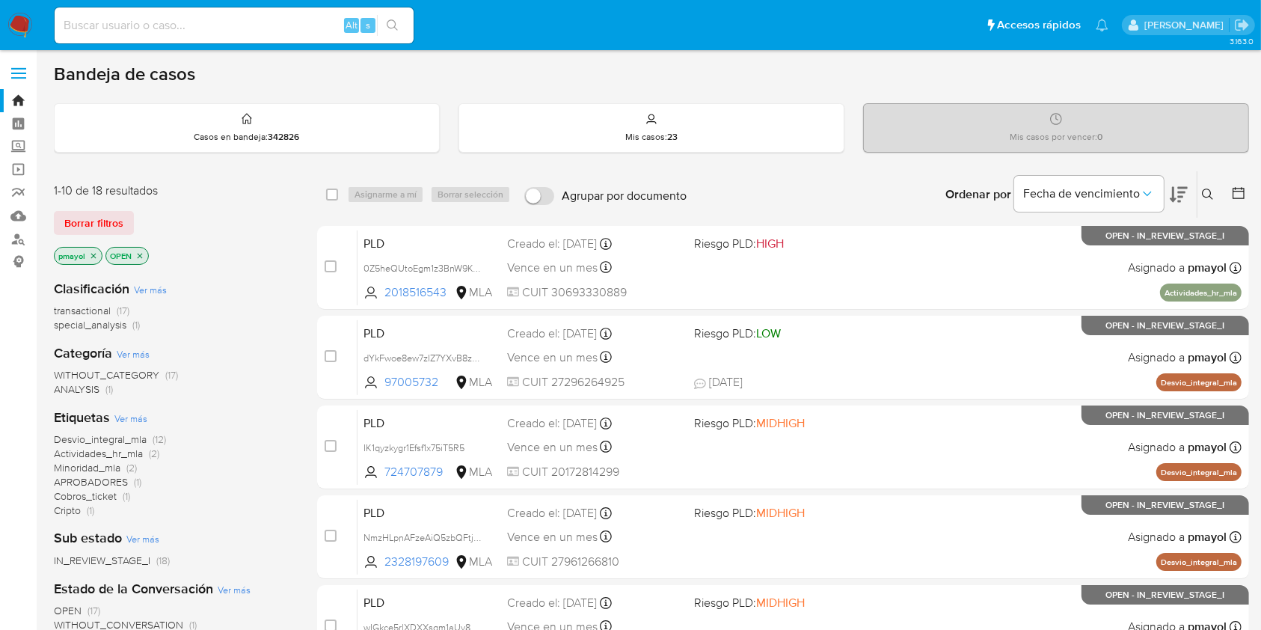
click at [1210, 188] on icon at bounding box center [1208, 194] width 12 height 12
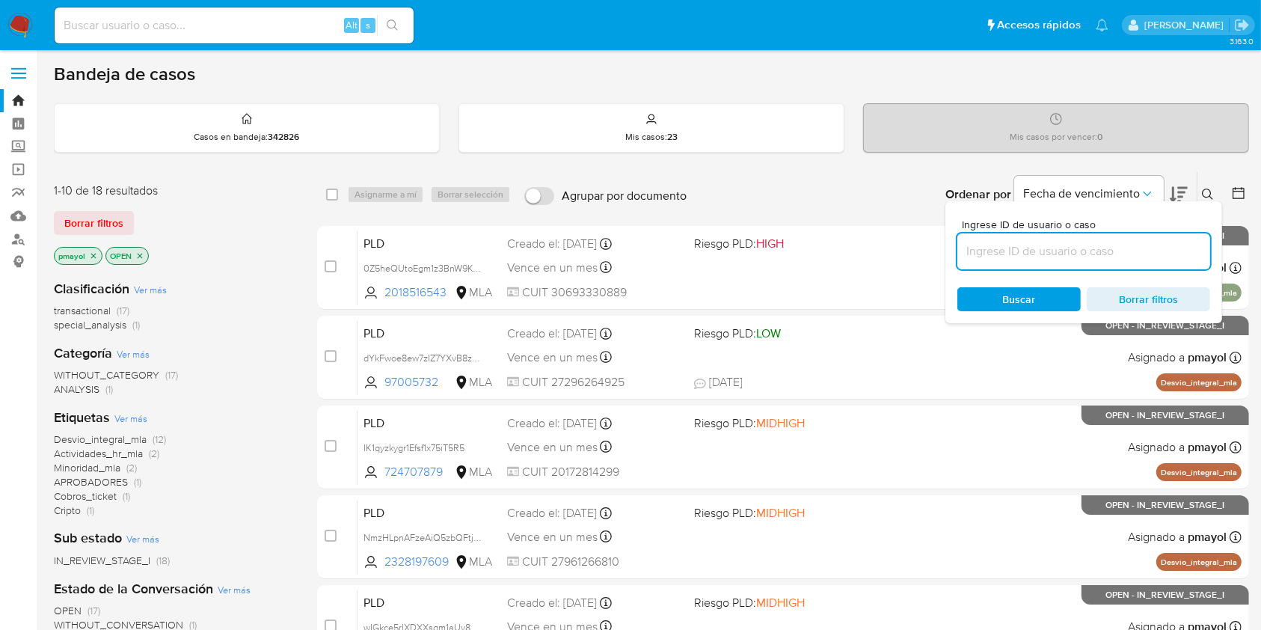
click at [1065, 252] on input at bounding box center [1083, 251] width 253 height 19
type input "mVfNctgKDwC0vqwVdGOkG1pl"
click at [1012, 295] on span "Buscar" at bounding box center [1019, 299] width 33 height 24
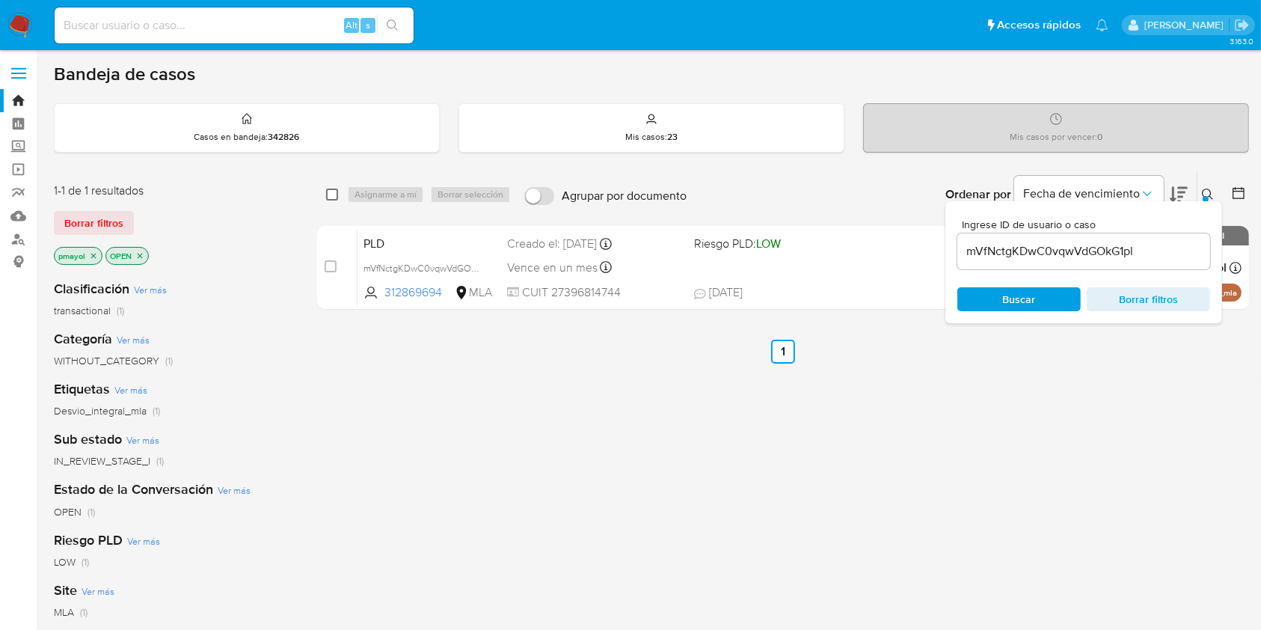
click at [328, 199] on input "checkbox" at bounding box center [332, 194] width 12 height 12
checkbox input "true"
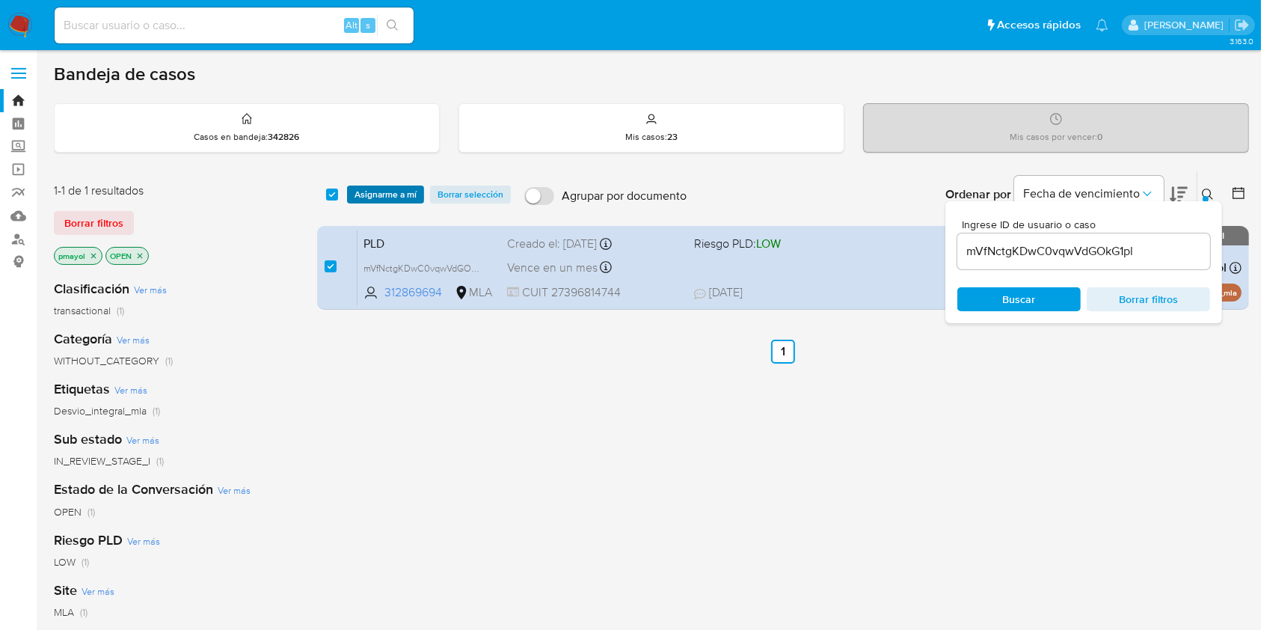
click at [382, 192] on span "Asignarme a mí" at bounding box center [386, 194] width 62 height 15
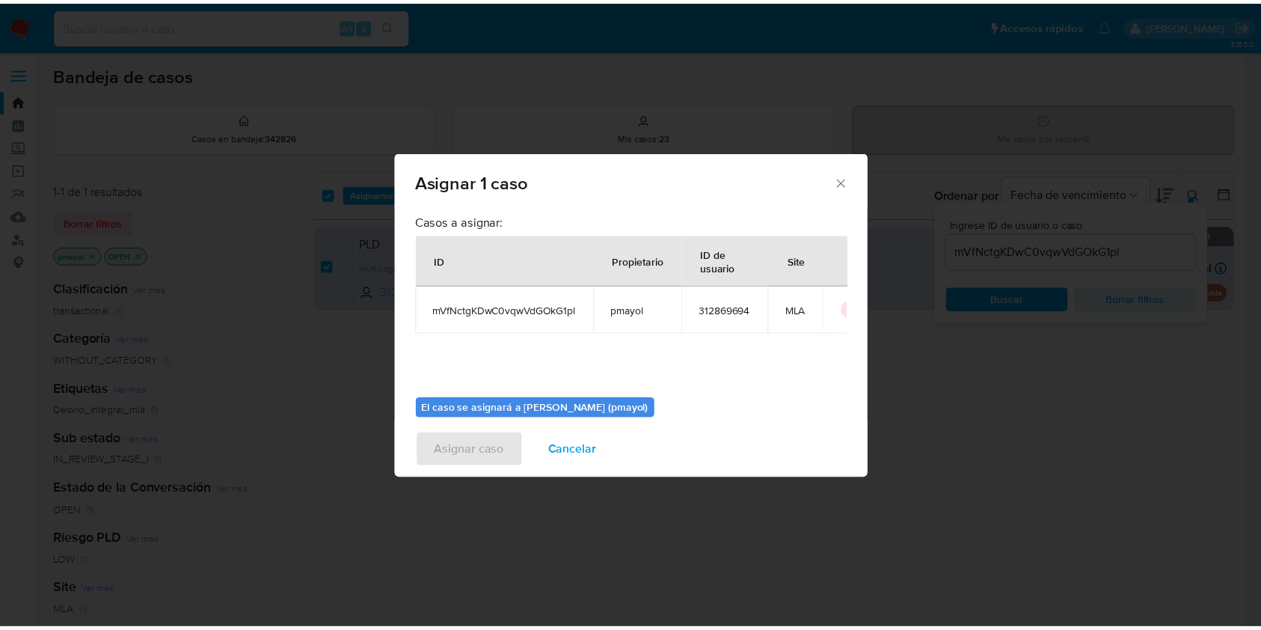
scroll to position [76, 0]
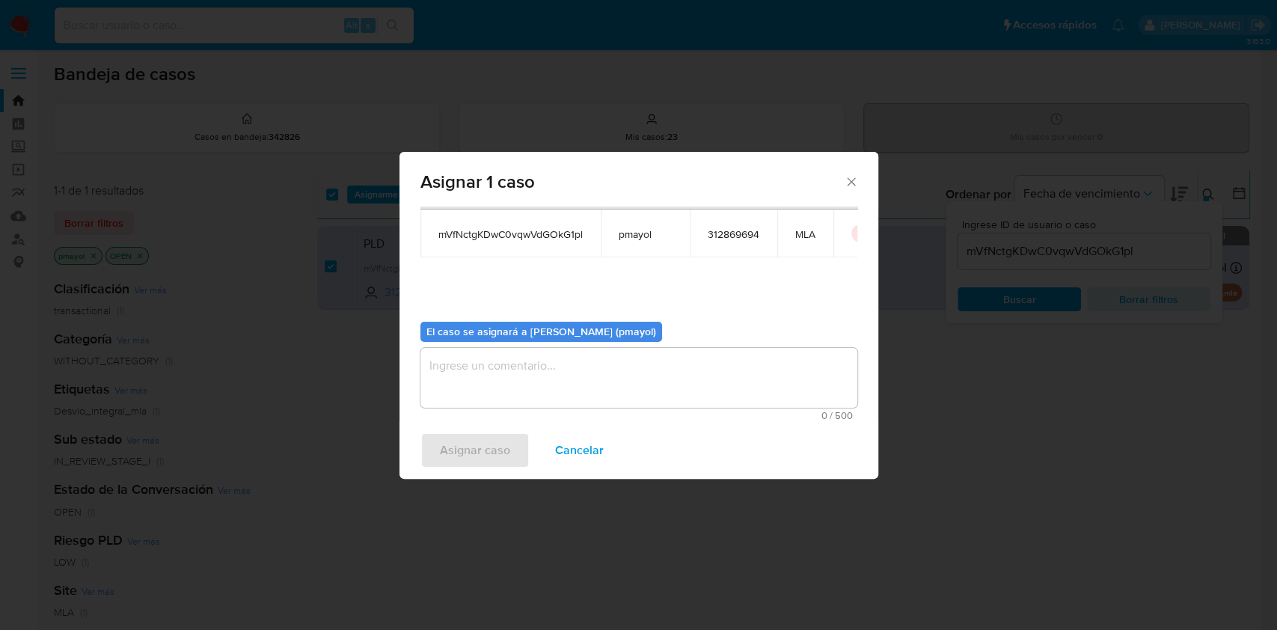
click at [737, 386] on textarea "assign-modal" at bounding box center [638, 378] width 437 height 60
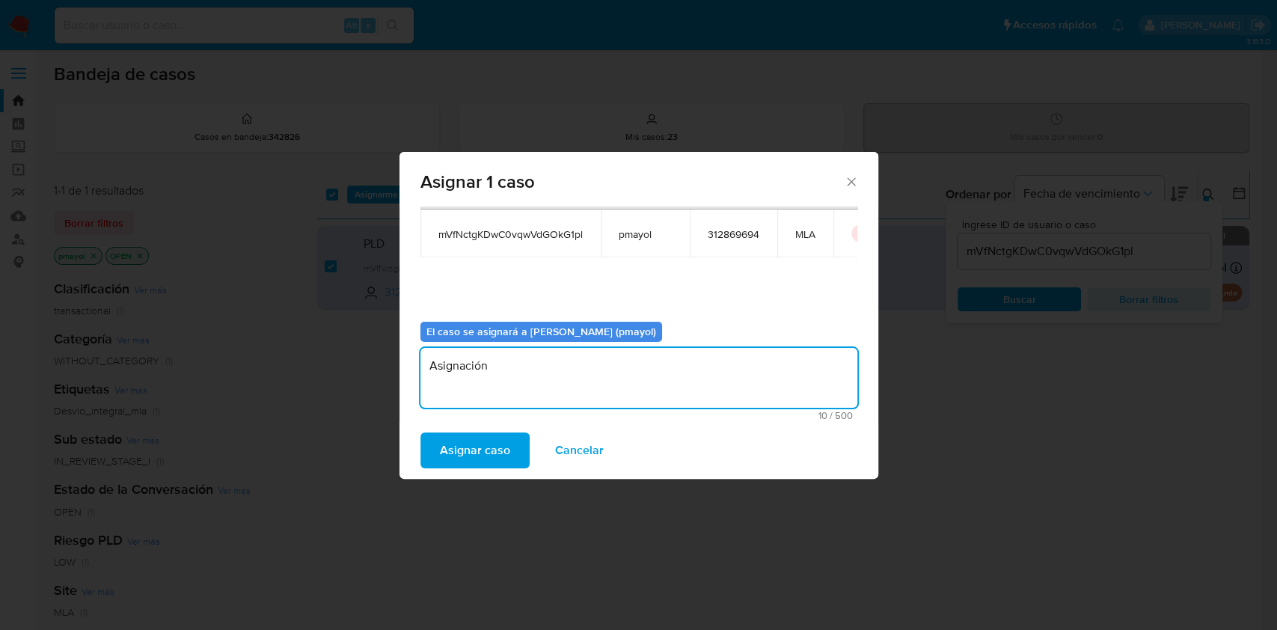
type textarea "Asignación"
click at [485, 455] on span "Asignar caso" at bounding box center [475, 450] width 70 height 33
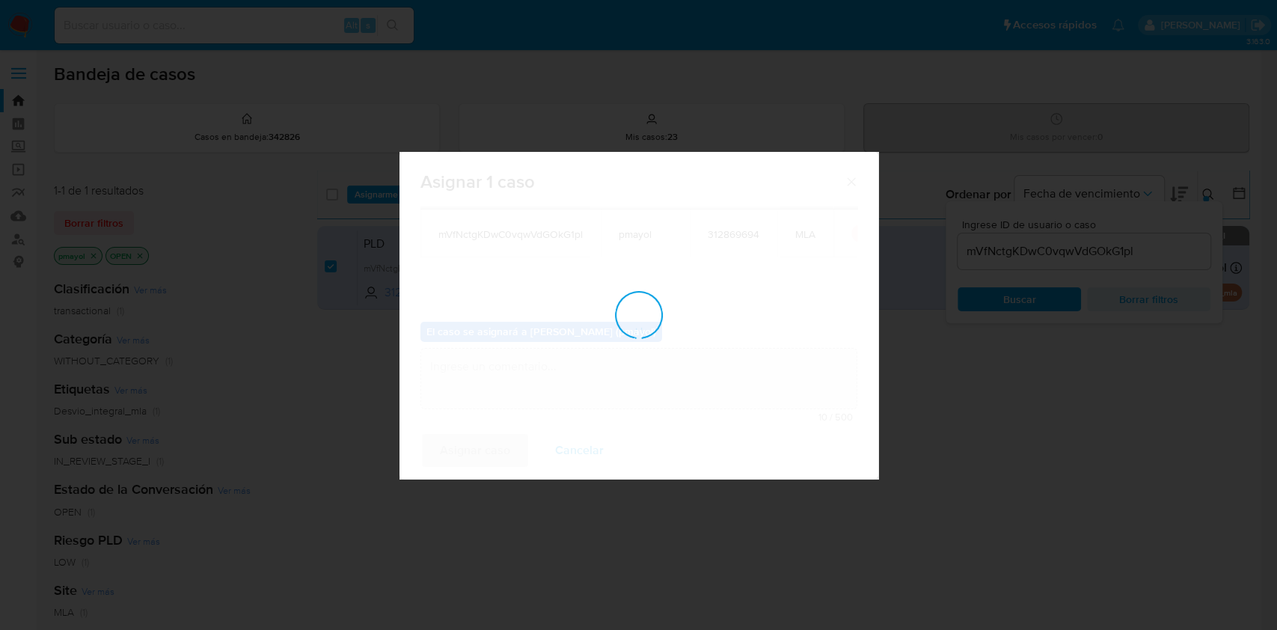
checkbox input "false"
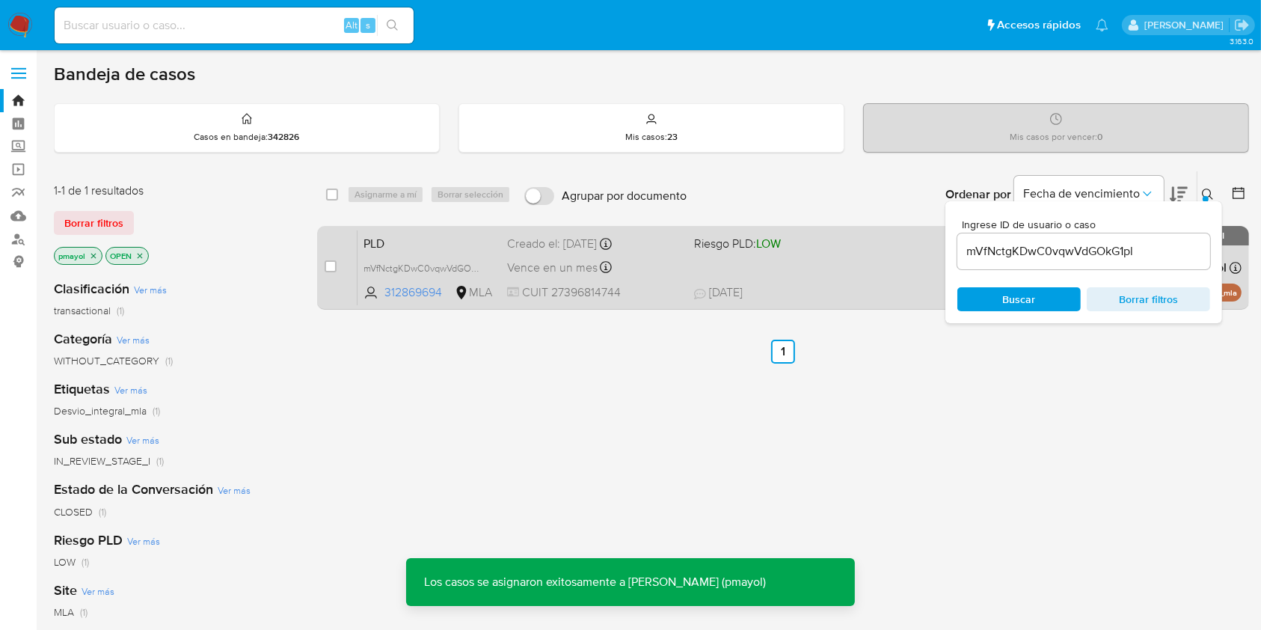
click at [839, 274] on div "PLD mVfNctgKDwC0vqwVdGOkG1pl 312869694 MLA Riesgo PLD: LOW Creado el: [DATE] Cr…" at bounding box center [800, 268] width 884 height 76
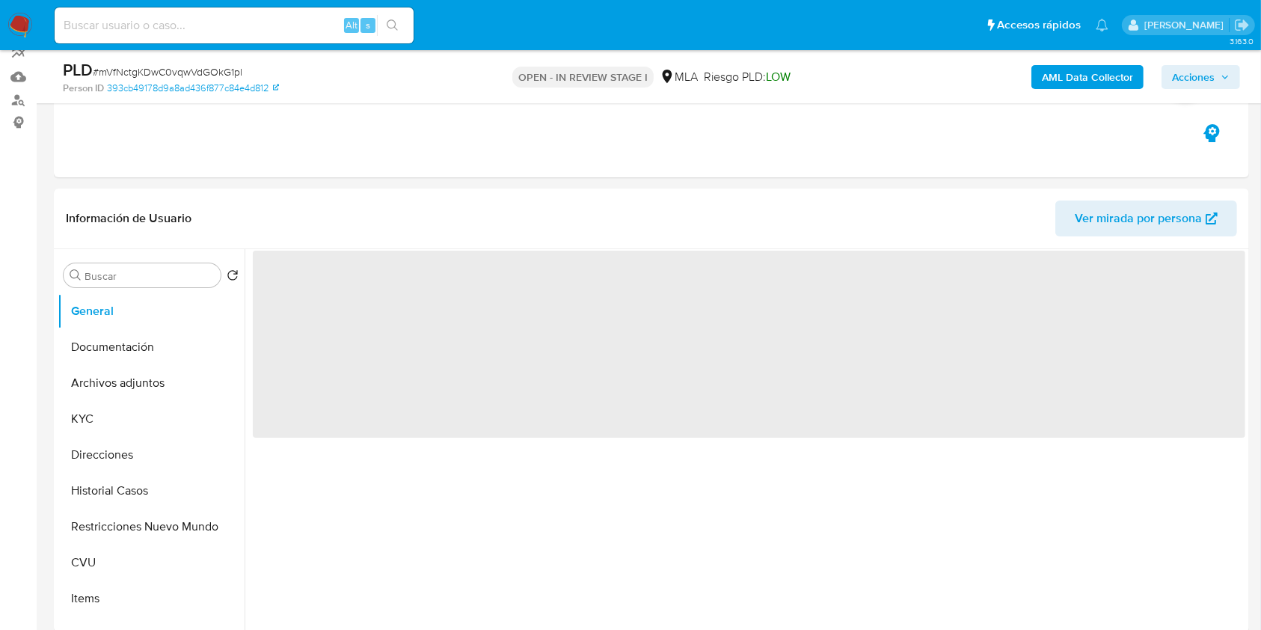
scroll to position [171, 0]
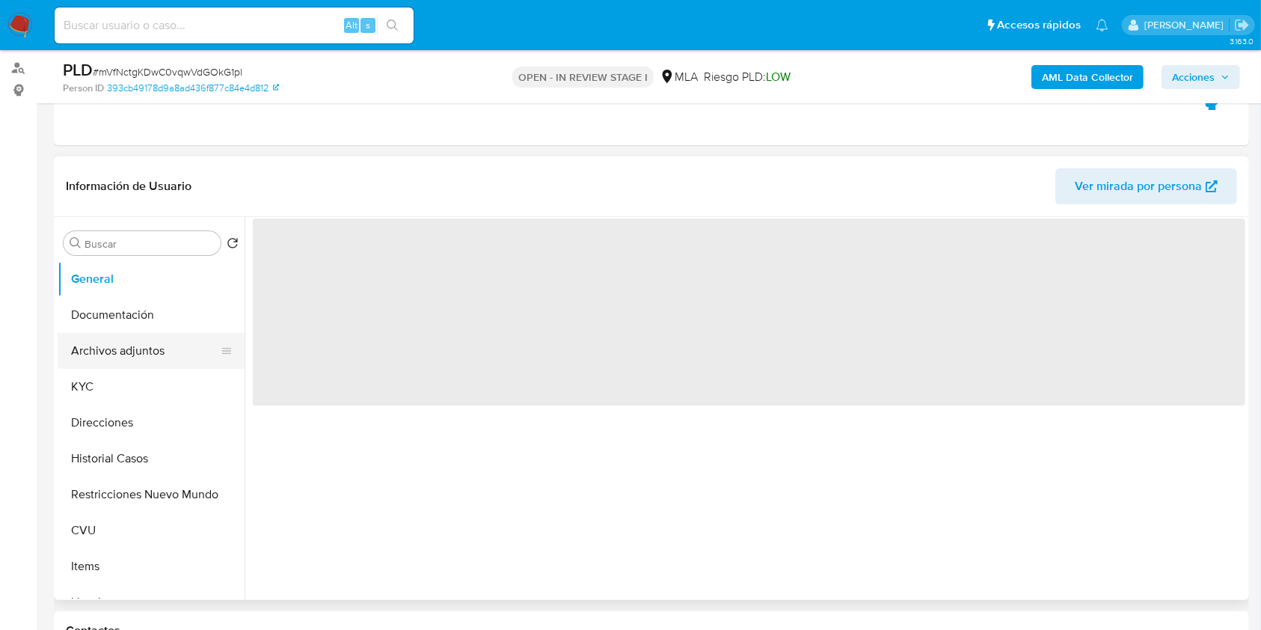
select select "10"
click at [135, 360] on button "Archivos adjuntos" at bounding box center [145, 351] width 175 height 36
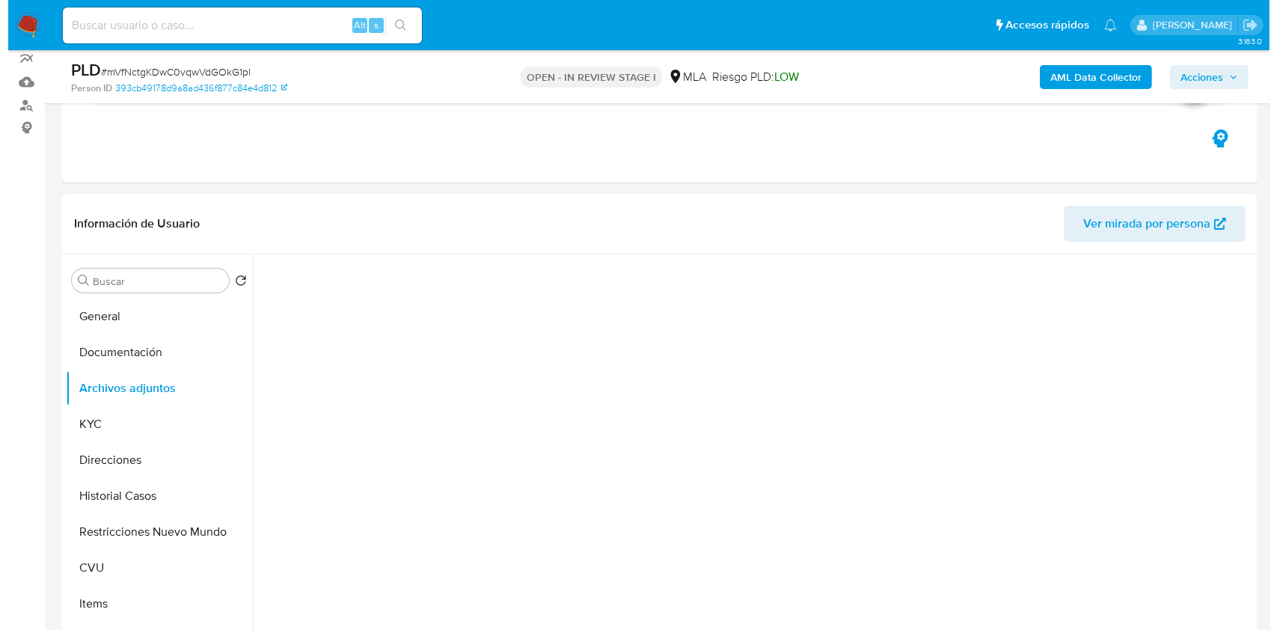
scroll to position [89, 0]
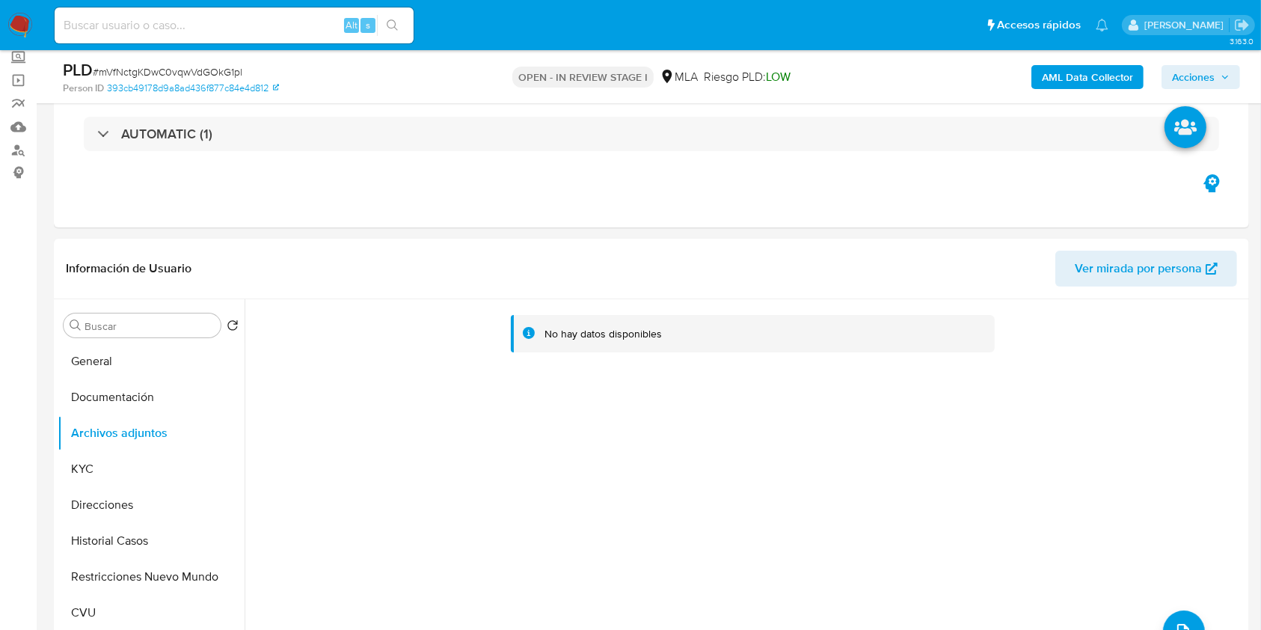
click at [1063, 82] on b "AML Data Collector" at bounding box center [1087, 77] width 91 height 24
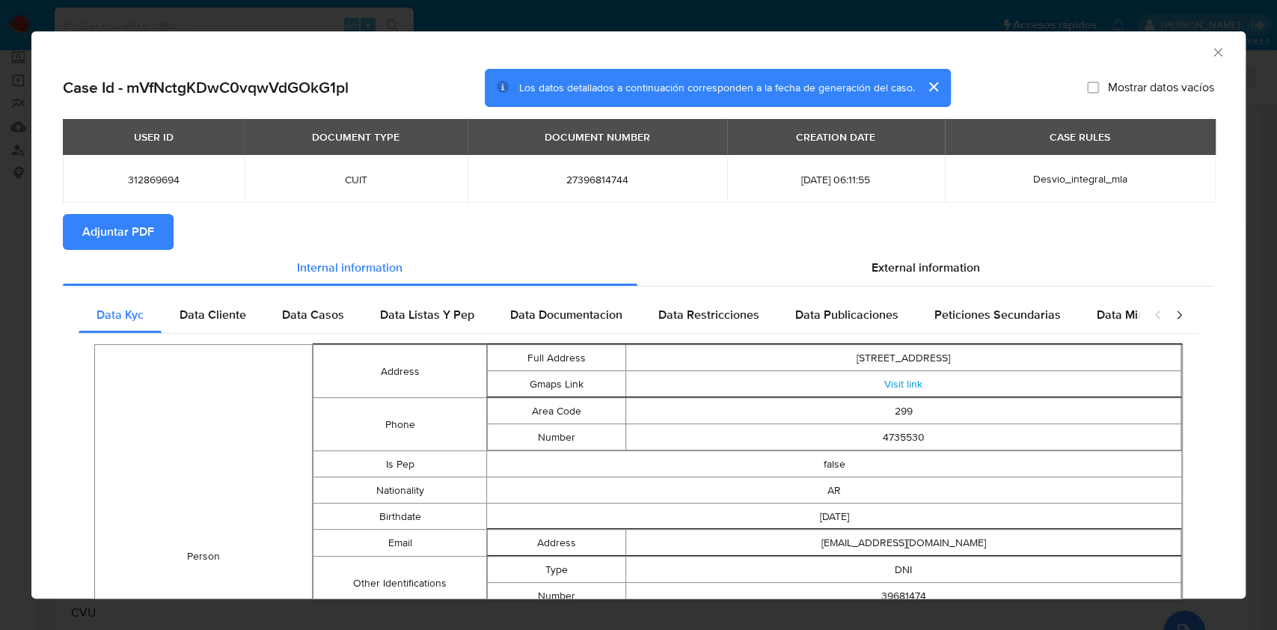
click at [112, 224] on span "Adjuntar PDF" at bounding box center [118, 231] width 72 height 33
click at [1210, 54] on icon "Cerrar ventana" at bounding box center [1217, 52] width 15 height 15
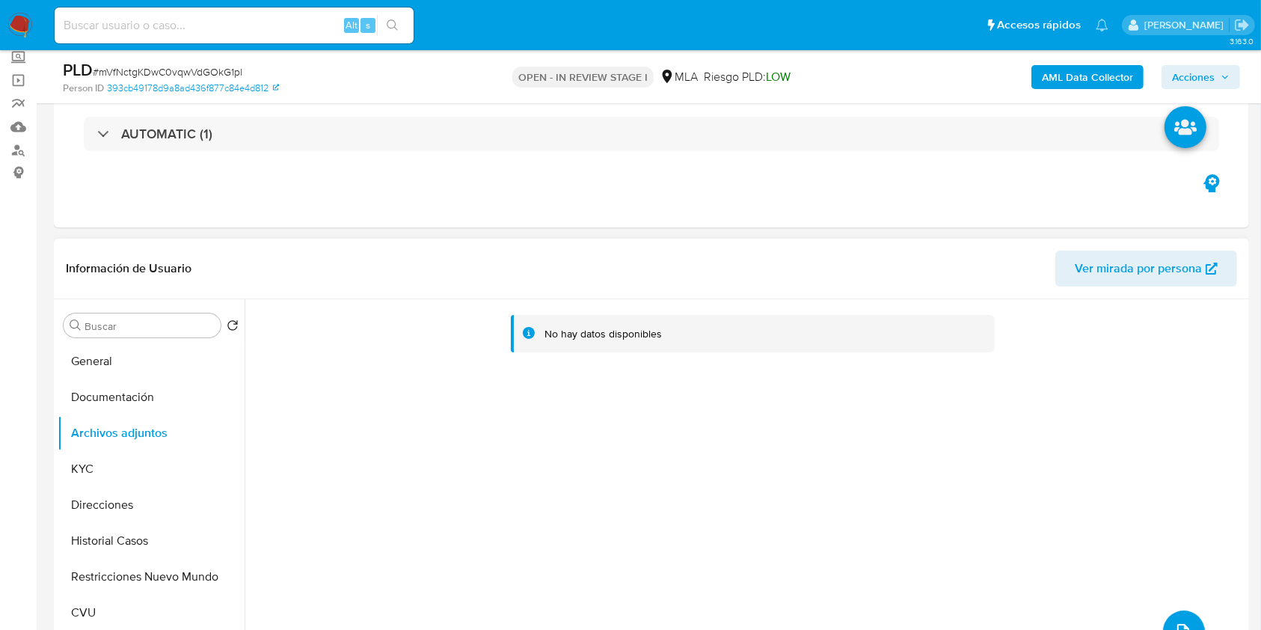
click at [1174, 622] on icon "upload-file" at bounding box center [1183, 631] width 18 height 18
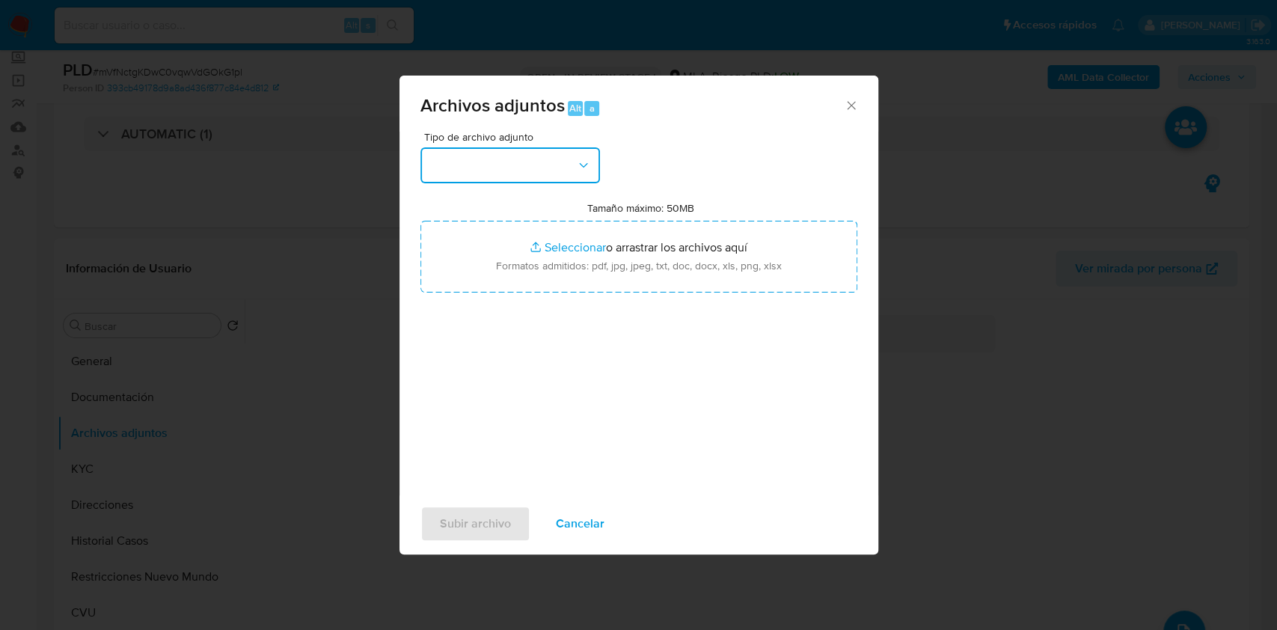
click at [547, 166] on button "button" at bounding box center [509, 165] width 179 height 36
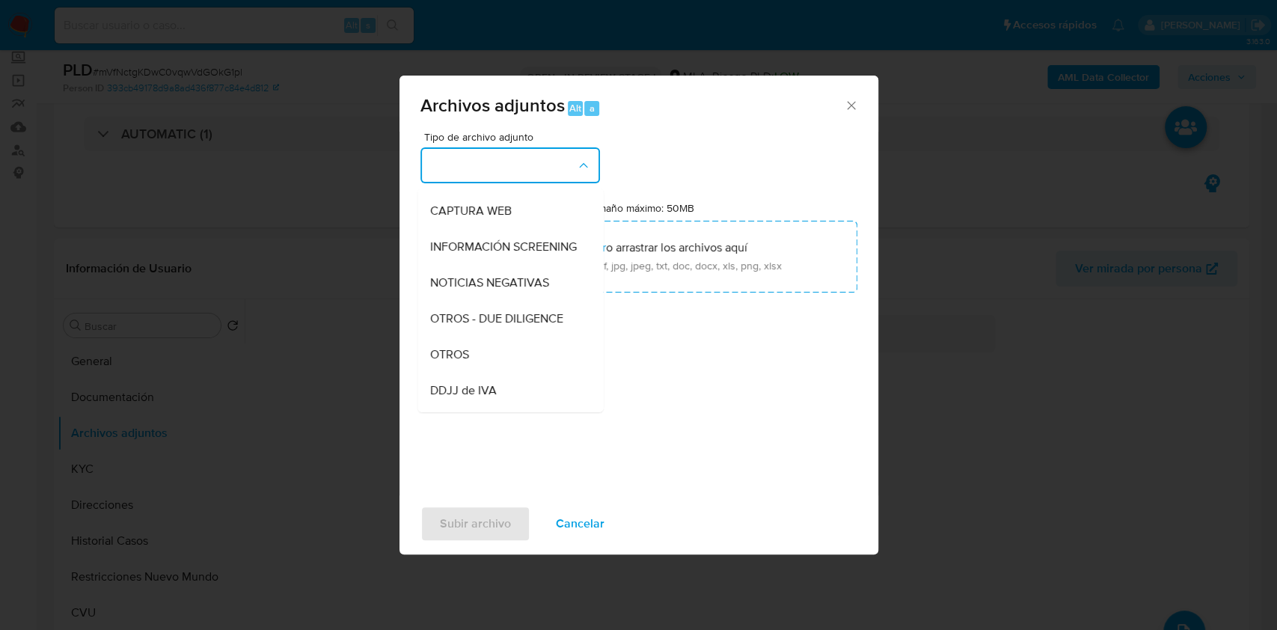
scroll to position [151, 0]
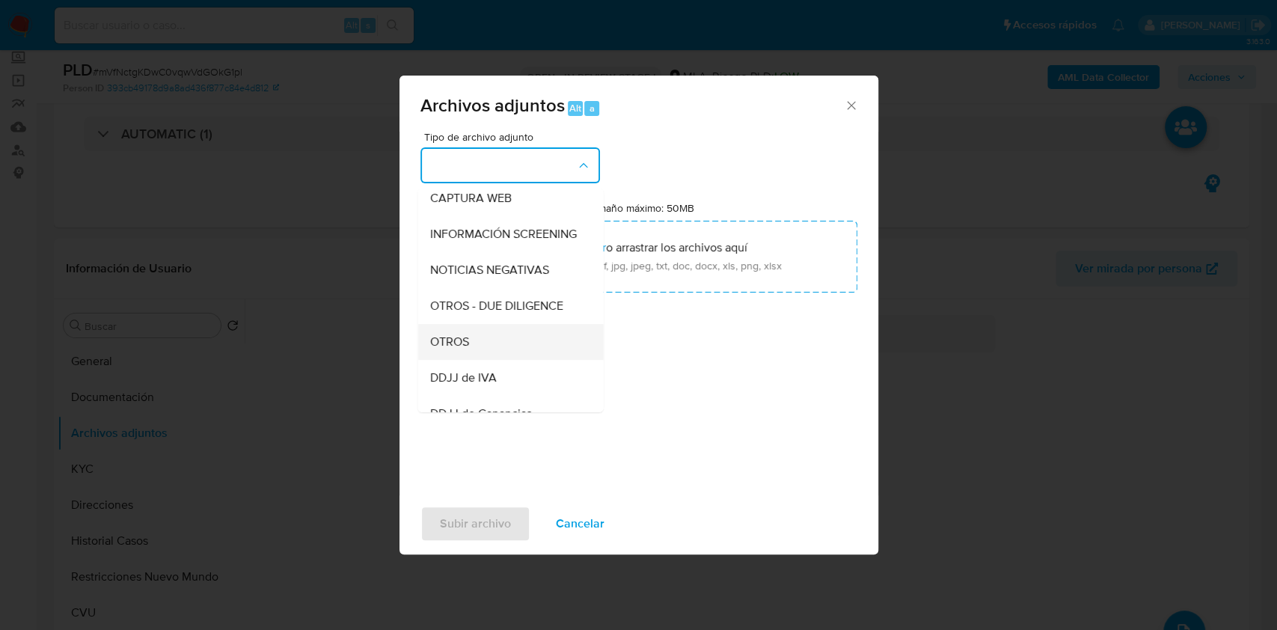
click at [486, 360] on div "OTROS" at bounding box center [505, 342] width 153 height 36
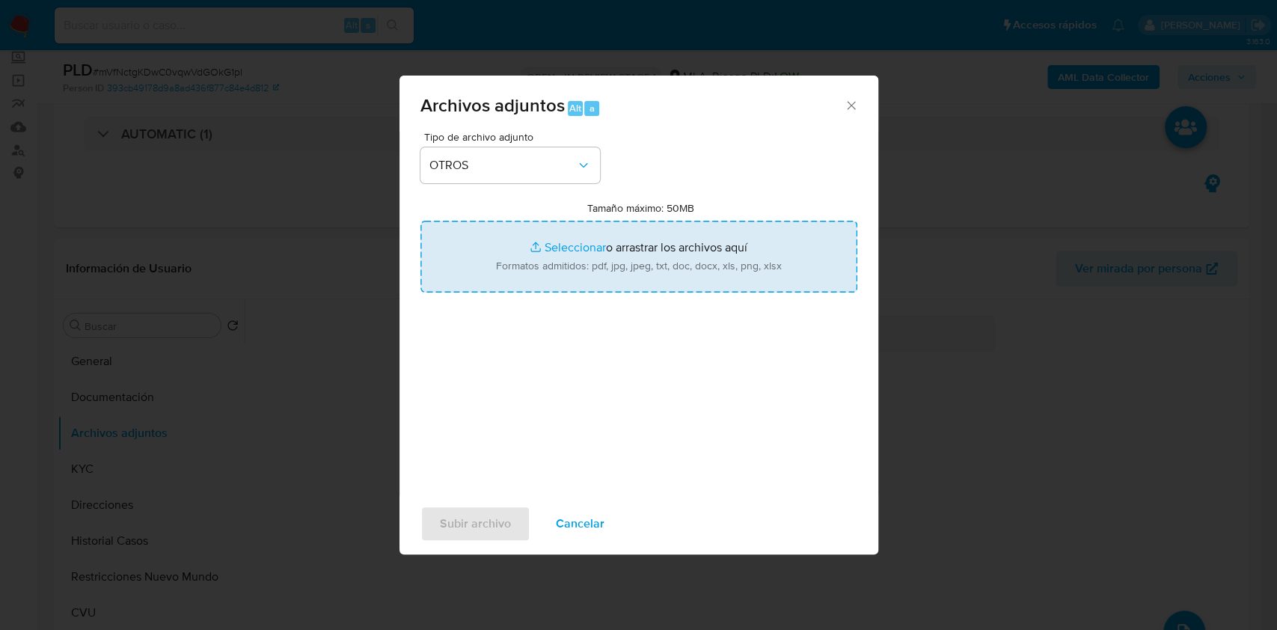
click at [584, 285] on input "Tamaño máximo: 50MB Seleccionar archivos" at bounding box center [638, 257] width 437 height 72
type input "C:\fakepath\Caselog mVfNctgKDwC0vqwVdGOkG1pl.docx"
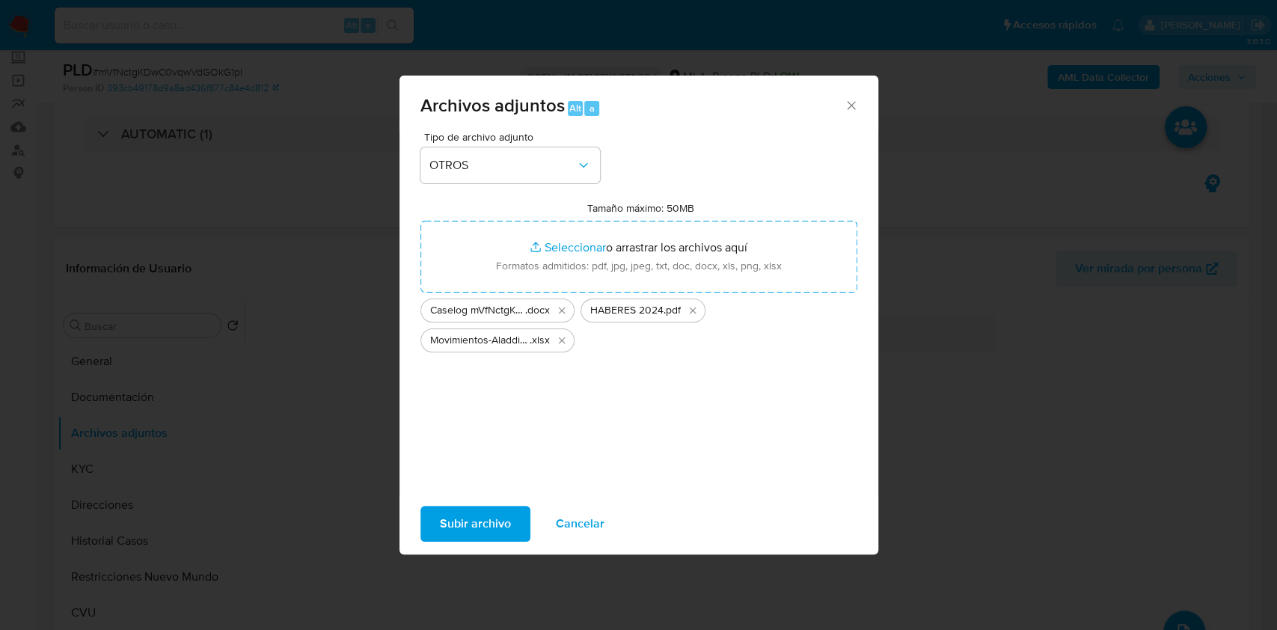
click at [469, 521] on span "Subir archivo" at bounding box center [475, 523] width 71 height 33
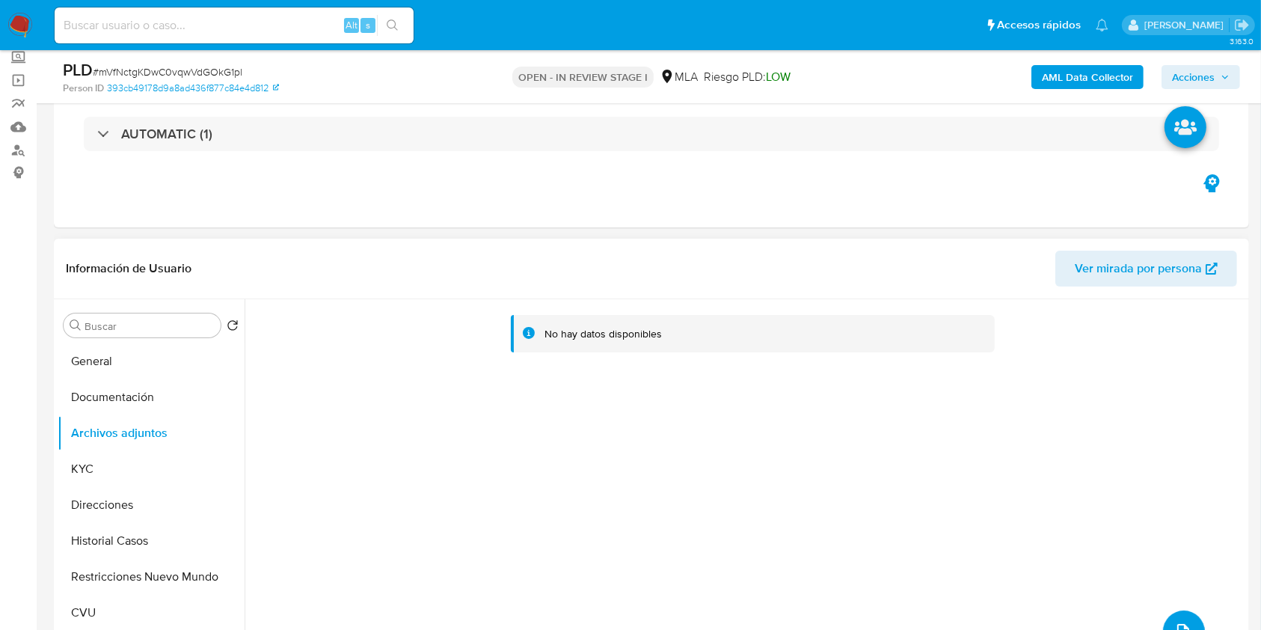
click at [1174, 622] on span "upload-file" at bounding box center [1183, 631] width 18 height 18
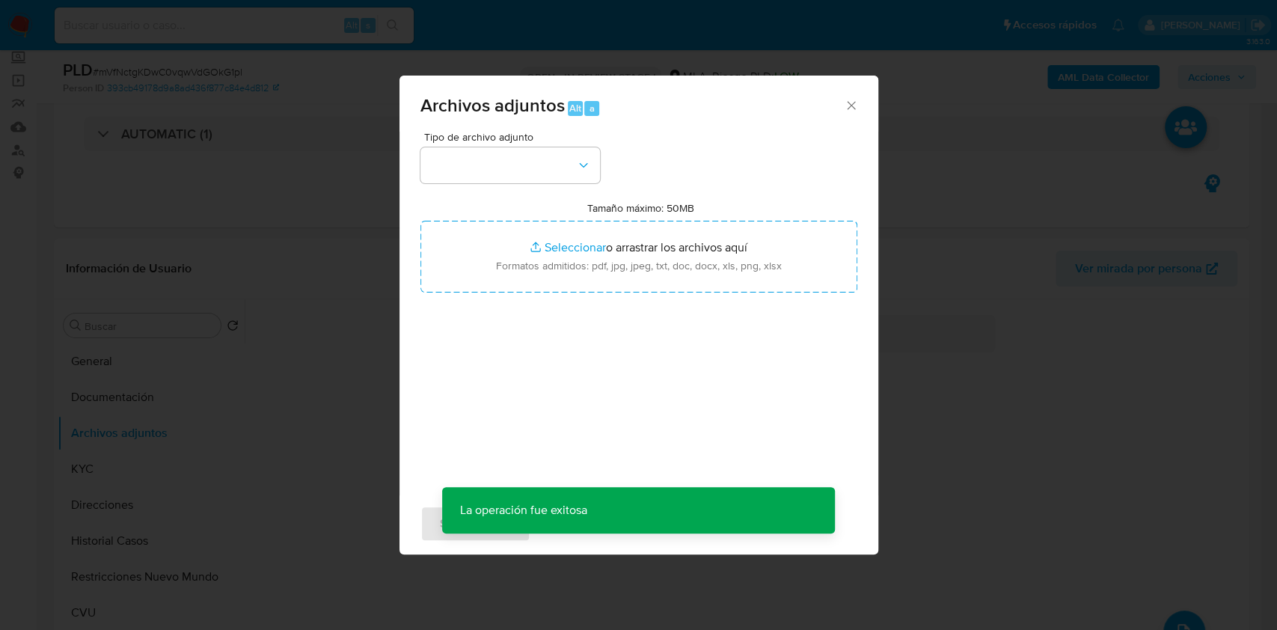
click at [536, 143] on div "Tipo de archivo adjunto" at bounding box center [509, 158] width 179 height 52
click at [539, 154] on button "button" at bounding box center [509, 165] width 179 height 36
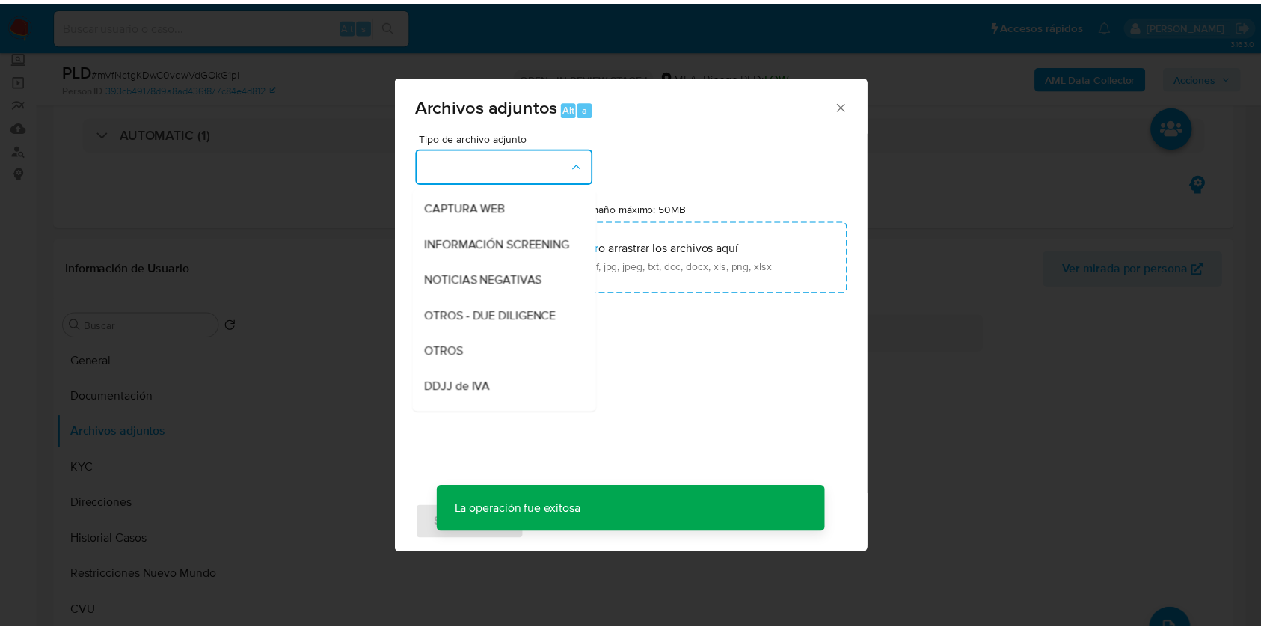
scroll to position [161, 0]
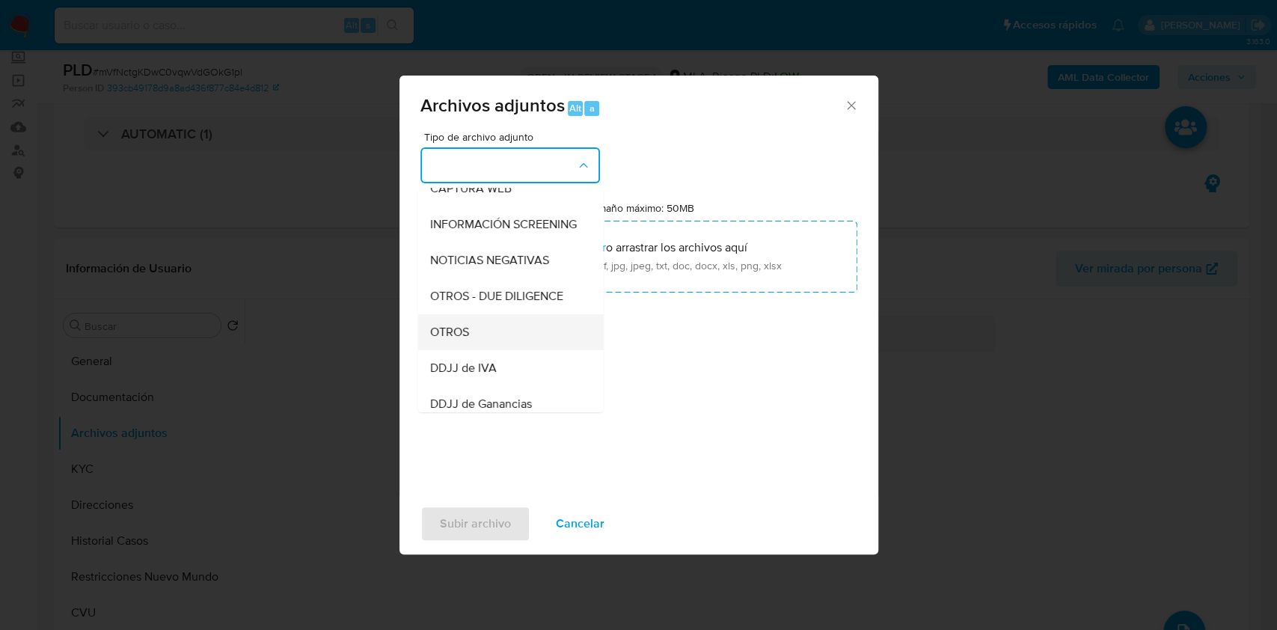
click at [478, 346] on div "OTROS" at bounding box center [505, 332] width 153 height 36
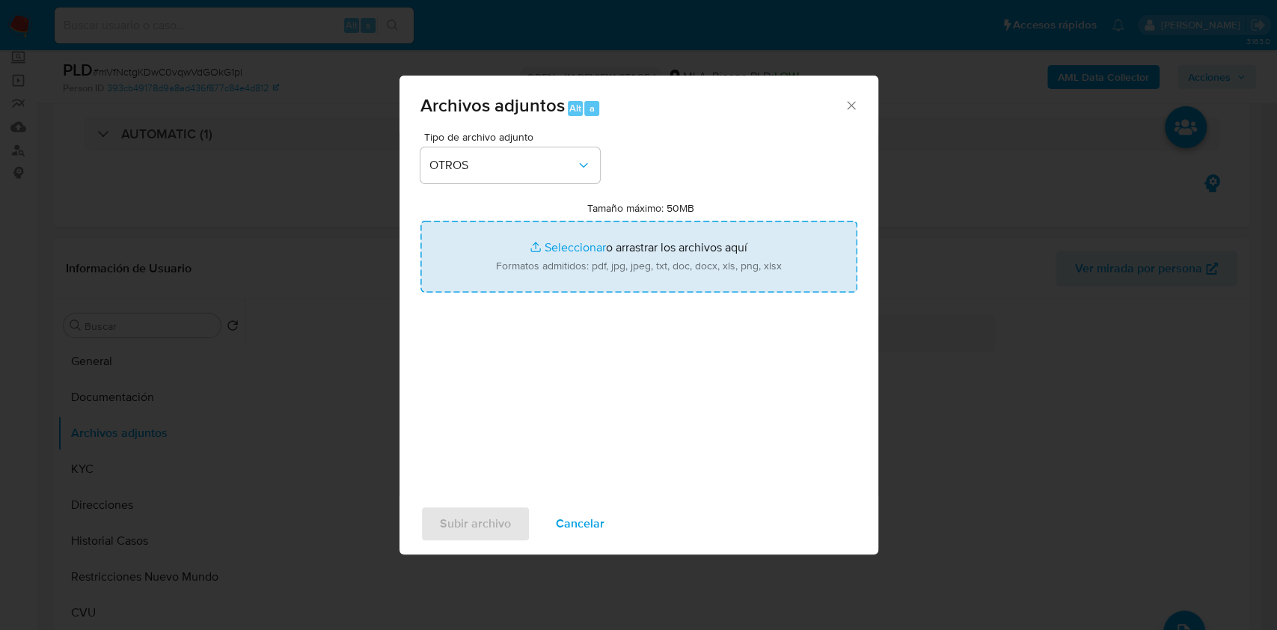
click at [547, 278] on input "Tamaño máximo: 50MB Seleccionar archivos" at bounding box center [638, 257] width 437 height 72
type input "C:\fakepath\RS 6-25.pdf"
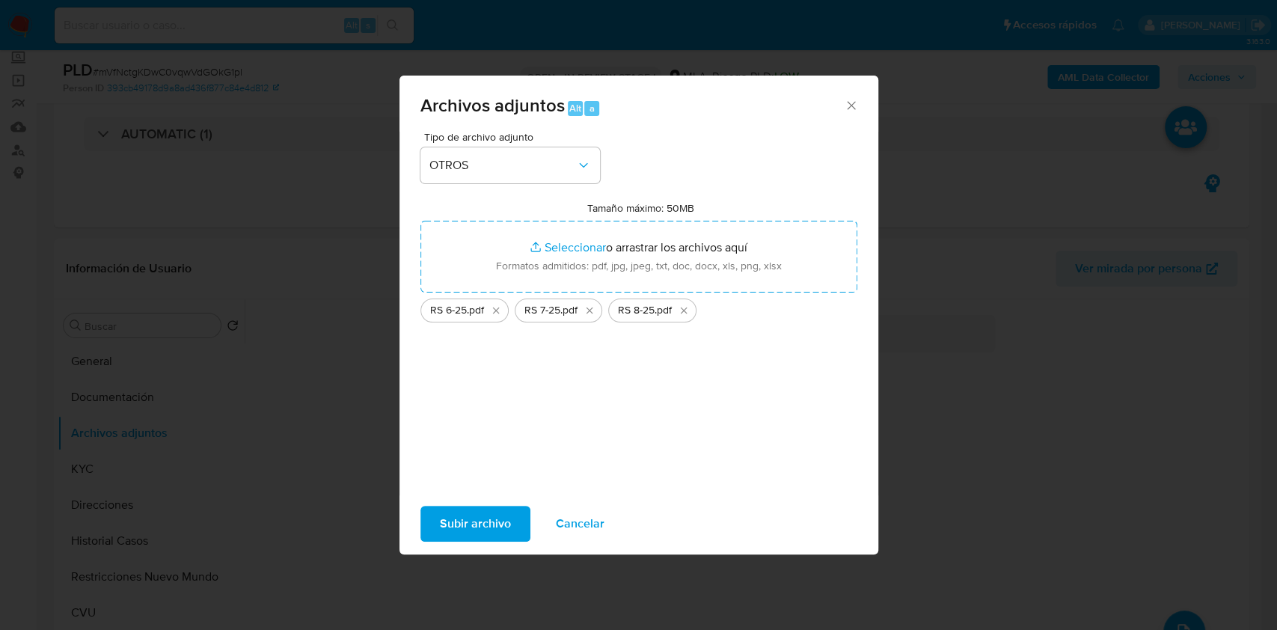
drag, startPoint x: 546, startPoint y: 278, endPoint x: 473, endPoint y: 515, distance: 247.9
click at [473, 515] on span "Subir archivo" at bounding box center [475, 523] width 71 height 33
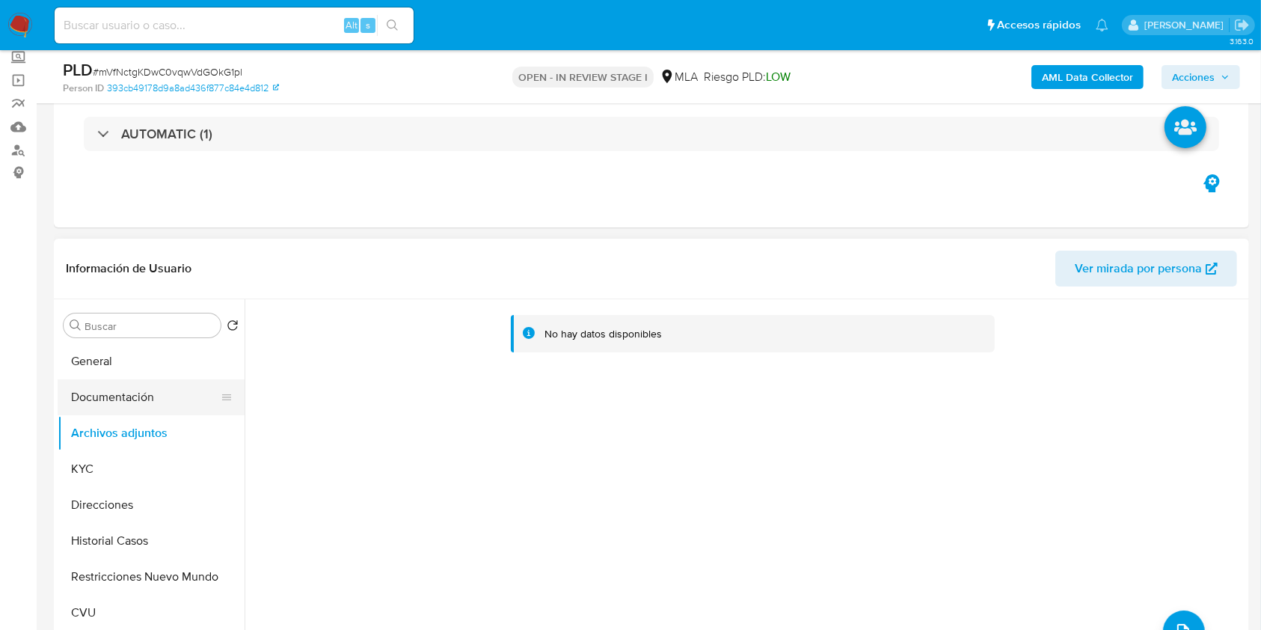
click at [174, 392] on button "Documentación" at bounding box center [145, 397] width 175 height 36
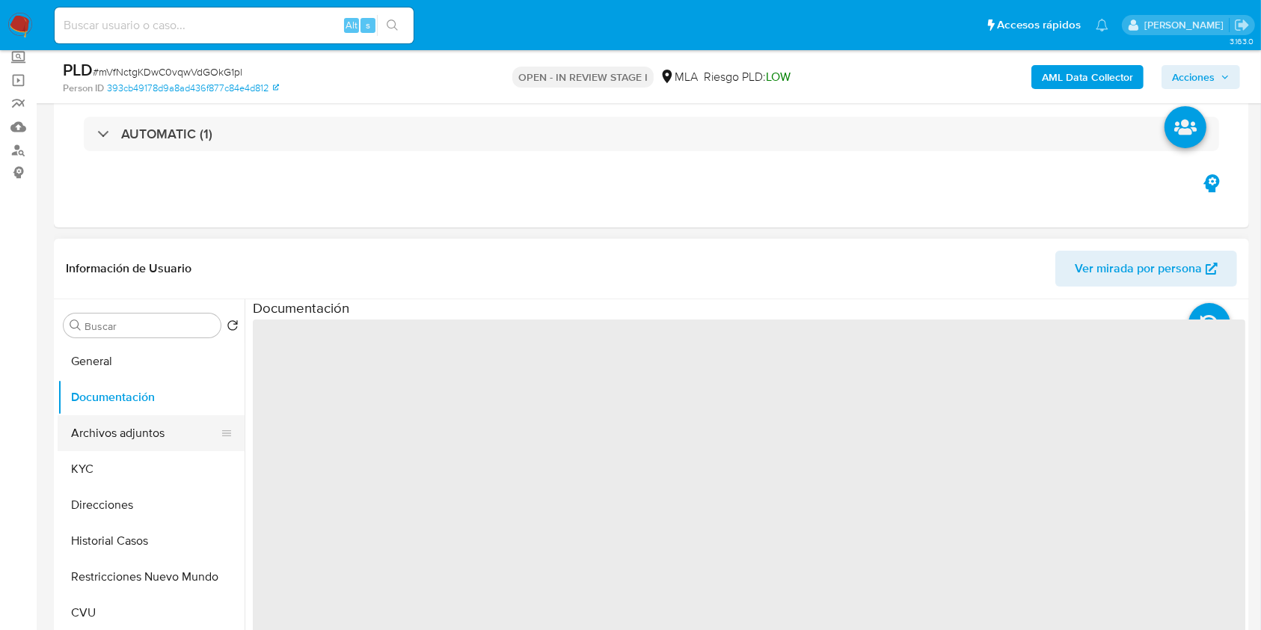
click at [162, 429] on button "Archivos adjuntos" at bounding box center [145, 433] width 175 height 36
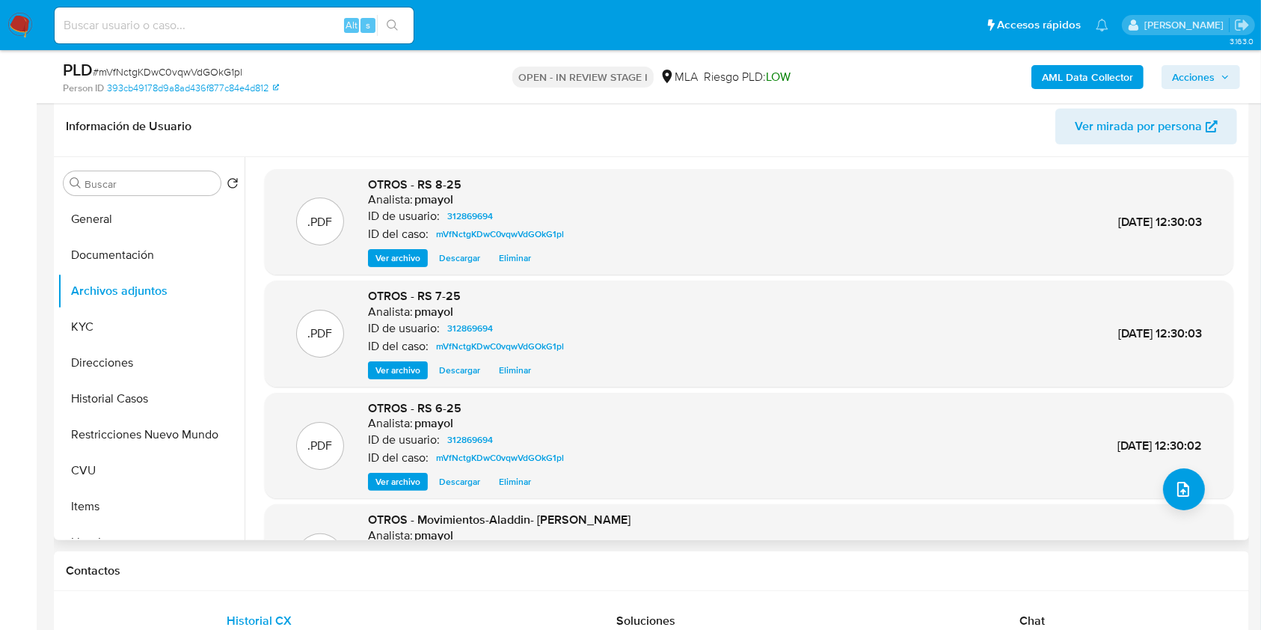
scroll to position [126, 0]
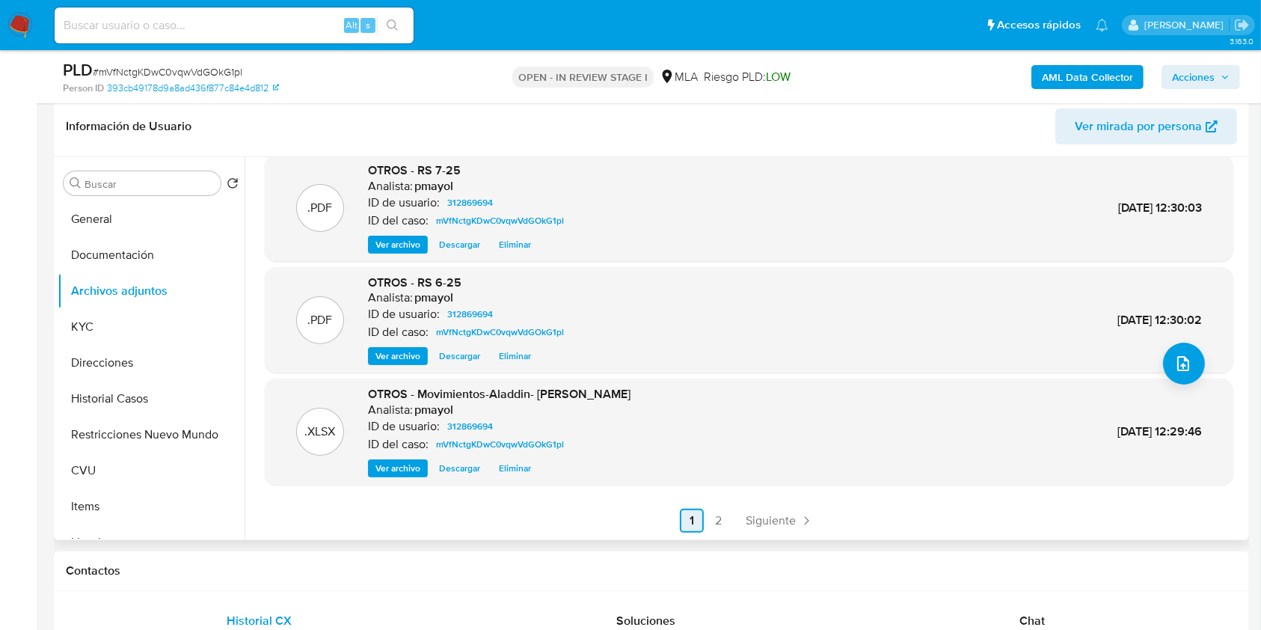
click at [700, 522] on link "1" at bounding box center [692, 521] width 24 height 24
click at [718, 520] on link "2" at bounding box center [719, 521] width 24 height 24
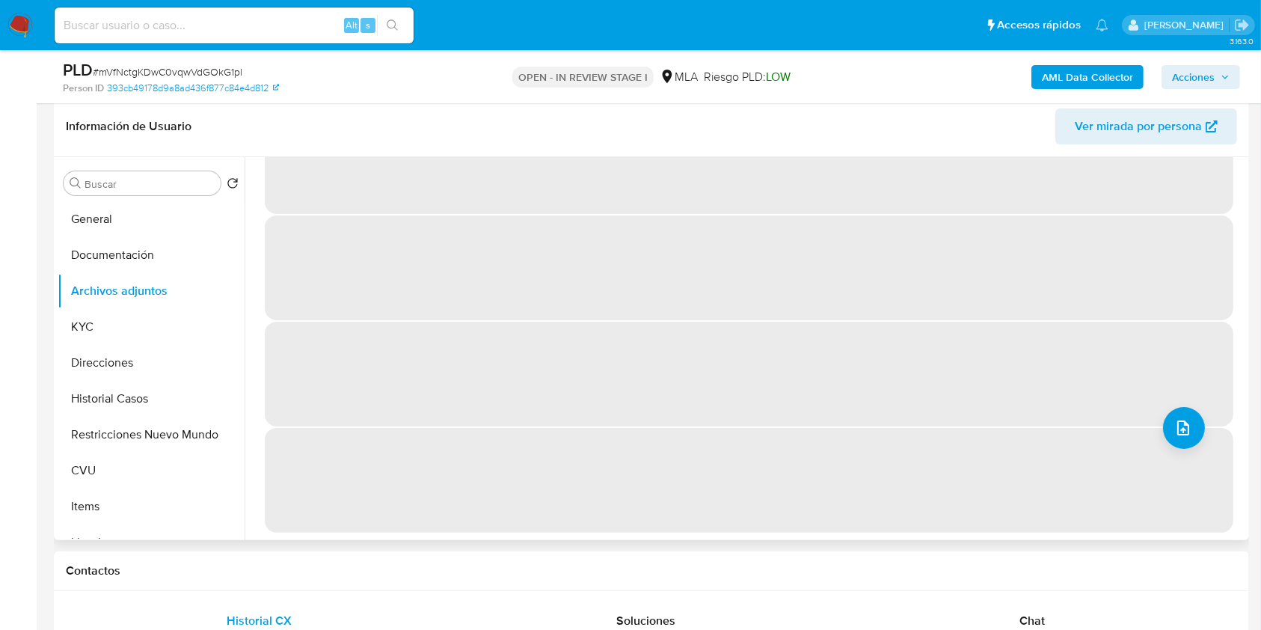
scroll to position [0, 0]
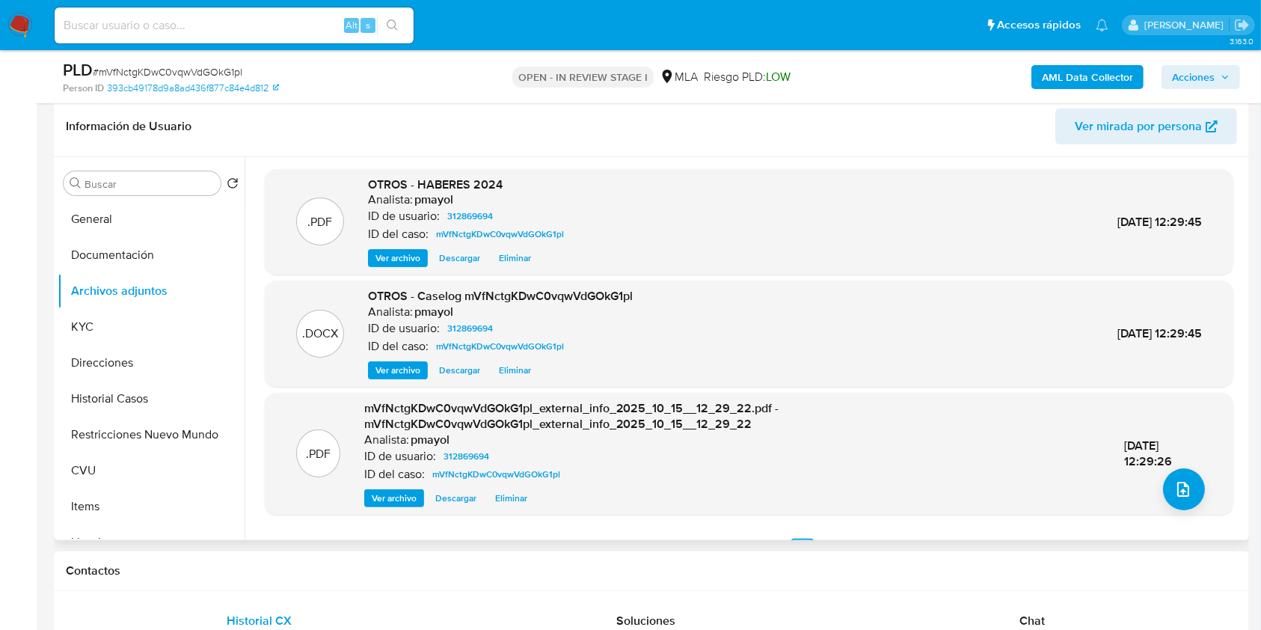
click at [1209, 73] on span "Acciones" at bounding box center [1193, 77] width 43 height 24
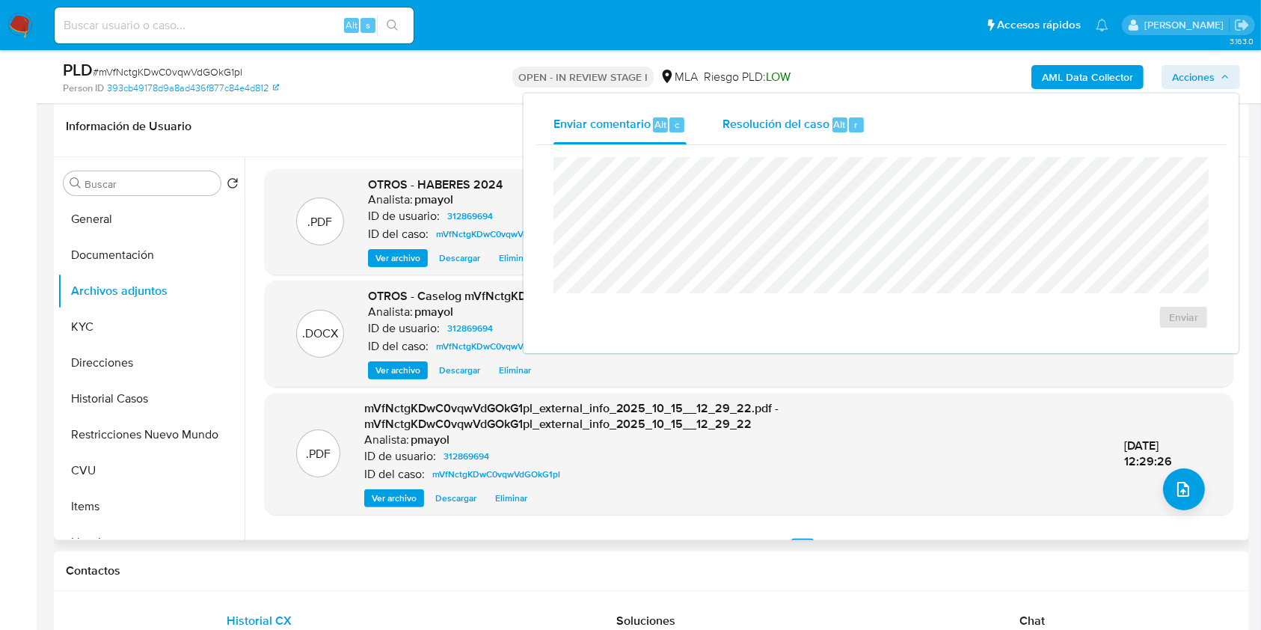
click at [824, 117] on span "Resolución del caso" at bounding box center [775, 123] width 107 height 17
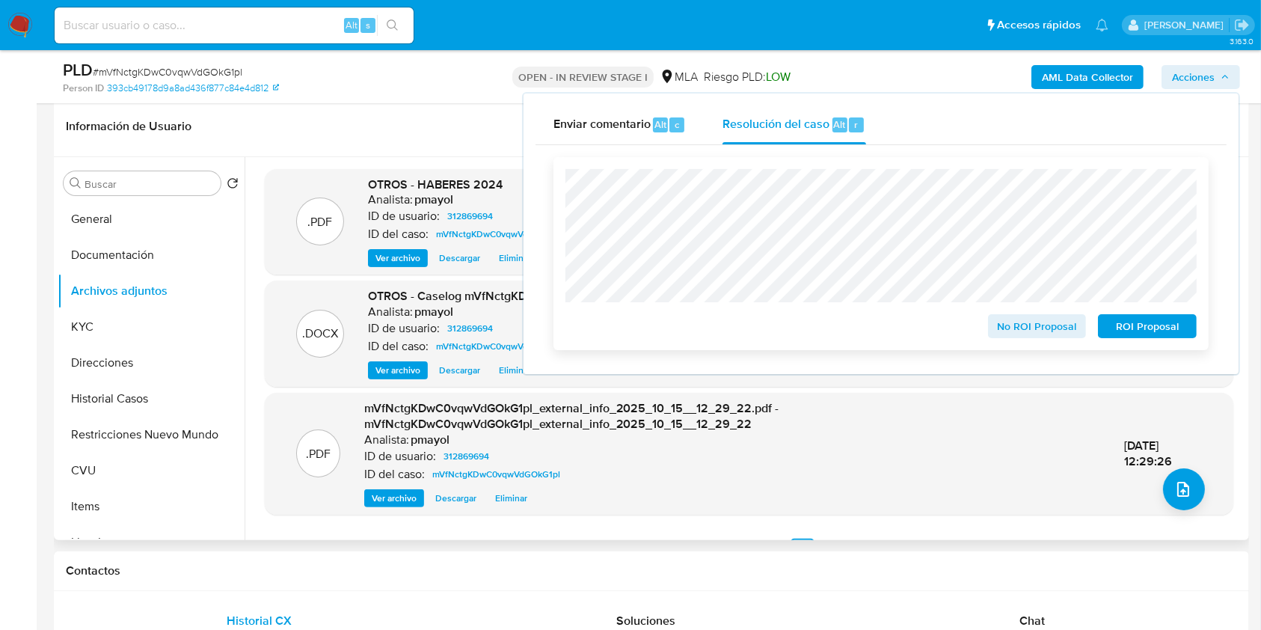
click at [1013, 323] on span "No ROI Proposal" at bounding box center [1037, 326] width 78 height 21
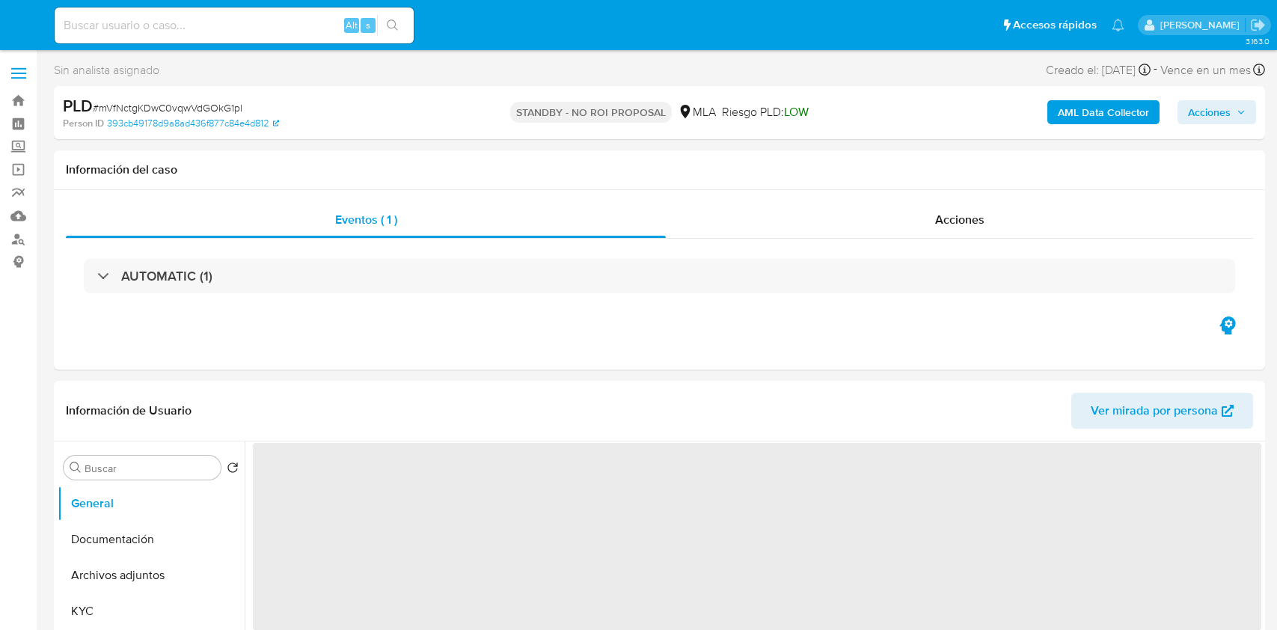
select select "10"
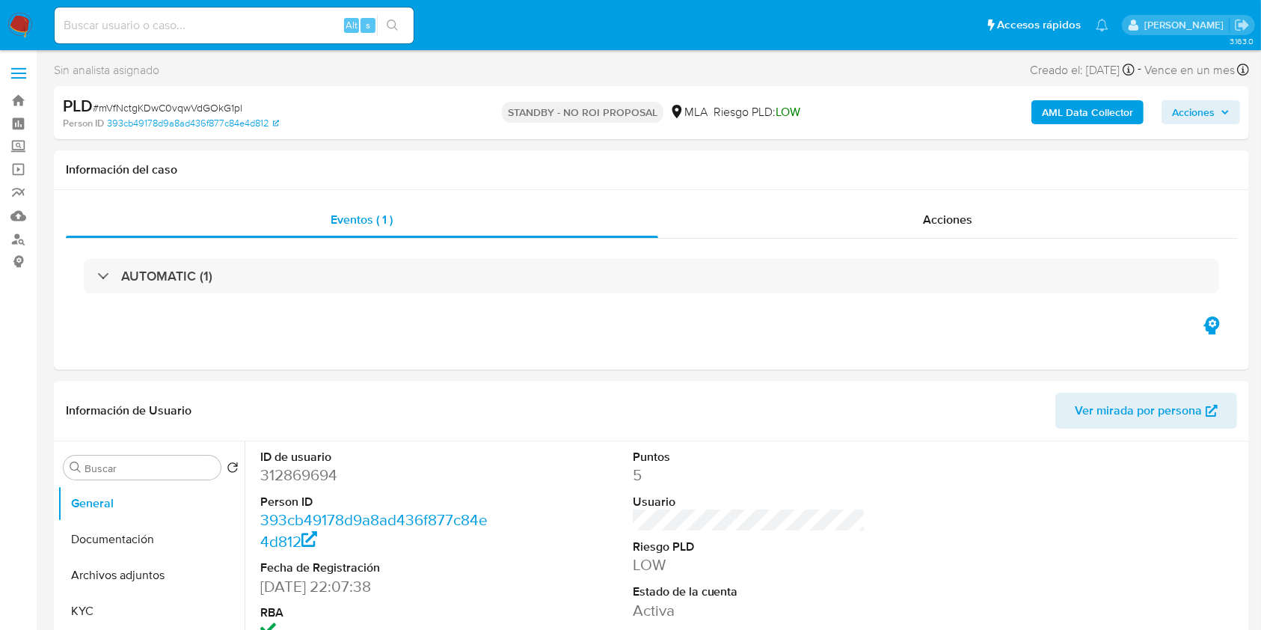
click at [13, 19] on img at bounding box center [19, 25] width 25 height 25
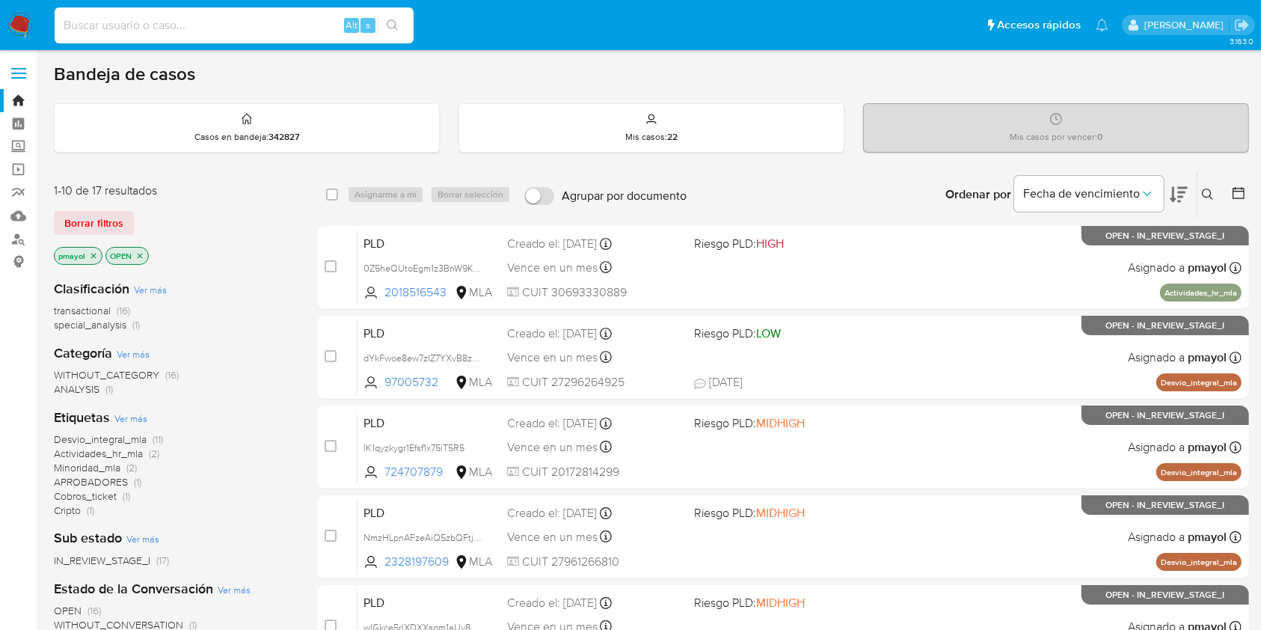
click at [261, 27] on input at bounding box center [234, 25] width 359 height 19
paste input "NvWI0IkvPU6JhWvTU89Aje0d"
type input "NvWI0IkvPU6JhWvTU89Aje0d"
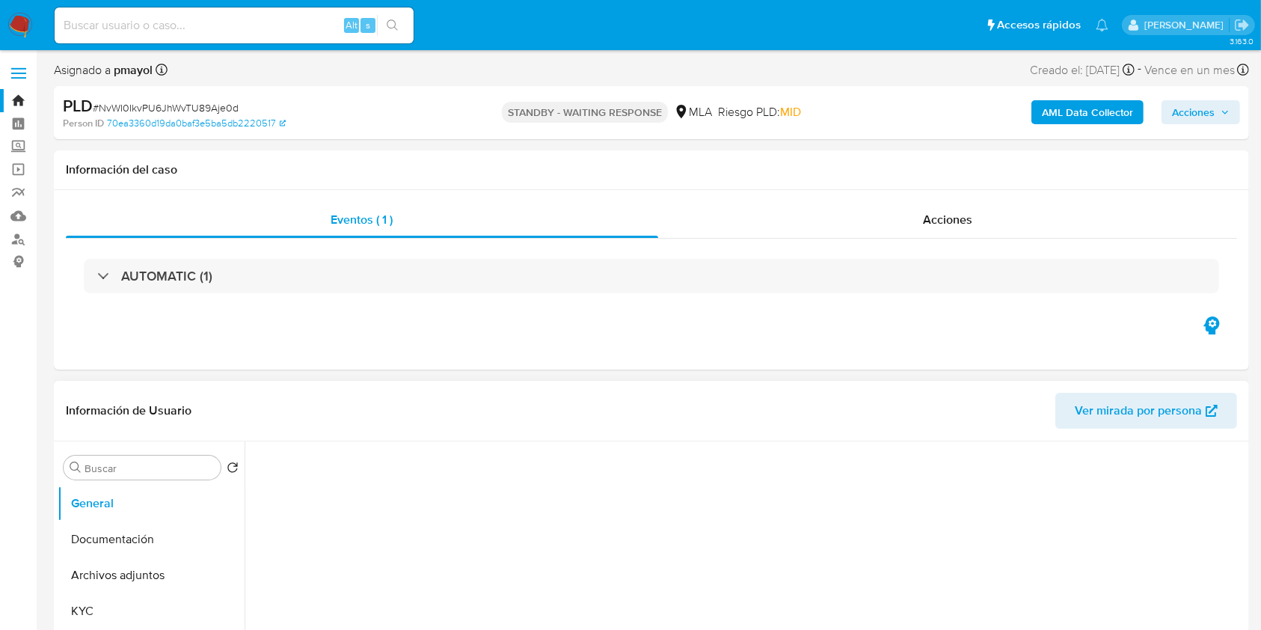
select select "10"
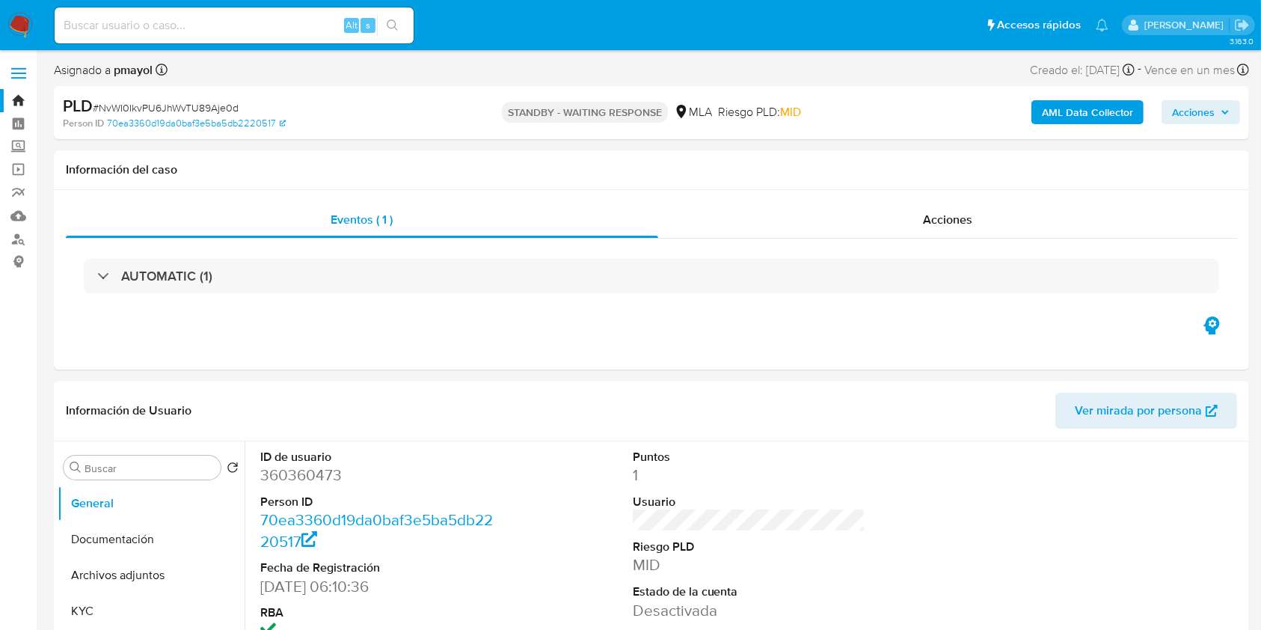
click at [280, 21] on input at bounding box center [234, 25] width 359 height 19
paste input "BYTDEcsTQTGJ2GCZUU5SVOsH"
type input "BYTDEcsTQTGJ2GCZUU5SVOsH"
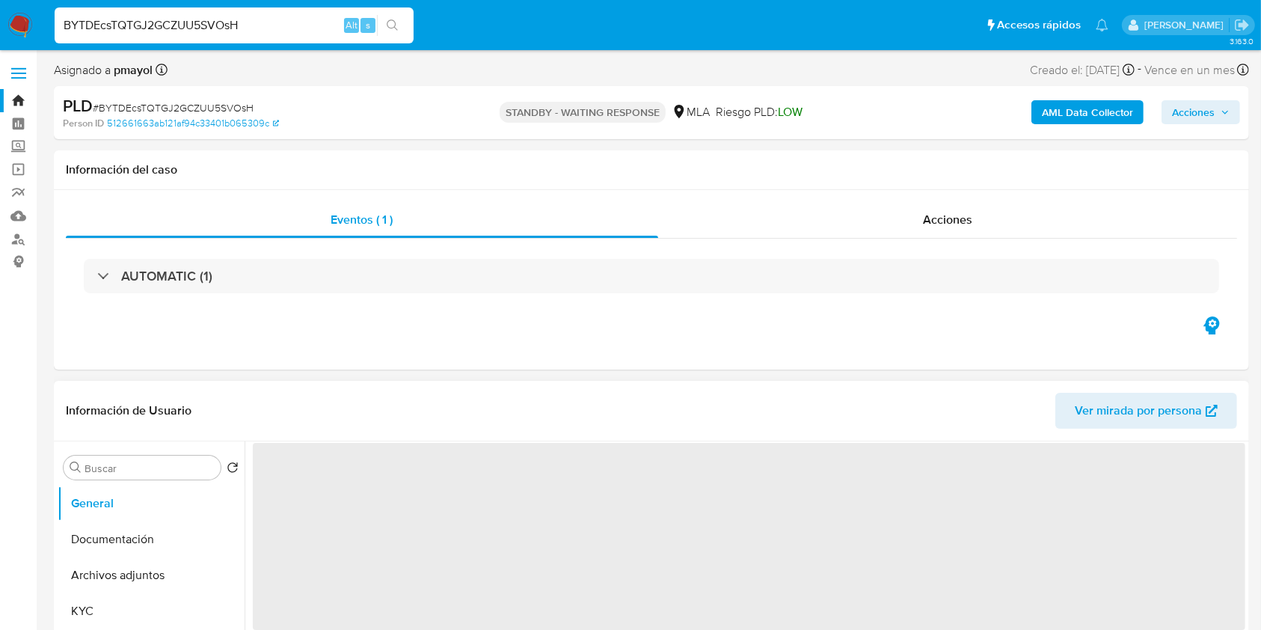
select select "10"
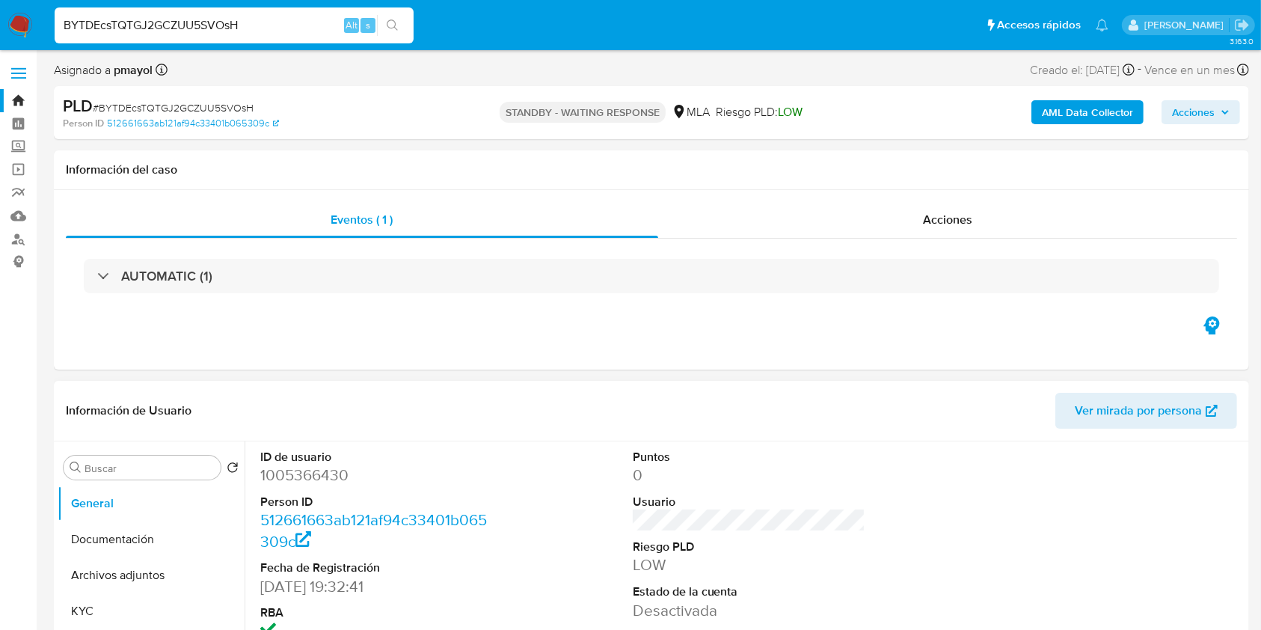
click at [288, 28] on input "BYTDEcsTQTGJ2GCZUU5SVOsH" at bounding box center [234, 25] width 359 height 19
paste input "L3Lj7xzKPQkVItR9yaZMRZAq"
type input "L3Lj7xzKPQkVItR9yaZMRZAq"
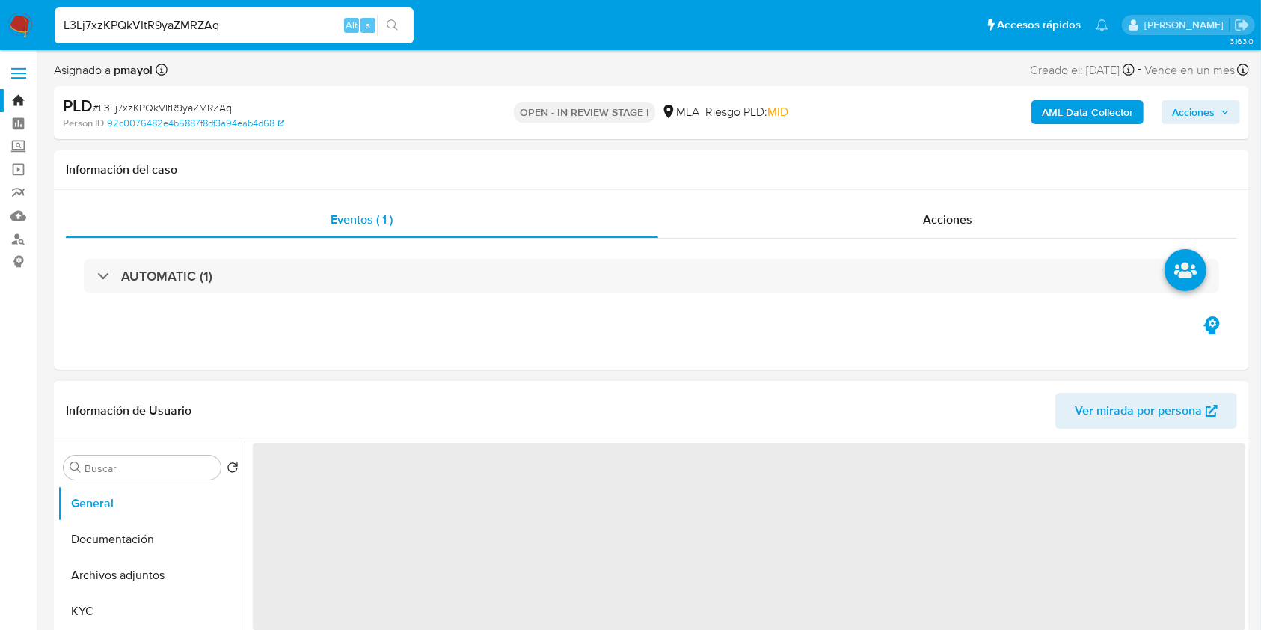
select select "10"
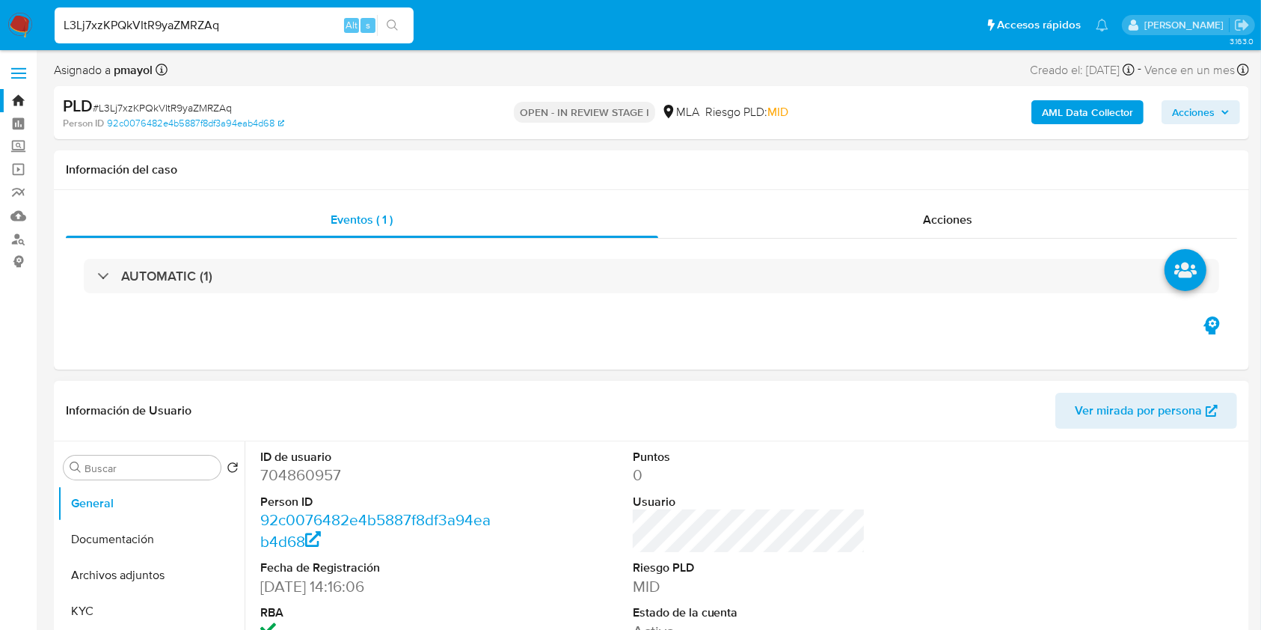
scroll to position [550, 0]
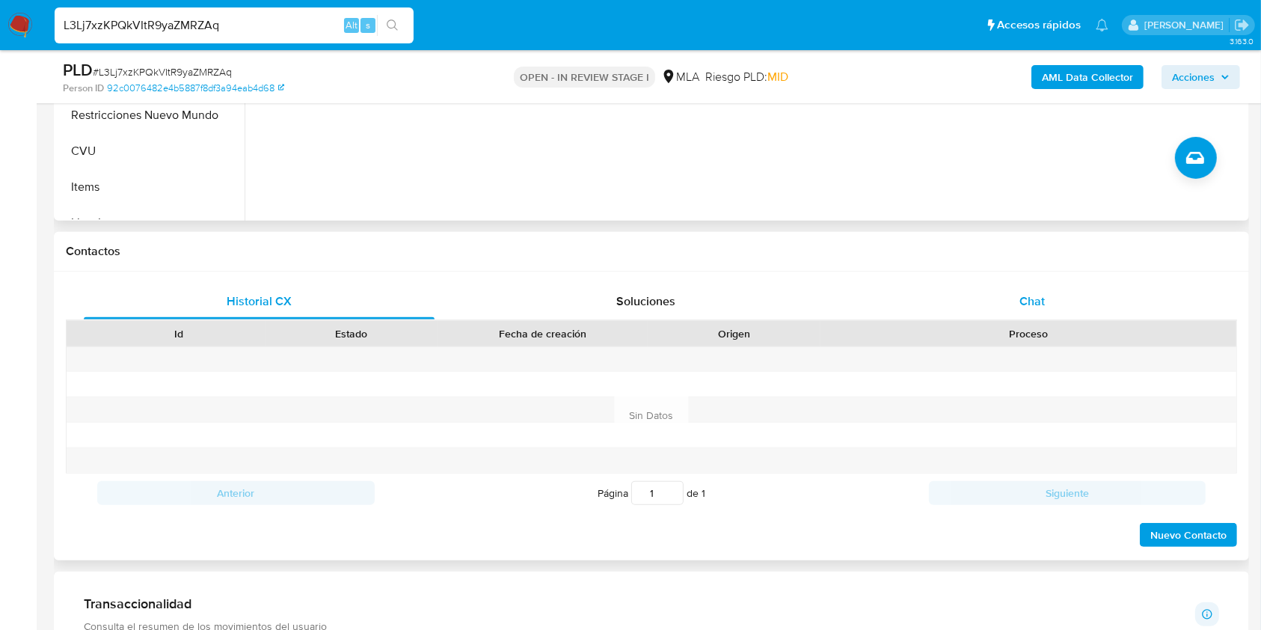
click at [1055, 301] on div "Chat" at bounding box center [1032, 301] width 351 height 36
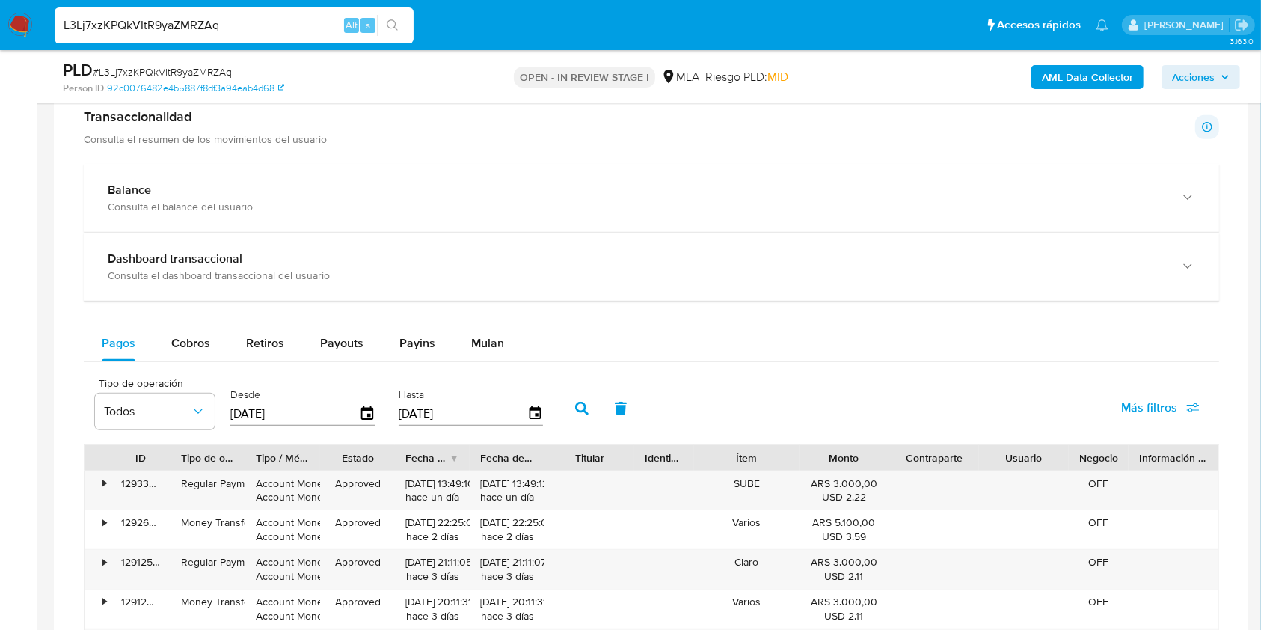
scroll to position [1343, 0]
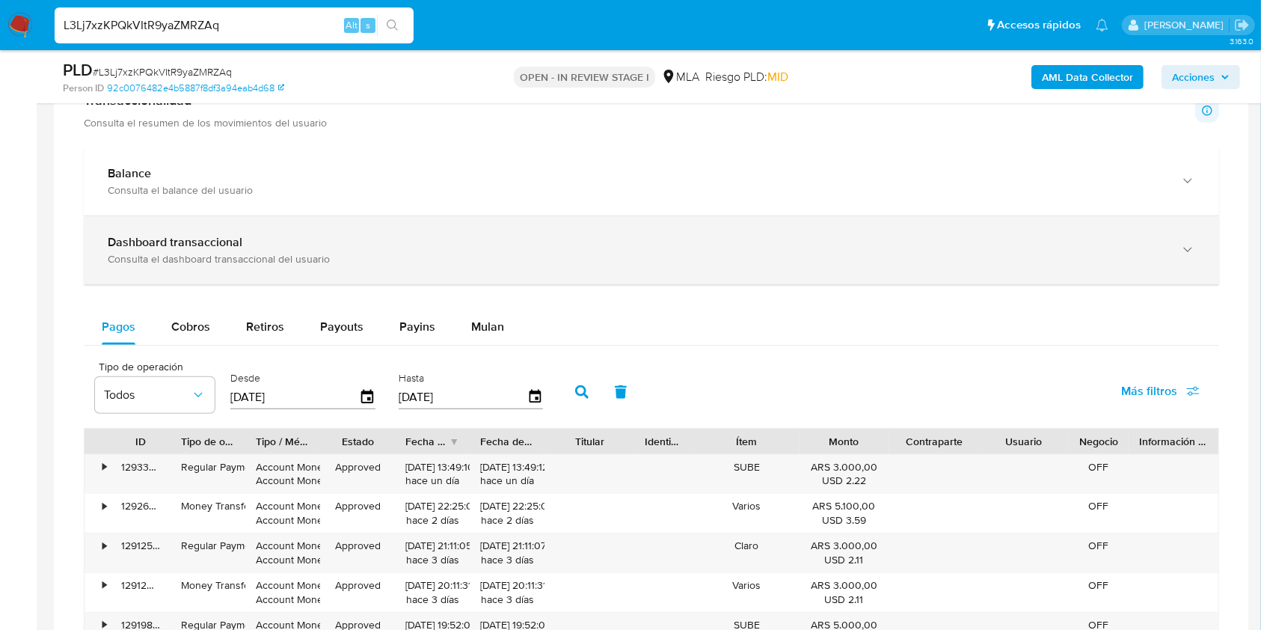
click at [1126, 257] on div "Consulta el dashboard transaccional del usuario" at bounding box center [637, 258] width 1058 height 13
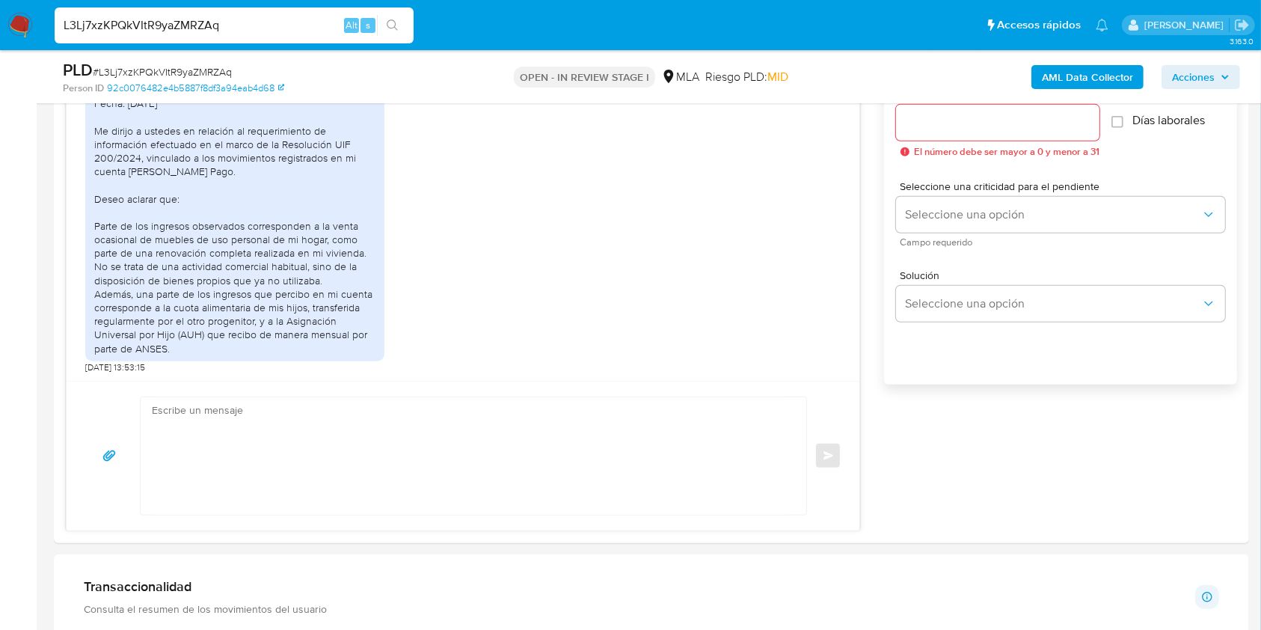
scroll to position [837, 0]
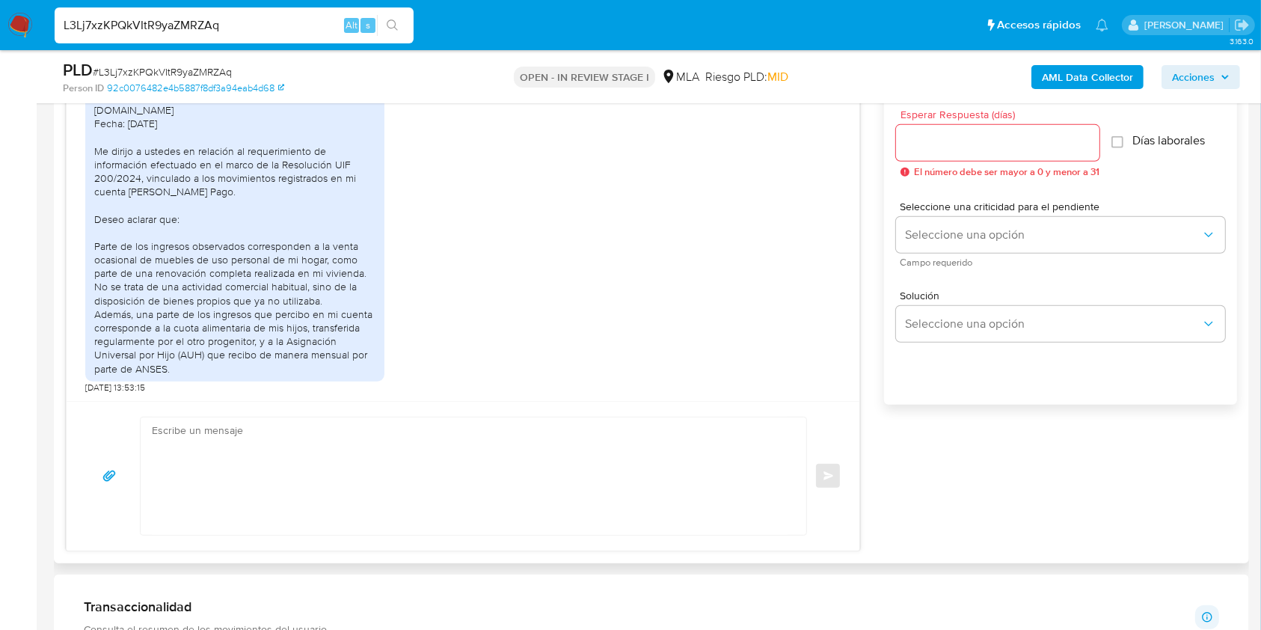
click at [346, 483] on textarea at bounding box center [470, 475] width 636 height 117
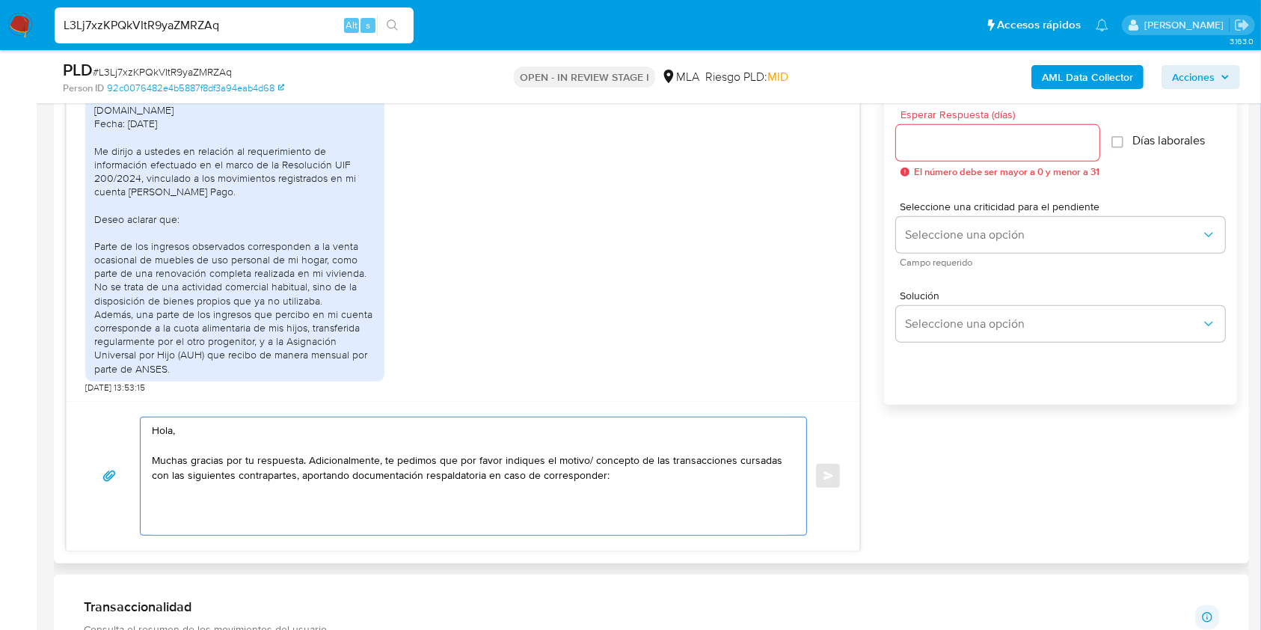
paste textarea "- Juan Carlos Gorosito - CUIT 20324246356 (ACTIVIDAD: EMPLEADO DE EXPRESO ESTEB…"
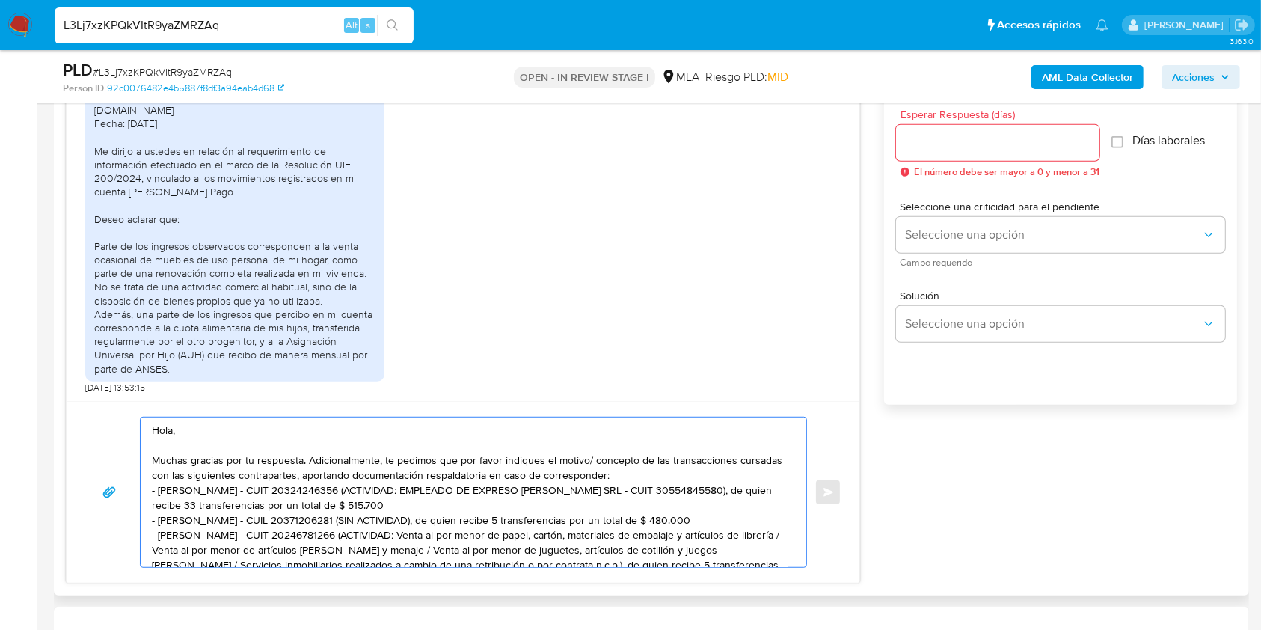
scroll to position [39, 0]
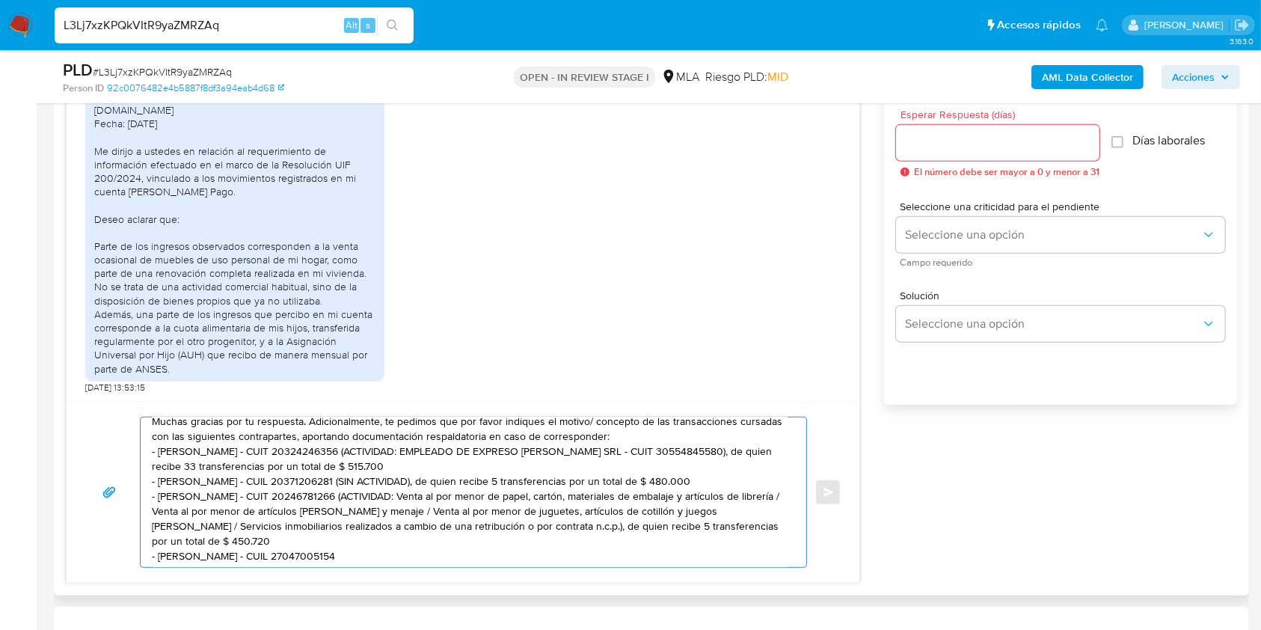
drag, startPoint x: 446, startPoint y: 544, endPoint x: 360, endPoint y: 499, distance: 96.4
click at [360, 499] on textarea "Hola, Muchas gracias por tu respuesta. Adicionalmente, te pedimos que por favor…" at bounding box center [470, 492] width 636 height 150
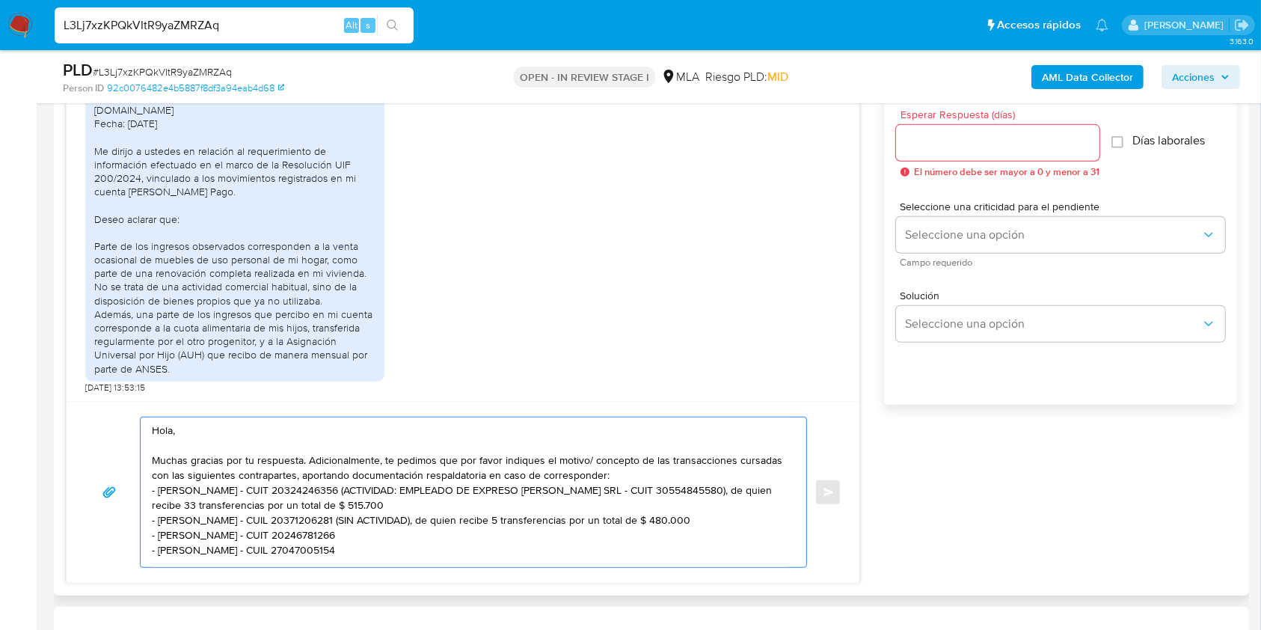
scroll to position [0, 0]
drag, startPoint x: 719, startPoint y: 518, endPoint x: 362, endPoint y: 519, distance: 356.8
click at [362, 519] on textarea "Hola, Muchas gracias por tu respuesta. Adicionalmente, te pedimos que por favor…" at bounding box center [470, 491] width 636 height 148
drag, startPoint x: 420, startPoint y: 508, endPoint x: 358, endPoint y: 490, distance: 64.6
click at [358, 490] on textarea "Hola, Muchas gracias por tu respuesta. Adicionalmente, te pedimos que por favor…" at bounding box center [470, 491] width 636 height 148
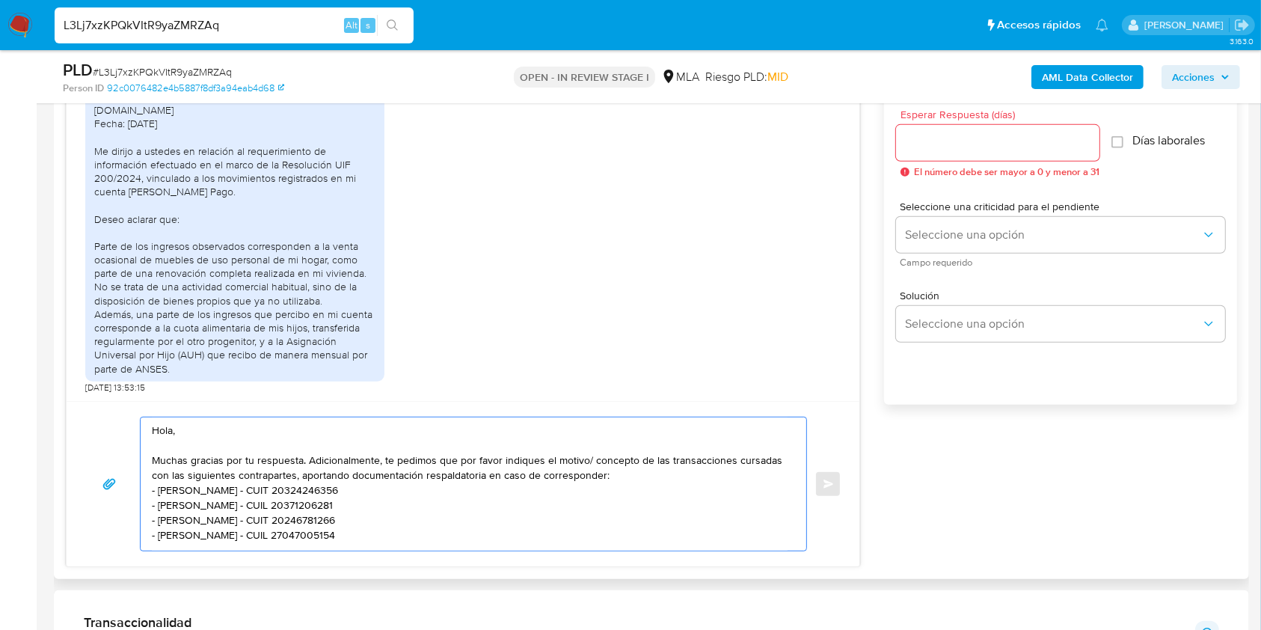
click at [675, 536] on textarea "Hola, Muchas gracias por tu respuesta. Adicionalmente, te pedimos que por favor…" at bounding box center [470, 483] width 636 height 133
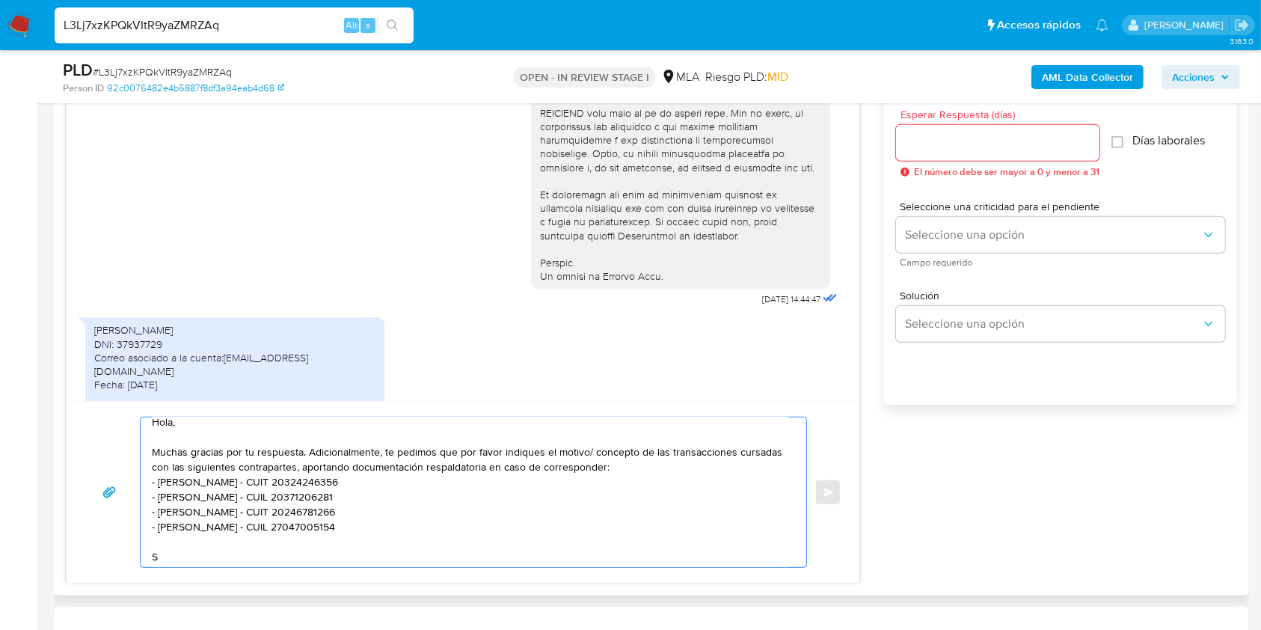
scroll to position [460, 0]
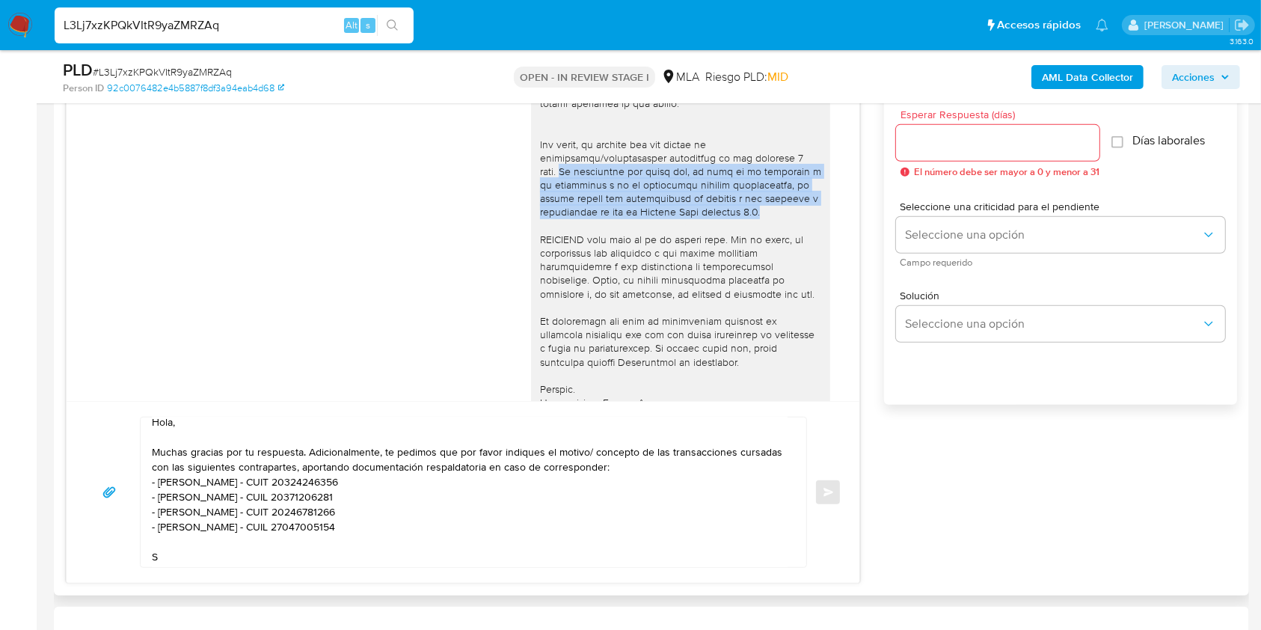
drag, startPoint x: 755, startPoint y: 220, endPoint x: 519, endPoint y: 186, distance: 238.0
click at [531, 186] on div at bounding box center [680, 22] width 299 height 788
copy div "Es importante que sepas que, en caso de no responder a lo solicitado o si lo pr…"
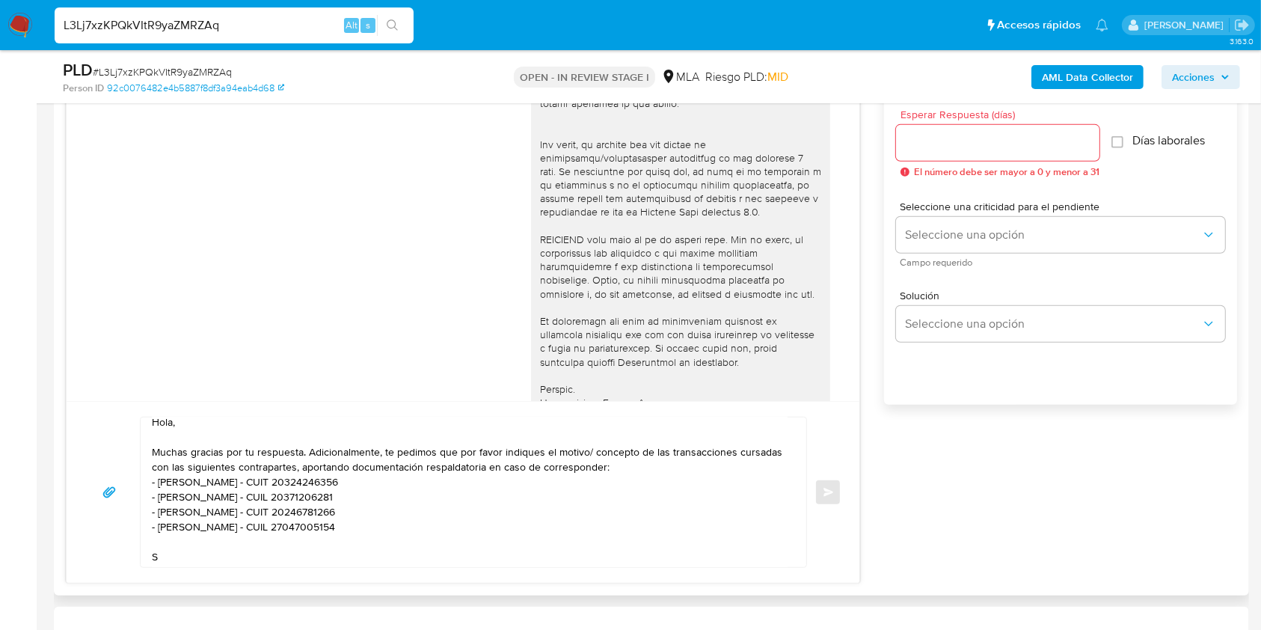
click at [168, 565] on div "Hola, Muchas gracias por tu respuesta. Adicionalmente, te pedimos que por favor…" at bounding box center [473, 492] width 667 height 151
click at [165, 559] on textarea "Hola, Muchas gracias por tu respuesta. Adicionalmente, te pedimos que por favor…" at bounding box center [470, 492] width 636 height 150
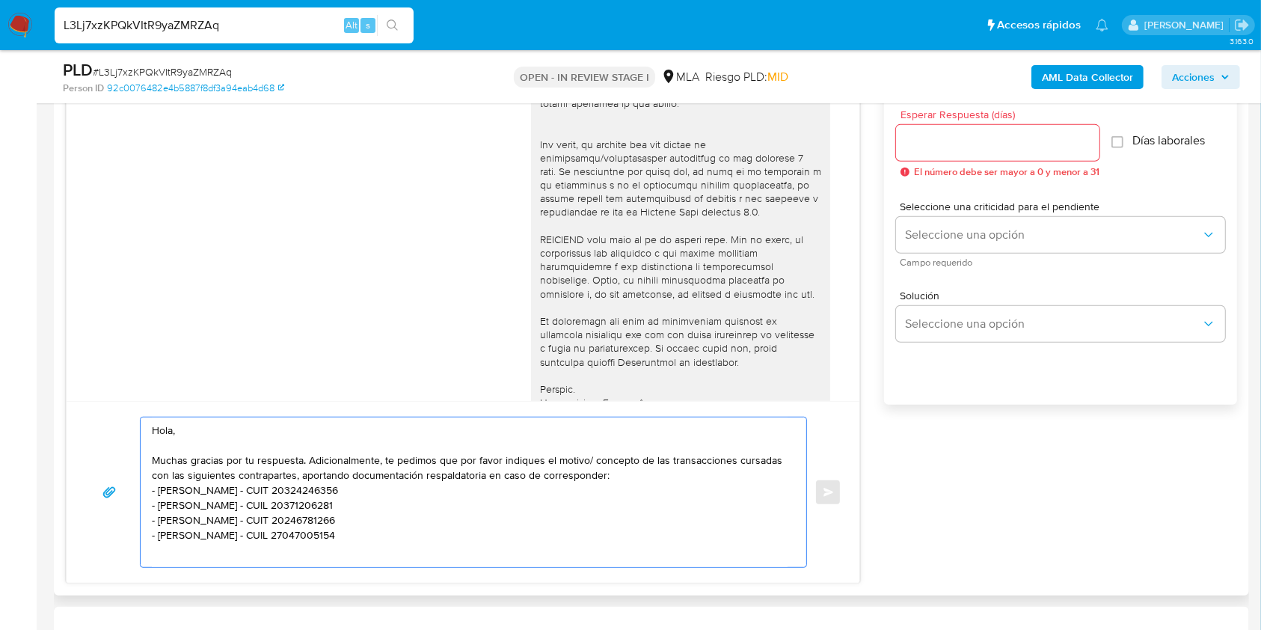
paste textarea "Es importante que sepas que, en caso de no responder a lo solicitado o si lo pr…"
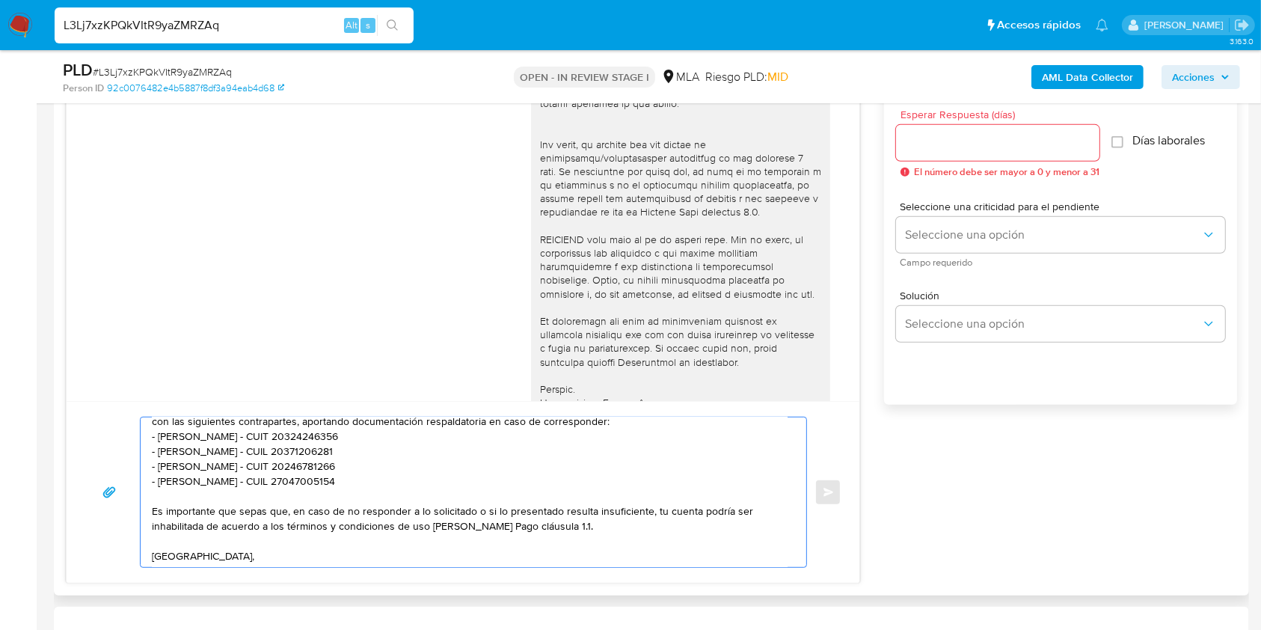
scroll to position [70, 0]
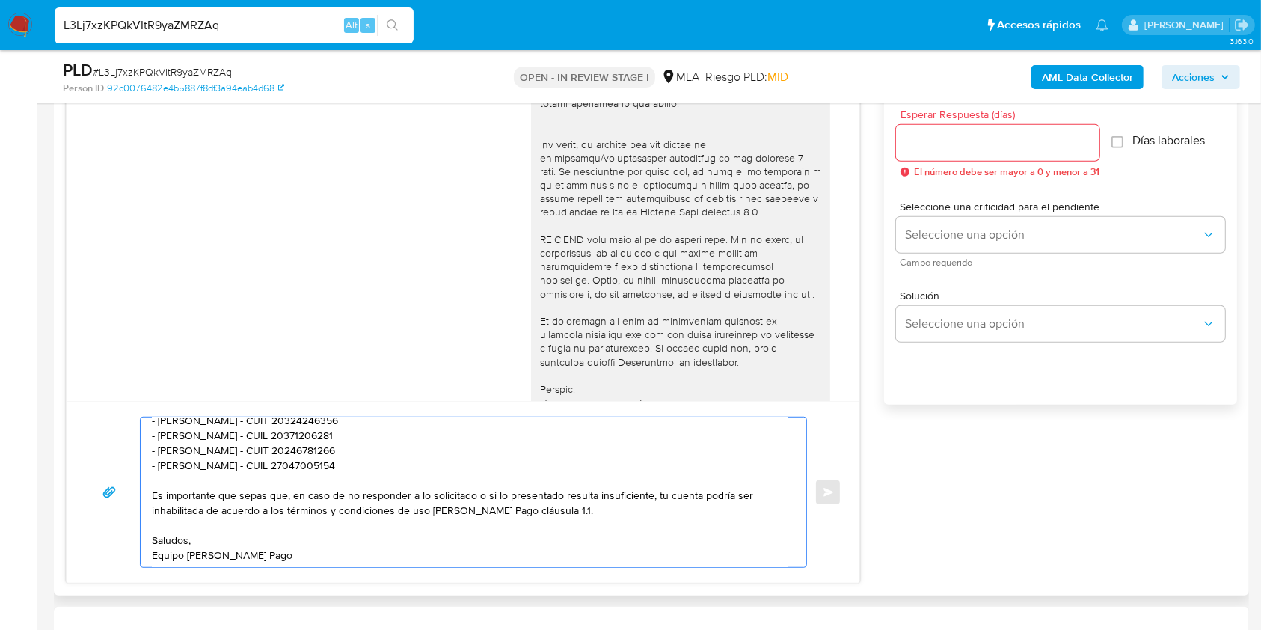
type textarea "Hola, Muchas gracias por tu respuesta. Adicionalmente, te pedimos que por favor…"
click at [941, 135] on input "Esperar Respuesta (días)" at bounding box center [997, 142] width 203 height 19
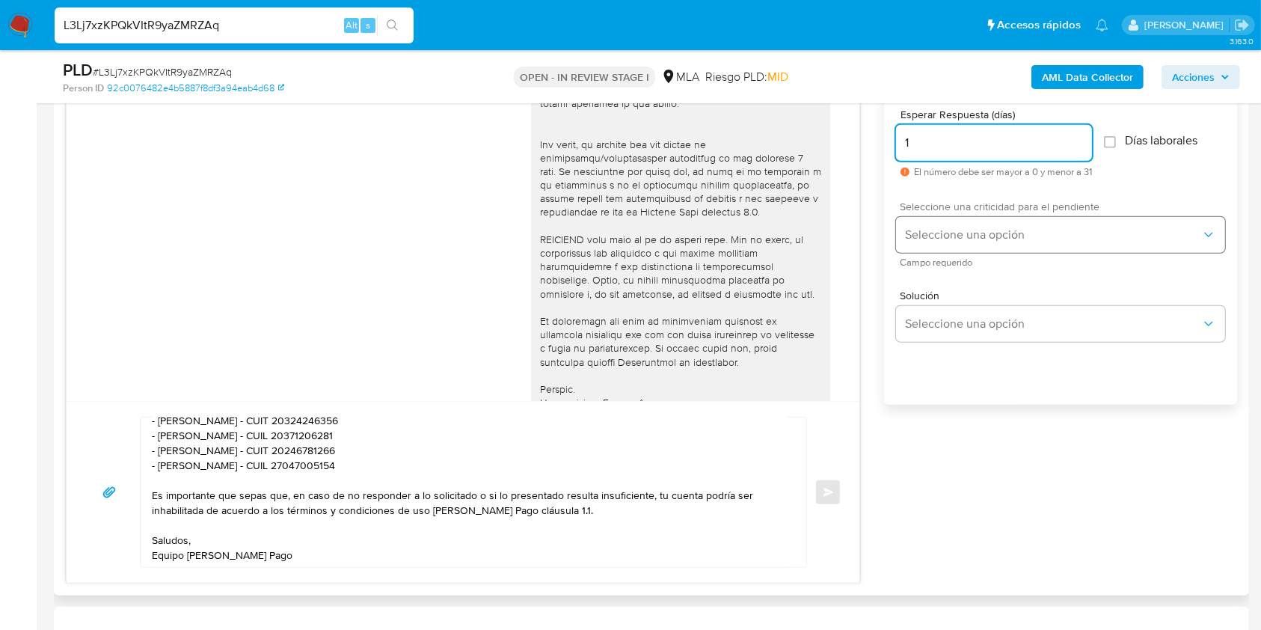
type input "1"
click at [939, 230] on span "Seleccione una opción" at bounding box center [1053, 234] width 296 height 15
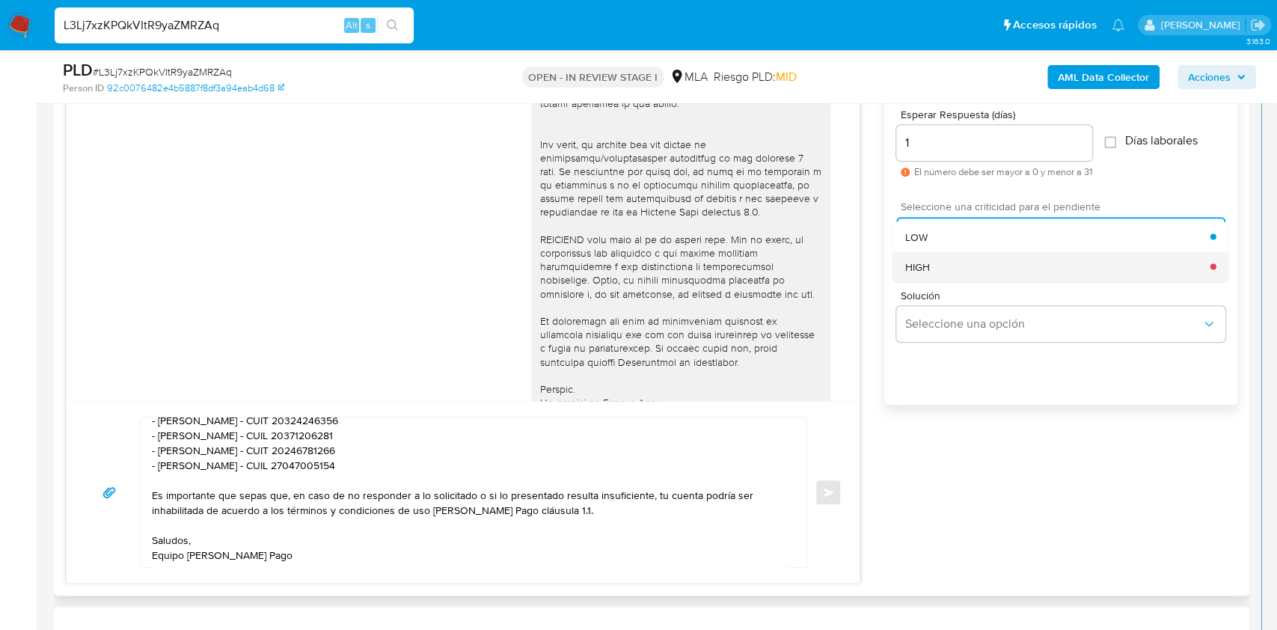
click at [939, 268] on div "HIGH" at bounding box center [1057, 266] width 305 height 30
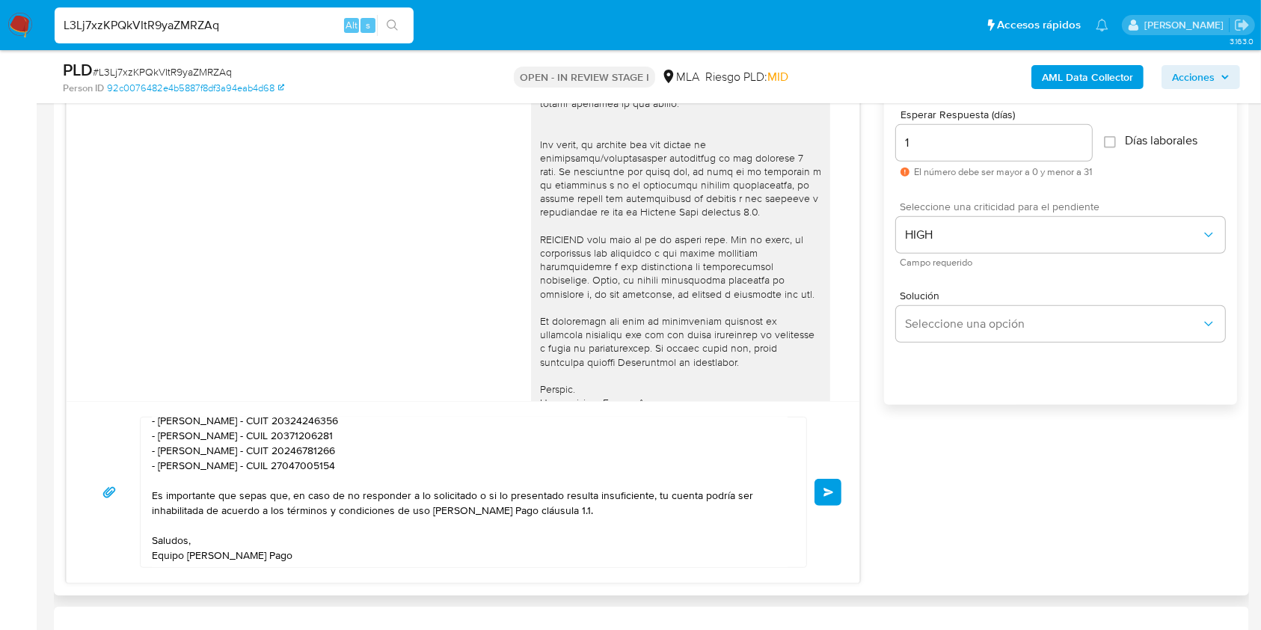
click at [830, 488] on span "Enviar" at bounding box center [828, 492] width 10 height 9
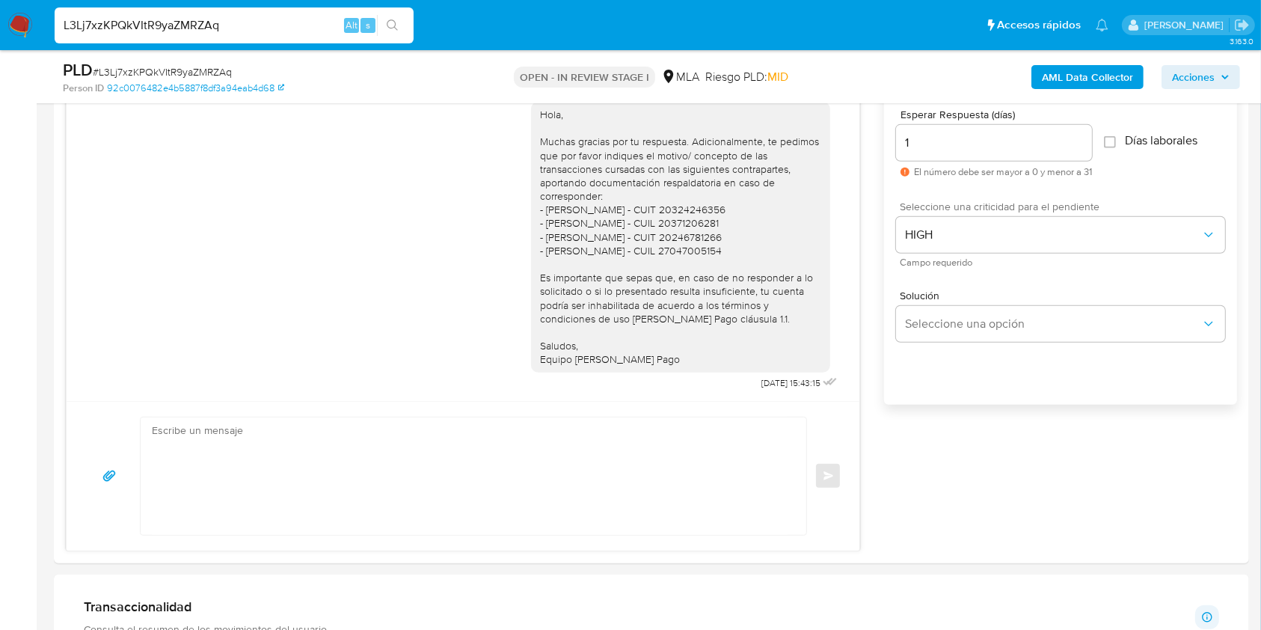
scroll to position [0, 0]
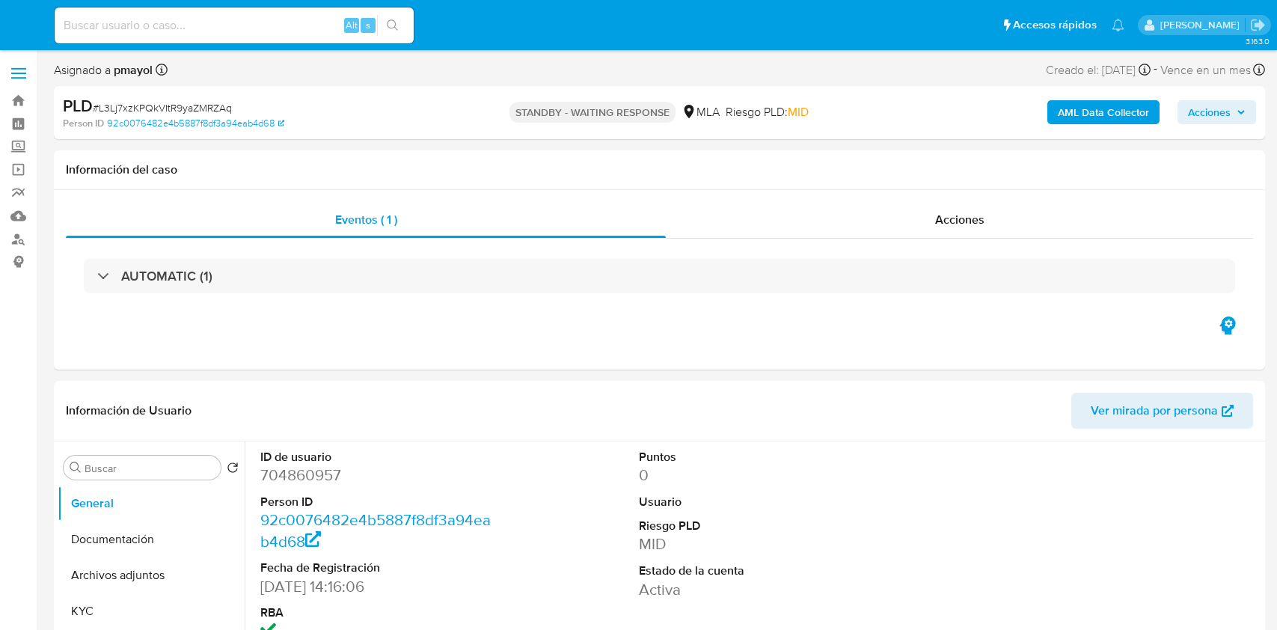
select select "10"
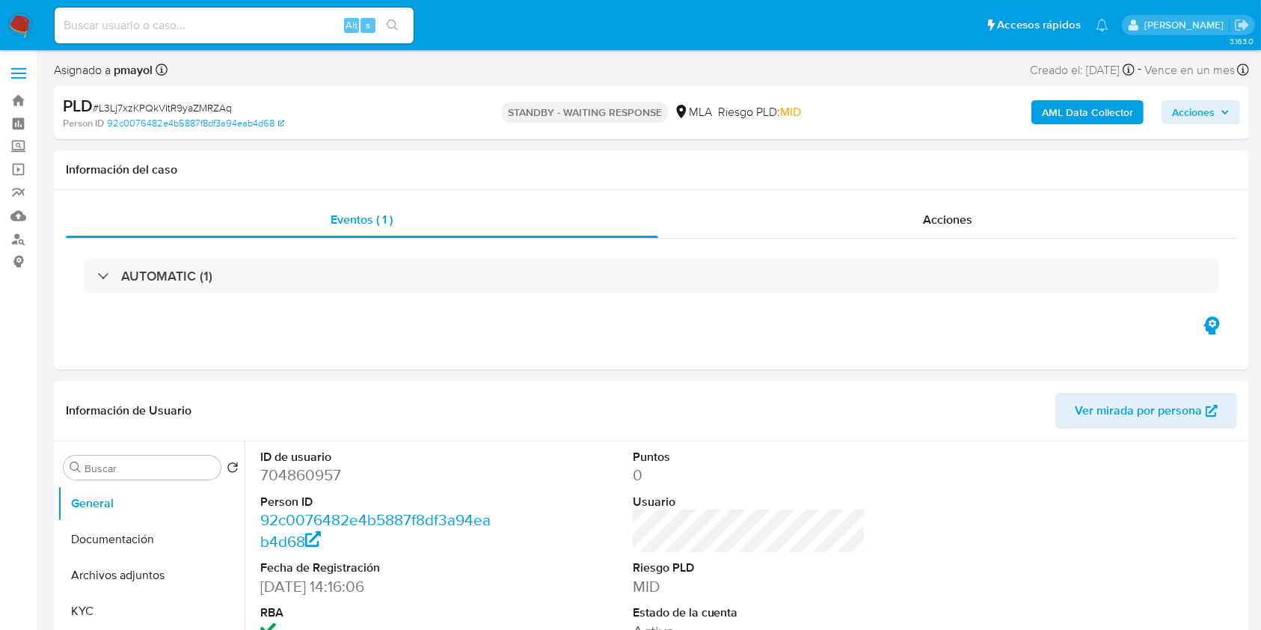
click at [16, 13] on img at bounding box center [19, 25] width 25 height 25
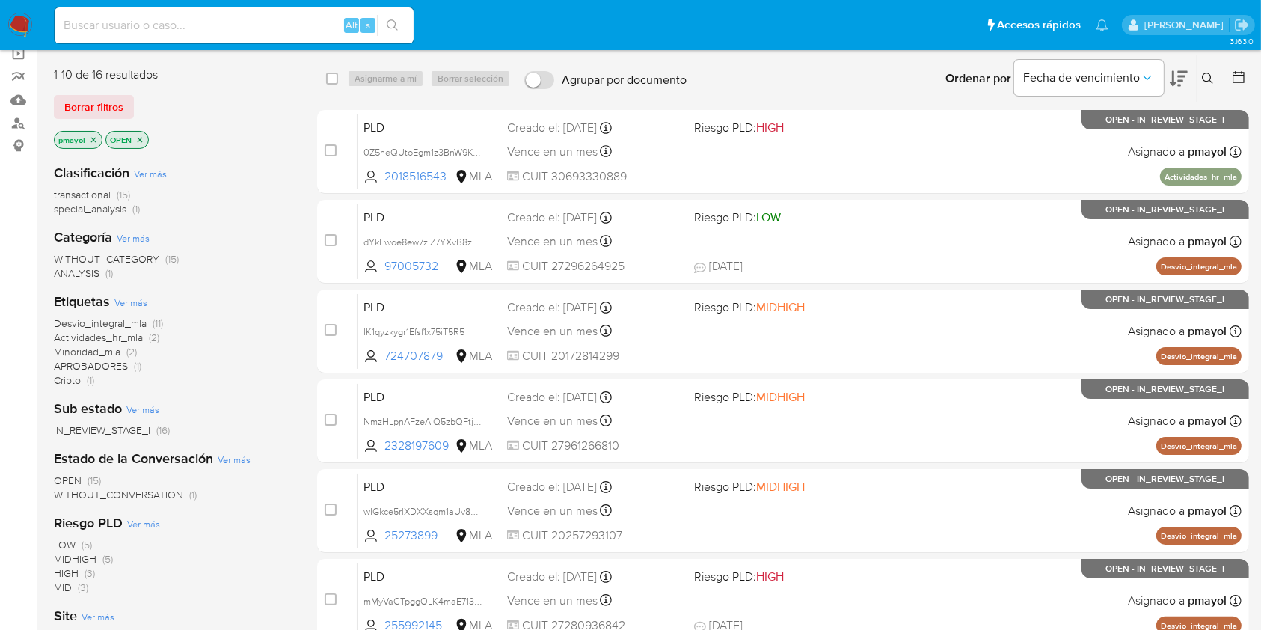
scroll to position [103, 0]
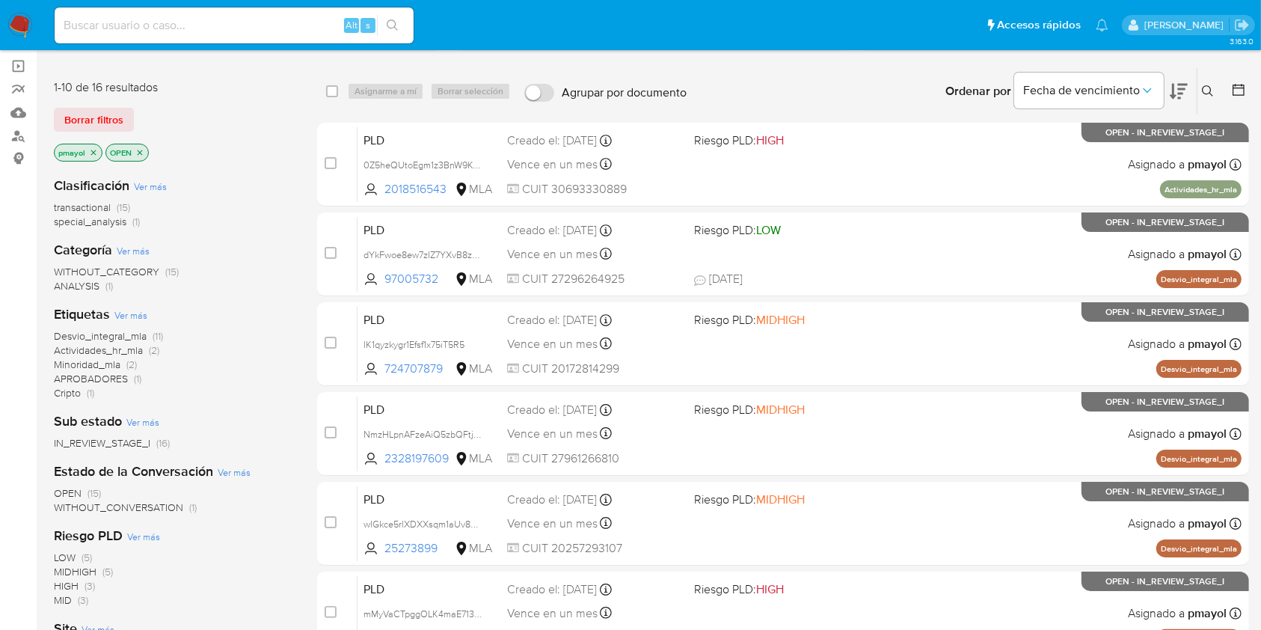
click at [91, 148] on icon "close-filter" at bounding box center [93, 152] width 9 height 9
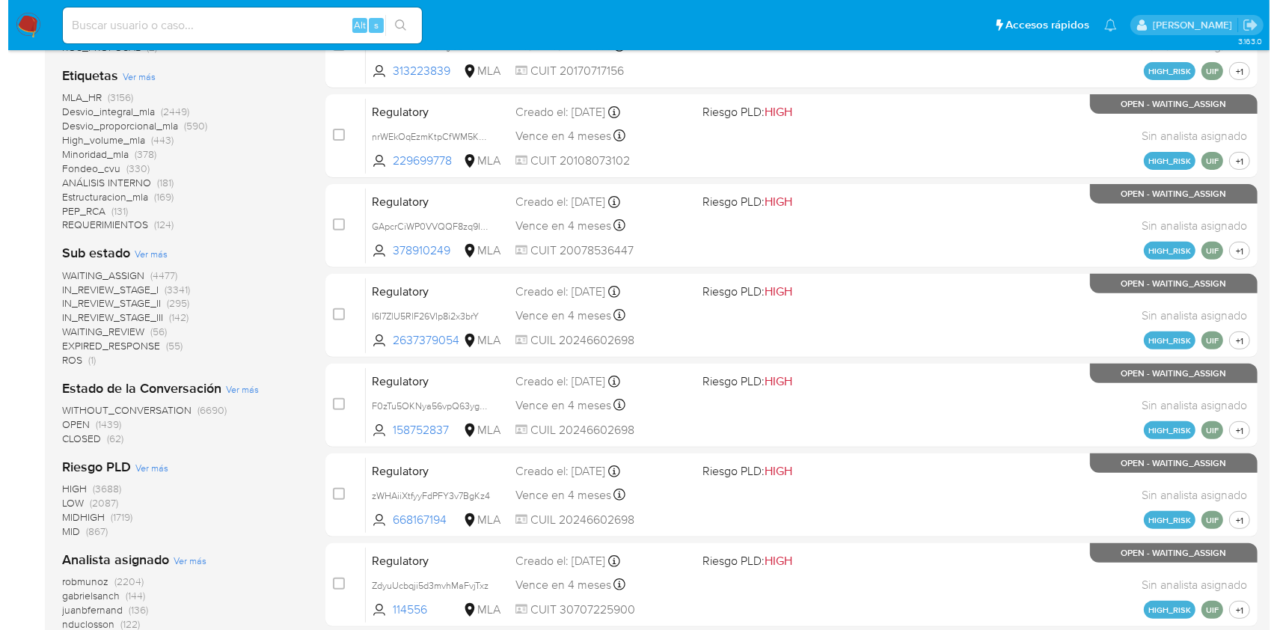
scroll to position [521, 0]
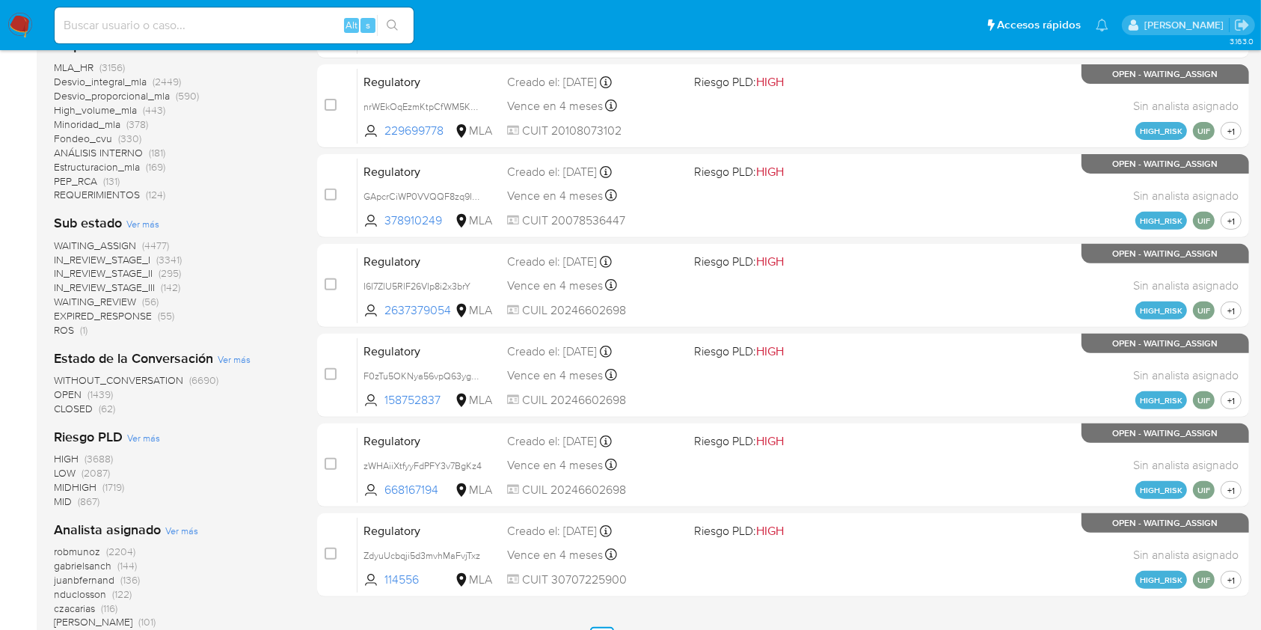
click at [191, 527] on span "Ver más" at bounding box center [181, 530] width 33 height 13
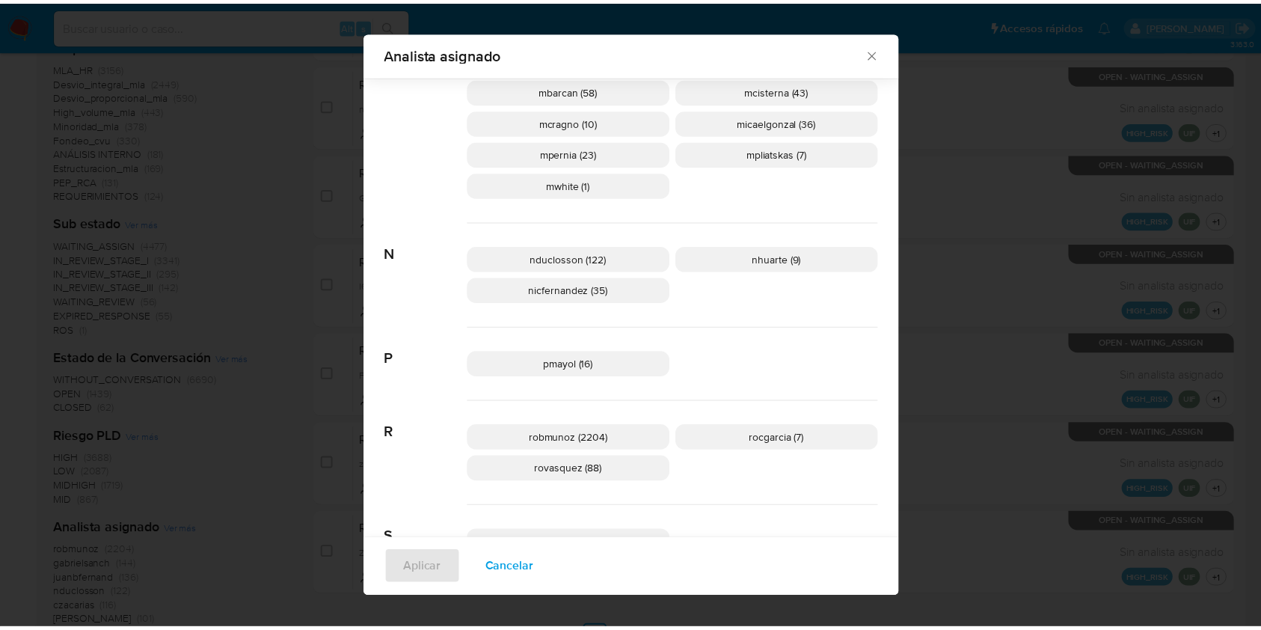
scroll to position [885, 0]
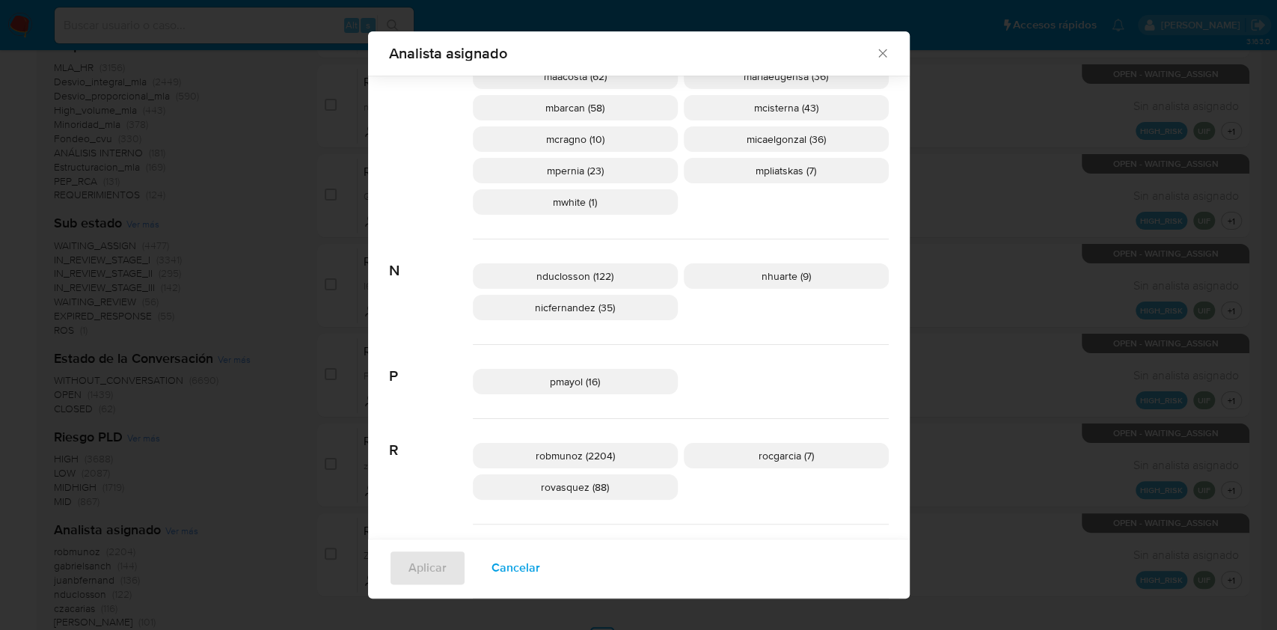
click at [875, 58] on icon "Cerrar" at bounding box center [882, 53] width 15 height 15
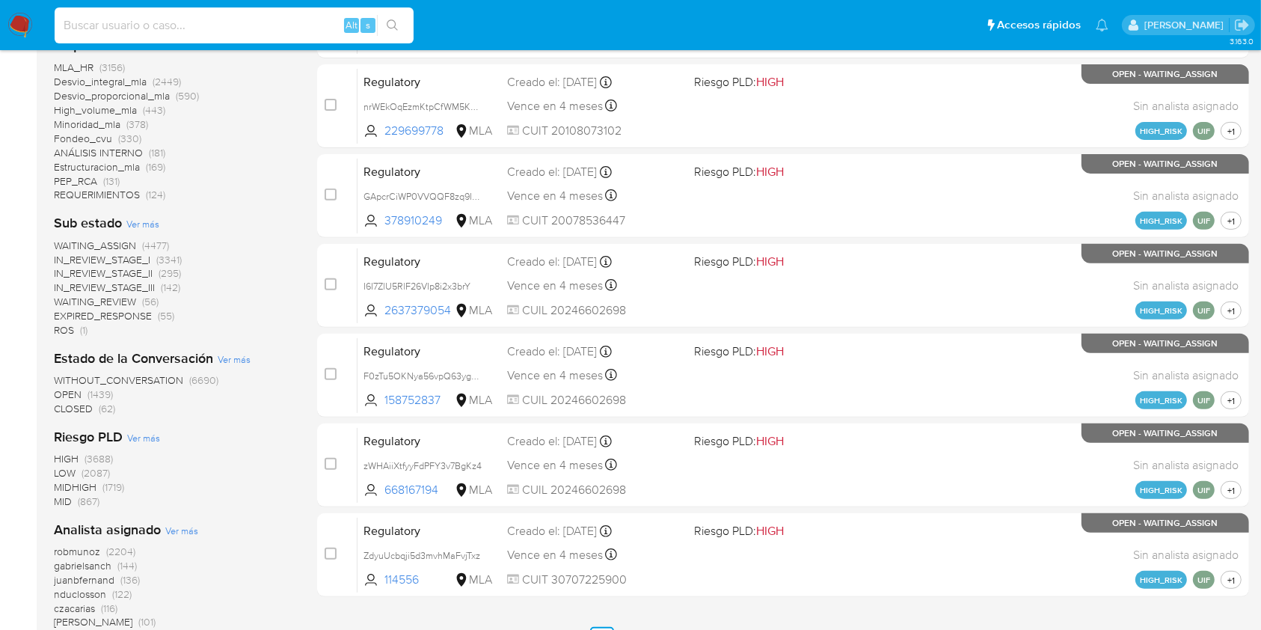
click at [236, 21] on input at bounding box center [234, 25] width 359 height 19
paste input "Xeu2BabBHBNiwzocisKZCcyZ"
type input "Xeu2BabBHBNiwzocisKZCcyZ"
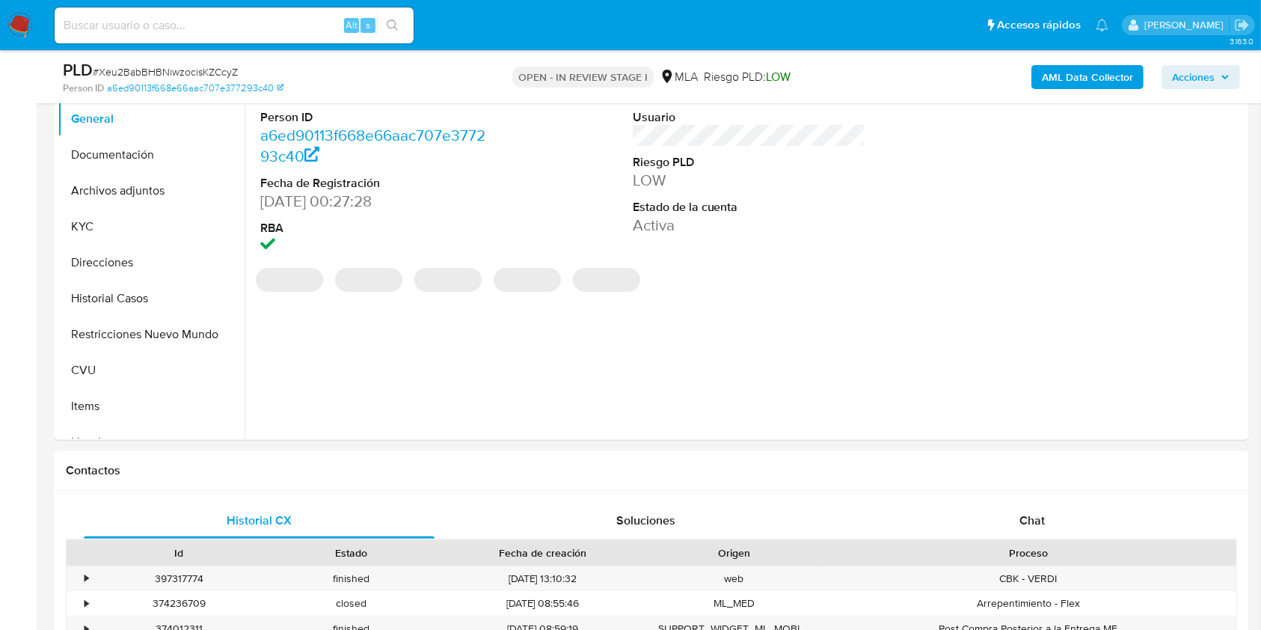
select select "10"
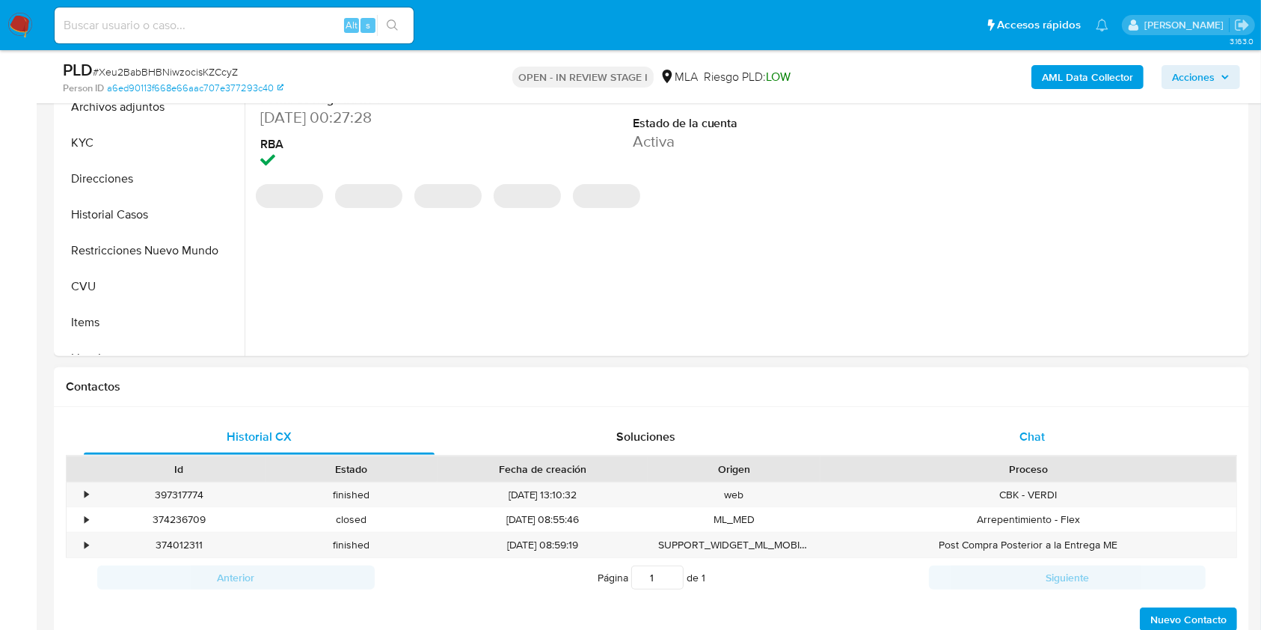
click at [1032, 446] on div "Chat" at bounding box center [1032, 437] width 351 height 36
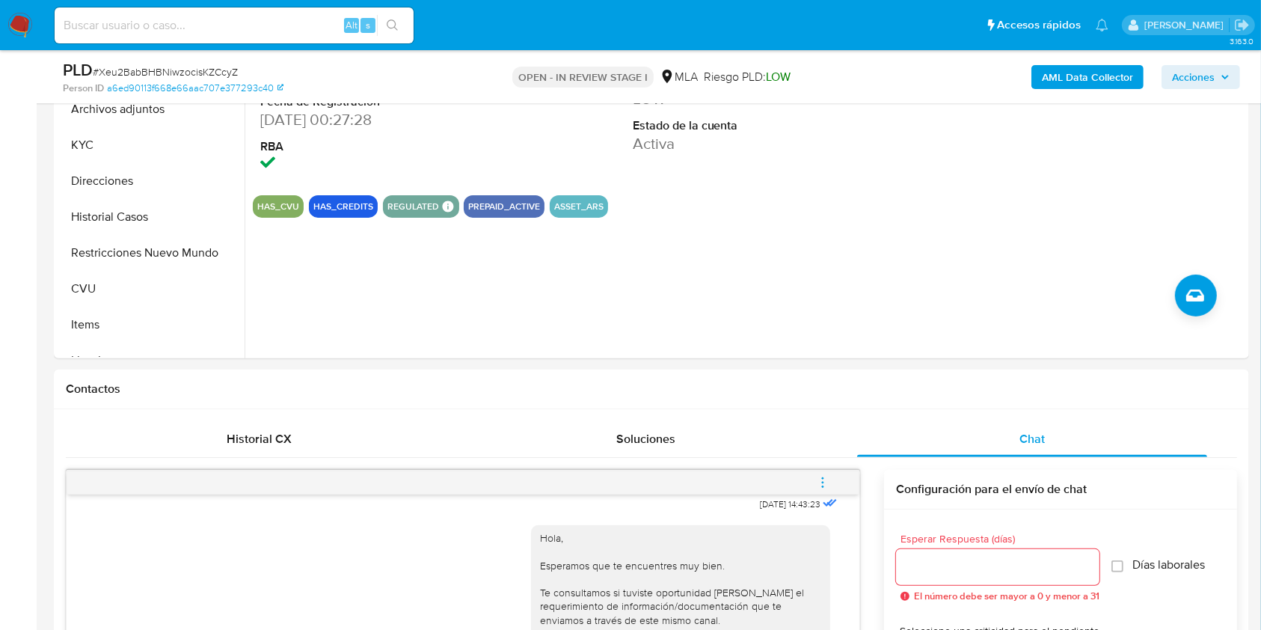
scroll to position [211, 0]
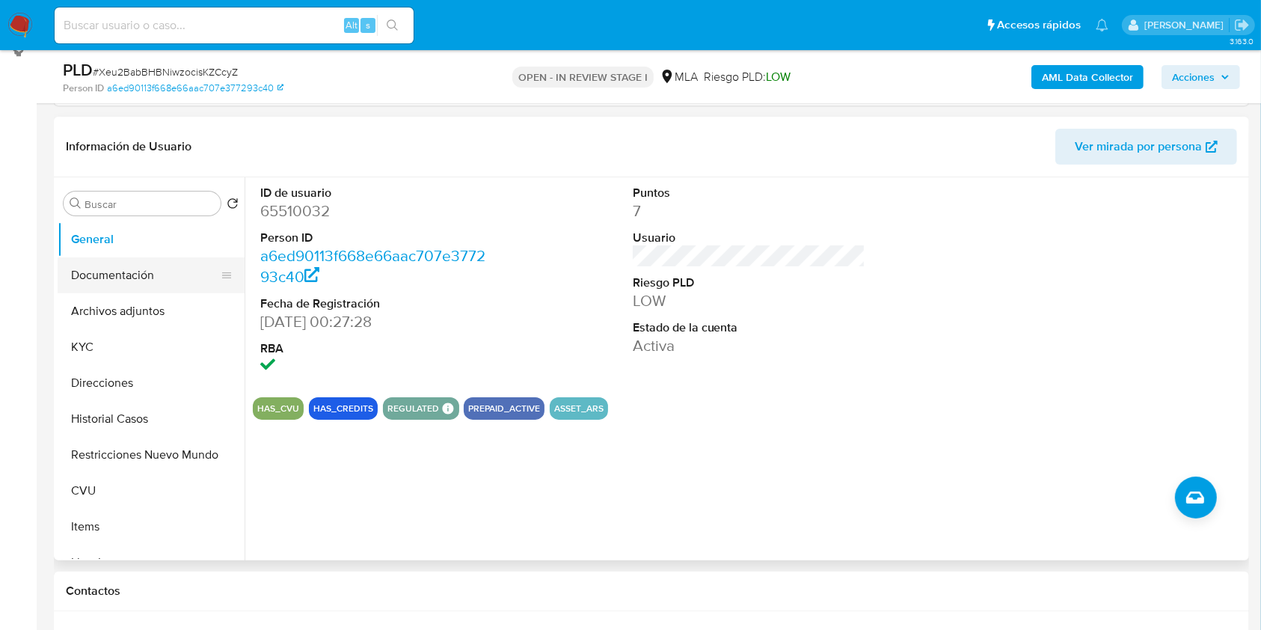
click at [141, 263] on button "Documentación" at bounding box center [145, 275] width 175 height 36
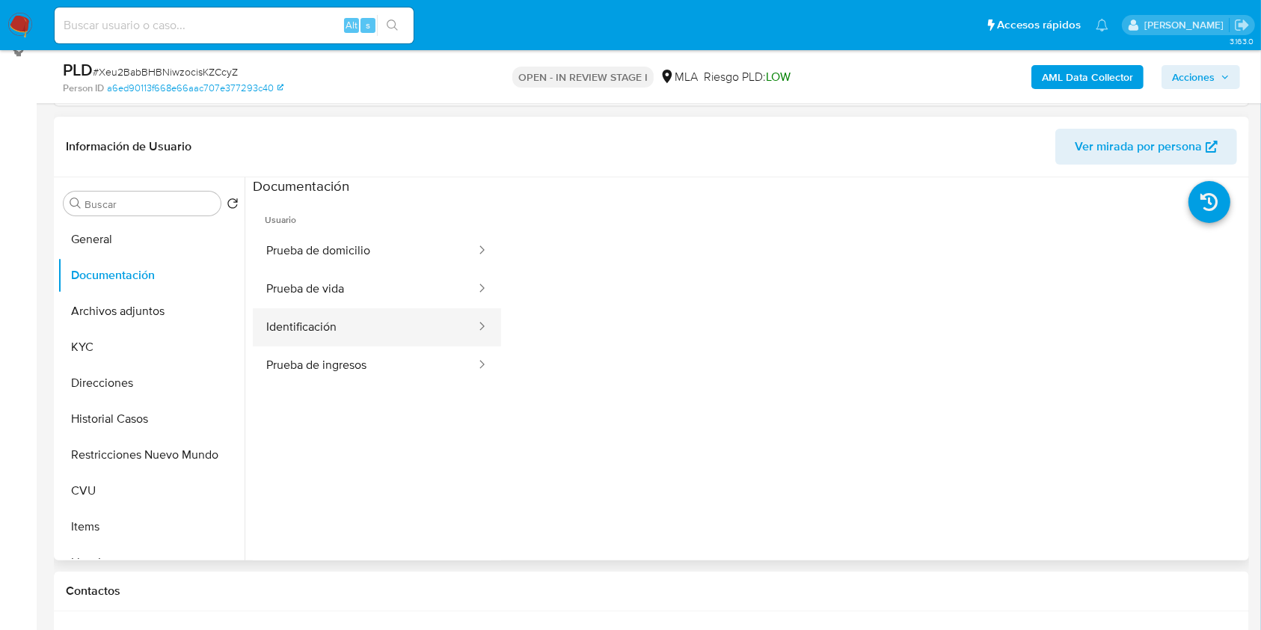
click at [393, 339] on button "Identificación" at bounding box center [365, 327] width 224 height 38
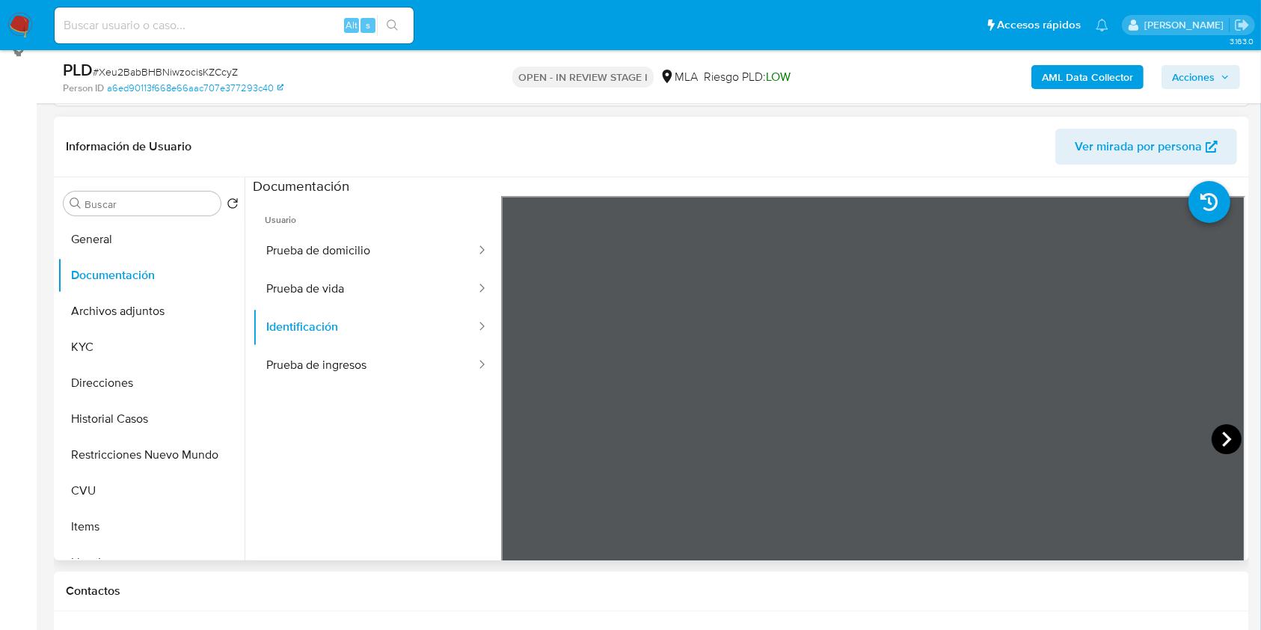
click at [1215, 426] on icon at bounding box center [1227, 439] width 30 height 30
click at [374, 360] on button "Prueba de ingresos" at bounding box center [365, 365] width 224 height 38
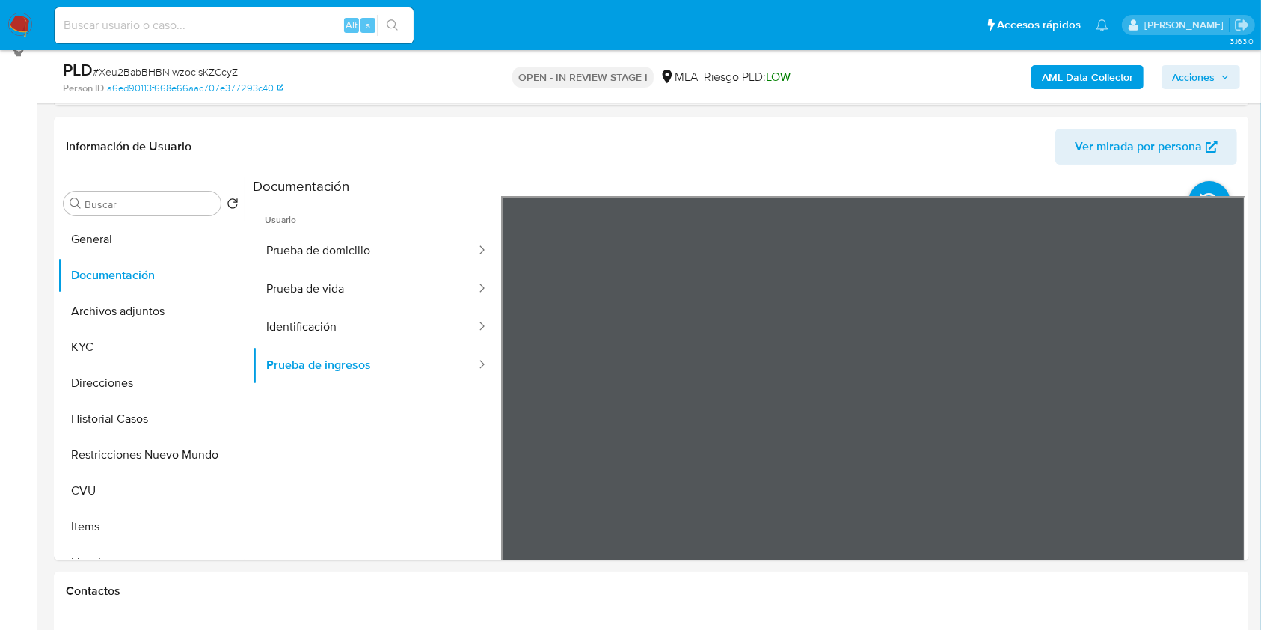
click at [1123, 144] on span "Ver mirada por persona" at bounding box center [1138, 147] width 127 height 36
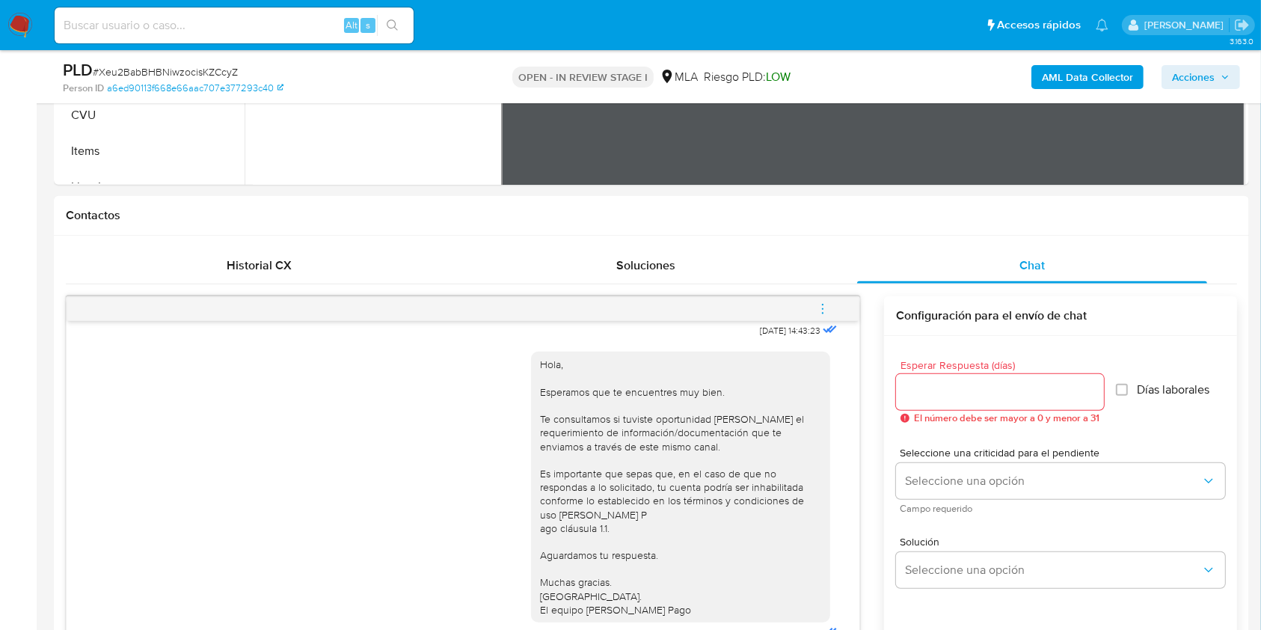
scroll to position [599, 0]
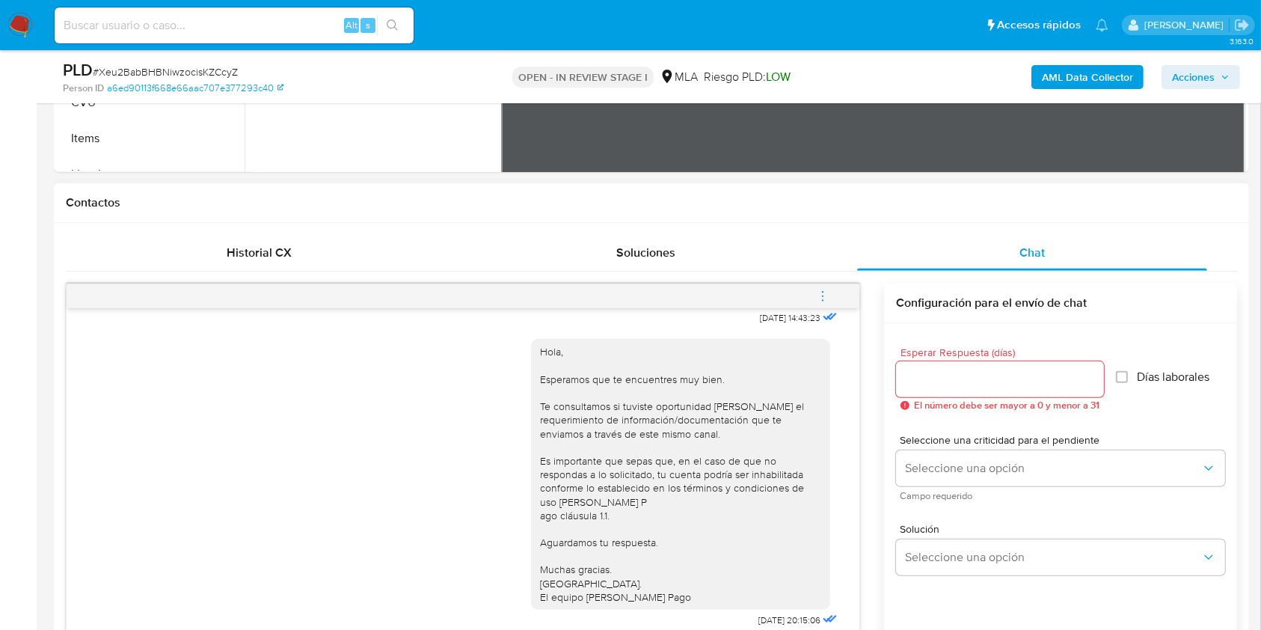
click at [827, 298] on icon "menu-action" at bounding box center [822, 295] width 13 height 13
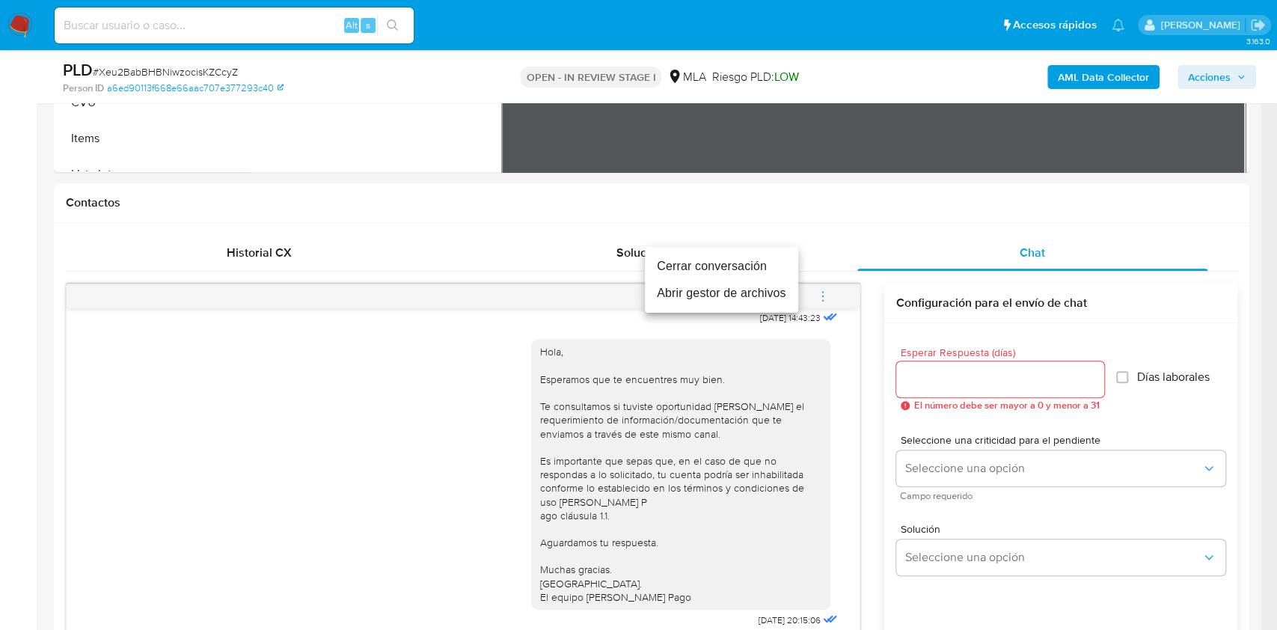
click at [750, 263] on li "Cerrar conversación" at bounding box center [721, 266] width 153 height 27
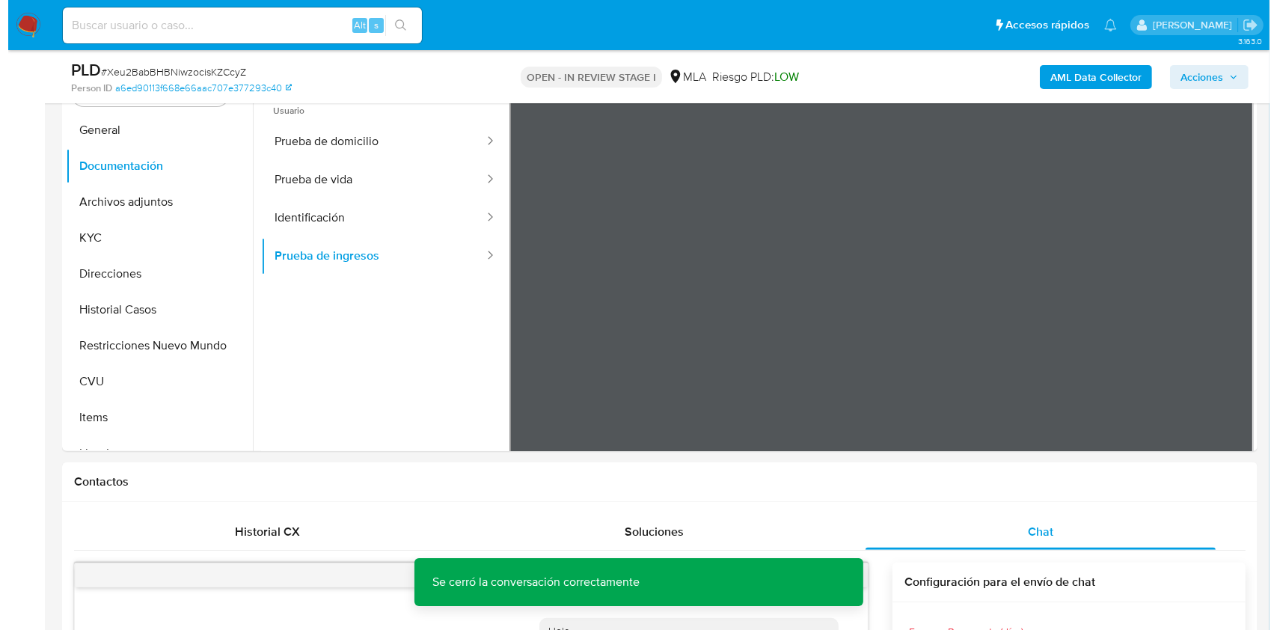
scroll to position [280, 0]
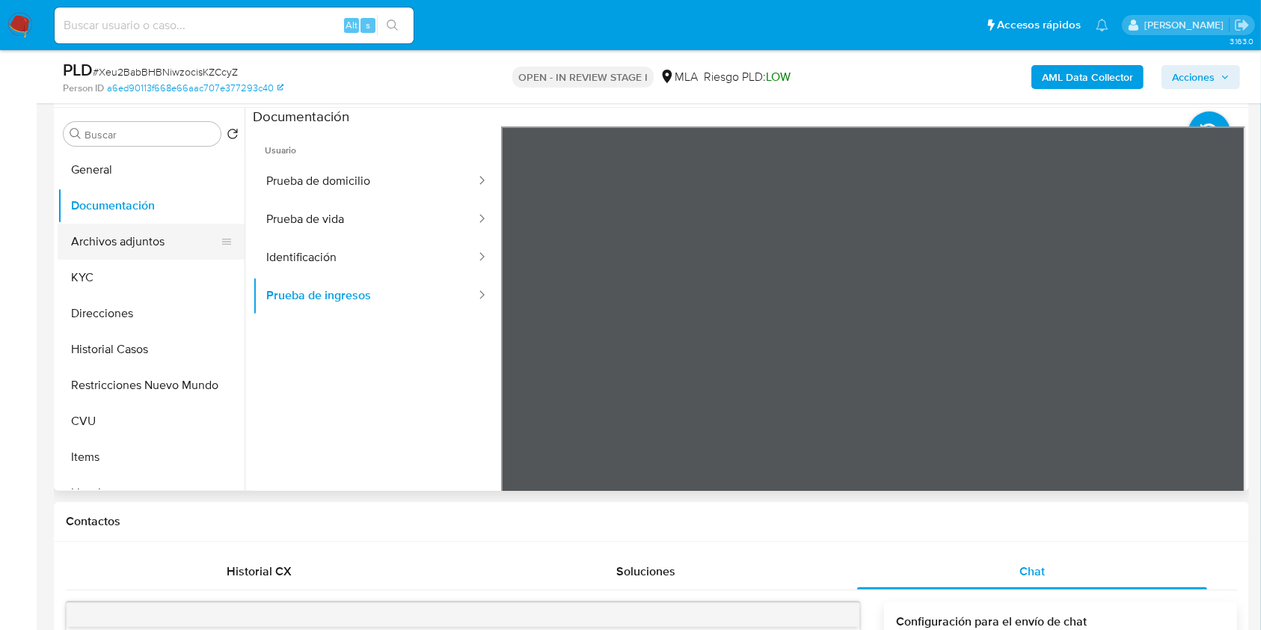
click at [114, 235] on button "Archivos adjuntos" at bounding box center [145, 242] width 175 height 36
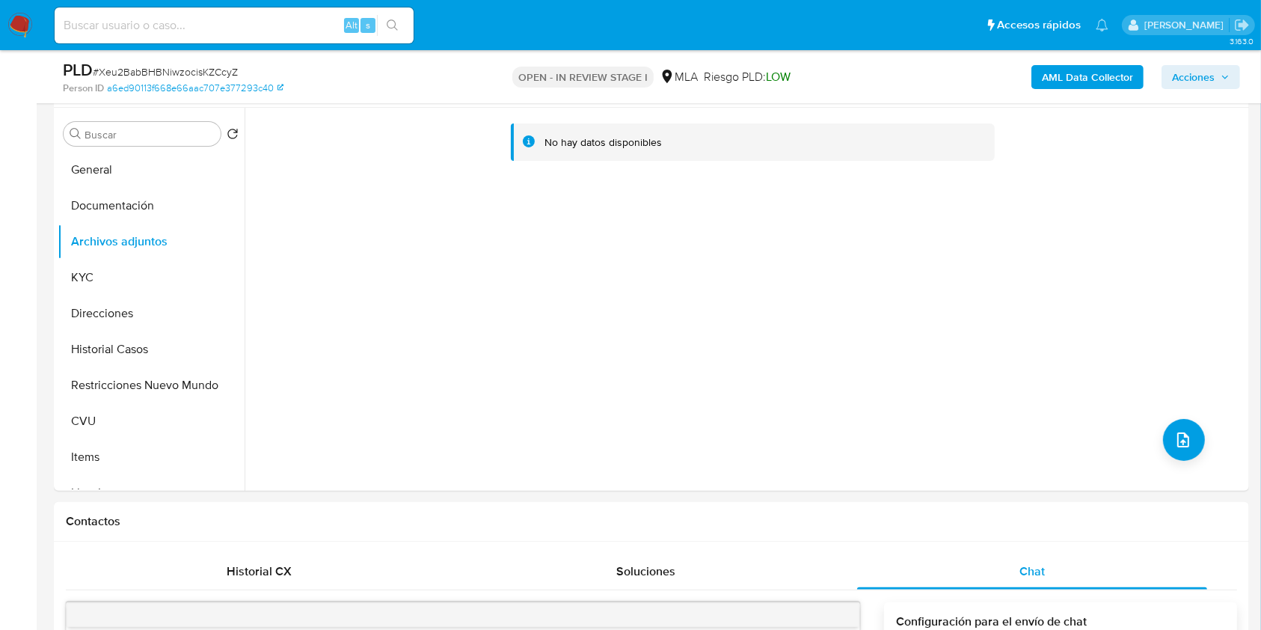
click at [1084, 87] on b "AML Data Collector" at bounding box center [1087, 77] width 91 height 24
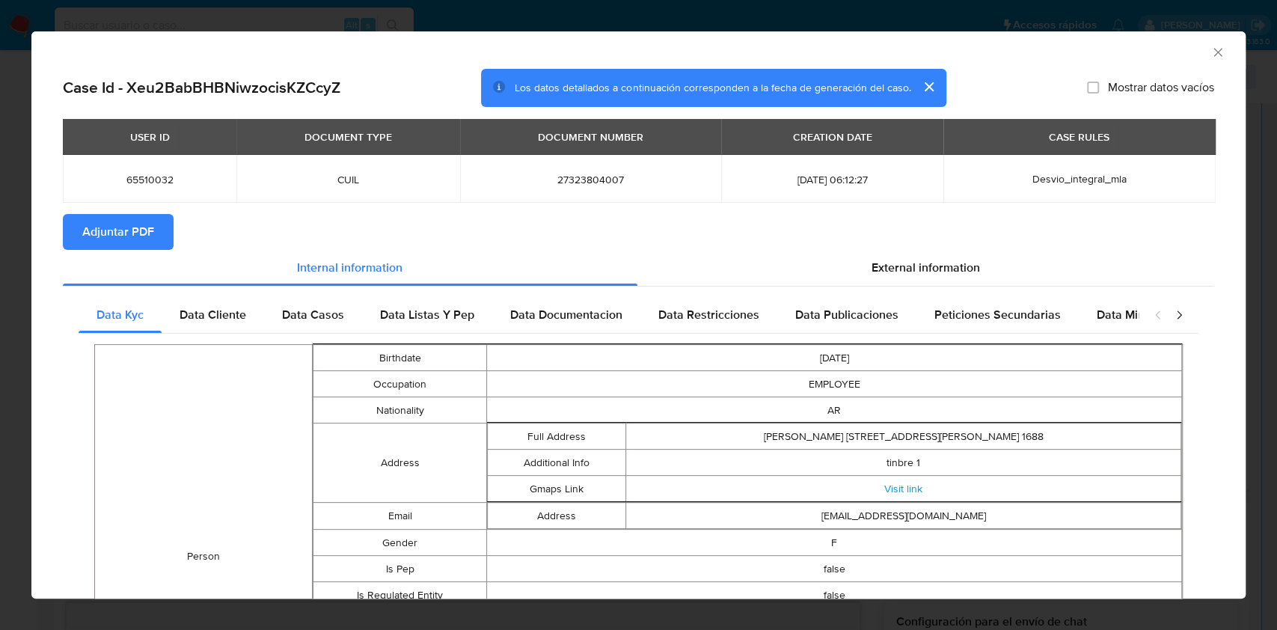
drag, startPoint x: 144, startPoint y: 236, endPoint x: 742, endPoint y: -2, distance: 644.1
click at [1199, 62] on div "AML Data Collector" at bounding box center [638, 49] width 1214 height 37
click at [1210, 59] on icon "Cerrar ventana" at bounding box center [1217, 52] width 15 height 15
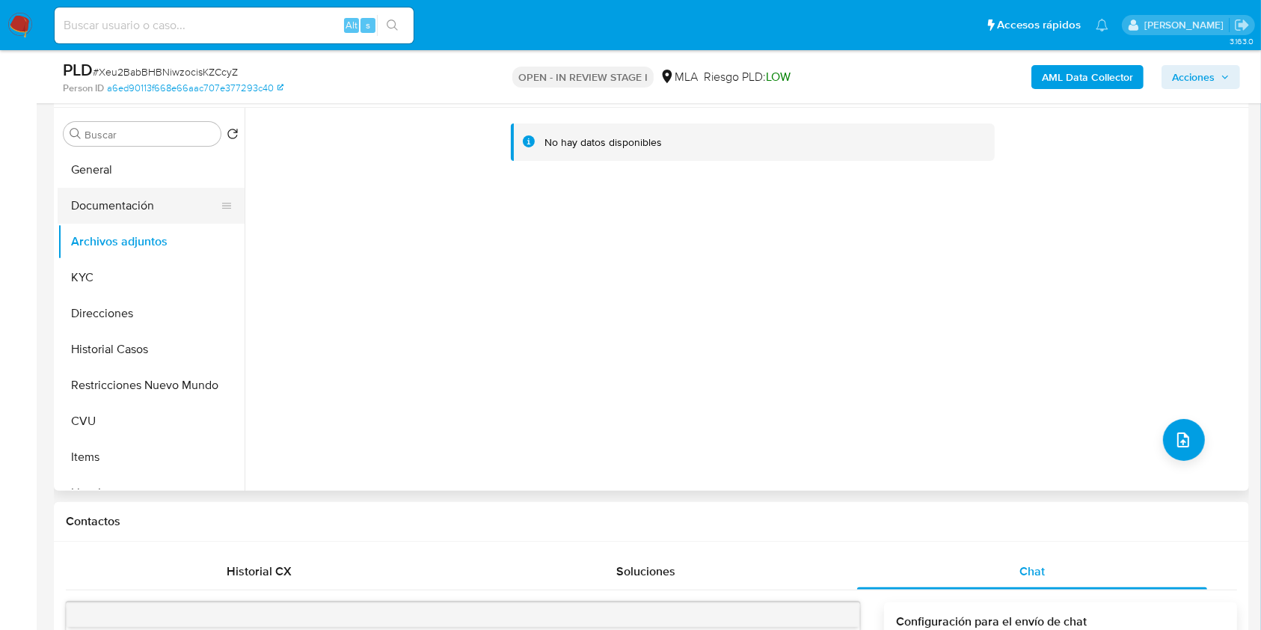
click at [142, 206] on button "Documentación" at bounding box center [145, 206] width 175 height 36
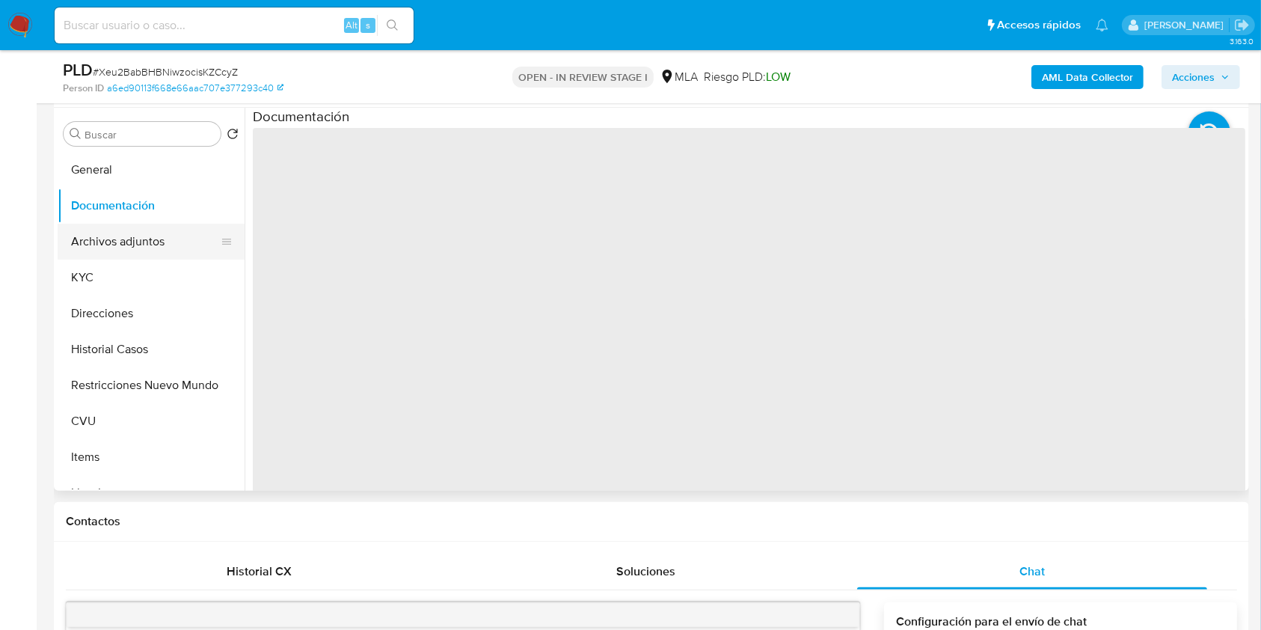
click at [150, 234] on button "Archivos adjuntos" at bounding box center [145, 242] width 175 height 36
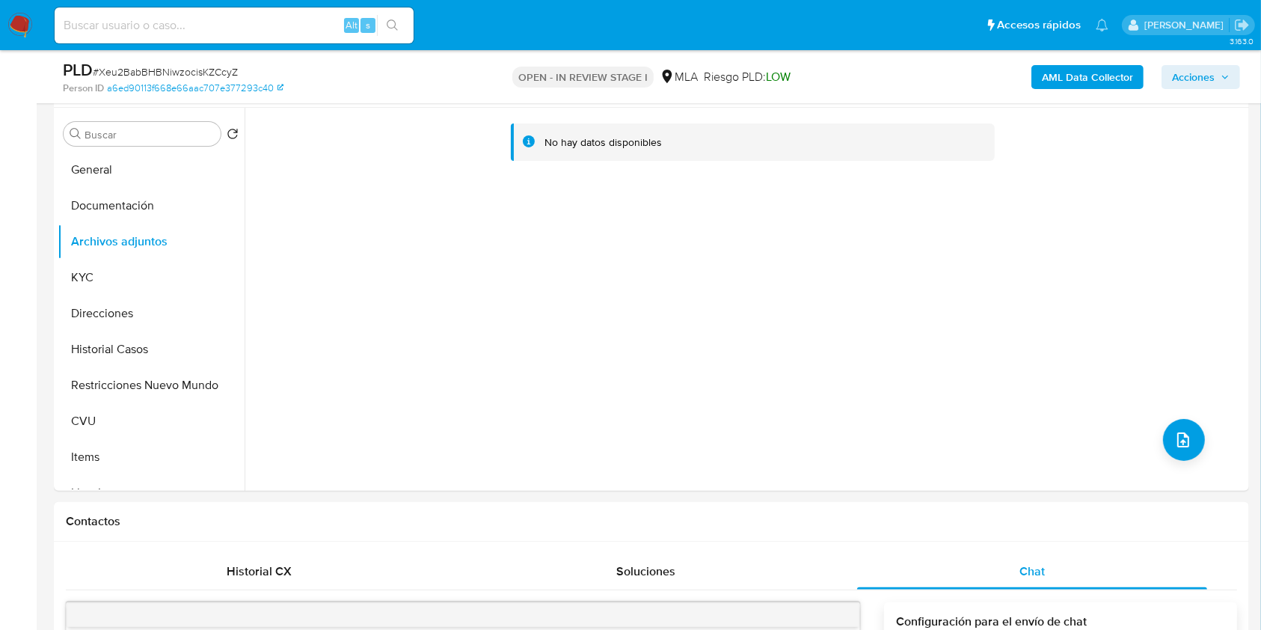
click at [1076, 79] on b "AML Data Collector" at bounding box center [1087, 77] width 91 height 24
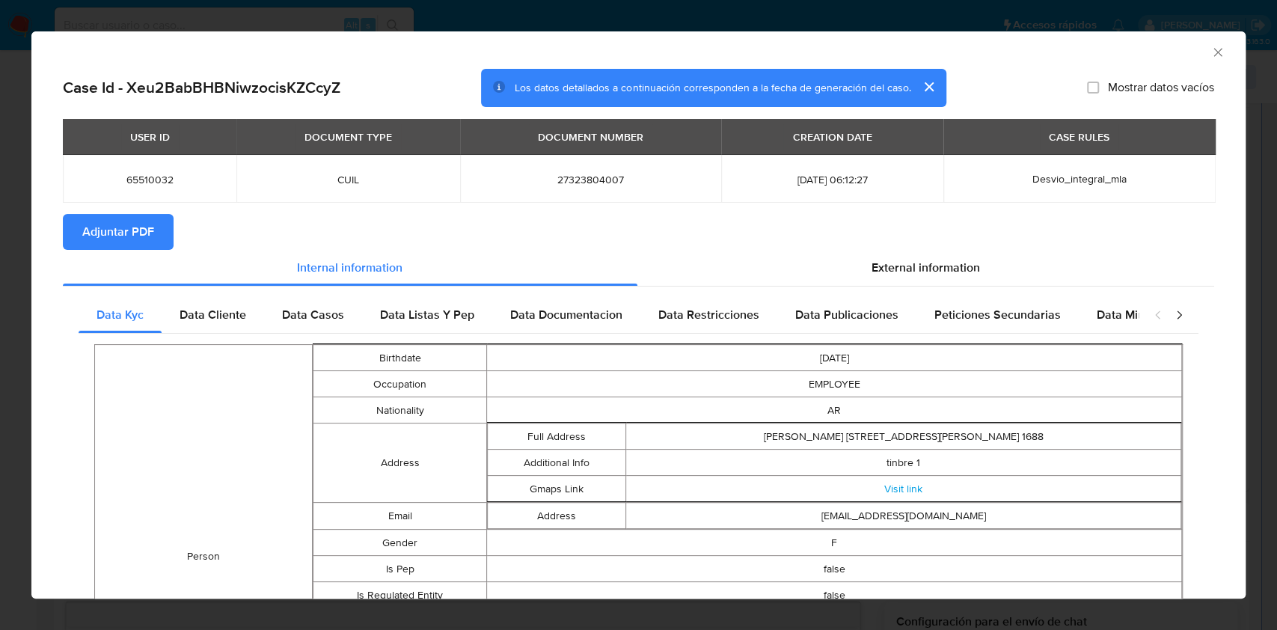
click at [135, 230] on span "Adjuntar PDF" at bounding box center [118, 231] width 72 height 33
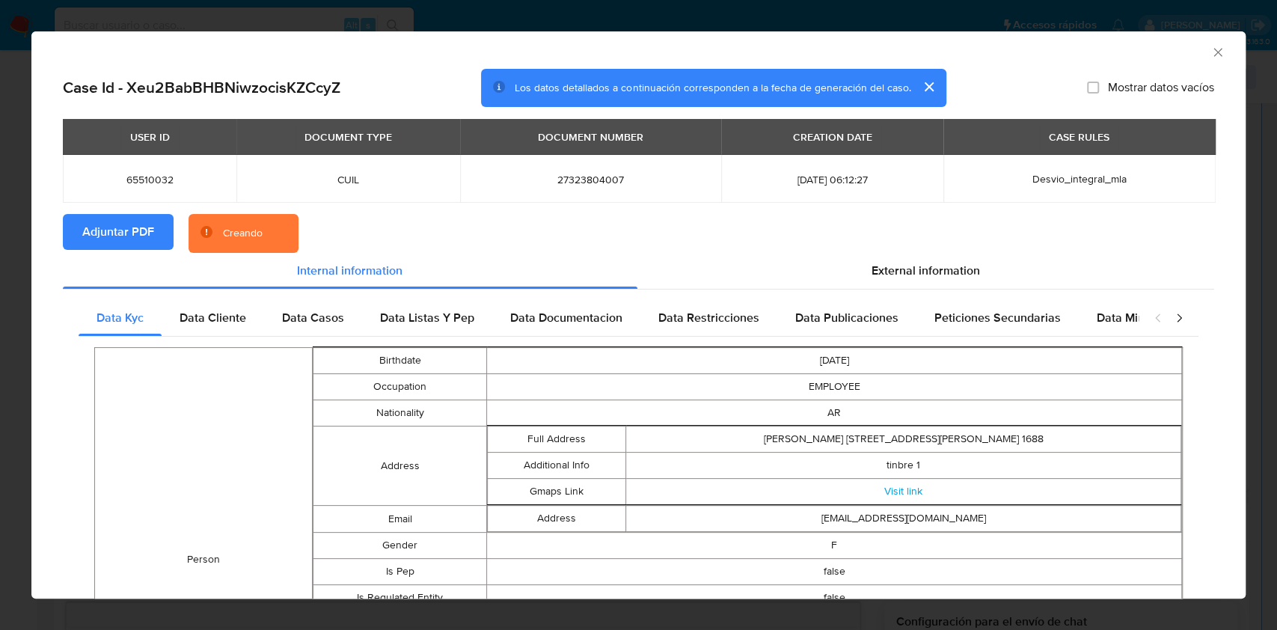
click at [1209, 52] on div "AML Data Collector" at bounding box center [638, 49] width 1214 height 37
click at [1213, 52] on icon "Cerrar ventana" at bounding box center [1217, 52] width 8 height 8
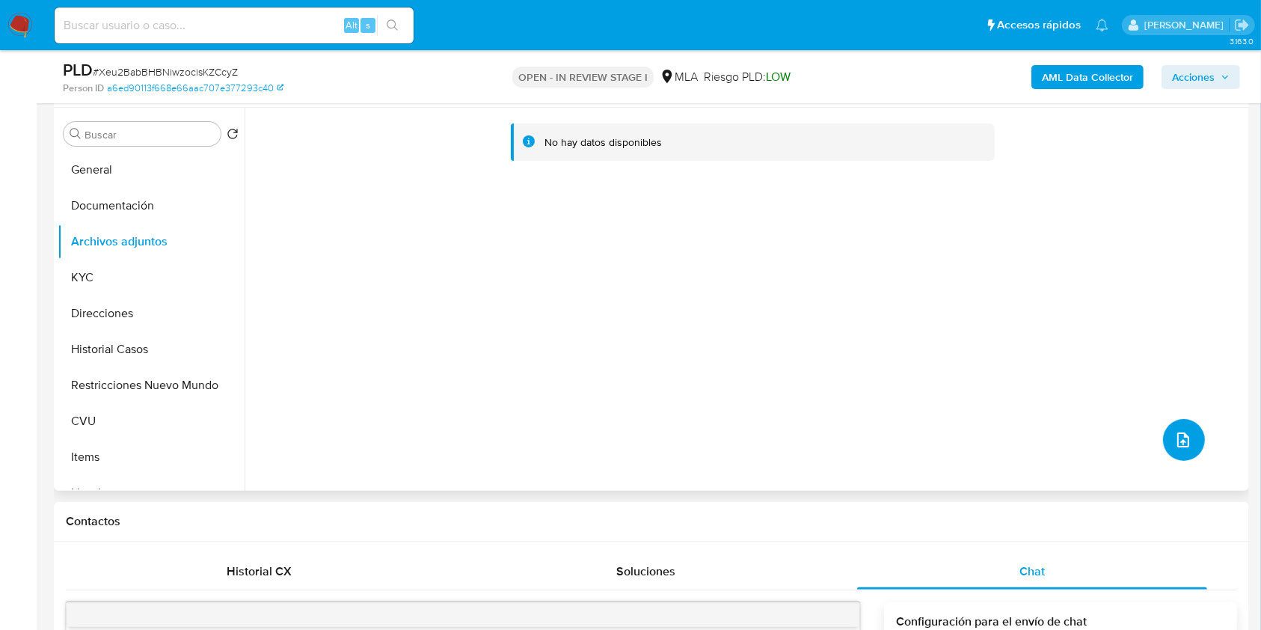
click at [1189, 447] on button "upload-file" at bounding box center [1184, 440] width 42 height 42
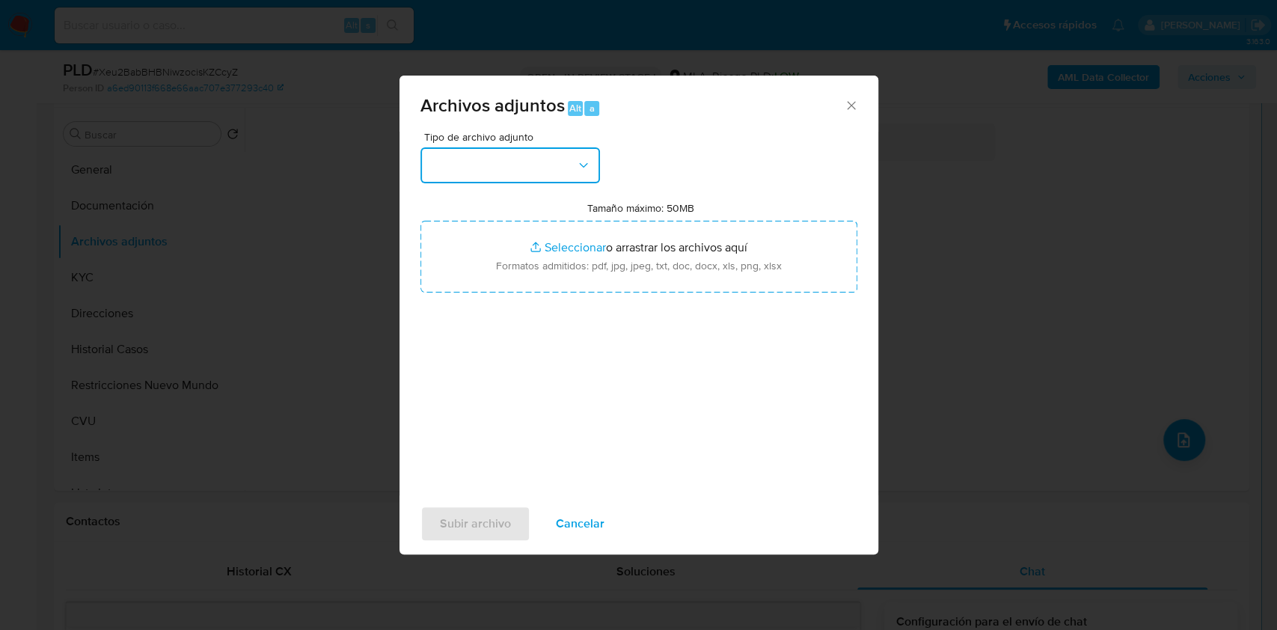
click at [559, 162] on button "button" at bounding box center [509, 165] width 179 height 36
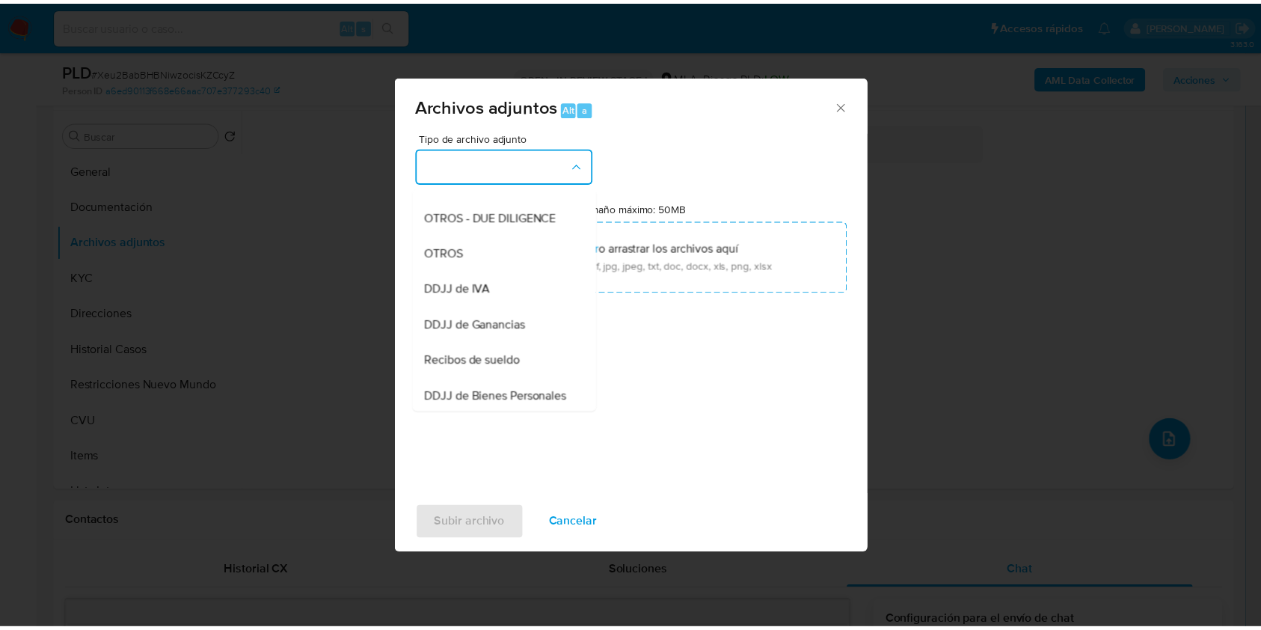
scroll to position [282, 0]
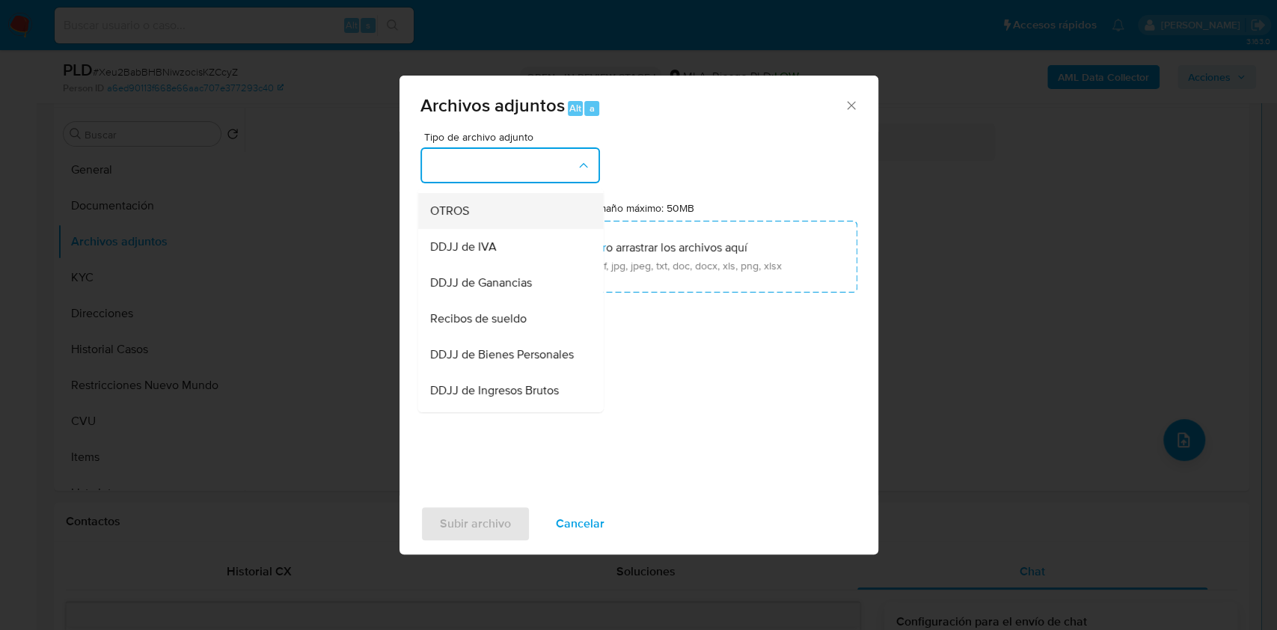
click at [458, 218] on span "OTROS" at bounding box center [448, 210] width 39 height 15
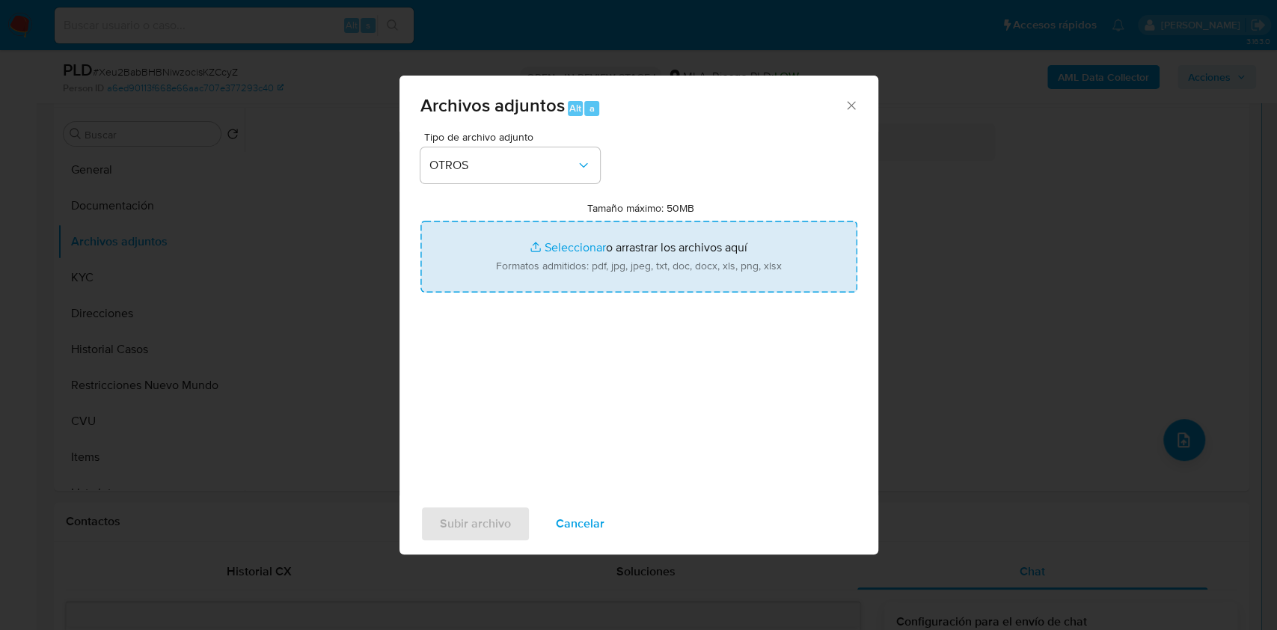
click at [571, 247] on input "Tamaño máximo: 50MB Seleccionar archivos" at bounding box center [638, 257] width 437 height 72
type input "C:\fakepath\Caselog Xeu2BabBHBNiwzocisKZCcyZ.docx"
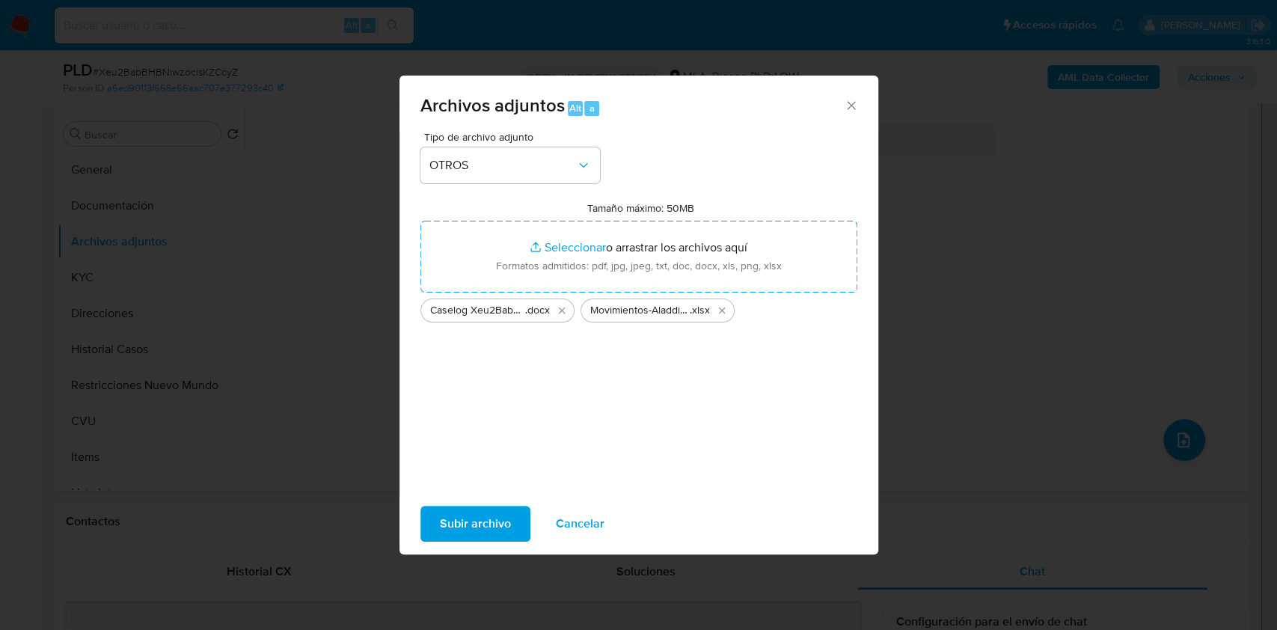
click at [516, 519] on button "Subir archivo" at bounding box center [475, 524] width 110 height 36
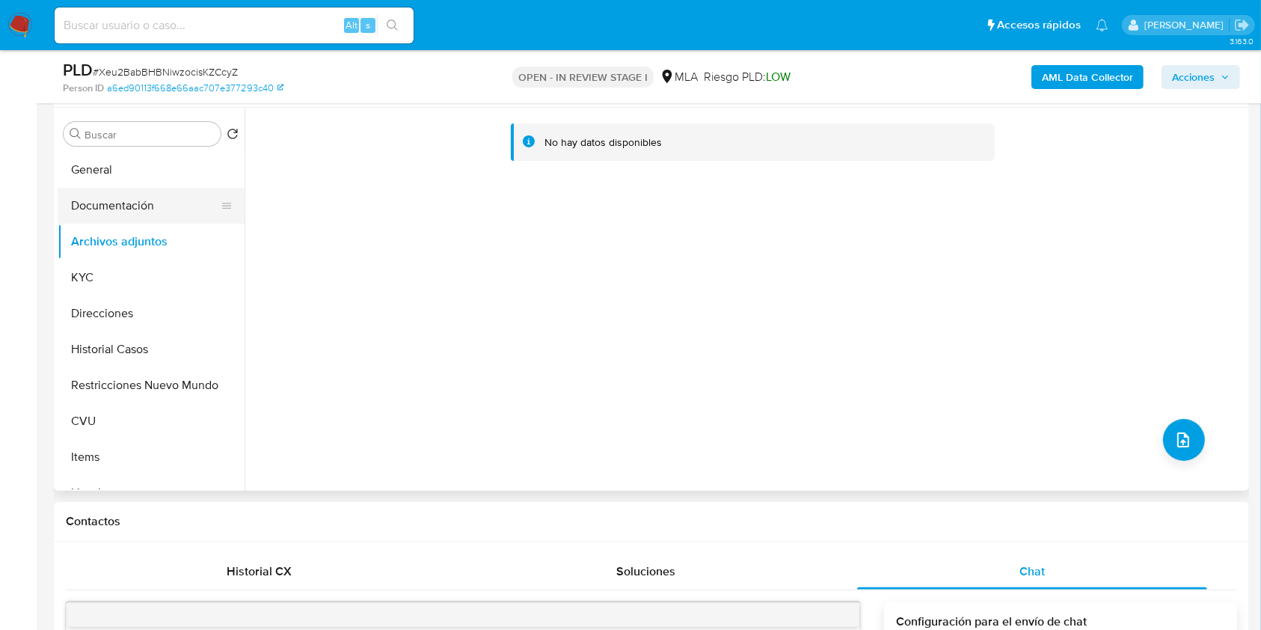
click at [115, 212] on button "Documentación" at bounding box center [145, 206] width 175 height 36
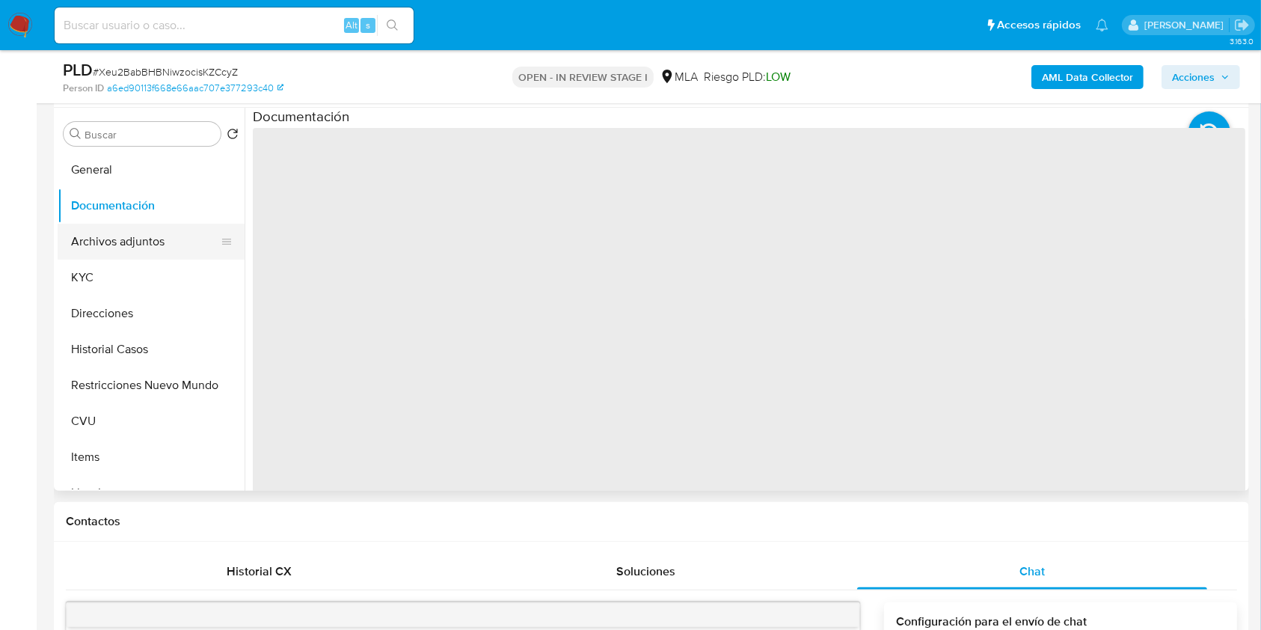
click at [123, 230] on button "Archivos adjuntos" at bounding box center [145, 242] width 175 height 36
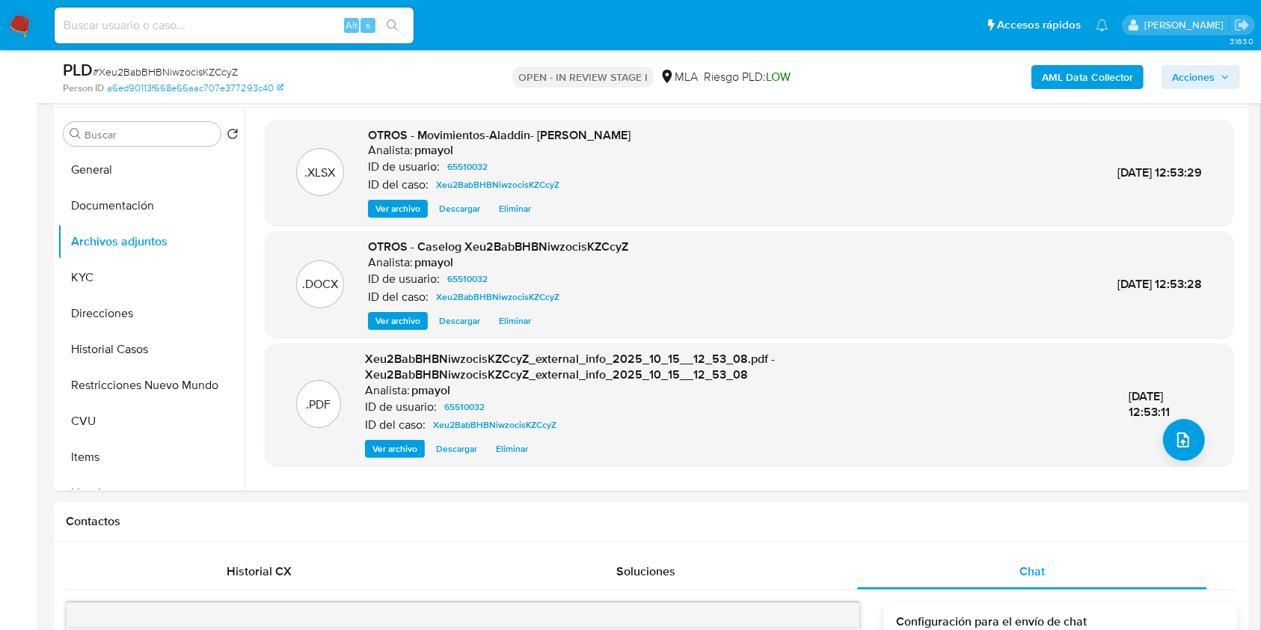
click at [1182, 73] on span "Acciones" at bounding box center [1193, 77] width 43 height 24
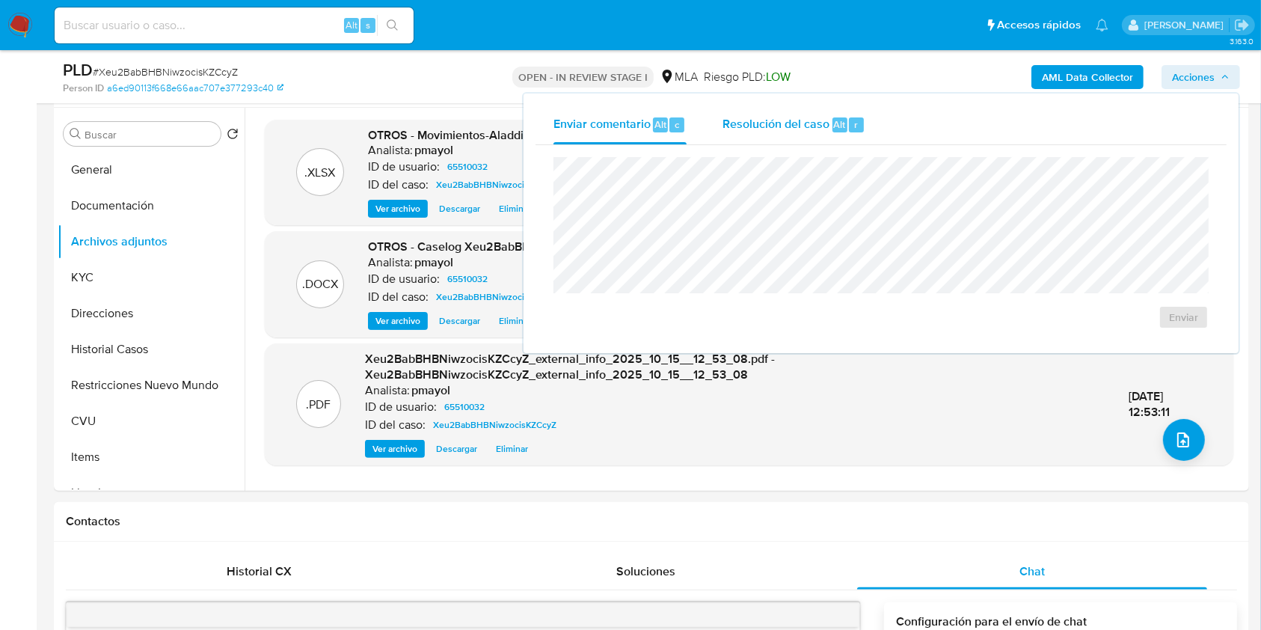
click at [814, 120] on span "Resolución del caso" at bounding box center [775, 123] width 107 height 17
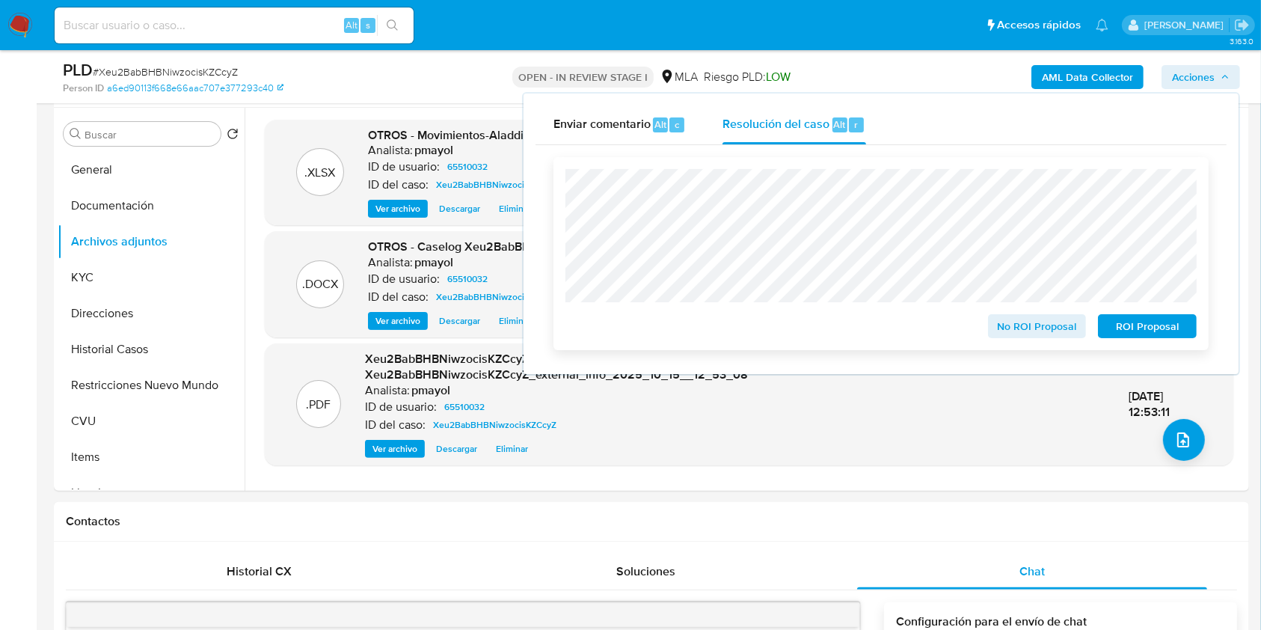
click at [1020, 331] on span "No ROI Proposal" at bounding box center [1037, 326] width 78 height 21
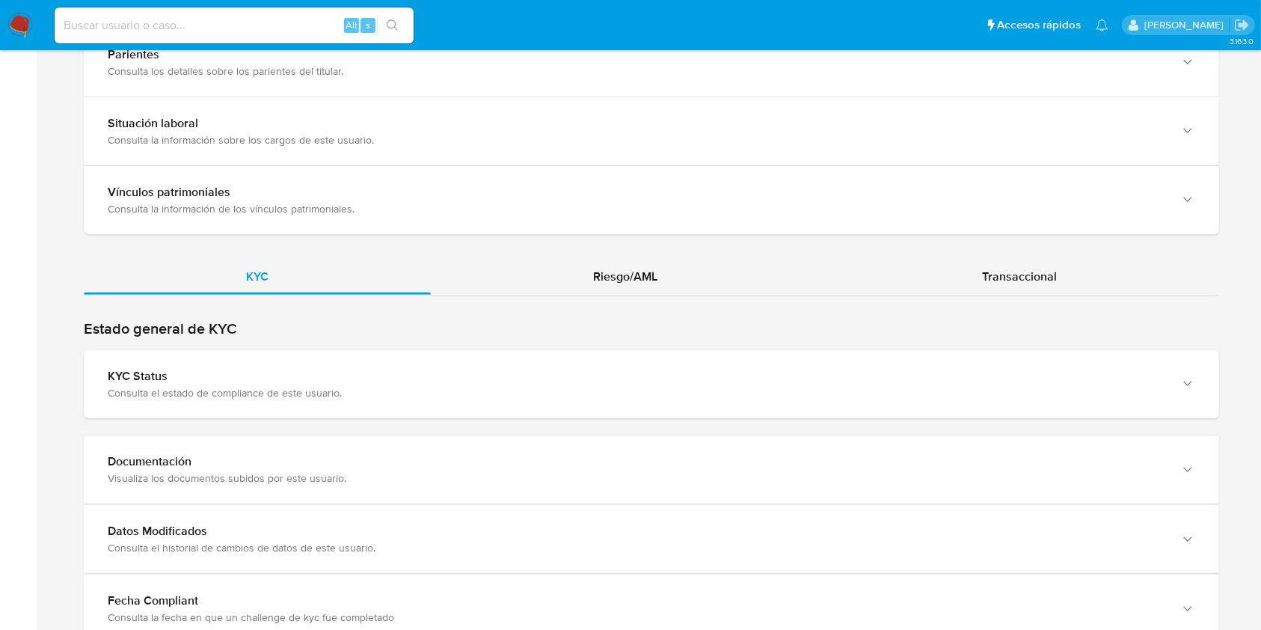
scroll to position [1256, 0]
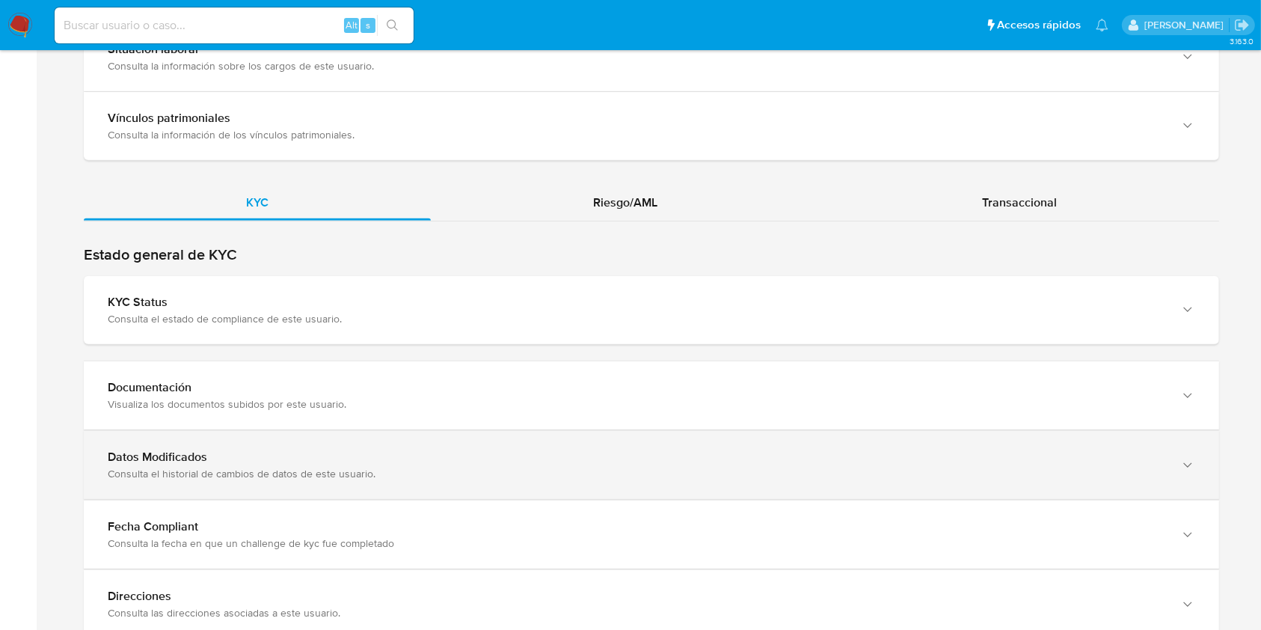
click at [914, 431] on div "Datos Modificados Consulta el historial de cambios de datos de este usuario." at bounding box center [651, 465] width 1135 height 68
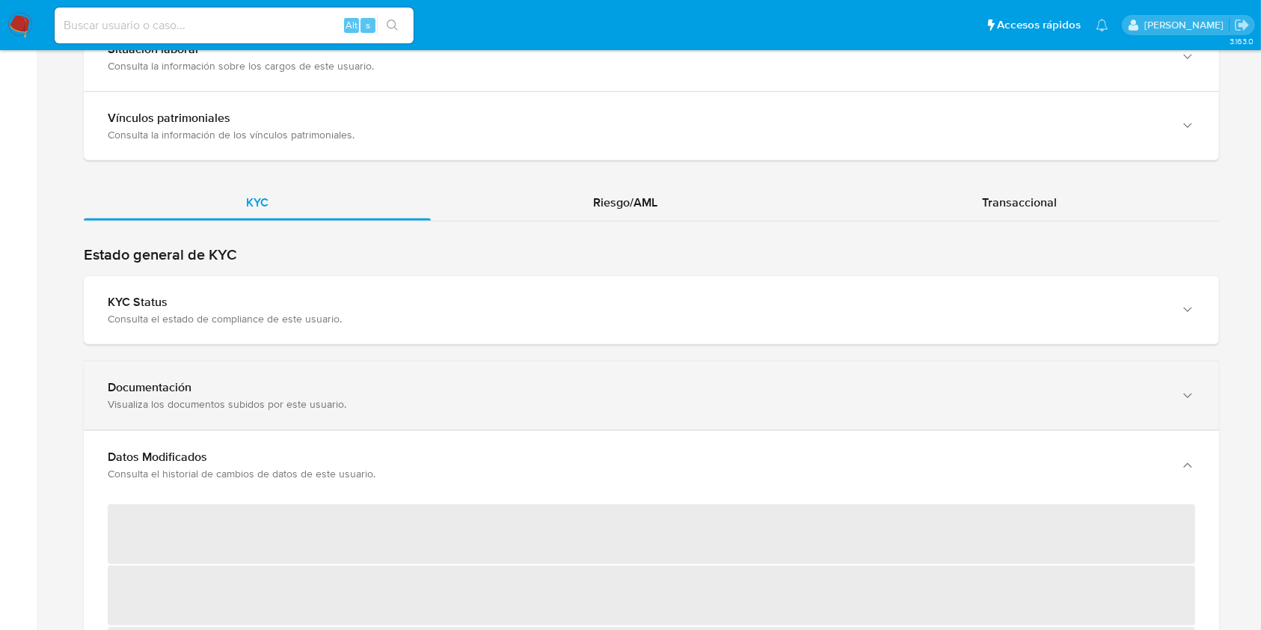
click at [922, 394] on div "Documentación Visualiza los documentos subidos por este usuario." at bounding box center [637, 395] width 1058 height 31
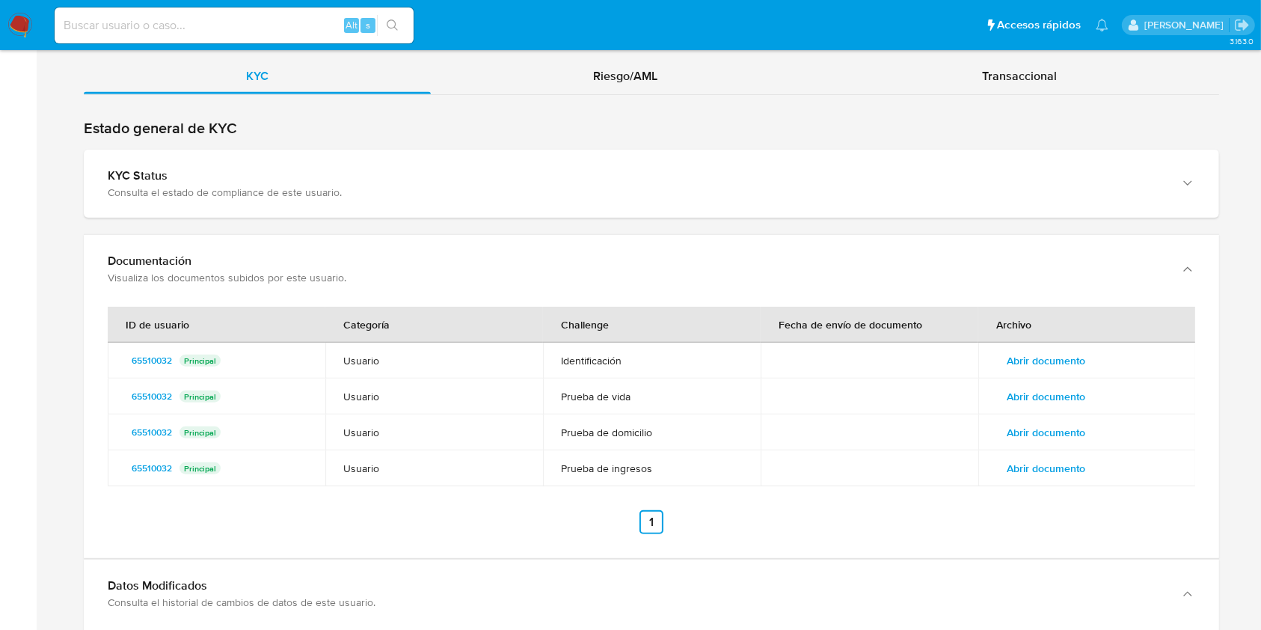
scroll to position [1454, 0]
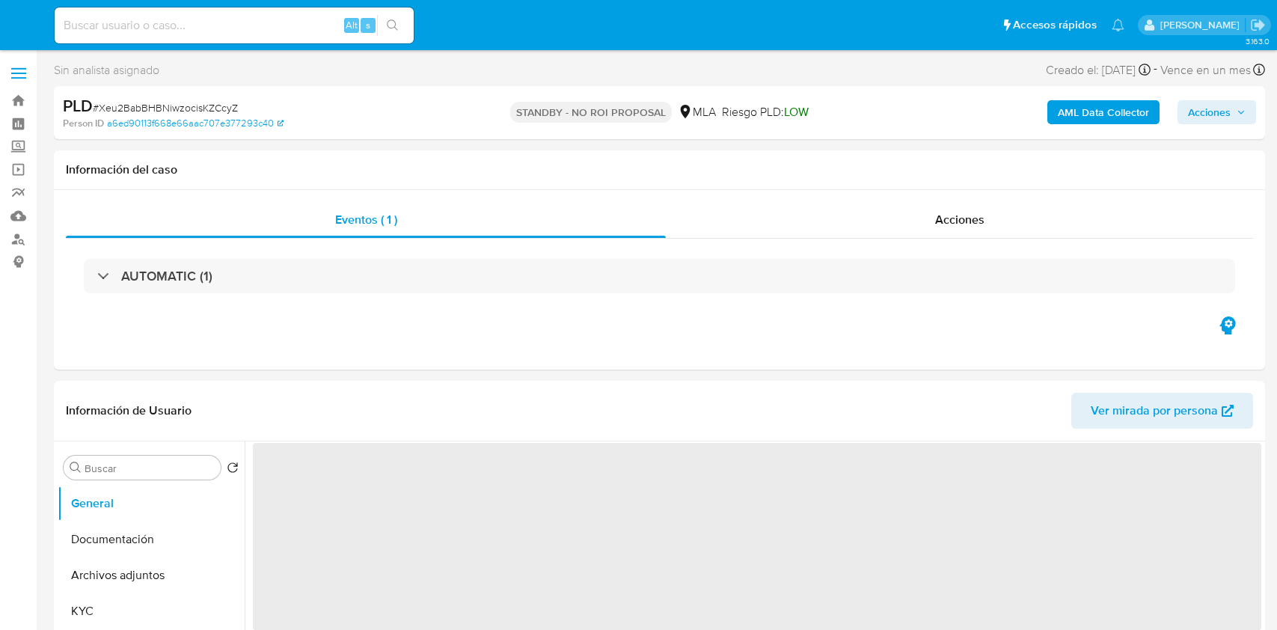
select select "10"
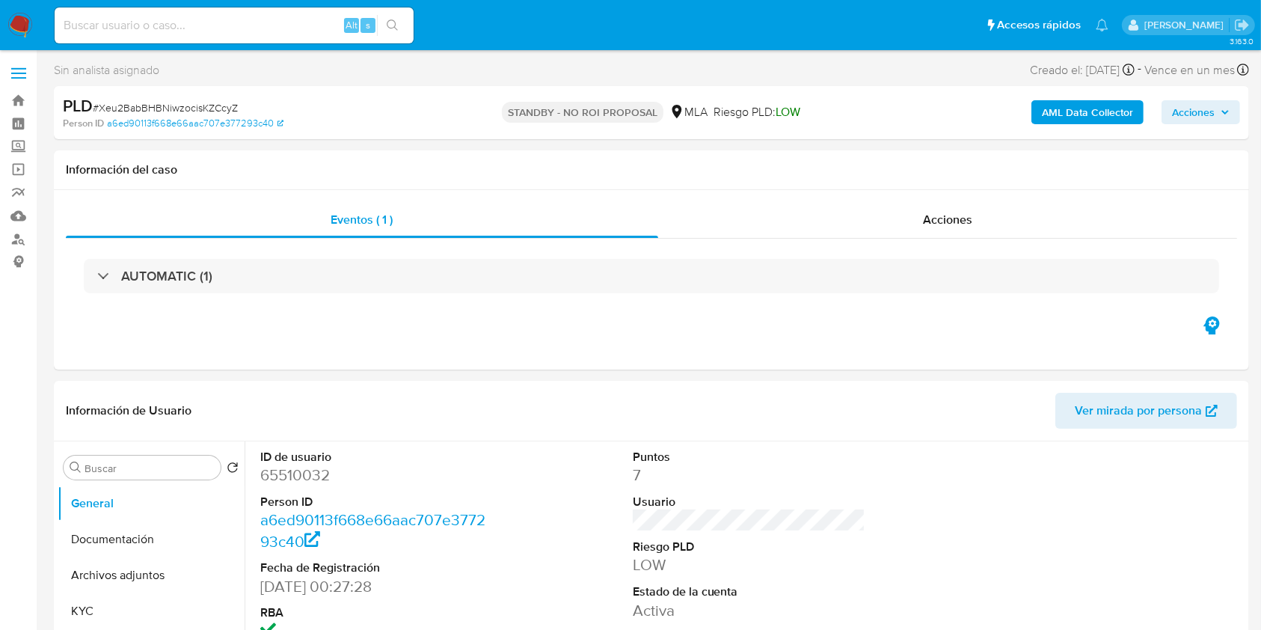
click at [17, 19] on img at bounding box center [19, 25] width 25 height 25
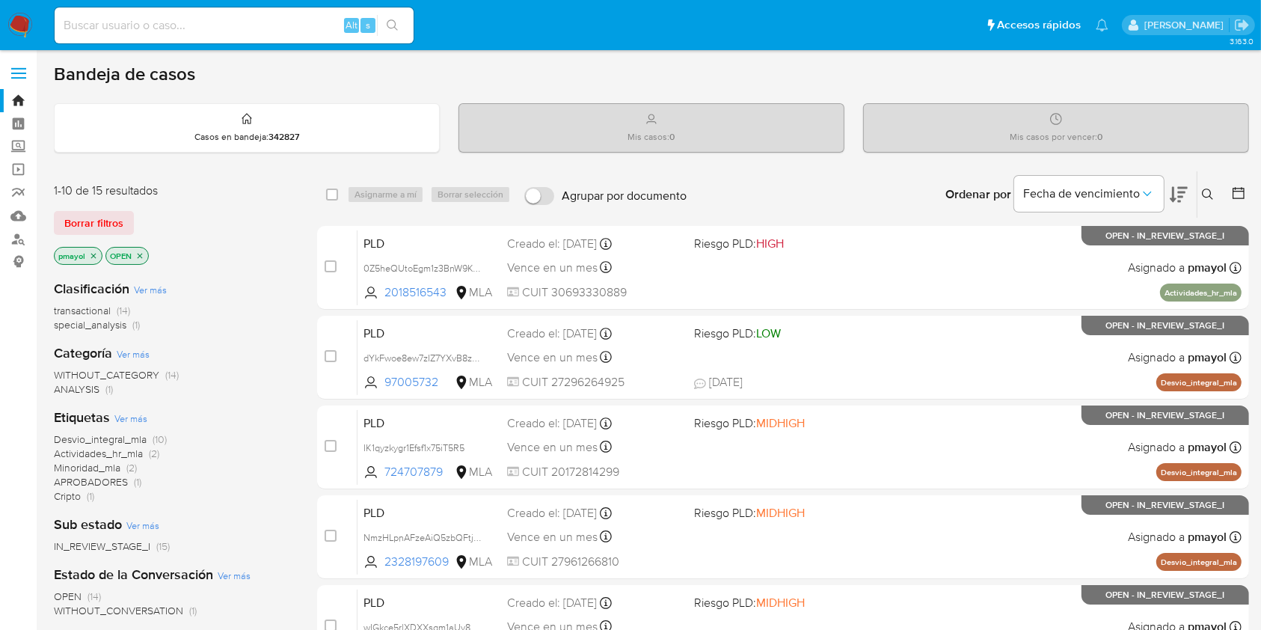
click at [22, 25] on img at bounding box center [19, 25] width 25 height 25
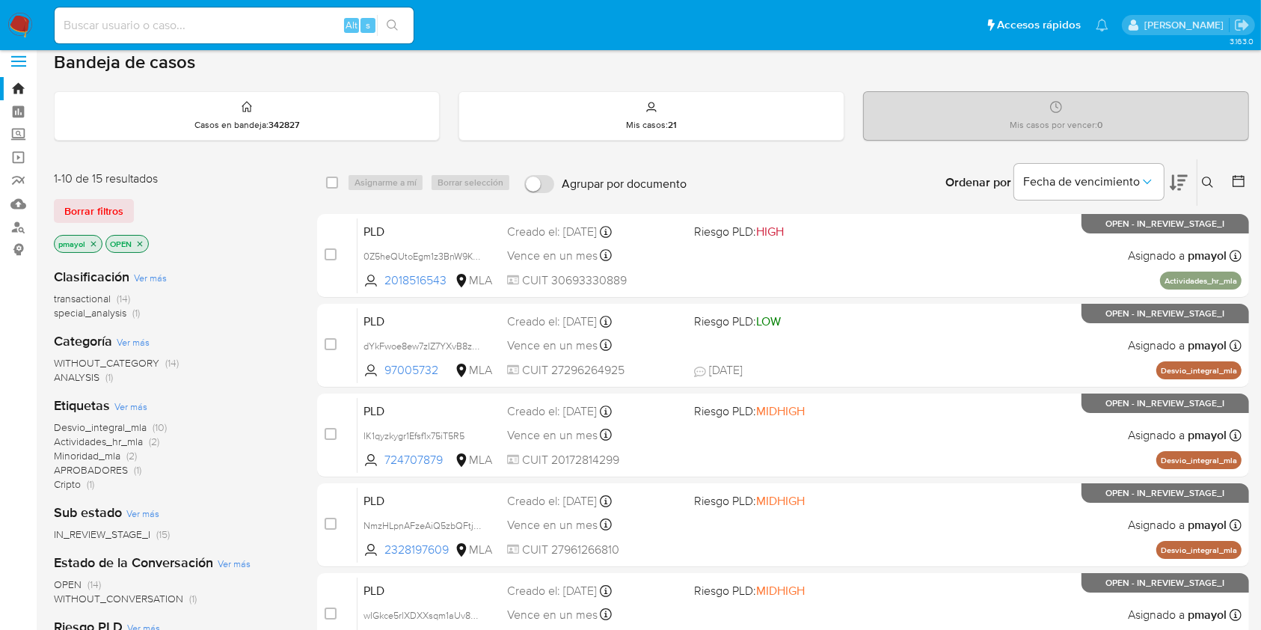
scroll to position [13, 0]
click at [274, 21] on input at bounding box center [234, 25] width 359 height 19
paste input "NvWI0IkvPU6JhWvTU89Aje0d"
type input "NvWI0IkvPU6JhWvTU89Aje0d"
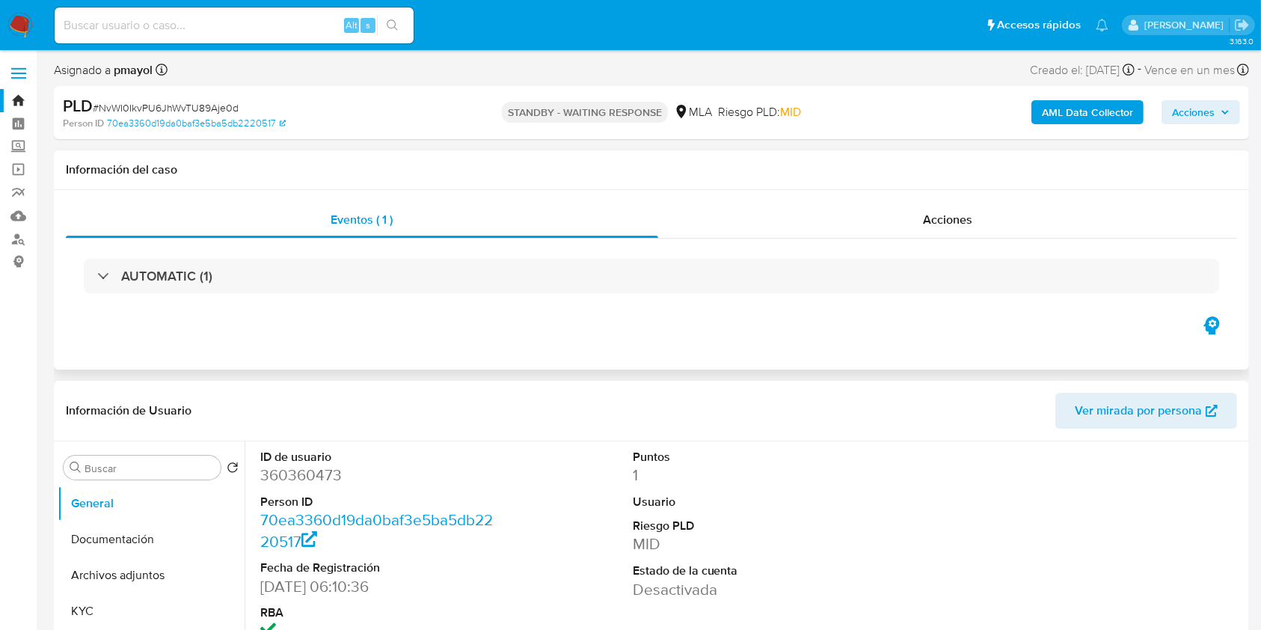
select select "10"
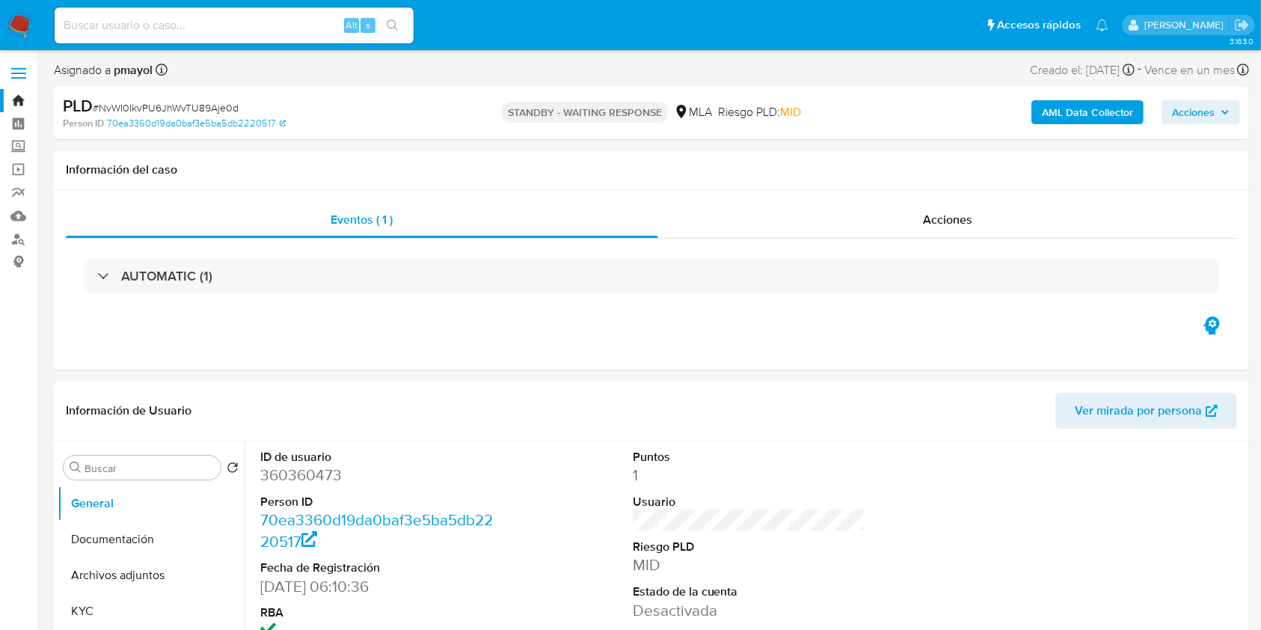
click at [268, 33] on input at bounding box center [234, 25] width 359 height 19
paste input "BYTDEcsTQTGJ2GCZUU5SVOsH"
type input "BYTDEcsTQTGJ2GCZUU5SVOsH"
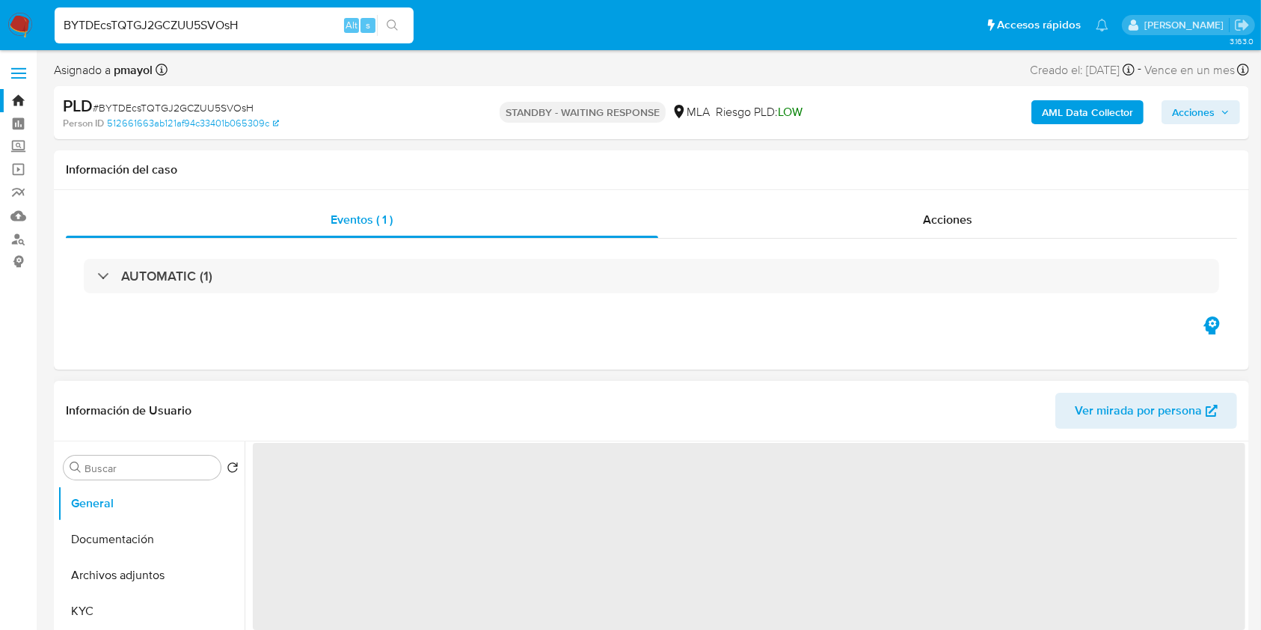
select select "10"
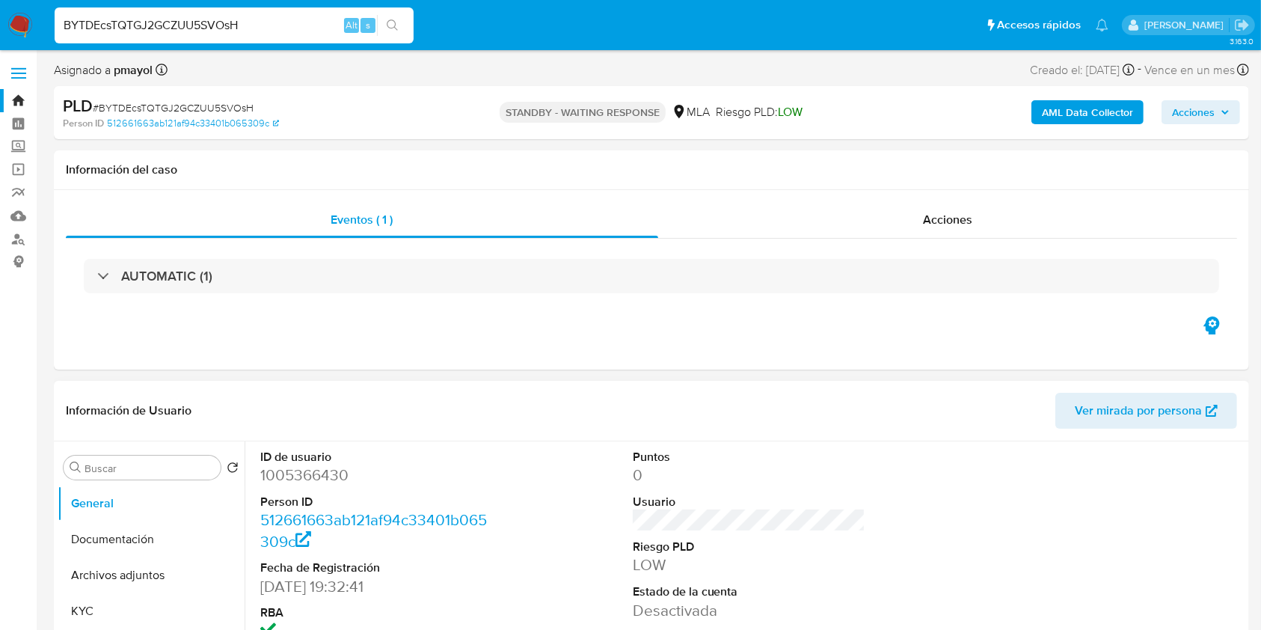
click at [329, 27] on input "BYTDEcsTQTGJ2GCZUU5SVOsH" at bounding box center [234, 25] width 359 height 19
paste input "cgbBZiCp3bx6BWxRZPH2kV3R"
type input "cgbBZiCp3bx6BWxRZPH2kV3R"
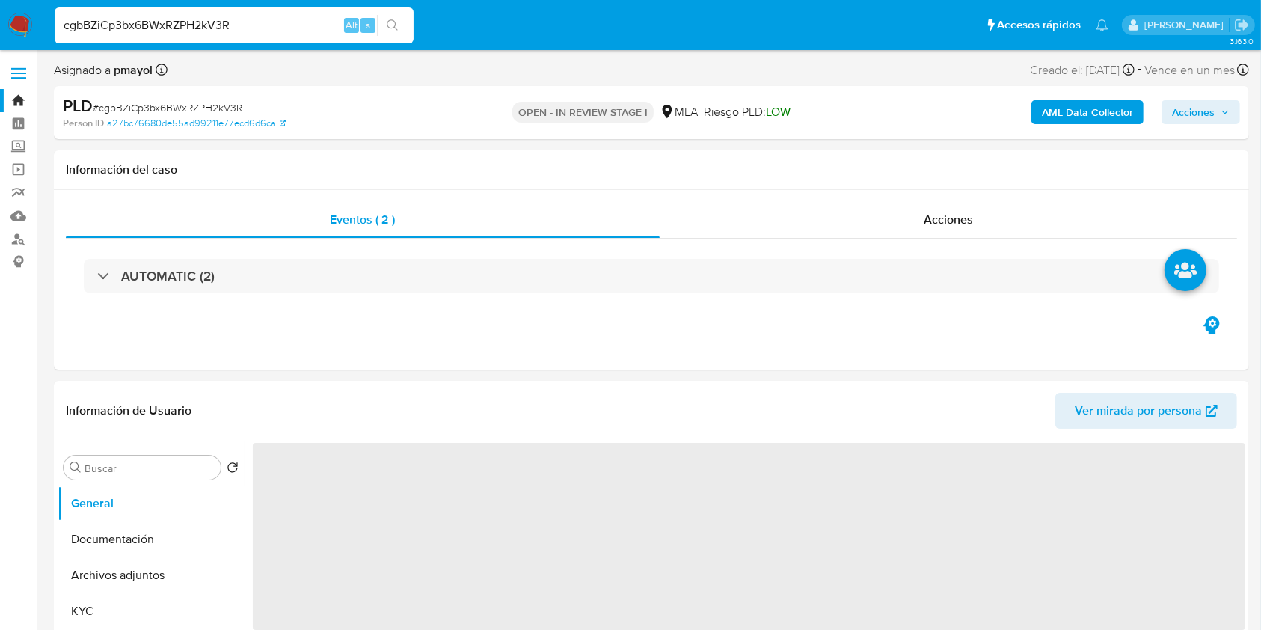
select select "10"
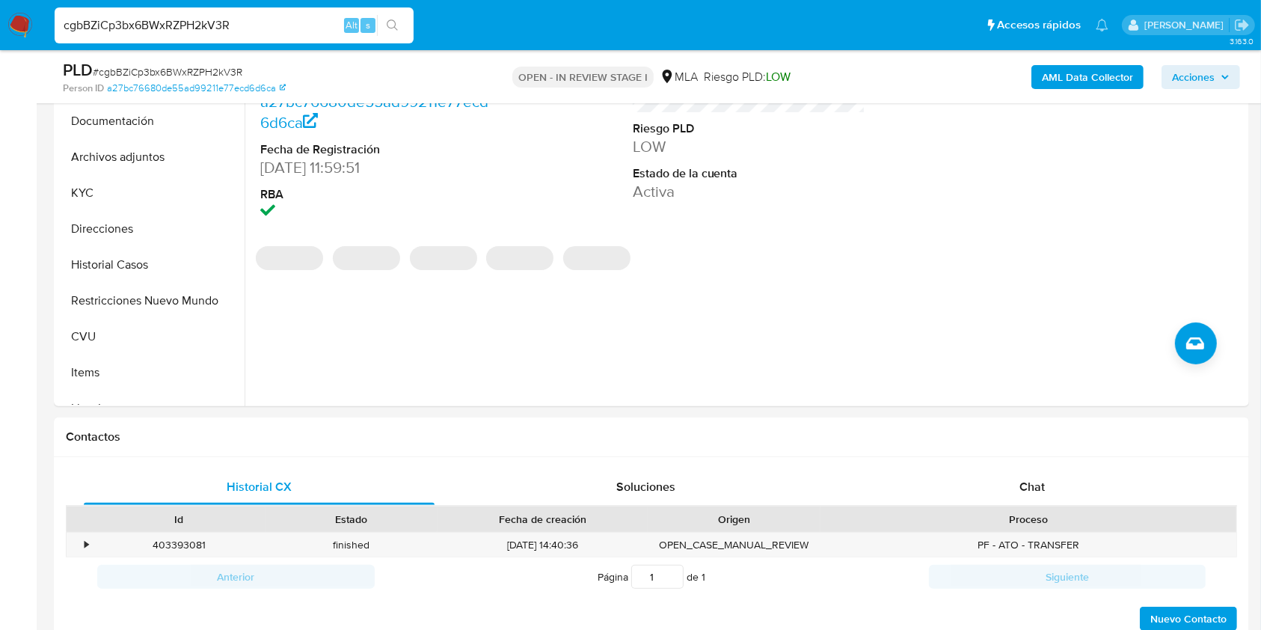
scroll to position [527, 0]
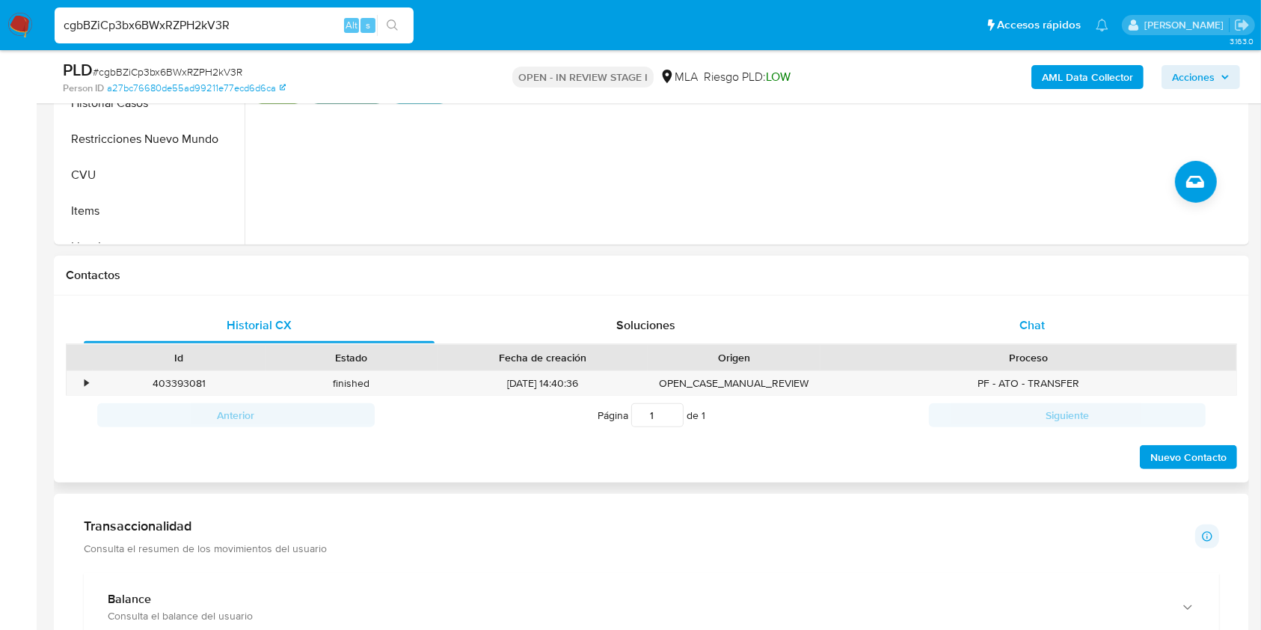
click at [1047, 335] on div "Chat" at bounding box center [1032, 325] width 351 height 36
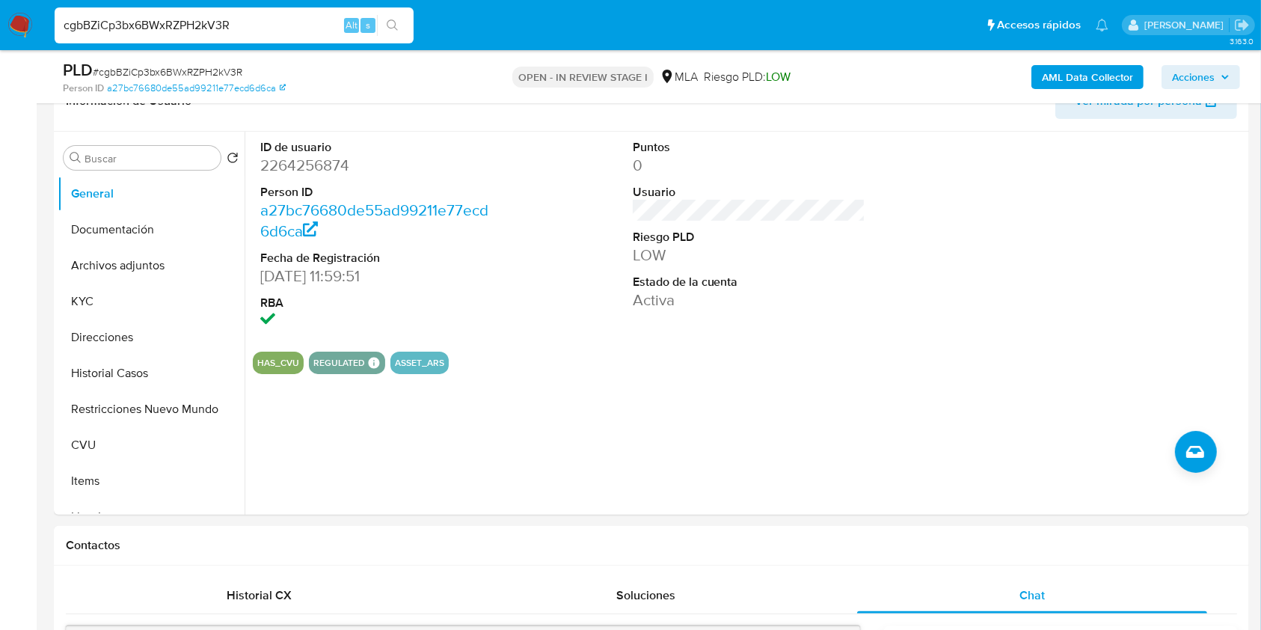
scroll to position [237, 0]
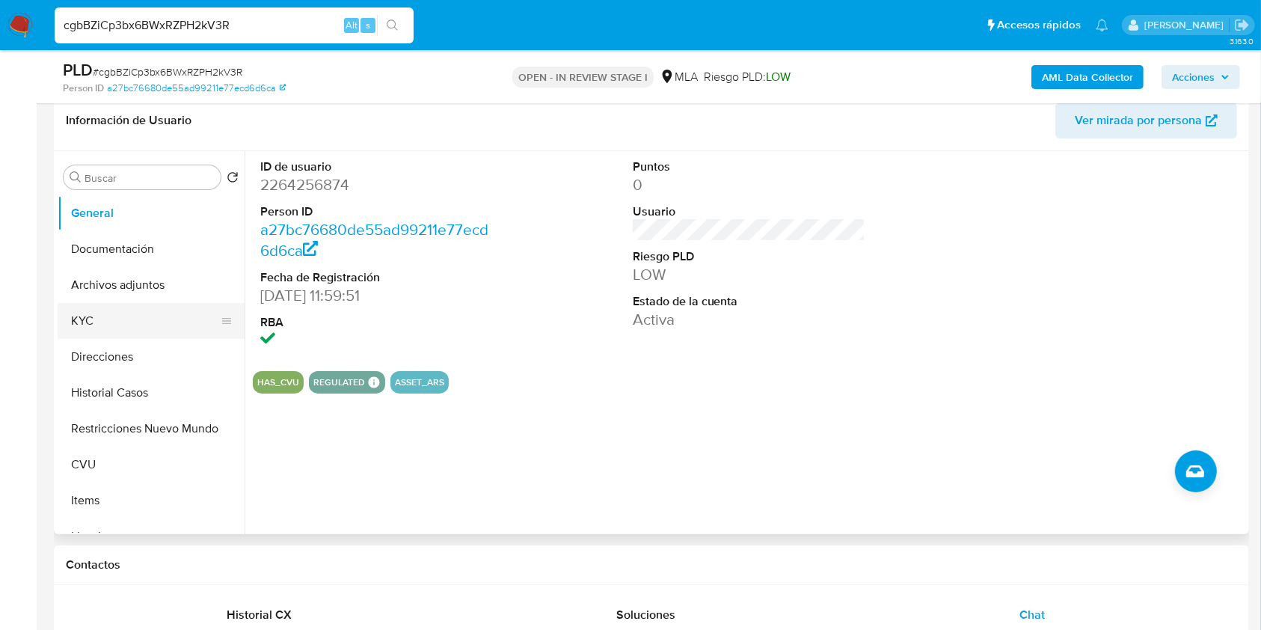
click at [114, 312] on button "KYC" at bounding box center [145, 321] width 175 height 36
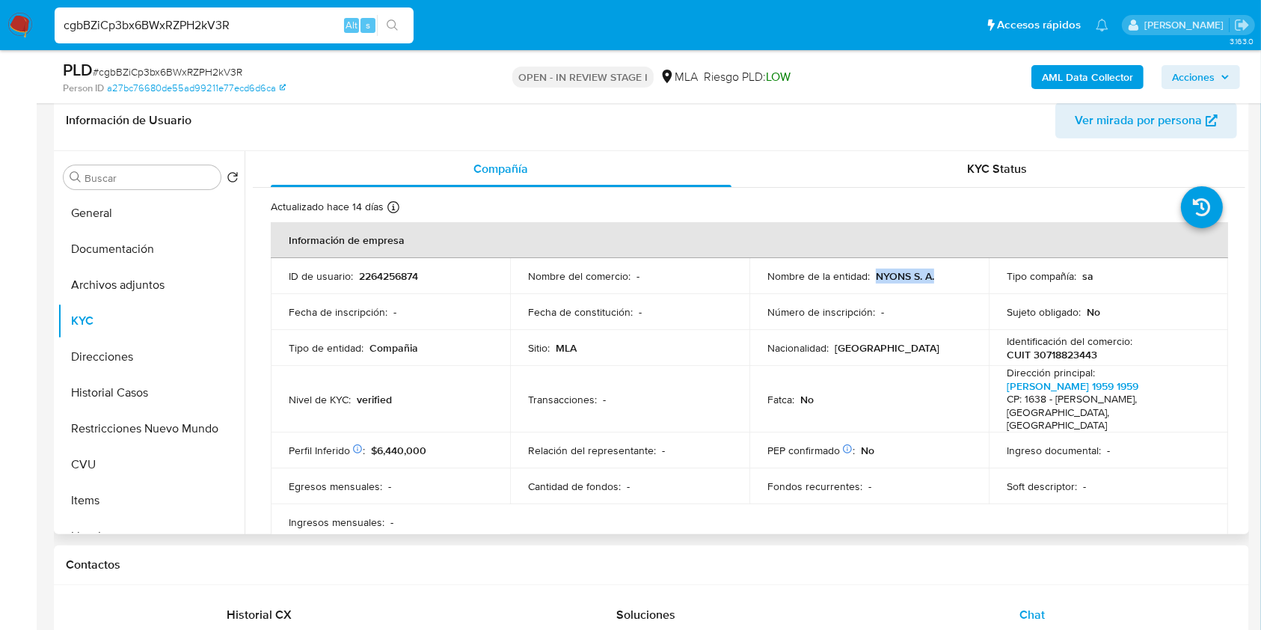
drag, startPoint x: 945, startPoint y: 283, endPoint x: 871, endPoint y: 271, distance: 74.9
click at [871, 271] on td "Nombre de la entidad : NYONS S. A." at bounding box center [868, 276] width 239 height 36
copy p "NYONS S. A."
